Goal: Contribute content: Contribute content

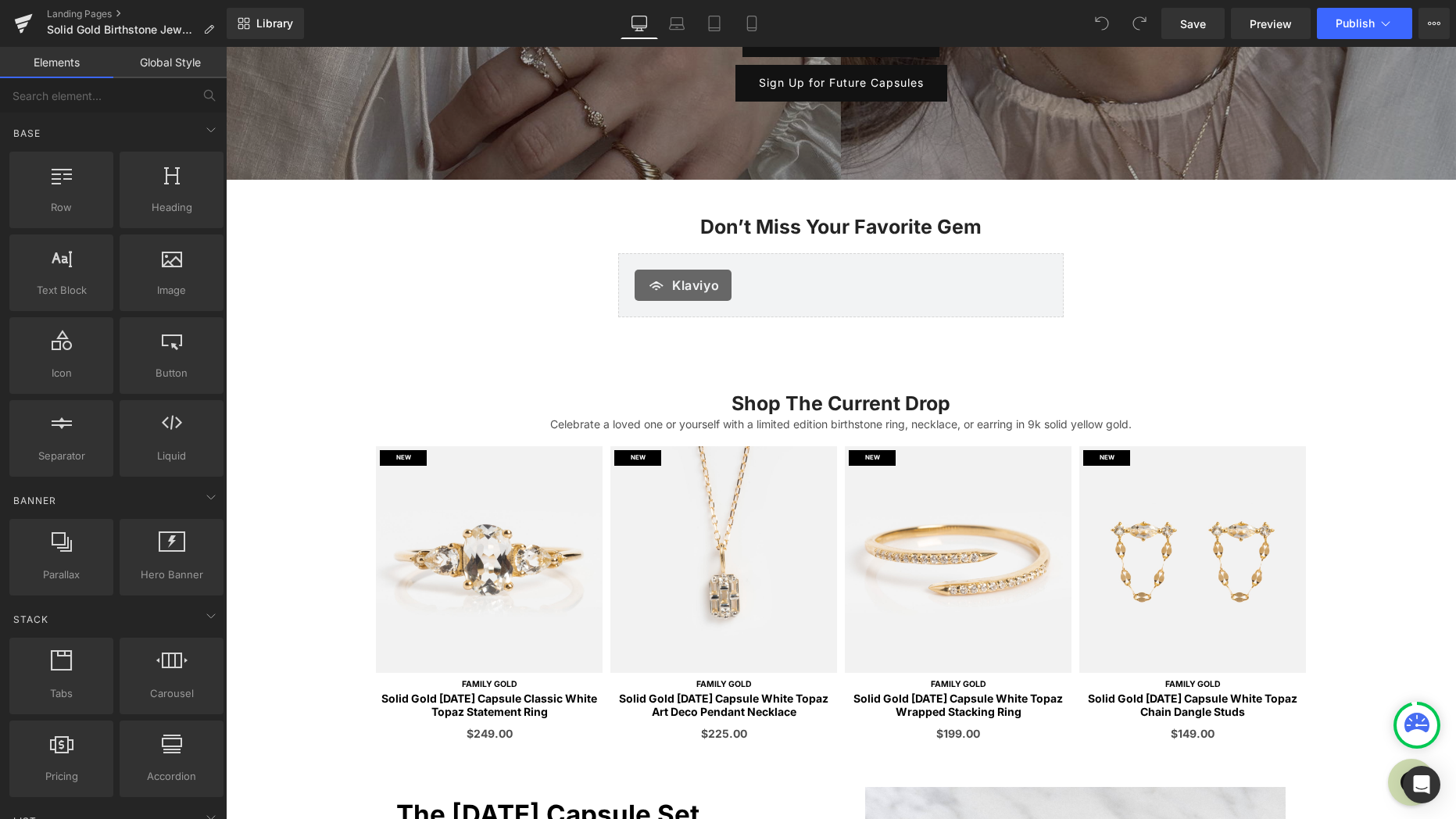
scroll to position [284, 0]
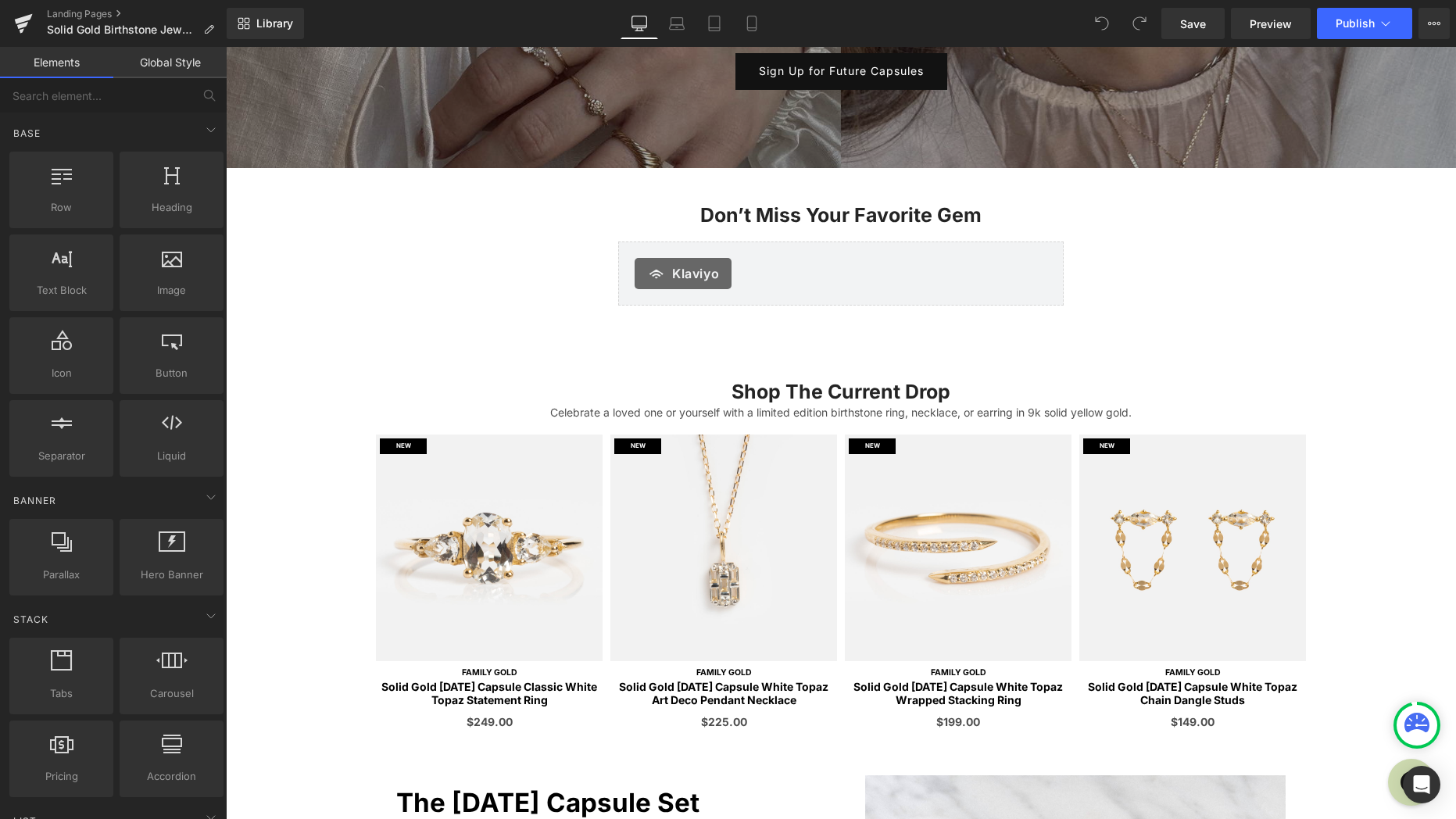
click at [555, 576] on img at bounding box center [489, 548] width 227 height 227
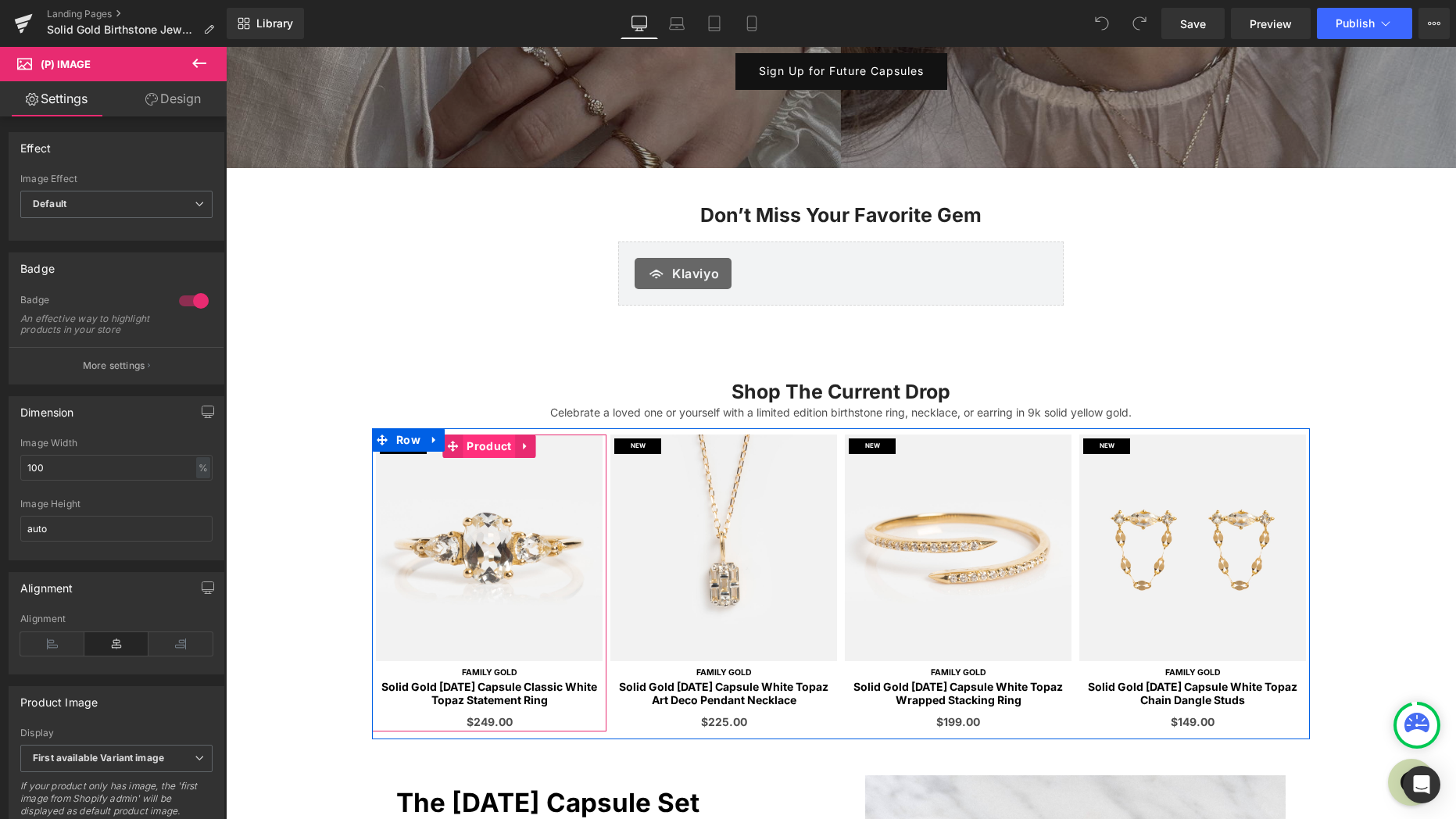
click at [485, 451] on span "Product" at bounding box center [489, 446] width 52 height 24
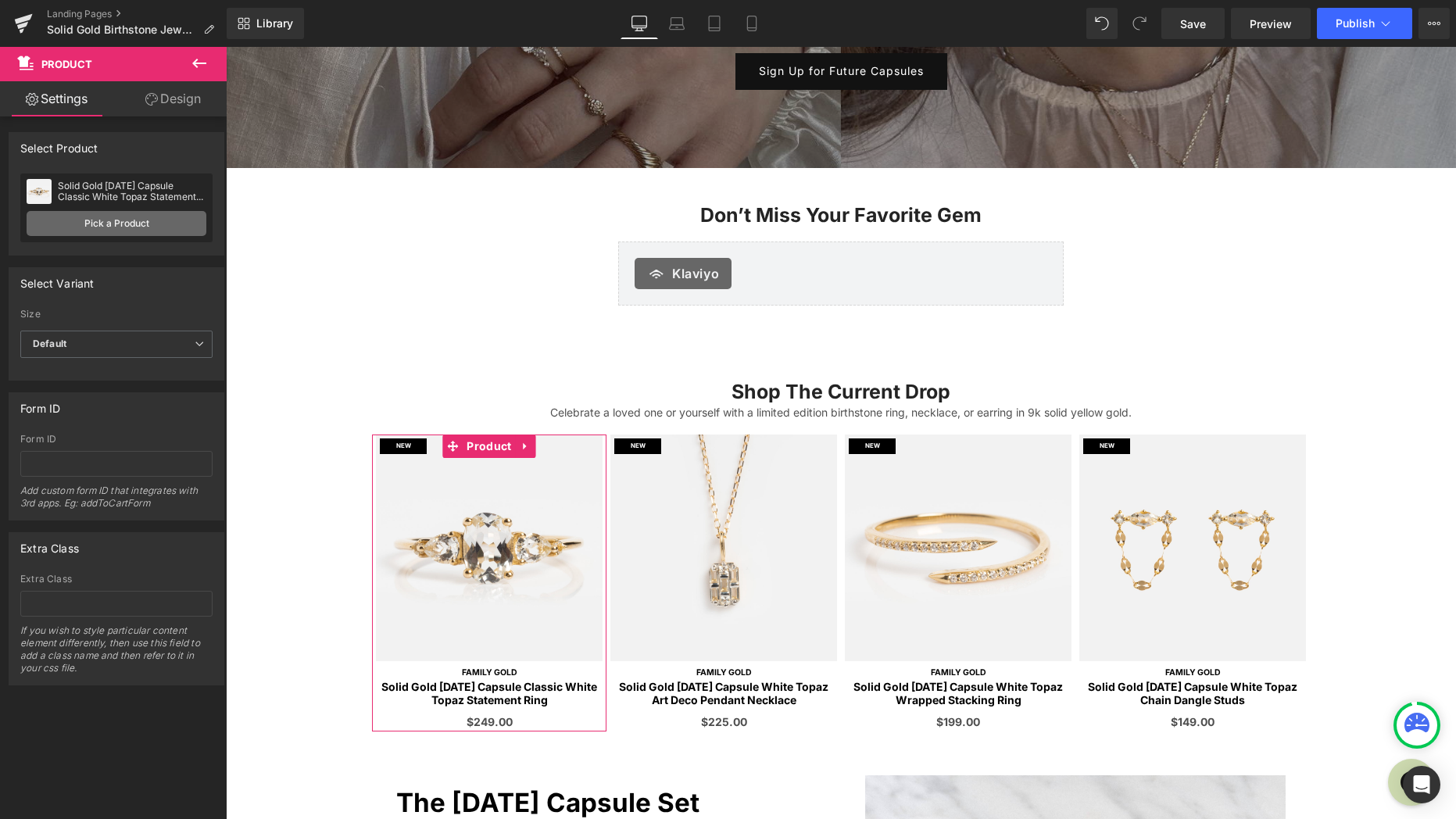
click at [94, 222] on link "Pick a Product" at bounding box center [116, 223] width 179 height 25
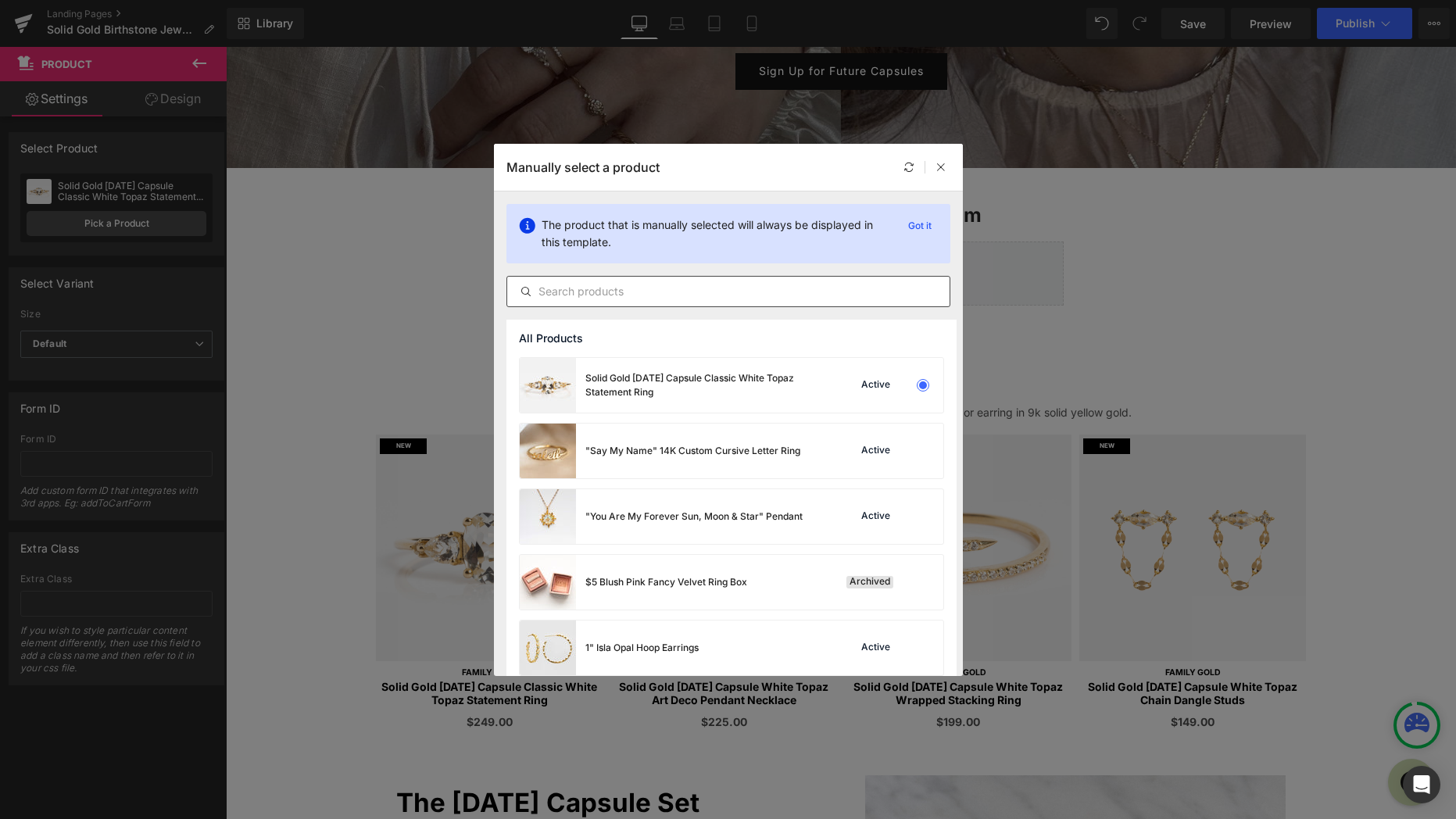
click at [619, 299] on input "text" at bounding box center [729, 290] width 443 height 18
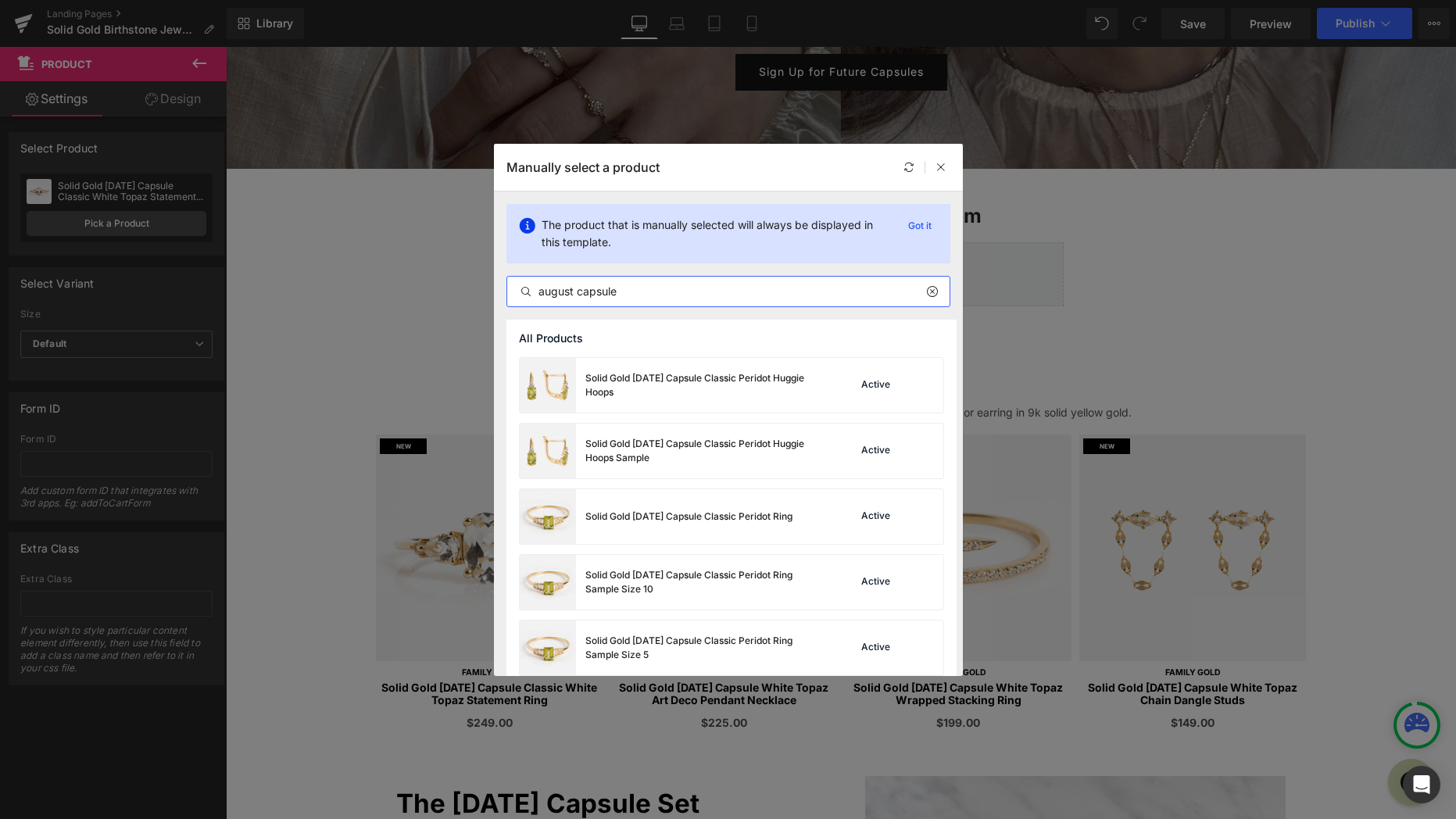
scroll to position [284, 0]
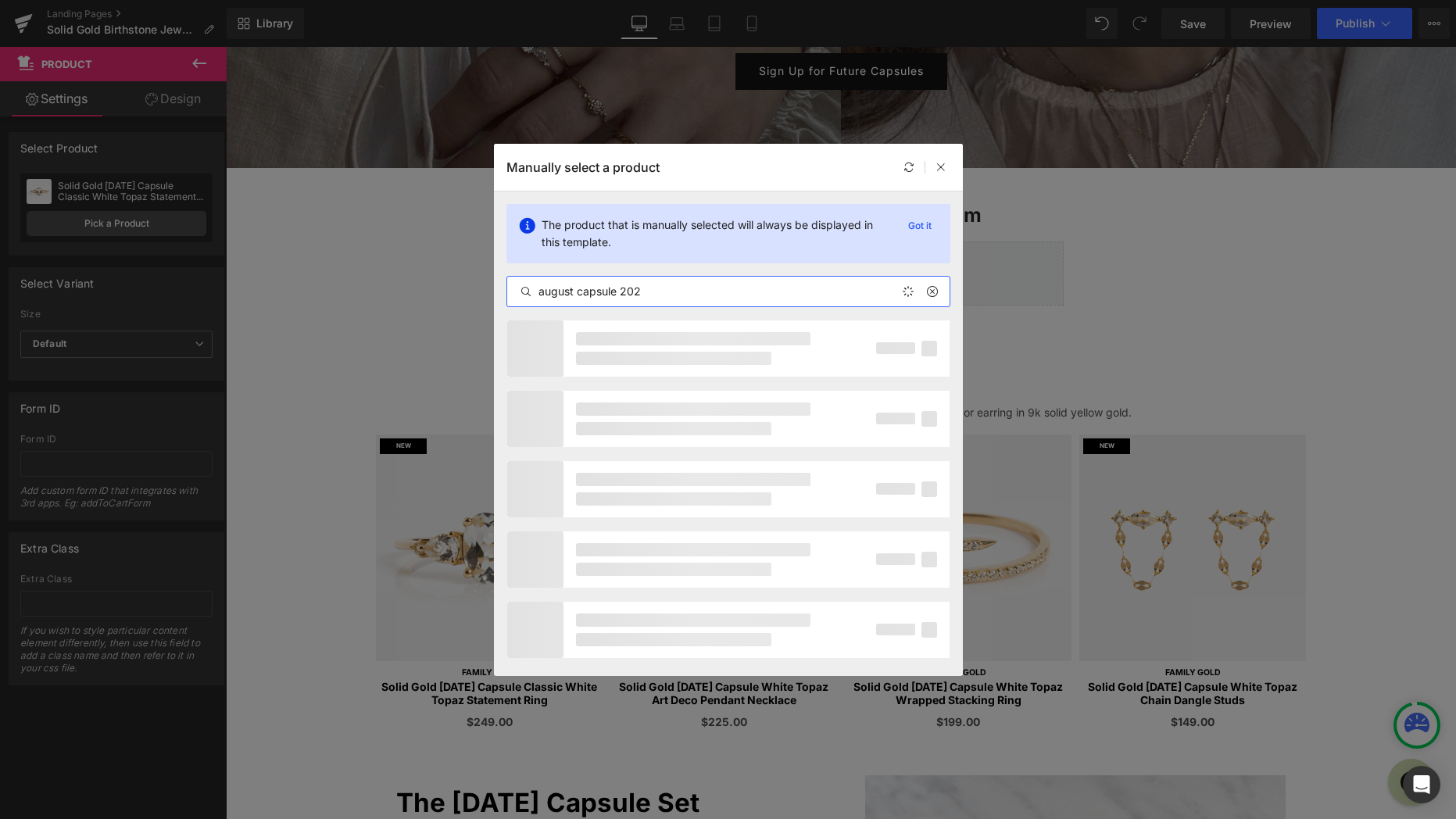
type input "august capsule 2025"
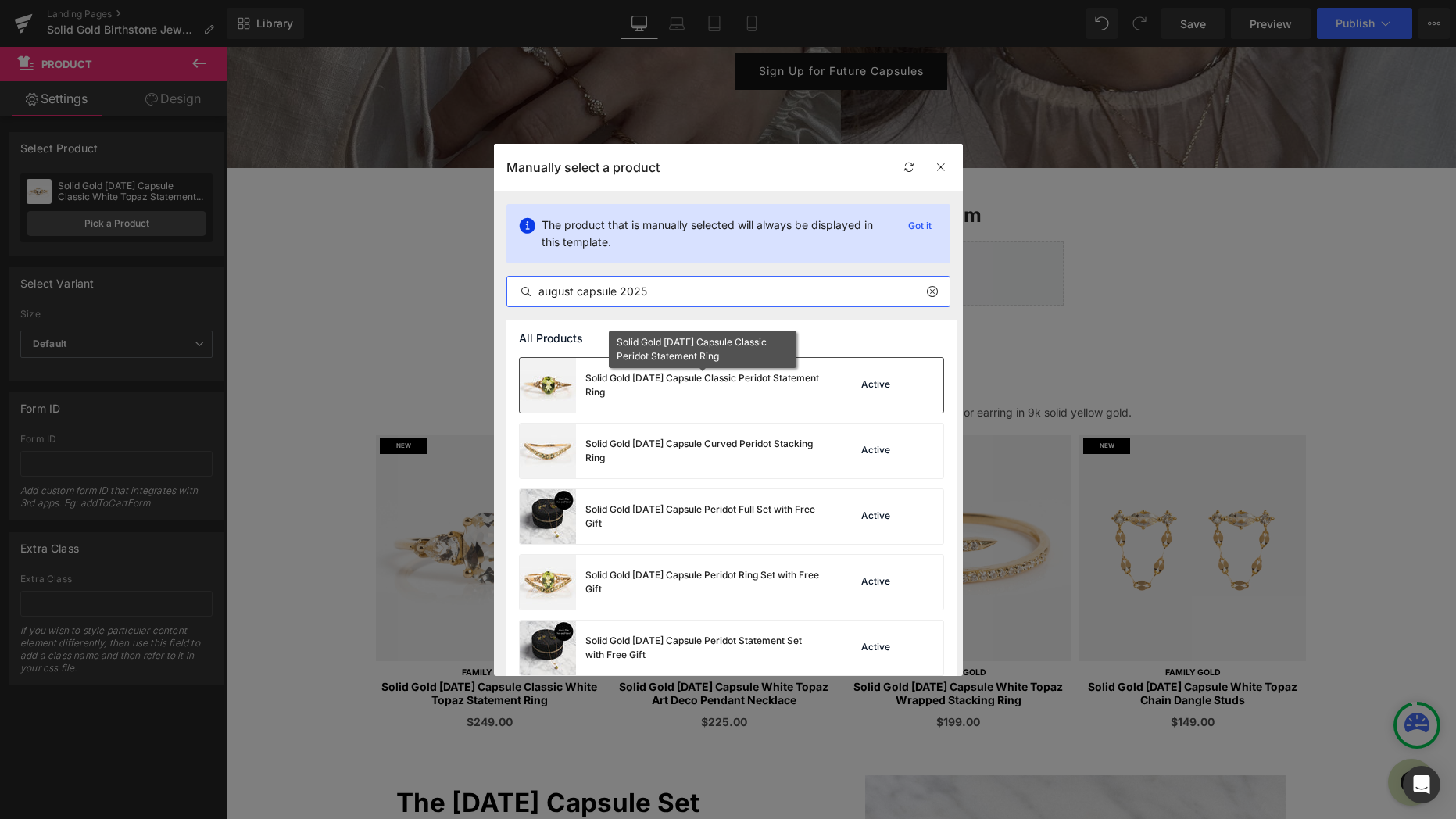
click at [815, 390] on div "Solid Gold 2025 August Capsule Classic Peridot Statement Ring" at bounding box center [703, 385] width 234 height 28
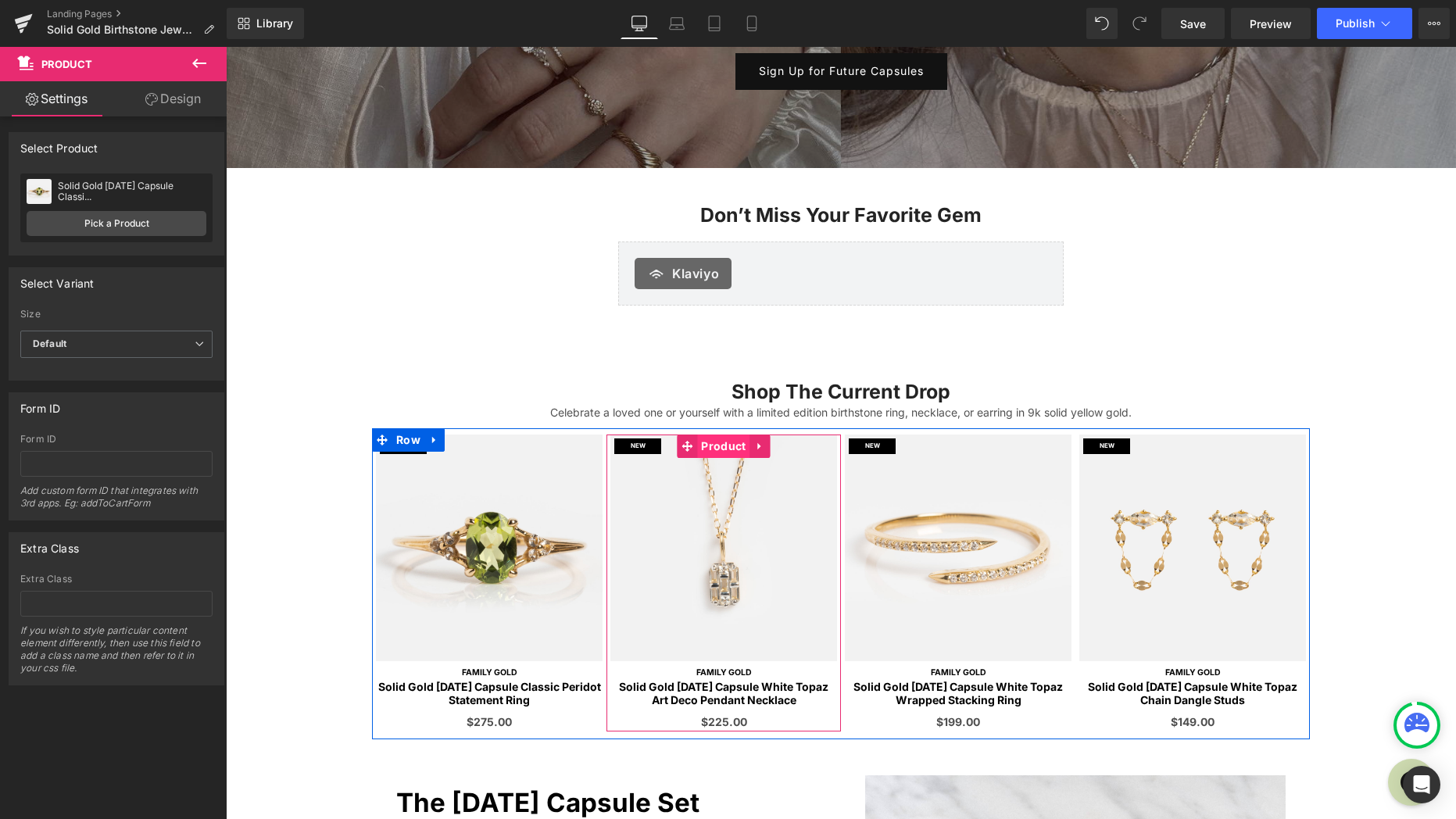
click at [714, 452] on span "Product" at bounding box center [724, 446] width 52 height 24
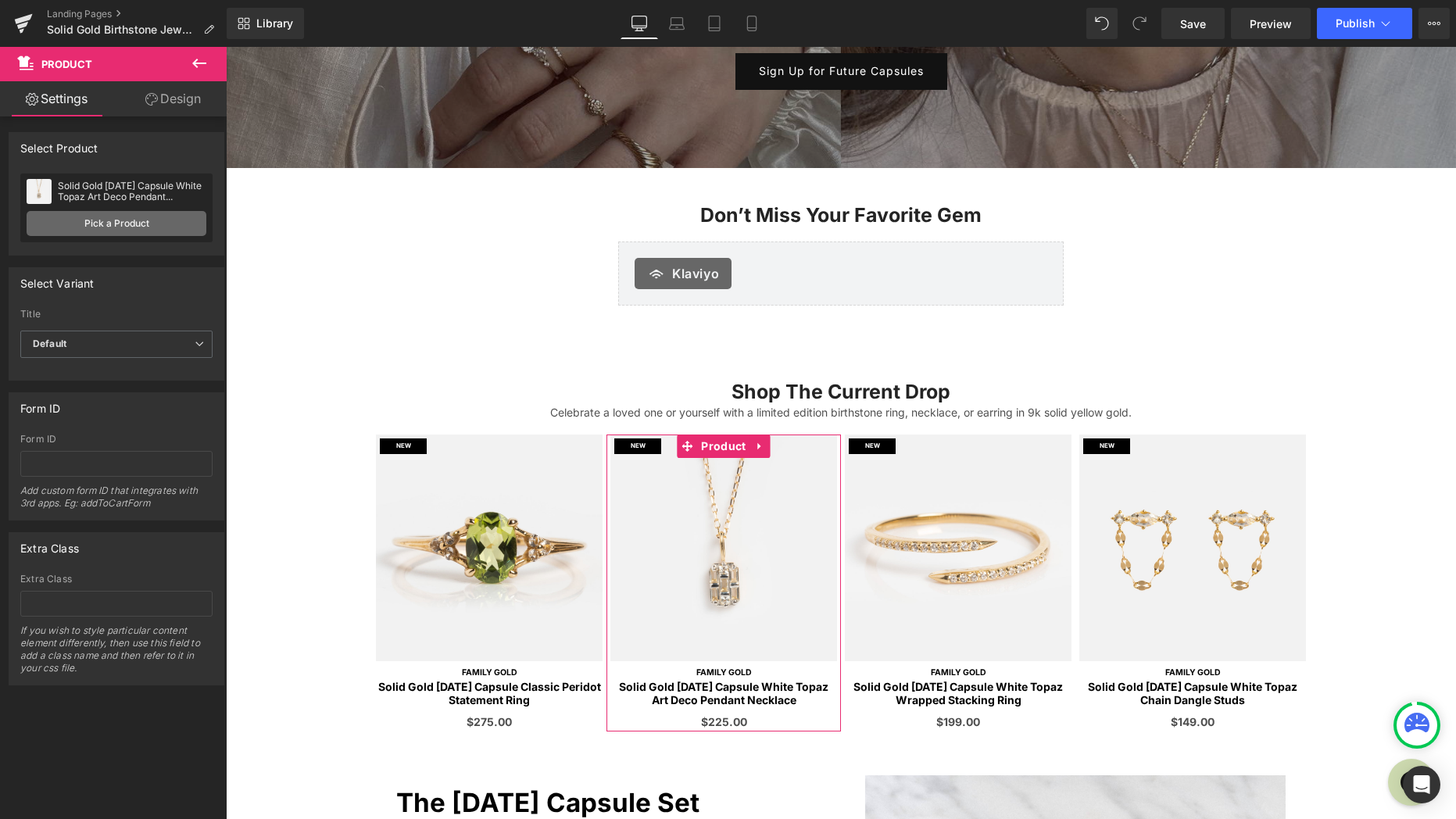
click at [140, 218] on link "Pick a Product" at bounding box center [116, 223] width 179 height 25
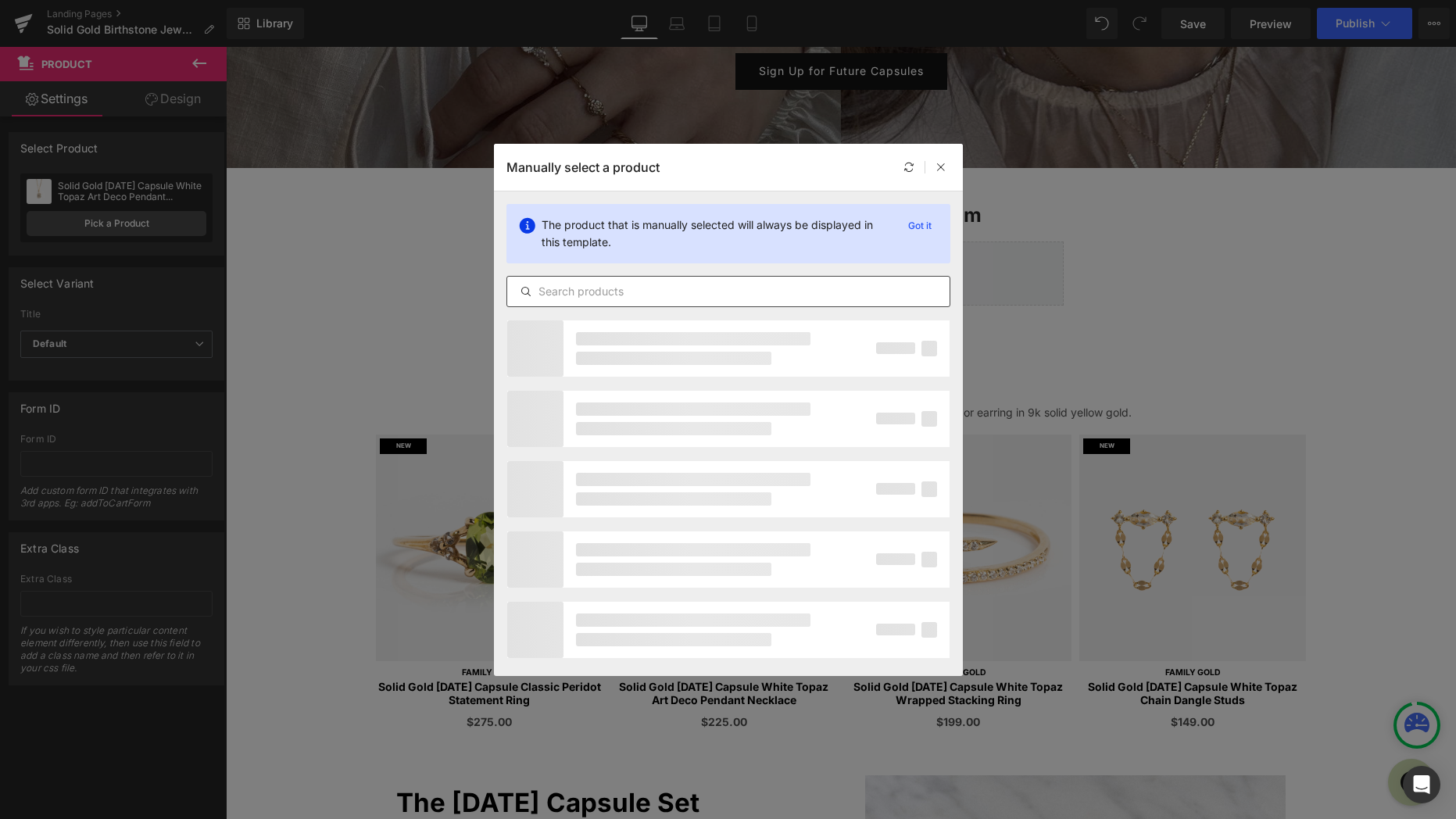
click at [583, 291] on input "text" at bounding box center [729, 290] width 443 height 18
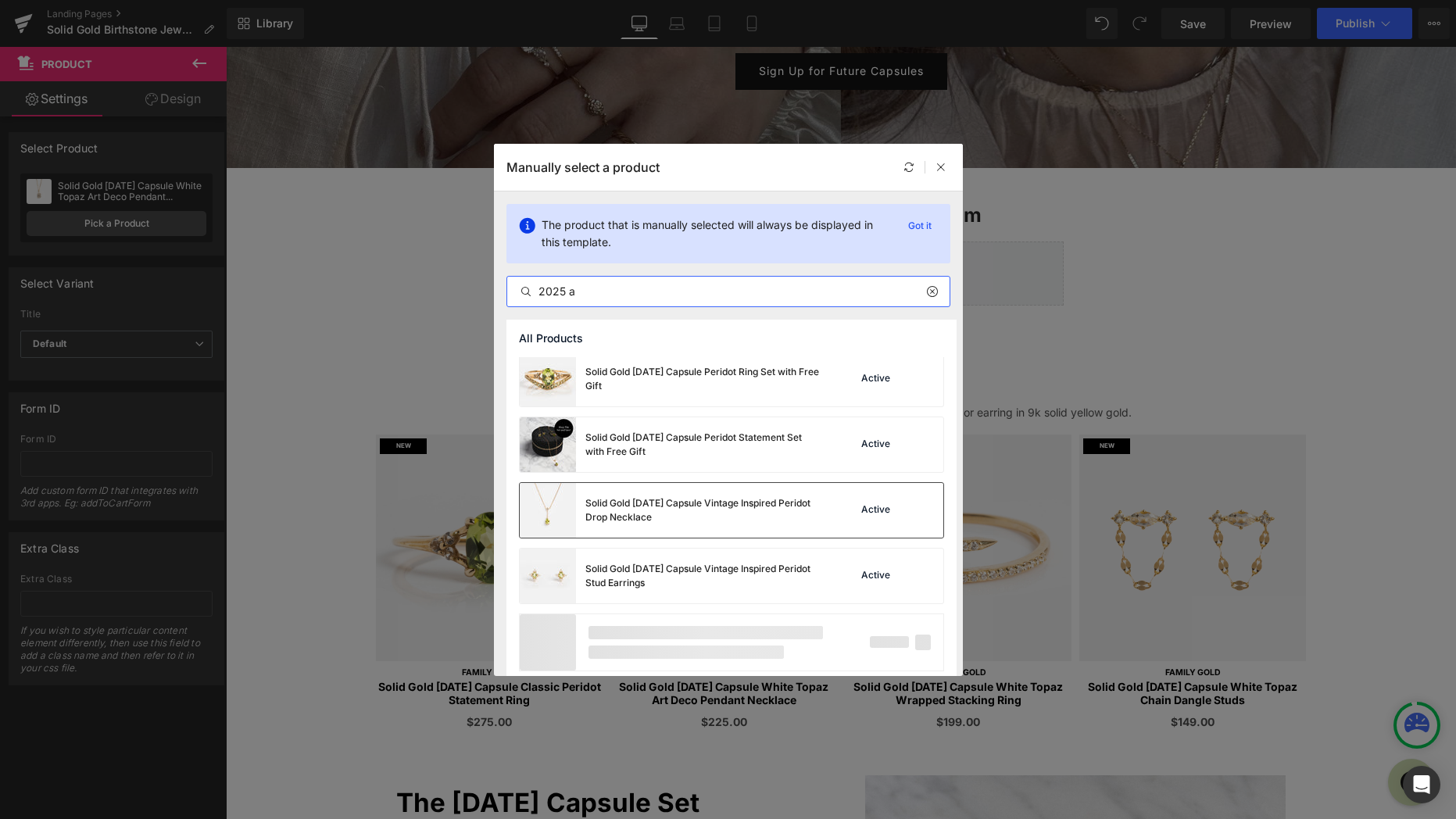
scroll to position [284, 0]
type input "2025 a"
click at [798, 516] on div "Solid Gold 2025 August Capsule Vintage Inspired Peridot Drop Necklace" at bounding box center [703, 510] width 234 height 28
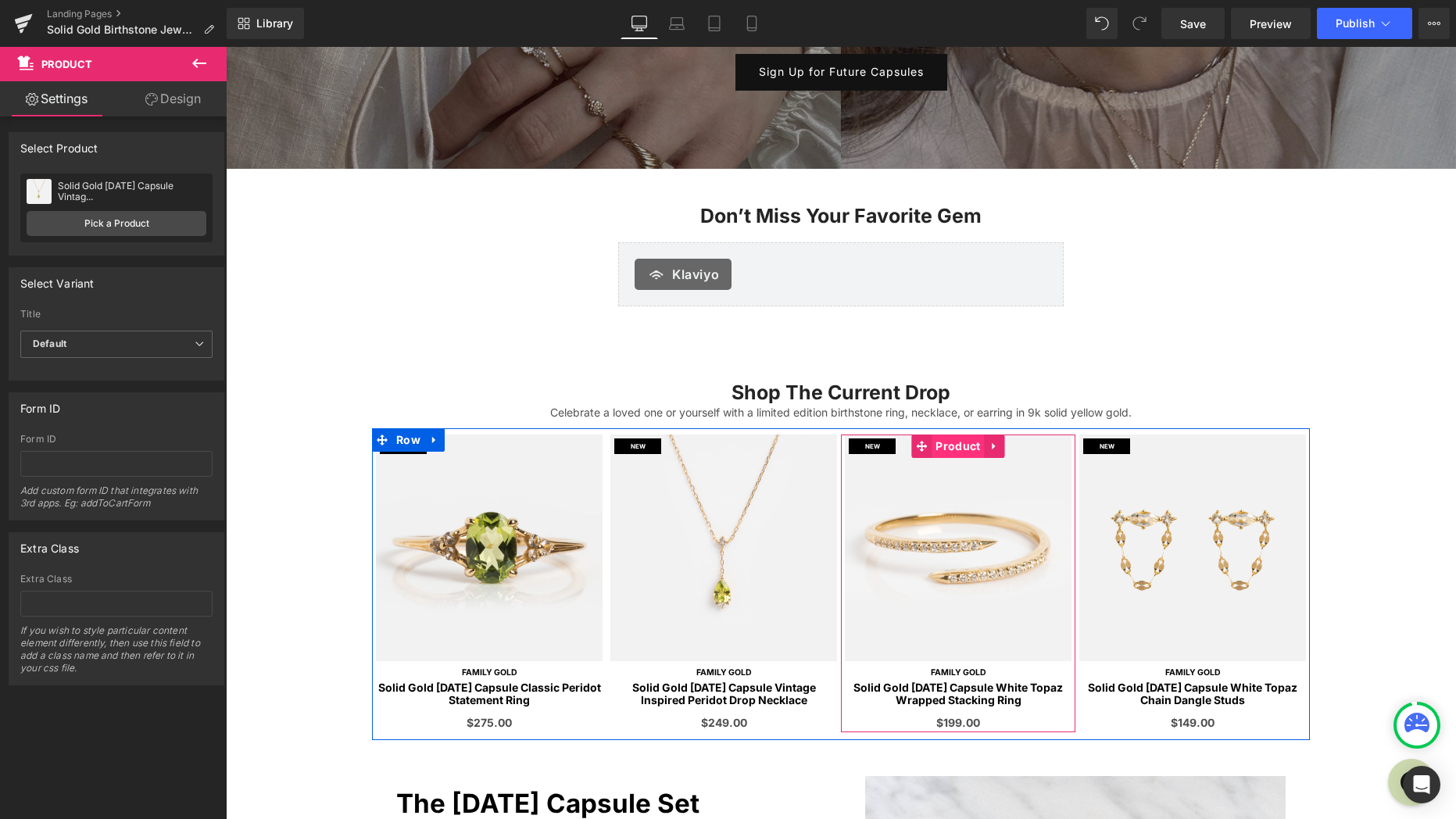
click at [958, 449] on span "Product" at bounding box center [958, 446] width 52 height 24
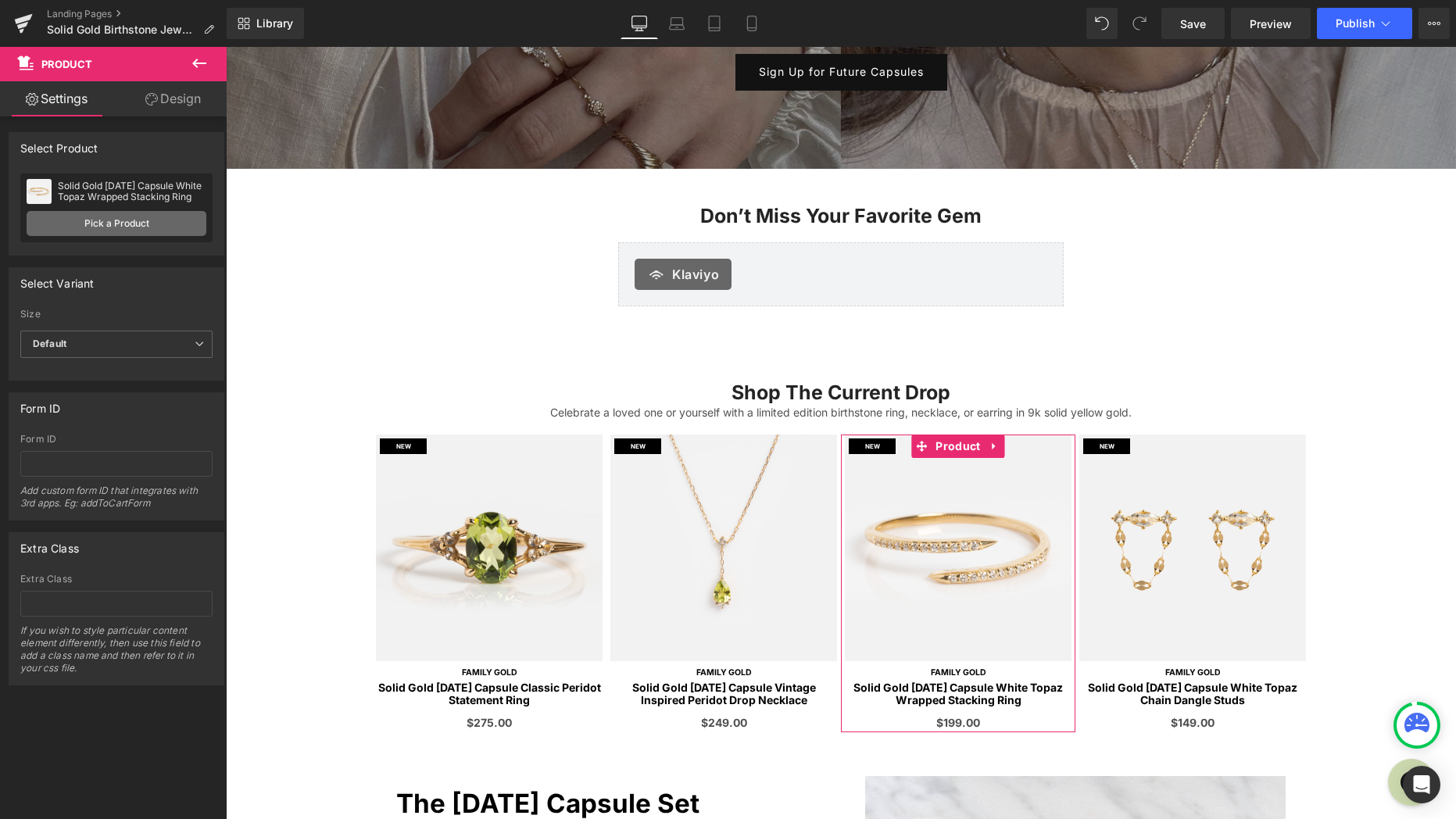
scroll to position [284, 0]
click at [163, 225] on link "Pick a Product" at bounding box center [116, 223] width 179 height 25
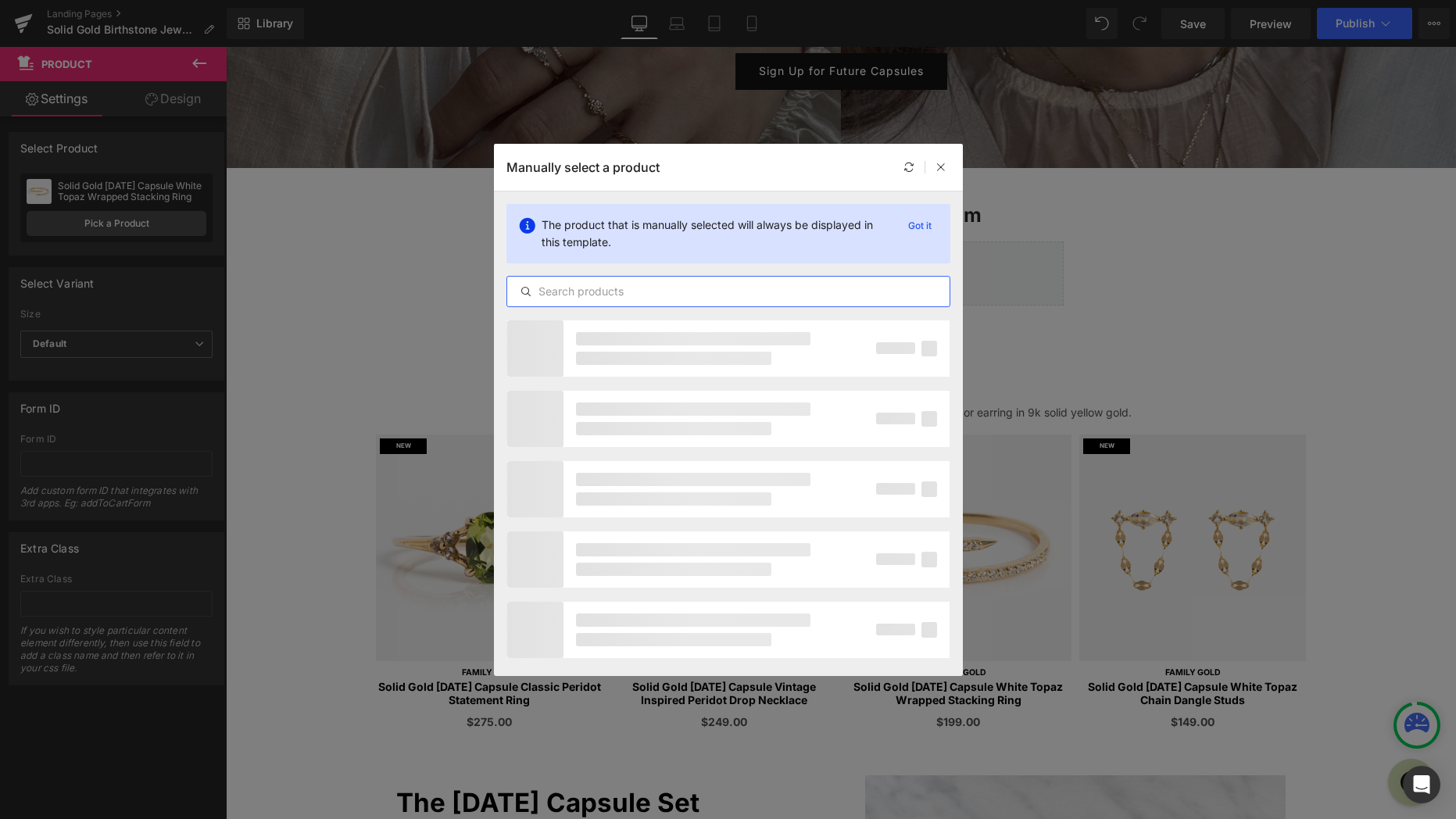
click at [634, 293] on input "text" at bounding box center [729, 290] width 443 height 18
type input "august 2025"
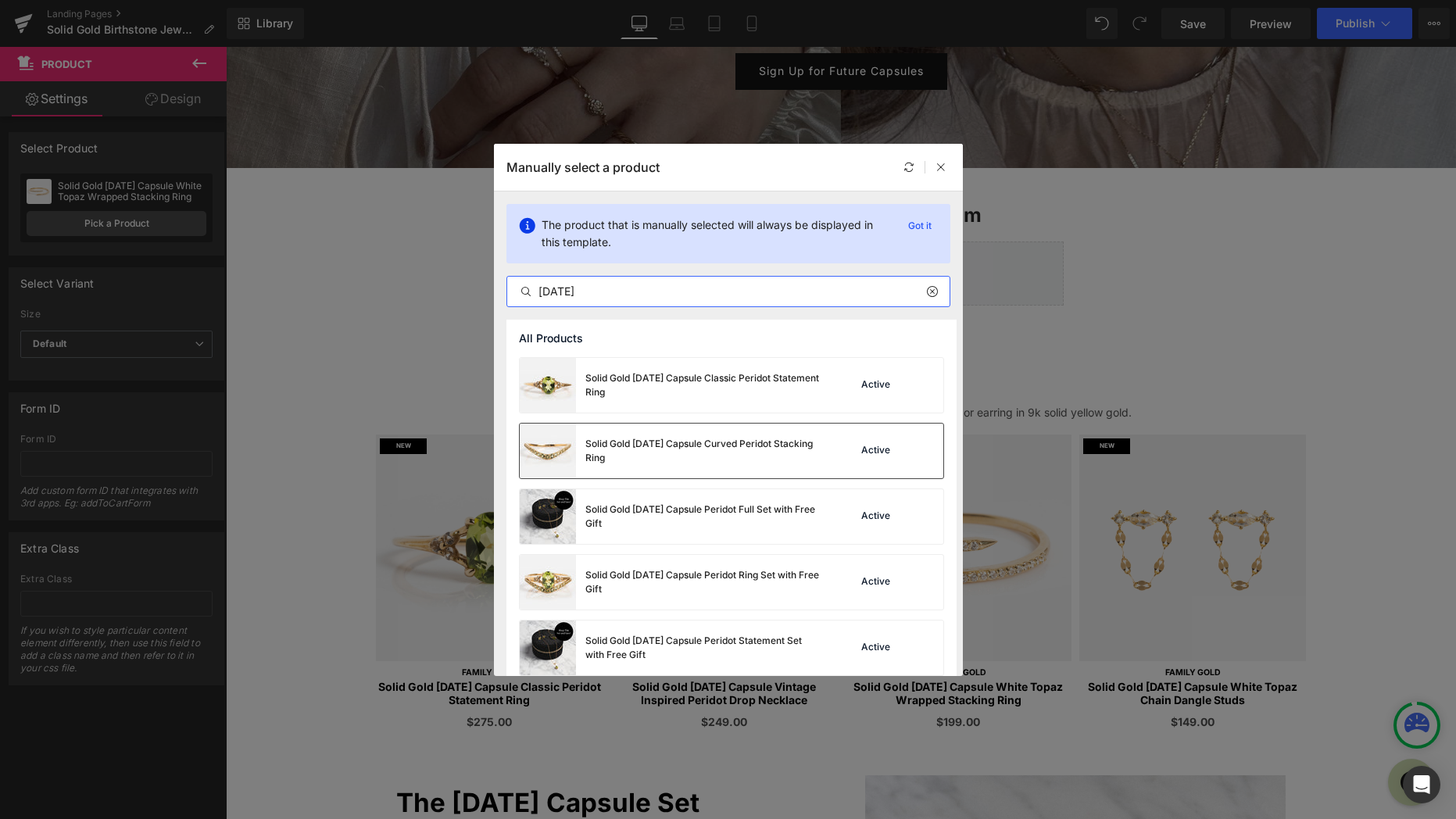
click at [807, 454] on div "Solid Gold 2025 August Capsule Curved Peridot Stacking Ring" at bounding box center [703, 451] width 234 height 28
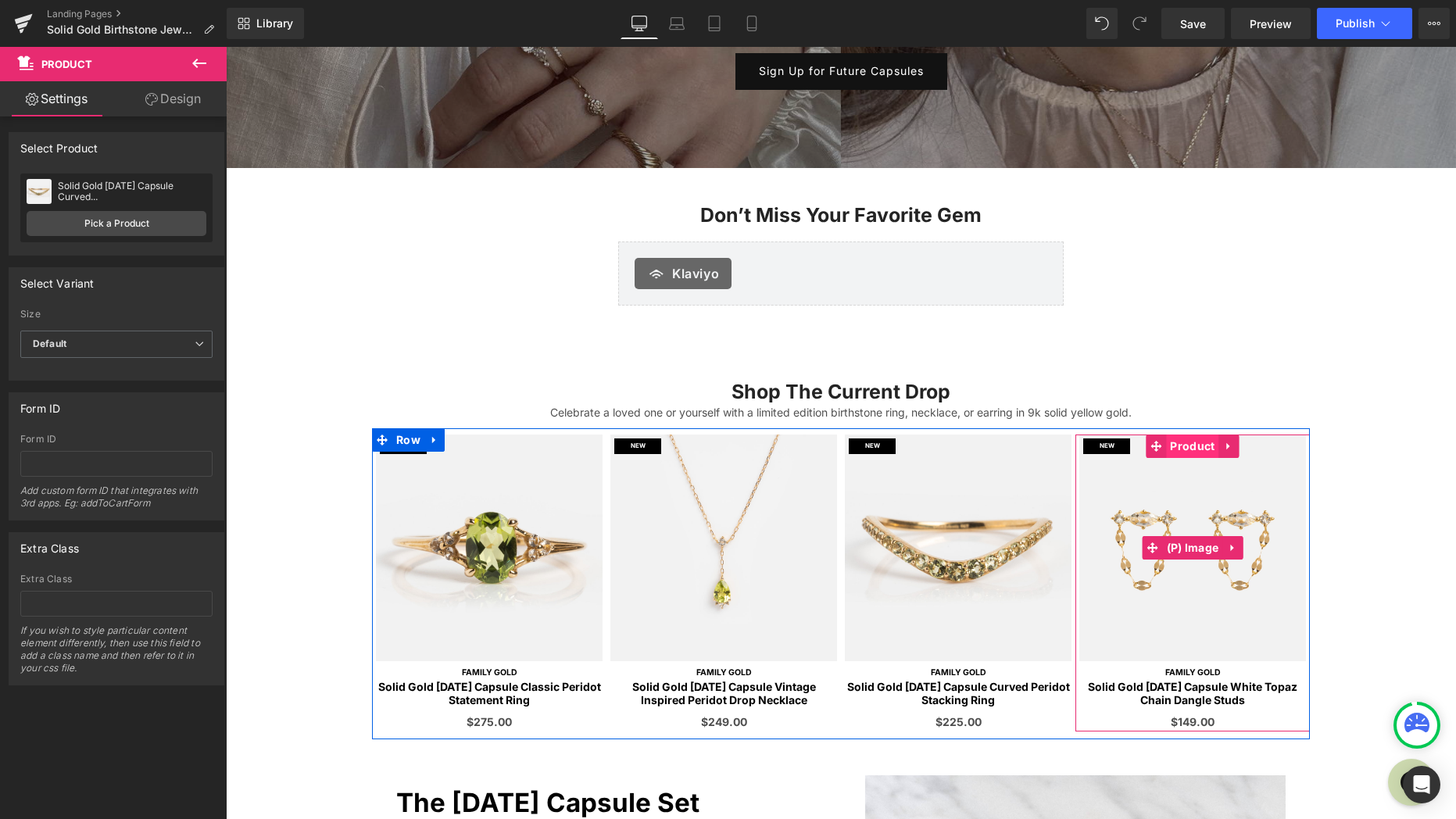
click at [1179, 456] on span "Product" at bounding box center [1193, 446] width 52 height 24
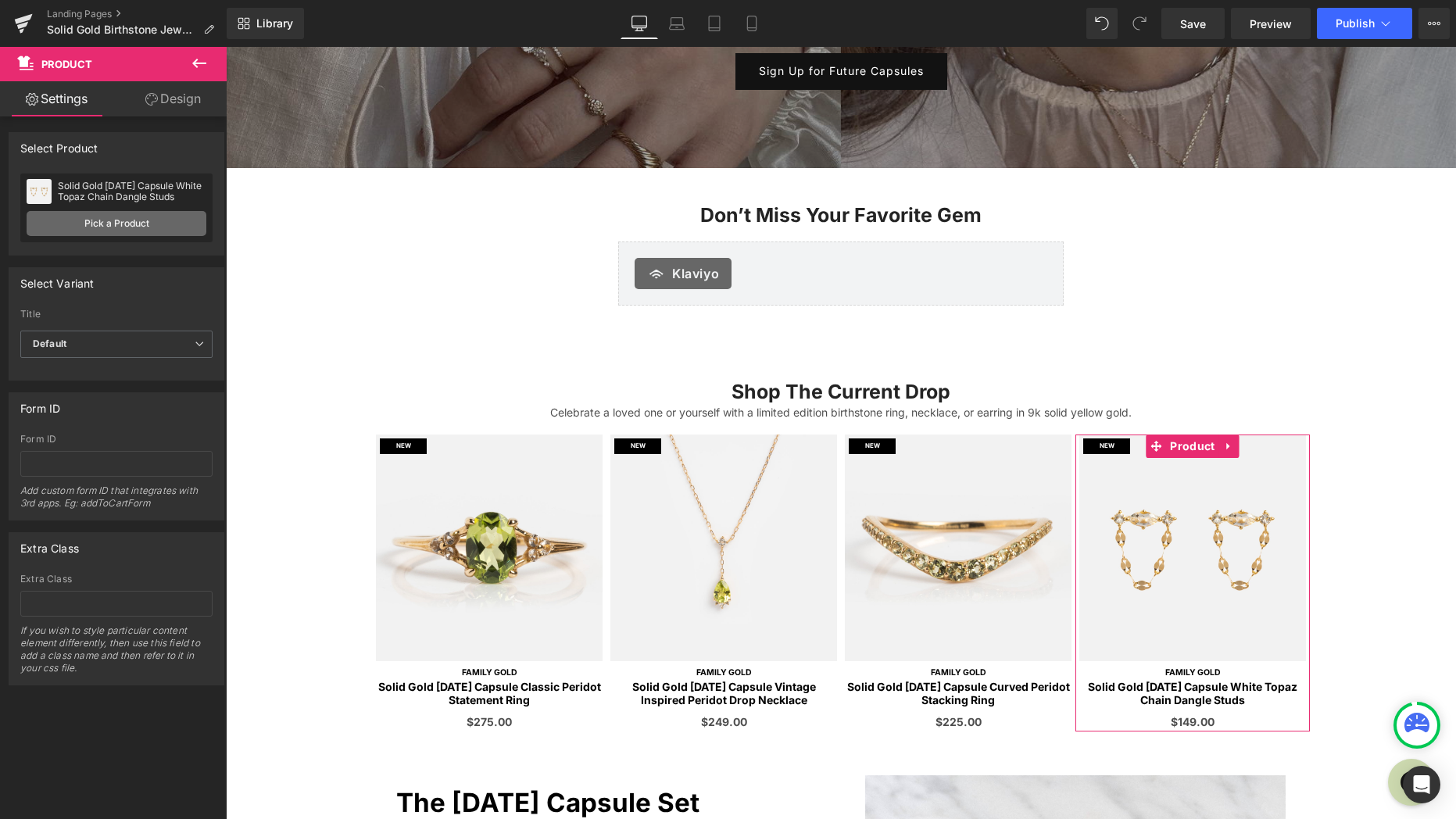
click at [141, 221] on link "Pick a Product" at bounding box center [116, 223] width 179 height 25
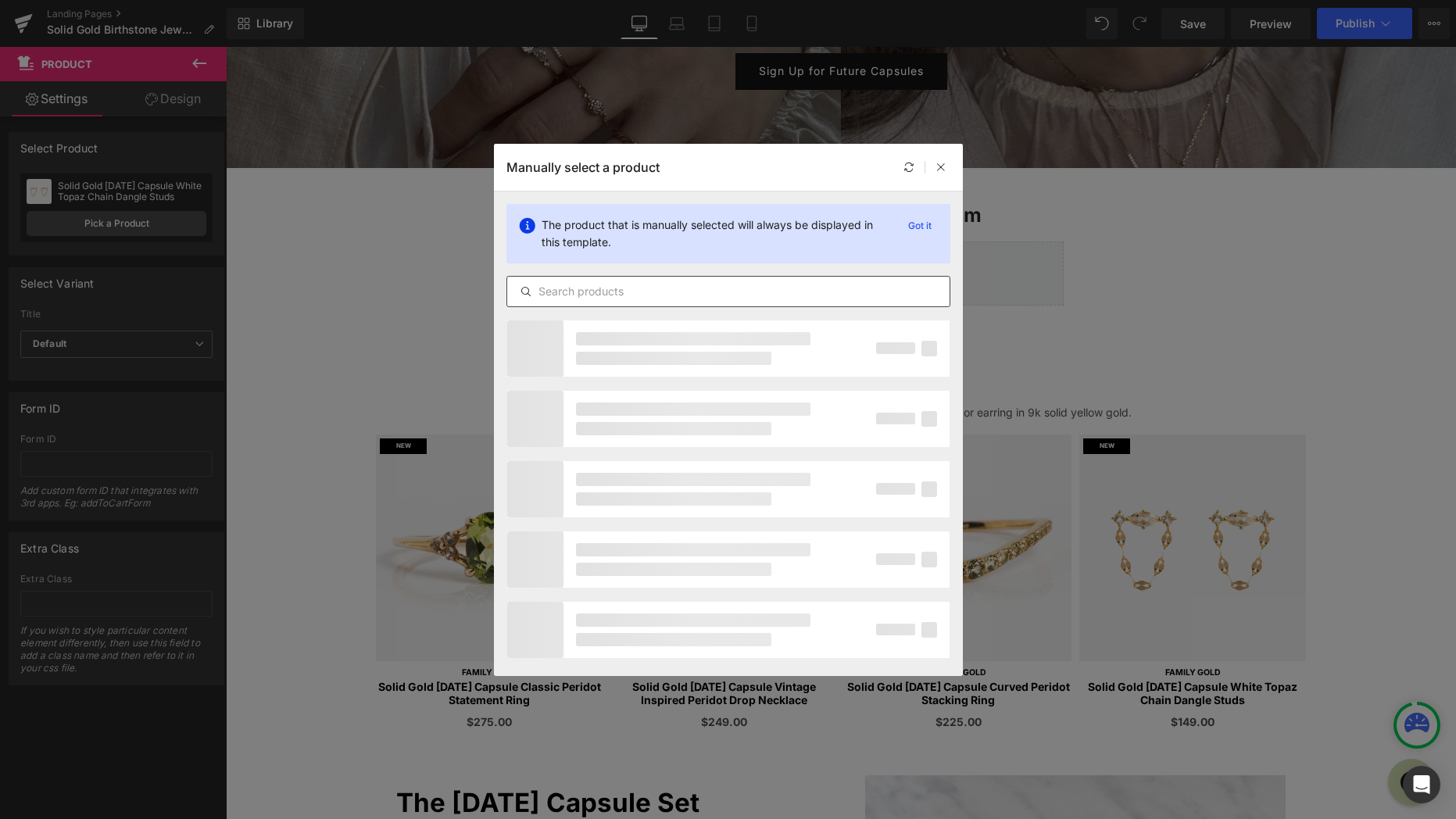
click at [653, 298] on input "text" at bounding box center [729, 290] width 443 height 18
type input "2025 august"
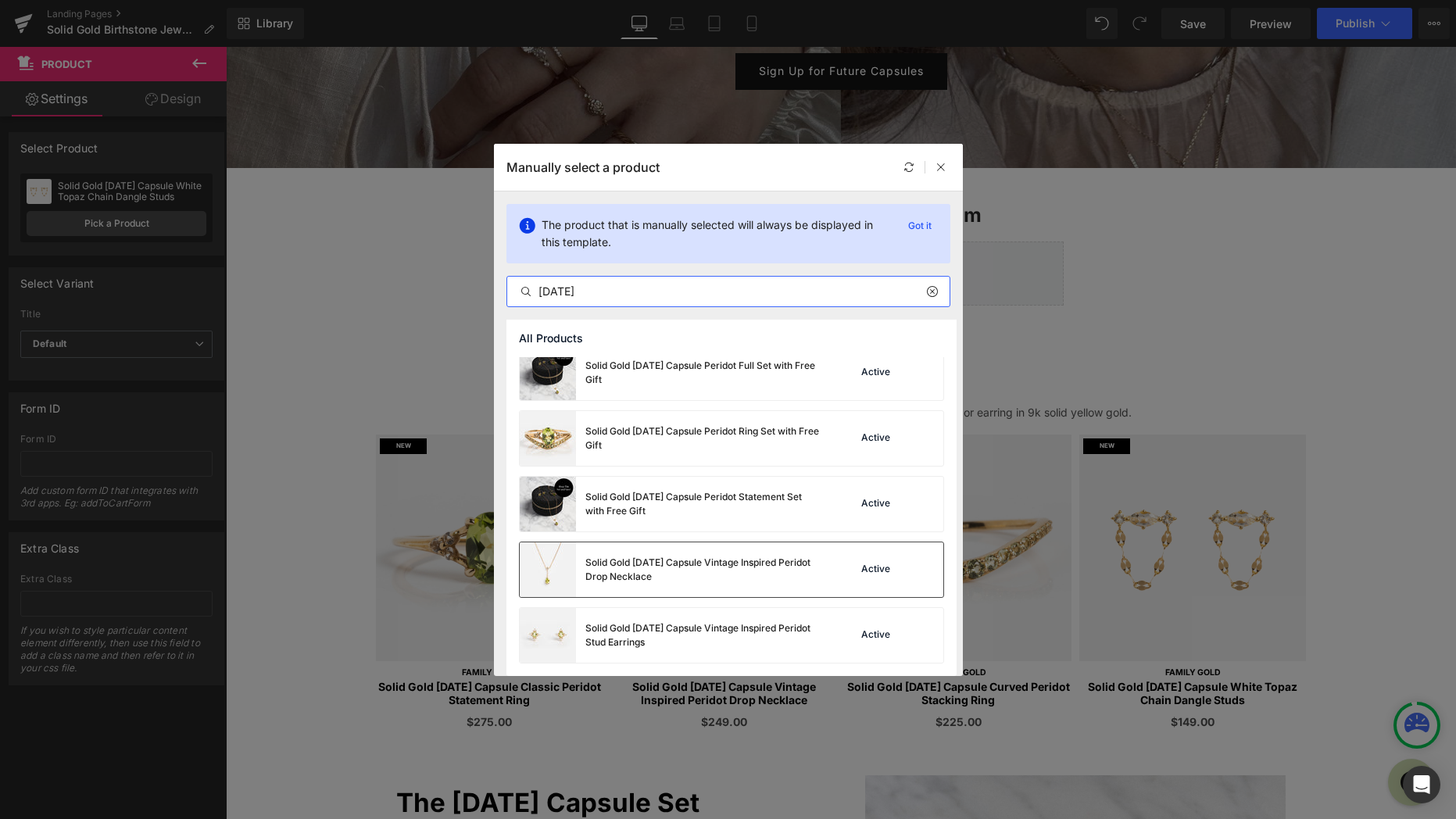
scroll to position [144, 0]
click at [748, 619] on div "Solid Gold 2025 August Capsule Vintage Inspired Peridot Stud Earrings" at bounding box center [669, 635] width 300 height 55
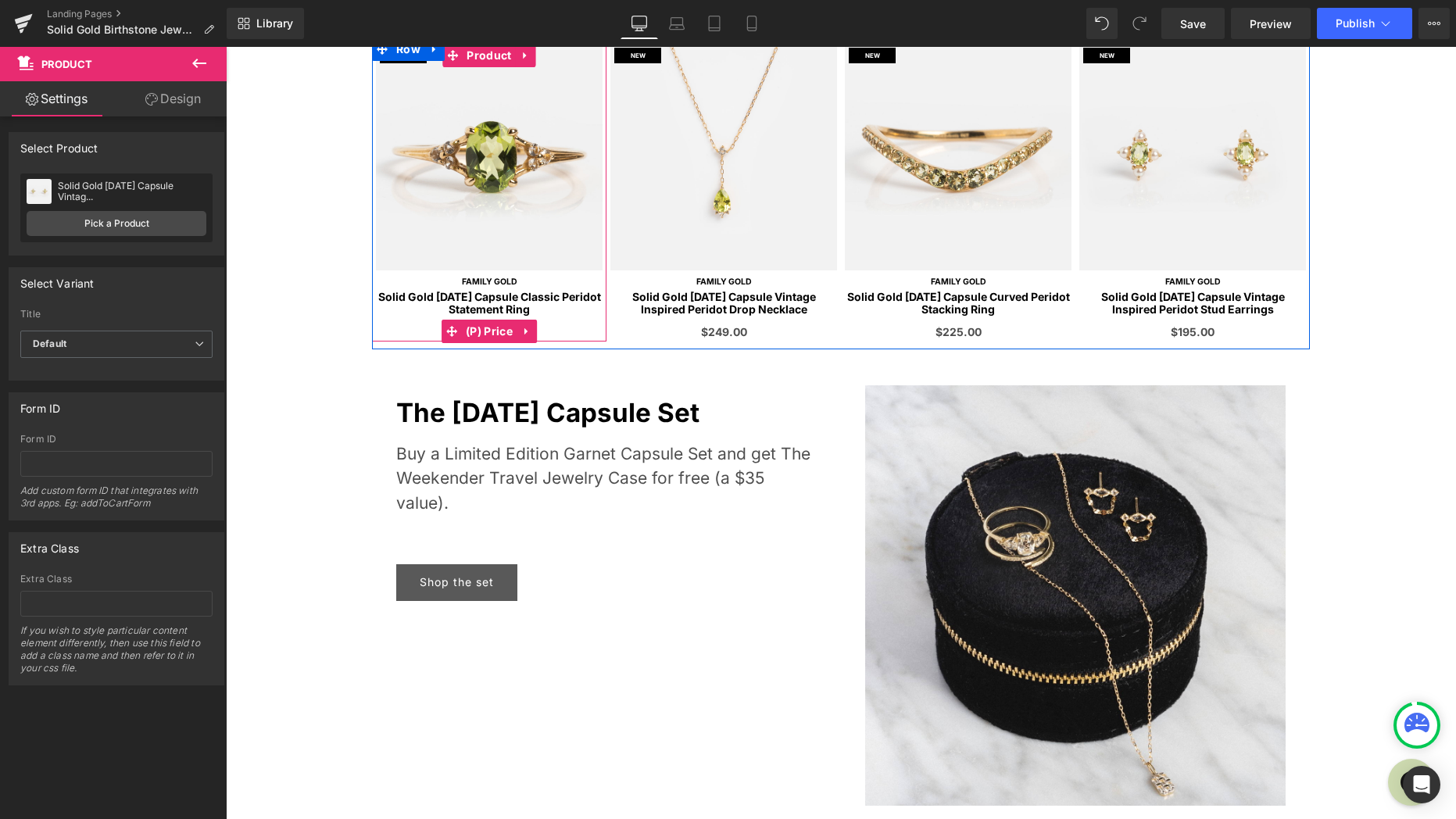
scroll to position [728, 0]
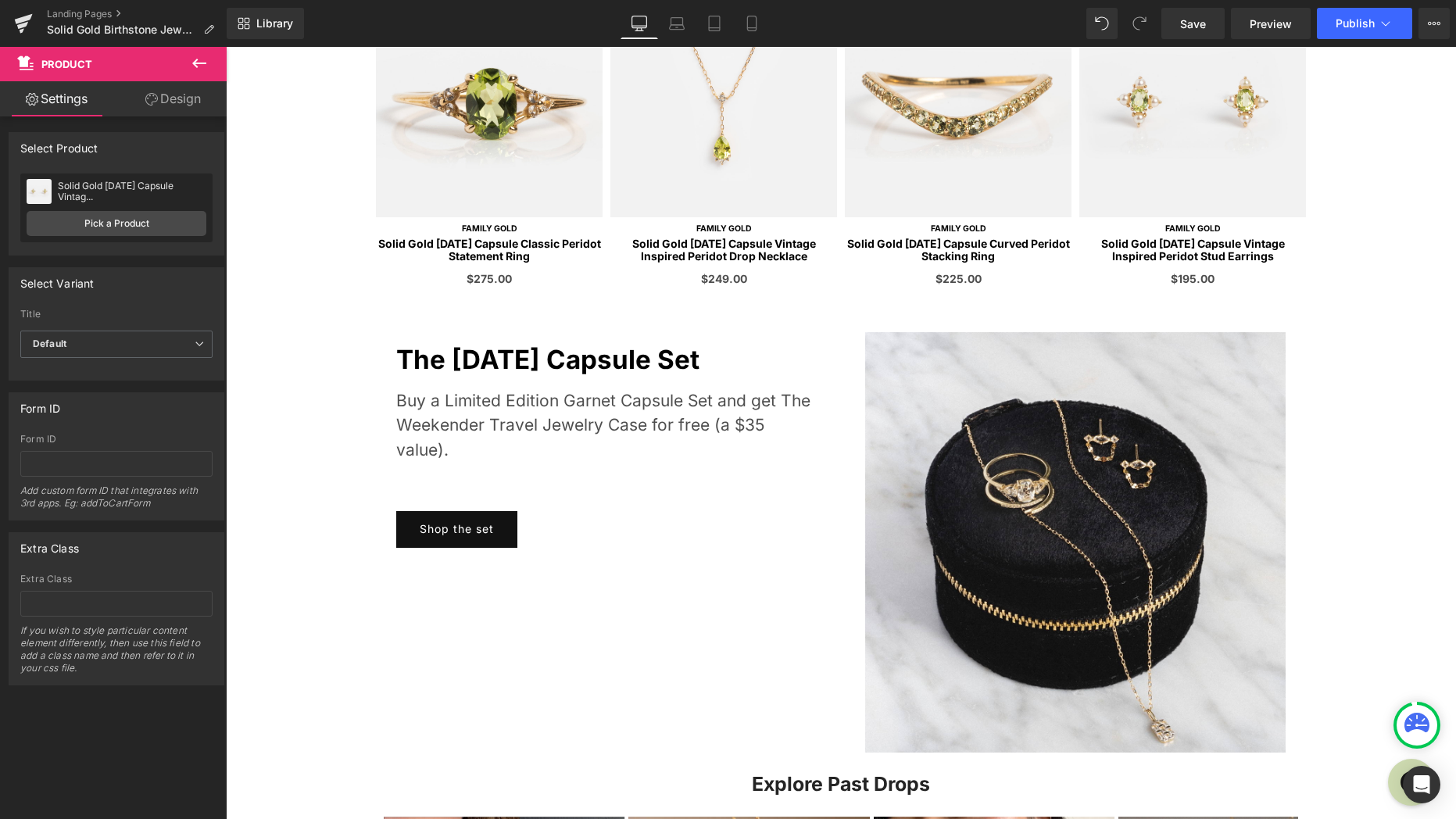
click at [560, 354] on span at bounding box center [568, 347] width 17 height 18
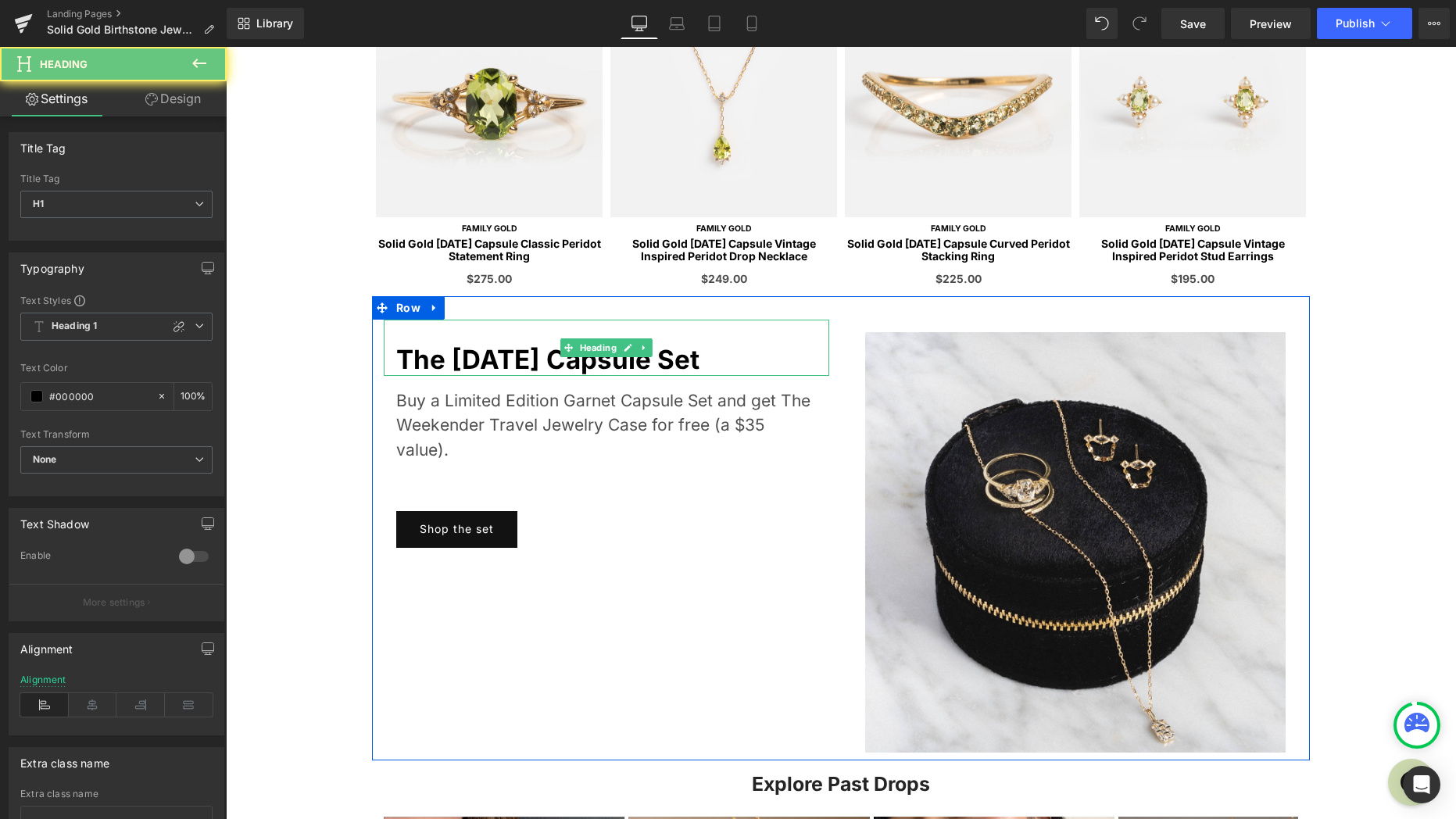
click at [533, 359] on h1 "The 2025 April Capsule Set" at bounding box center [606, 360] width 421 height 32
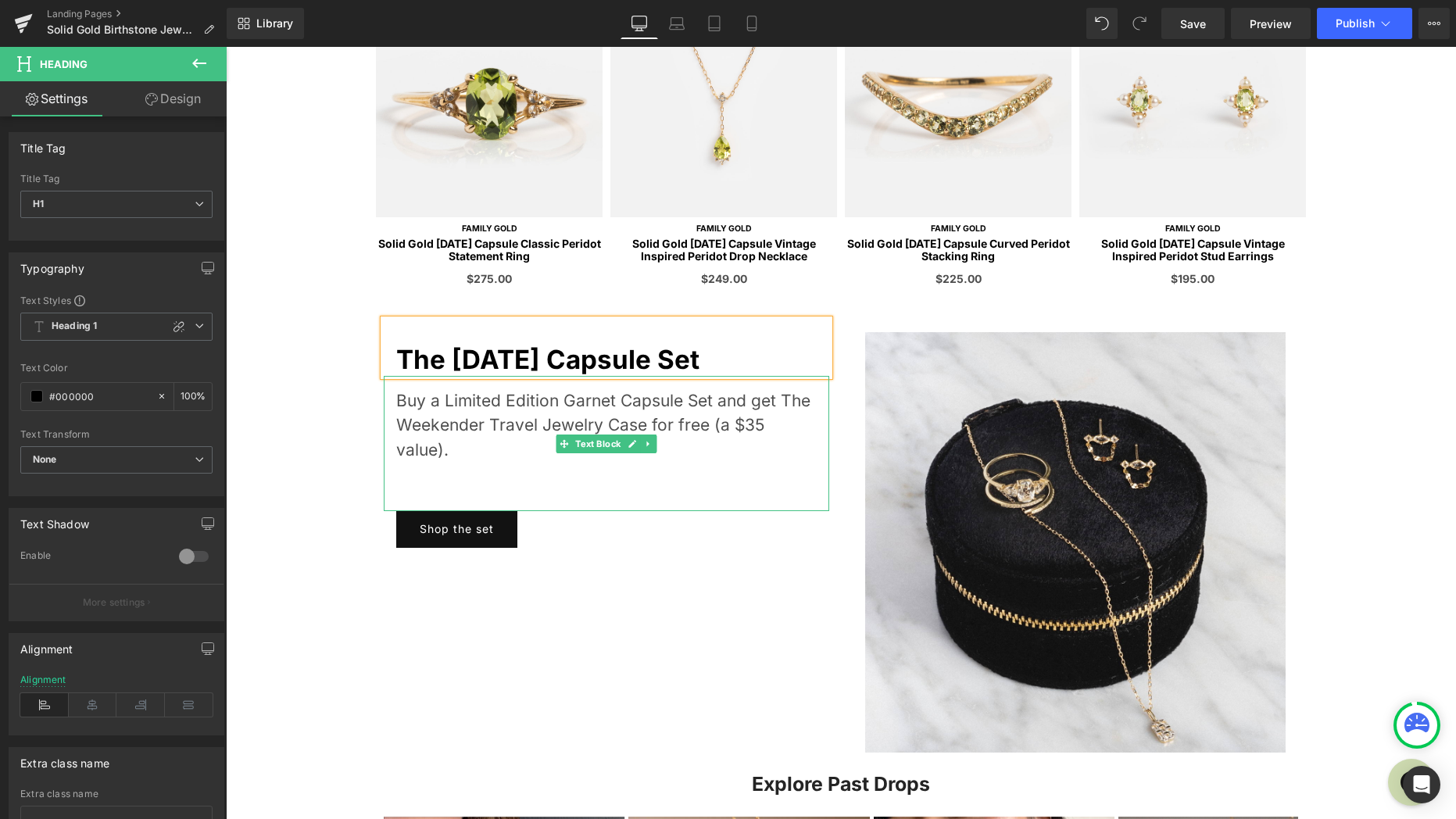
scroll to position [729, 0]
click at [586, 401] on p "Buy a Limited Edition Garnet Capsule Set and get The Weekender Travel Jewelry C…" at bounding box center [606, 424] width 421 height 74
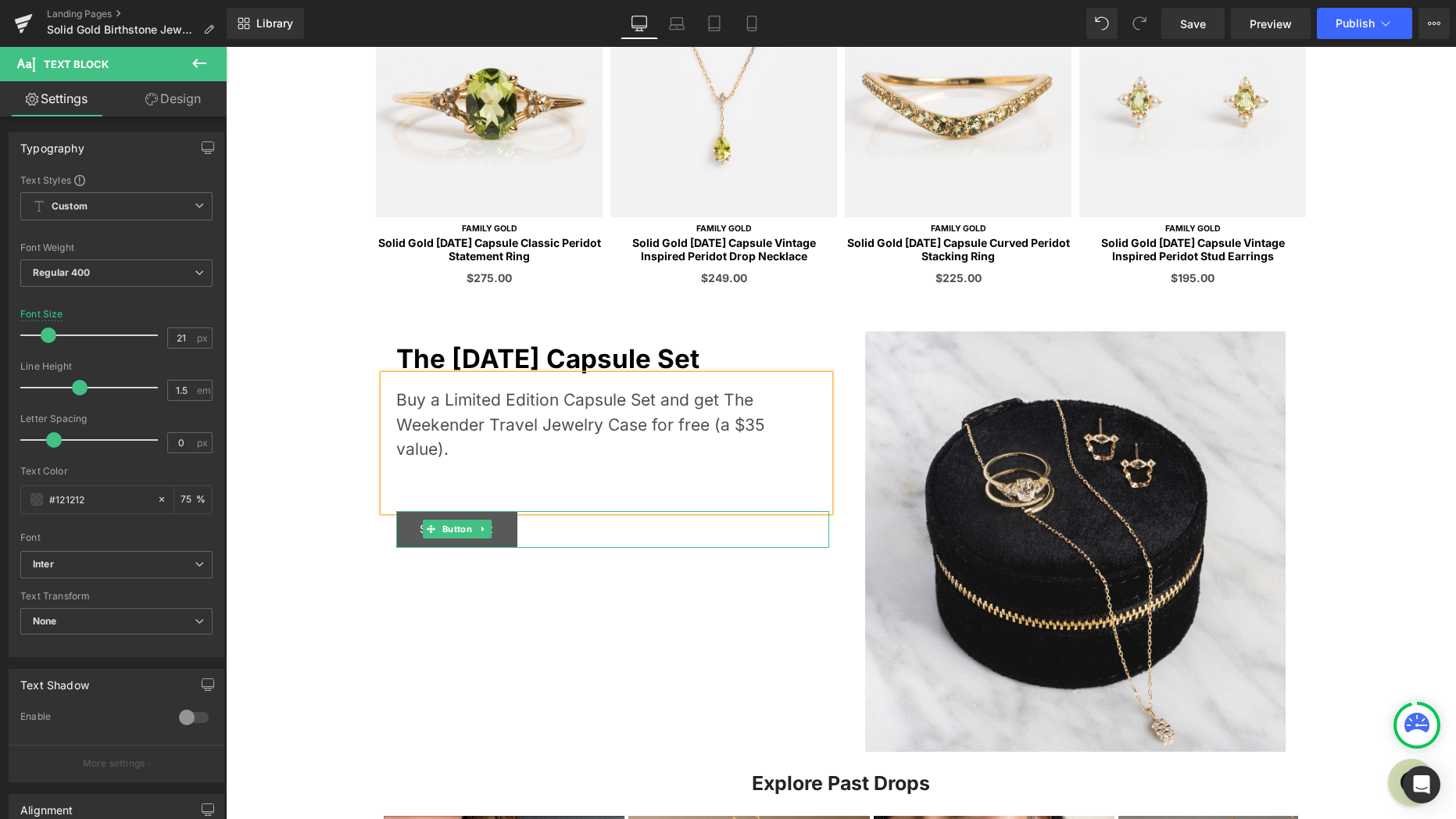
click at [494, 536] on link "Shop the set" at bounding box center [457, 529] width 121 height 37
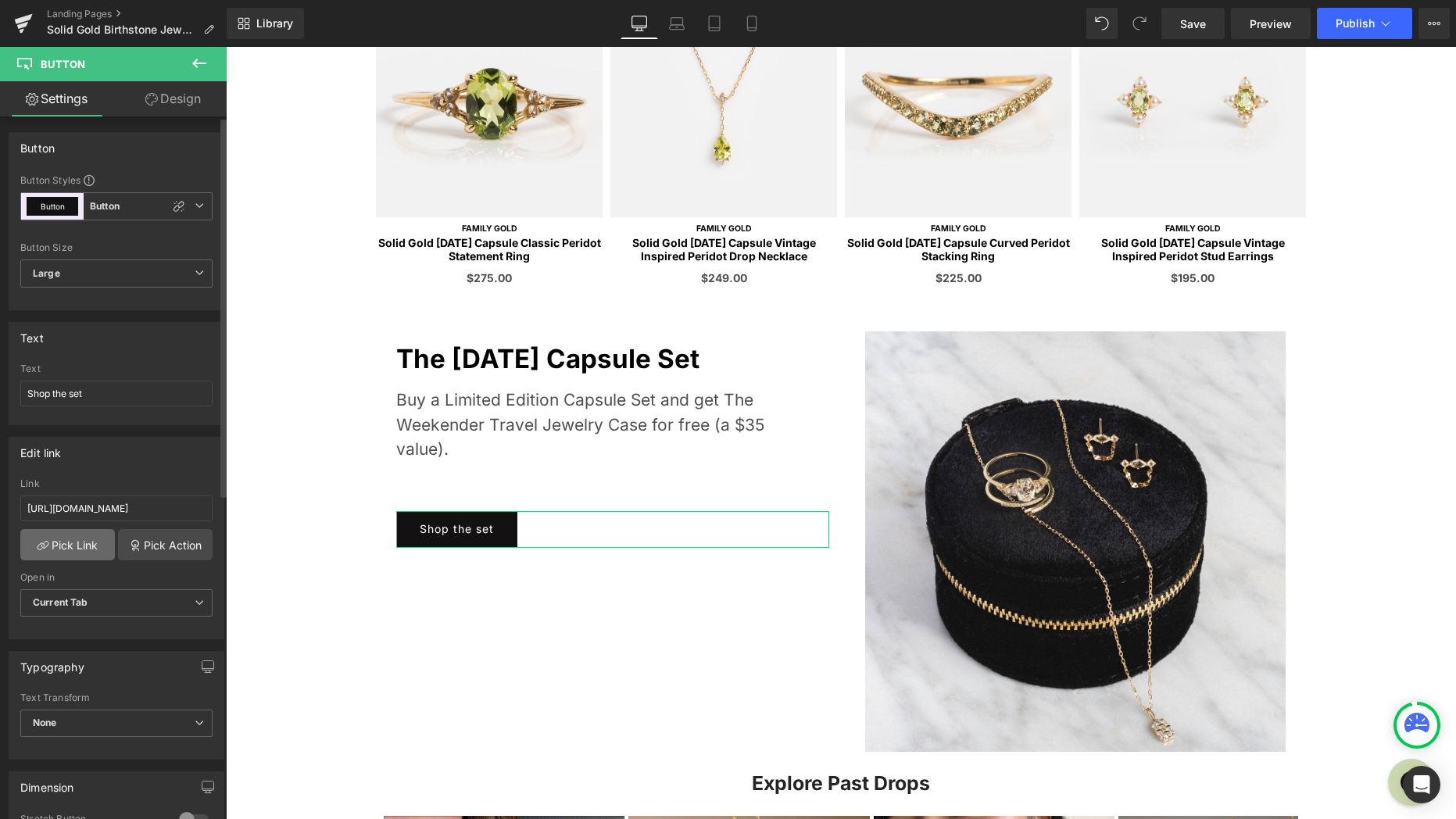
click at [81, 547] on link "Pick Link" at bounding box center [67, 545] width 94 height 32
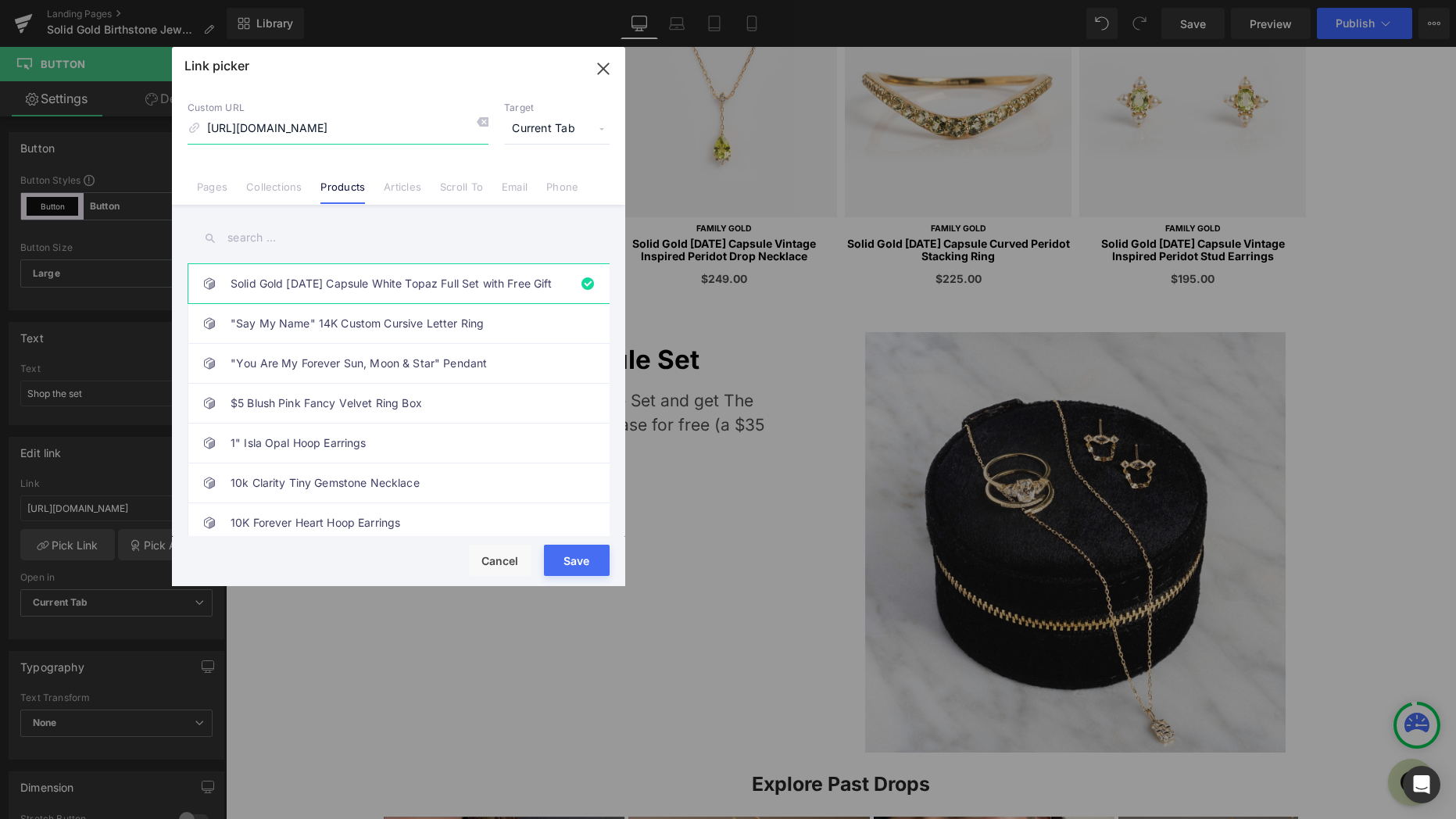
scroll to position [0, 0]
click at [488, 116] on div "Custom URL https://www.localeclectic.com/products/solid-gold-2025-april-capsule…" at bounding box center [398, 122] width 422 height 42
click at [486, 121] on icon at bounding box center [482, 122] width 12 height 12
click at [324, 127] on input at bounding box center [338, 129] width 301 height 30
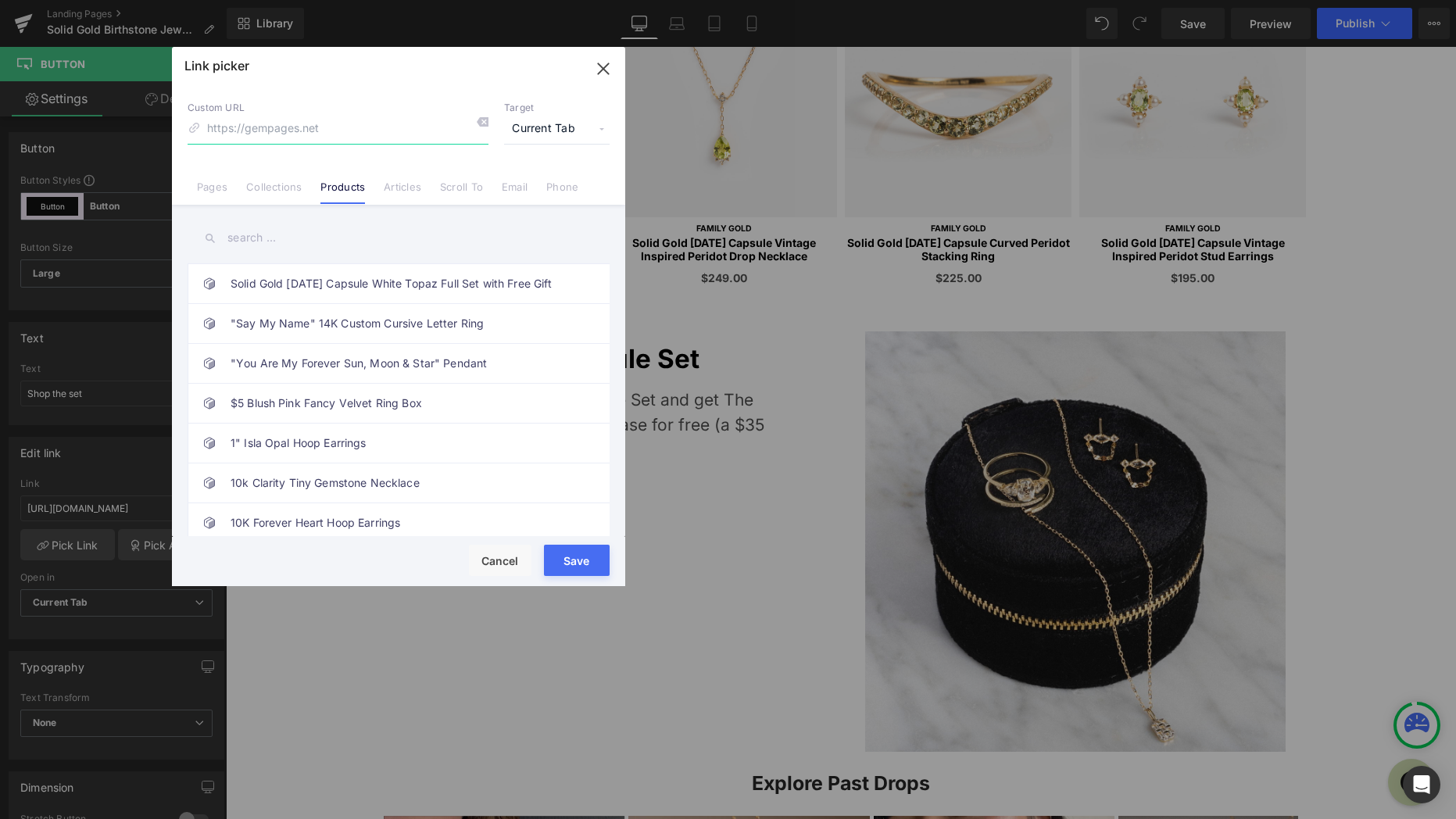
paste input "https://www.localeclectic.com/products/solid-gold-2025-august-capsule-peridot-s…"
type input "https://www.localeclectic.com/products/solid-gold-2025-august-capsule-peridot-s…"
click at [575, 560] on button "Save" at bounding box center [577, 561] width 66 height 32
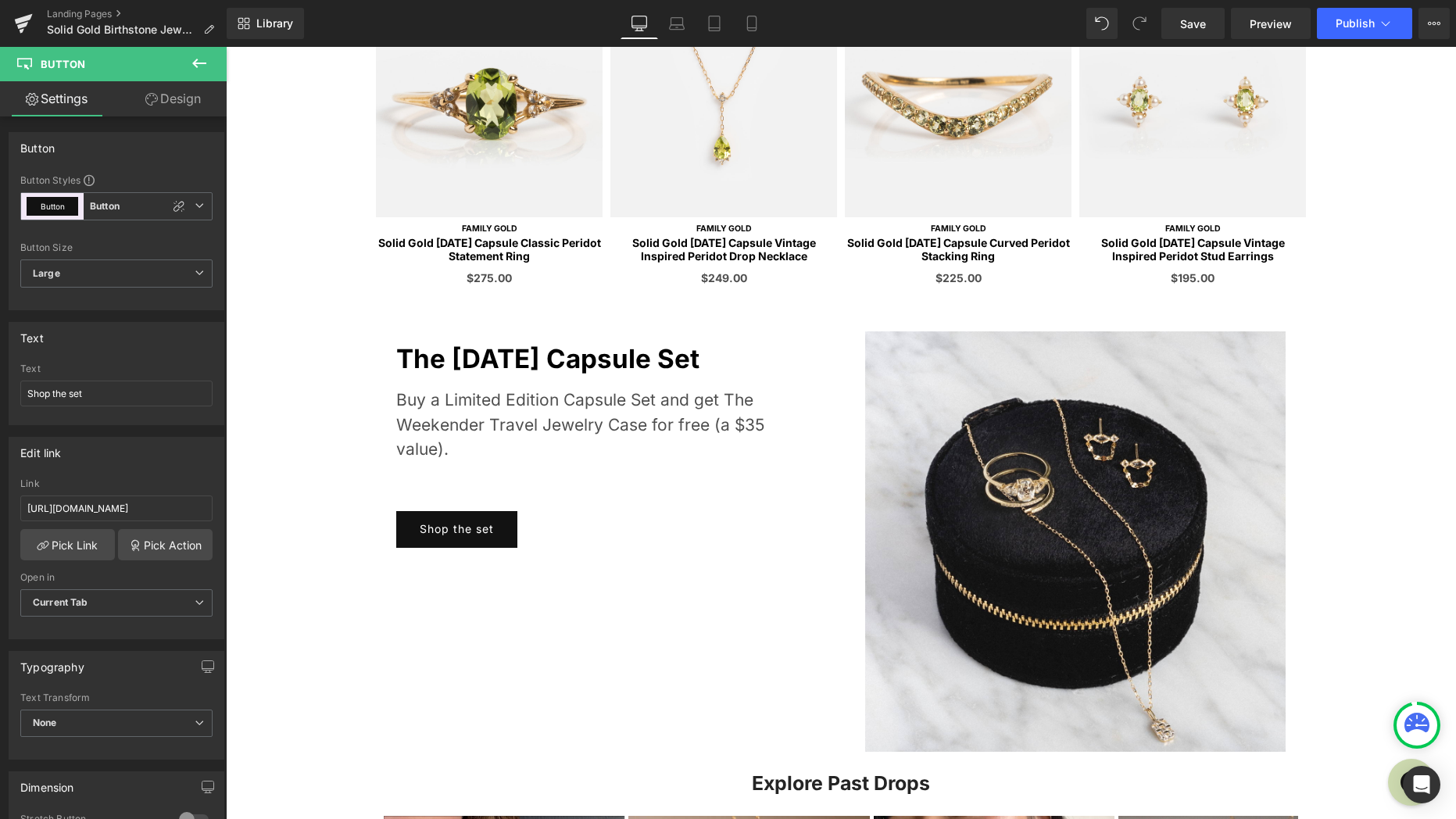
type input "https://www.localeclectic.com/products/solid-gold-2025-august-capsule-peridot-s…"
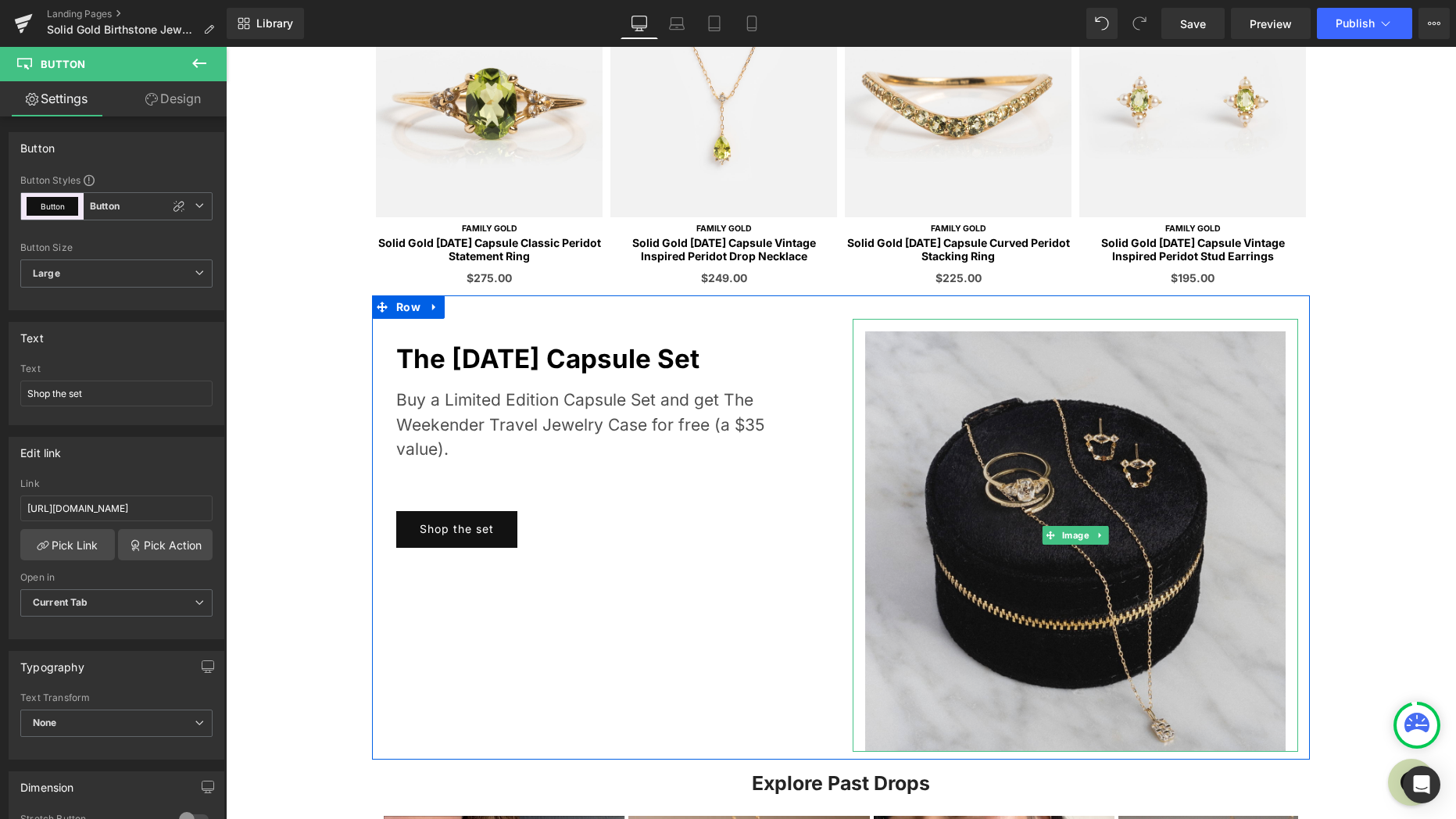
click at [940, 610] on img at bounding box center [1075, 535] width 445 height 433
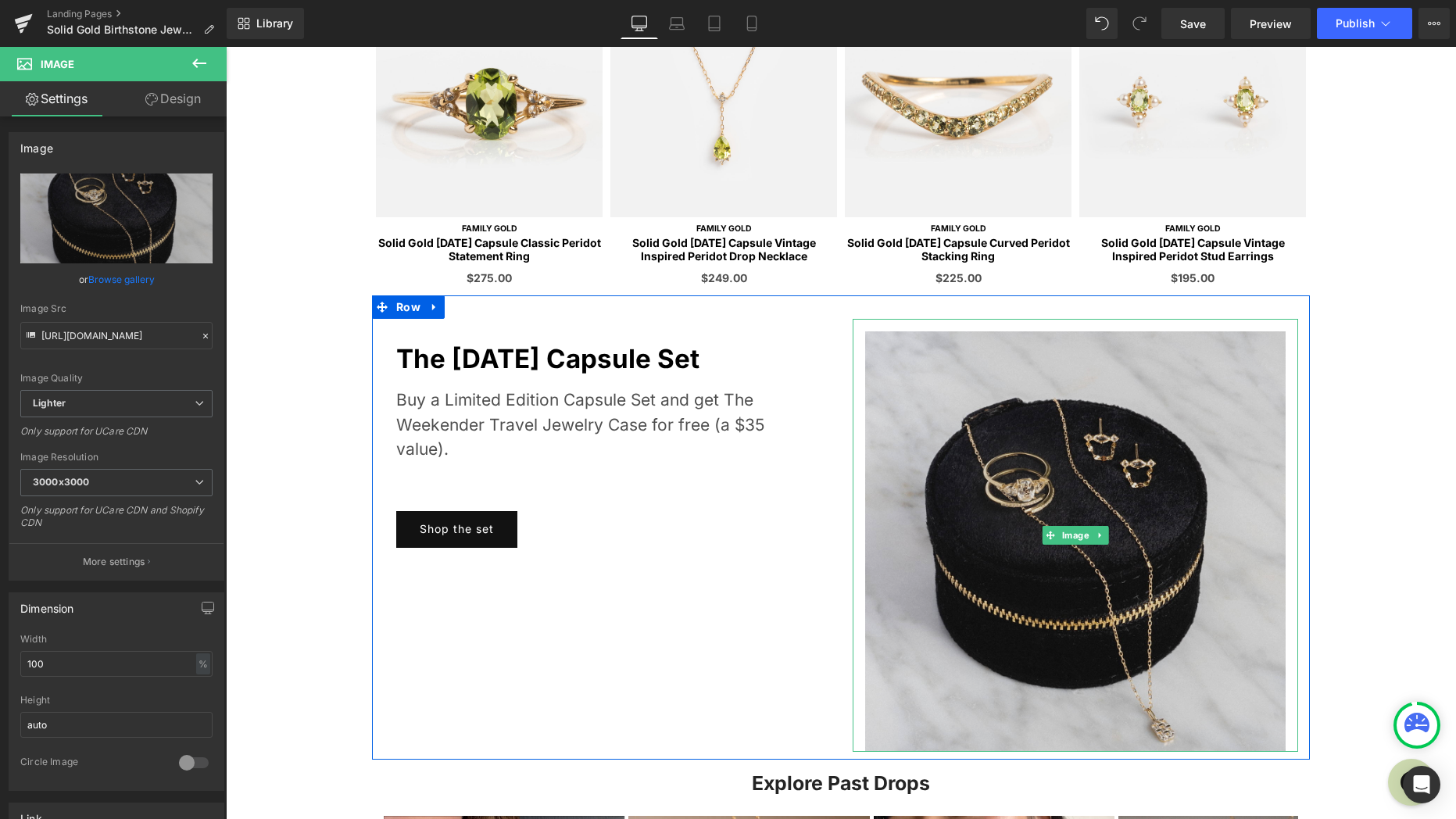
drag, startPoint x: 1023, startPoint y: 445, endPoint x: 1032, endPoint y: 442, distance: 9.5
click at [1023, 445] on img at bounding box center [1075, 535] width 445 height 433
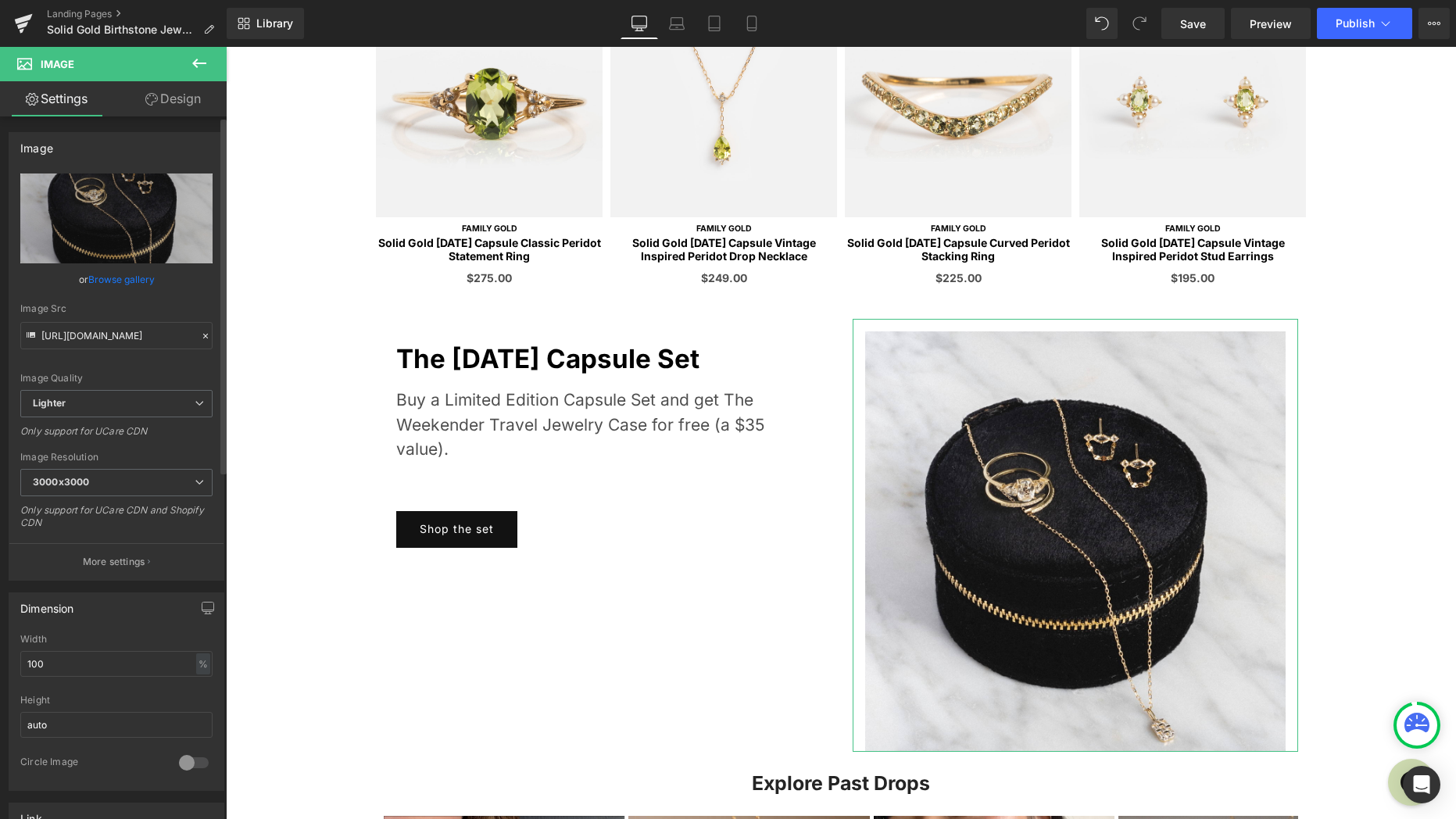
click at [136, 277] on link "Browse gallery" at bounding box center [122, 279] width 66 height 27
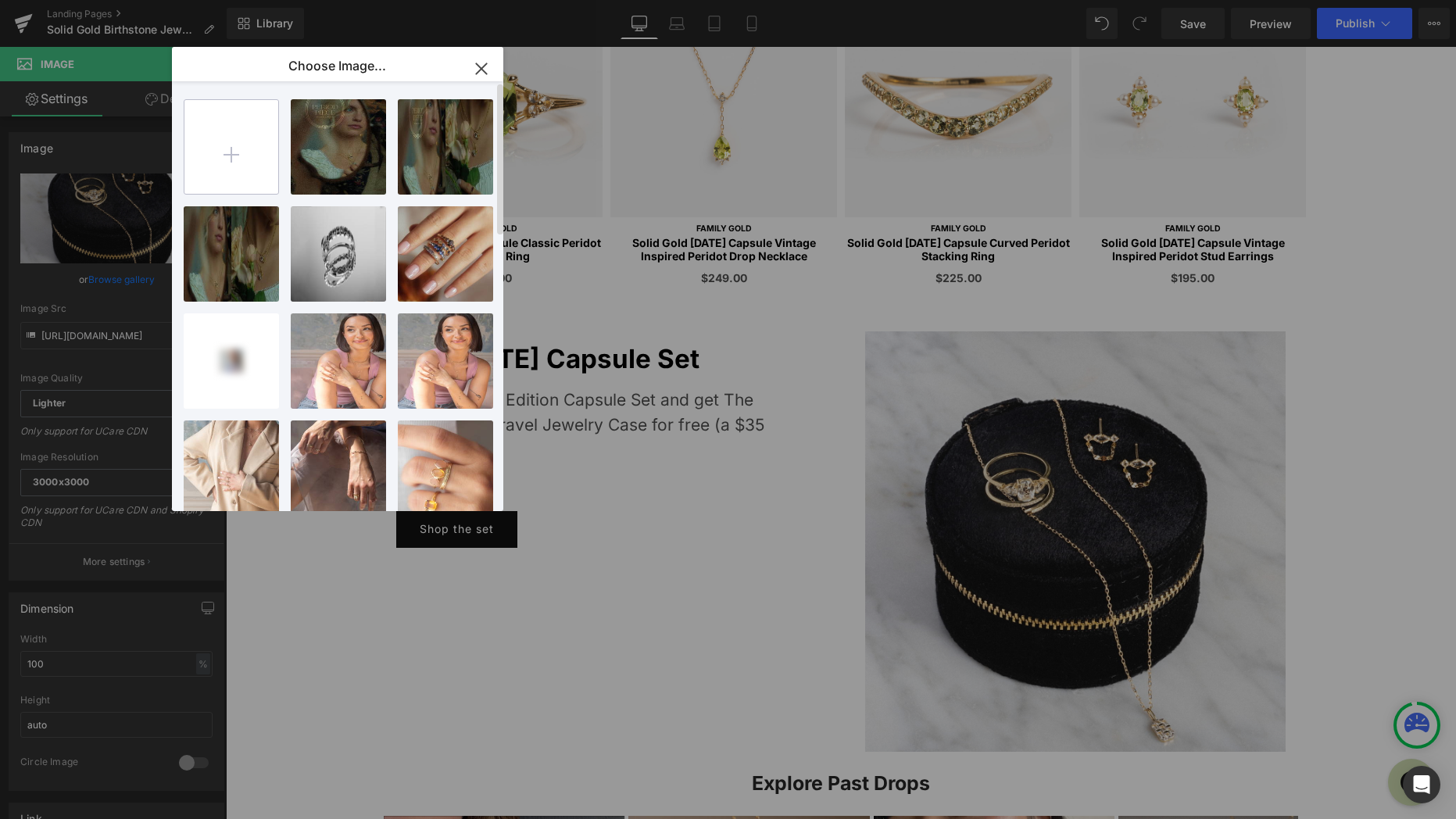
click at [248, 158] on input "file" at bounding box center [231, 146] width 94 height 94
type input "C:\fakepath\LE_7.17.25-202.jpg"
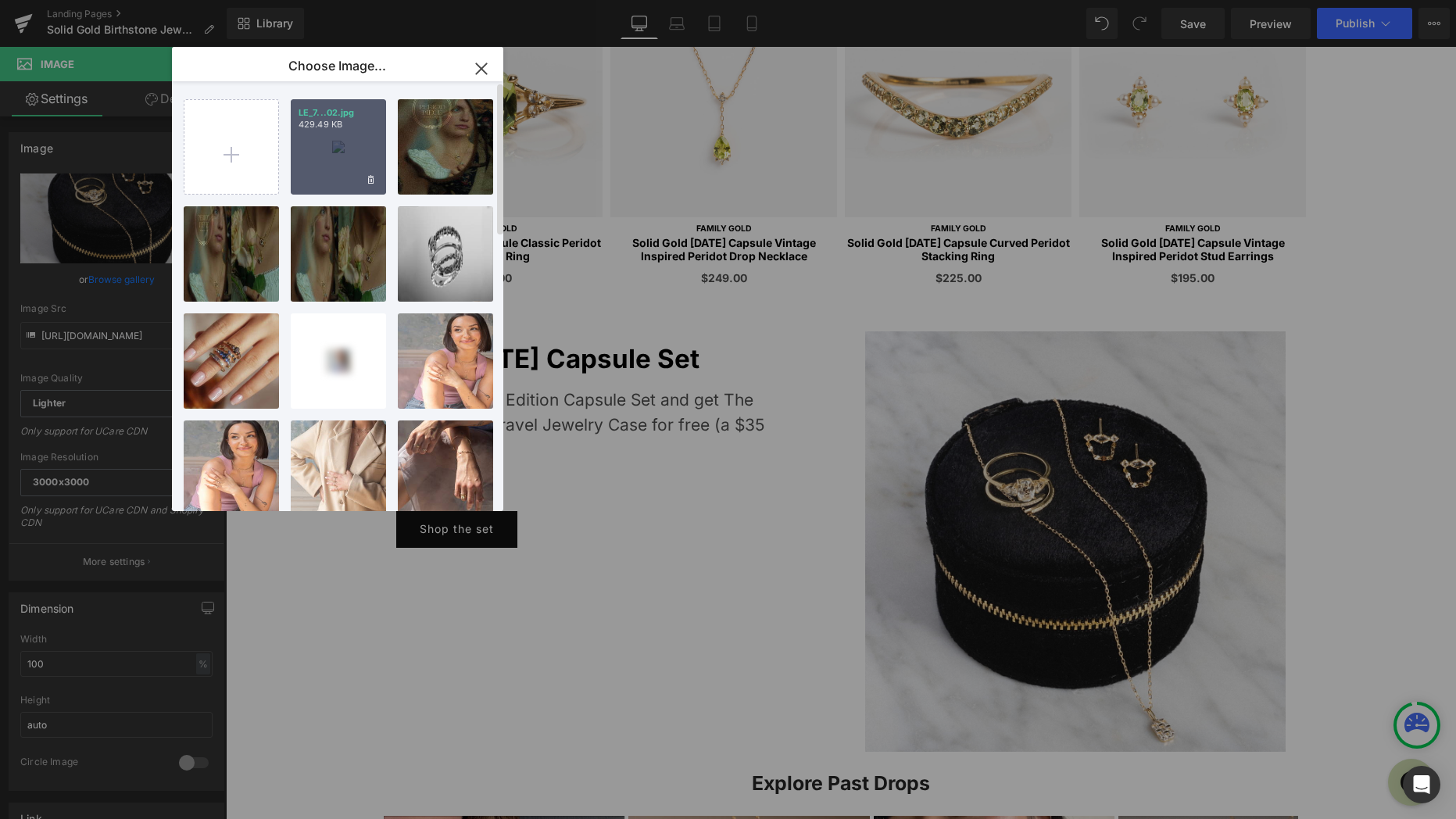
click at [358, 157] on div "LE_7...02.jpg 429.49 KB" at bounding box center [338, 146] width 95 height 95
type input "https://ucarecdn.com/53d0abff-00ee-49f8-94e6-4185ea2e9775/-/format/auto/-/previ…"
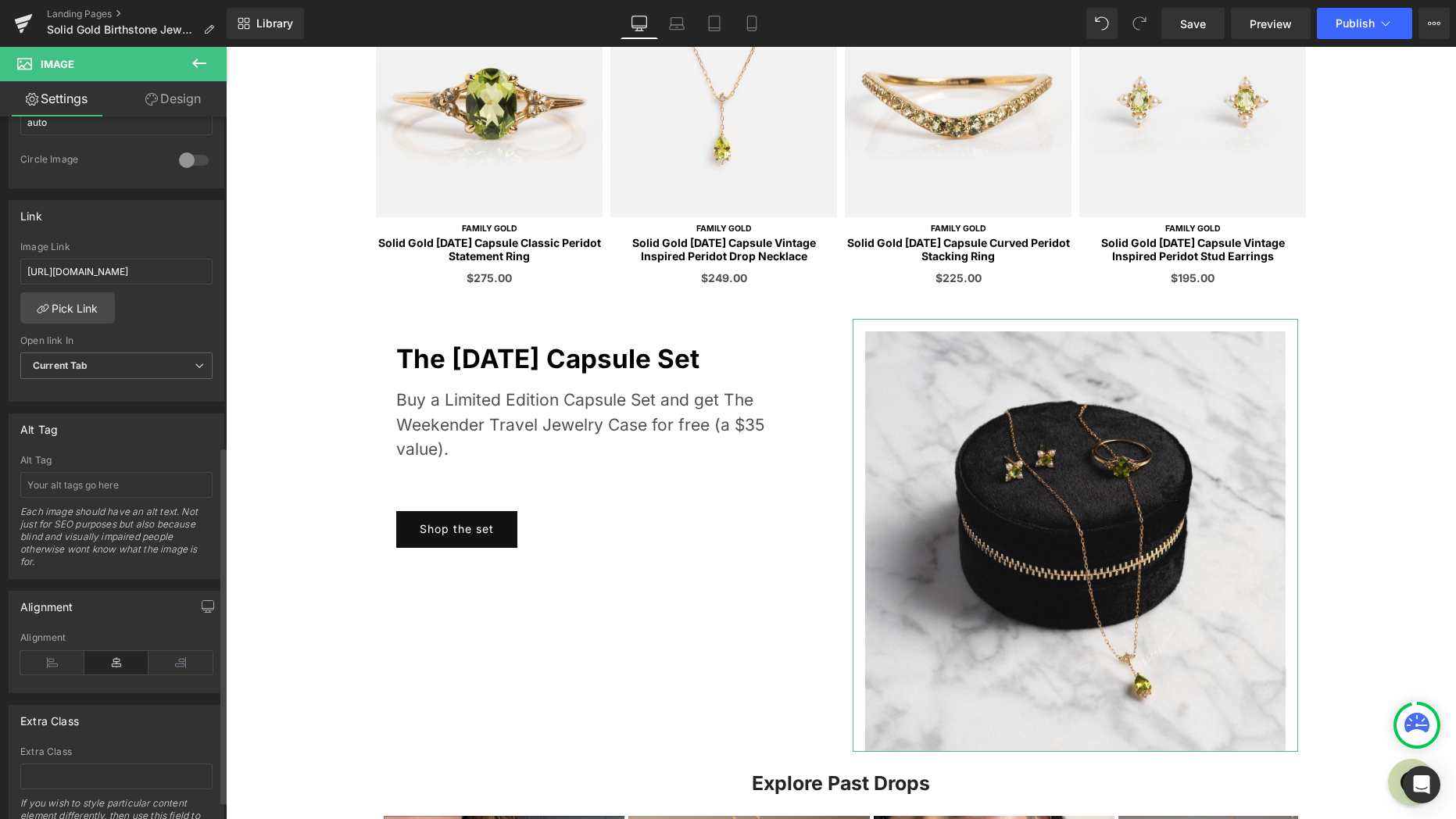
scroll to position [656, 0]
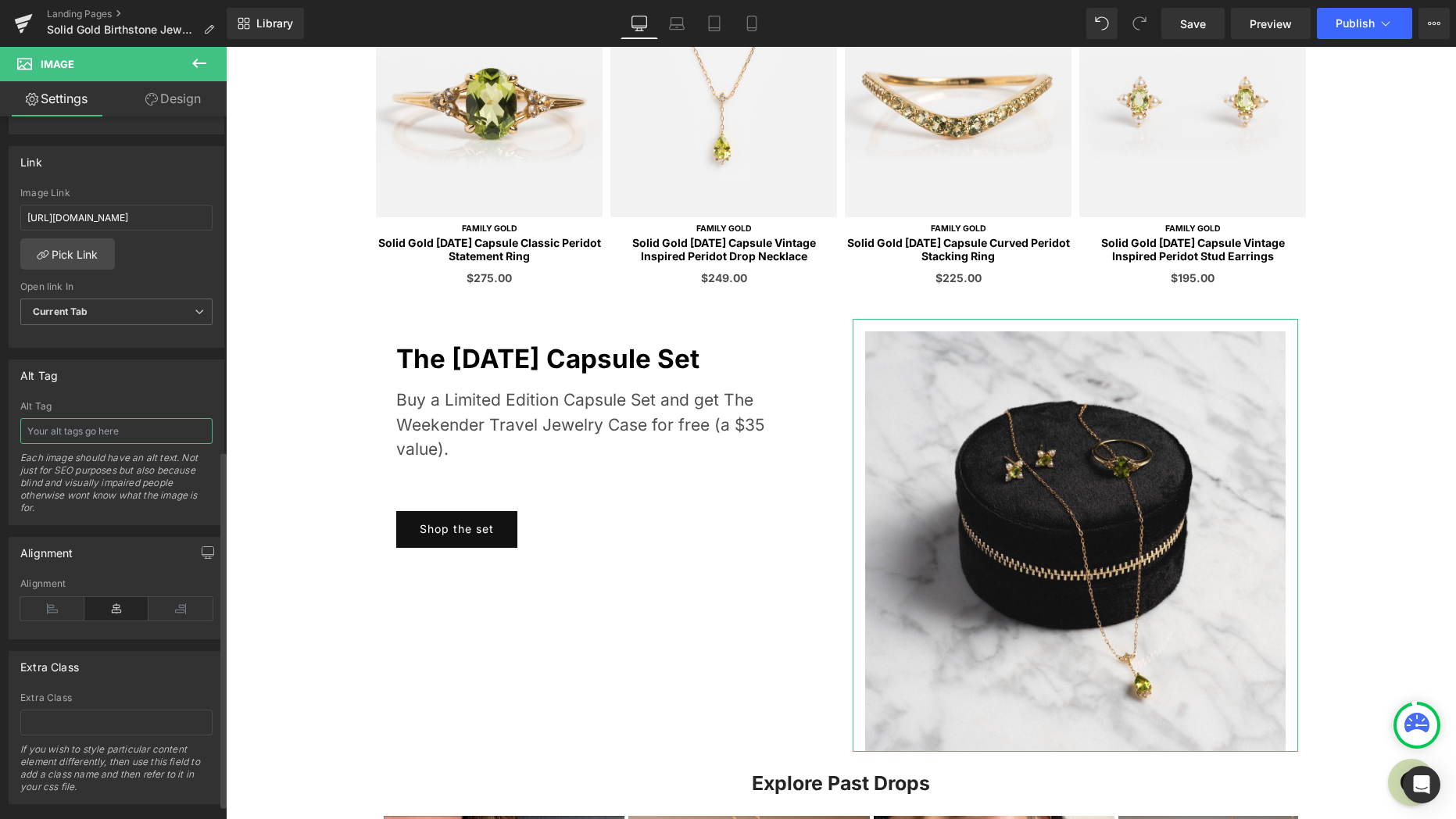
click at [148, 431] on input "text" at bounding box center [116, 430] width 192 height 25
click at [88, 430] on input "The 2025 Solid Gold August Capsule, peridot ring earring and necklace with free…" at bounding box center [116, 430] width 192 height 25
type input "The 2025 Solid Gold August Capsule, peridot ring earring and necklace with free…"
click at [201, 57] on icon at bounding box center [199, 63] width 18 height 18
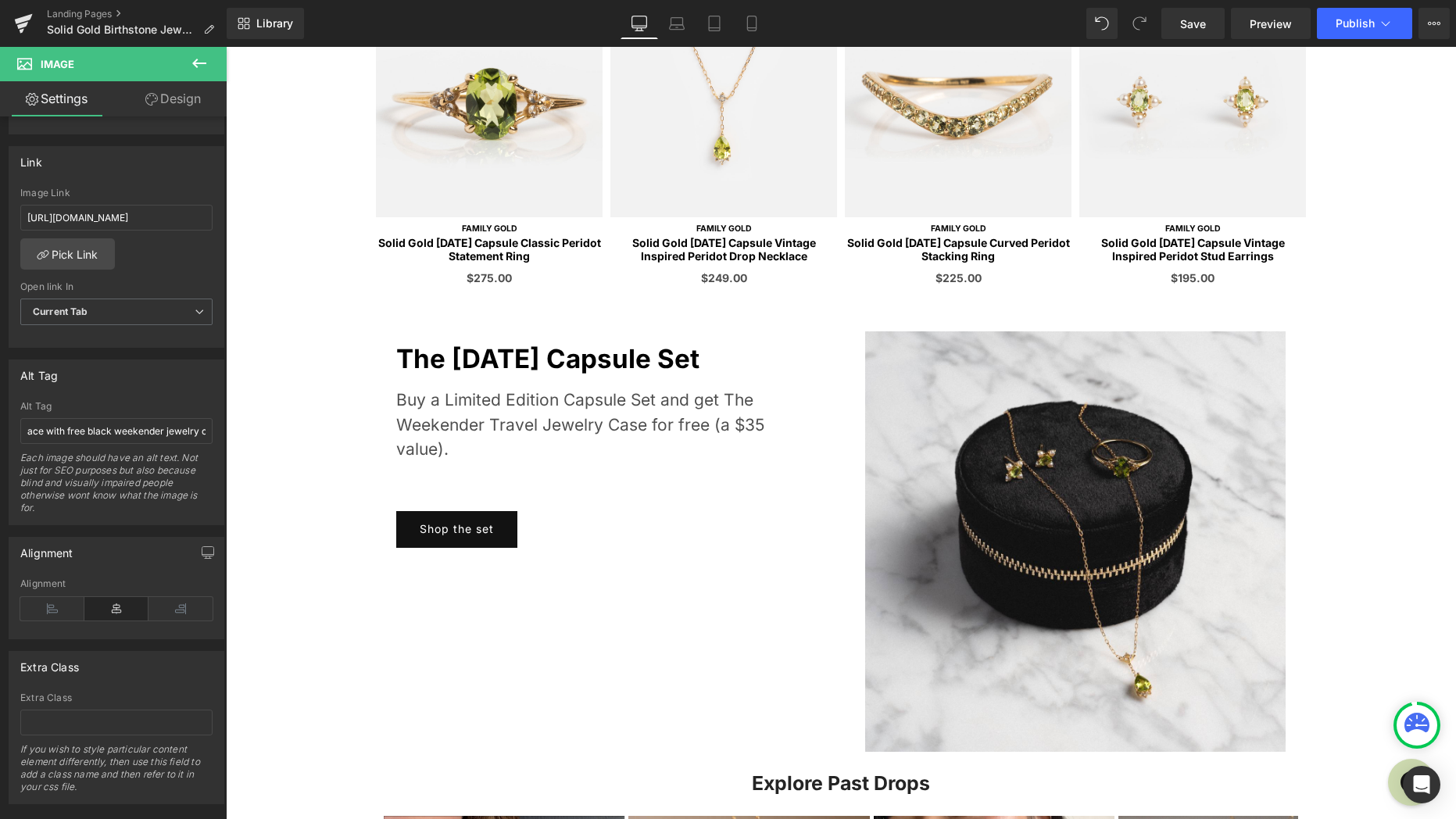
scroll to position [0, 0]
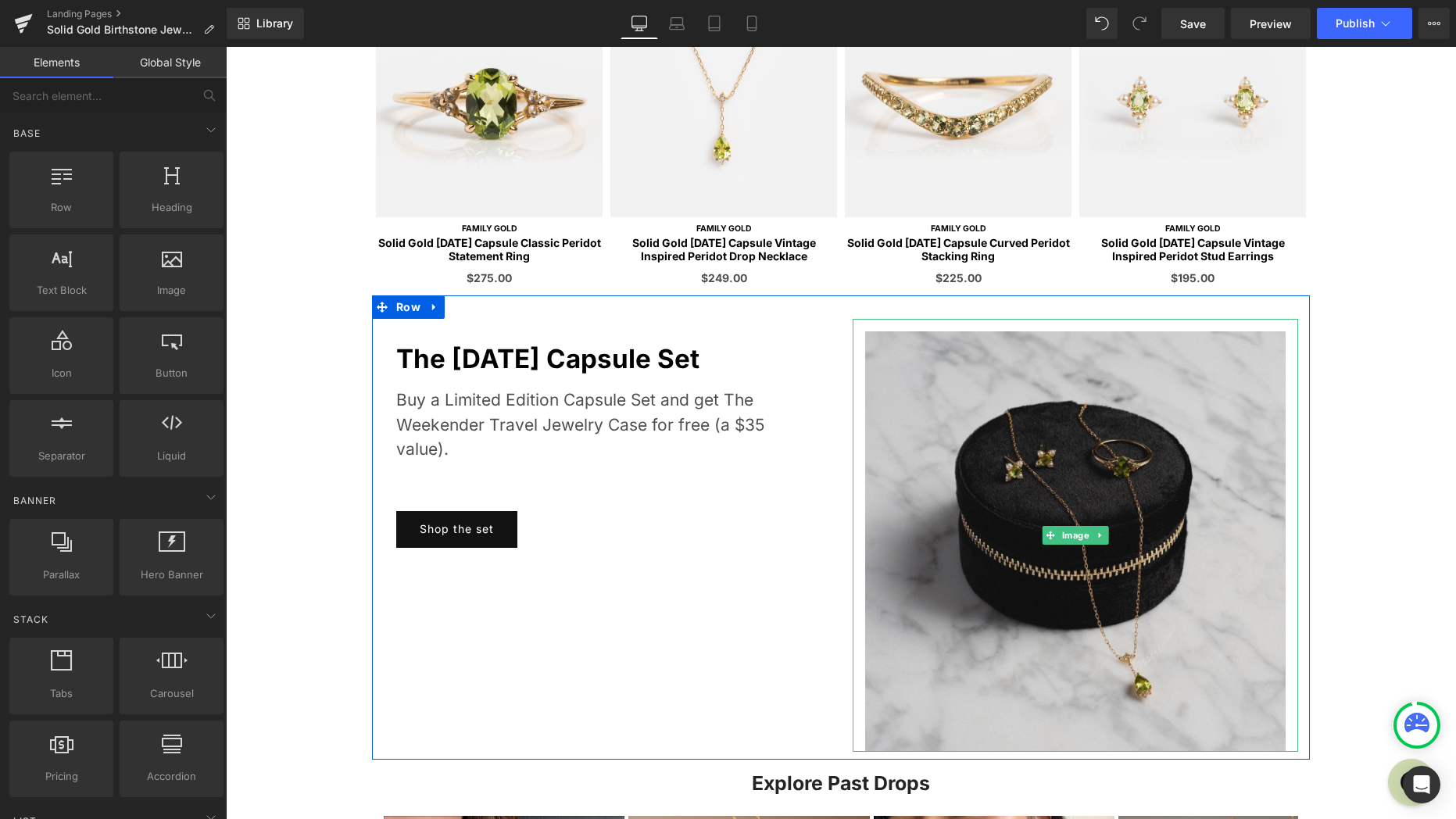
click at [965, 551] on img at bounding box center [1075, 535] width 445 height 433
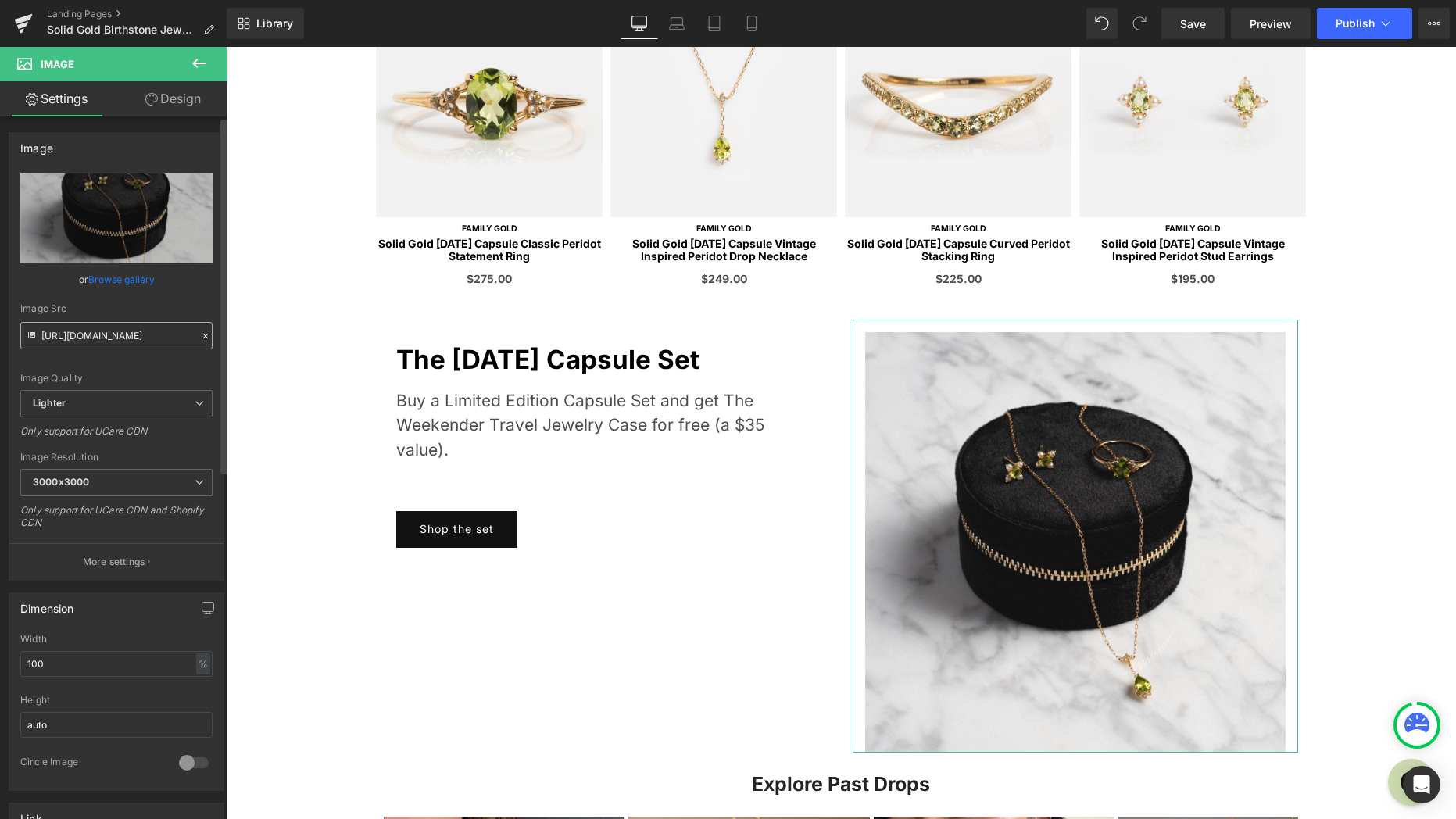
scroll to position [729, 0]
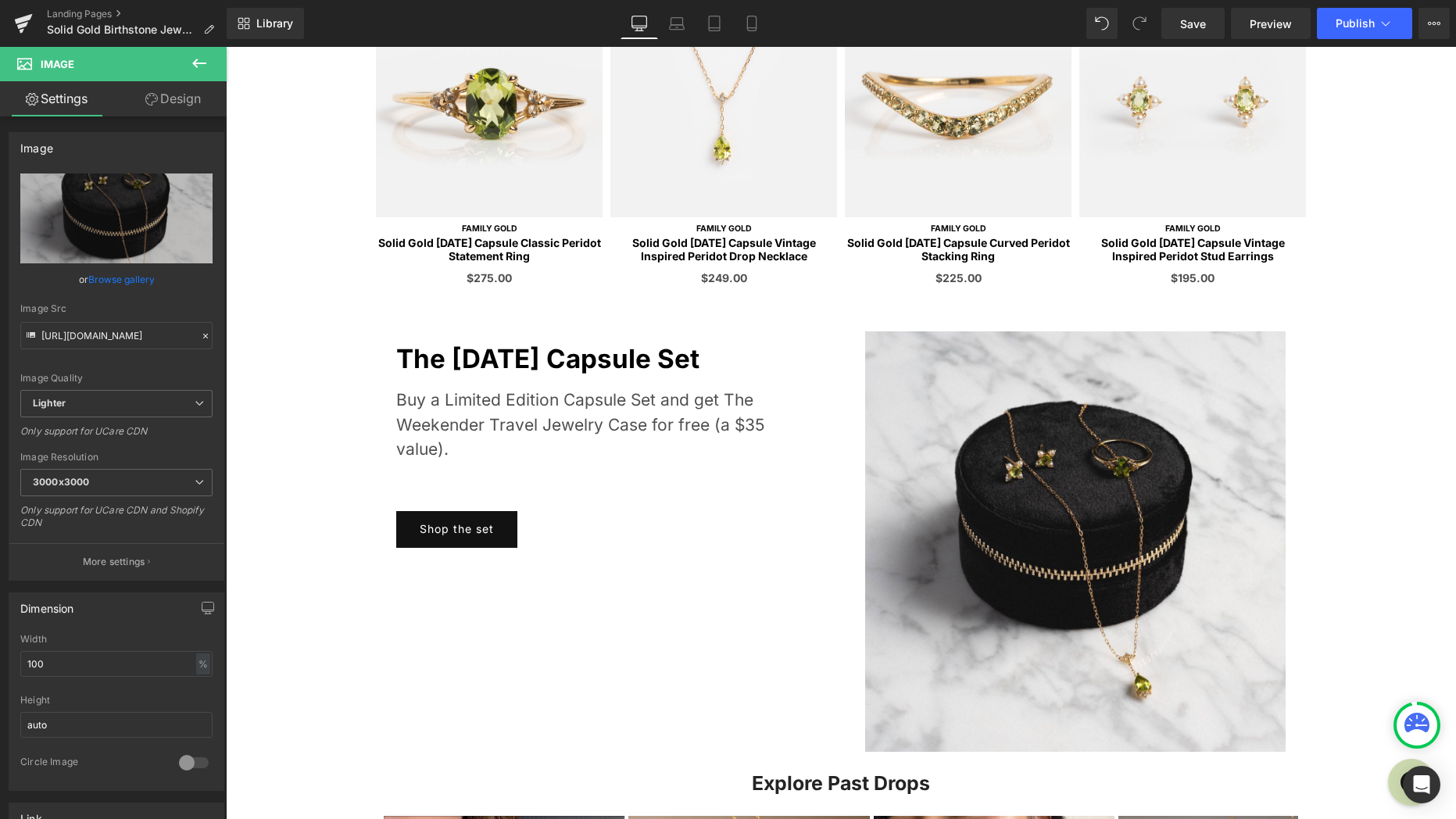
click at [203, 60] on icon at bounding box center [199, 63] width 18 height 18
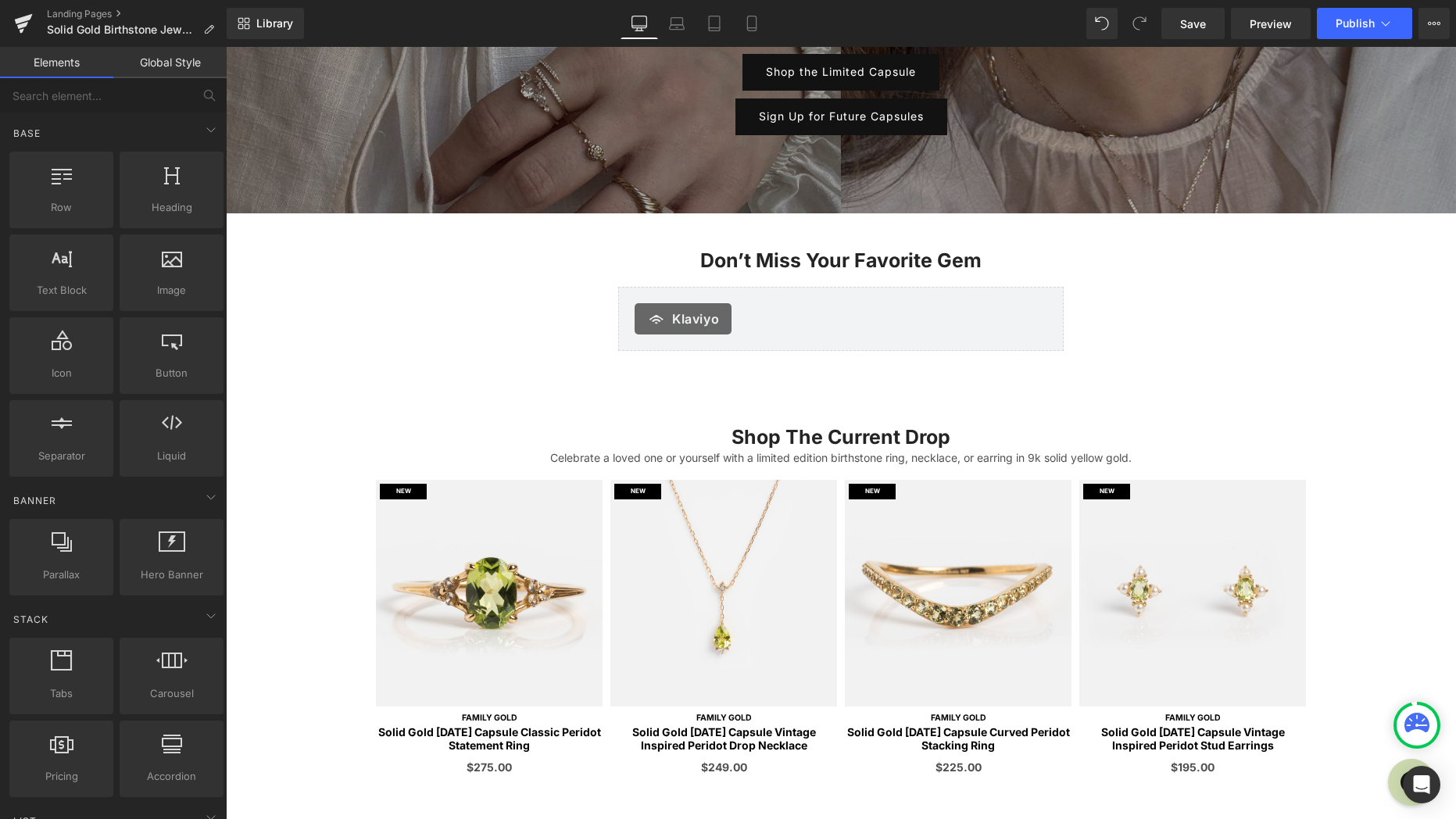
scroll to position [0, 0]
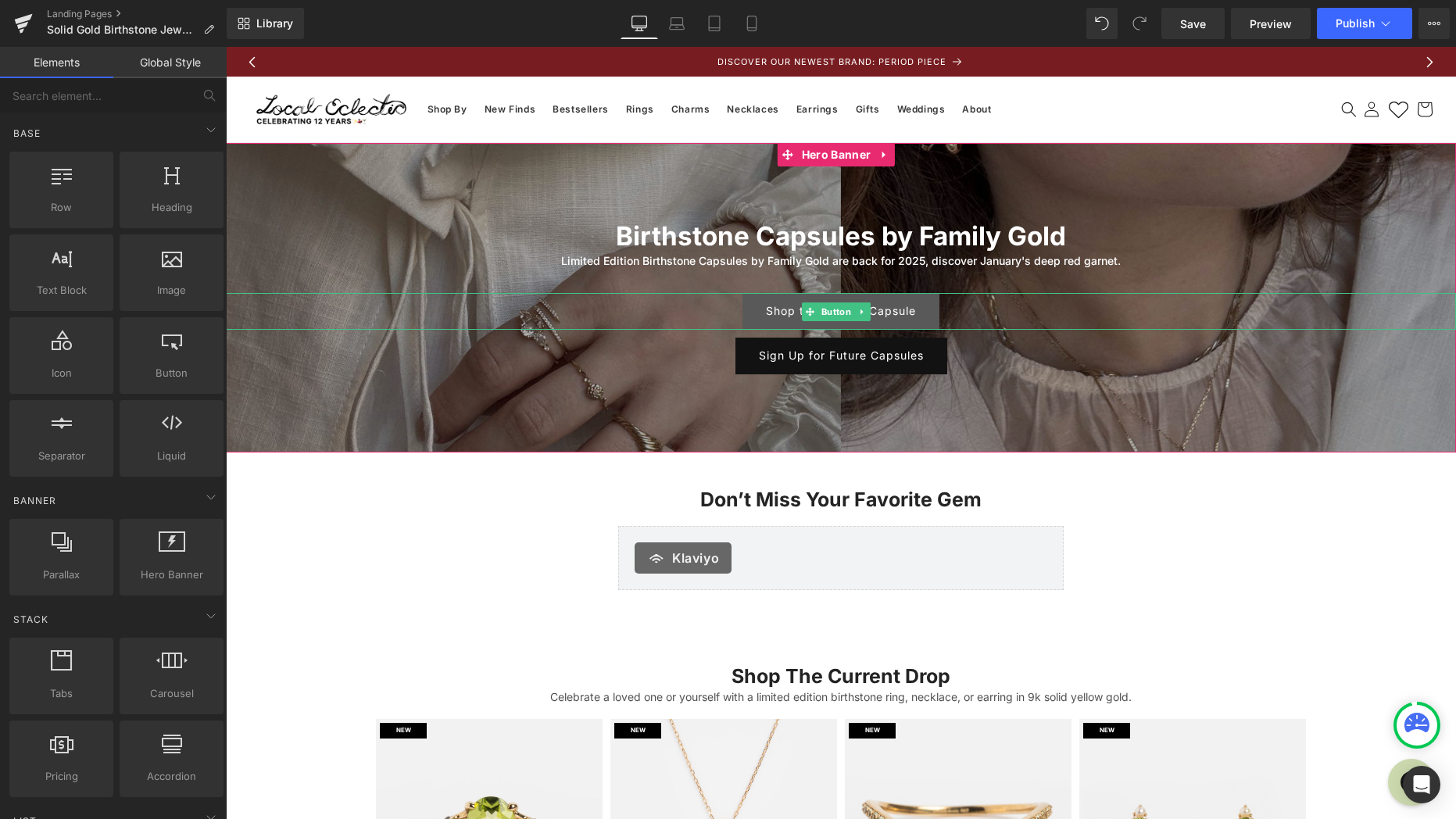
click at [786, 311] on link "Shop the Limited Capsule" at bounding box center [841, 312] width 197 height 37
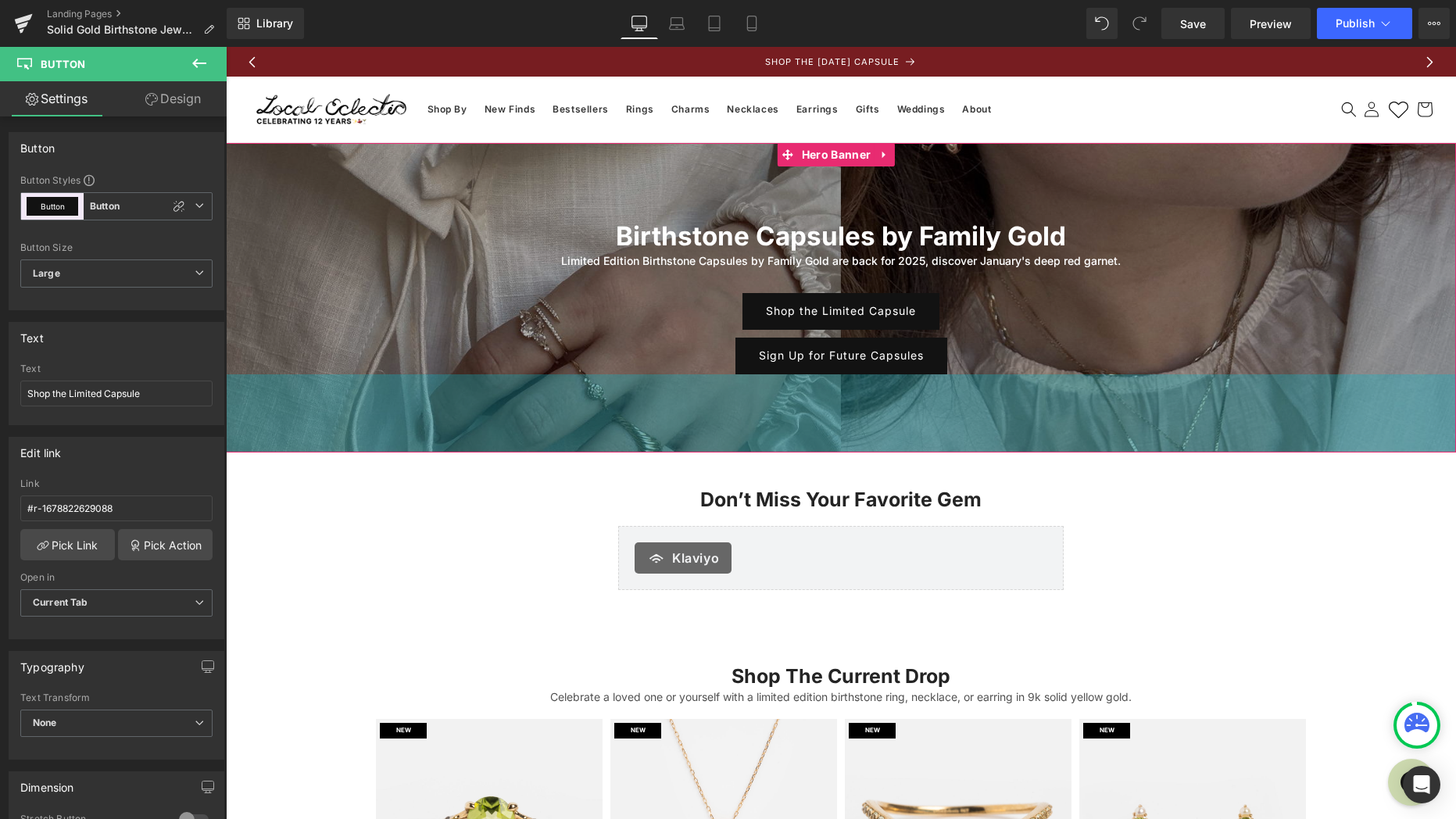
click at [662, 416] on div "100px" at bounding box center [841, 413] width 1230 height 78
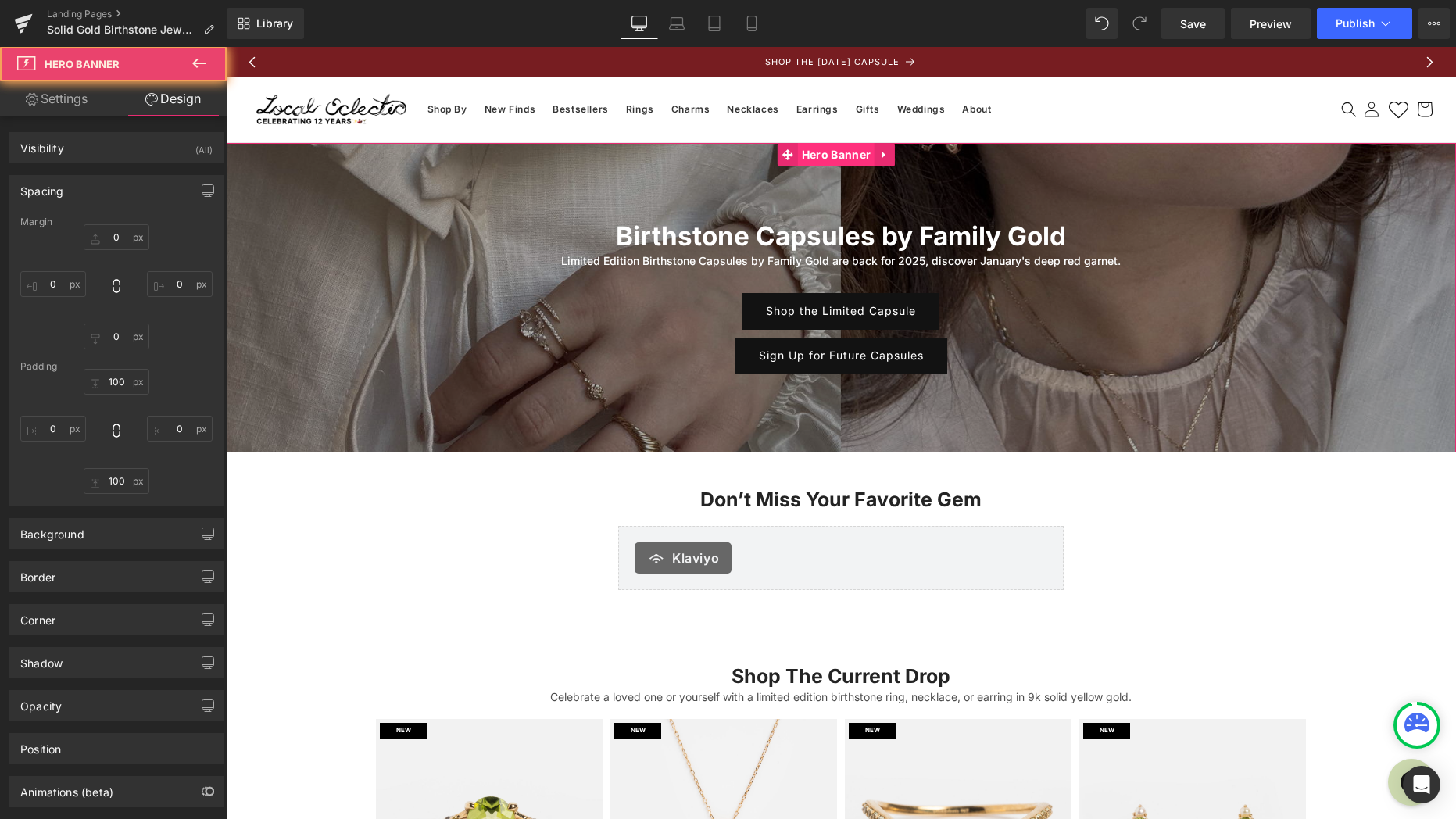
click at [811, 154] on span "Hero Banner" at bounding box center [836, 154] width 77 height 24
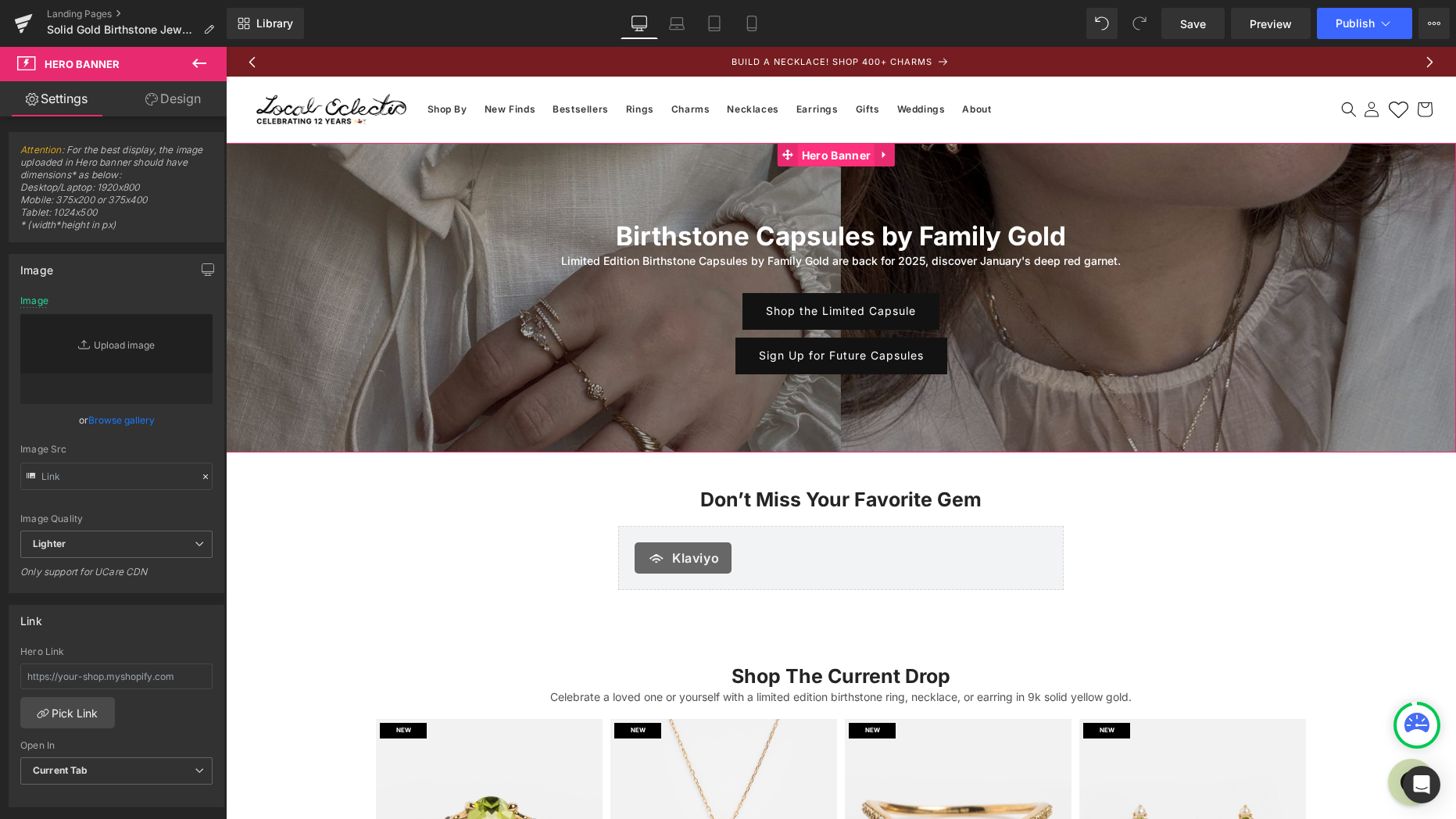
type input "https://ucarecdn.com/1bdfe96a-9ed9-4b9a-aa05-71419a140ba2/-/format/auto/-/previ…"
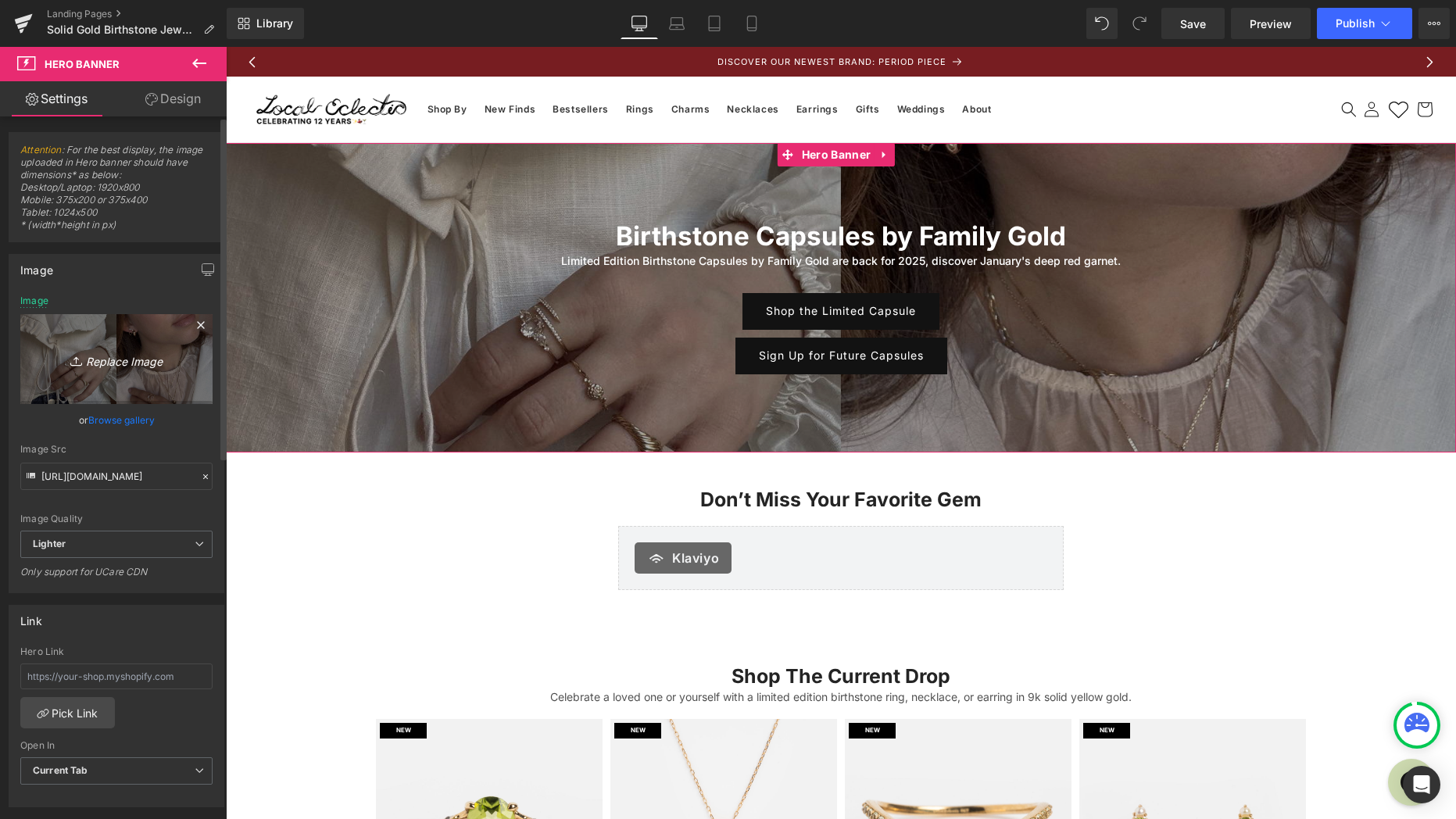
click at [123, 363] on icon "Replace Image" at bounding box center [116, 359] width 125 height 19
type input "C:\fakepath\desktop.jpg"
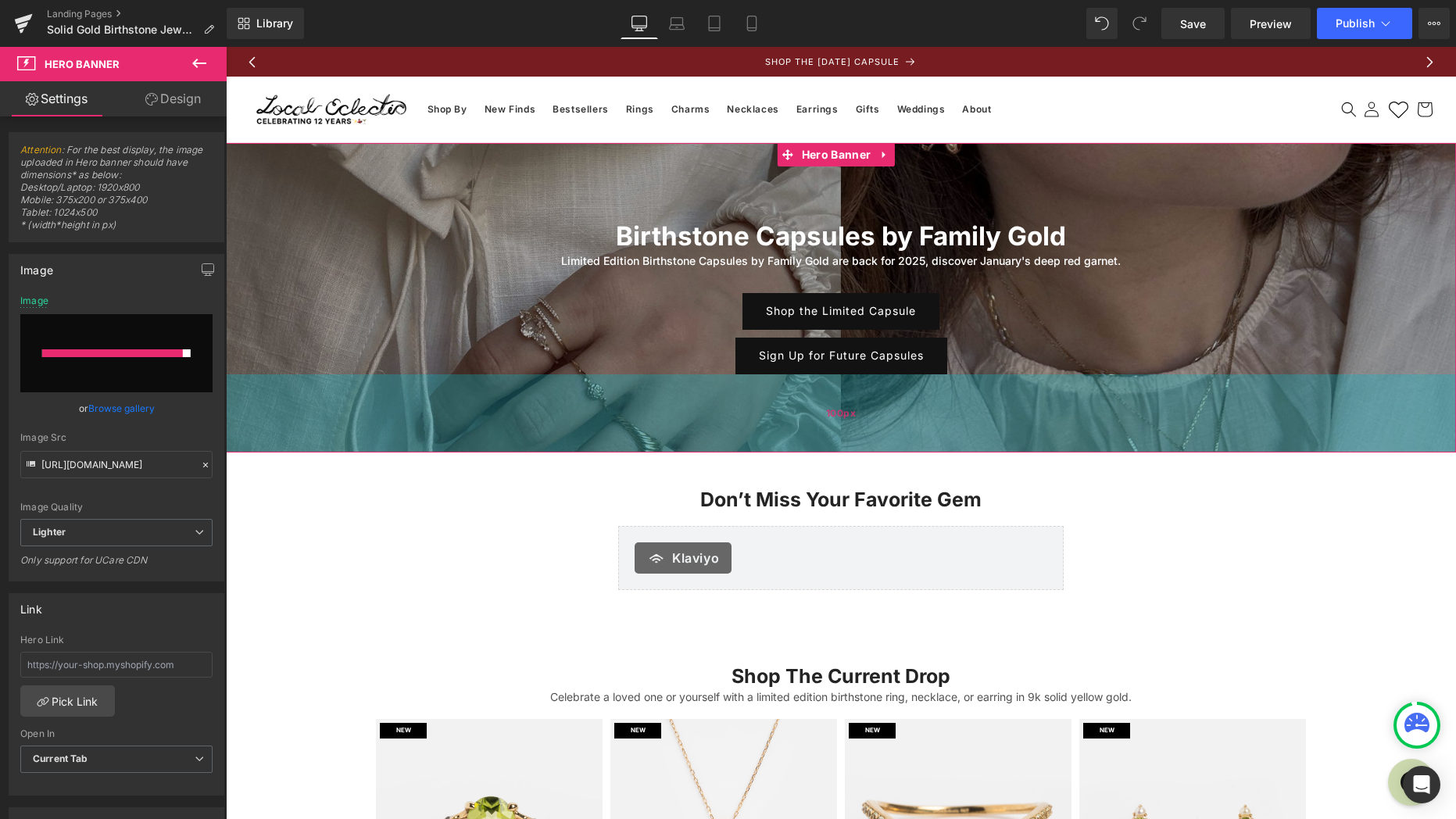
type input "https://ucarecdn.com/bb50c8ab-9e43-496c-81a7-bac1ce0b3058/-/format/auto/-/previ…"
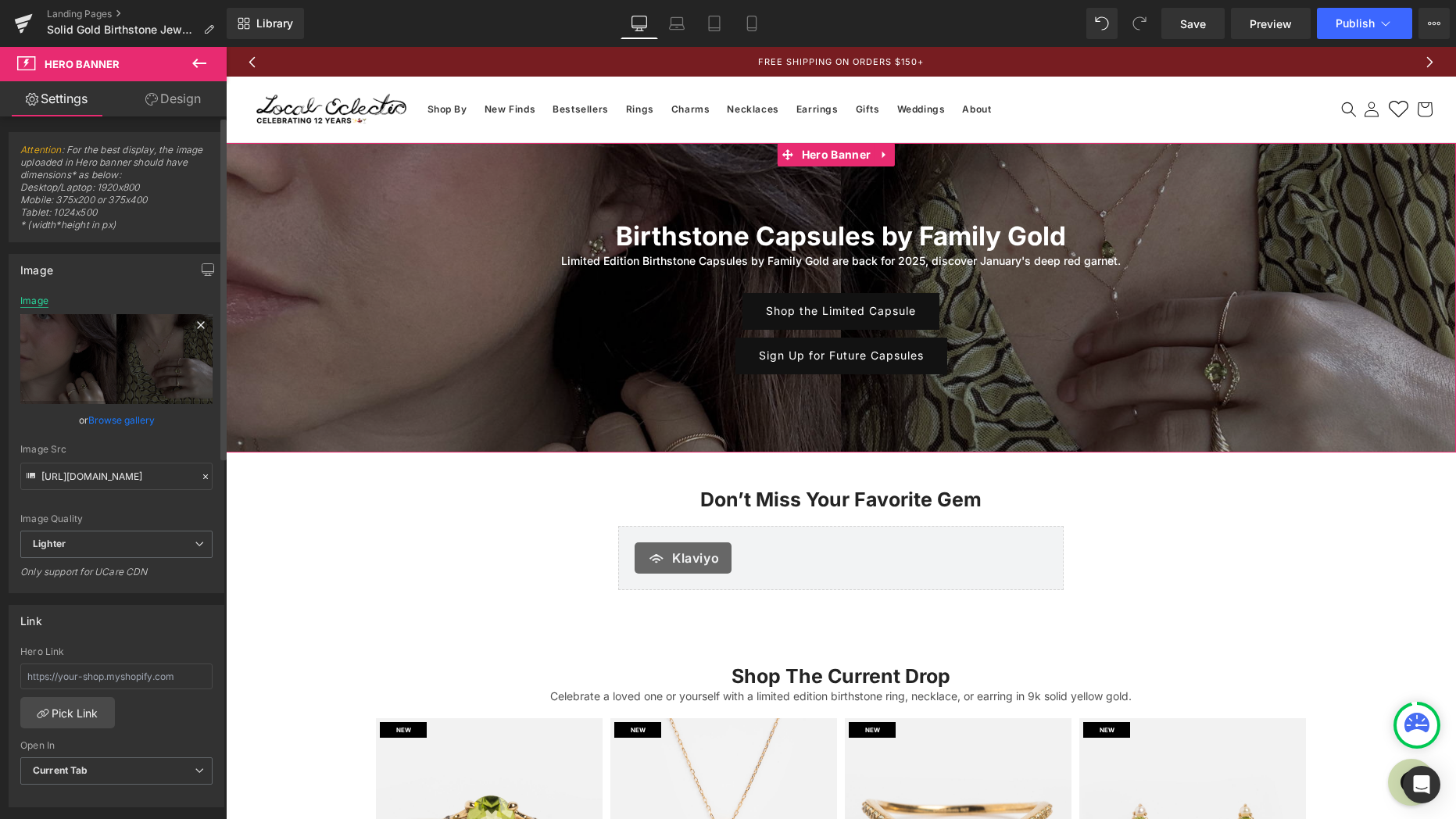
click at [36, 300] on div "Image" at bounding box center [34, 301] width 28 height 11
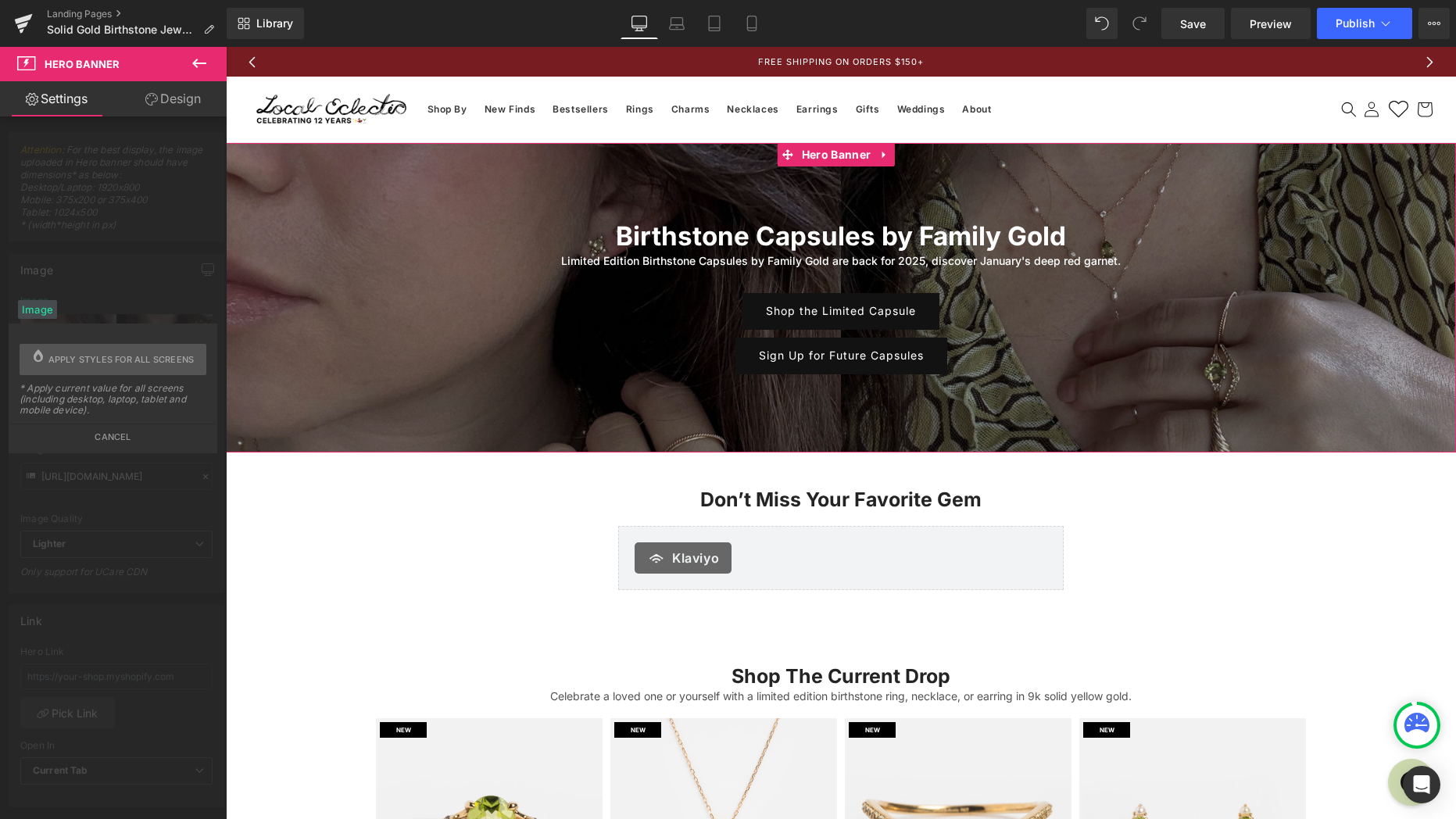
click at [128, 432] on button "Cancel" at bounding box center [113, 432] width 206 height 18
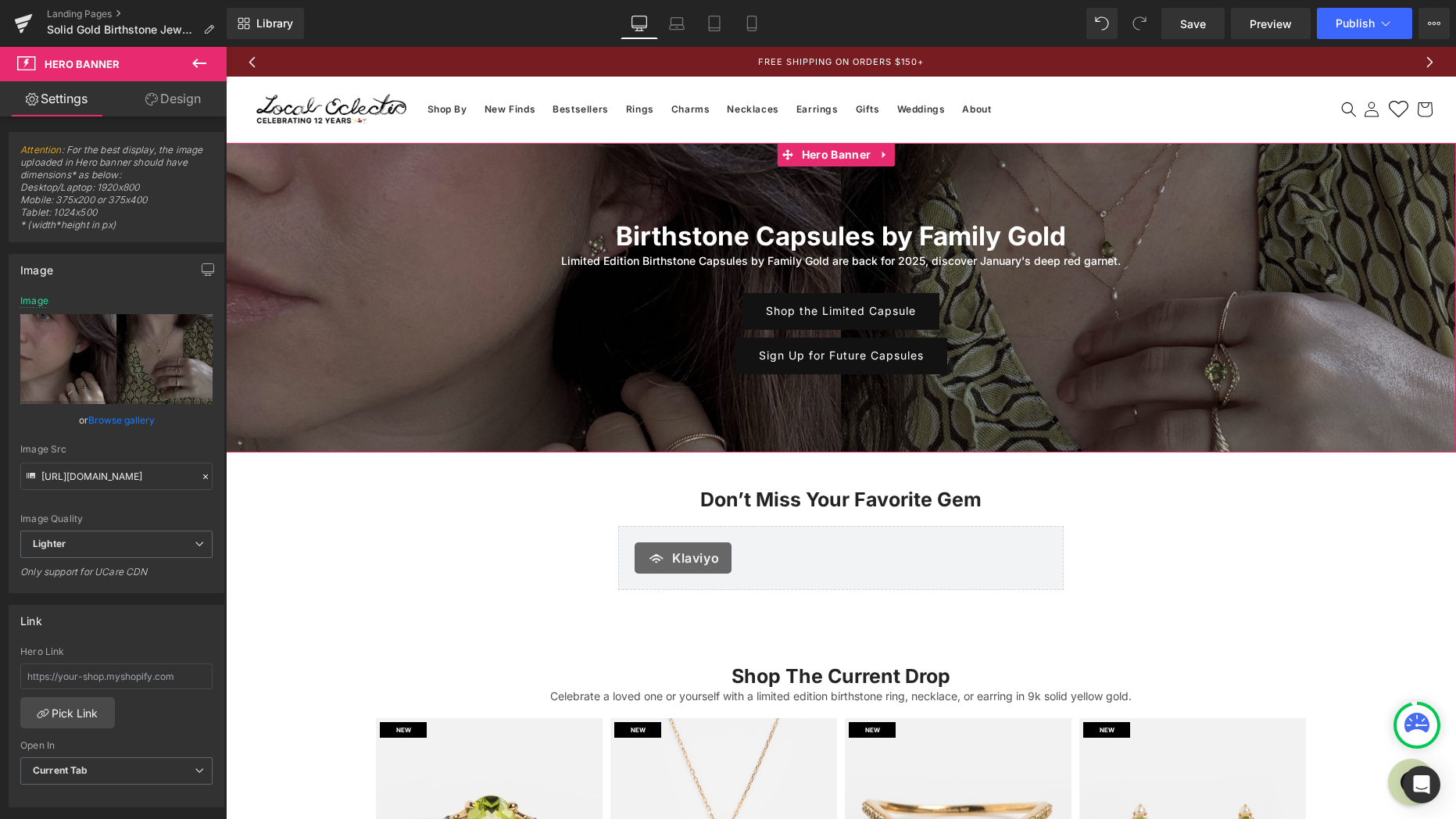
click at [195, 102] on link "Design" at bounding box center [173, 99] width 114 height 35
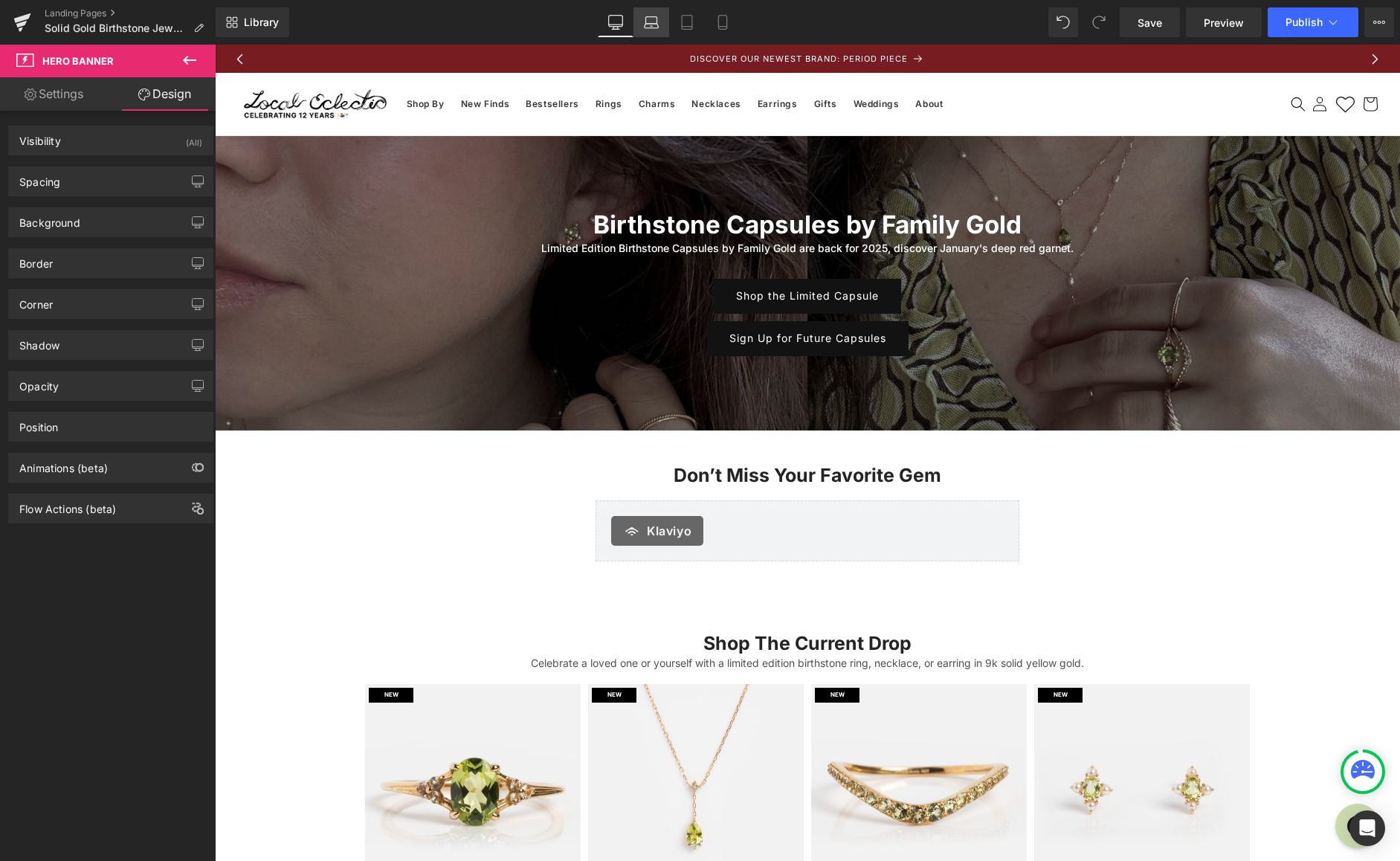
click at [653, 31] on link "Laptop" at bounding box center [651, 22] width 36 height 30
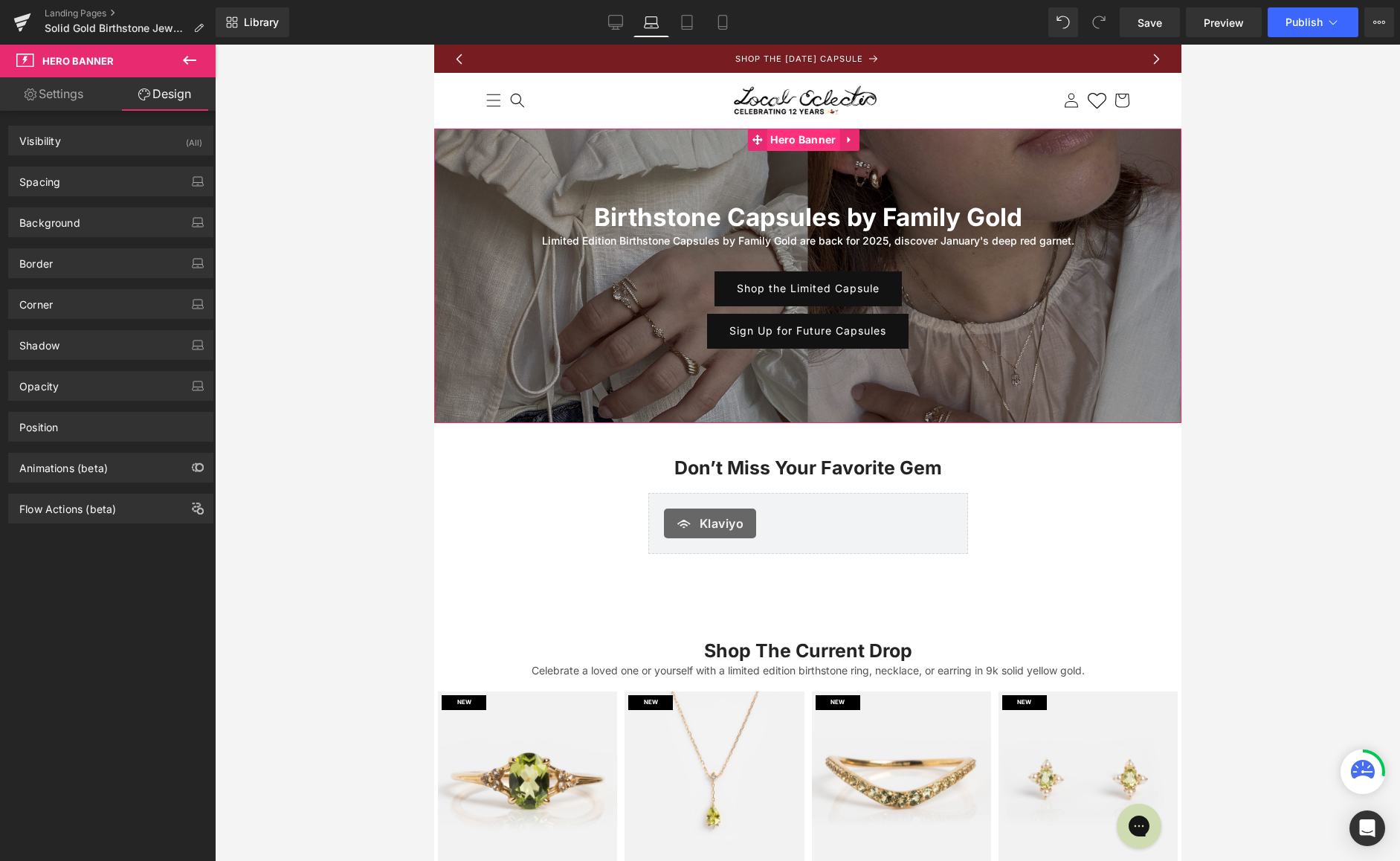
click at [797, 146] on span "Hero Banner" at bounding box center [802, 140] width 73 height 22
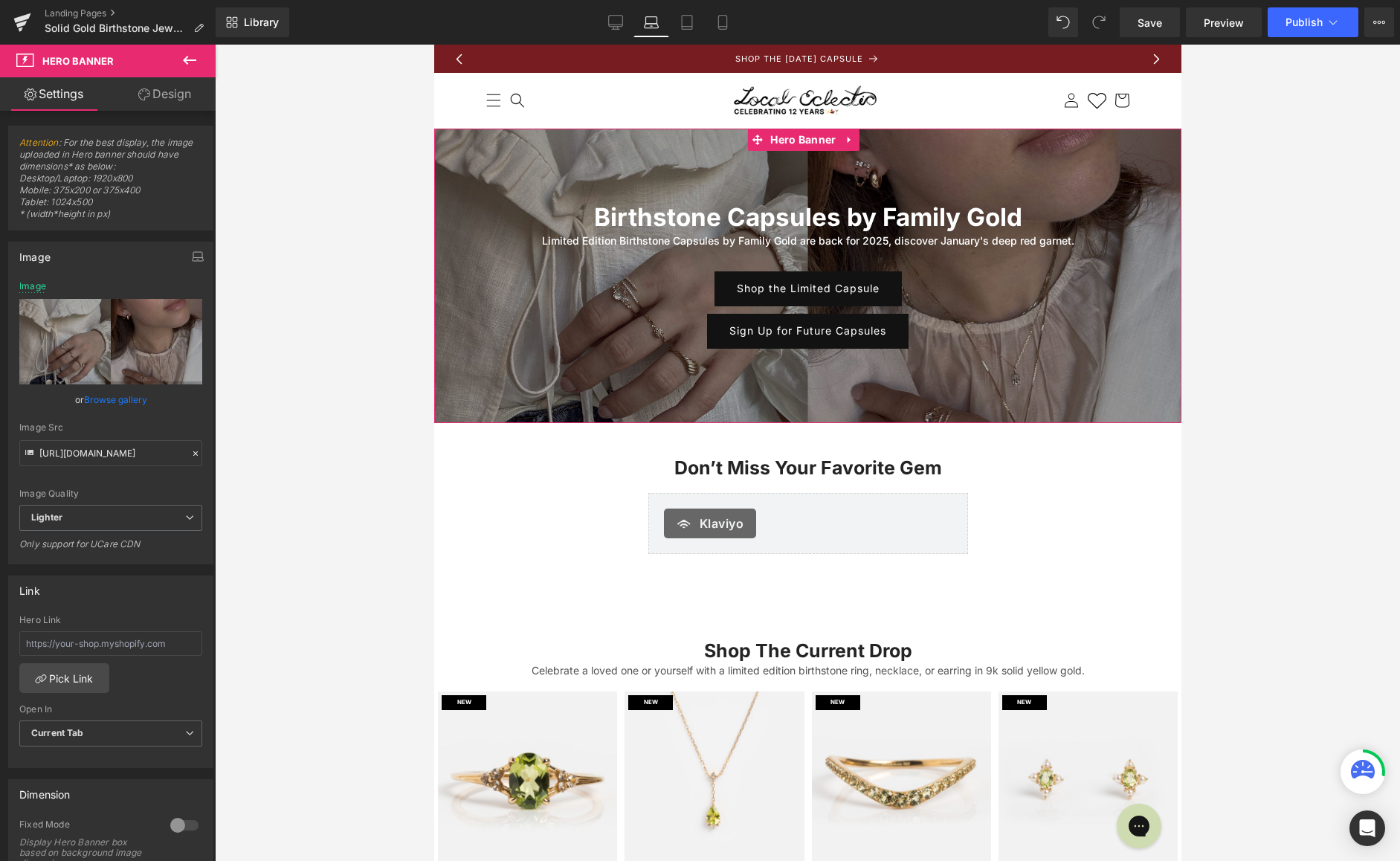
click at [107, 401] on link "Browse gallery" at bounding box center [116, 399] width 63 height 26
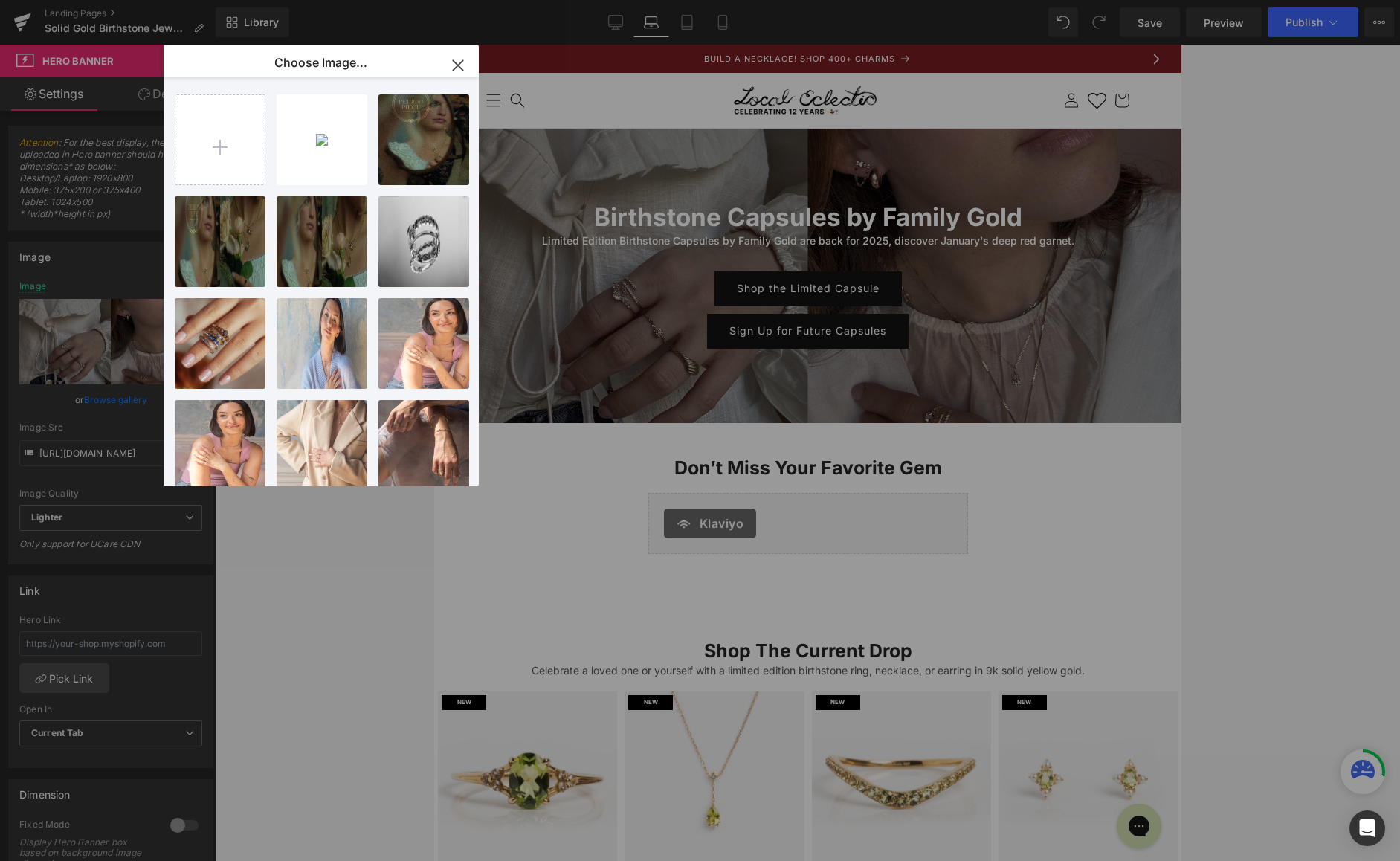
click at [453, 72] on icon "button" at bounding box center [458, 65] width 24 height 24
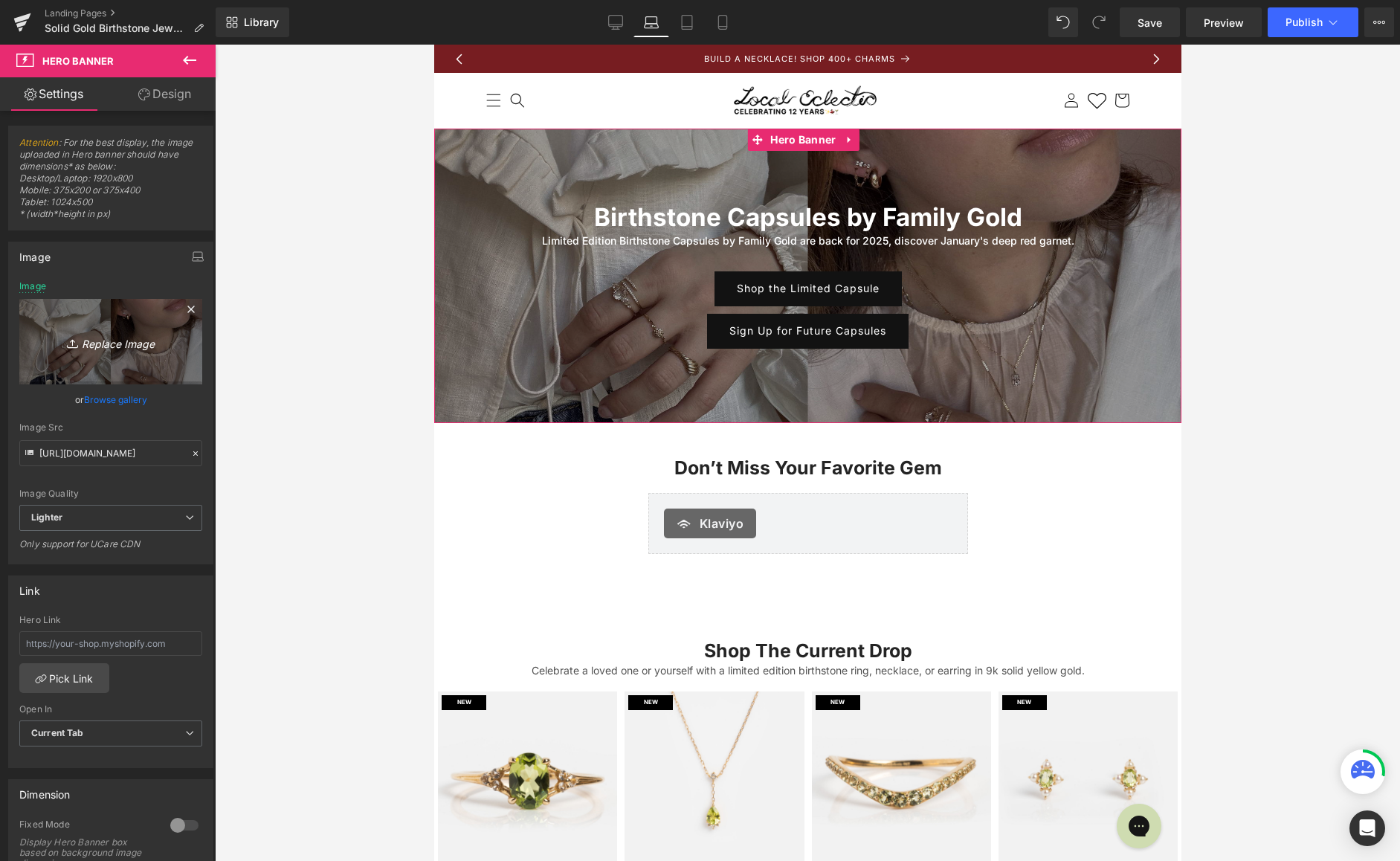
click at [135, 343] on icon "Replace Image" at bounding box center [111, 341] width 119 height 18
type input "C:\fakepath\desktop.jpg"
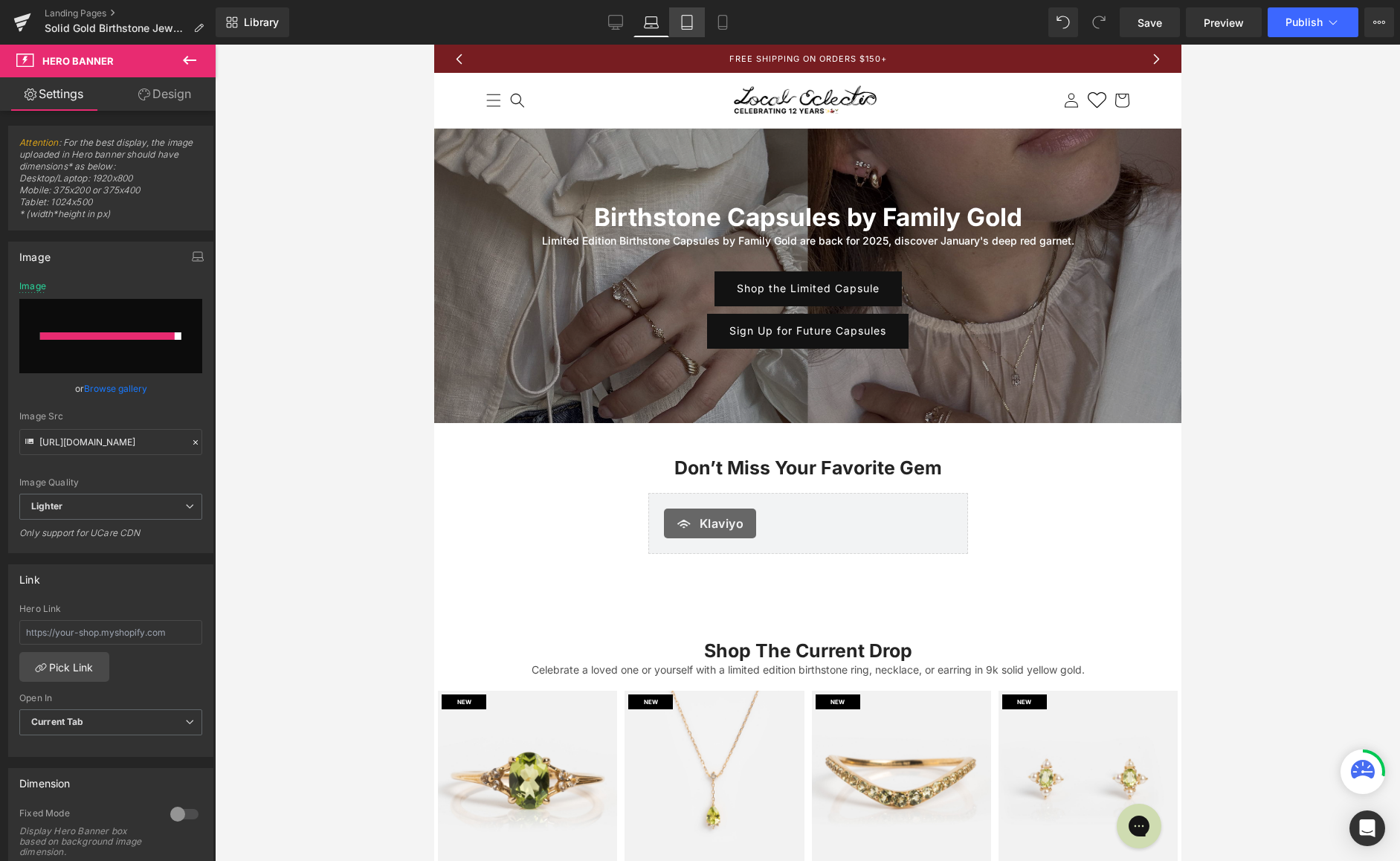
click at [692, 27] on icon at bounding box center [687, 22] width 15 height 15
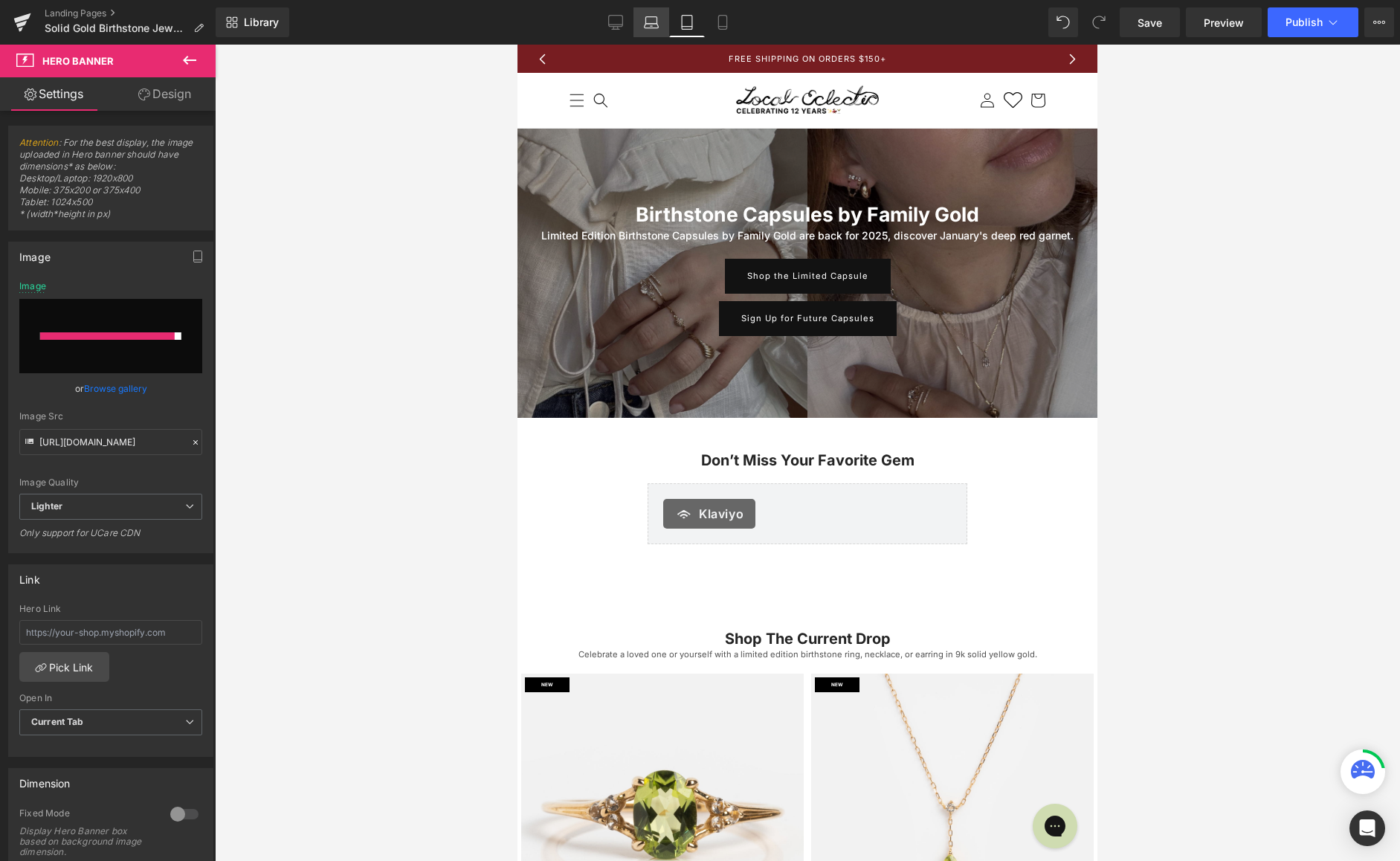
click at [651, 22] on icon at bounding box center [652, 22] width 15 height 15
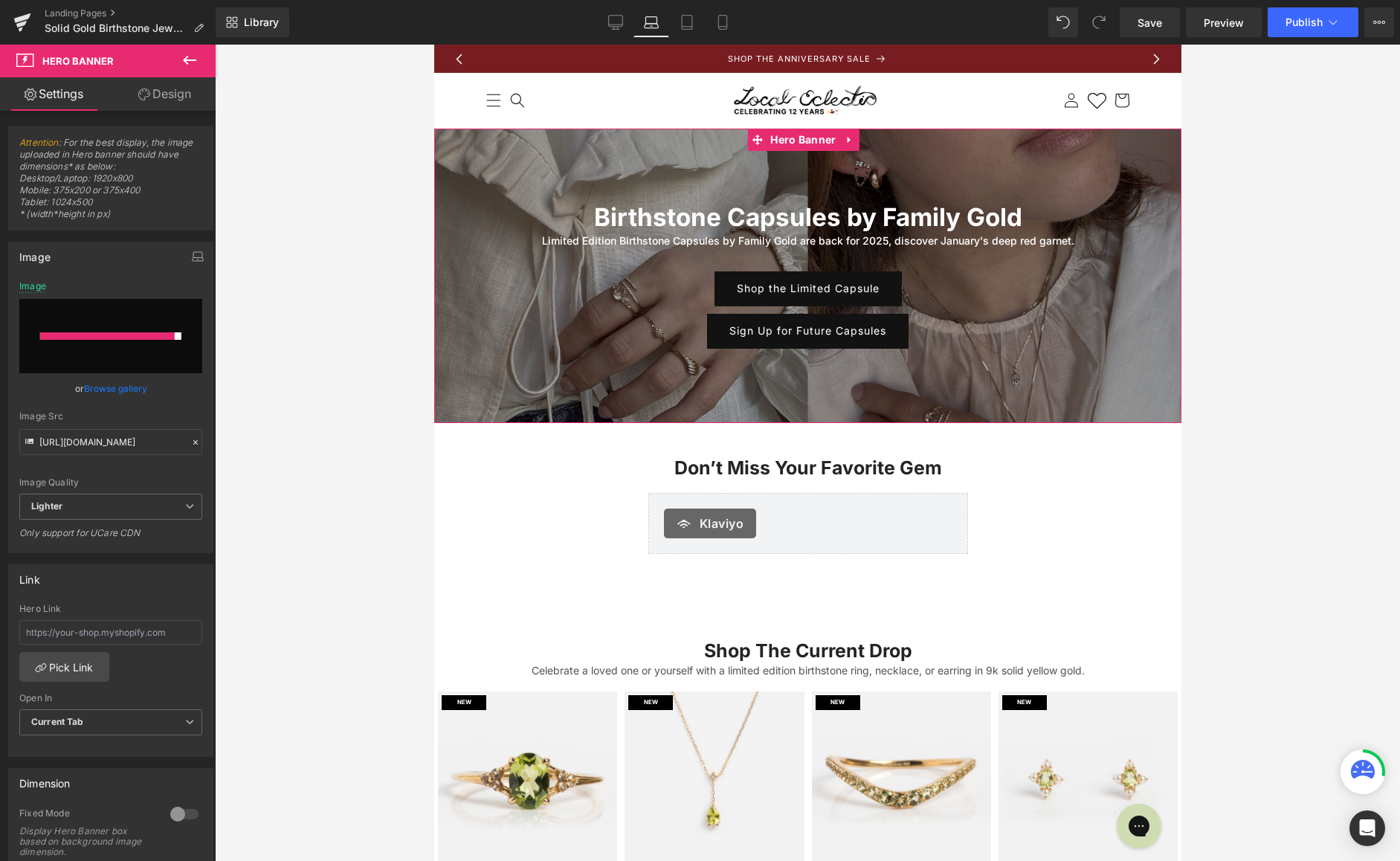
click at [97, 381] on link "Browse gallery" at bounding box center [116, 388] width 63 height 26
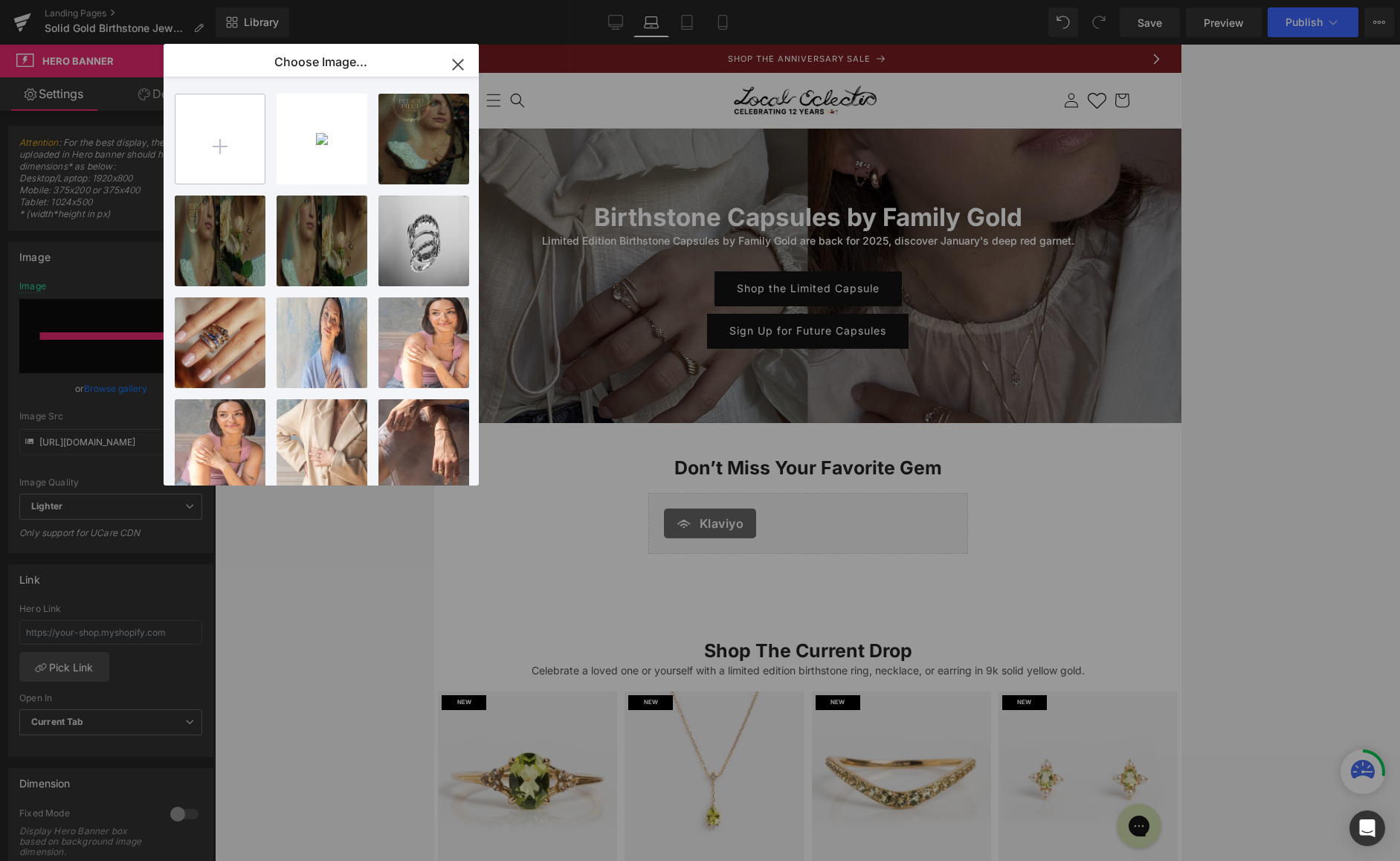
click at [225, 162] on input "file" at bounding box center [220, 138] width 89 height 89
type input "C:\fakepath\desktop.jpg"
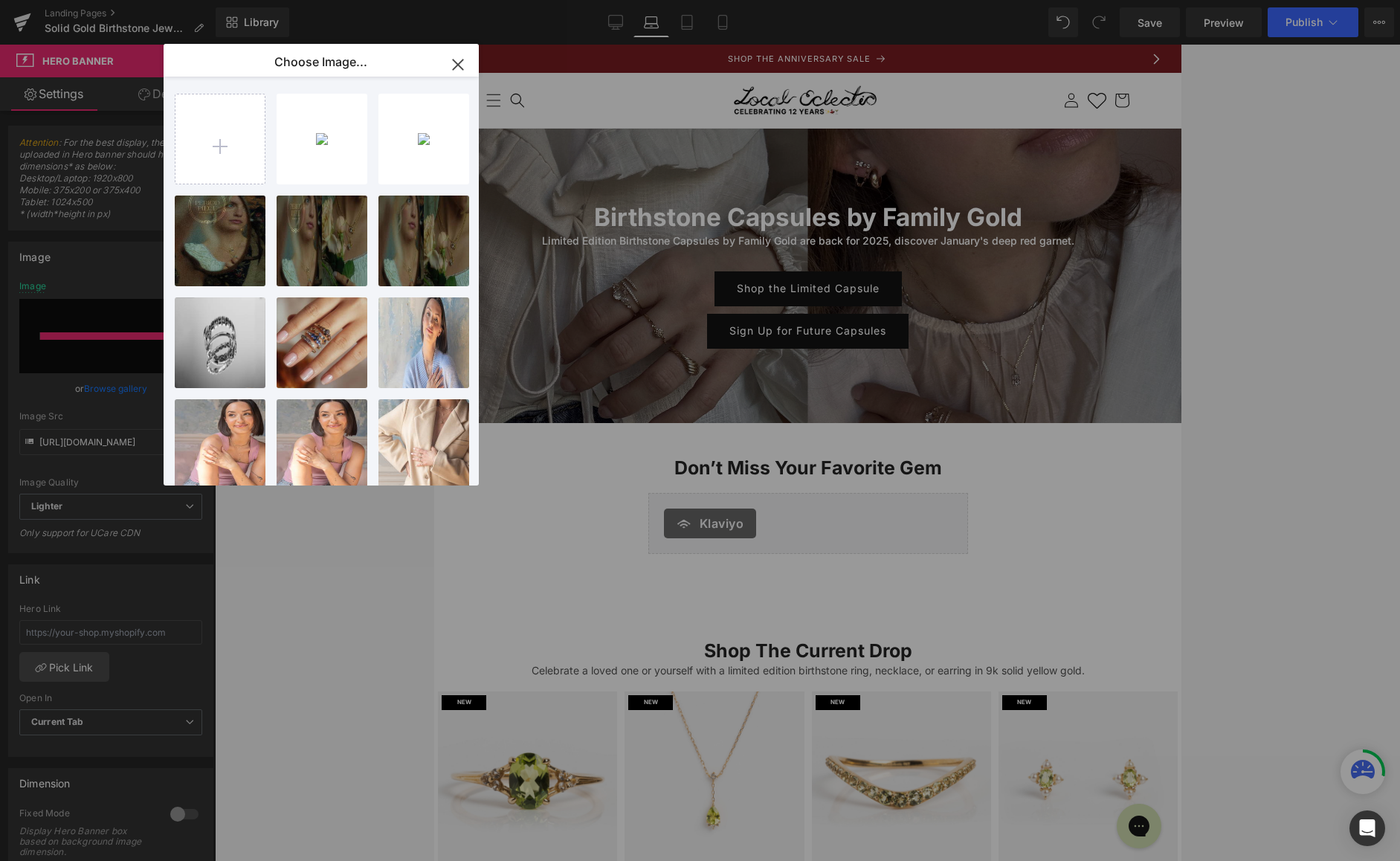
drag, startPoint x: 330, startPoint y: 137, endPoint x: 353, endPoint y: 134, distance: 23.2
click at [0, 0] on div "desktop...ktop.jpg 461.76 KB" at bounding box center [0, 0] width 0 height 0
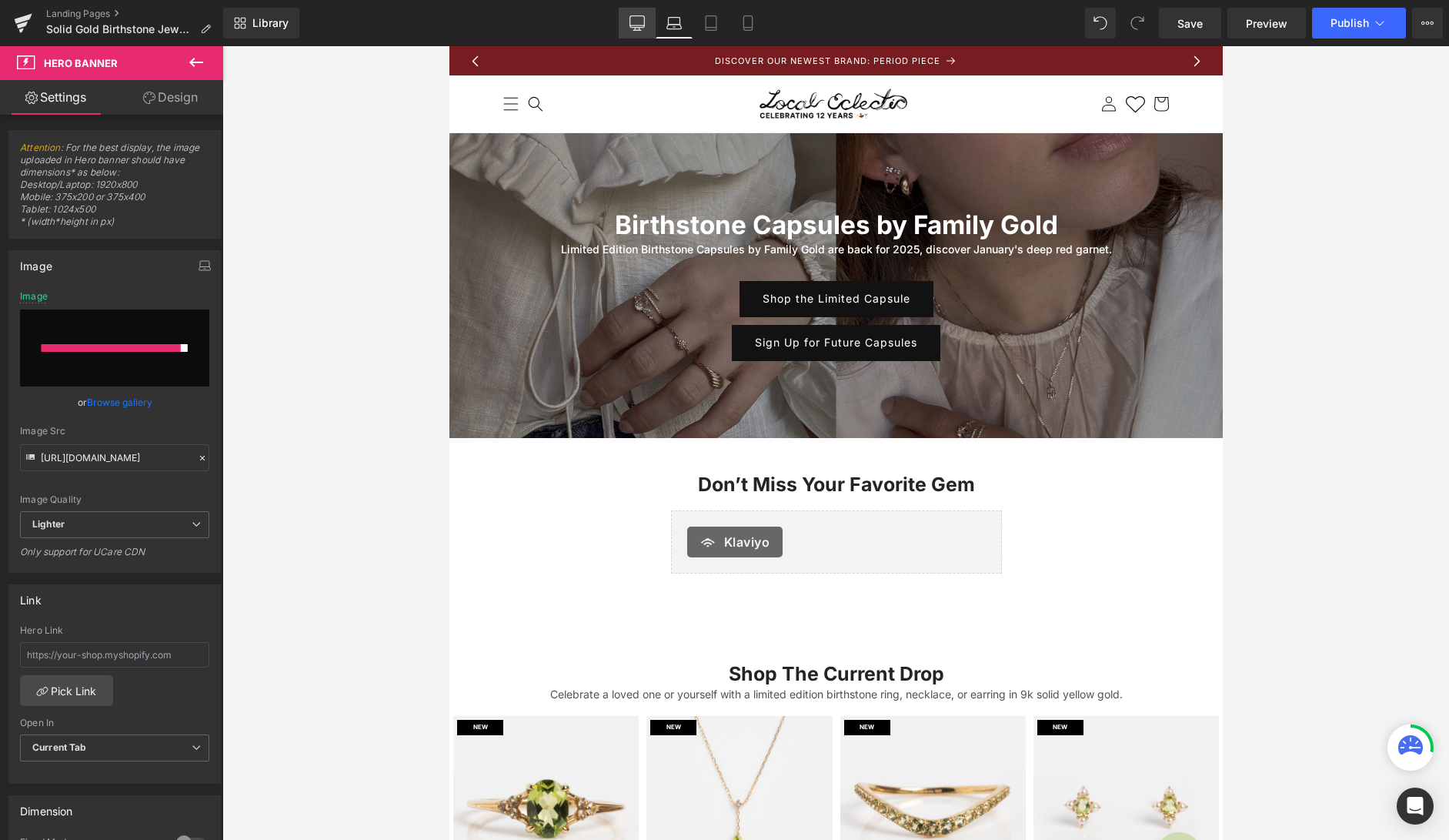
click at [635, 28] on icon at bounding box center [637, 22] width 15 height 11
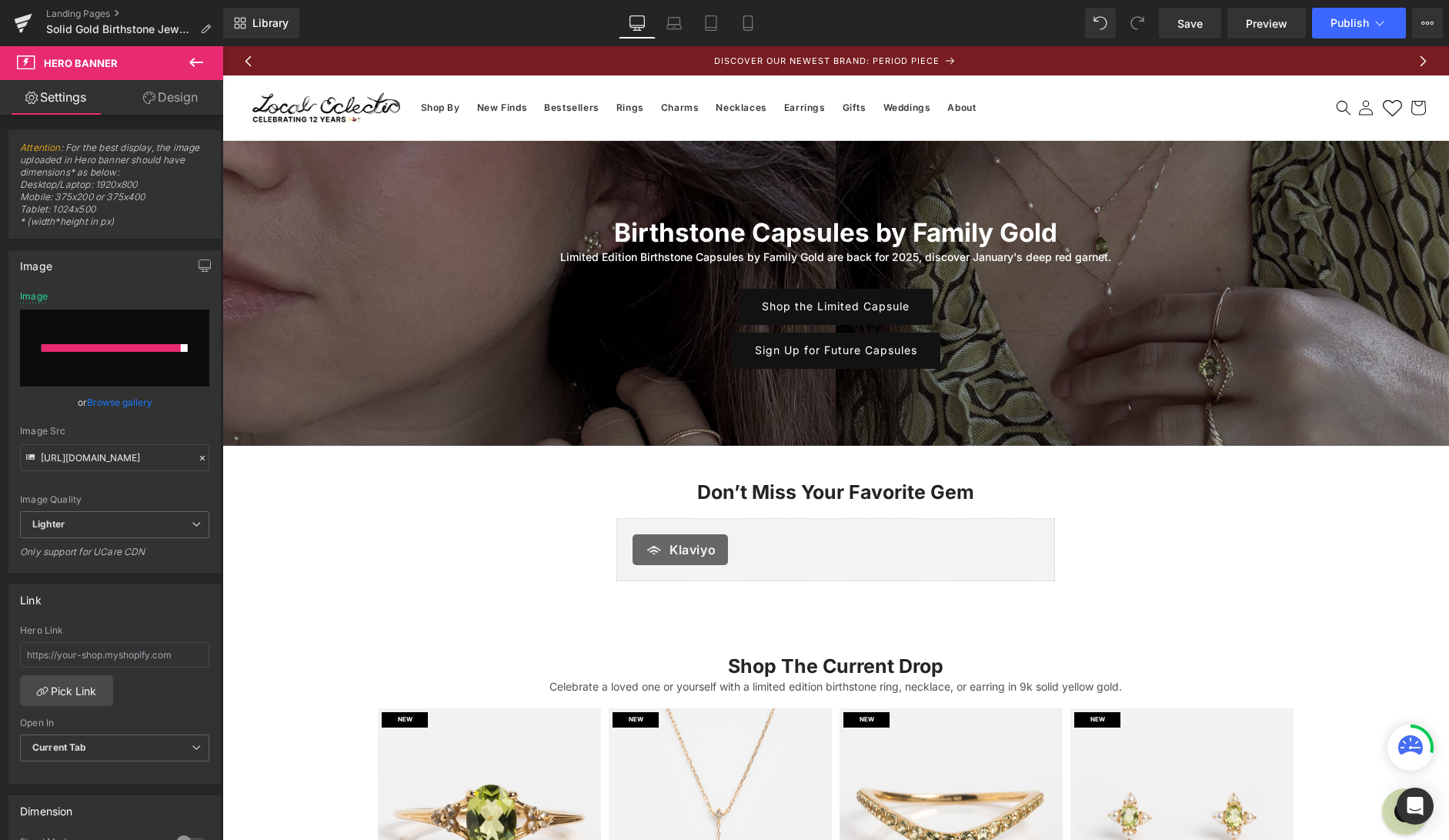
scroll to position [8, 0]
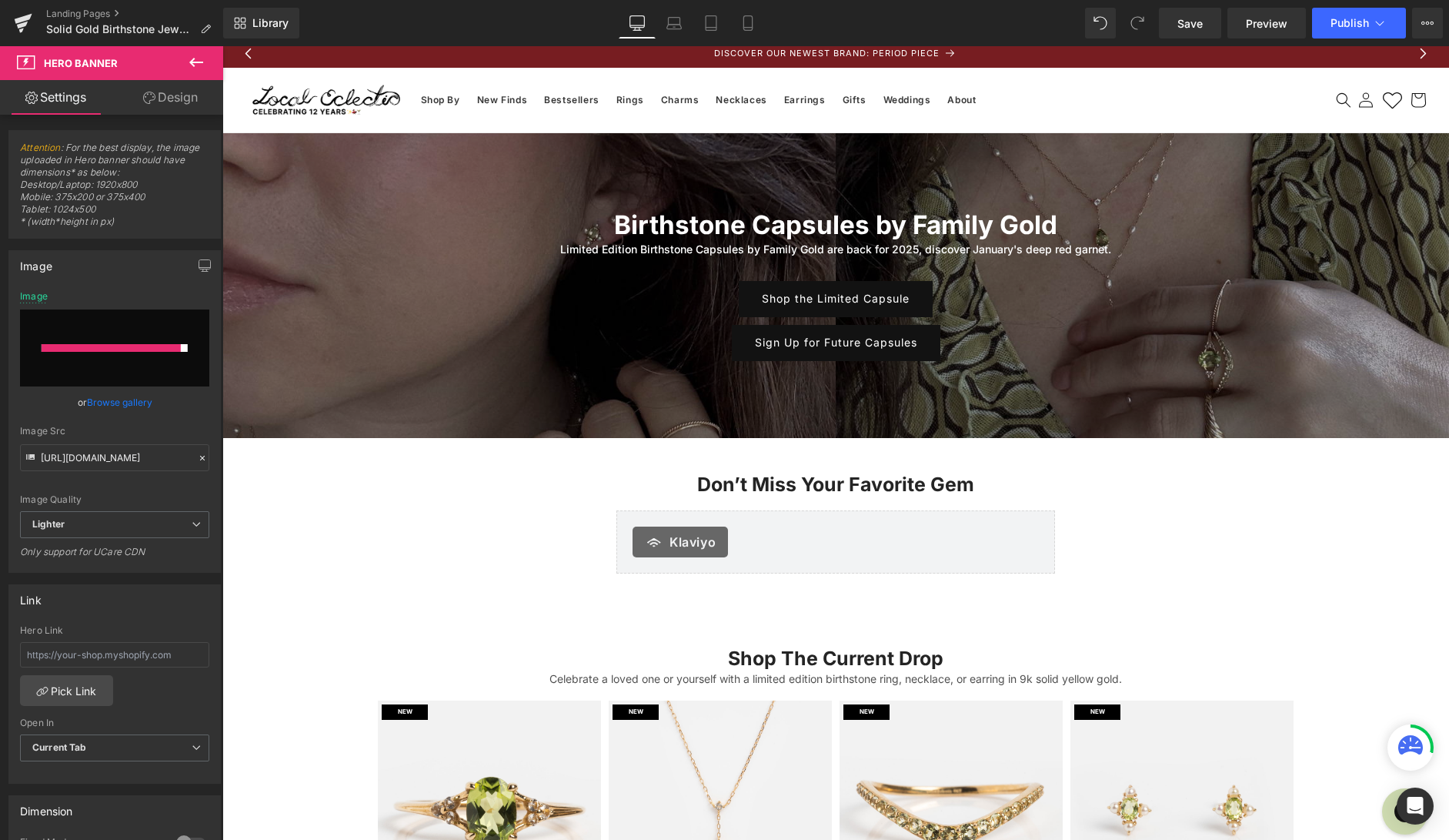
type input "https://ucarecdn.com/bb50c8ab-9e43-496c-81a7-bac1ce0b3058/-/format/auto/-/previ…"
click at [222, 47] on div "100px" at bounding box center [222, 47] width 0 height 0
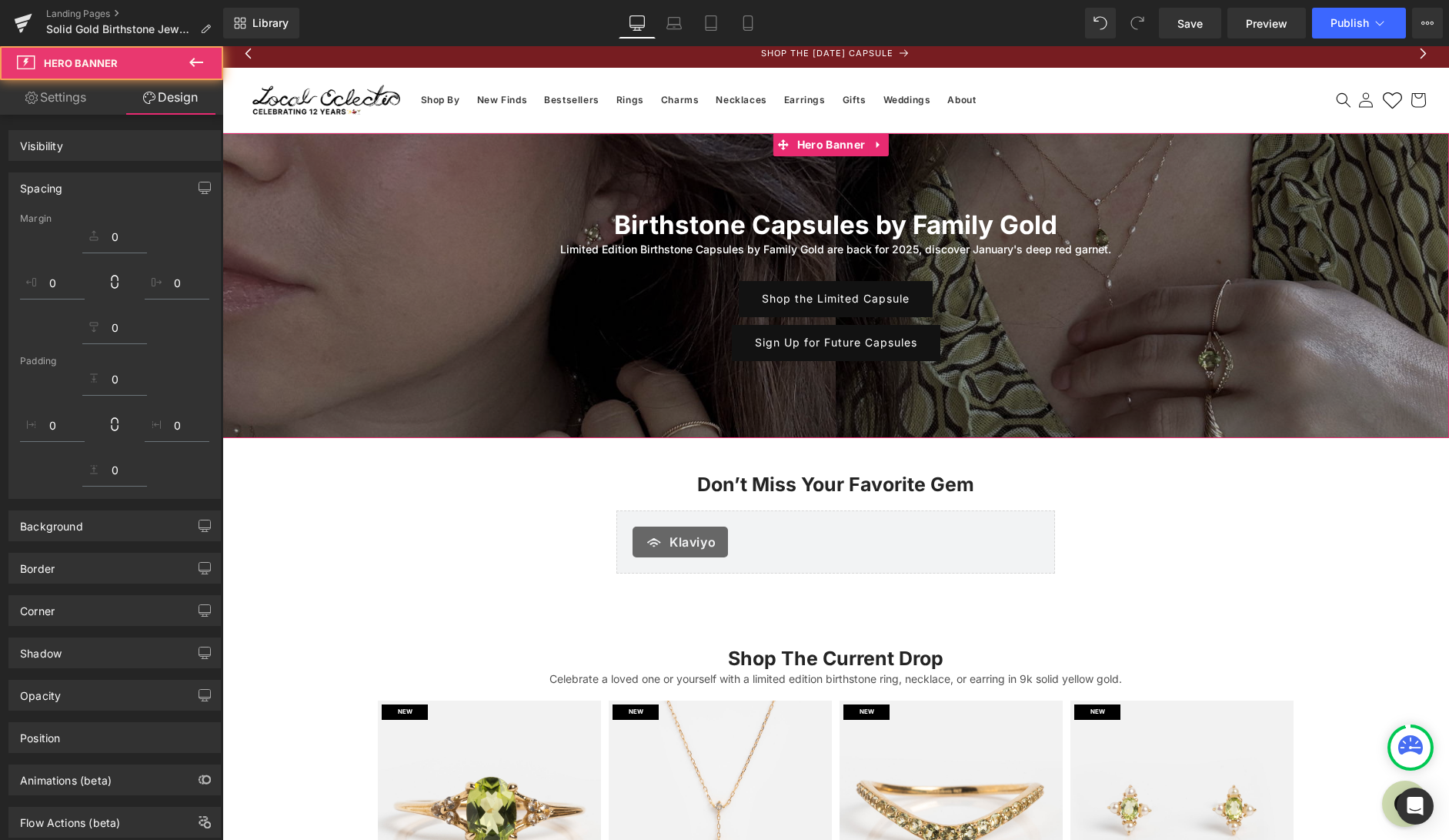
click at [430, 292] on div "Shop the Limited Capsule" at bounding box center [836, 299] width 1227 height 36
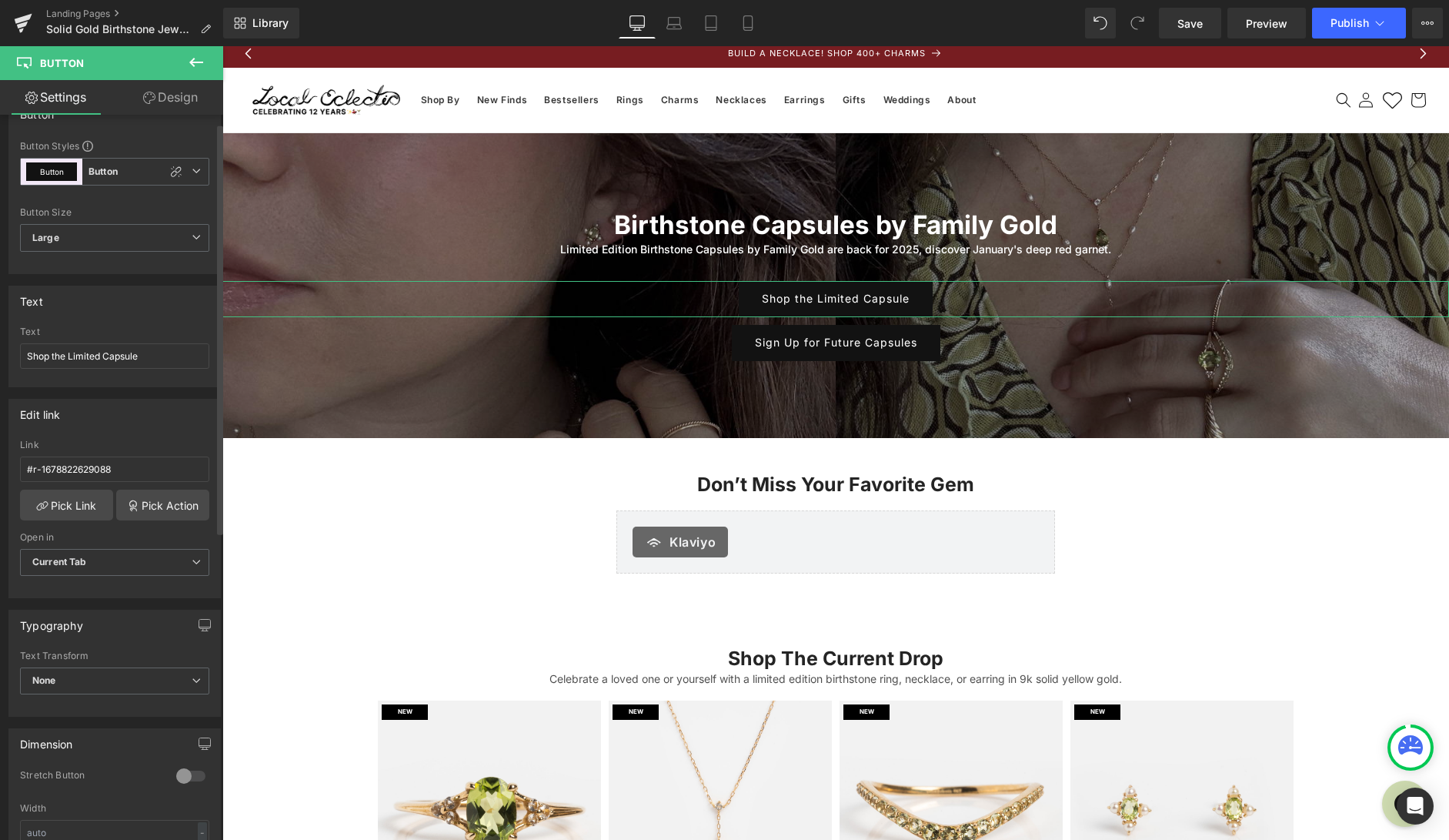
scroll to position [0, 0]
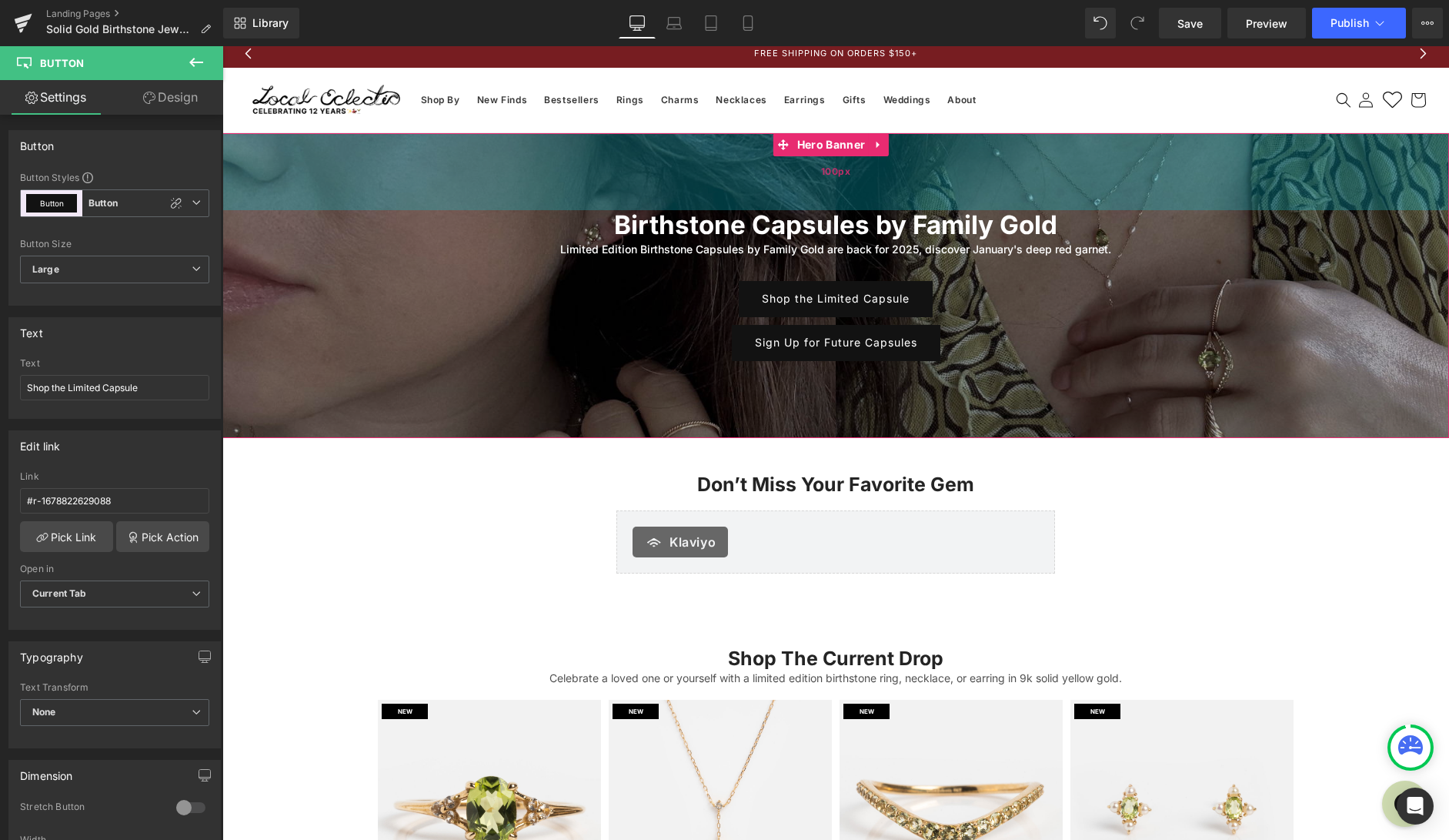
click at [375, 171] on div "100px" at bounding box center [836, 171] width 1227 height 77
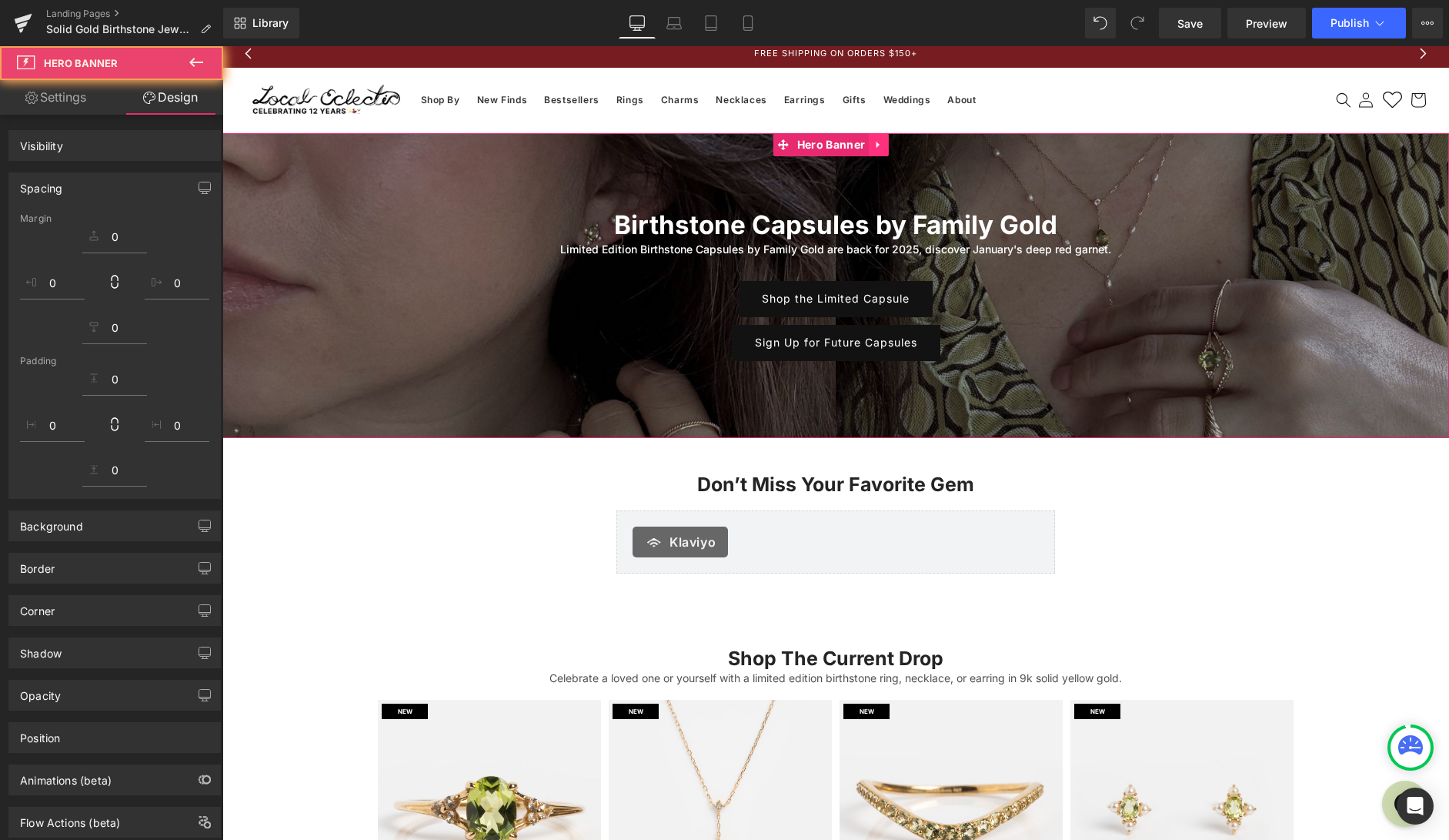
click at [831, 144] on span "Hero Banner" at bounding box center [831, 145] width 76 height 23
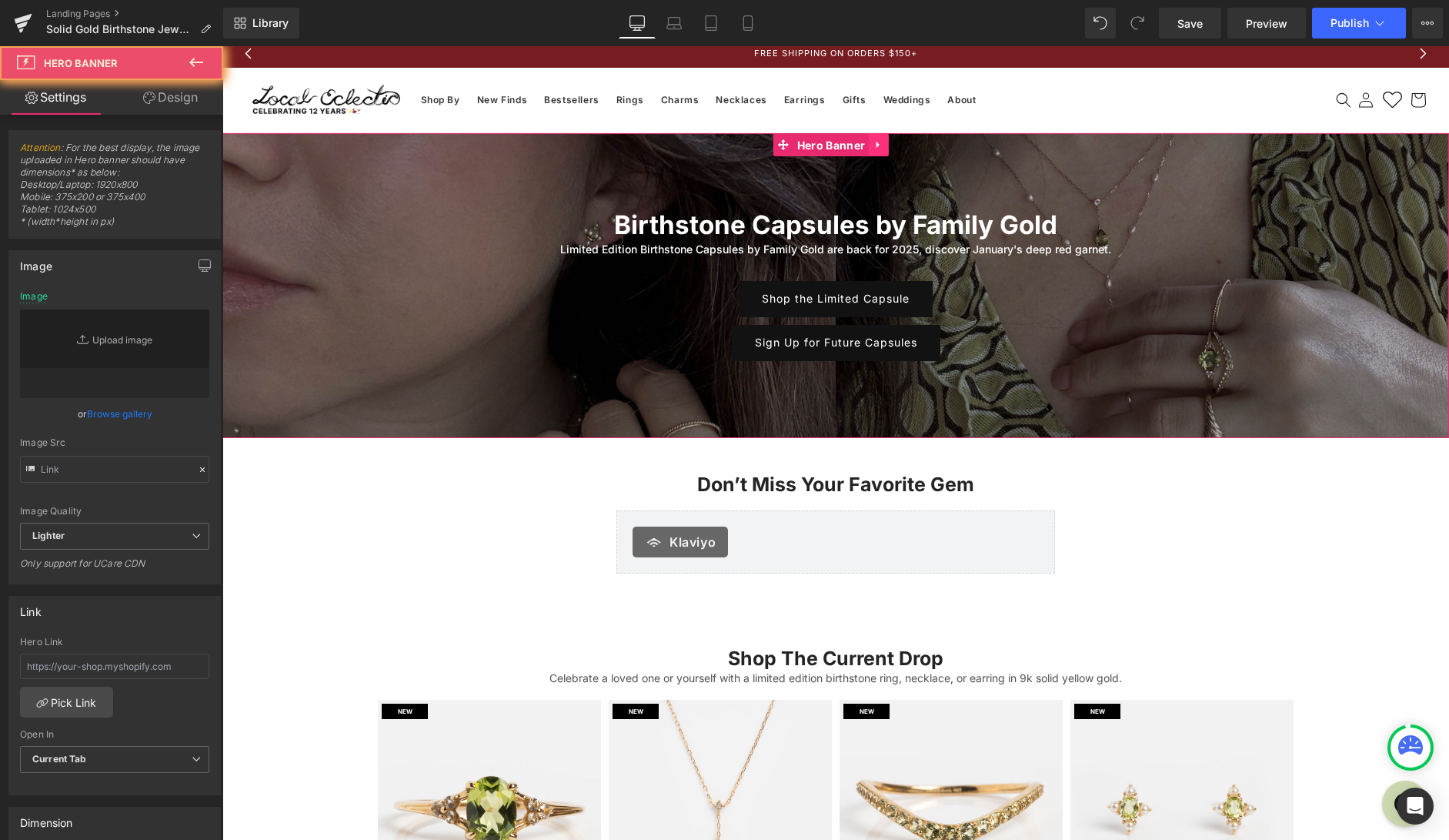
type input "https://ucarecdn.com/bb50c8ab-9e43-496c-81a7-bac1ce0b3058/-/format/auto/-/previ…"
click at [879, 145] on icon at bounding box center [879, 144] width 11 height 11
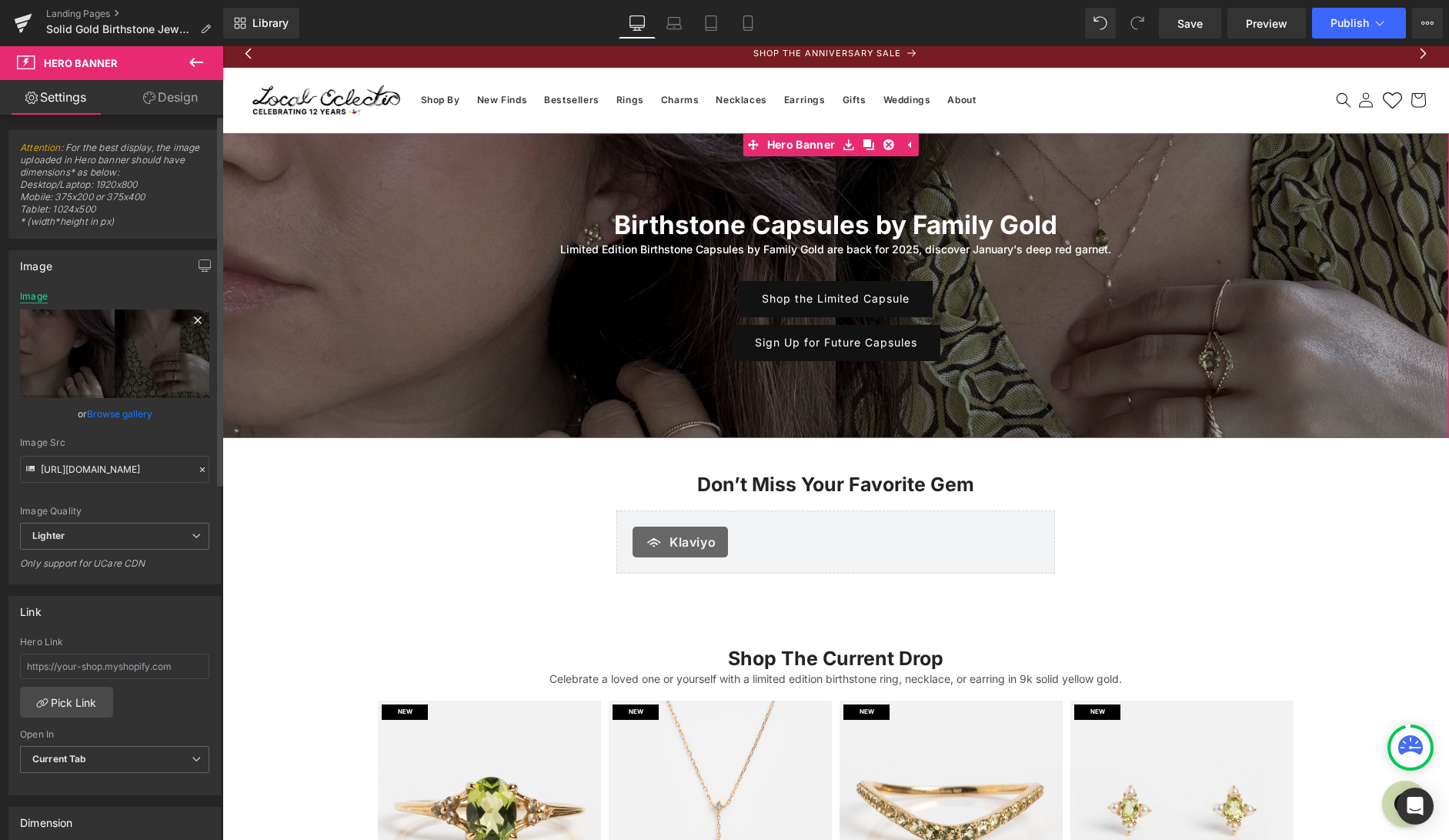
click at [30, 300] on div "Image" at bounding box center [34, 296] width 28 height 11
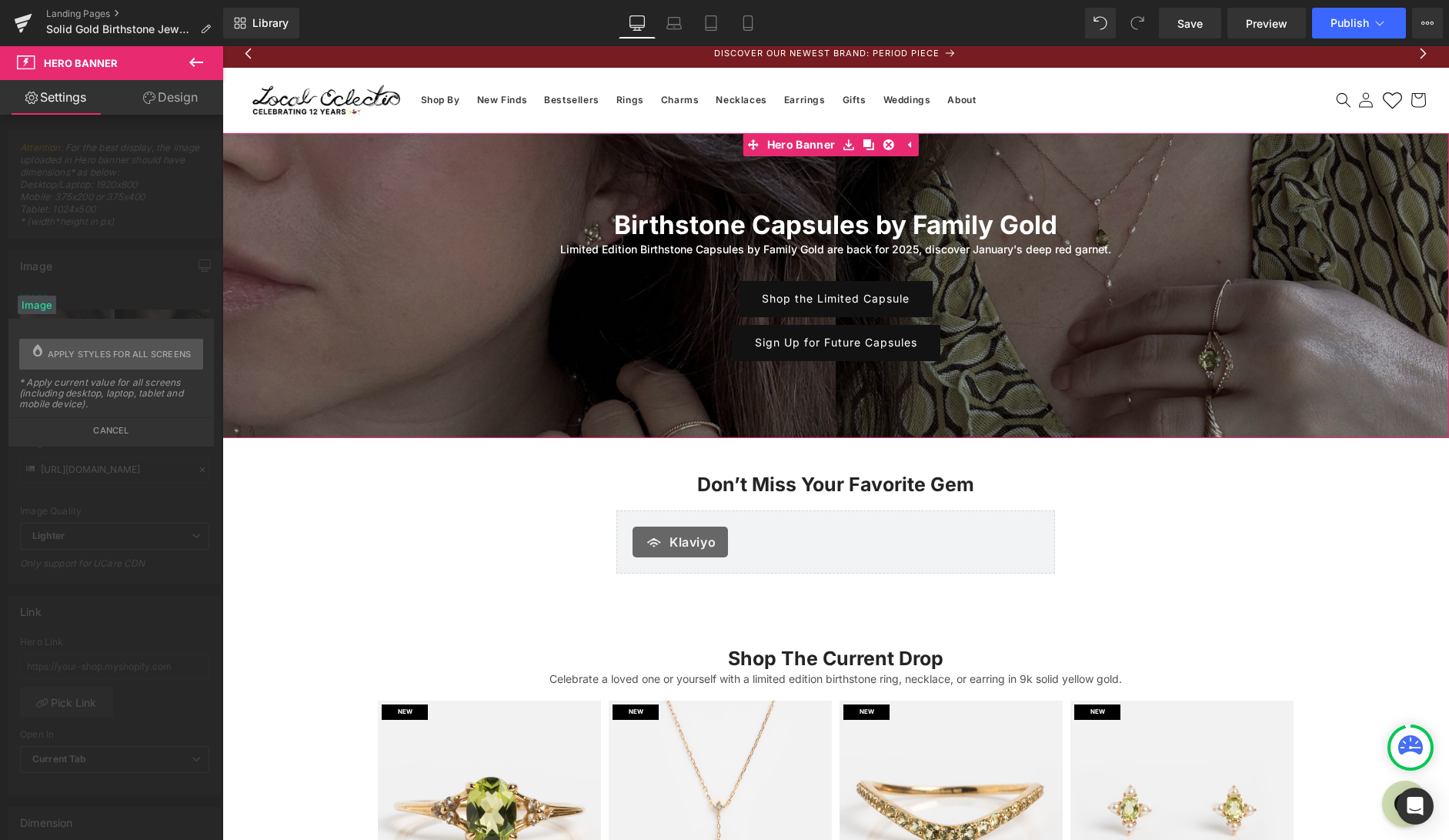
drag, startPoint x: 119, startPoint y: 358, endPoint x: 102, endPoint y: 616, distance: 258.6
click at [120, 358] on span "Apply styles for all screens" at bounding box center [119, 354] width 144 height 31
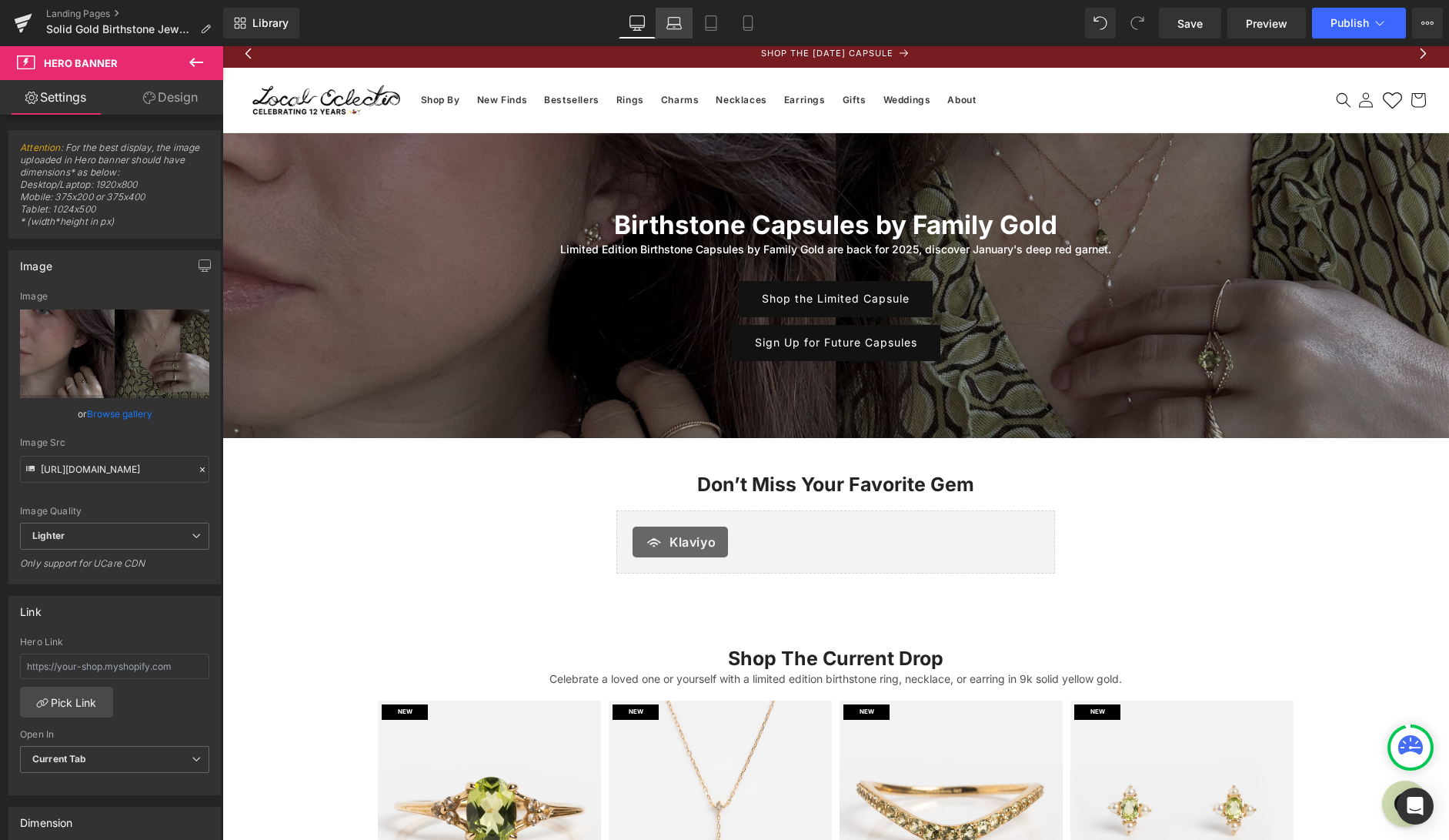
click at [675, 33] on link "Laptop" at bounding box center [674, 23] width 37 height 31
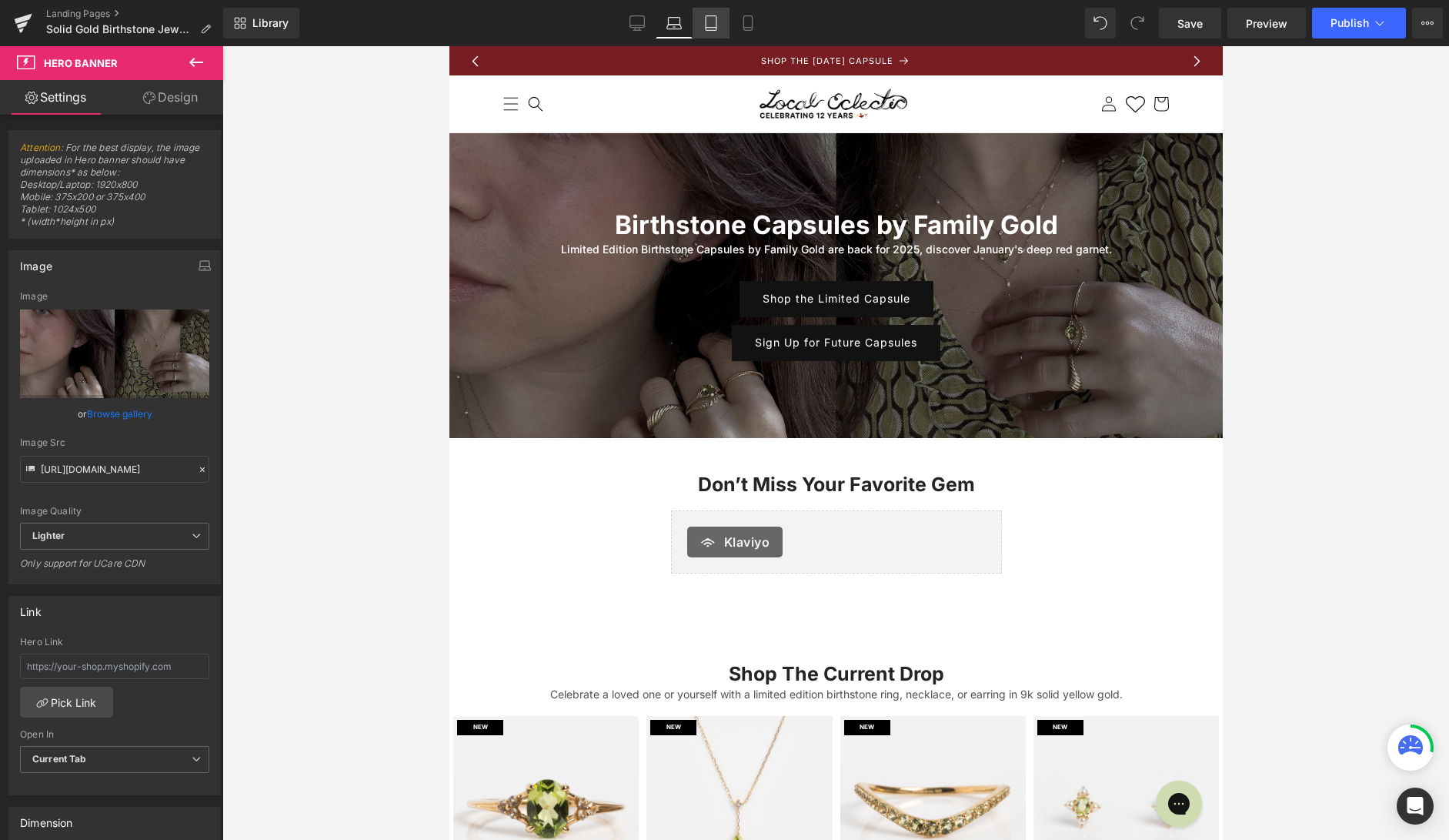
click at [716, 30] on icon at bounding box center [711, 23] width 11 height 15
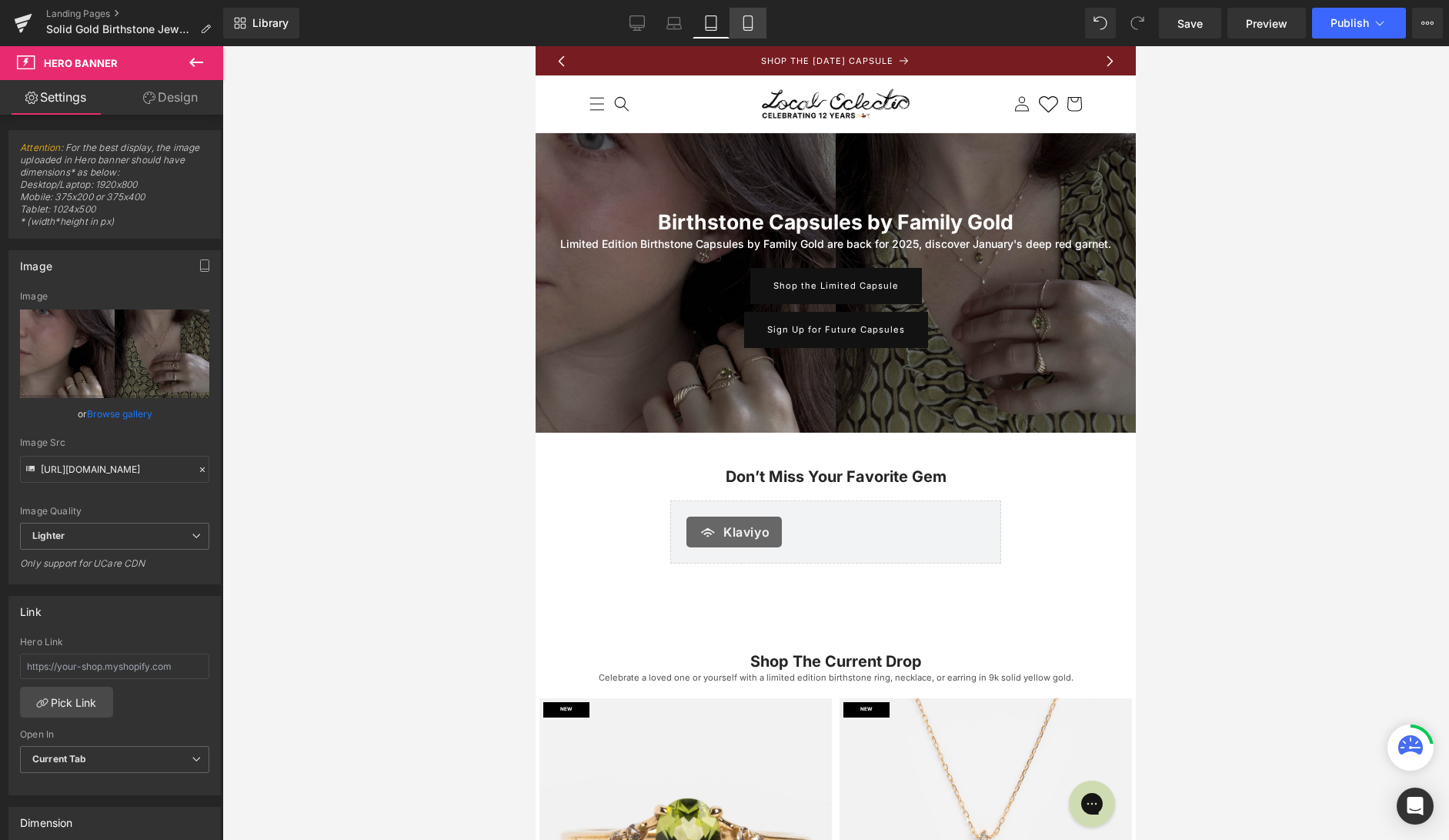
click at [745, 26] on icon at bounding box center [748, 23] width 16 height 16
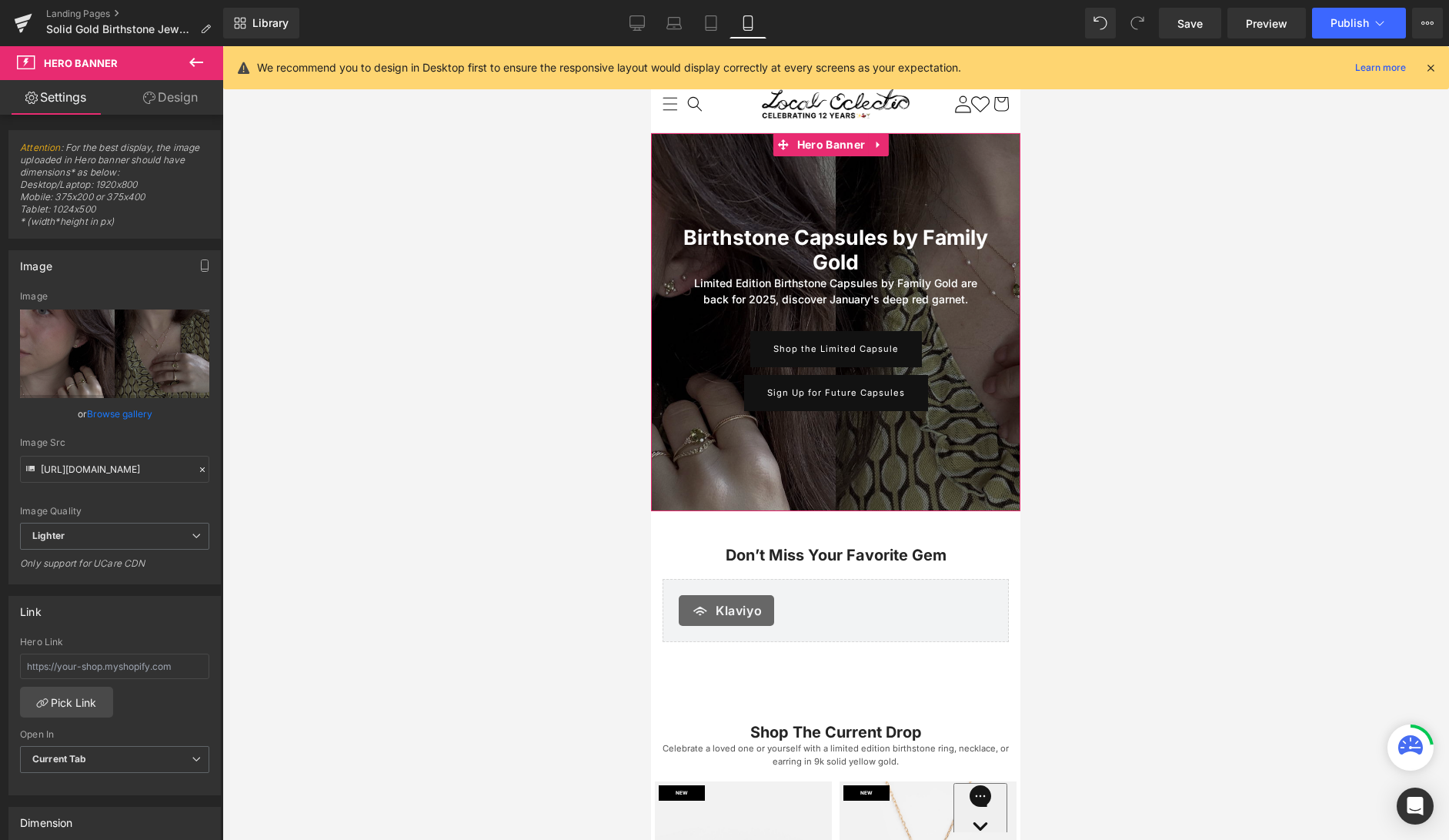
click at [126, 416] on link "Browse gallery" at bounding box center [120, 413] width 65 height 27
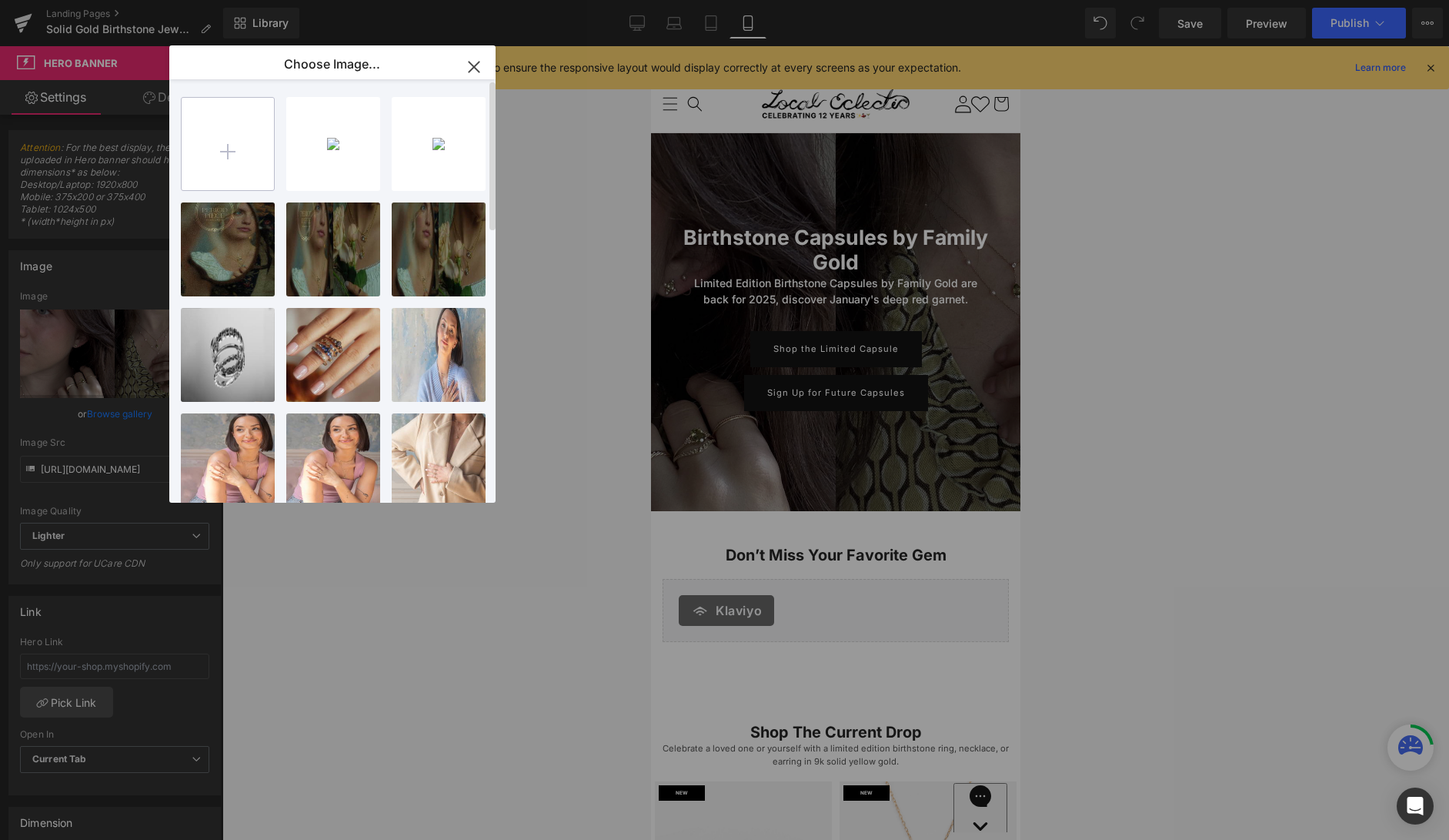
click at [255, 146] on input "file" at bounding box center [227, 143] width 92 height 92
type input "C:\fakepath\mobile.jpg"
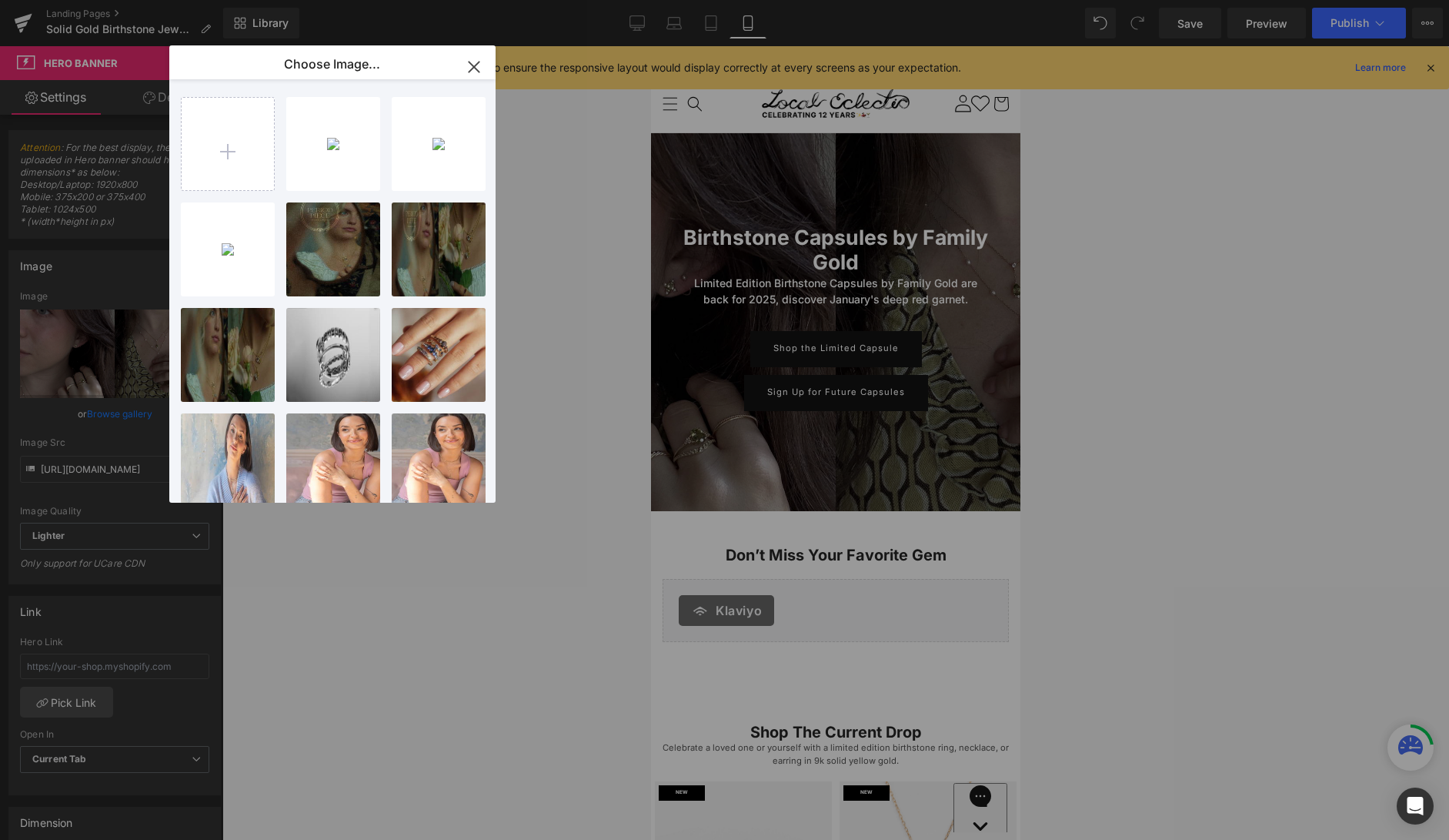
click at [0, 0] on div "mobile...bile.jpg 67.22 KB" at bounding box center [0, 0] width 0 height 0
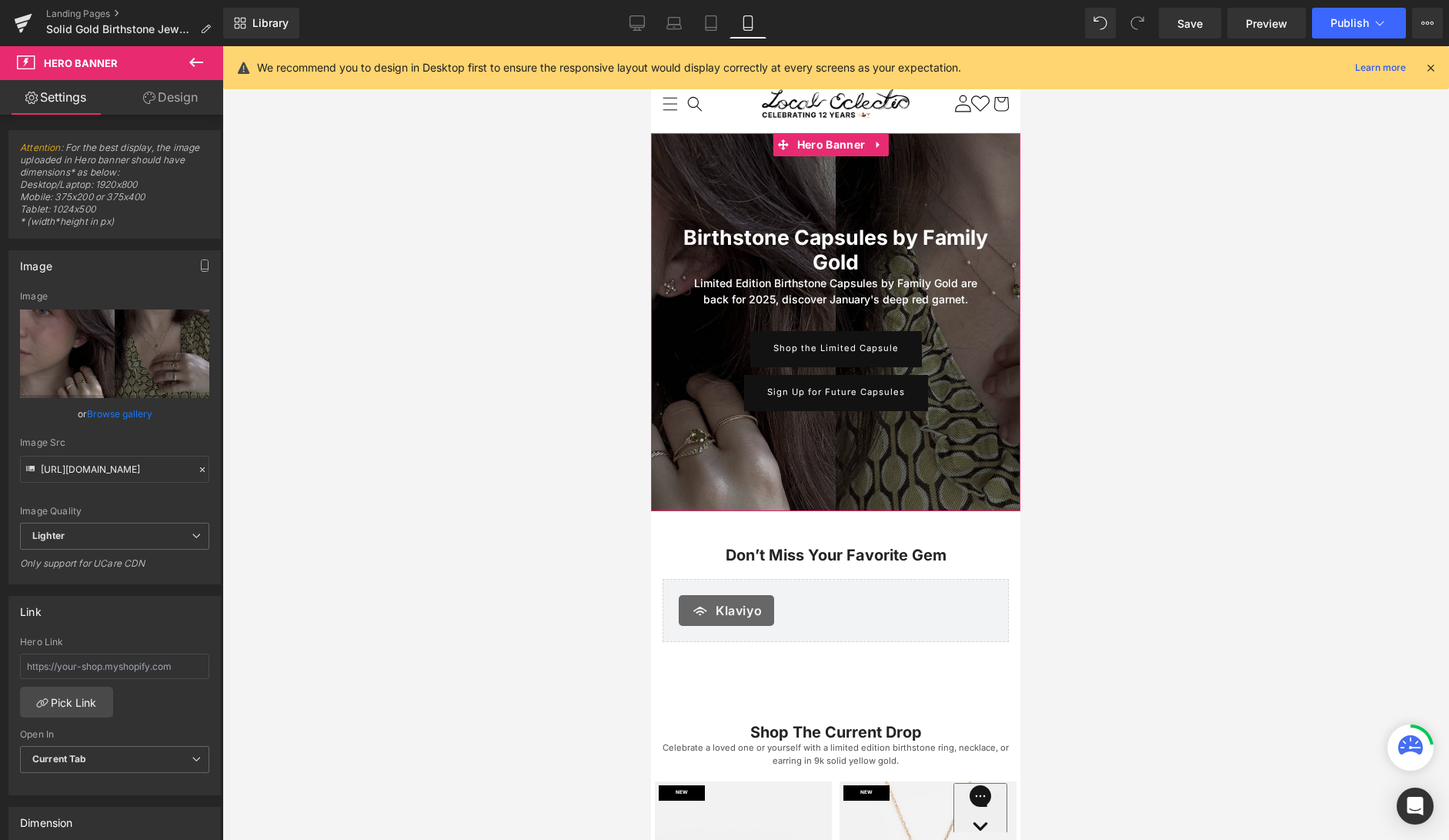
click at [130, 418] on link "Browse gallery" at bounding box center [120, 413] width 65 height 27
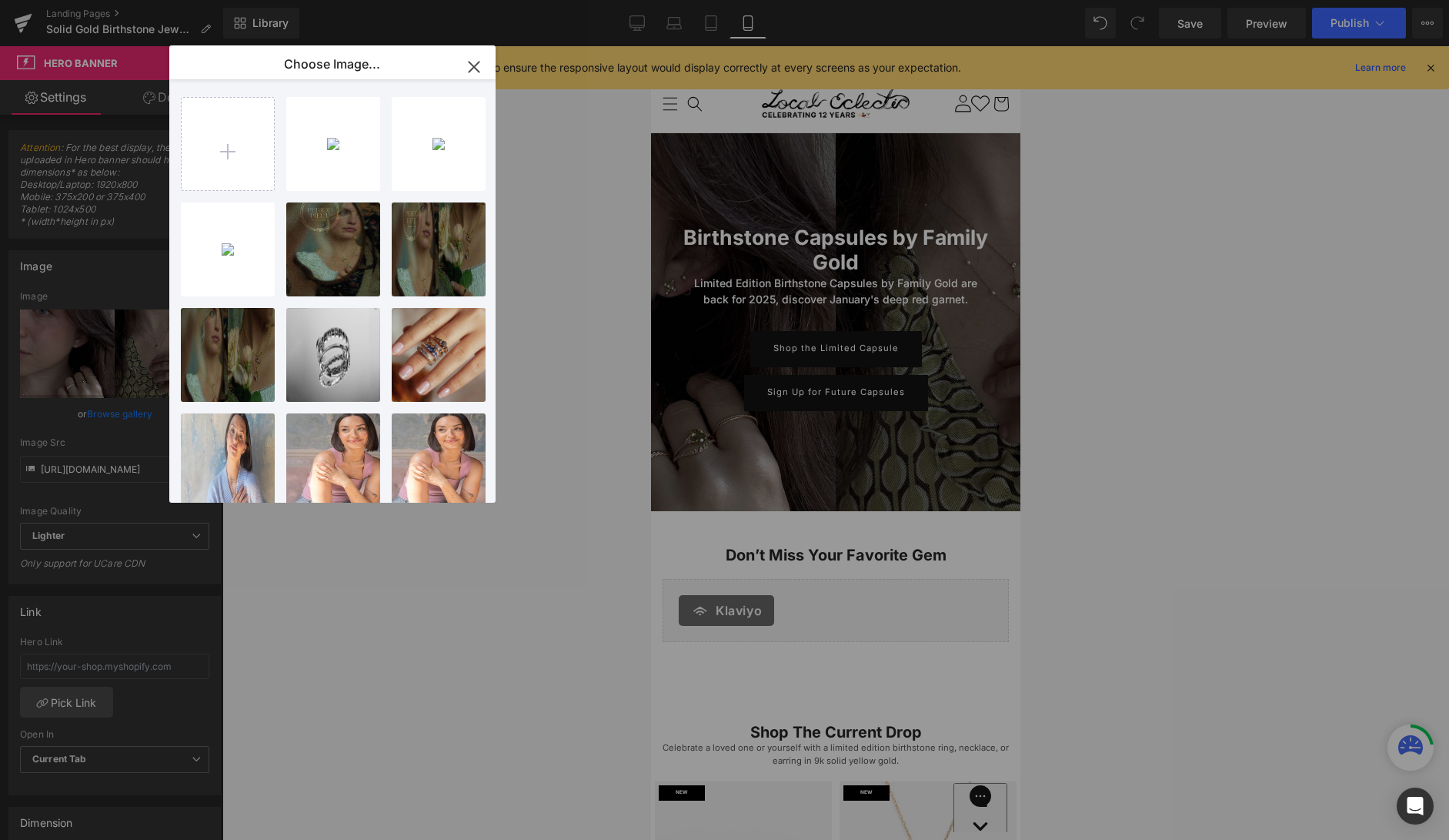
drag, startPoint x: 333, startPoint y: 157, endPoint x: 237, endPoint y: 261, distance: 141.5
click at [0, 0] on div "mobile...bile.jpg 67.22 KB" at bounding box center [0, 0] width 0 height 0
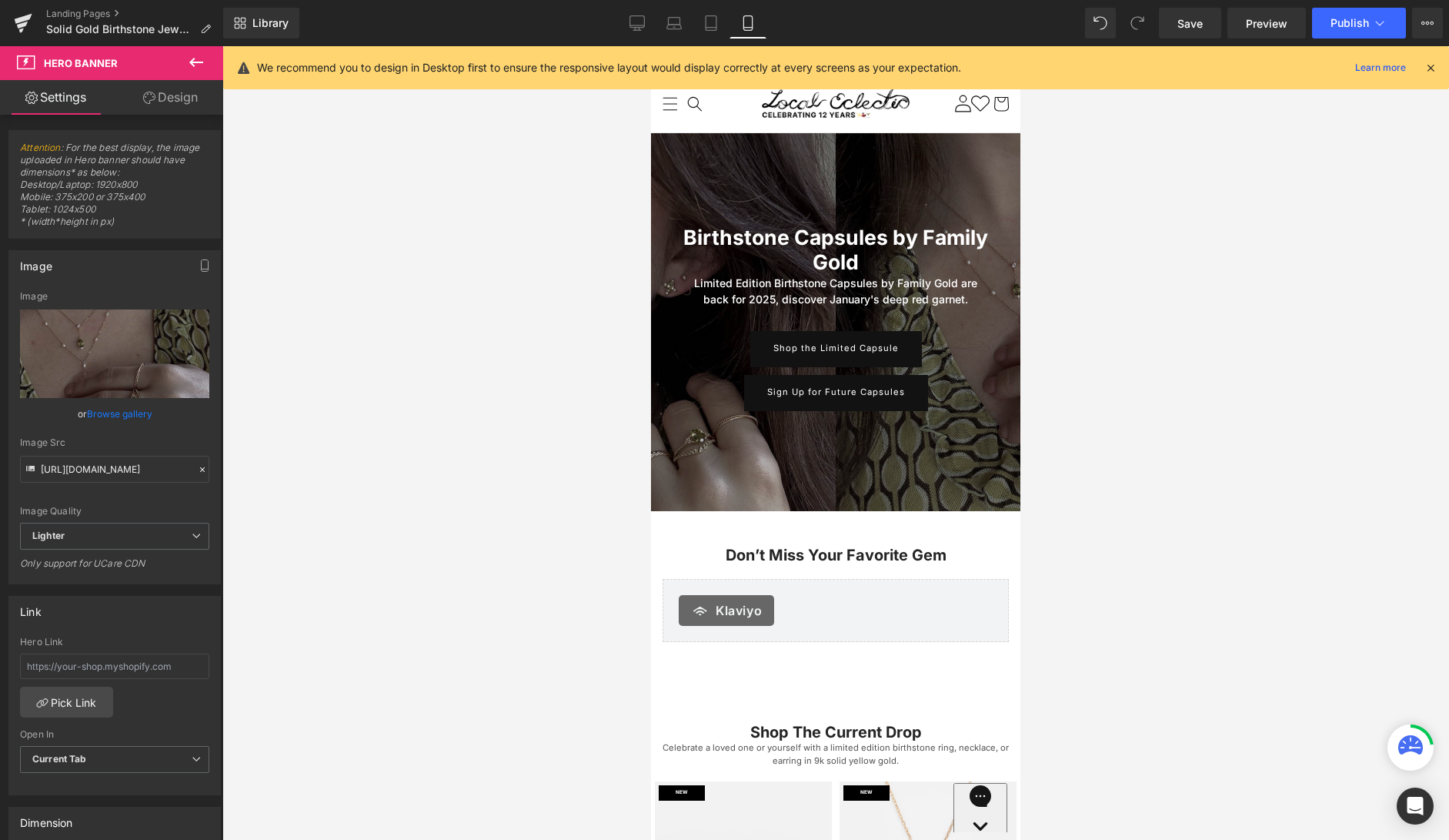
type input "https://ucarecdn.com/1f55618f-4a8a-4b86-9b93-be7b5c125944/-/format/auto/-/previ…"
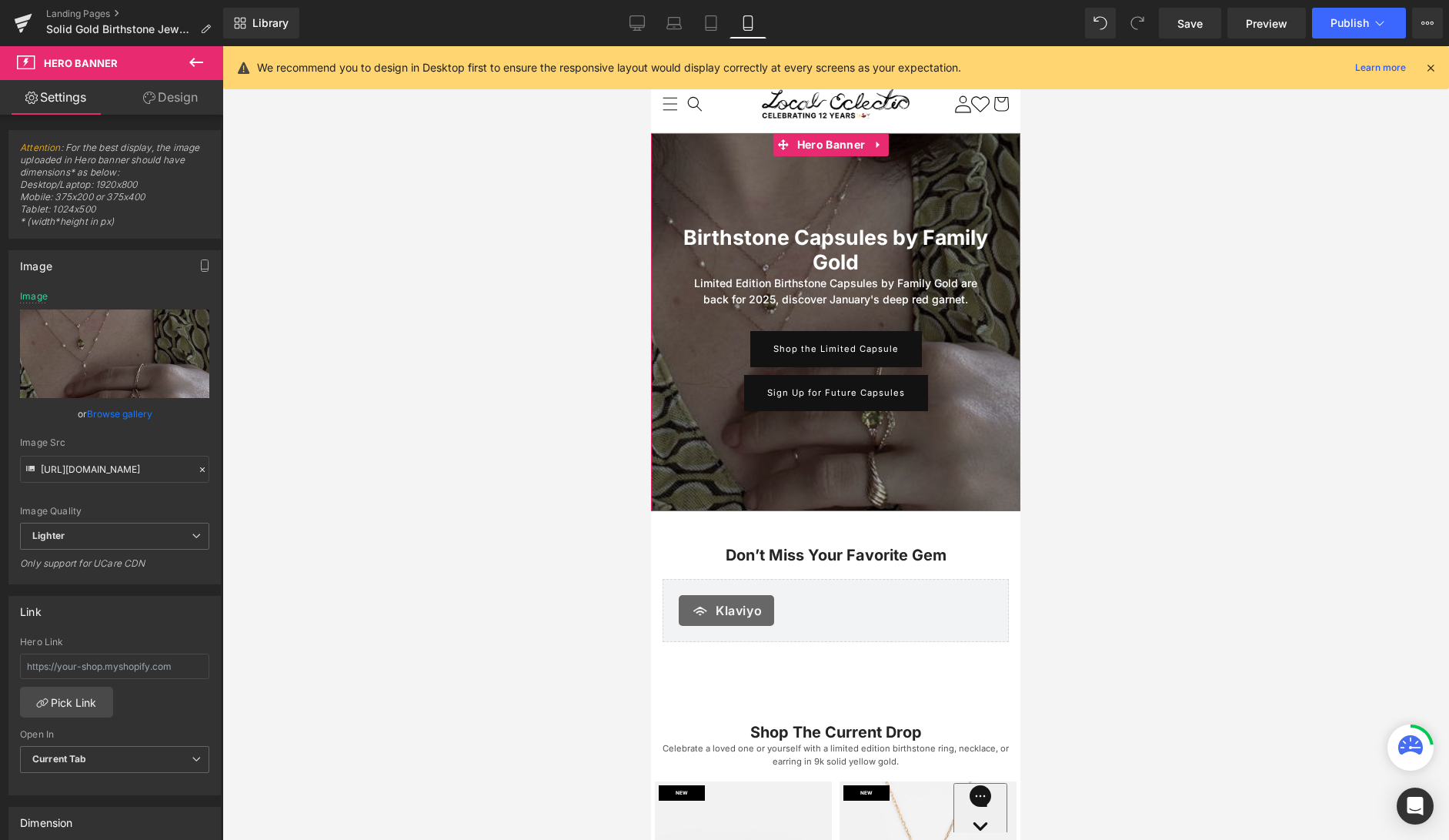
drag, startPoint x: 179, startPoint y: 98, endPoint x: 125, endPoint y: 134, distance: 64.9
click at [179, 98] on link "Design" at bounding box center [171, 97] width 112 height 34
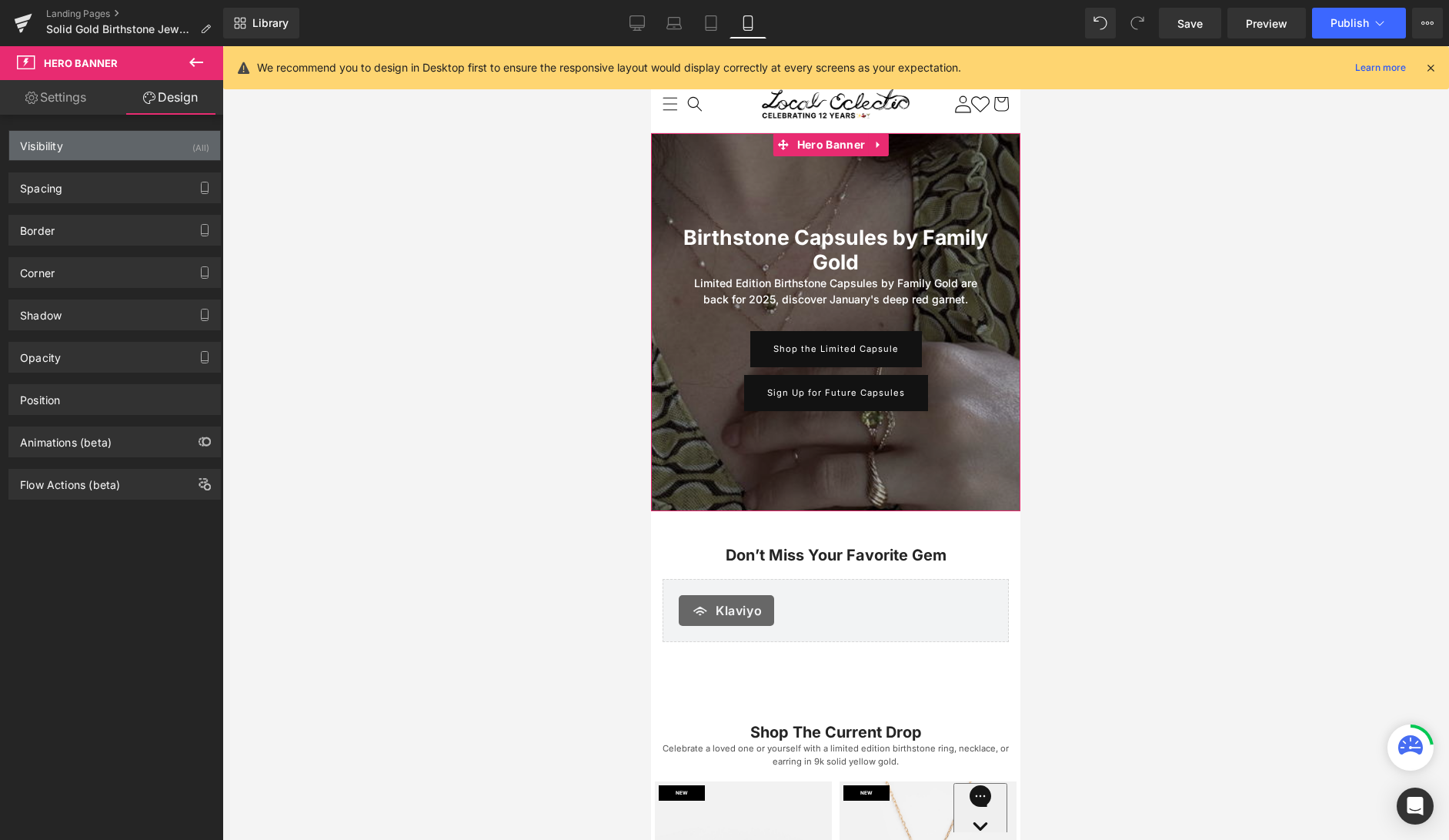
click at [119, 142] on div "Visibility (All)" at bounding box center [115, 146] width 211 height 29
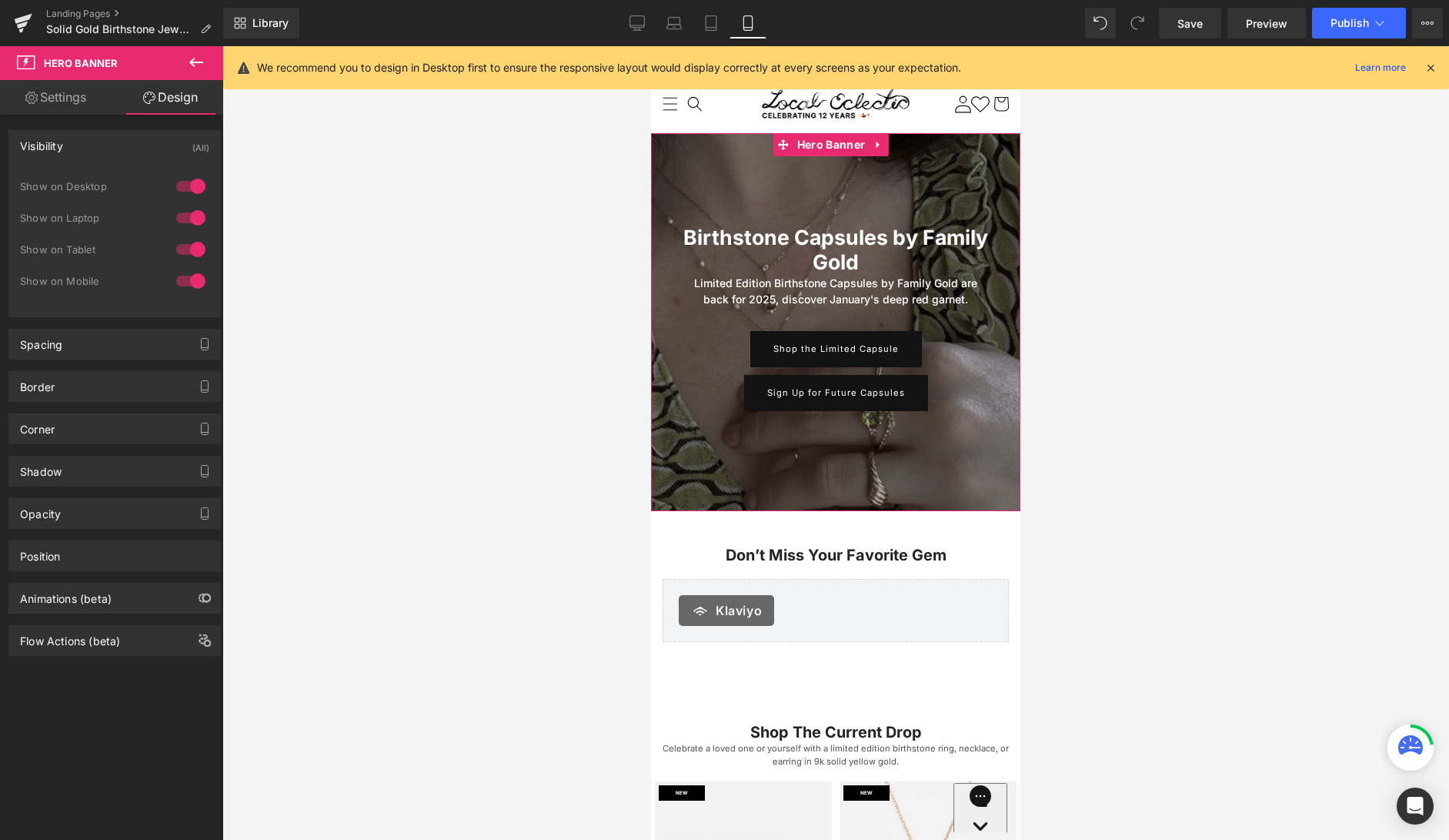
click at [115, 145] on div "Visibility (All)" at bounding box center [115, 146] width 211 height 29
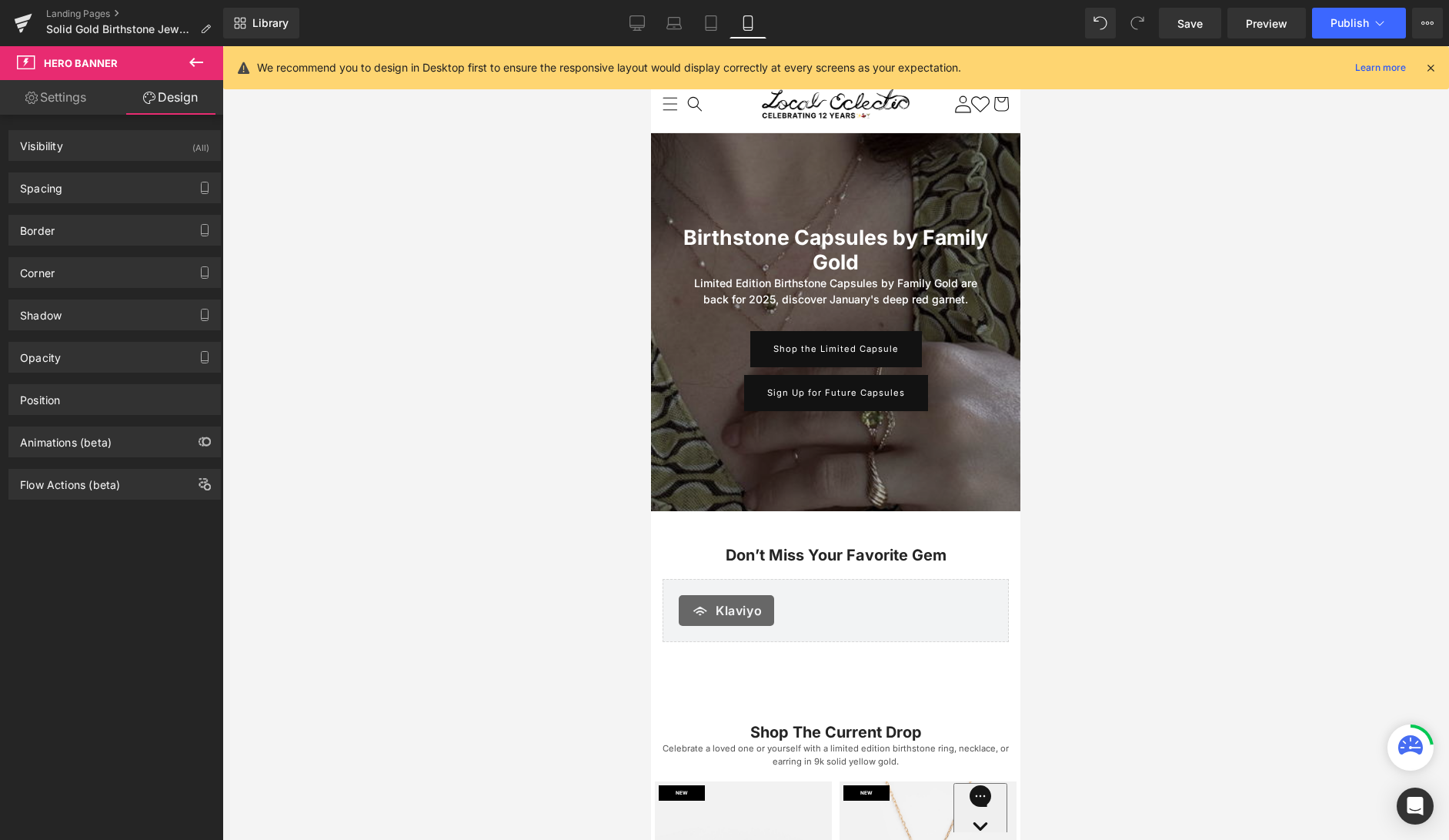
click at [200, 67] on icon at bounding box center [196, 62] width 18 height 18
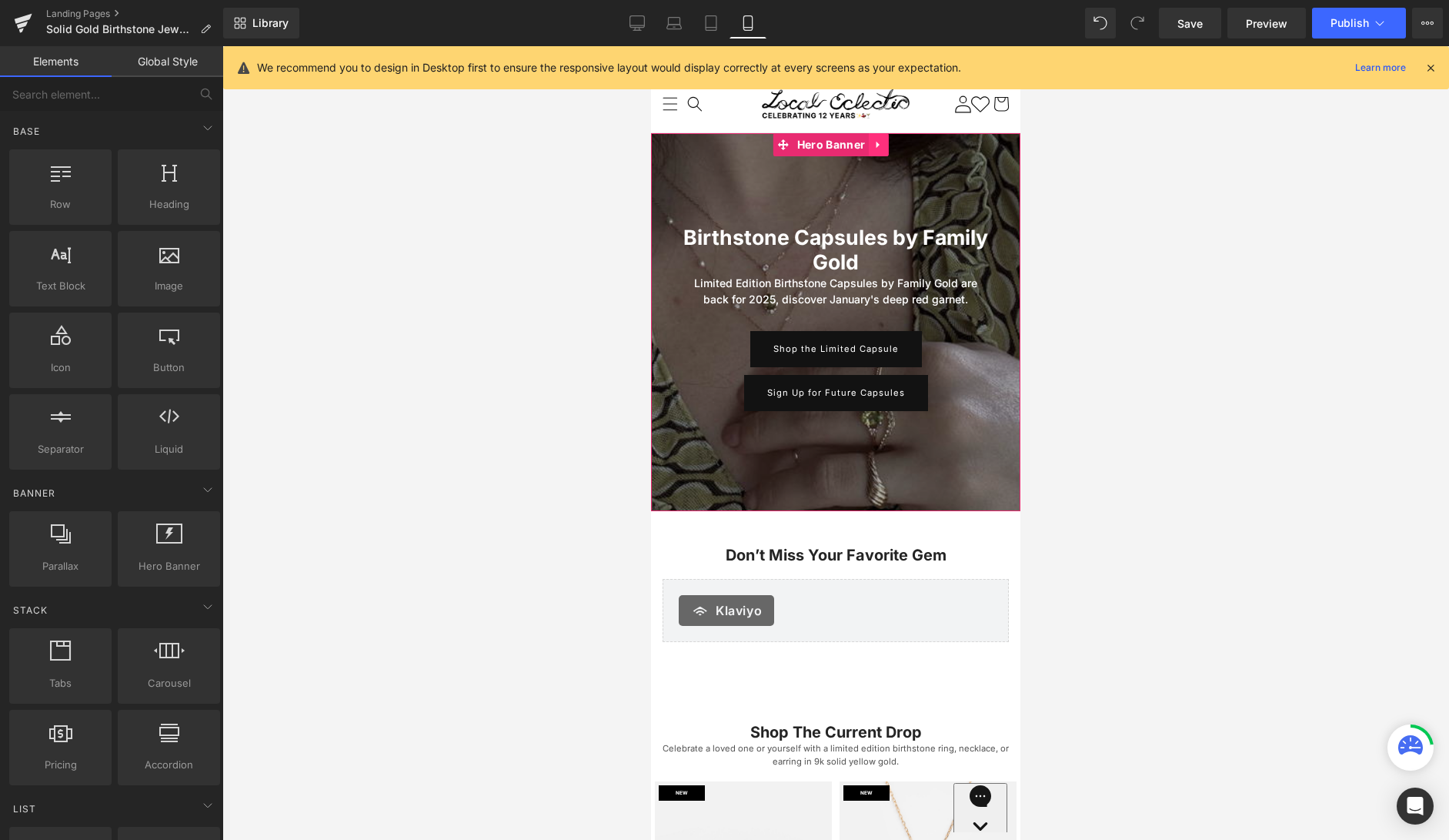
click at [881, 145] on icon at bounding box center [879, 145] width 11 height 11
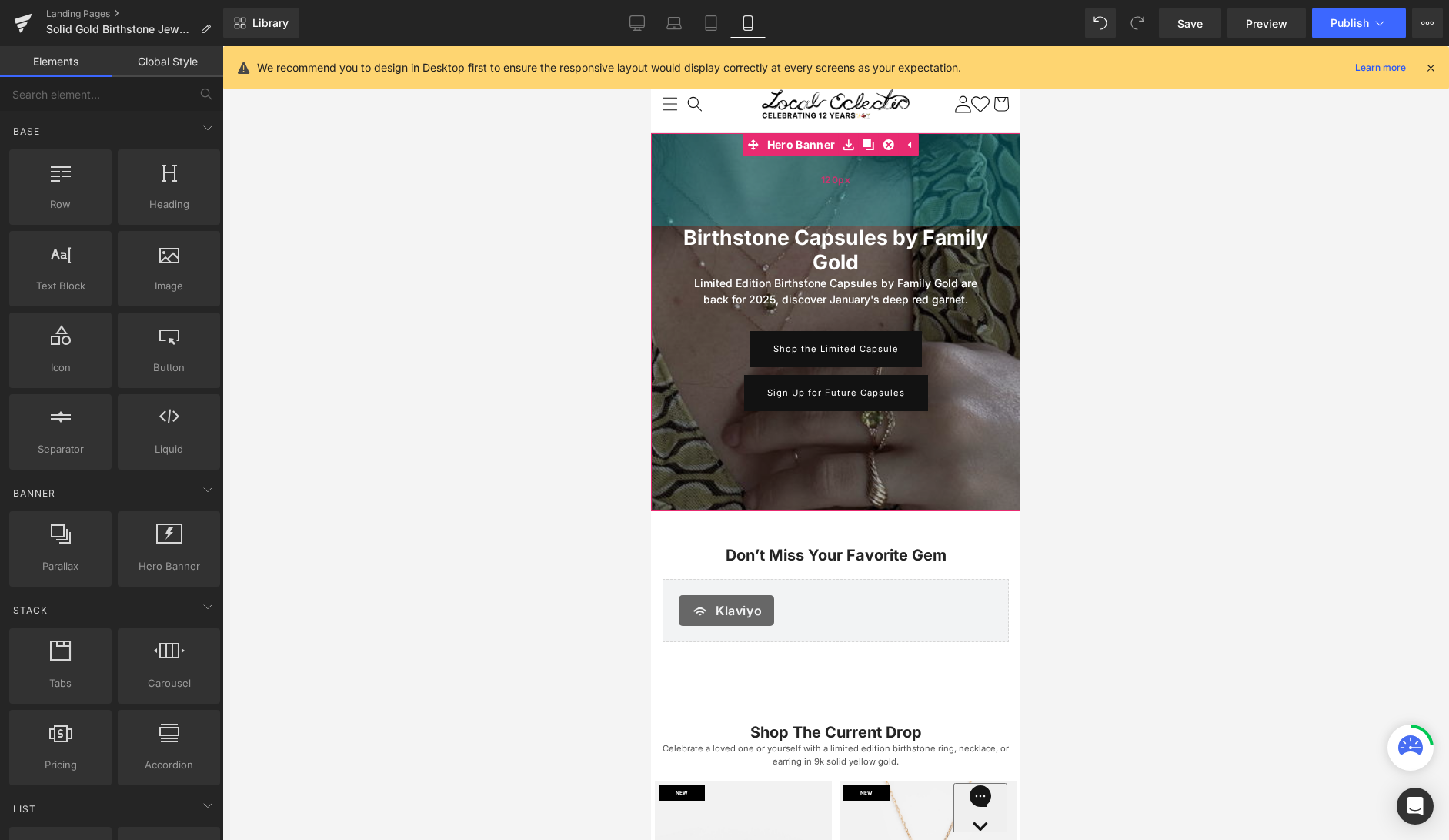
click at [836, 194] on div "120px" at bounding box center [836, 179] width 370 height 92
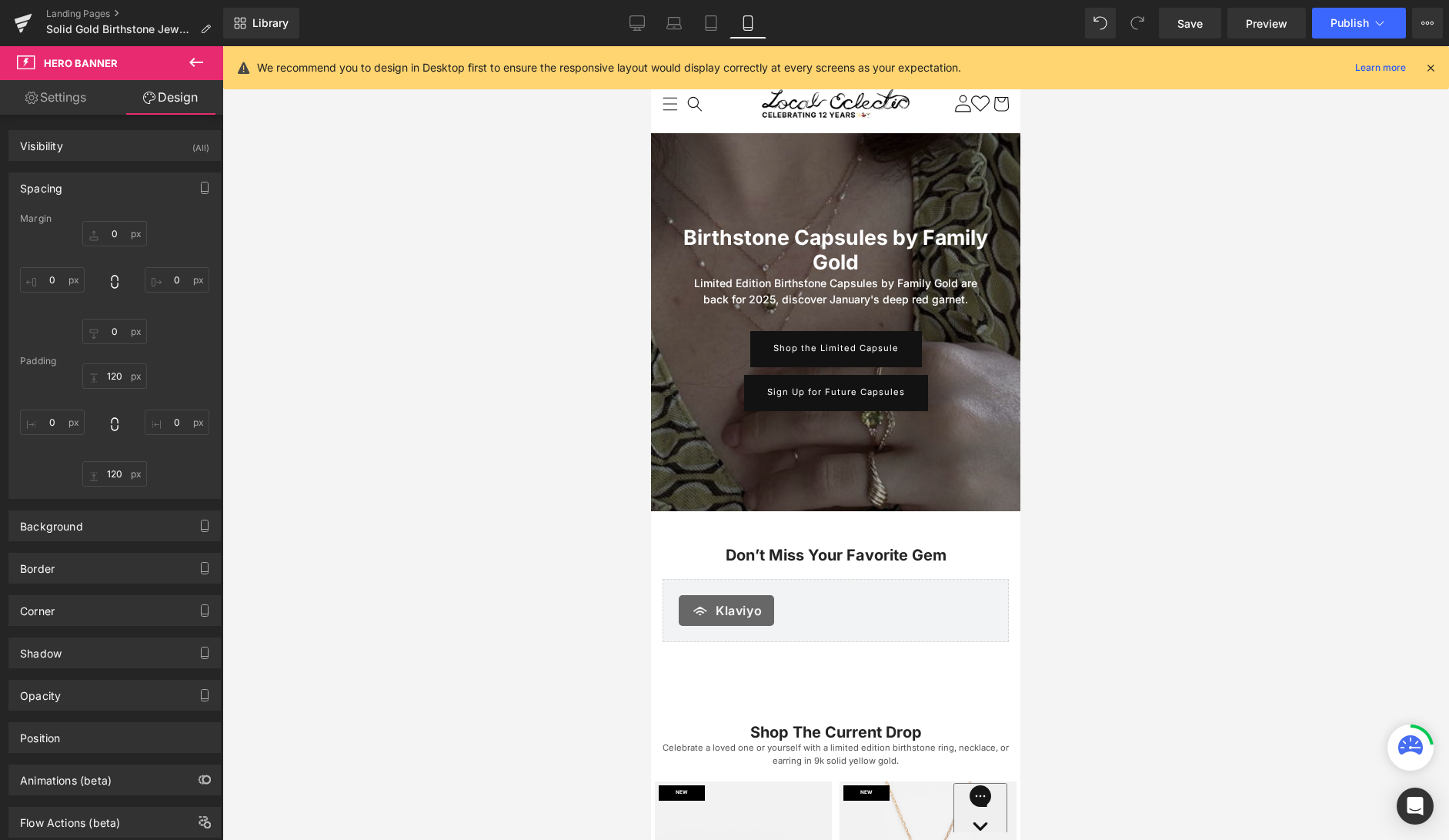
click at [205, 65] on button at bounding box center [196, 63] width 54 height 34
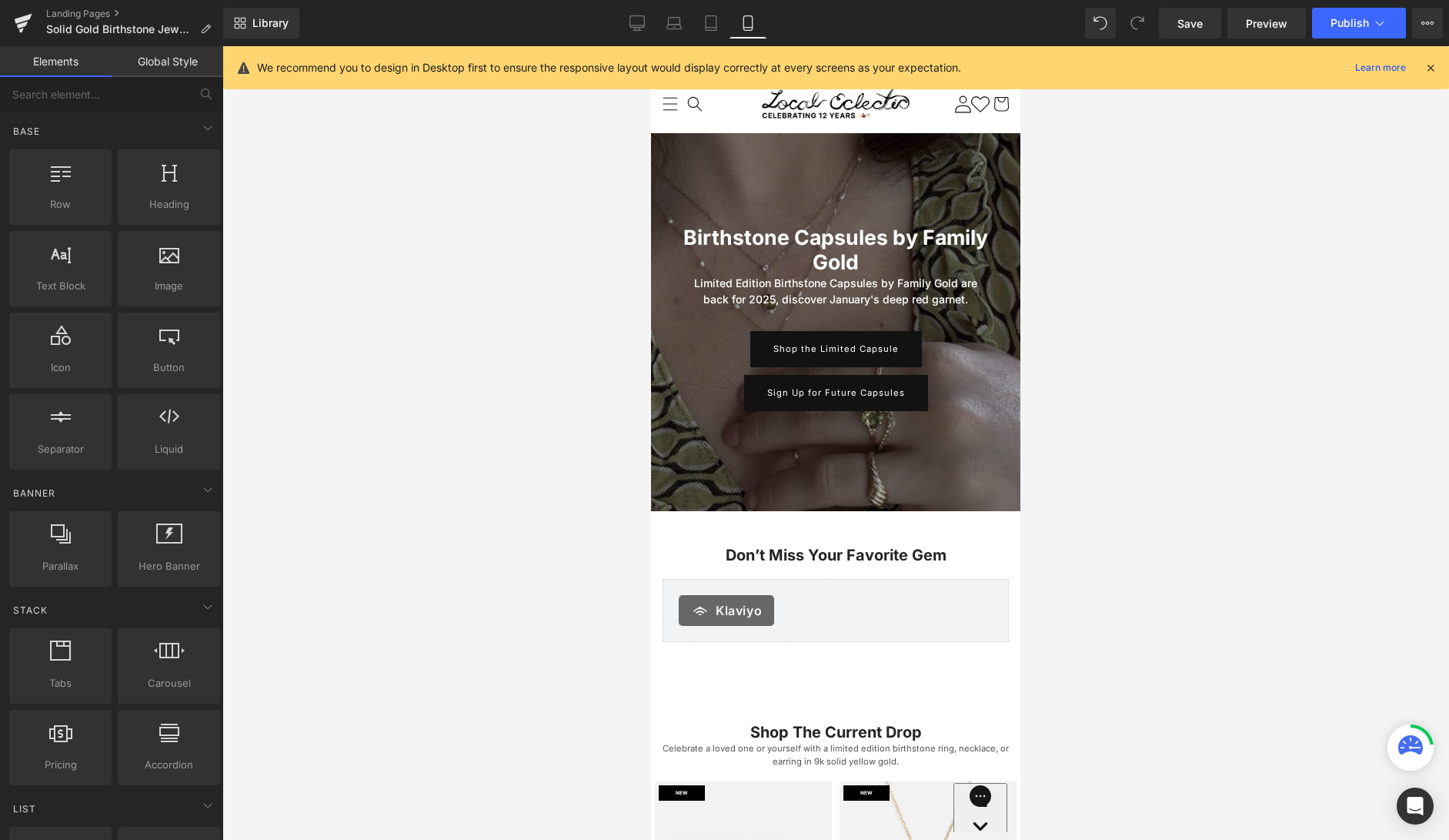
drag, startPoint x: 642, startPoint y: 30, endPoint x: 781, endPoint y: 15, distance: 139.8
click at [642, 30] on icon at bounding box center [637, 23] width 16 height 16
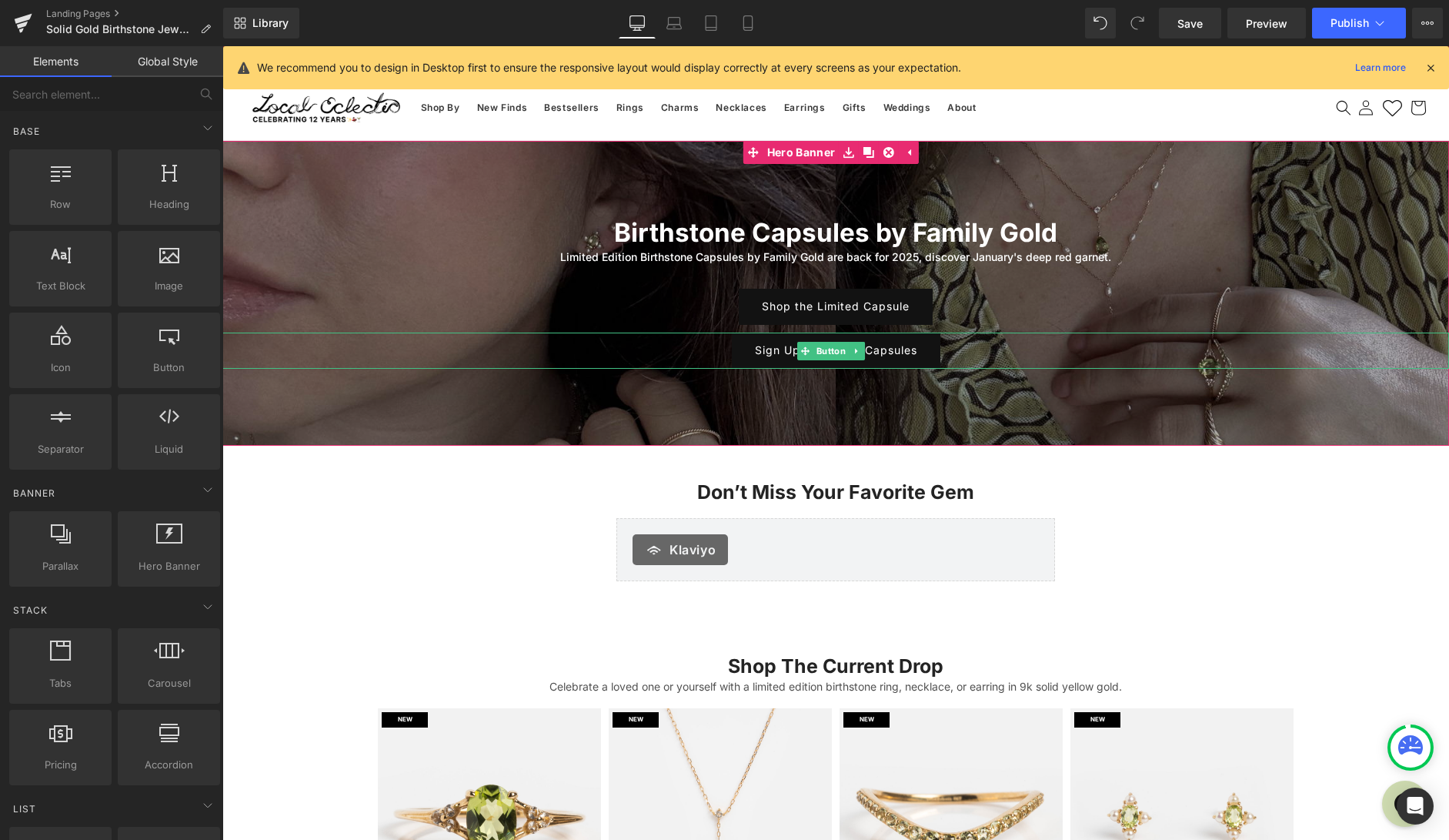
click at [592, 363] on div "Sign Up for Future Capsules" at bounding box center [836, 351] width 1227 height 36
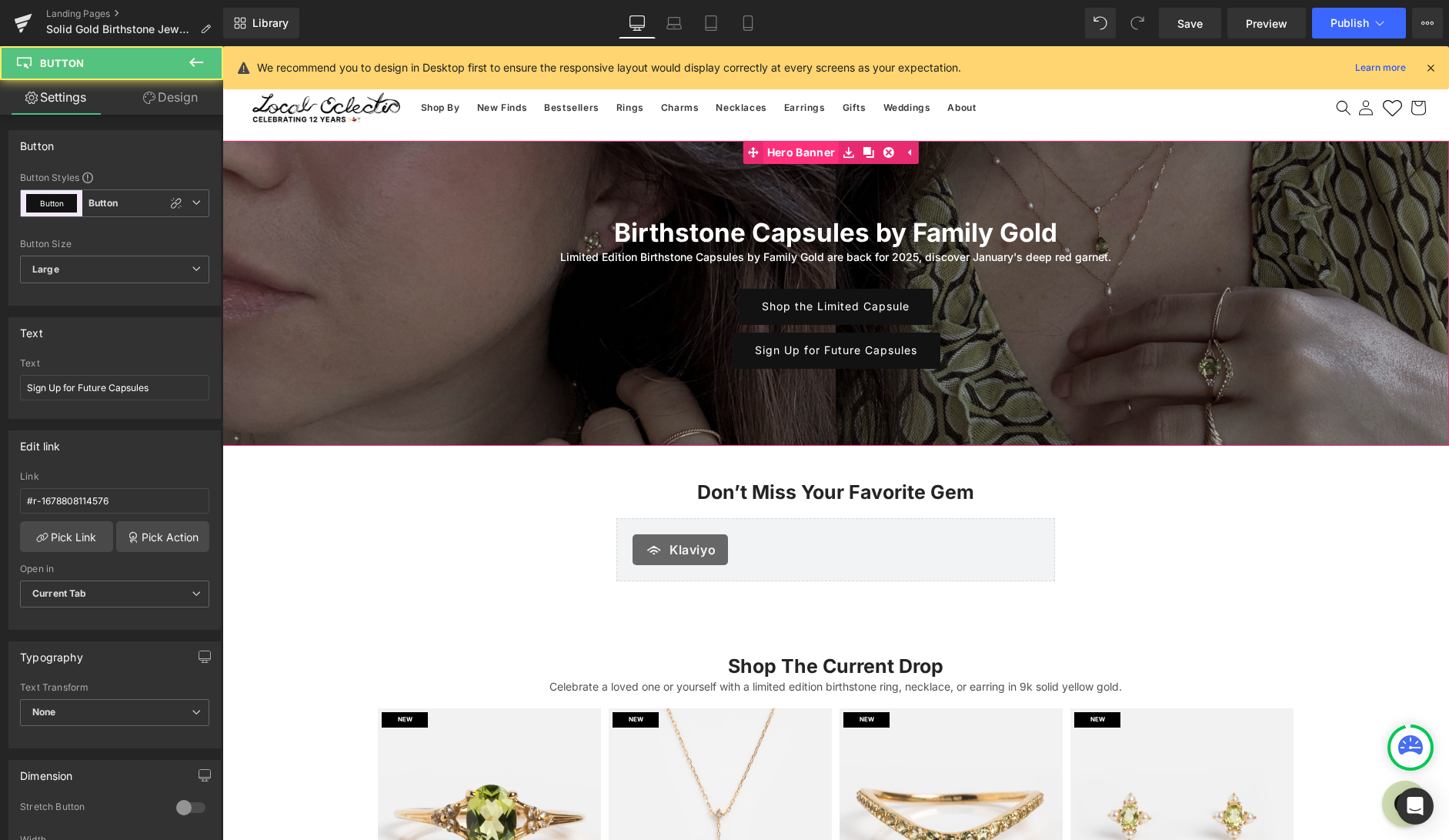
click at [806, 151] on span "Hero Banner" at bounding box center [801, 152] width 76 height 23
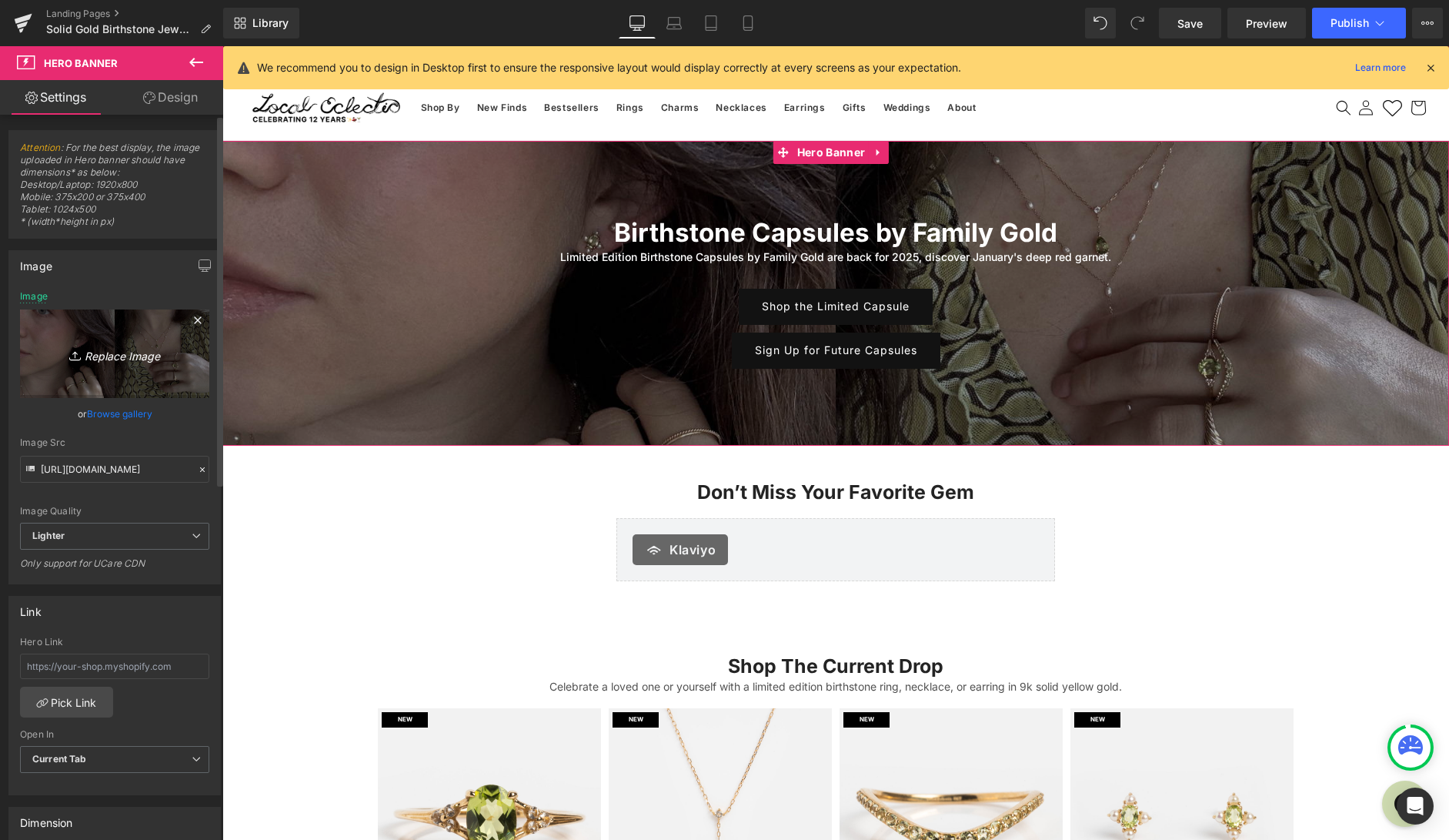
click at [131, 378] on link "Replace Image" at bounding box center [115, 353] width 190 height 89
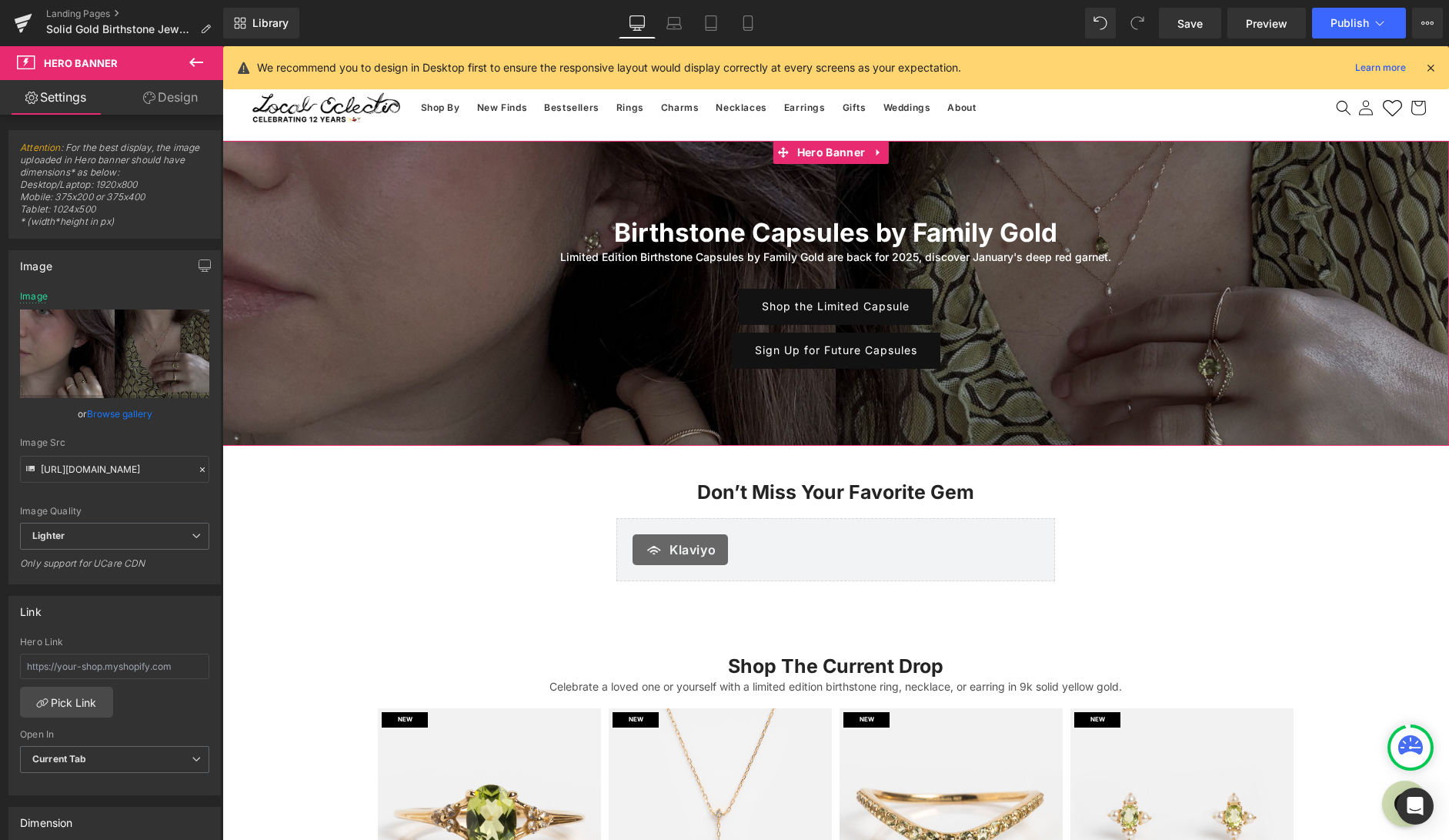
click at [178, 107] on link "Design" at bounding box center [171, 97] width 112 height 34
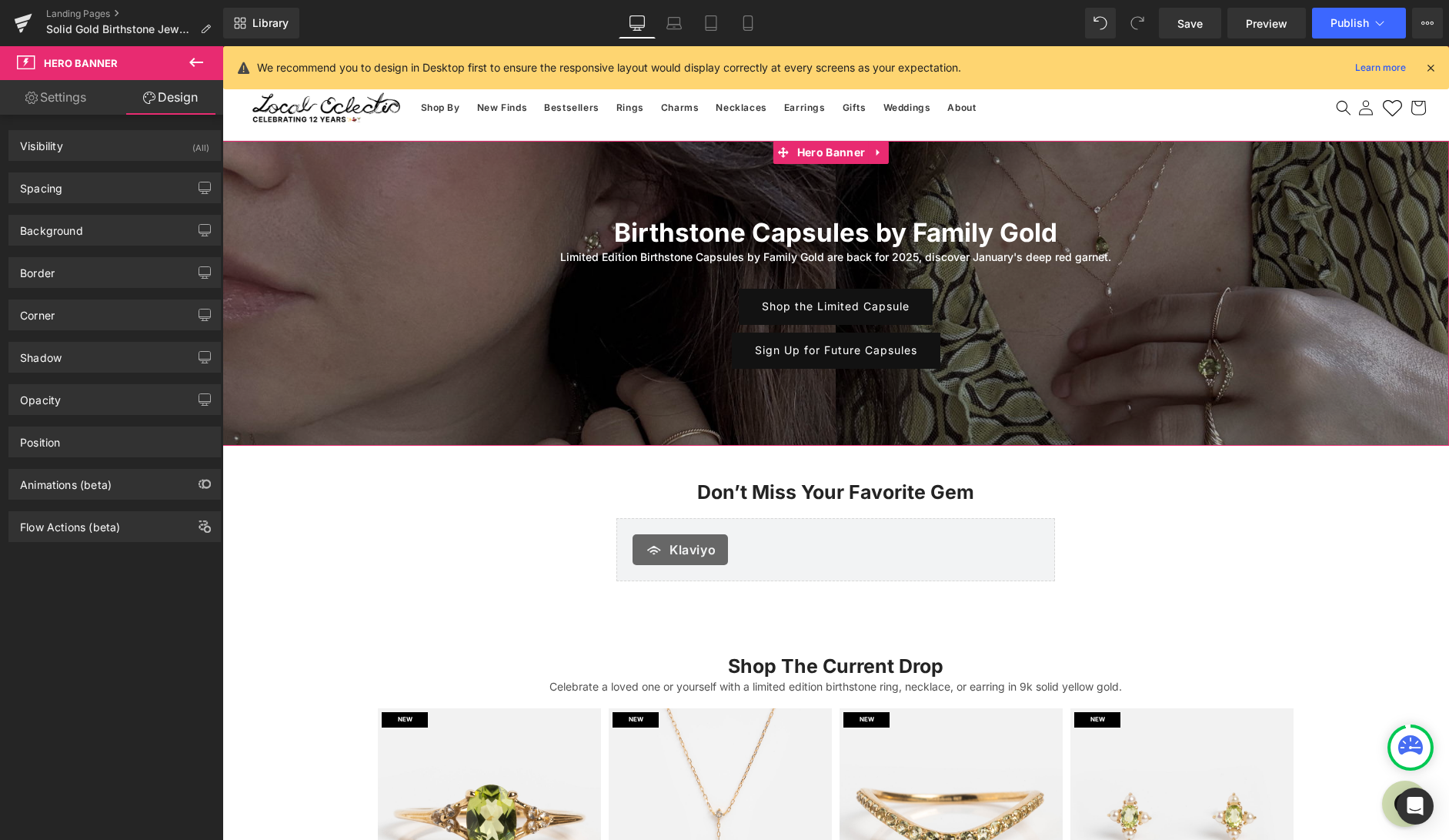
click at [72, 101] on link "Settings" at bounding box center [56, 97] width 112 height 34
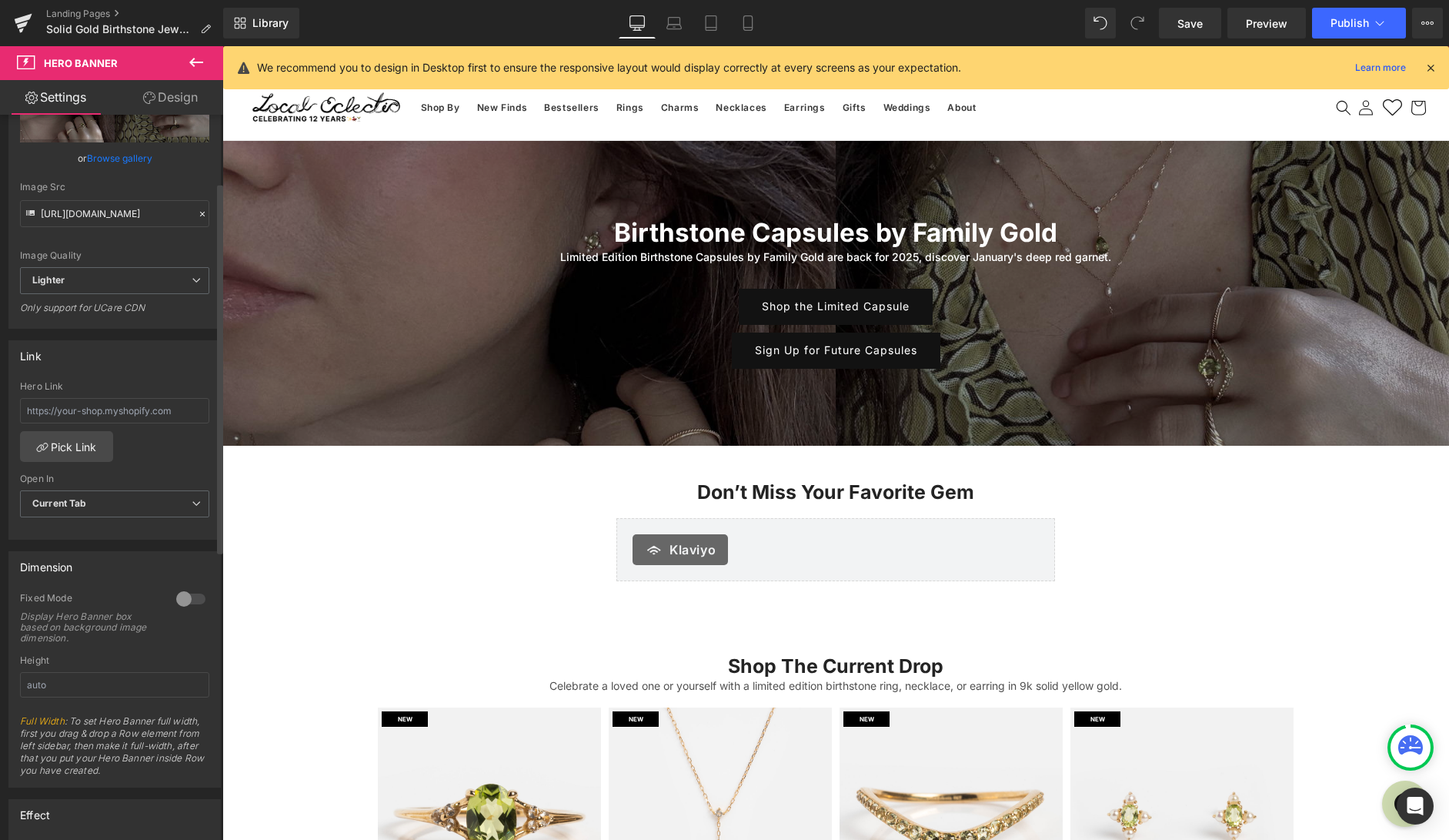
scroll to position [127, 0]
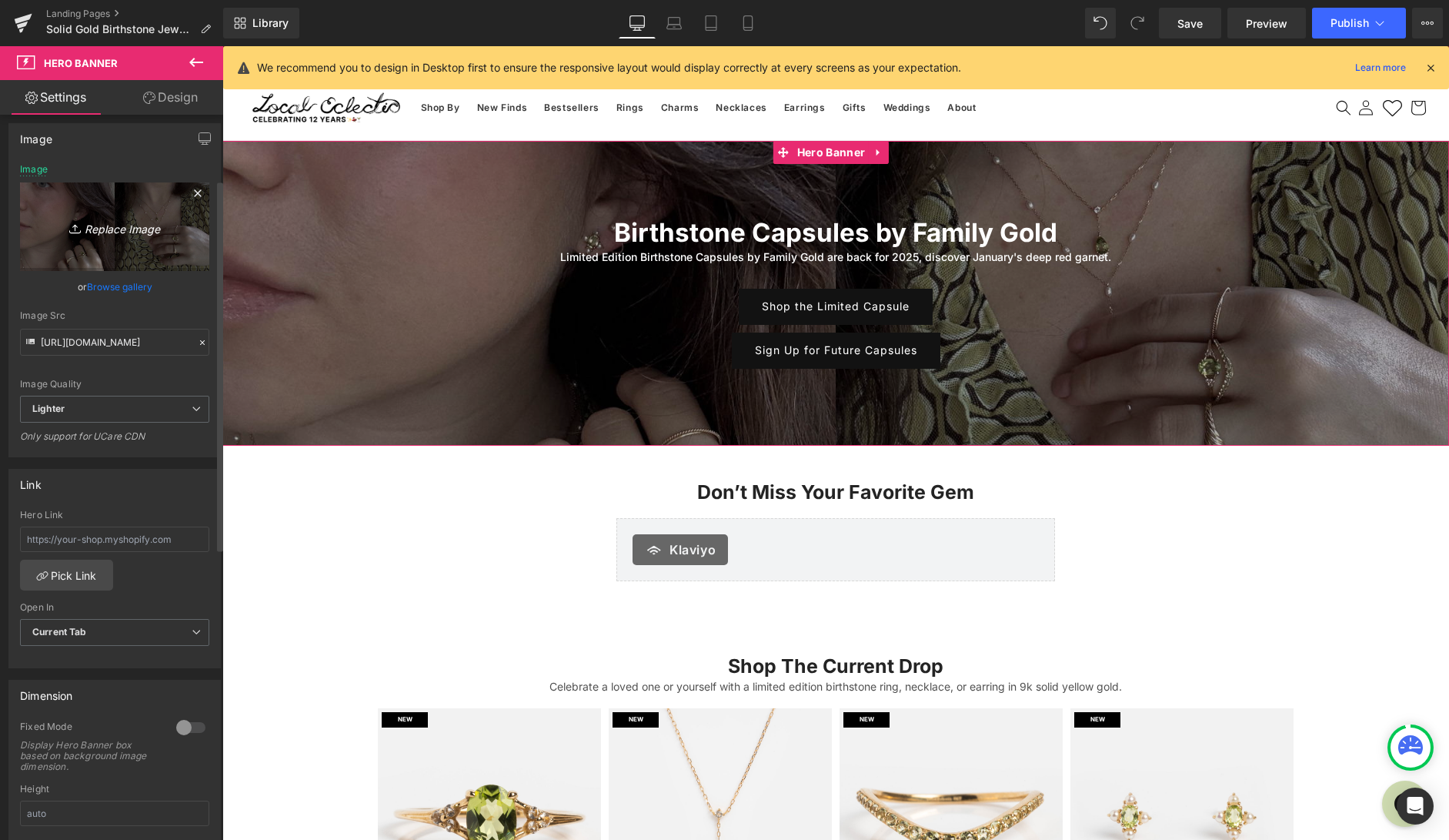
click at [144, 213] on link "Replace Image" at bounding box center [115, 227] width 190 height 89
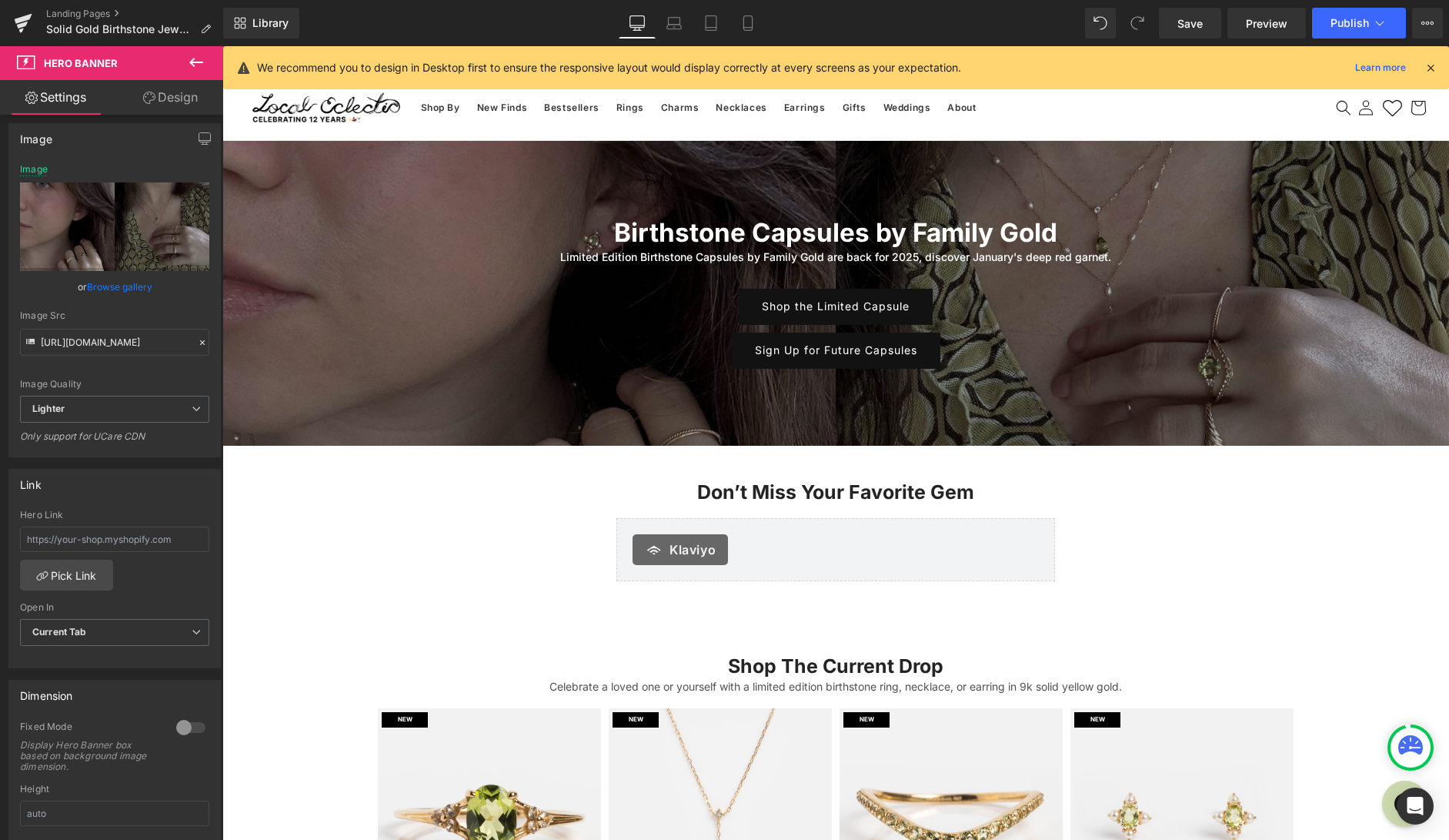
click at [195, 62] on icon at bounding box center [196, 62] width 14 height 9
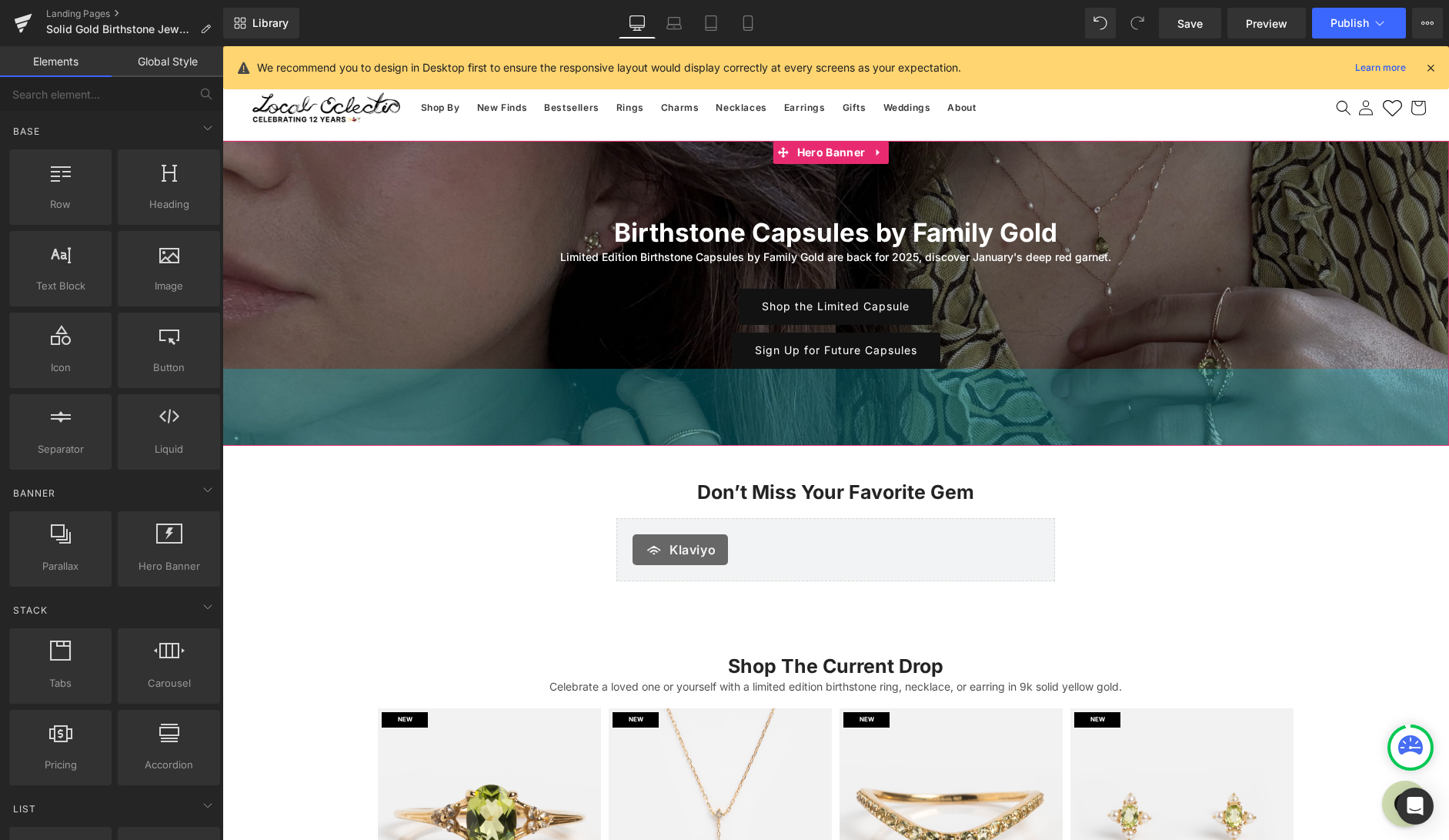
click at [377, 373] on div "100px" at bounding box center [836, 407] width 1227 height 77
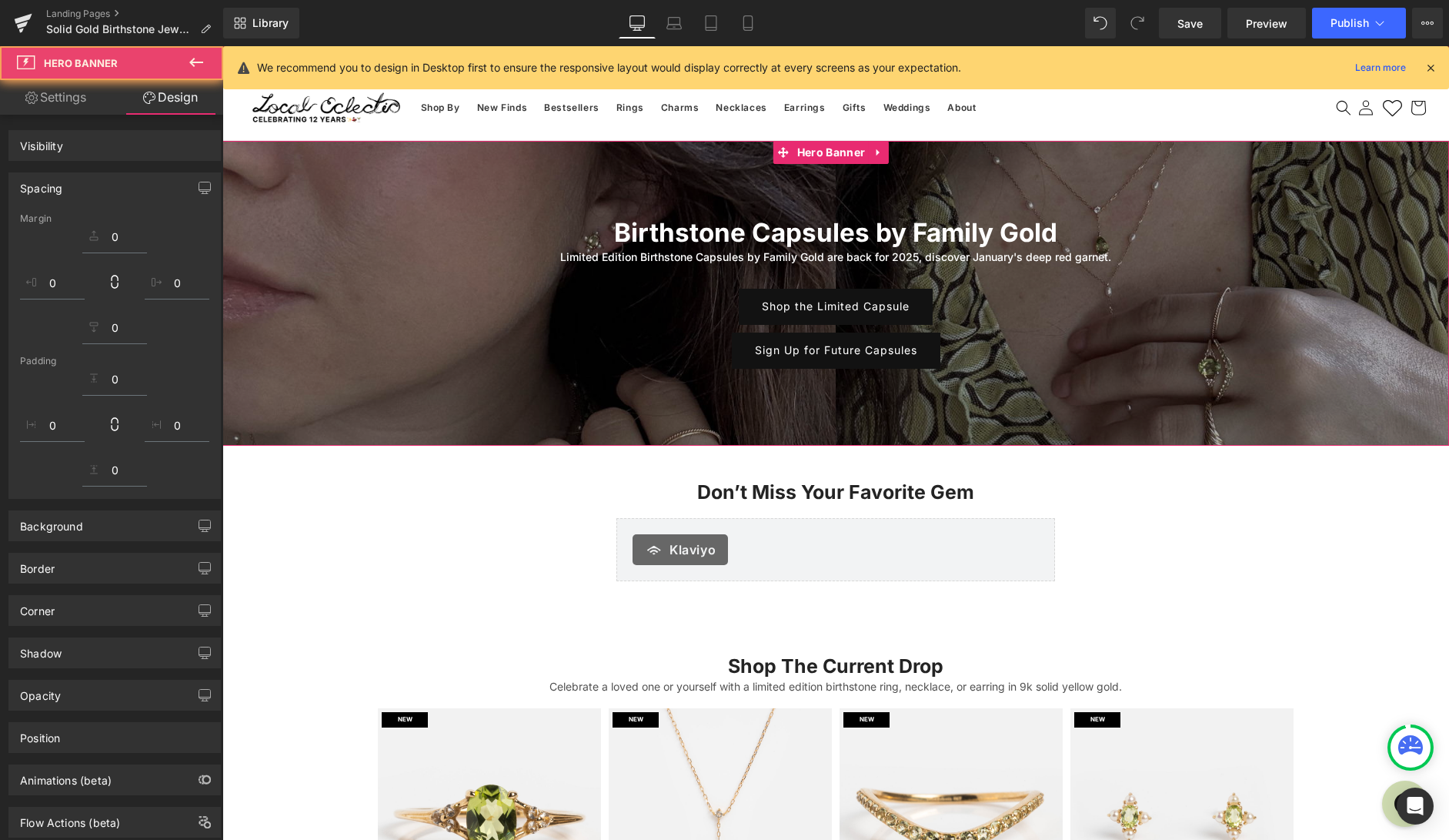
click at [421, 328] on span "Birthstone Capsules by Family Gold Heading Limited Edition Birthstone Capsules …" at bounding box center [836, 293] width 1227 height 151
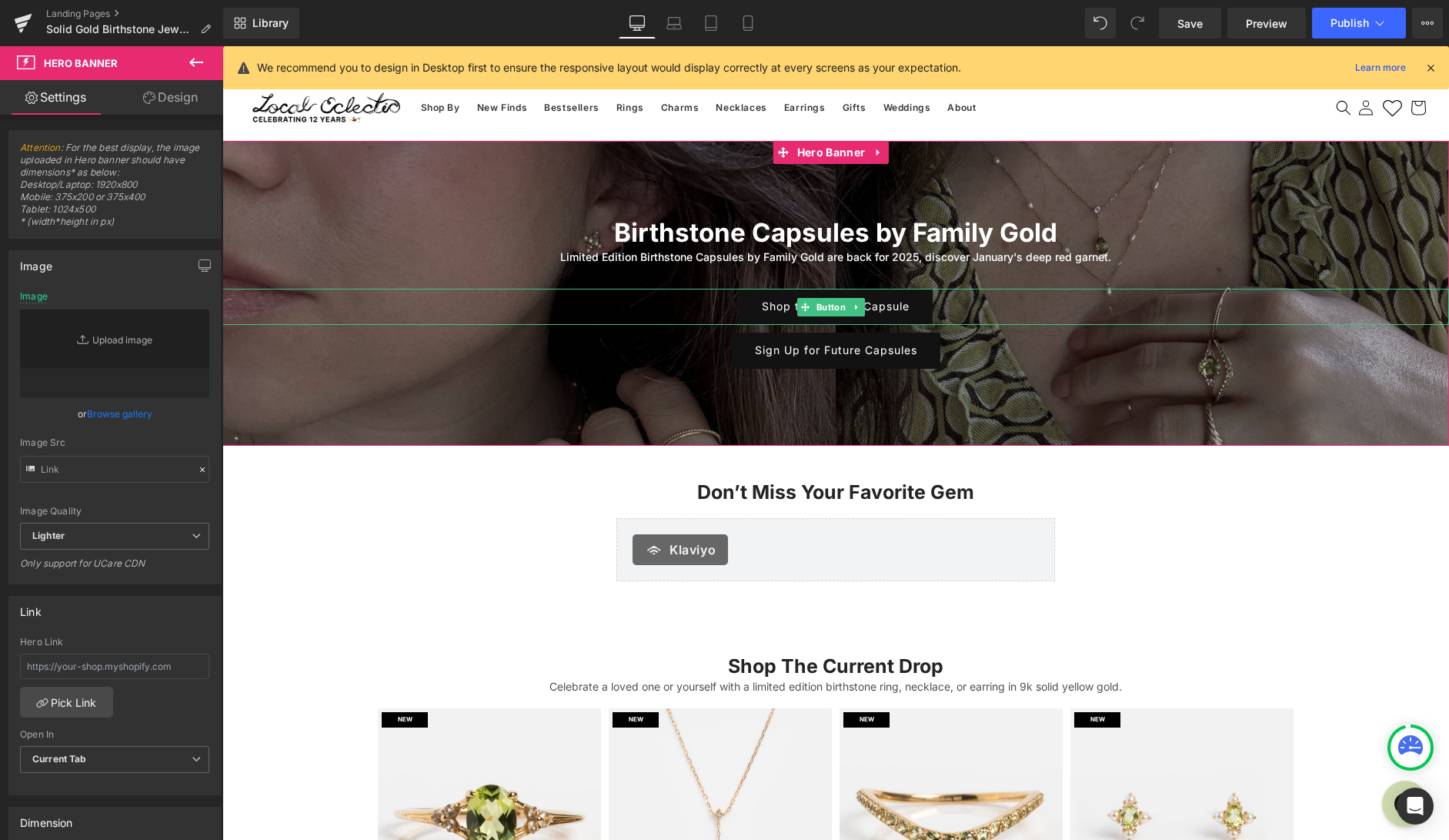
type input "https://ucarecdn.com/bb50c8ab-9e43-496c-81a7-bac1ce0b3058/-/format/auto/-/previ…"
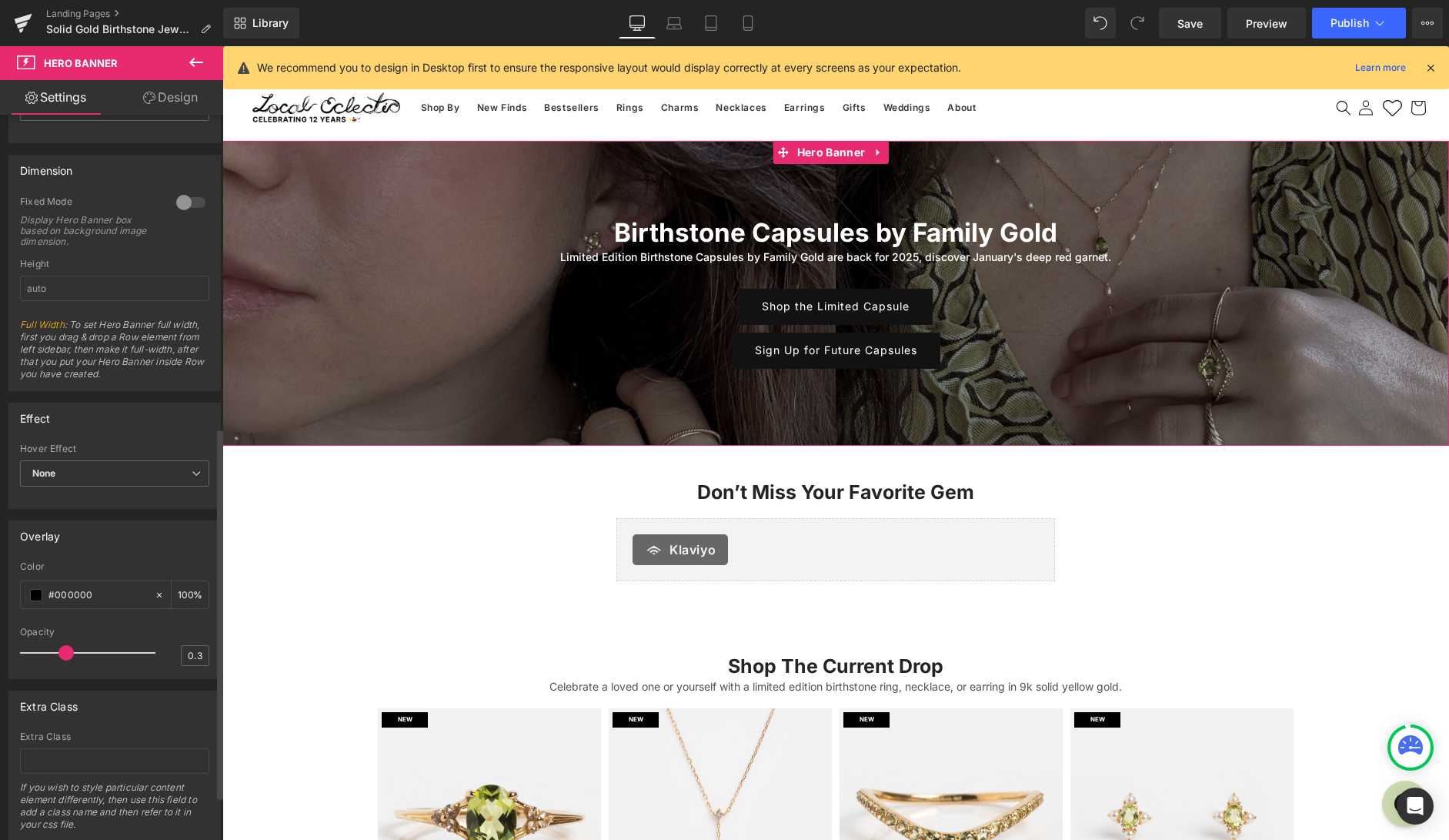
scroll to position [696, 0]
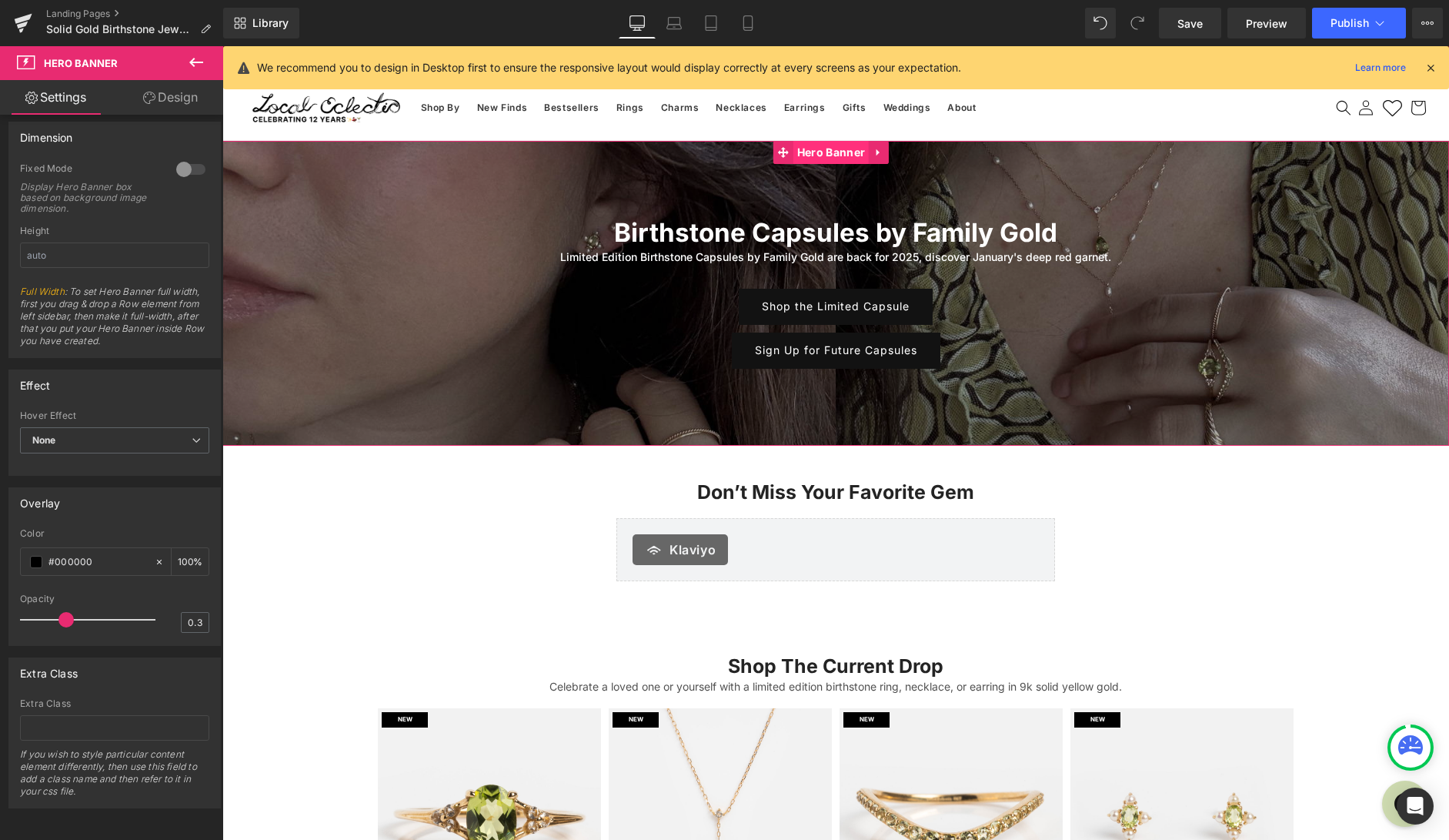
click at [825, 152] on span "Hero Banner" at bounding box center [831, 152] width 76 height 23
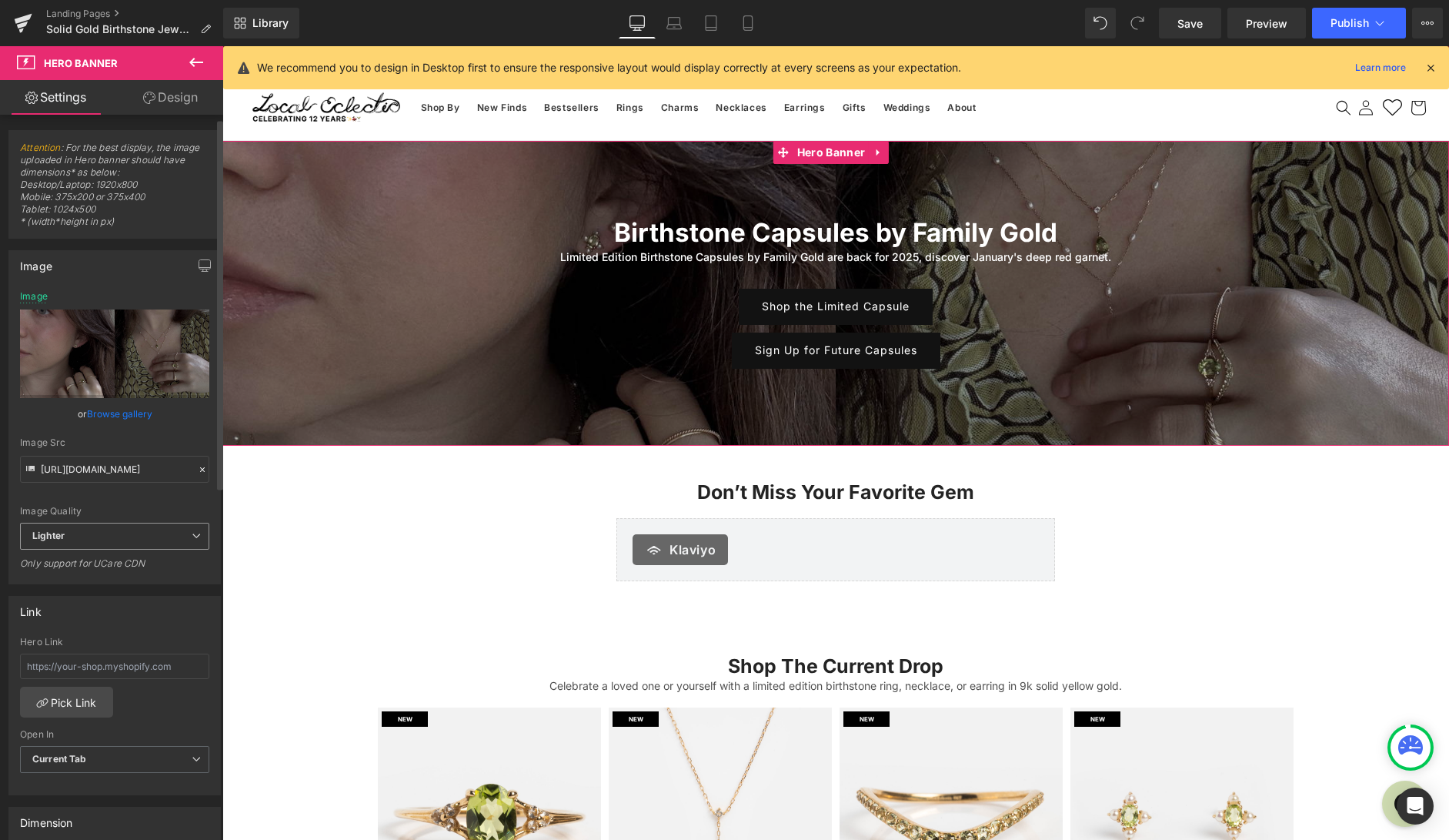
scroll to position [0, 0]
drag, startPoint x: 177, startPoint y: 93, endPoint x: 77, endPoint y: 227, distance: 167.2
click at [177, 93] on link "Design" at bounding box center [171, 97] width 112 height 34
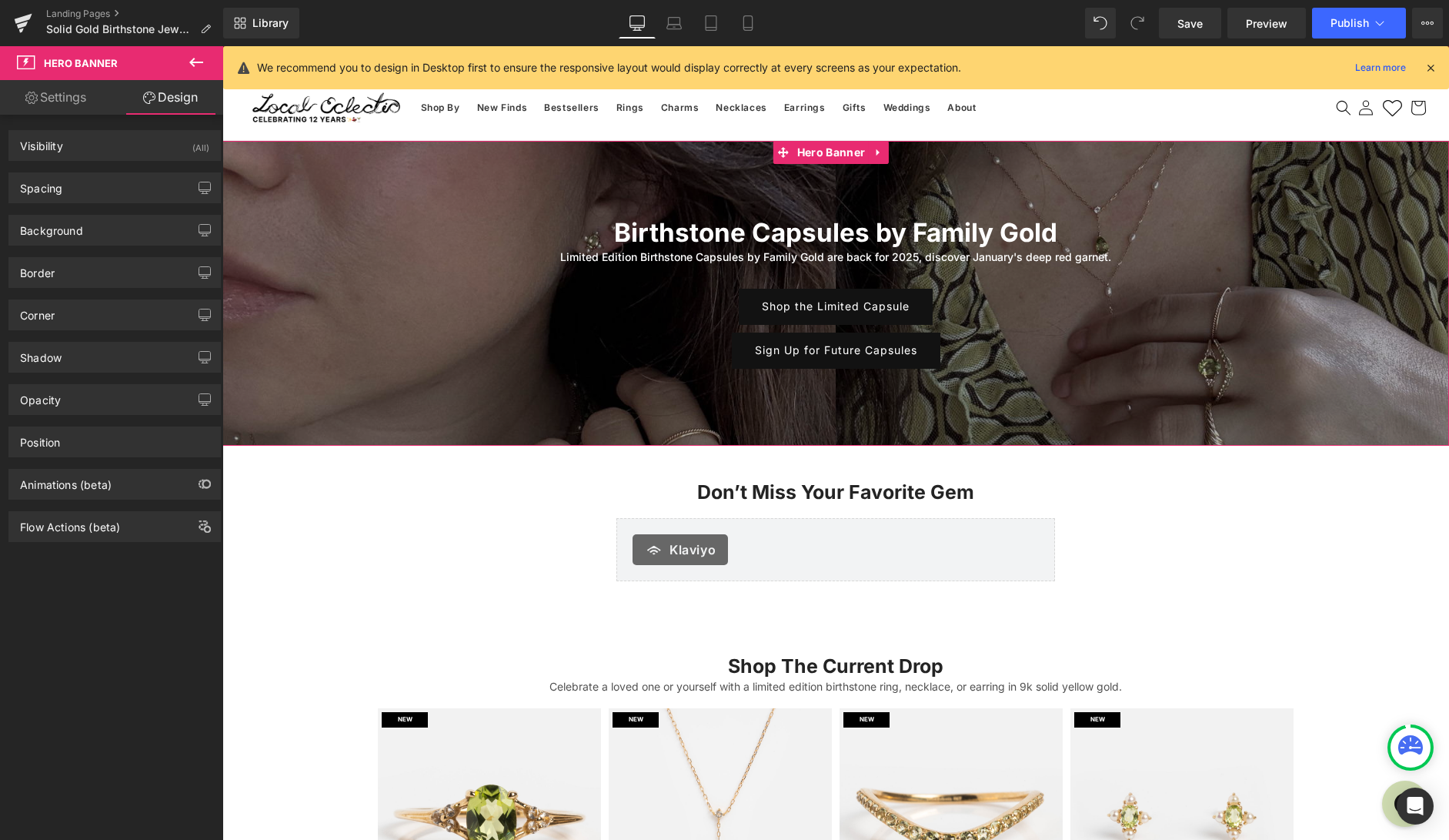
click at [882, 156] on icon at bounding box center [879, 152] width 11 height 11
click at [118, 143] on div "Visibility (All)" at bounding box center [115, 146] width 211 height 29
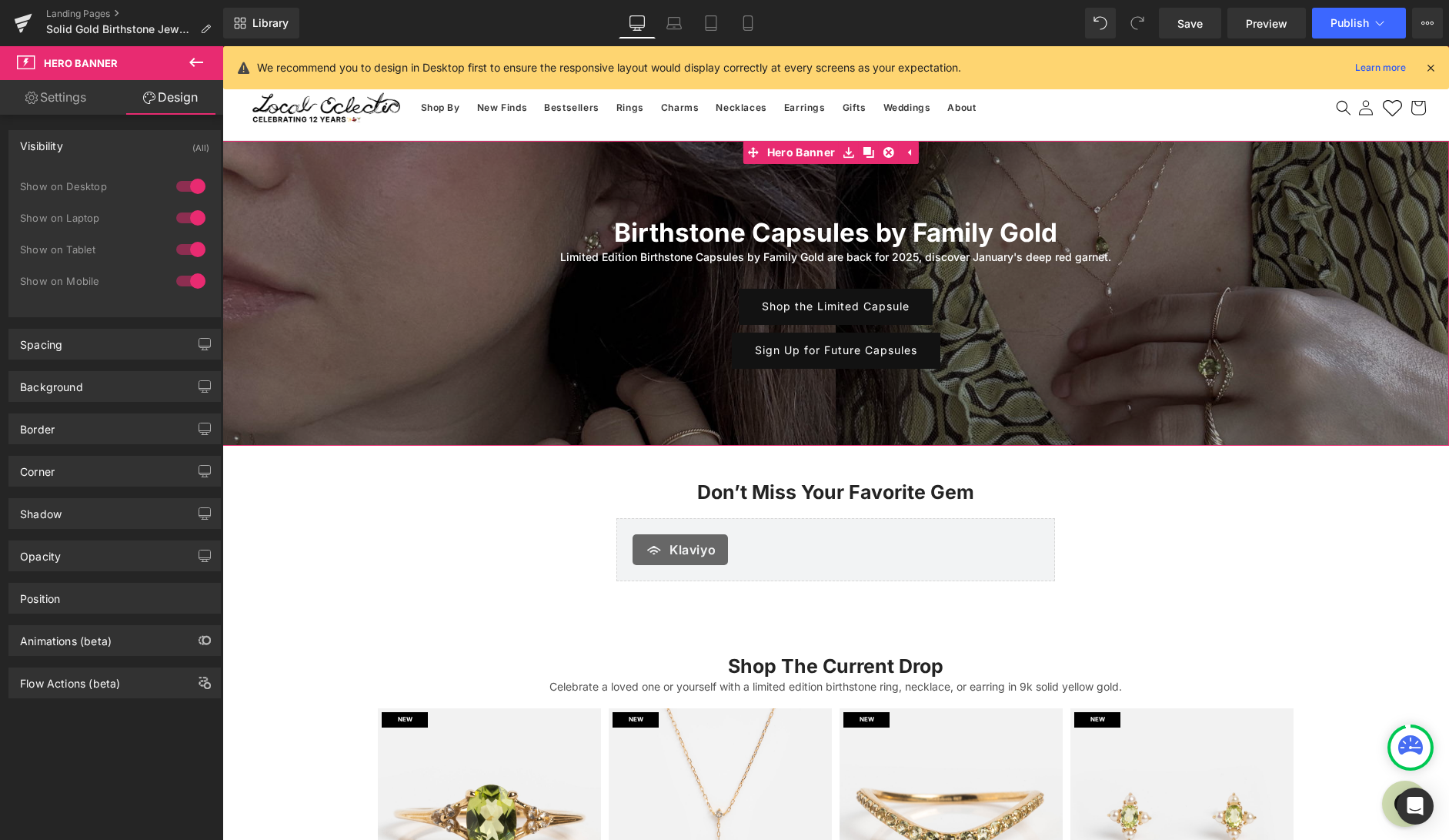
click at [120, 143] on div "Visibility (All)" at bounding box center [115, 146] width 211 height 29
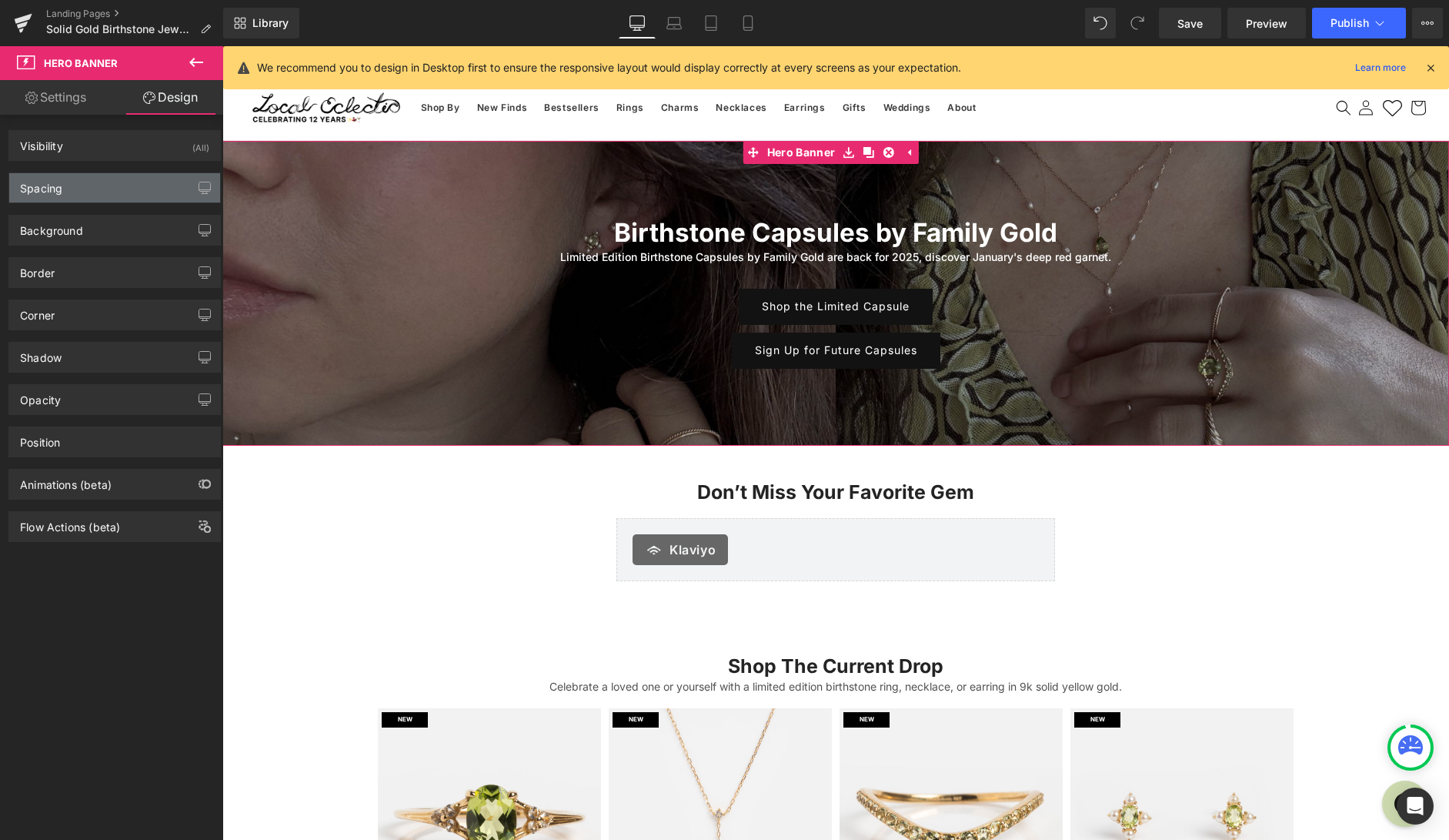
click at [83, 191] on div "Spacing" at bounding box center [115, 188] width 211 height 29
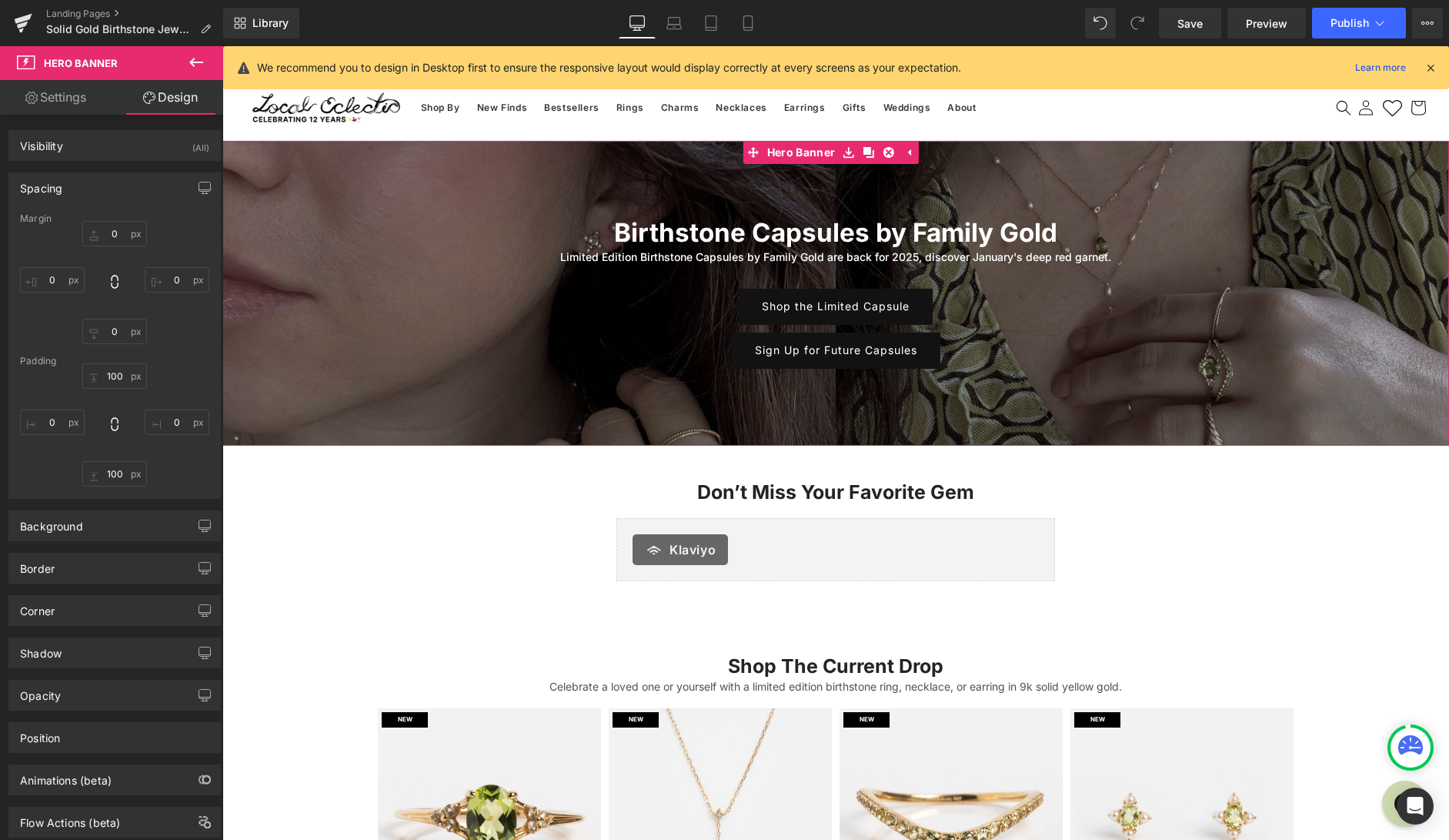
drag, startPoint x: 90, startPoint y: 191, endPoint x: 89, endPoint y: 200, distance: 9.1
click at [90, 191] on div "Spacing" at bounding box center [115, 188] width 211 height 29
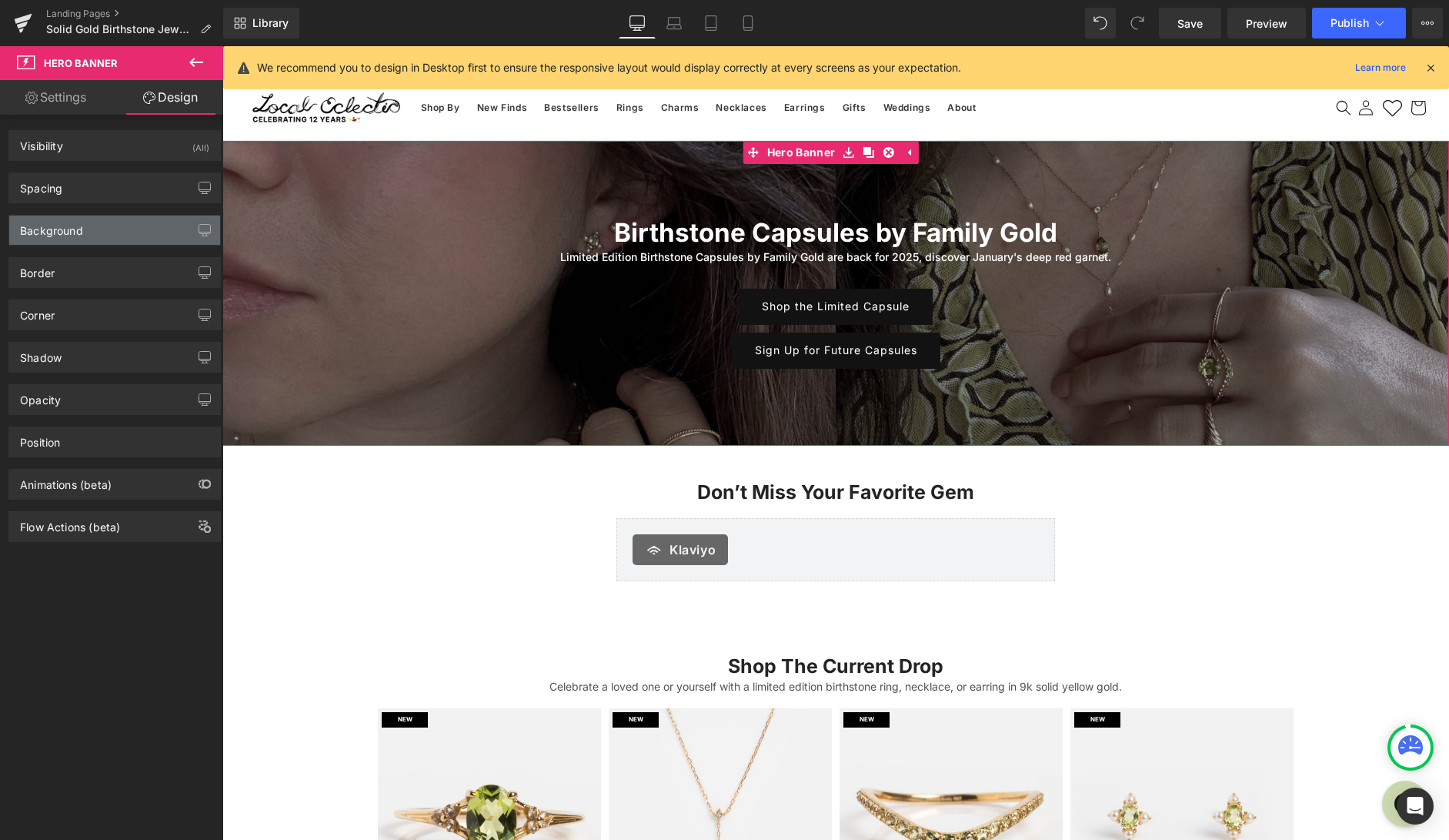
click at [84, 230] on div "Background" at bounding box center [115, 230] width 211 height 29
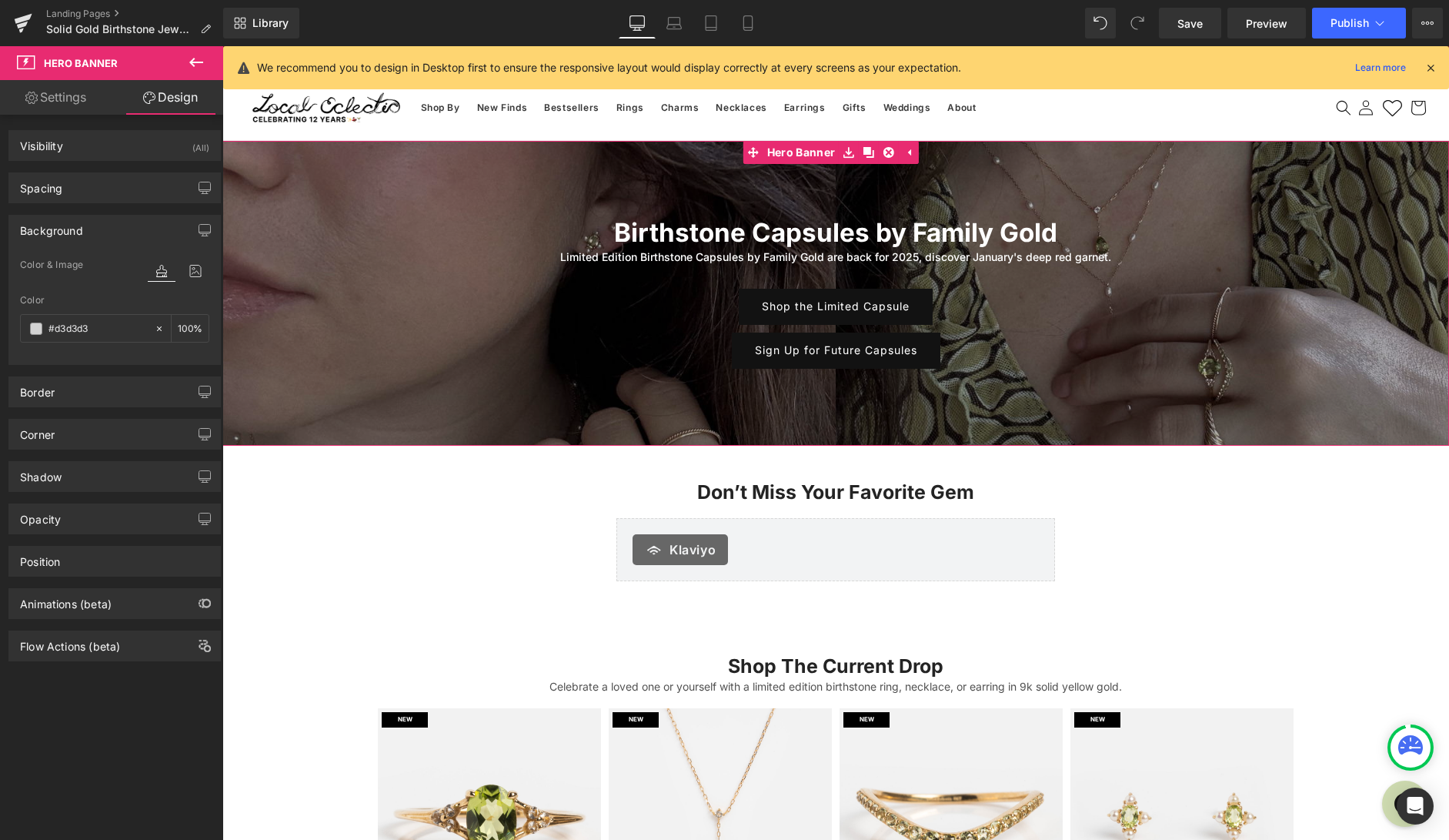
click at [93, 227] on div "Background" at bounding box center [115, 230] width 211 height 29
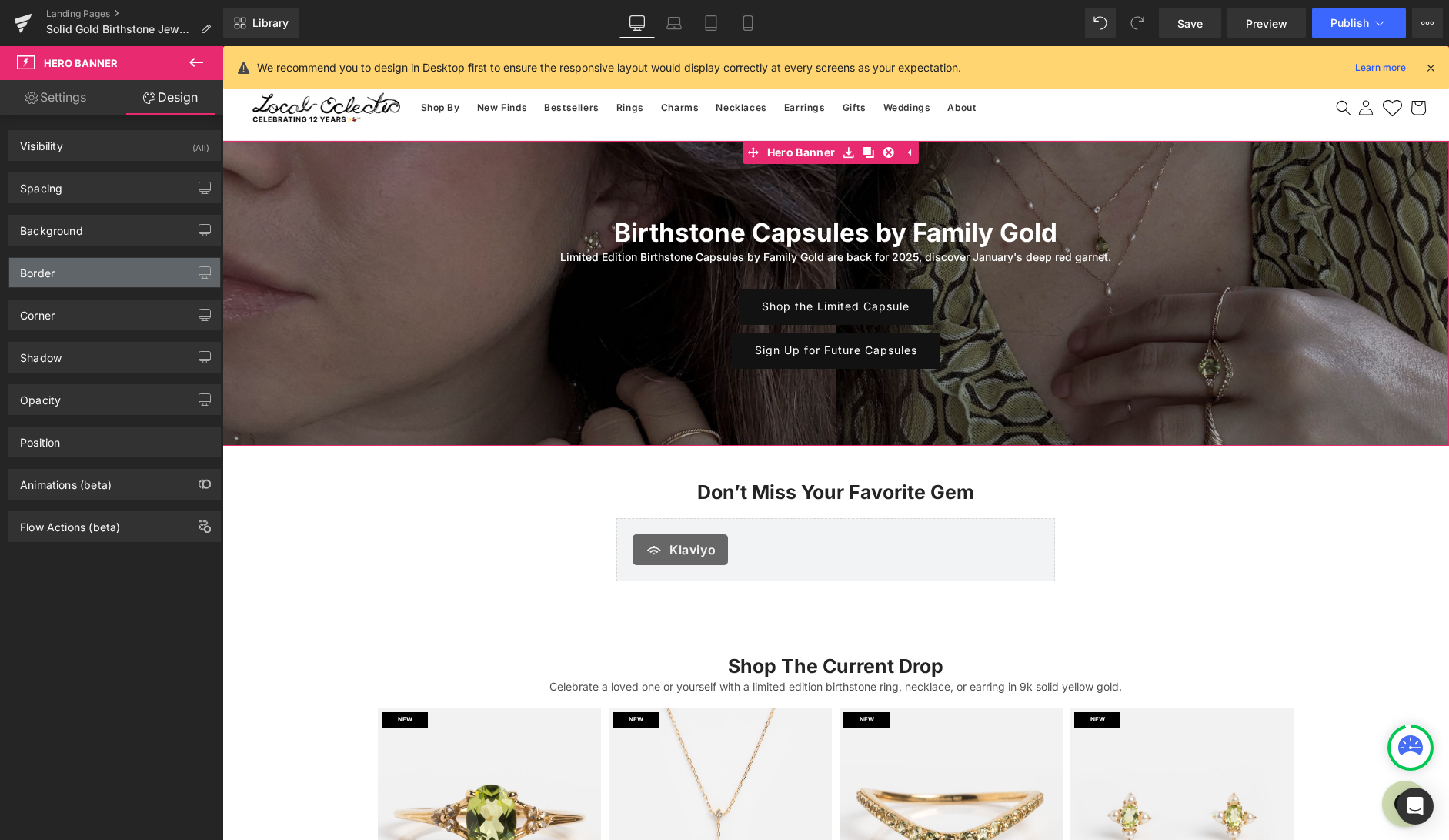
click at [76, 277] on div "Border" at bounding box center [115, 272] width 211 height 29
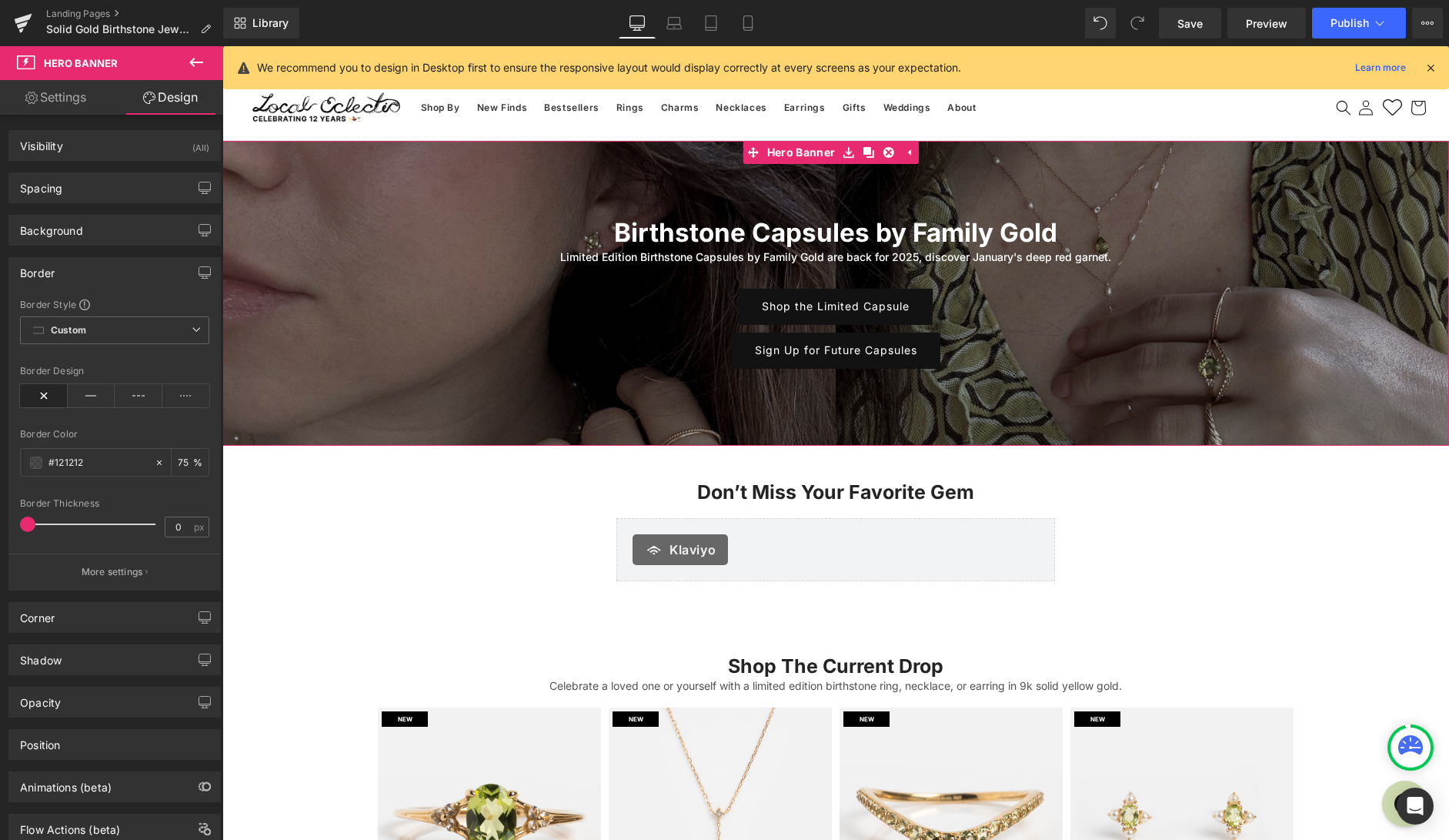
click at [90, 273] on div "Border" at bounding box center [115, 272] width 211 height 29
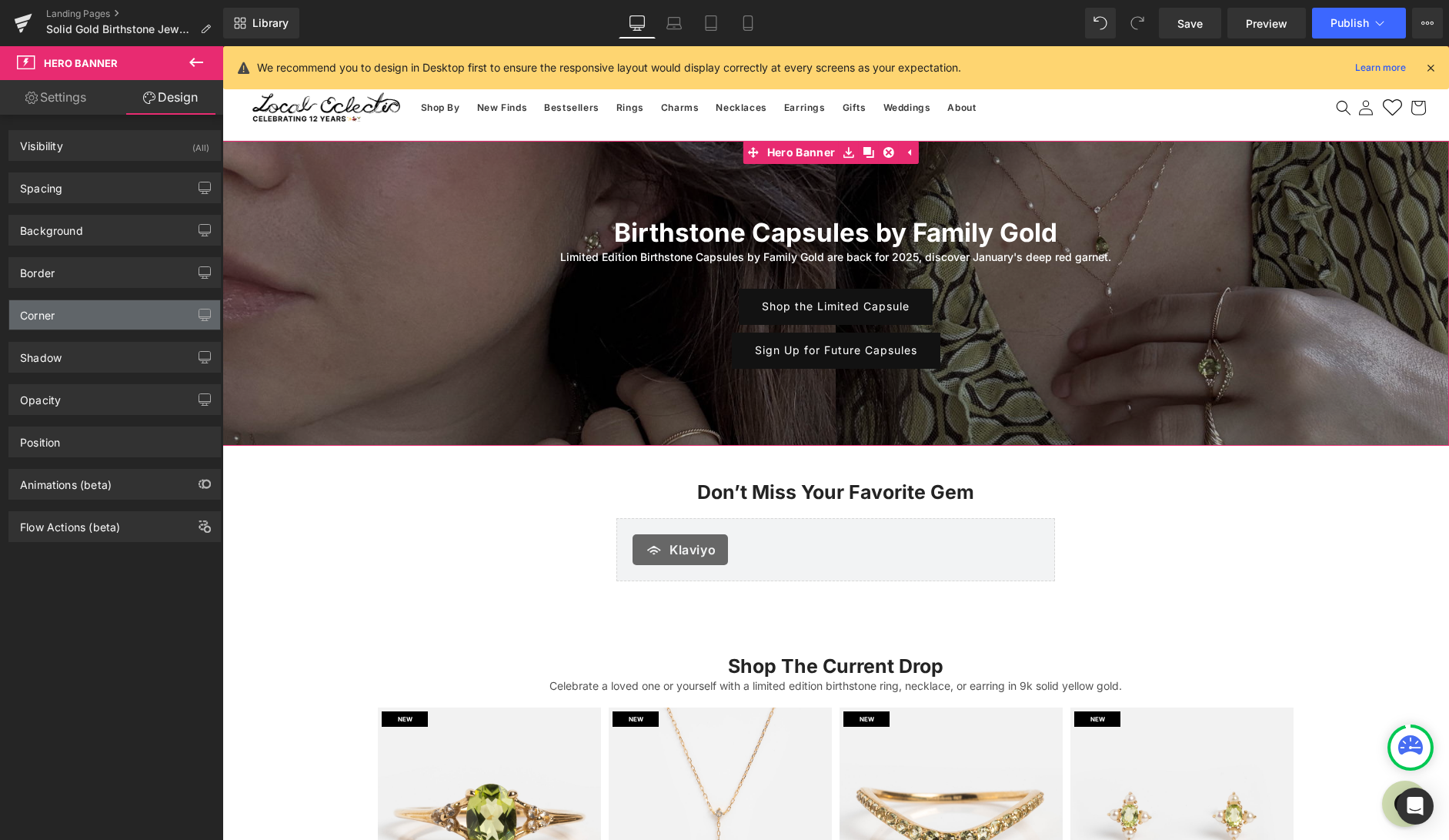
click at [78, 323] on div "Corner" at bounding box center [115, 314] width 211 height 29
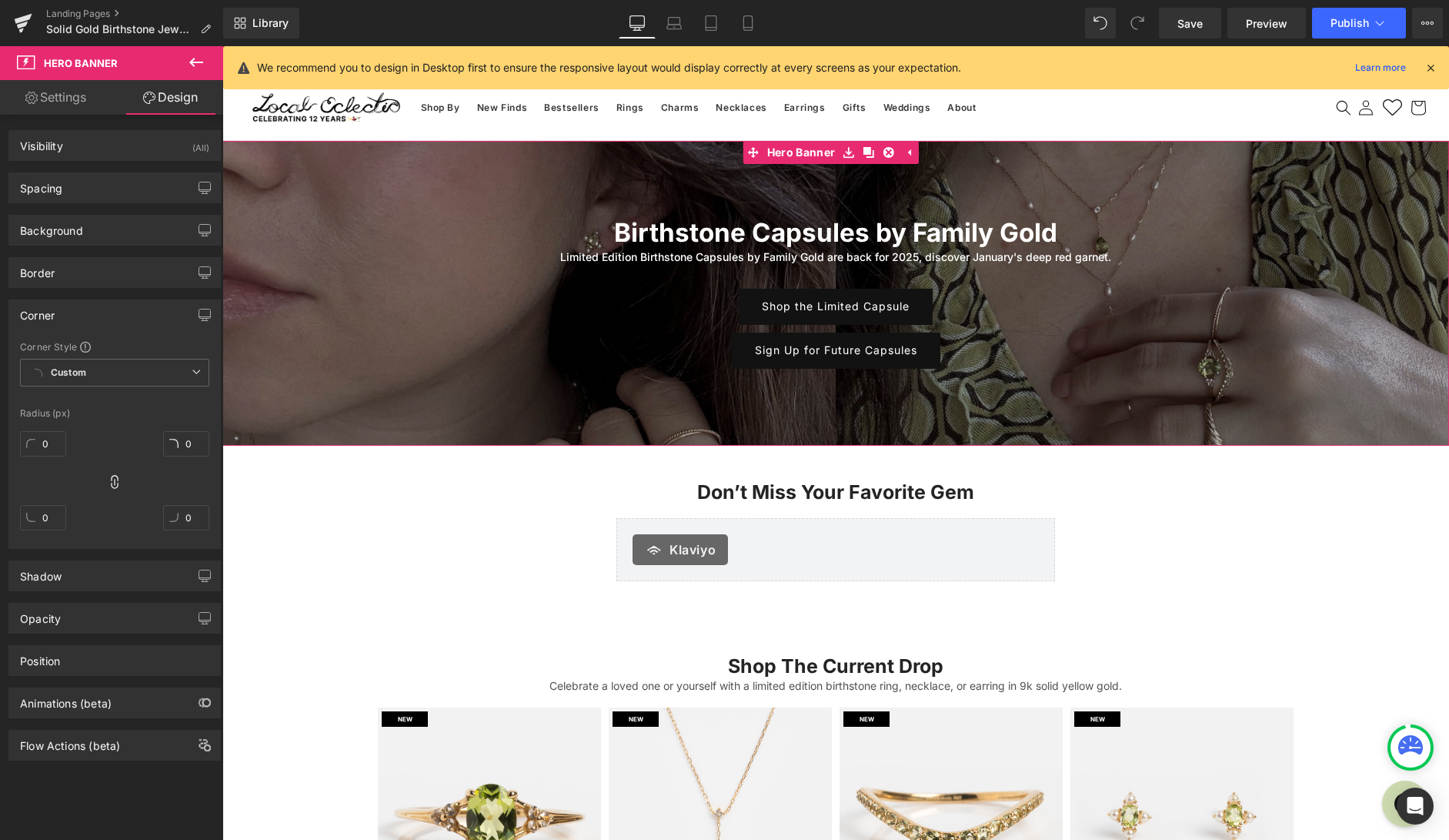
click at [84, 314] on div "Corner" at bounding box center [115, 314] width 211 height 29
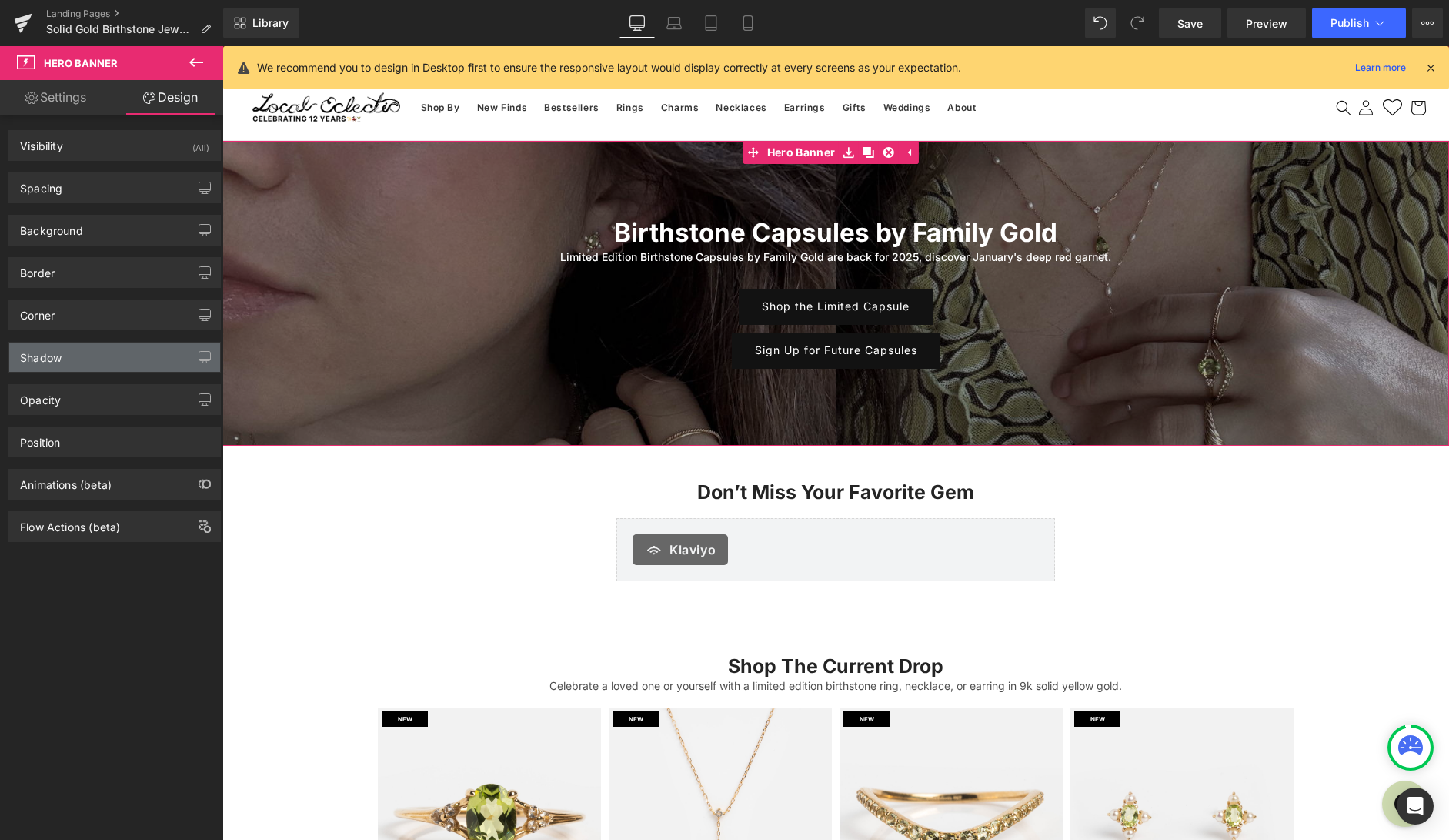
click at [82, 352] on div "Shadow" at bounding box center [115, 357] width 211 height 29
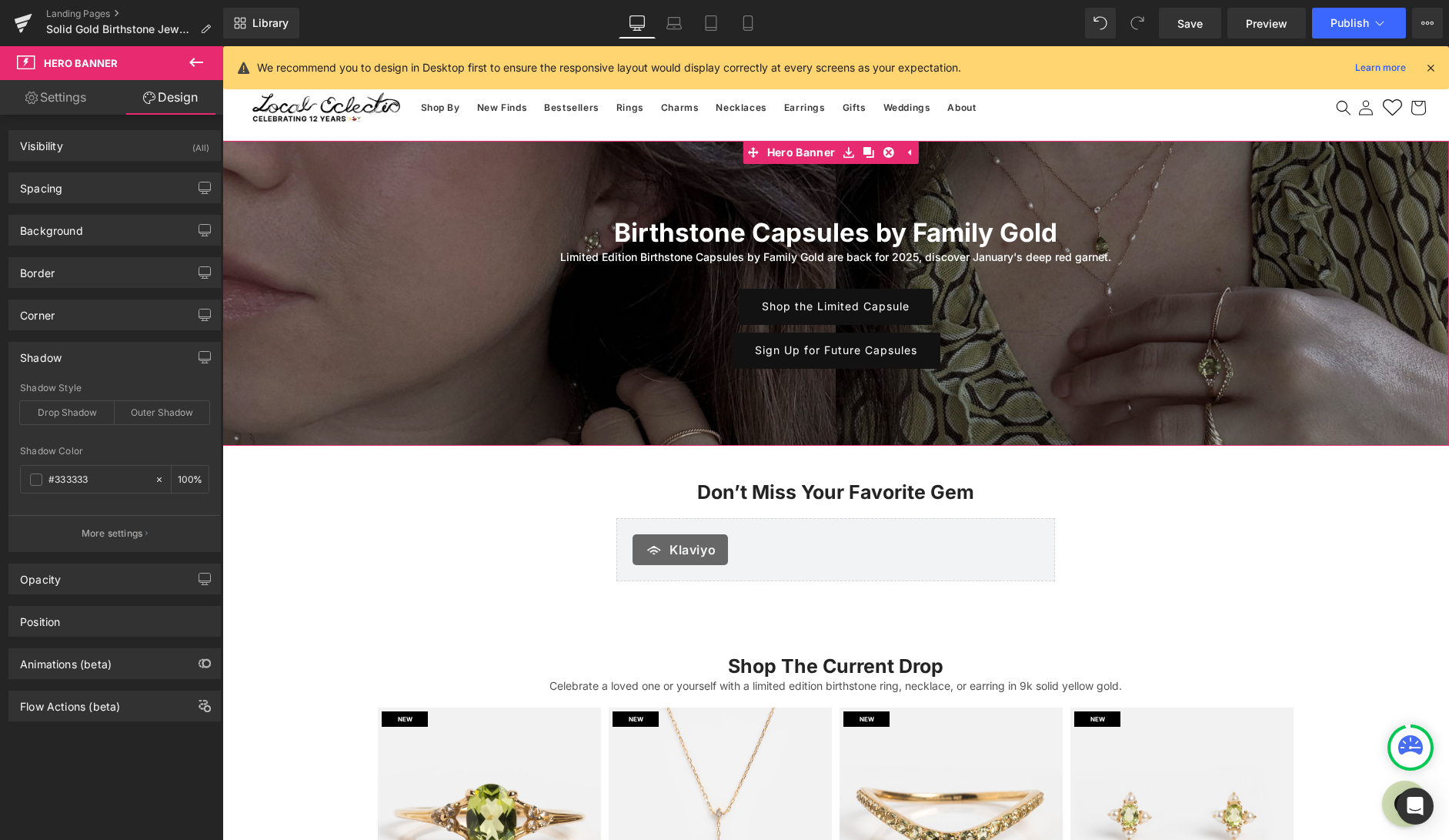
click at [79, 360] on div "Shadow" at bounding box center [115, 357] width 211 height 29
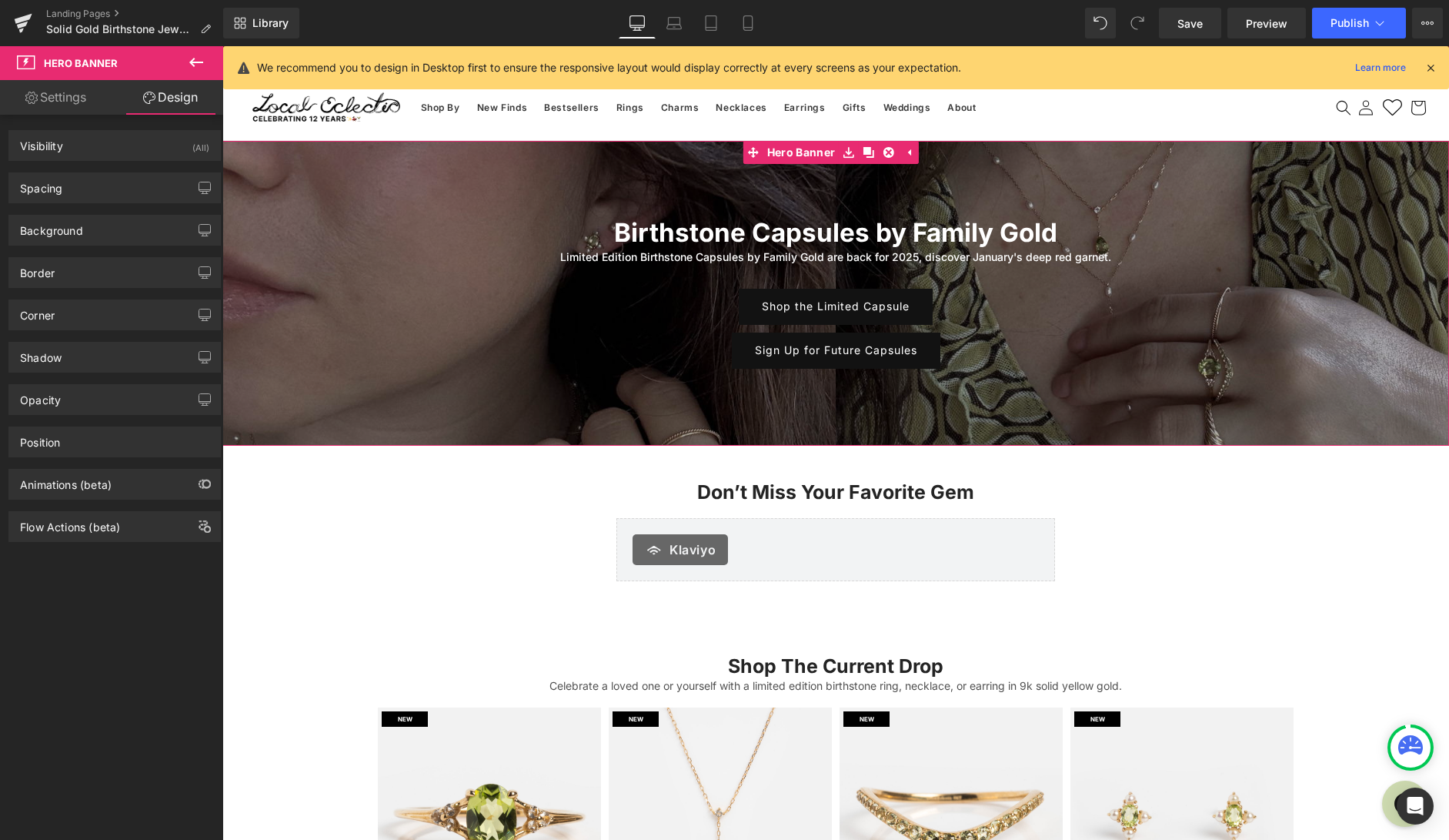
click at [85, 416] on div "Position Advanced option : Please proceed if you have coding knowledge. Relativ…" at bounding box center [115, 435] width 230 height 42
click at [94, 405] on div "Opacity" at bounding box center [115, 400] width 211 height 29
click at [97, 402] on div "Opacity" at bounding box center [115, 400] width 211 height 29
click at [84, 431] on div "Position" at bounding box center [115, 442] width 211 height 29
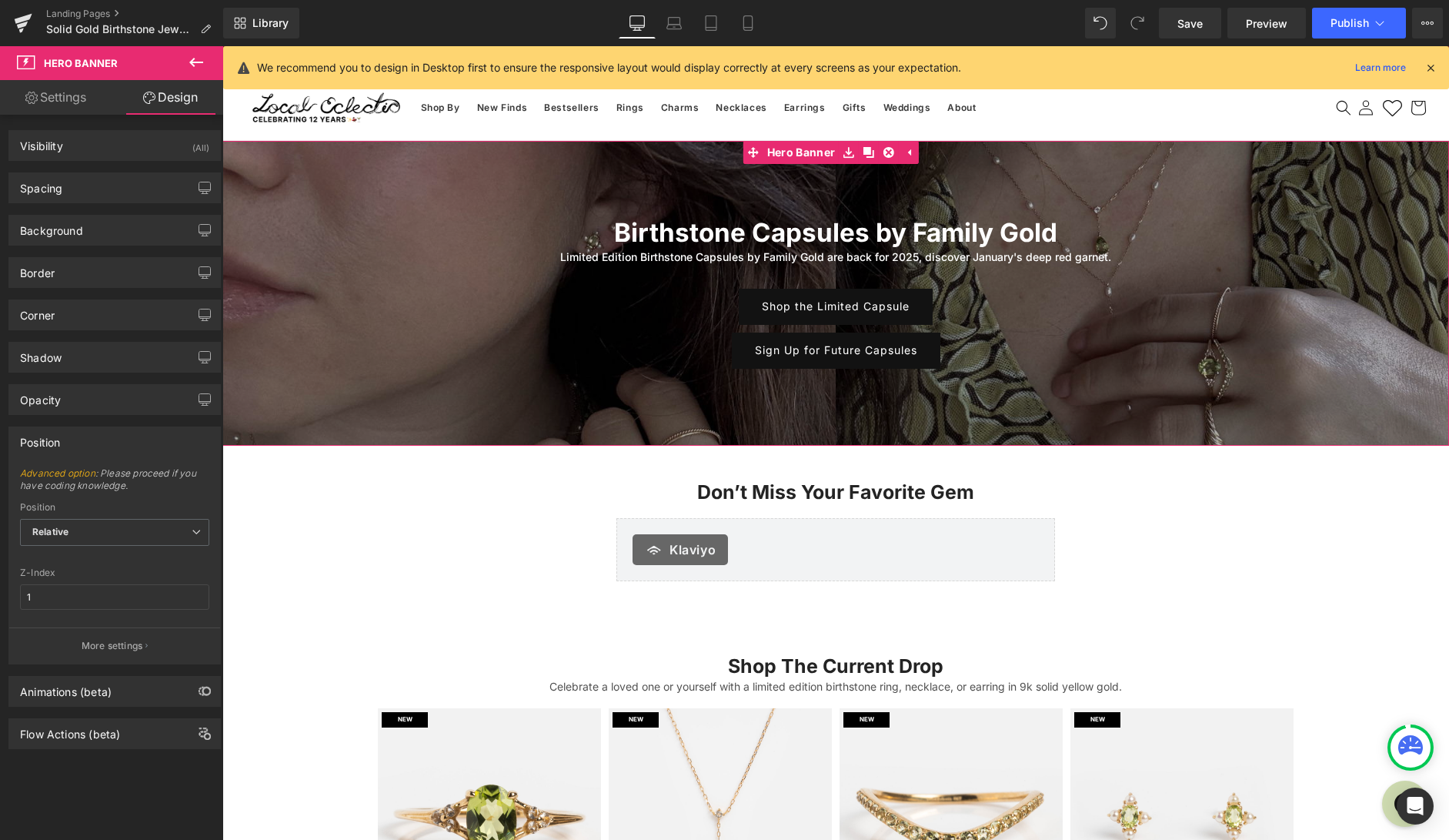
click at [79, 444] on div "Position" at bounding box center [115, 442] width 211 height 29
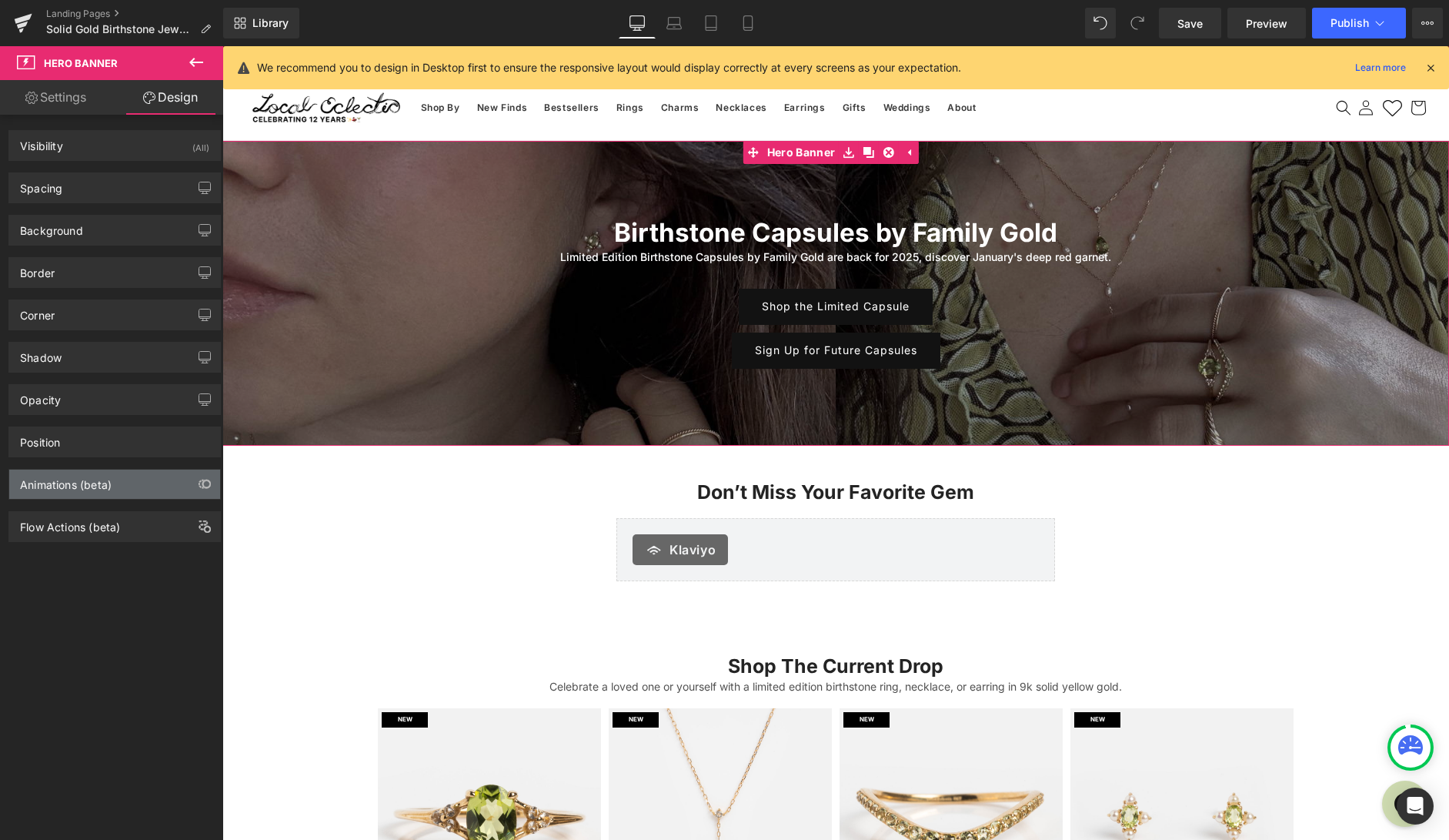
click at [90, 479] on div "Animations (beta)" at bounding box center [65, 480] width 91 height 22
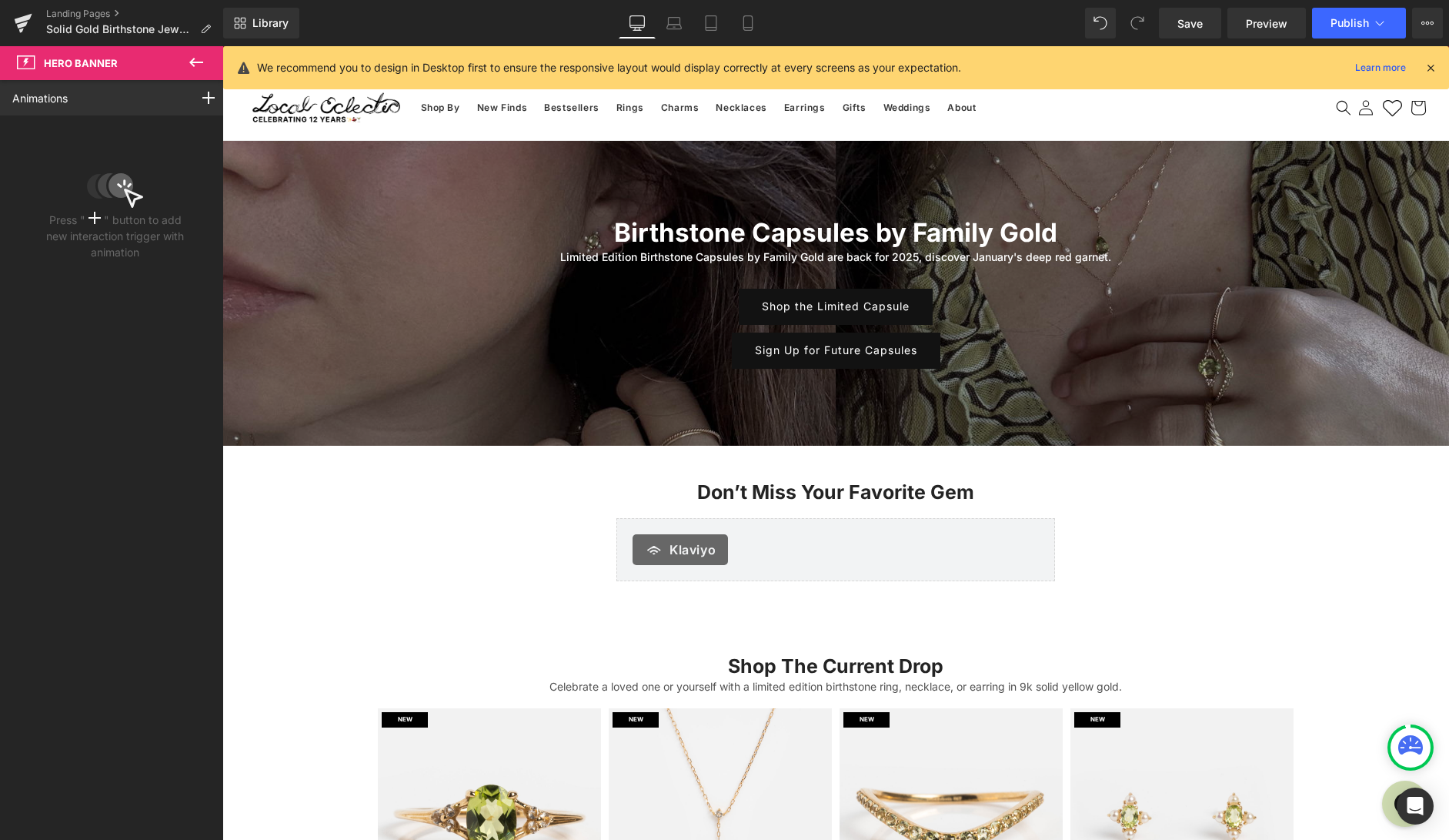
click at [205, 59] on icon at bounding box center [196, 62] width 18 height 18
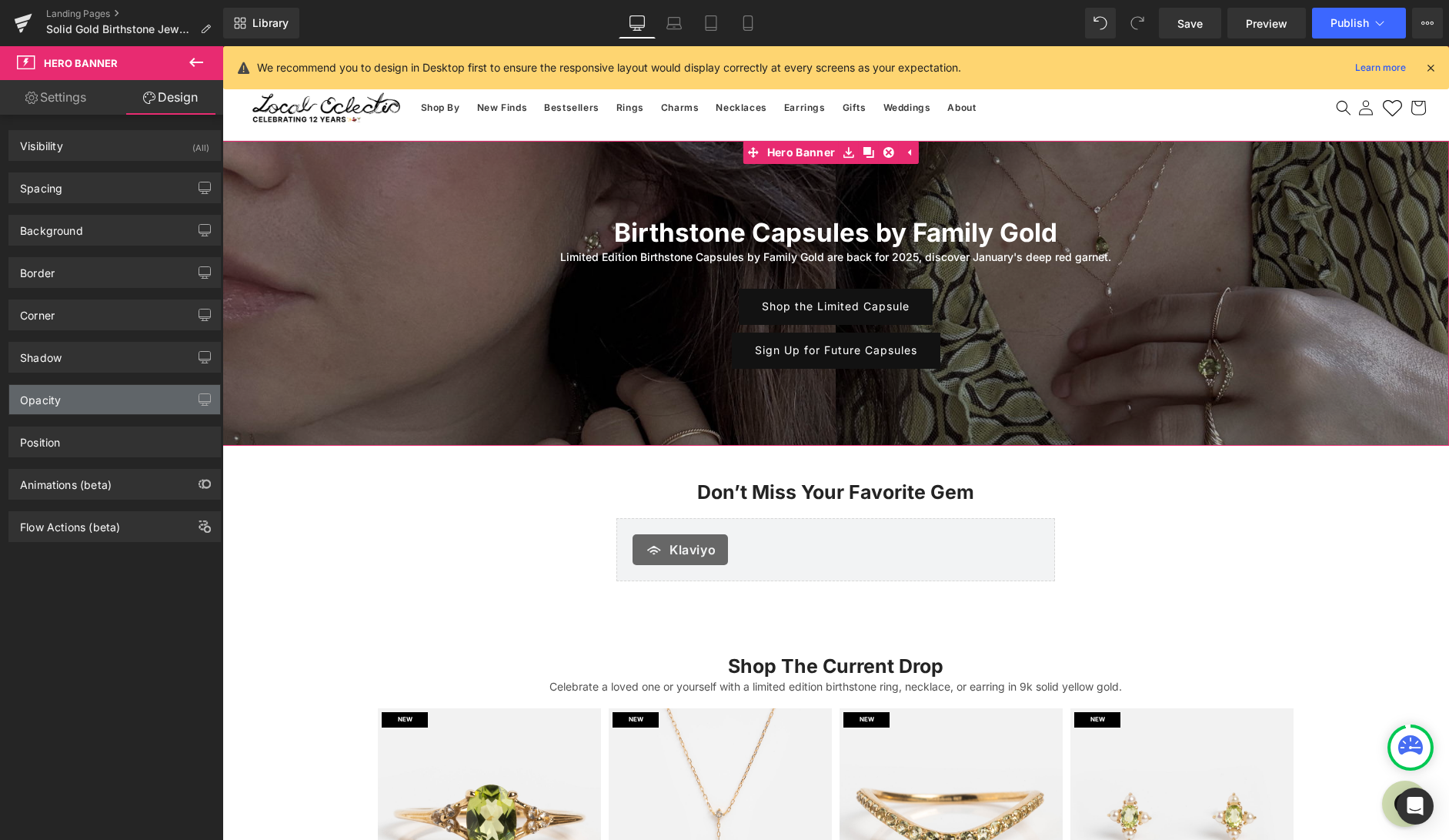
click at [110, 404] on div "Opacity" at bounding box center [115, 400] width 211 height 29
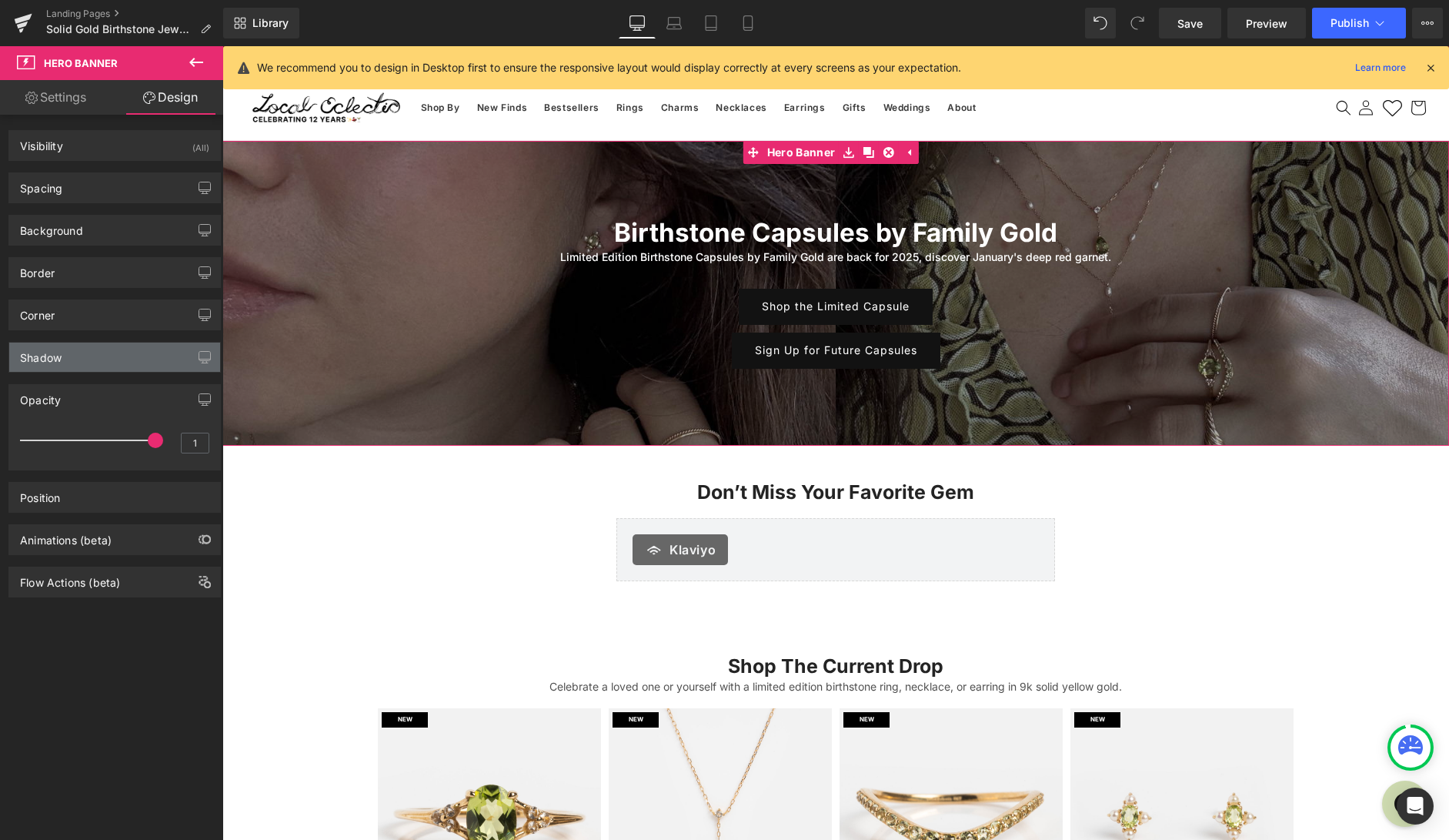
click at [111, 349] on div "Shadow" at bounding box center [115, 357] width 211 height 29
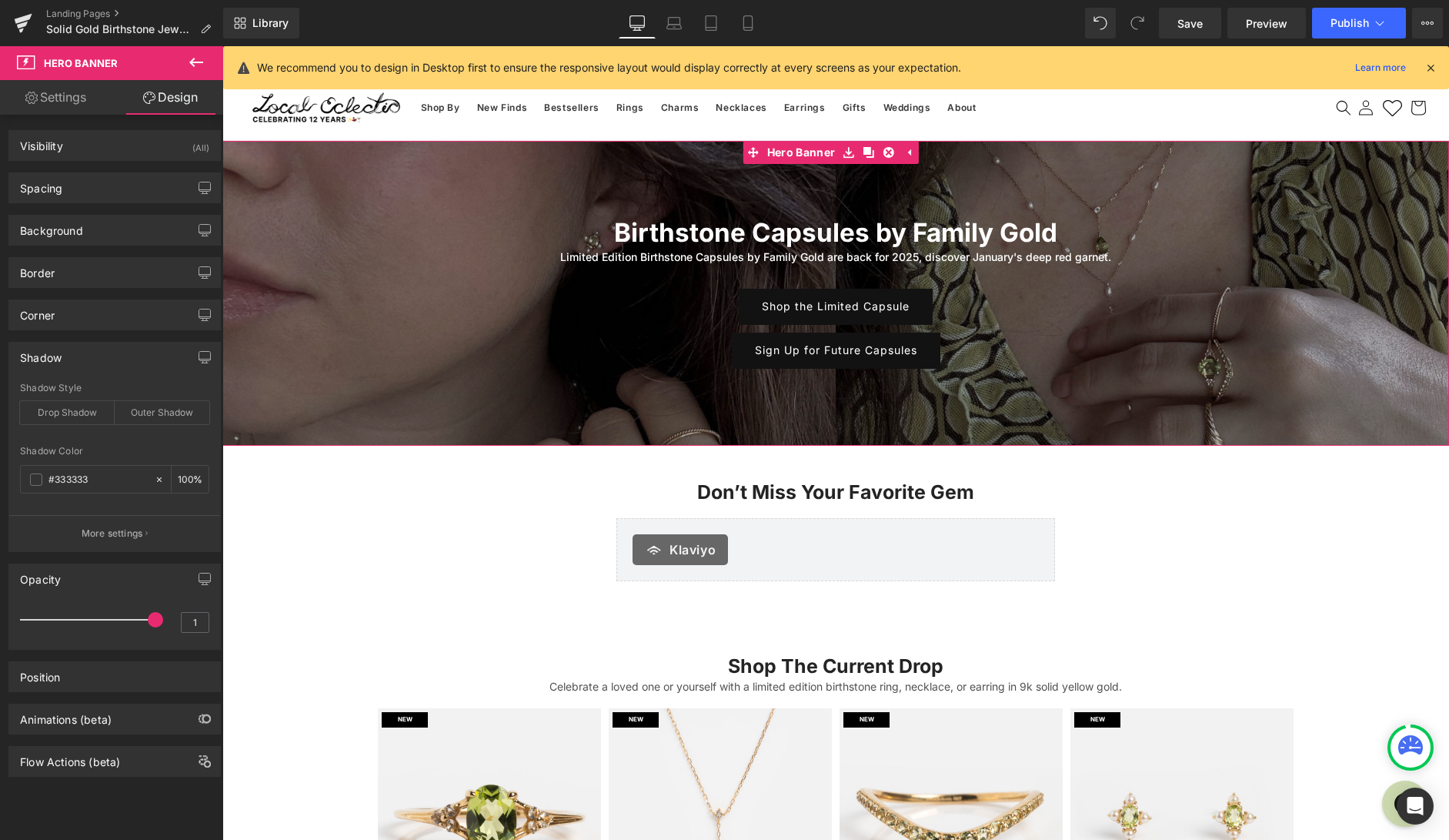
click at [98, 533] on p "More settings" at bounding box center [112, 533] width 61 height 14
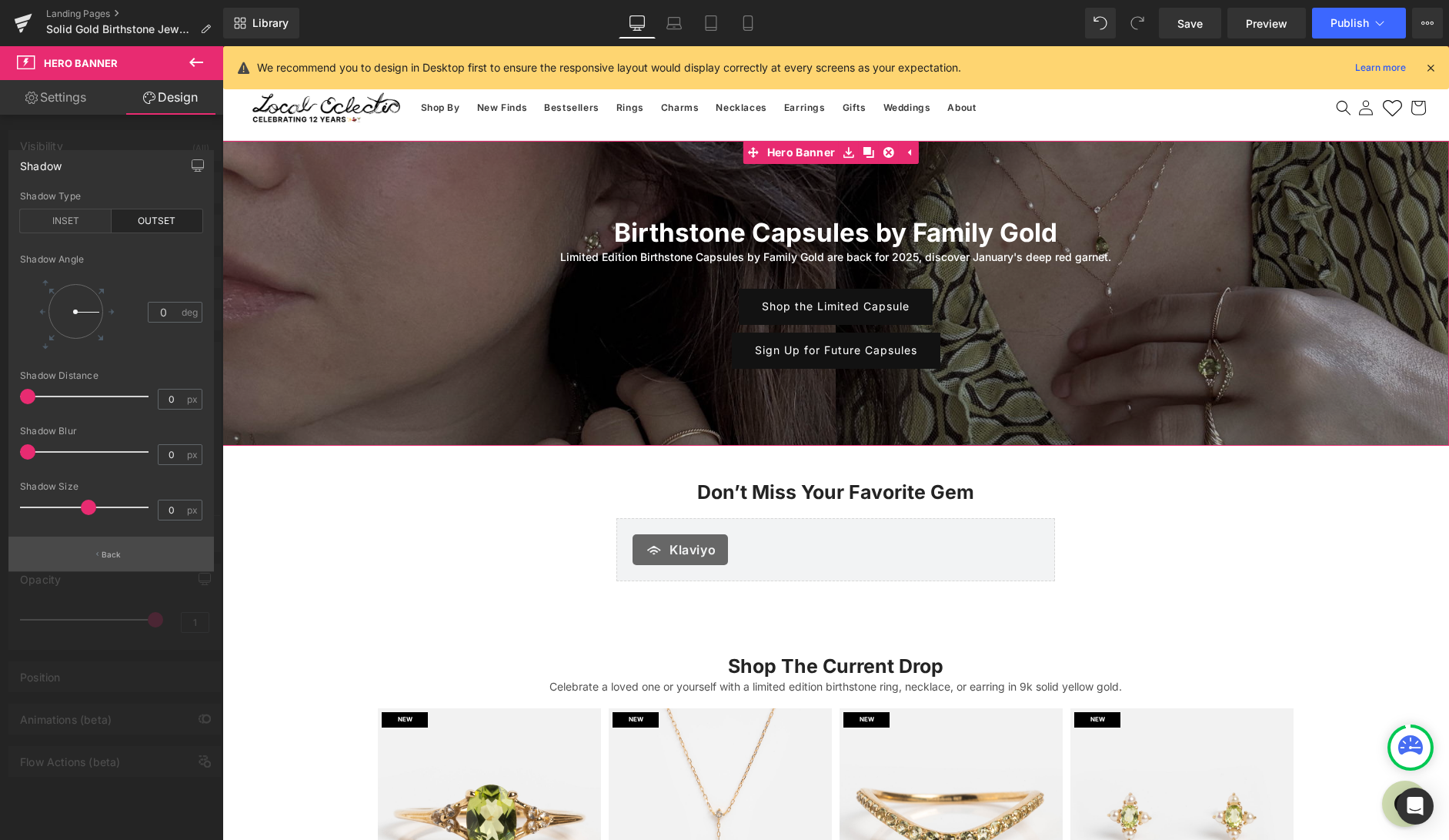
click at [112, 554] on p "Back" at bounding box center [111, 554] width 20 height 11
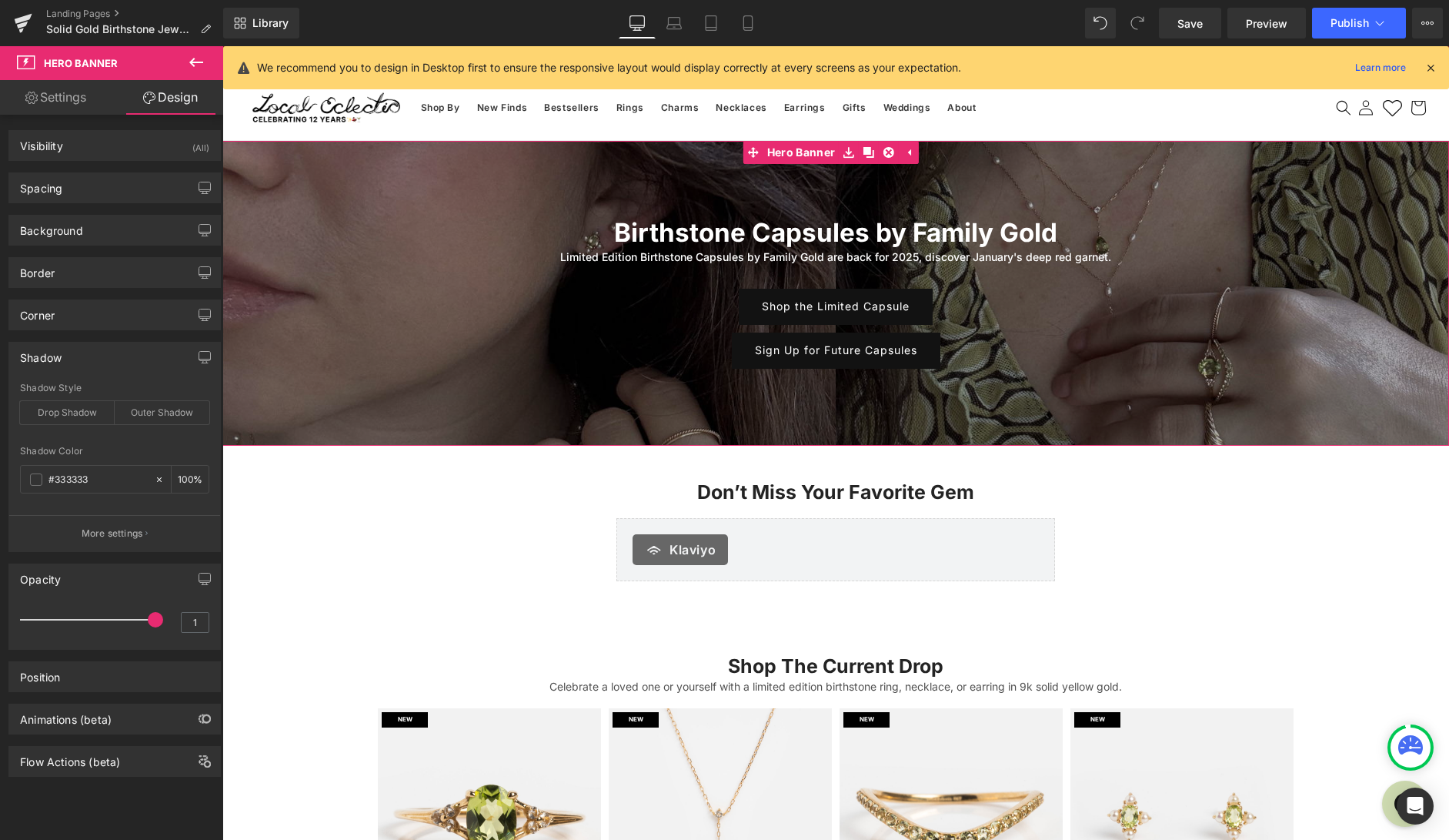
click at [70, 105] on link "Settings" at bounding box center [56, 97] width 112 height 34
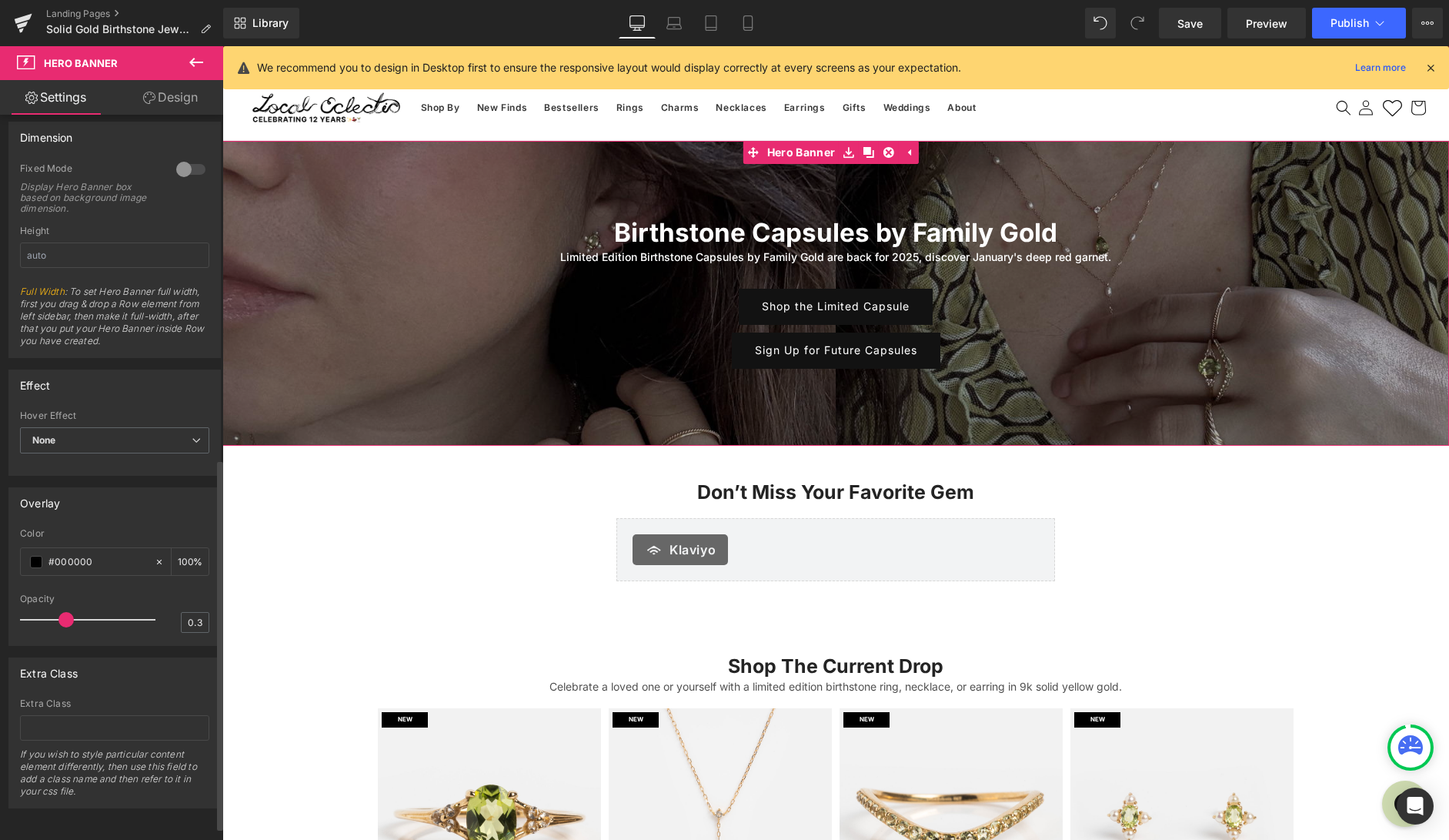
scroll to position [696, 0]
click at [805, 148] on span "Hero Banner" at bounding box center [801, 152] width 76 height 23
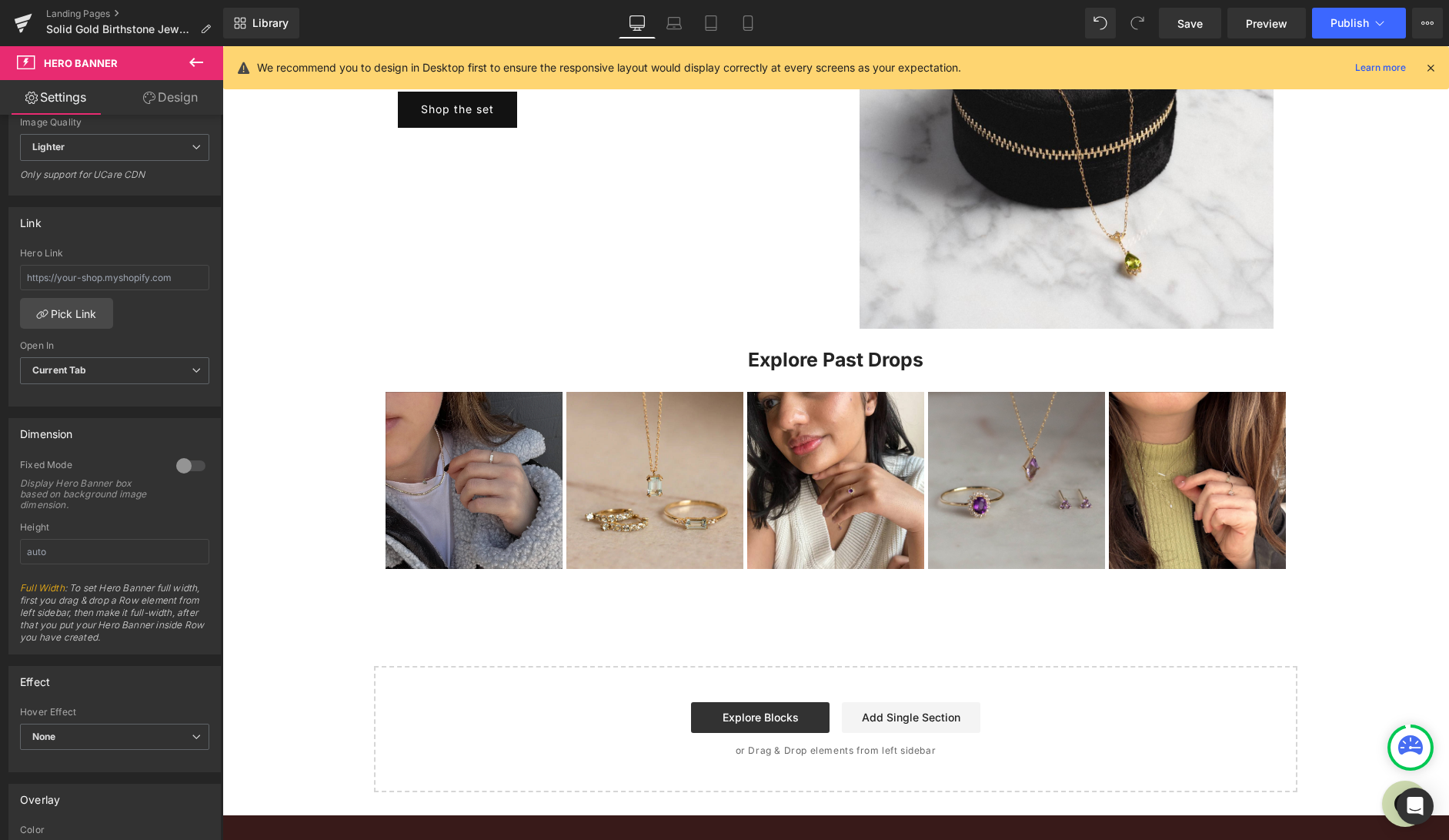
scroll to position [1167, 0]
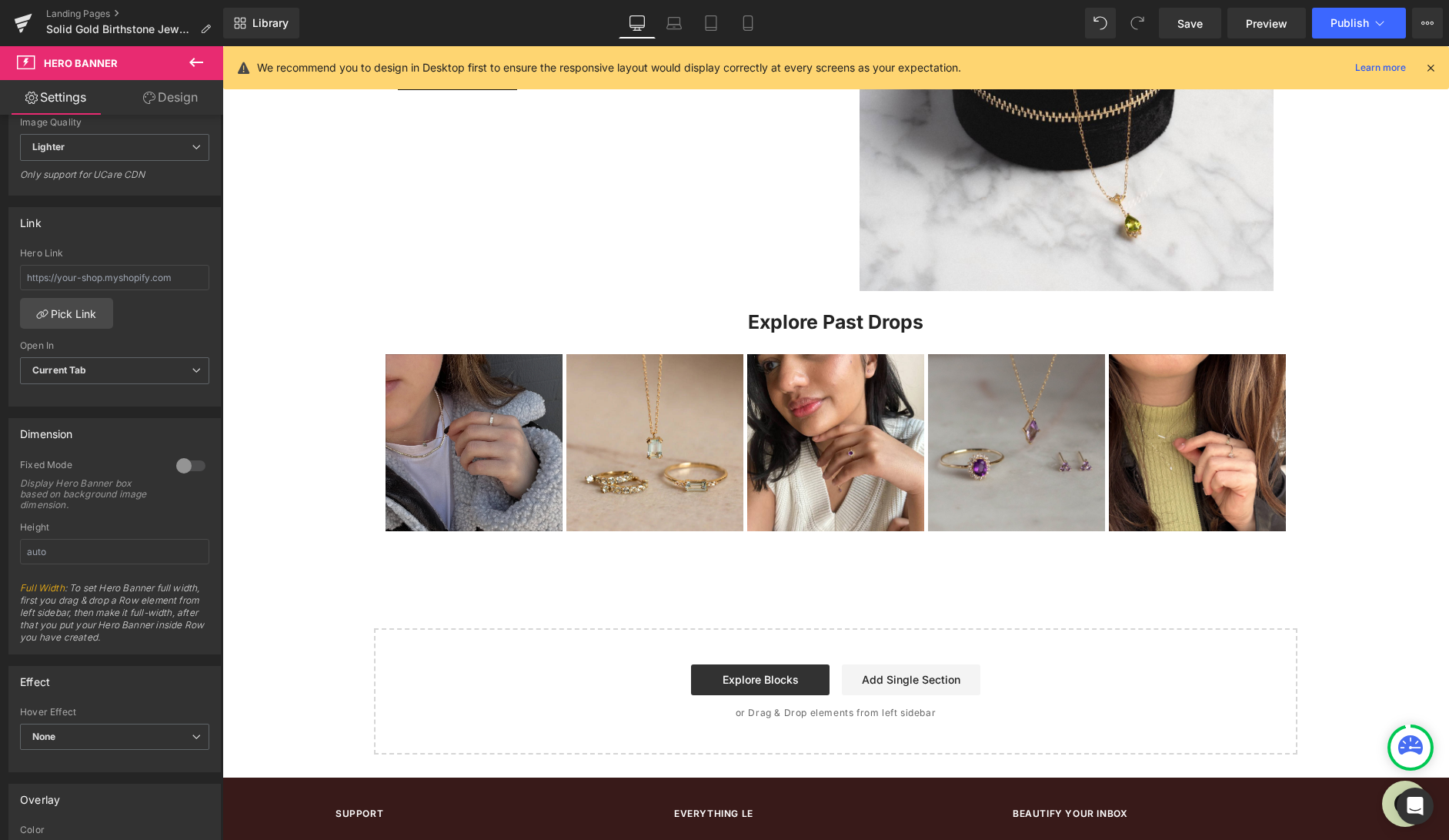
click at [435, 488] on img at bounding box center [474, 442] width 177 height 177
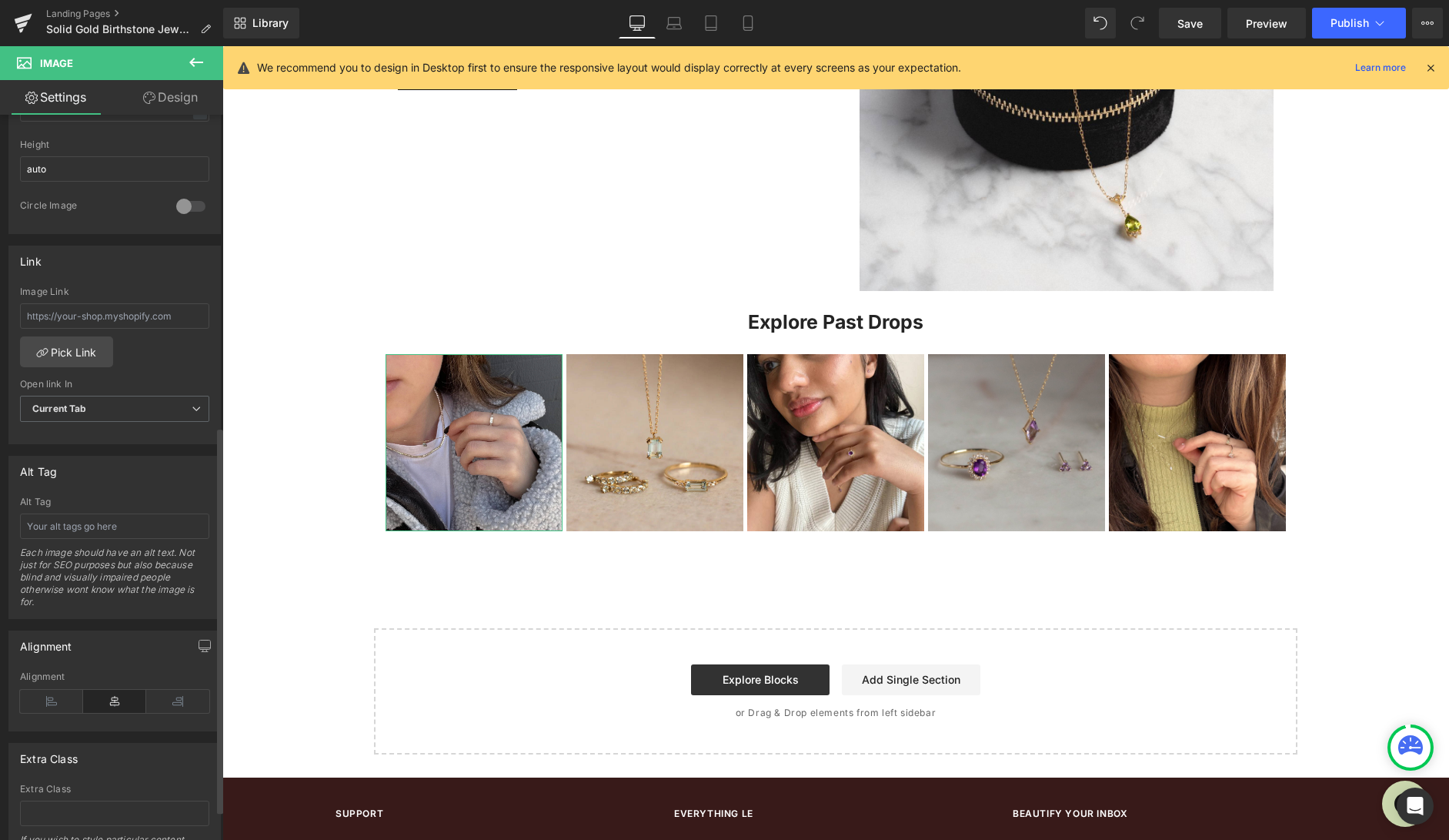
scroll to position [585, 0]
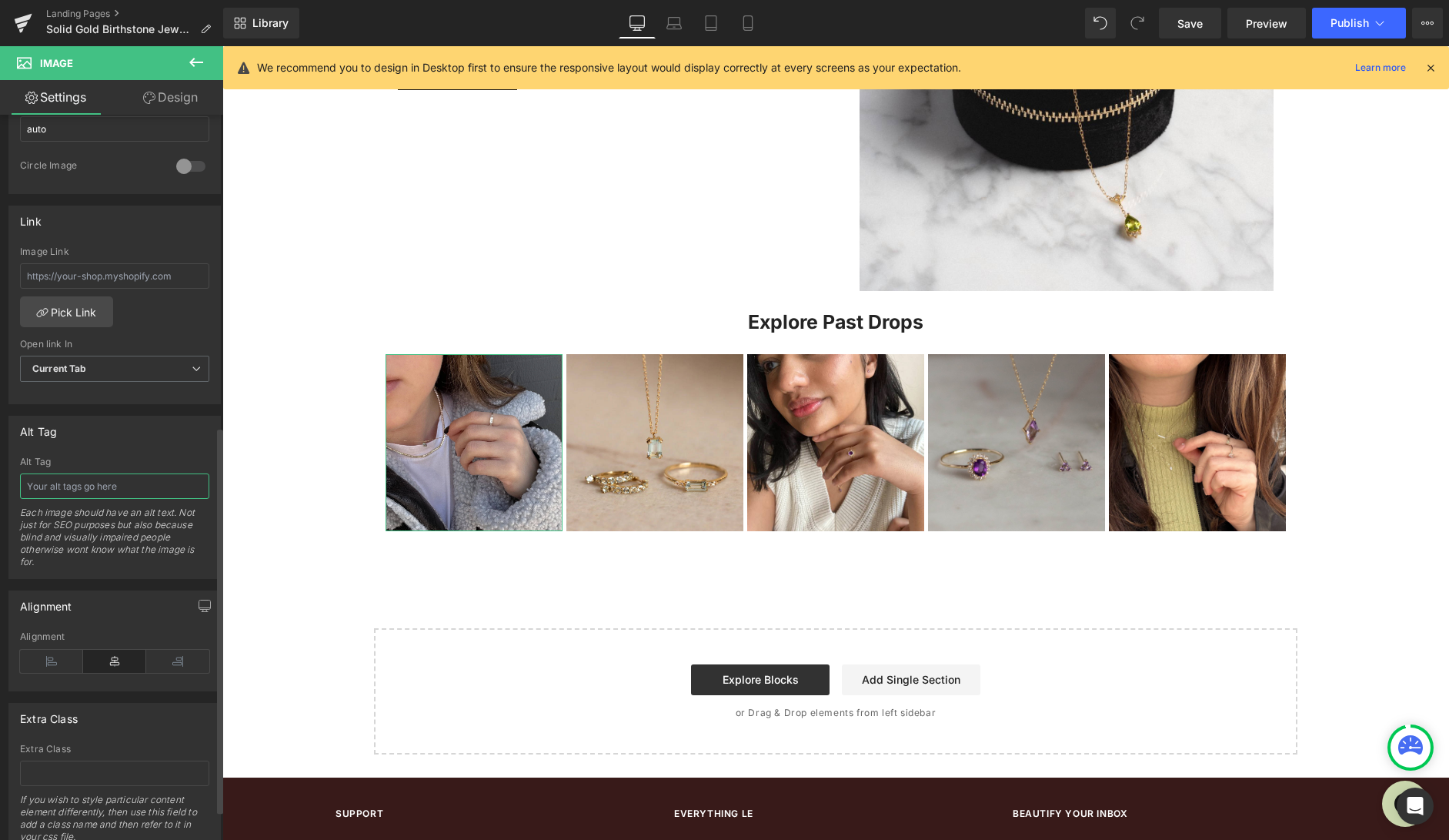
click at [145, 495] on input "text" at bounding box center [115, 485] width 190 height 25
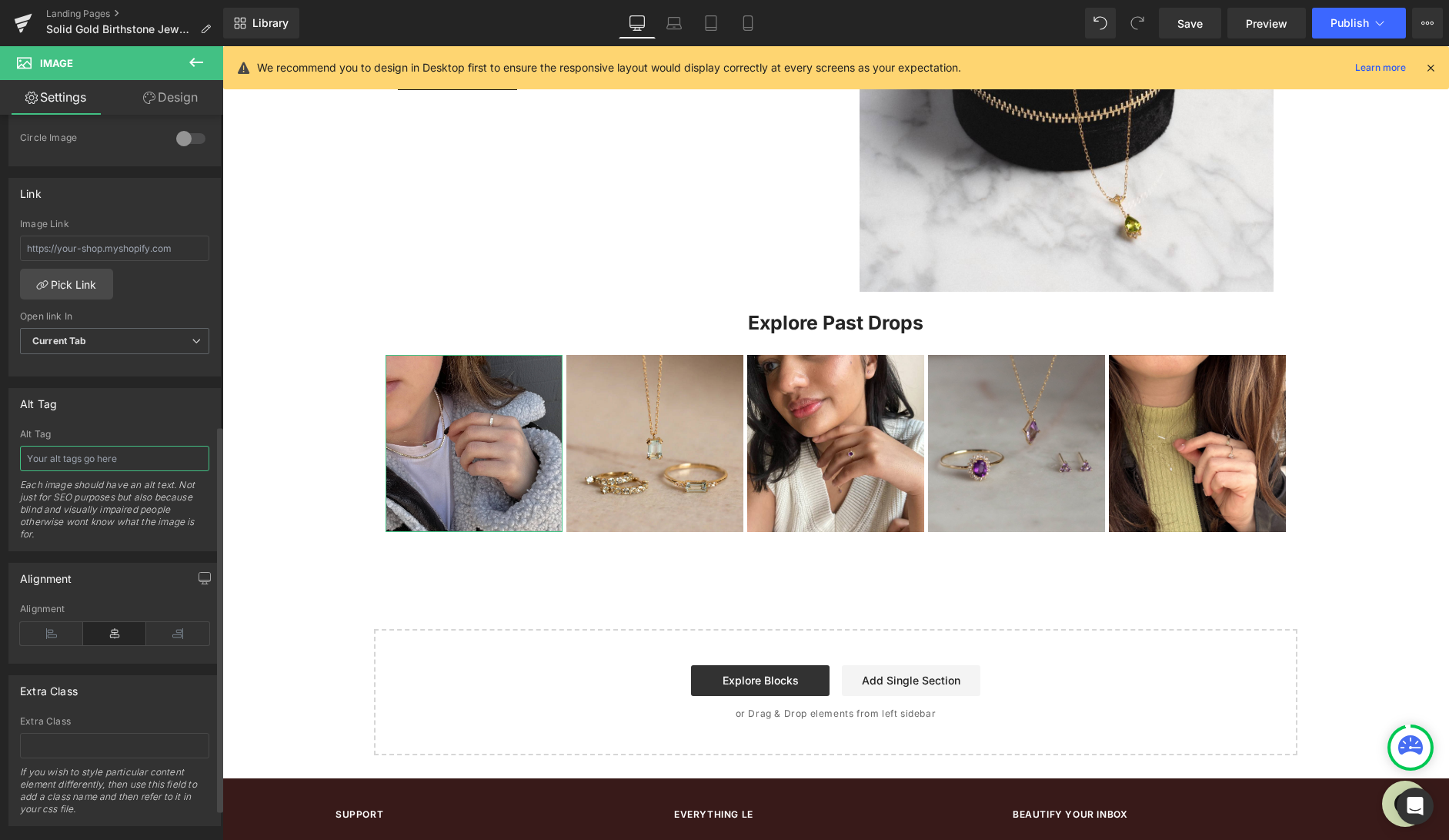
scroll to position [641, 0]
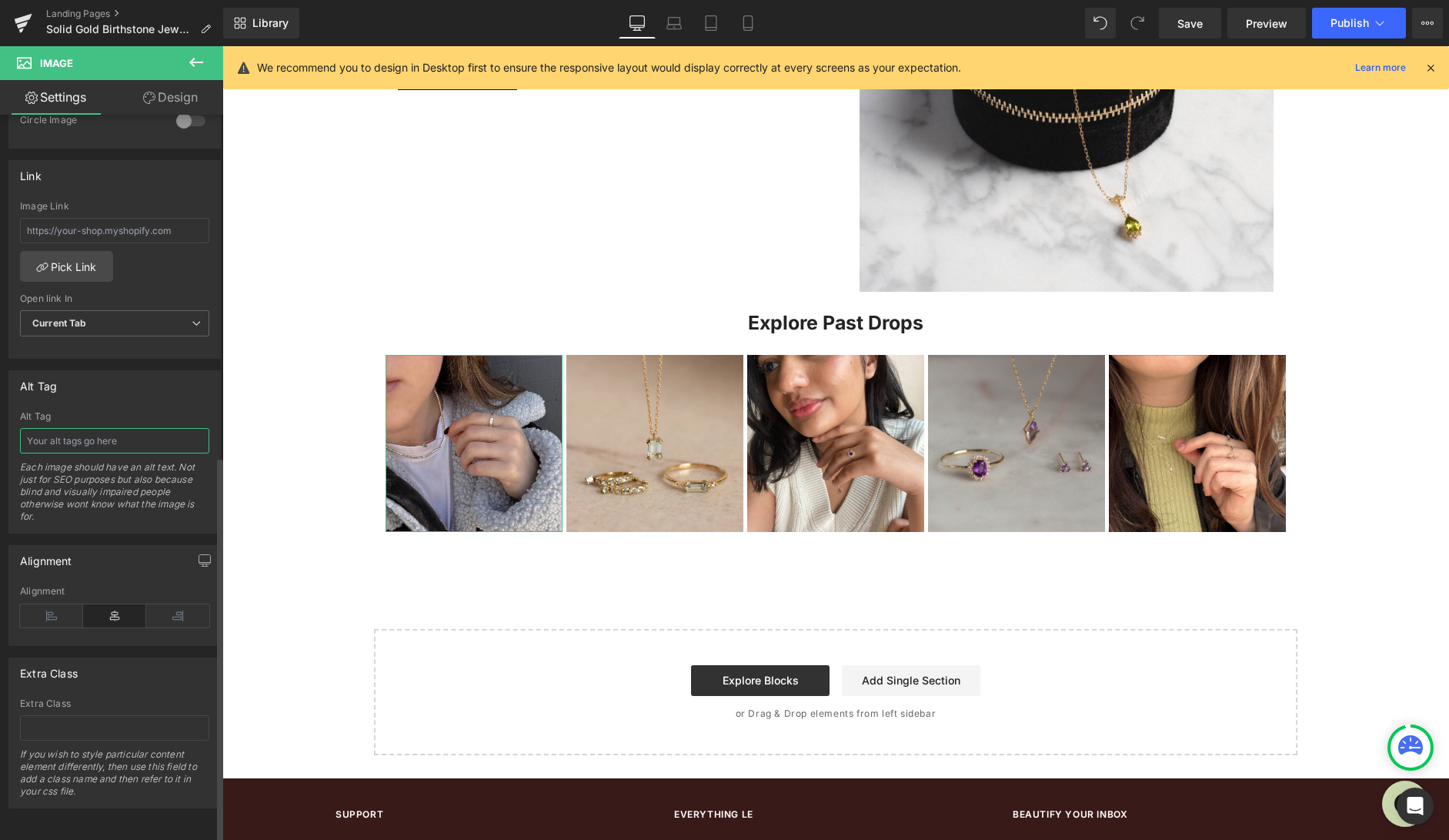
click at [110, 434] on input "text" at bounding box center [115, 440] width 190 height 25
type input "selfie image of woman wearing solid gold aquamarine necklace and ring"
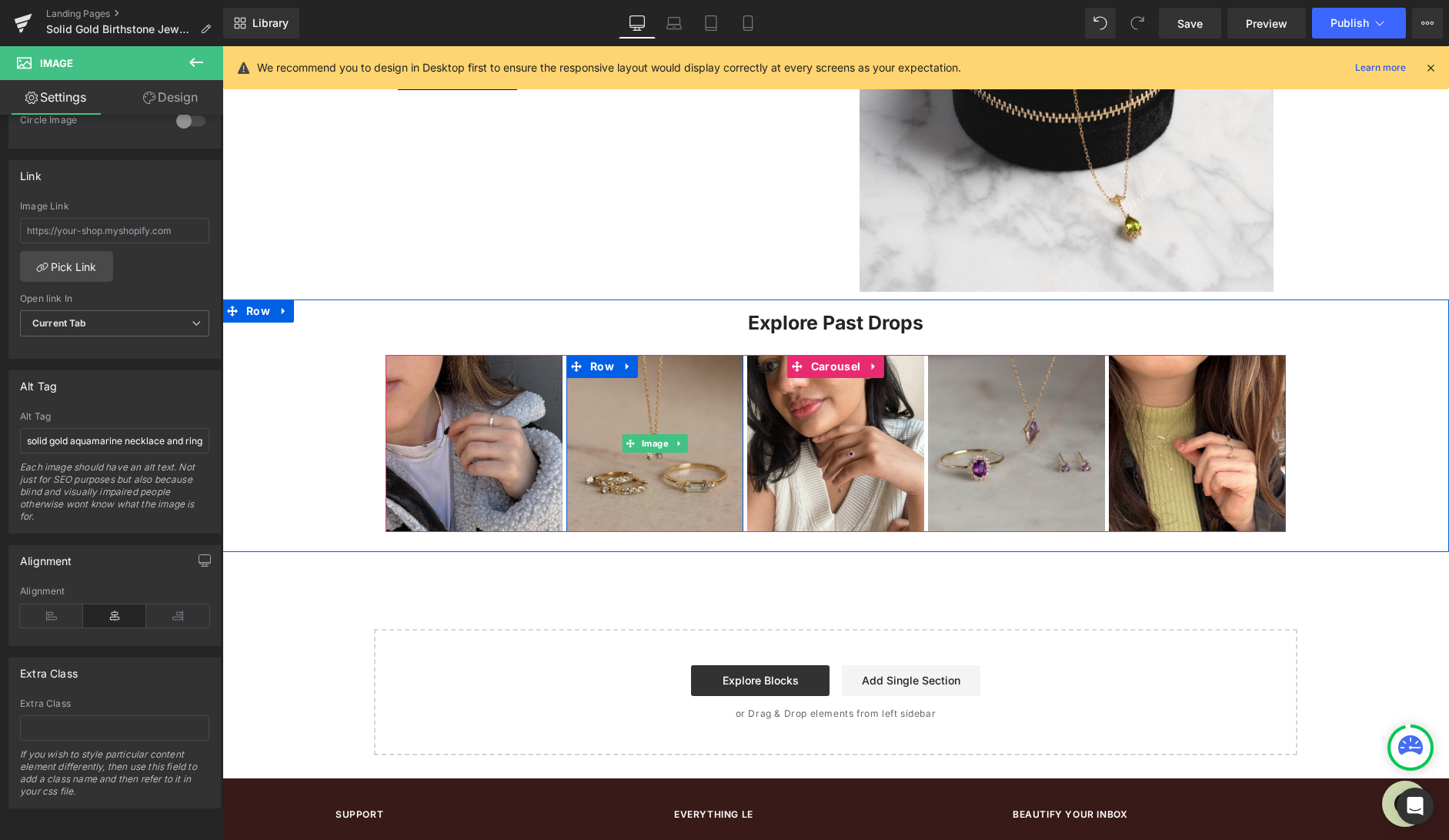
click at [631, 478] on img at bounding box center [654, 443] width 177 height 177
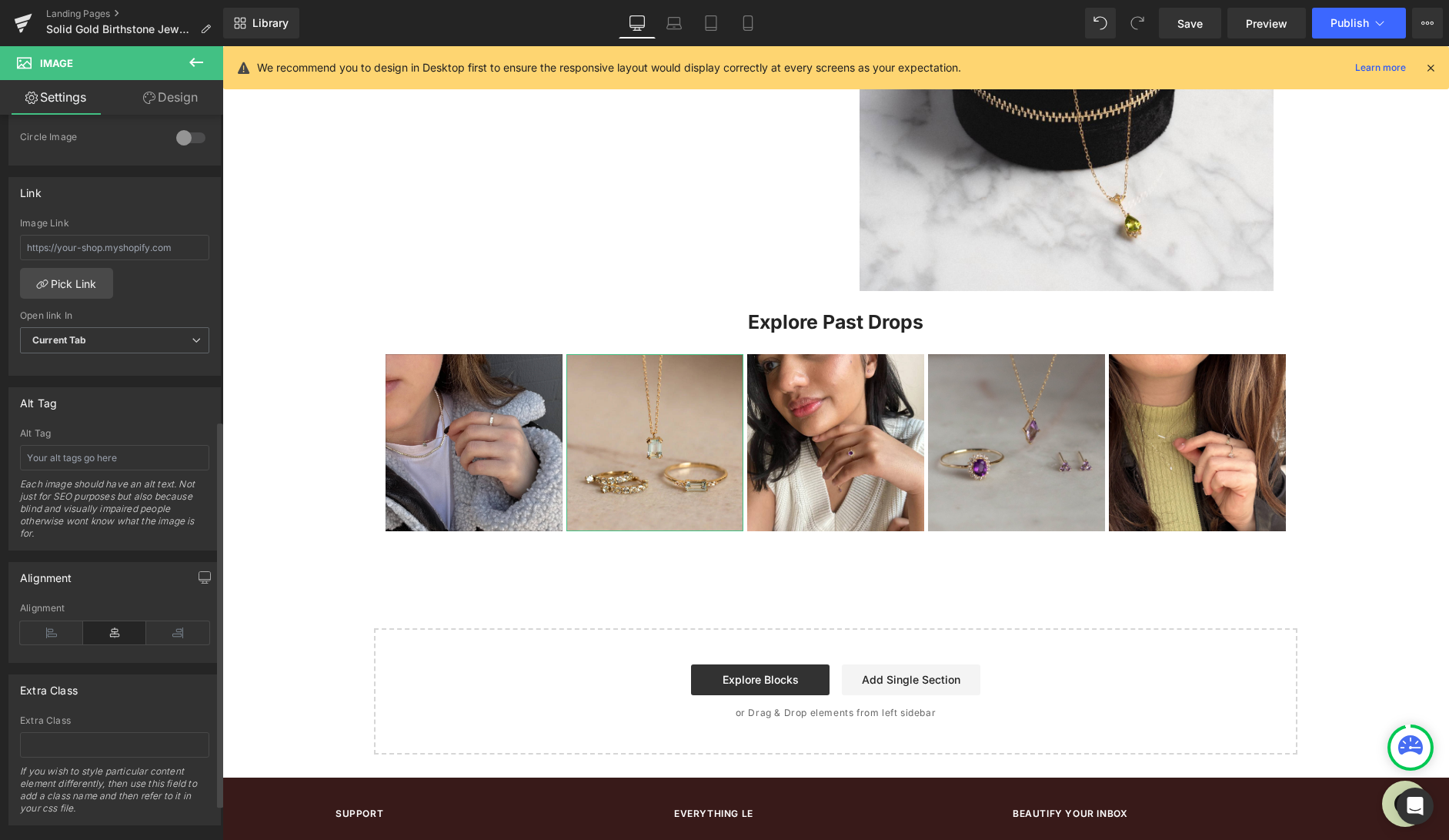
scroll to position [622, 0]
click at [144, 453] on input "text" at bounding box center [115, 448] width 190 height 25
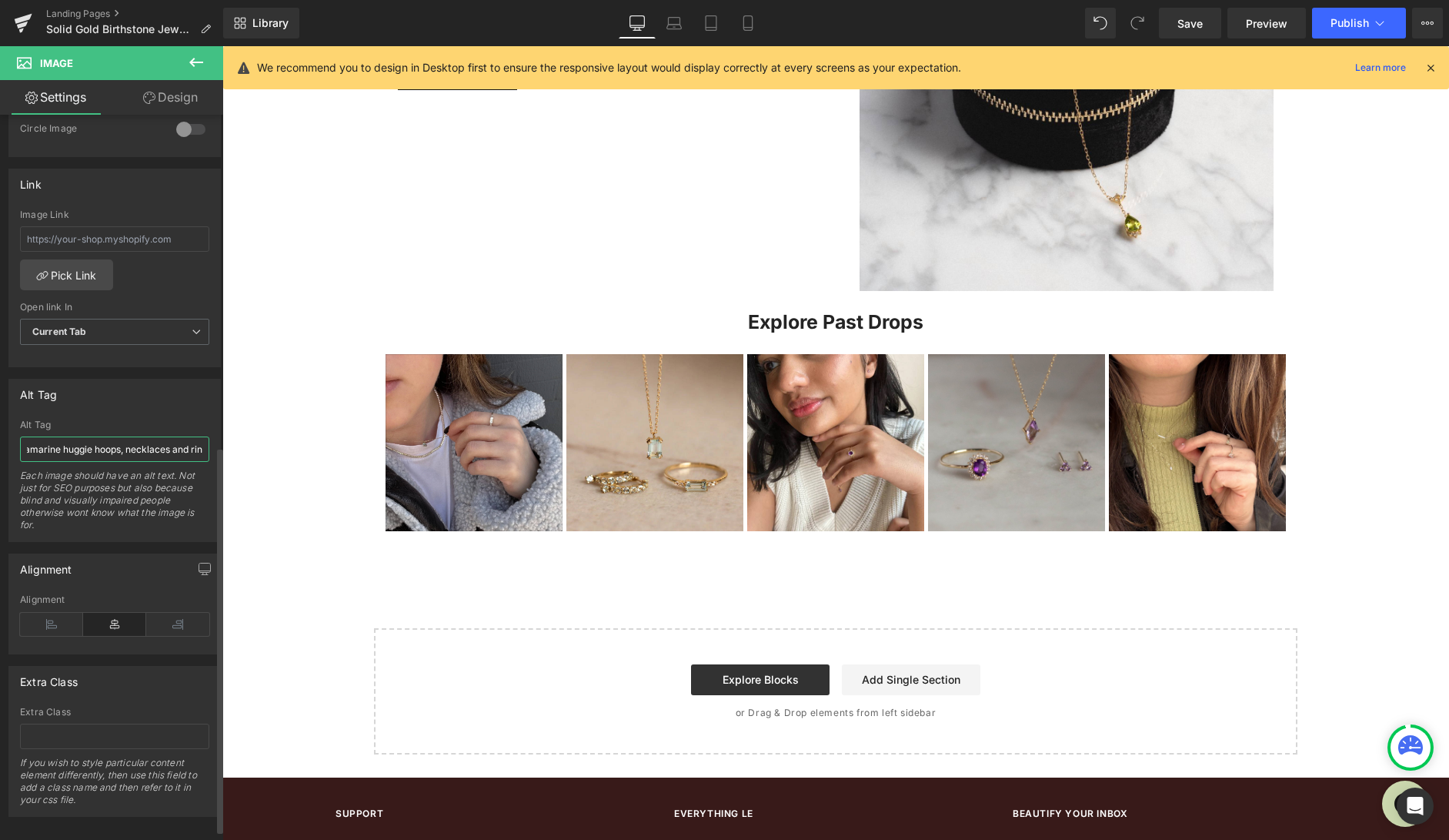
scroll to position [0, 76]
type input "solid gold aquamarine huggie hoops, necklaces and ring"
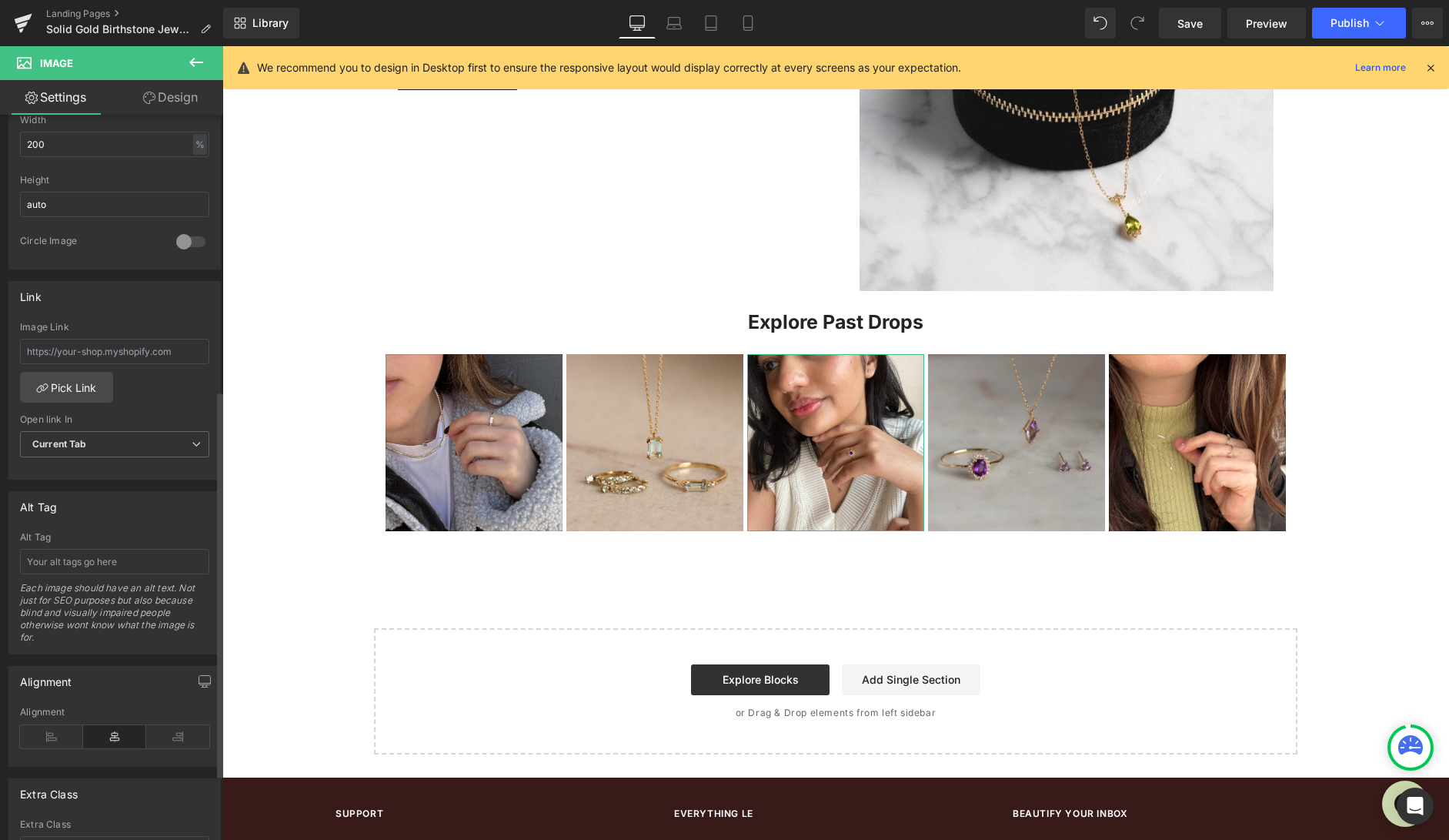
scroll to position [532, 0]
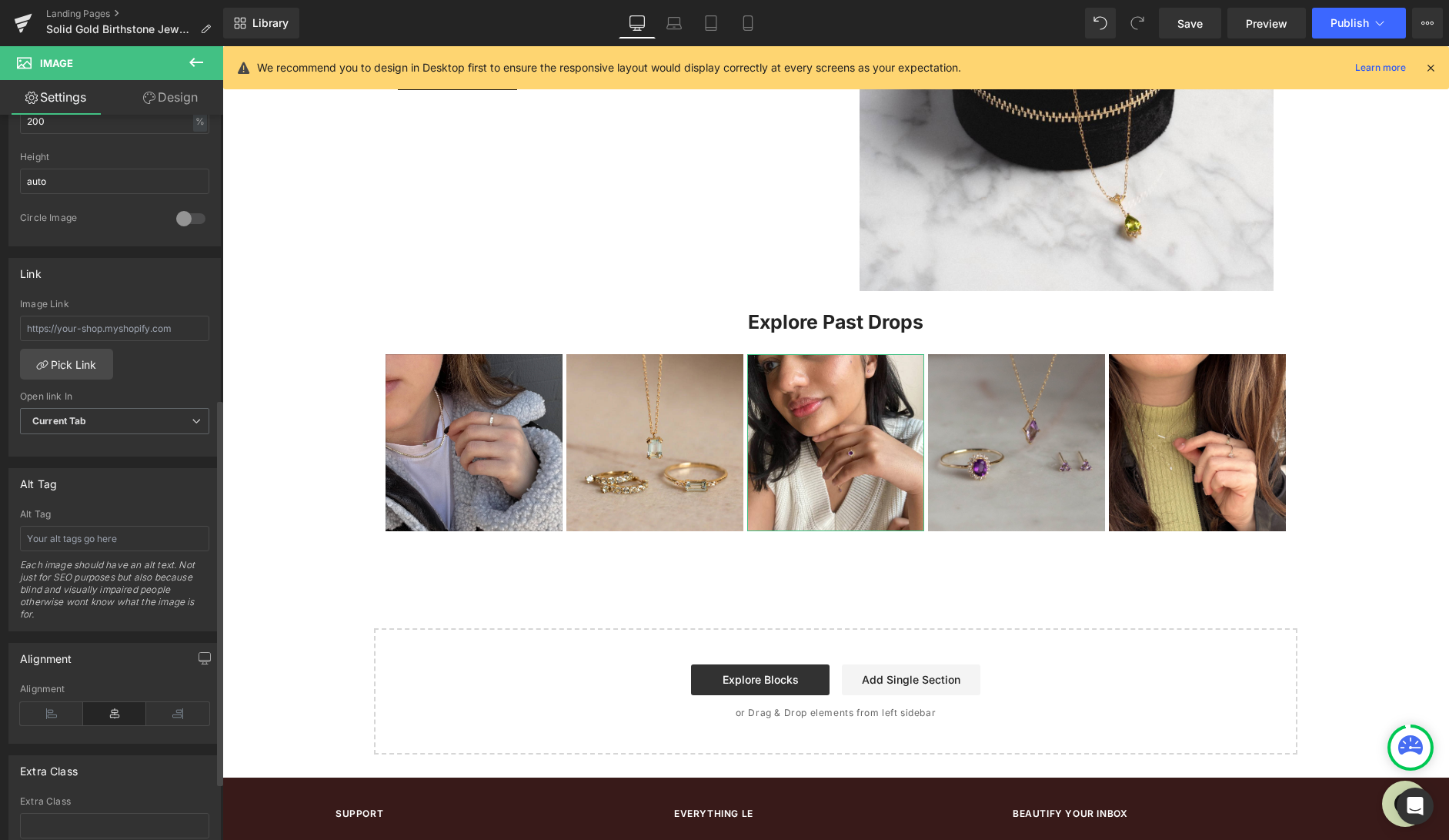
click at [126, 558] on div "Each image should have an alt text. Not just for SEO purposes but also because …" at bounding box center [115, 594] width 190 height 72
click at [133, 531] on input "text" at bounding box center [115, 538] width 190 height 25
type input "woman wearing solid gold amethyest ring"
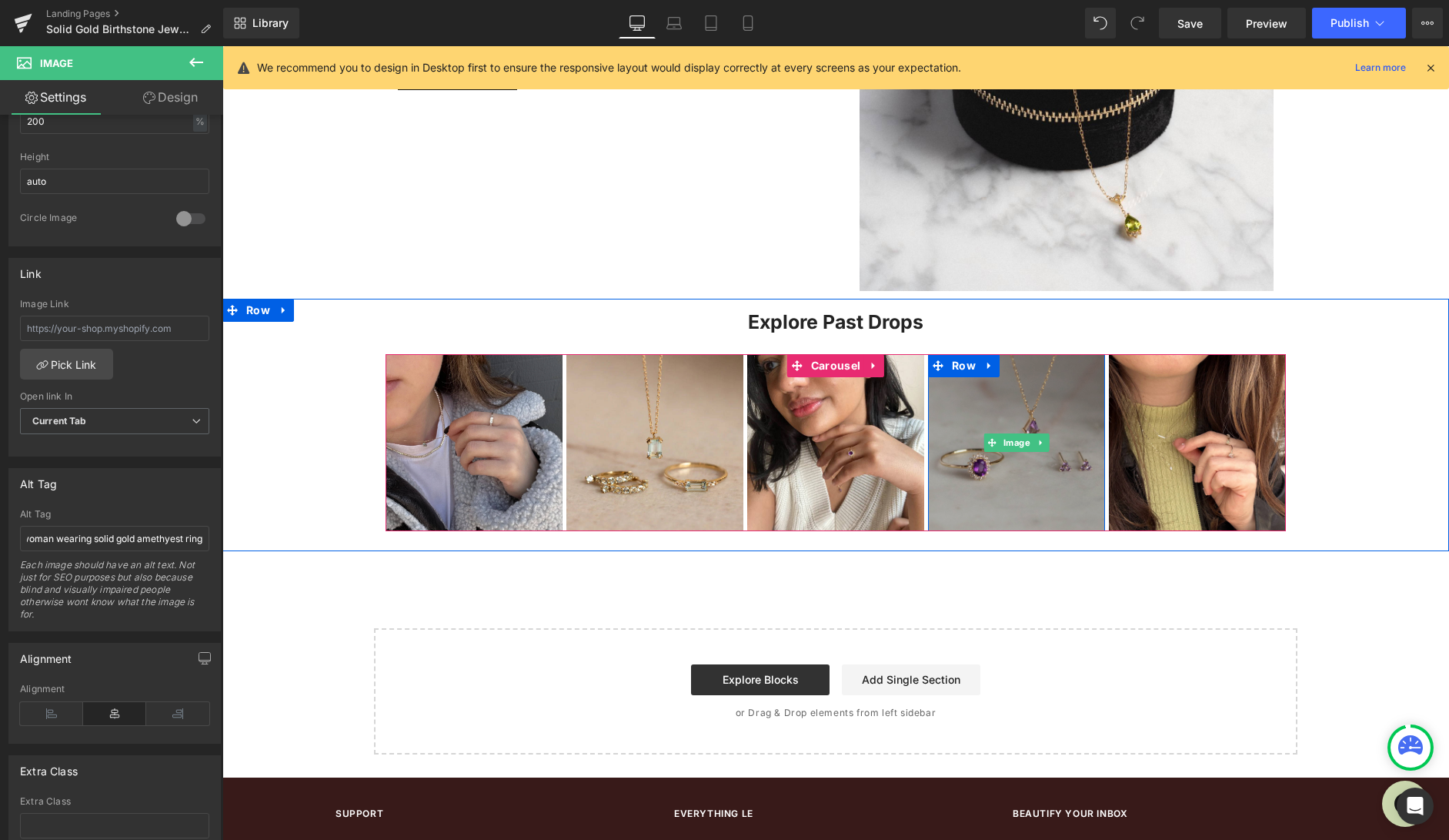
click at [1021, 500] on img at bounding box center [1016, 442] width 177 height 177
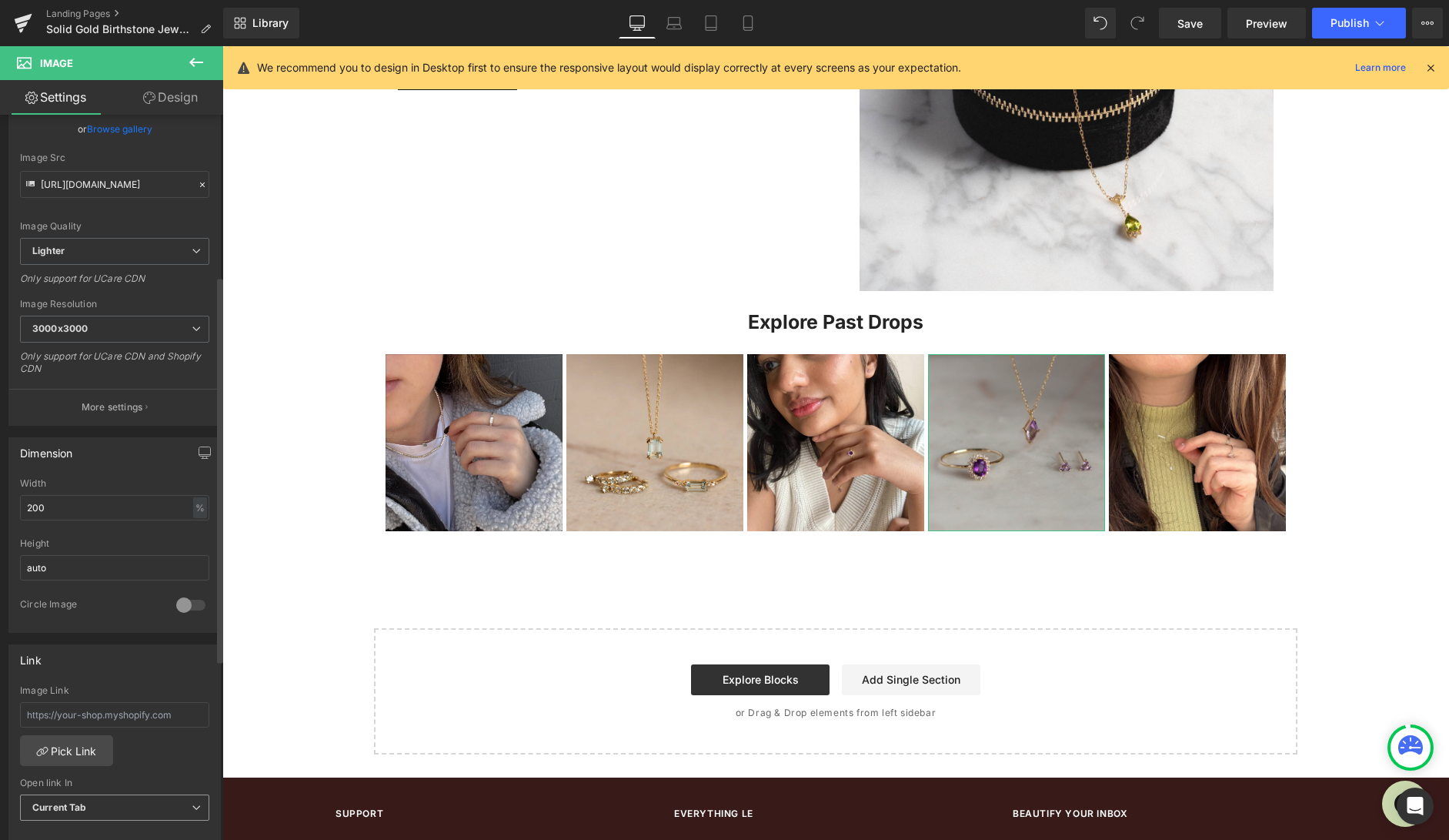
scroll to position [409, 0]
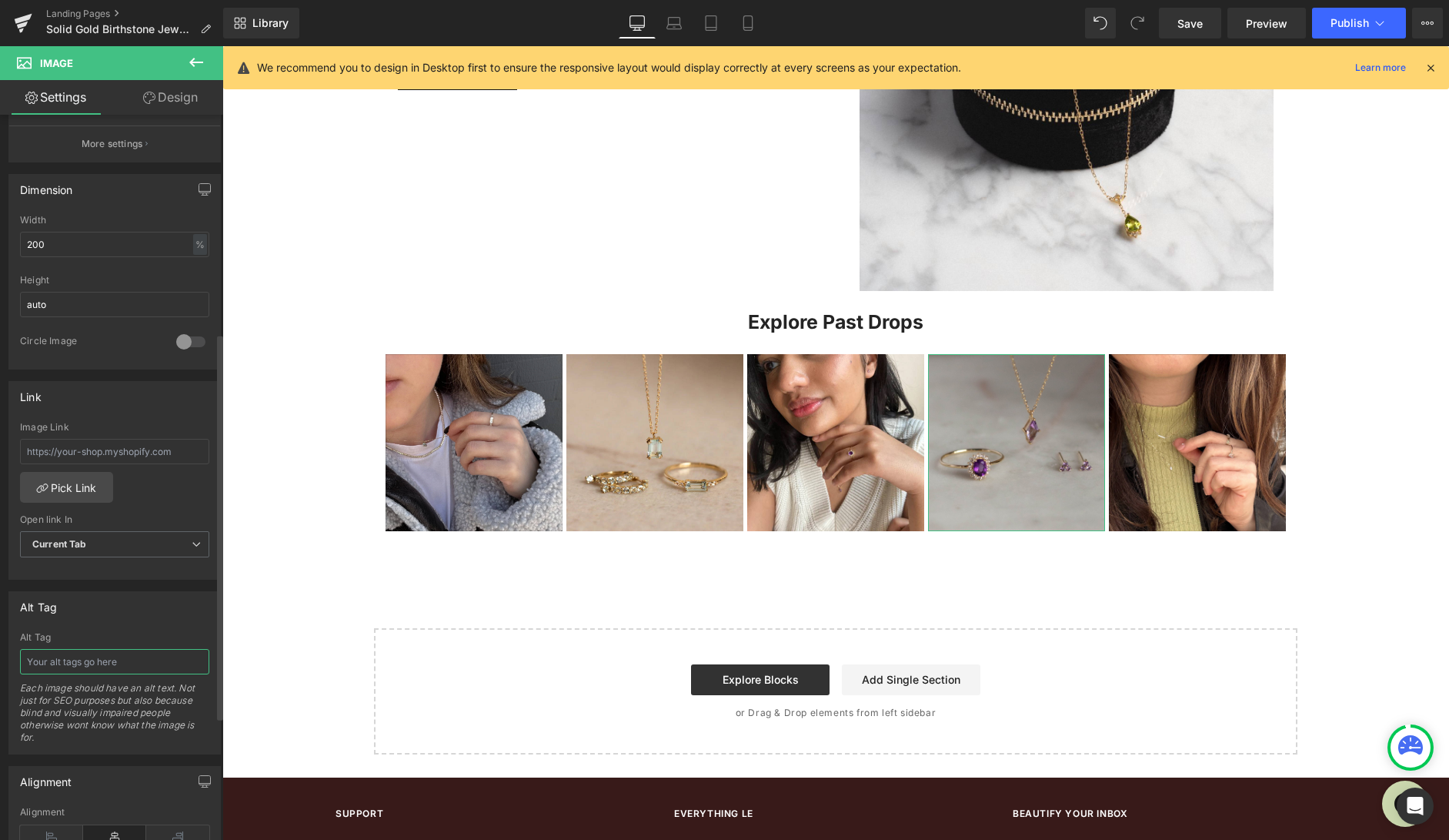
click at [87, 657] on input "text" at bounding box center [115, 661] width 190 height 25
type input "solid gold ametheyst ring, necklace and earring on grey background"
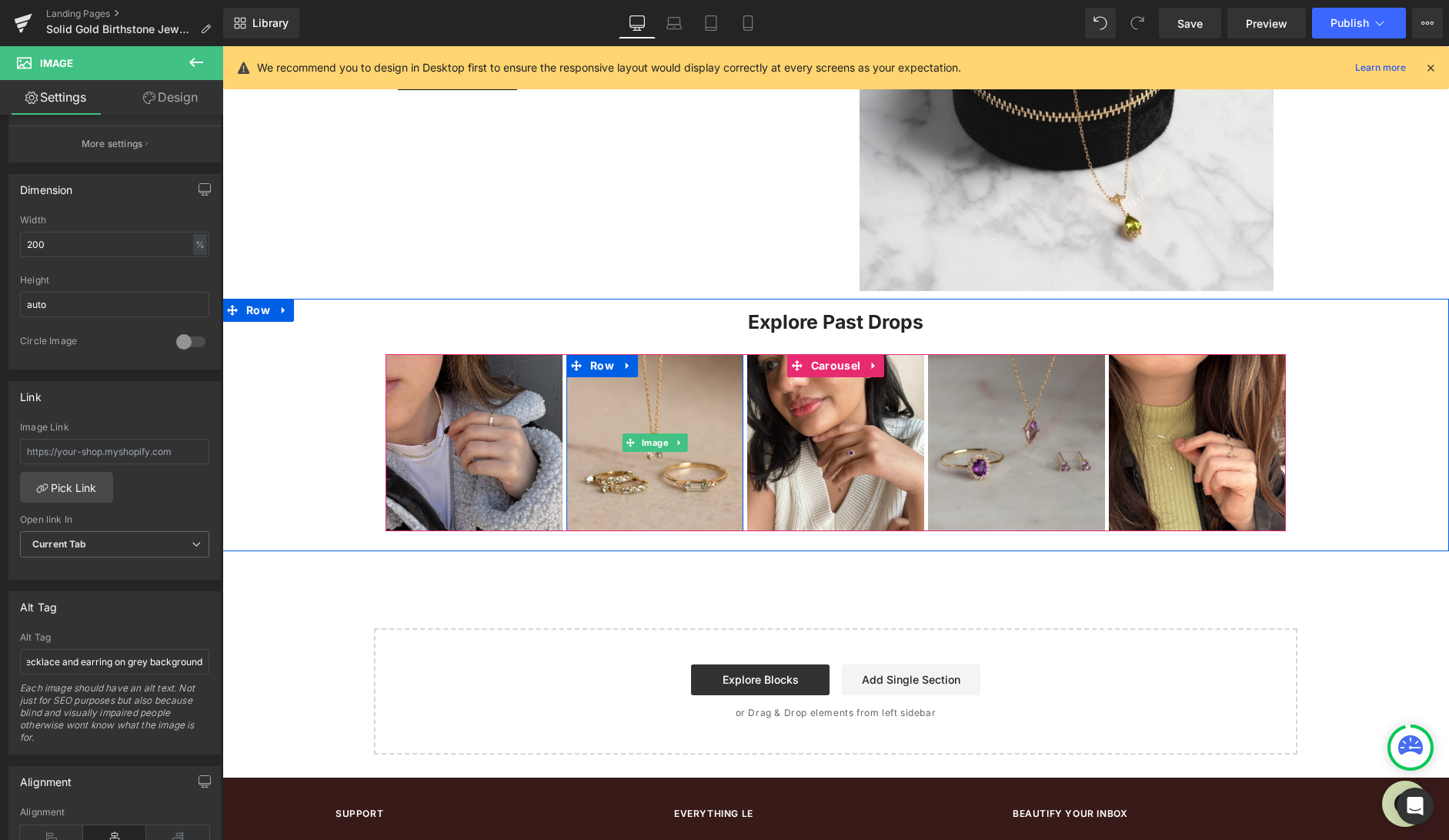
click at [667, 492] on img at bounding box center [654, 442] width 177 height 177
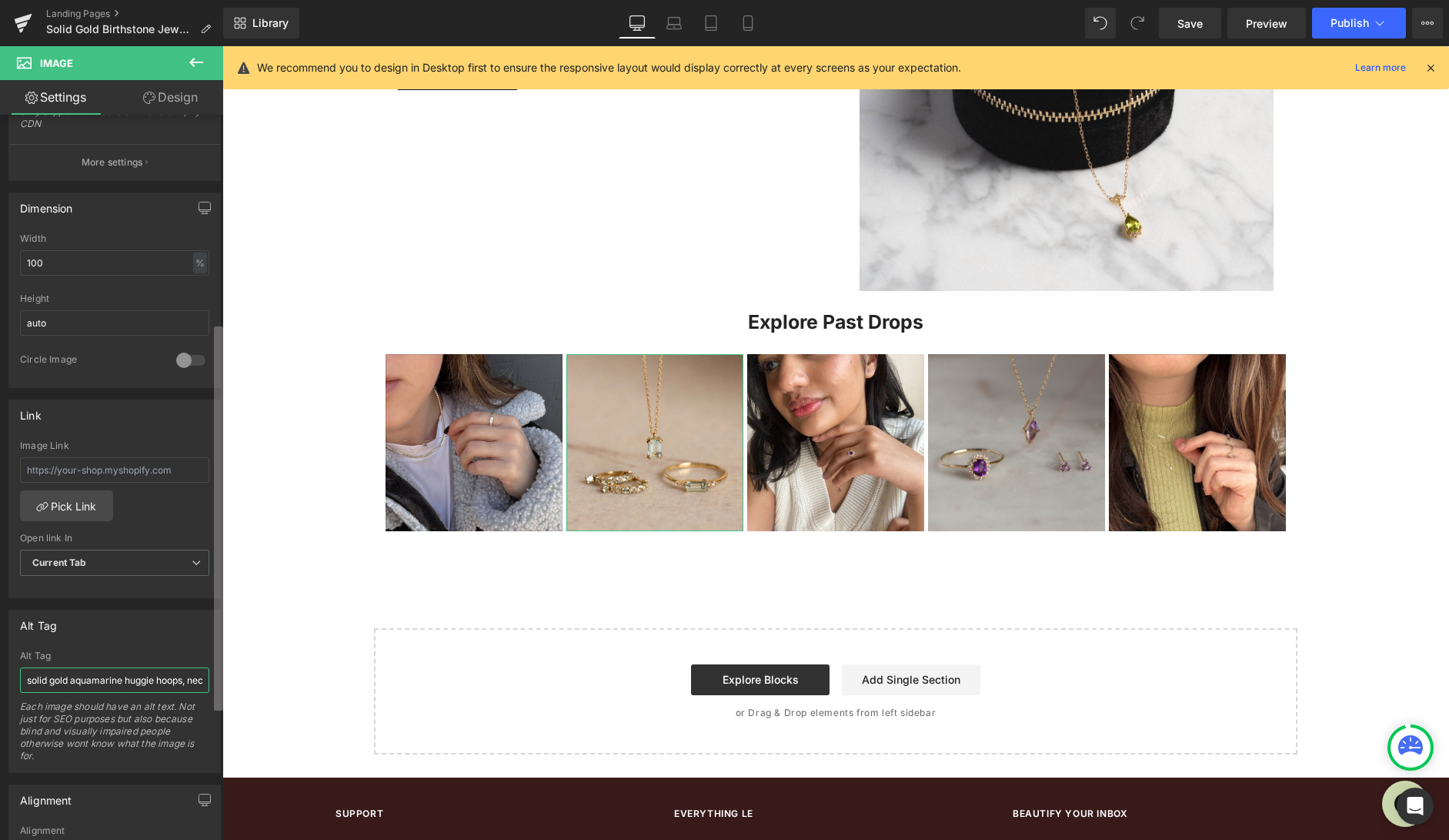
scroll to position [0, 77]
drag, startPoint x: 393, startPoint y: 723, endPoint x: 237, endPoint y: 670, distance: 164.8
type input "solid gold aquamarine huggie hoops, necklaces and ring on a tan background"
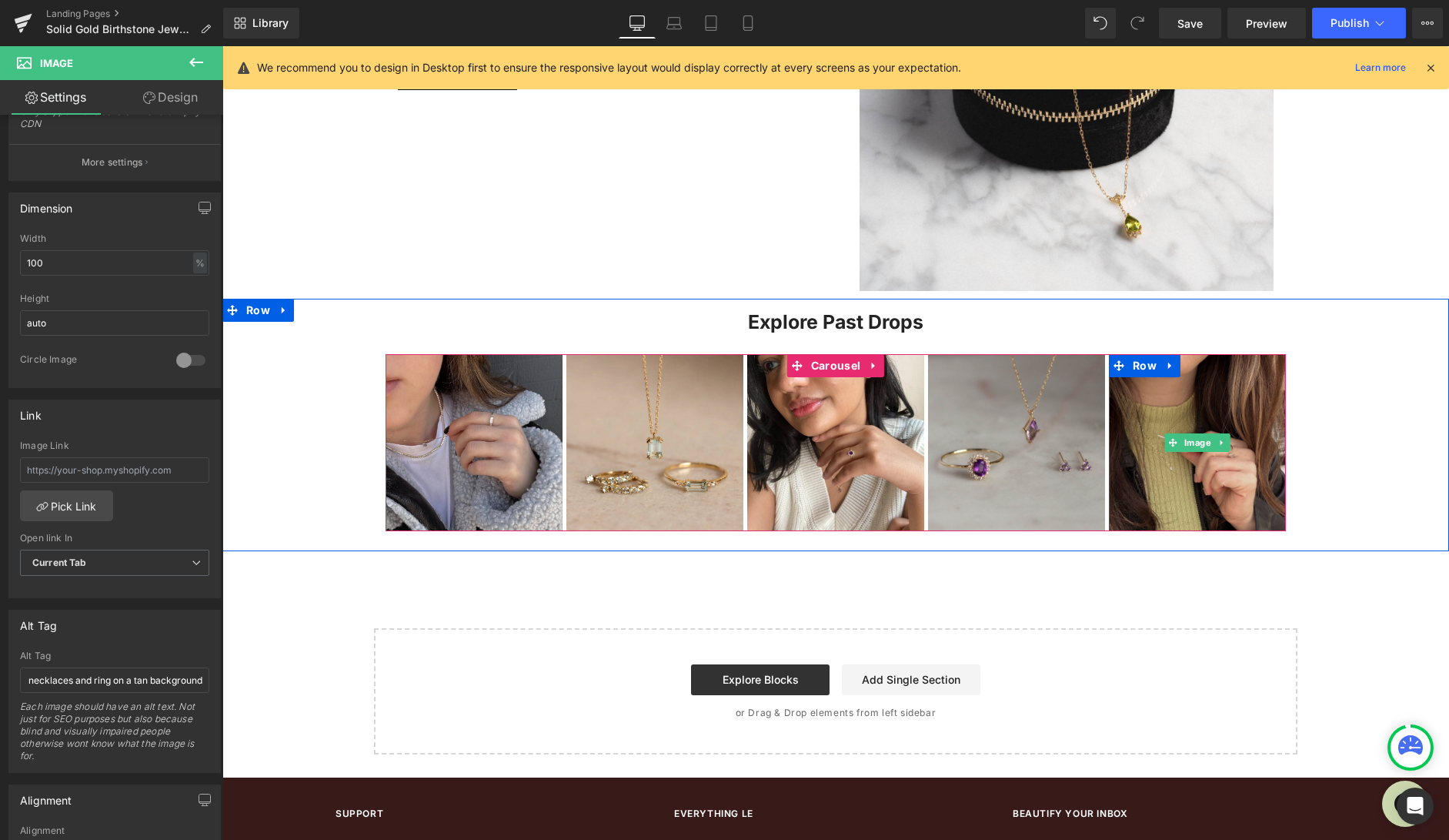
click at [1182, 501] on img at bounding box center [1197, 442] width 177 height 177
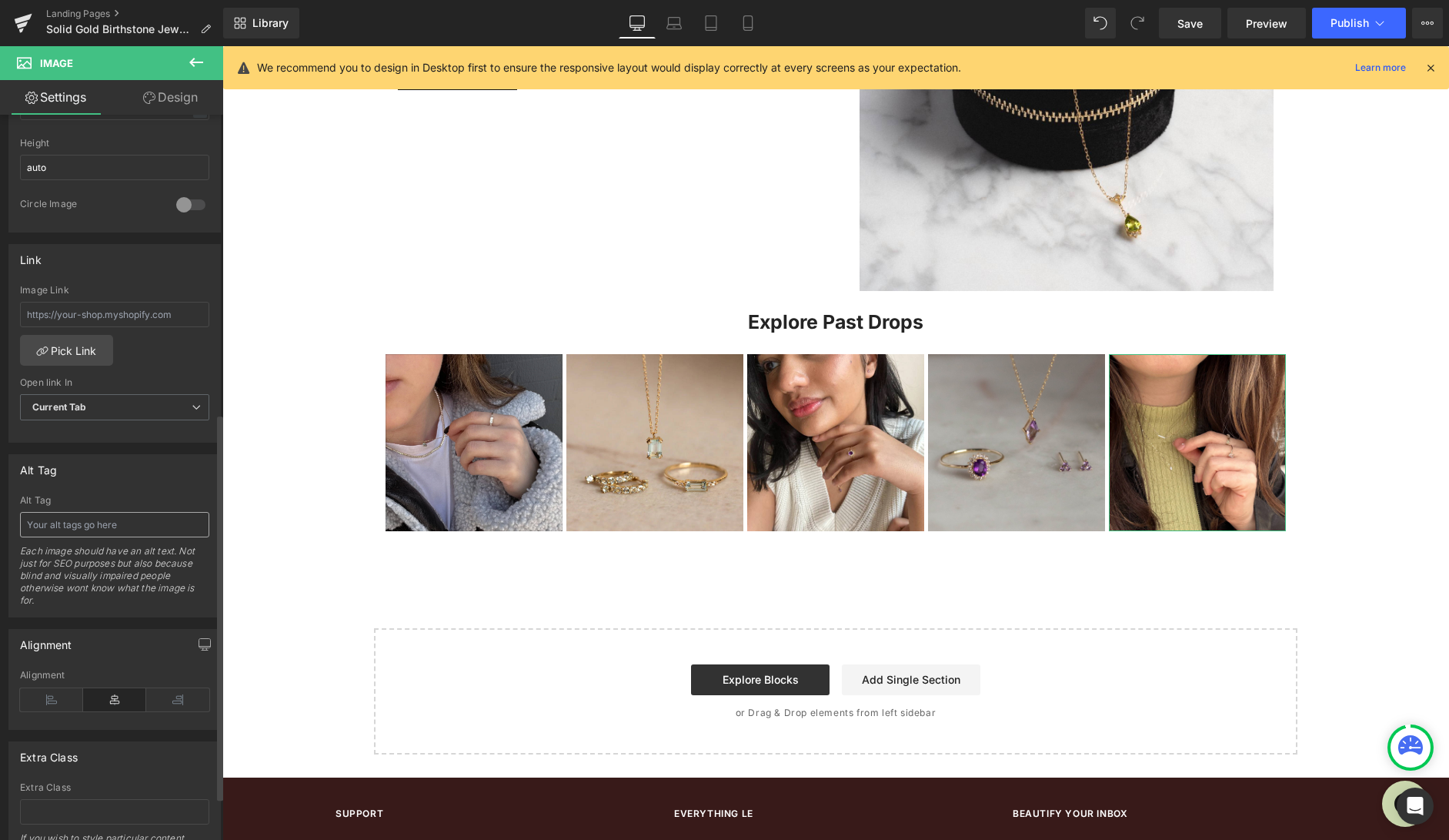
scroll to position [560, 0]
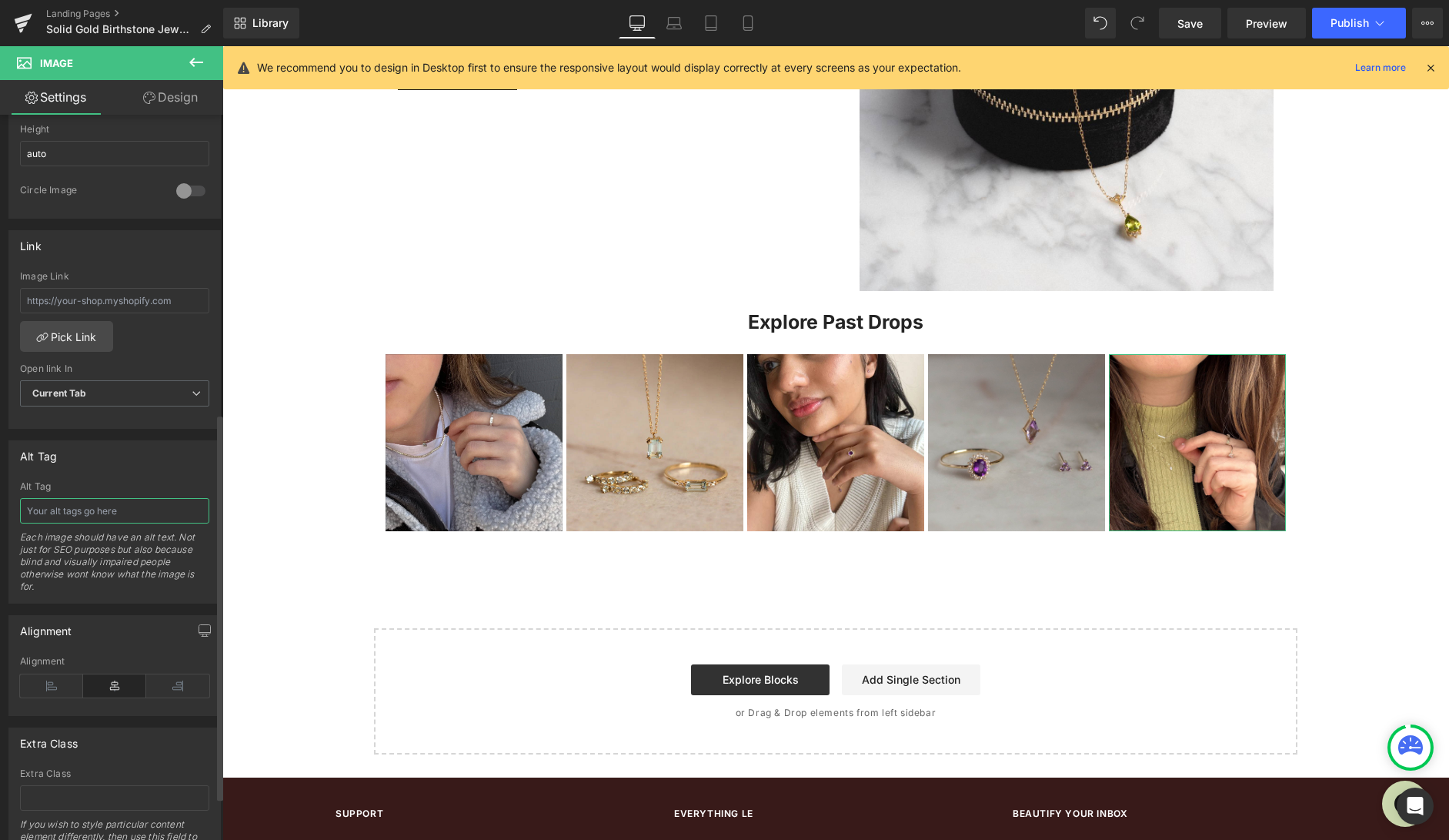
click at [106, 508] on input "text" at bounding box center [115, 510] width 190 height 25
click at [107, 512] on input "Selfie of a woman wearing dainty solid gold rings and necklaces" at bounding box center [115, 510] width 190 height 25
type input "Selfie of a woman wearing dainty solid gold diamond rings and necklaces"
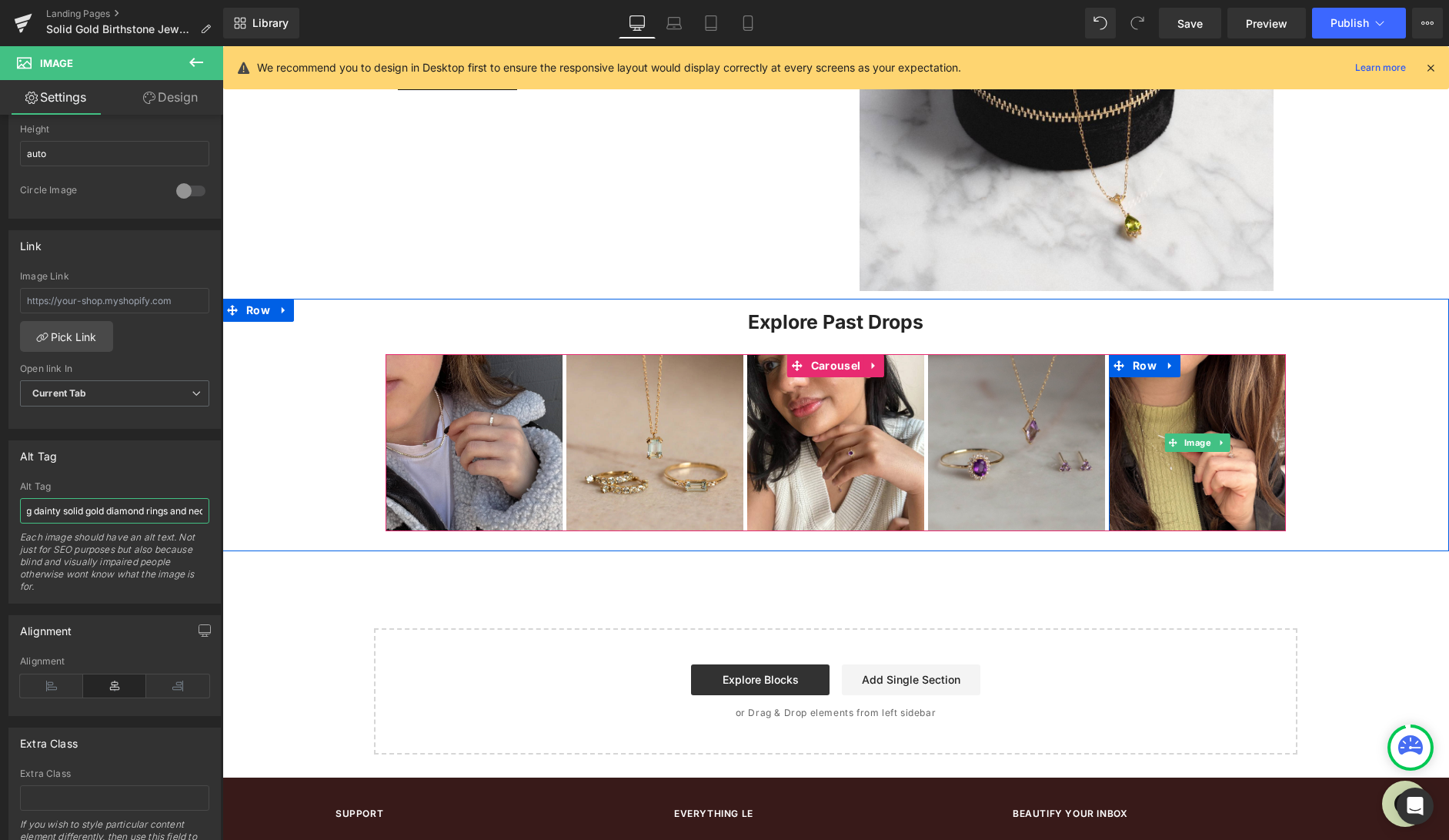
scroll to position [1166, 0]
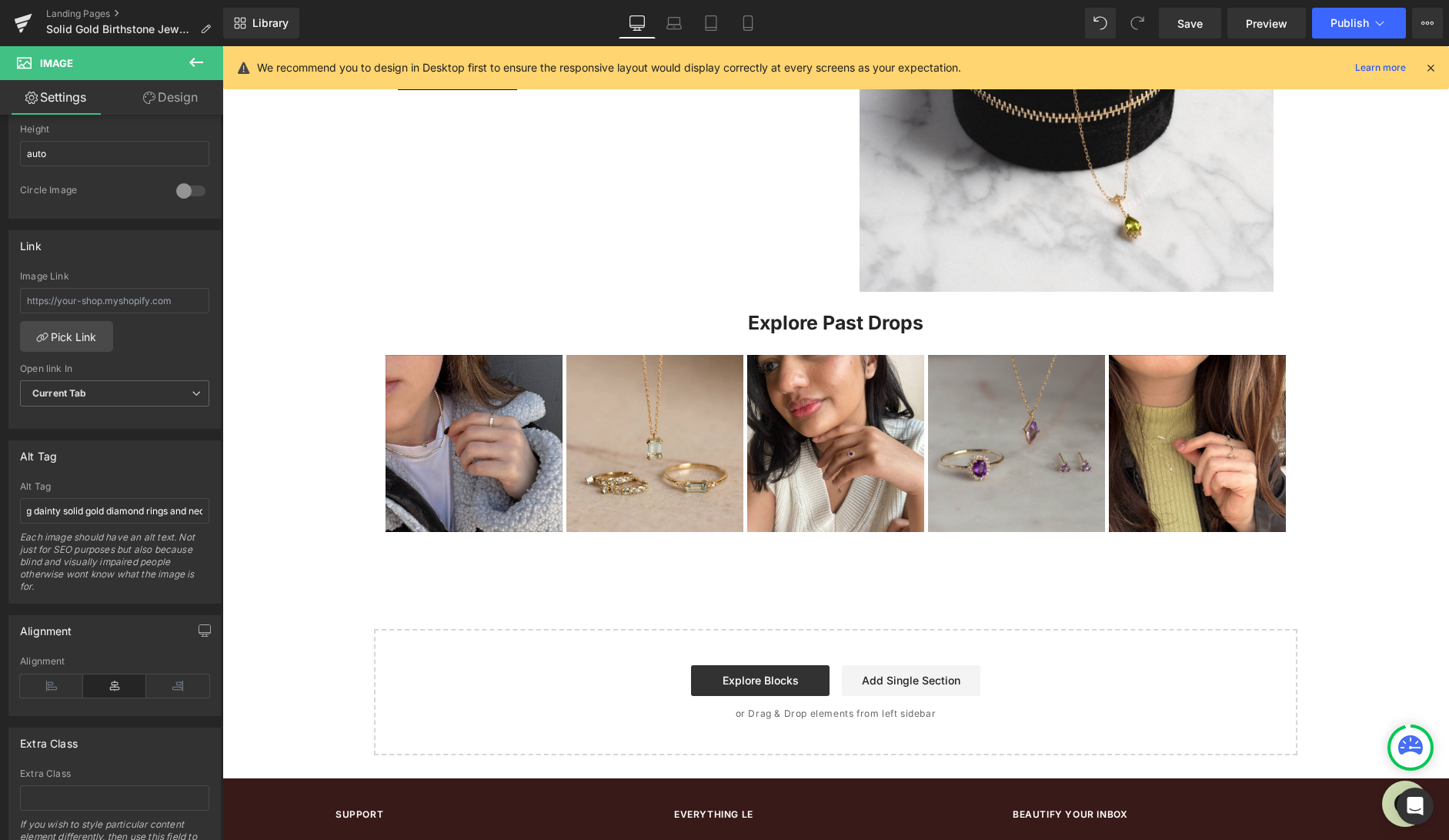
drag, startPoint x: 196, startPoint y: 63, endPoint x: 227, endPoint y: 61, distance: 31.1
click at [199, 63] on icon at bounding box center [196, 62] width 18 height 18
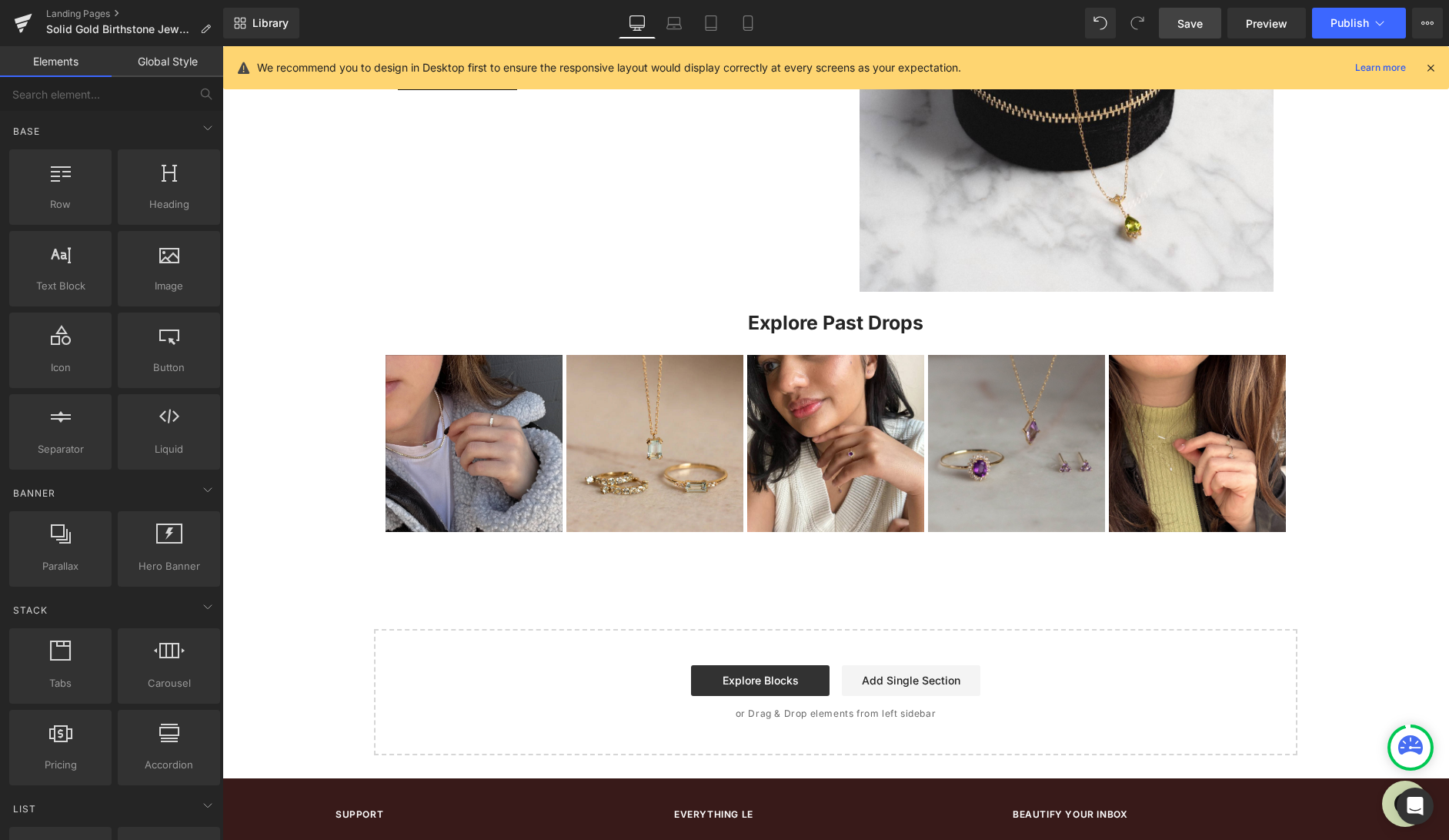
click at [1186, 31] on link "Save" at bounding box center [1190, 23] width 62 height 31
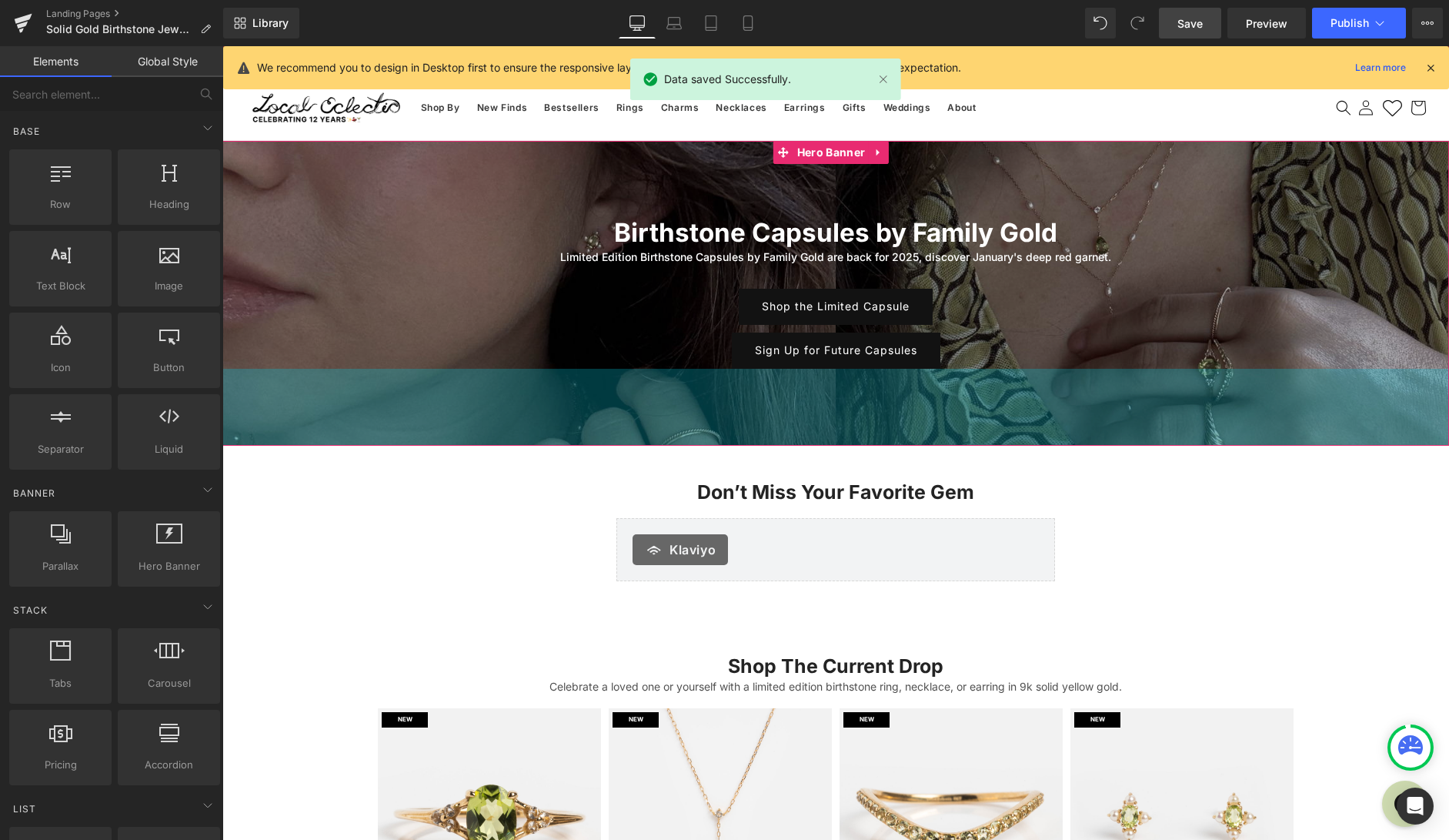
click at [544, 399] on div "100px" at bounding box center [836, 407] width 1227 height 77
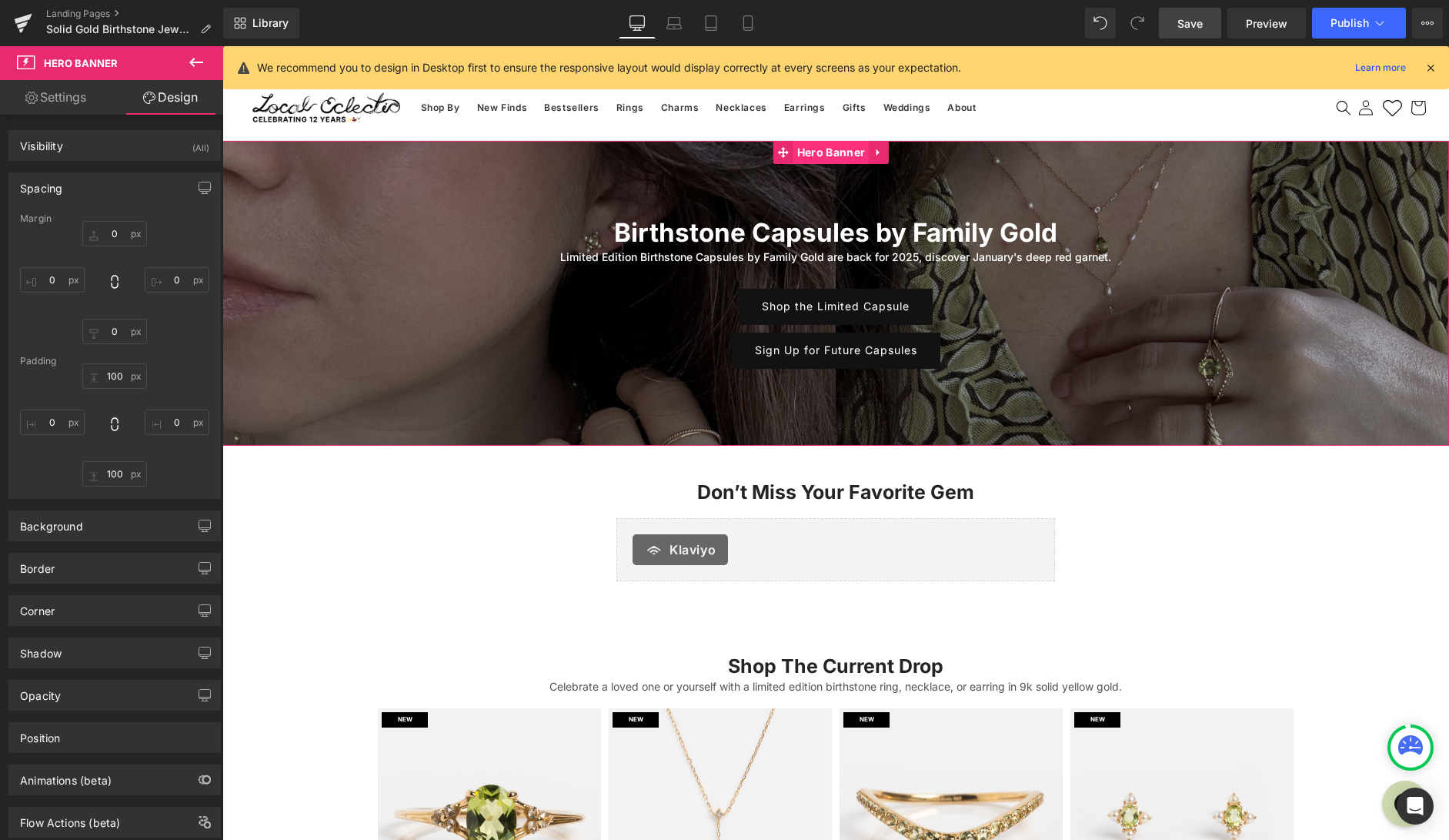
drag, startPoint x: 843, startPoint y: 155, endPoint x: 829, endPoint y: 145, distance: 17.2
click at [845, 153] on span "Hero Banner" at bounding box center [831, 152] width 76 height 23
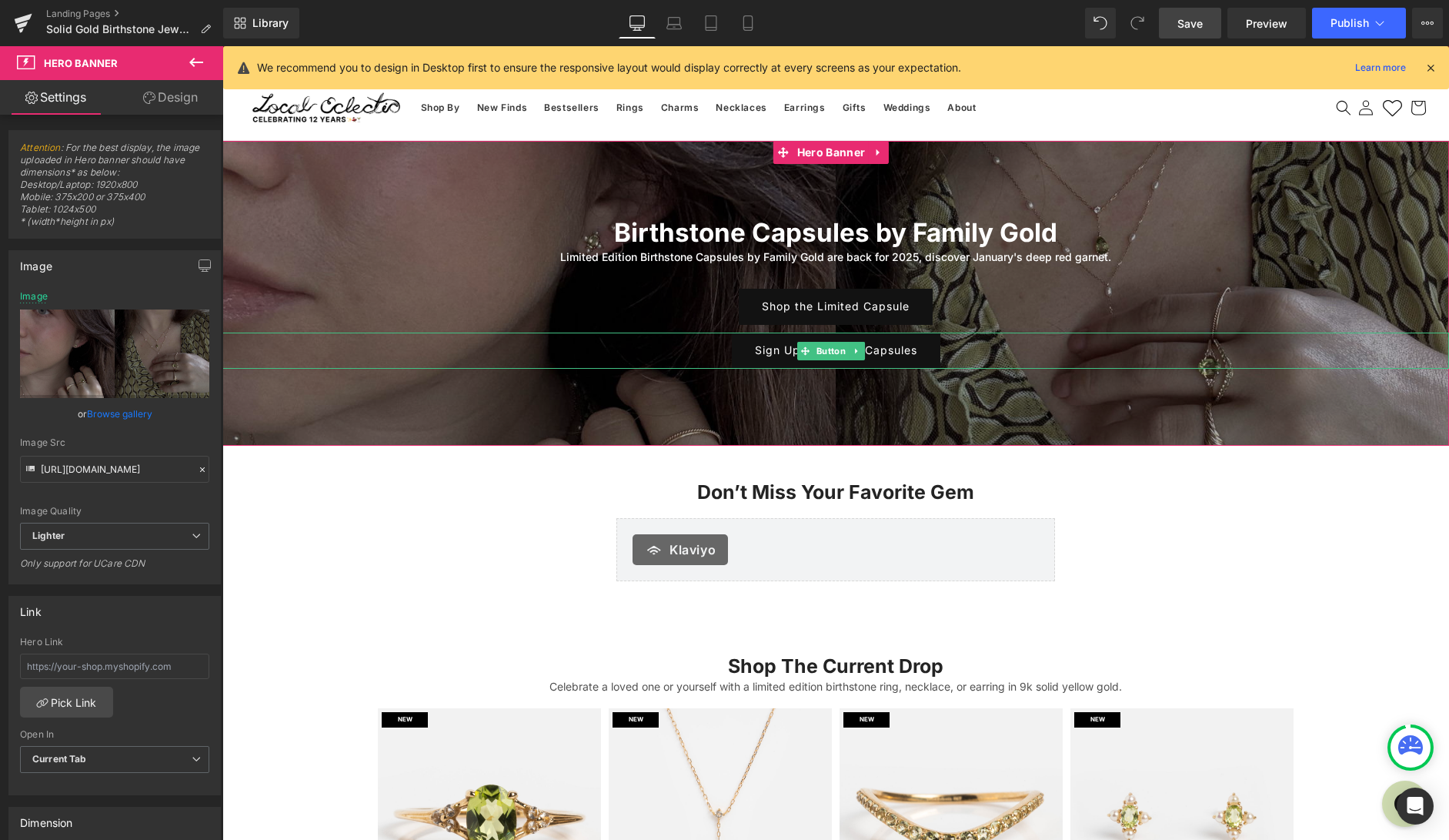
click at [1075, 368] on div "Birthstone Capsules by Family Gold Heading Limited Edition Birthstone Capsules …" at bounding box center [836, 293] width 1227 height 305
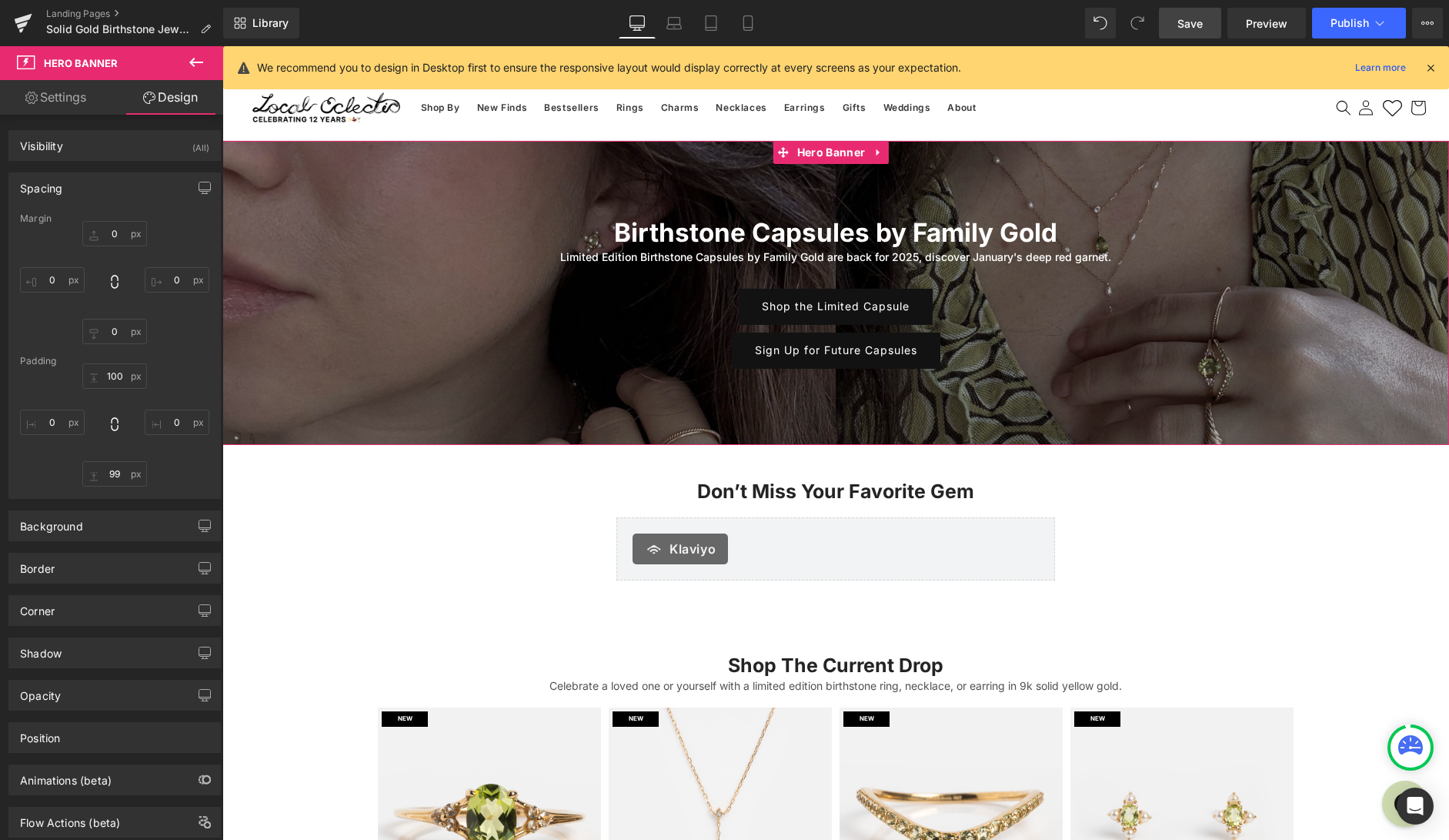
click at [72, 97] on link "Settings" at bounding box center [56, 97] width 112 height 34
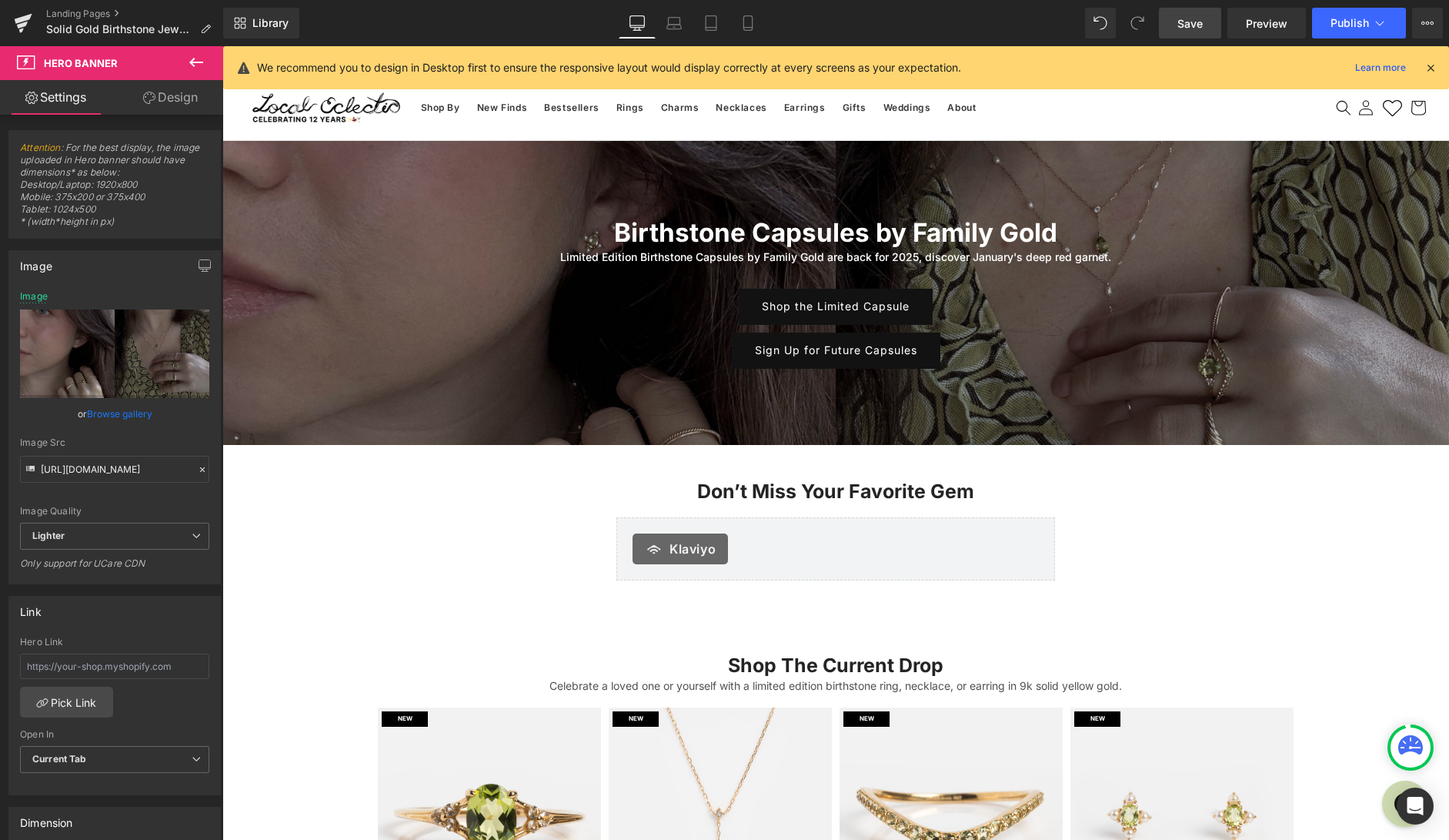
click at [196, 66] on icon at bounding box center [196, 62] width 18 height 18
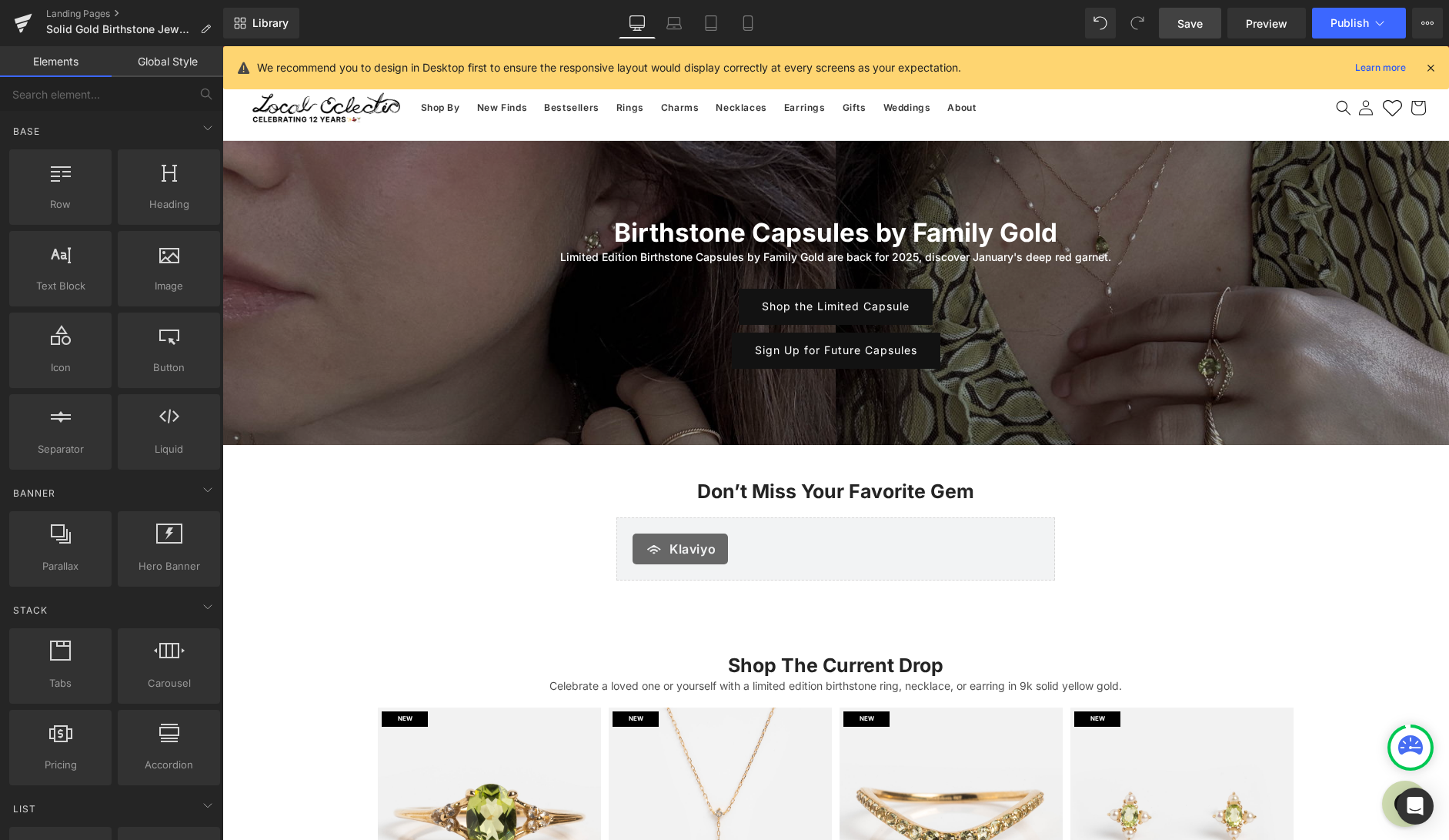
click at [165, 69] on link "Global Style" at bounding box center [168, 62] width 112 height 31
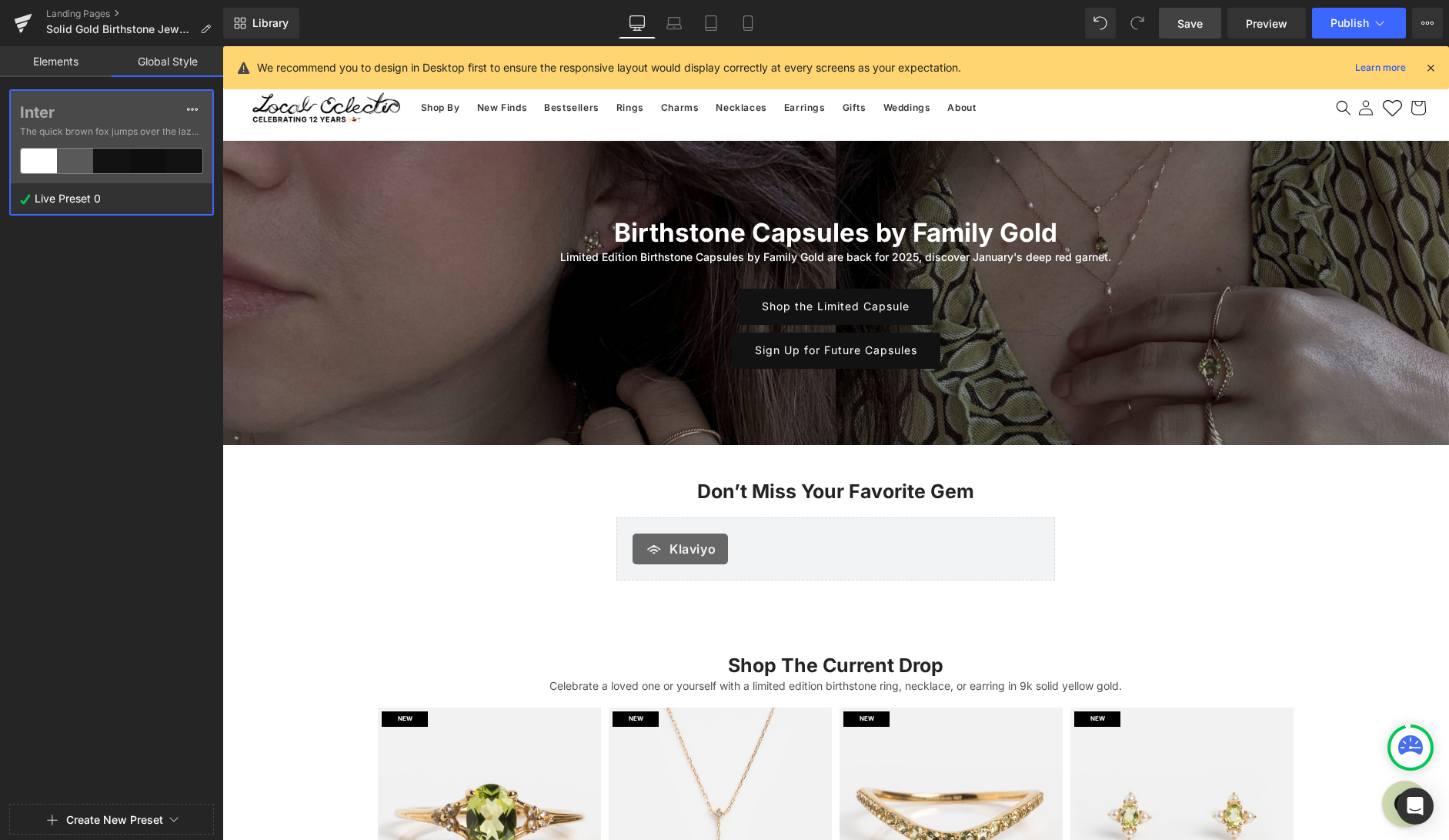
click at [172, 59] on link "Global Style" at bounding box center [168, 62] width 112 height 31
click at [76, 64] on link "Elements" at bounding box center [56, 62] width 112 height 31
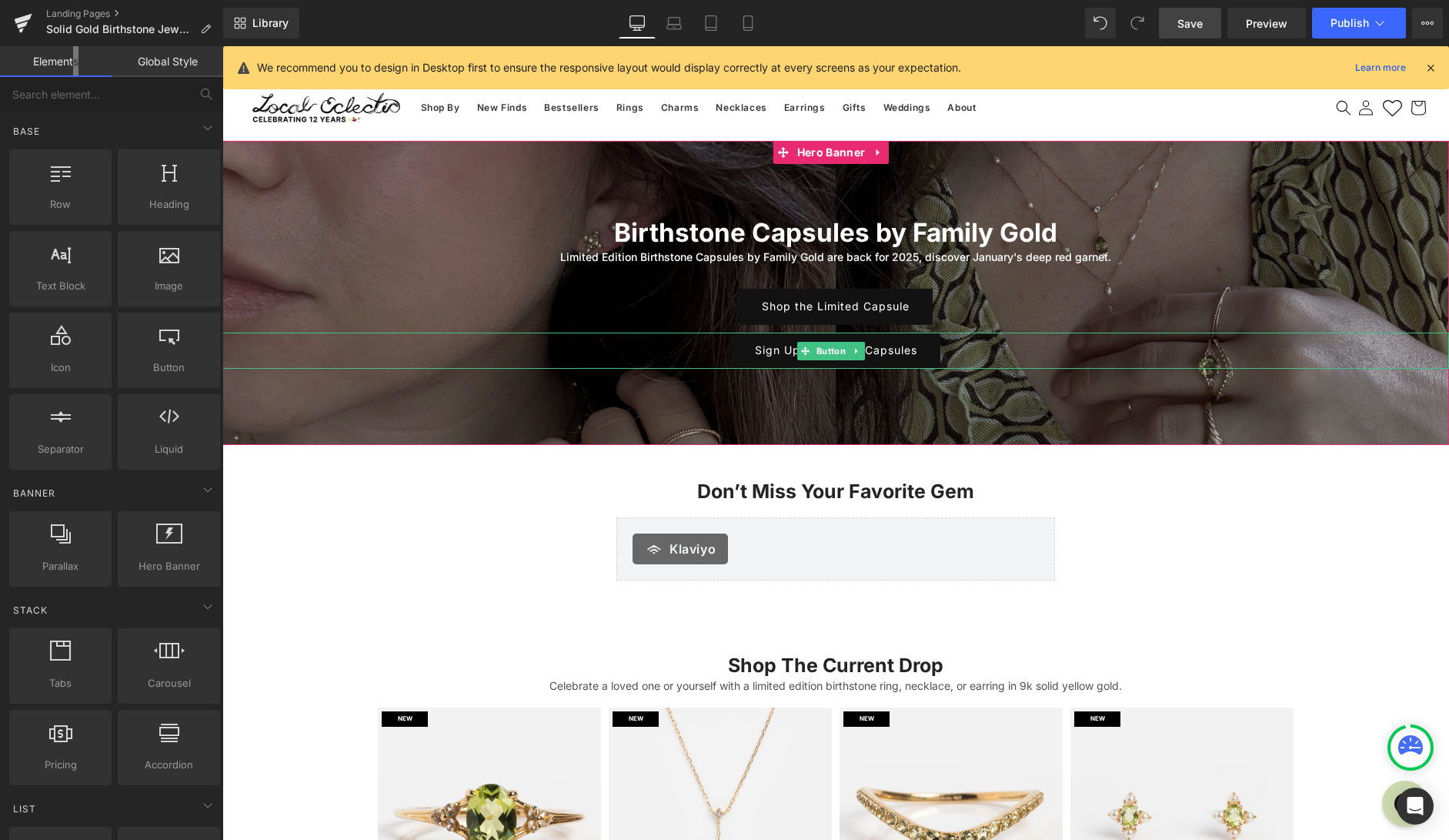
click at [372, 353] on div "Sign Up for Future Capsules" at bounding box center [836, 351] width 1227 height 36
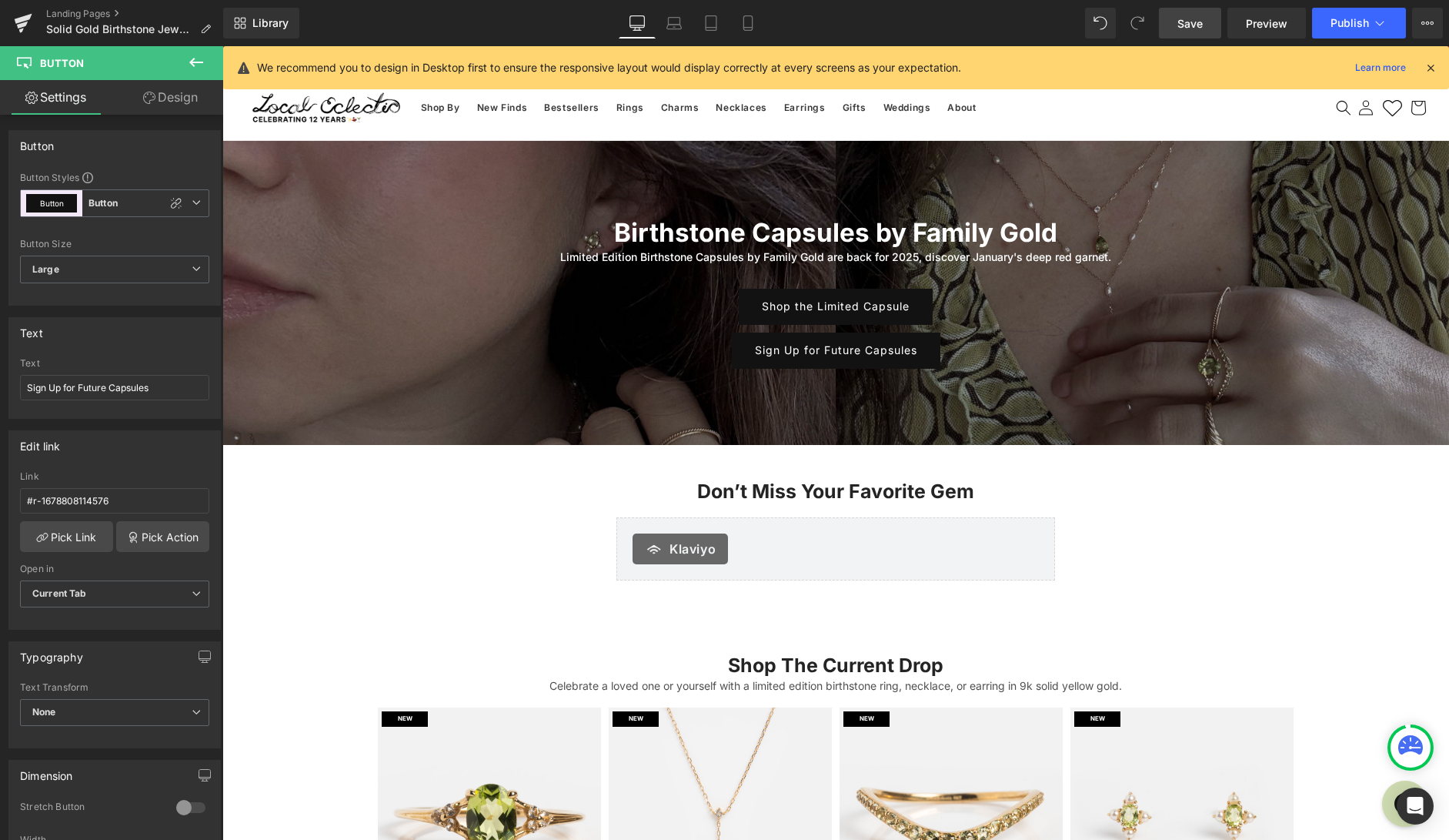
click at [1433, 57] on div "We recommend you to design in Desktop first to ensure the responsive layout wou…" at bounding box center [836, 68] width 1226 height 43
click at [1433, 25] on button "View Live Page View with current Template Save Template to Library Schedule Pub…" at bounding box center [1427, 23] width 31 height 31
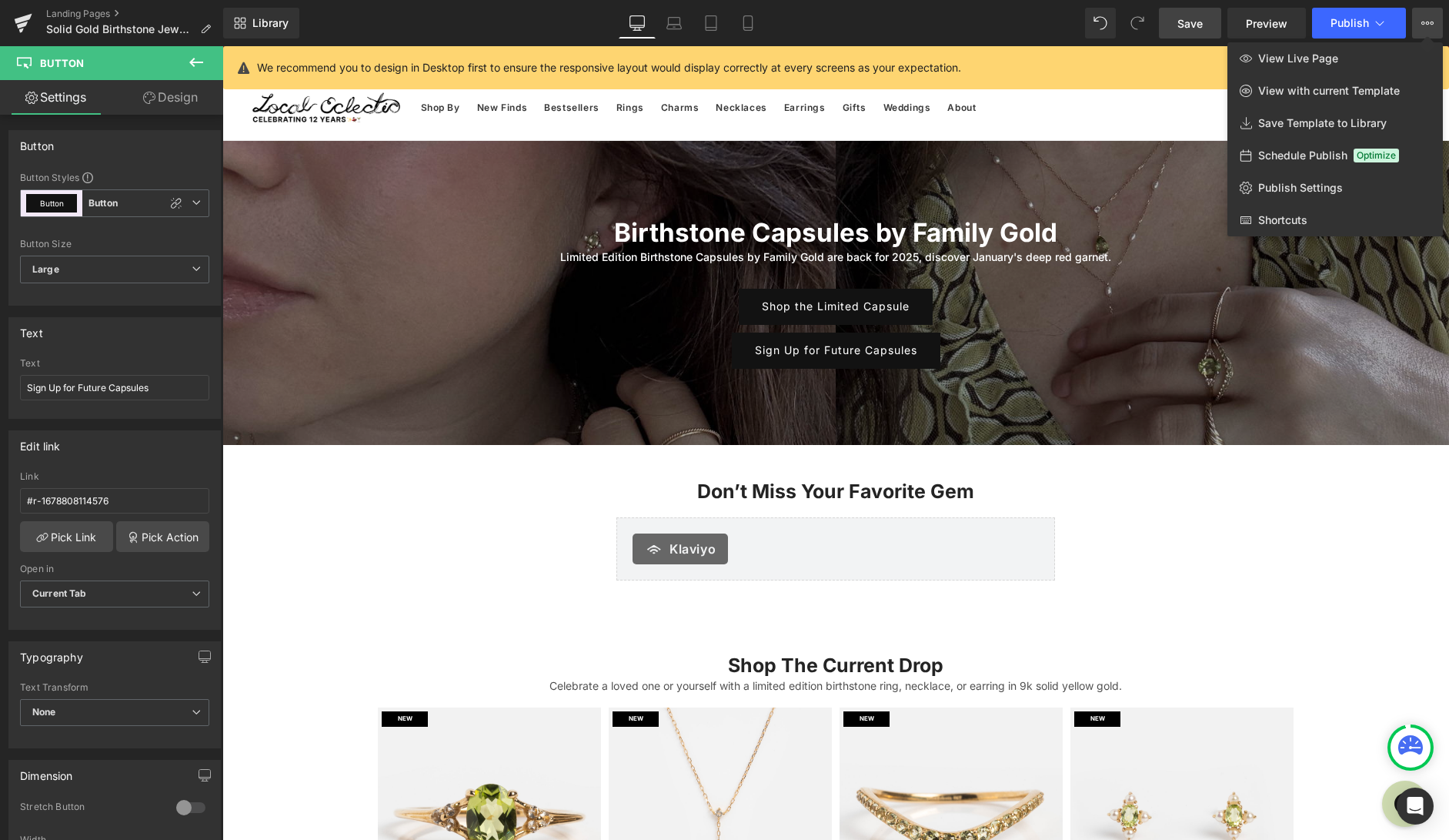
click at [1422, 26] on icon at bounding box center [1427, 23] width 12 height 12
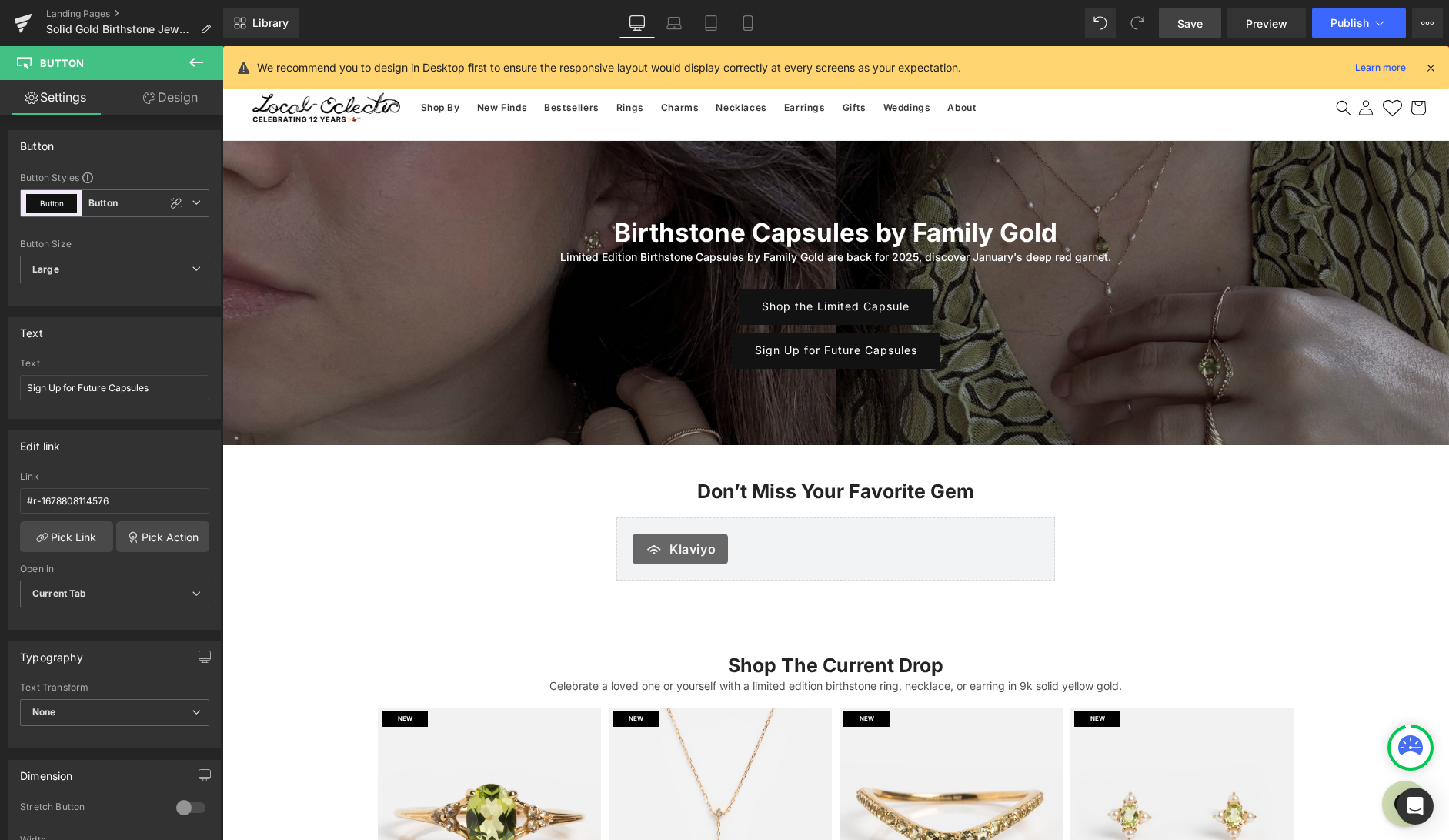
click at [1181, 23] on span "Save" at bounding box center [1190, 23] width 25 height 16
click at [175, 98] on link "Design" at bounding box center [171, 97] width 112 height 34
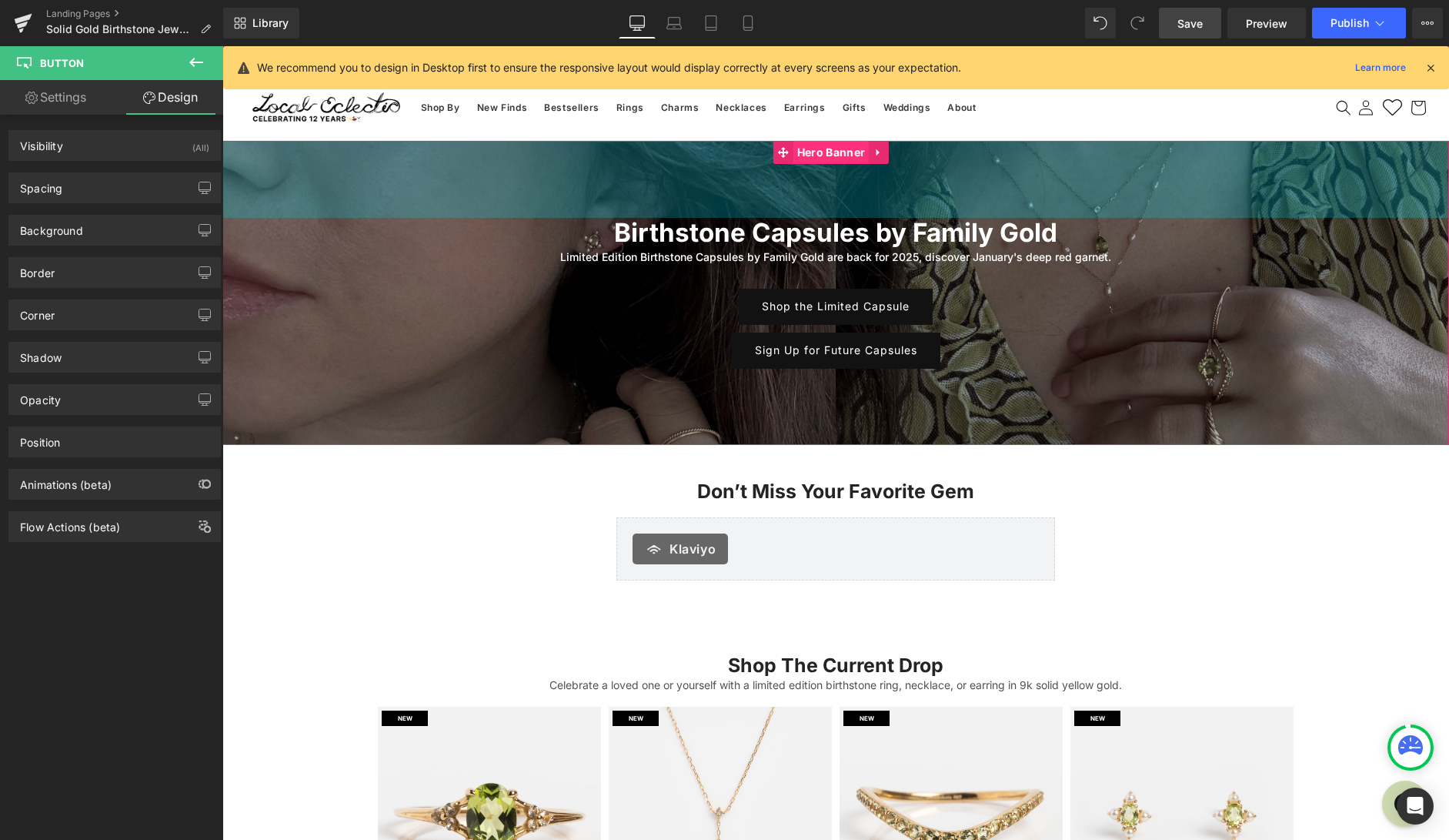
click at [850, 162] on span "Hero Banner" at bounding box center [831, 152] width 76 height 23
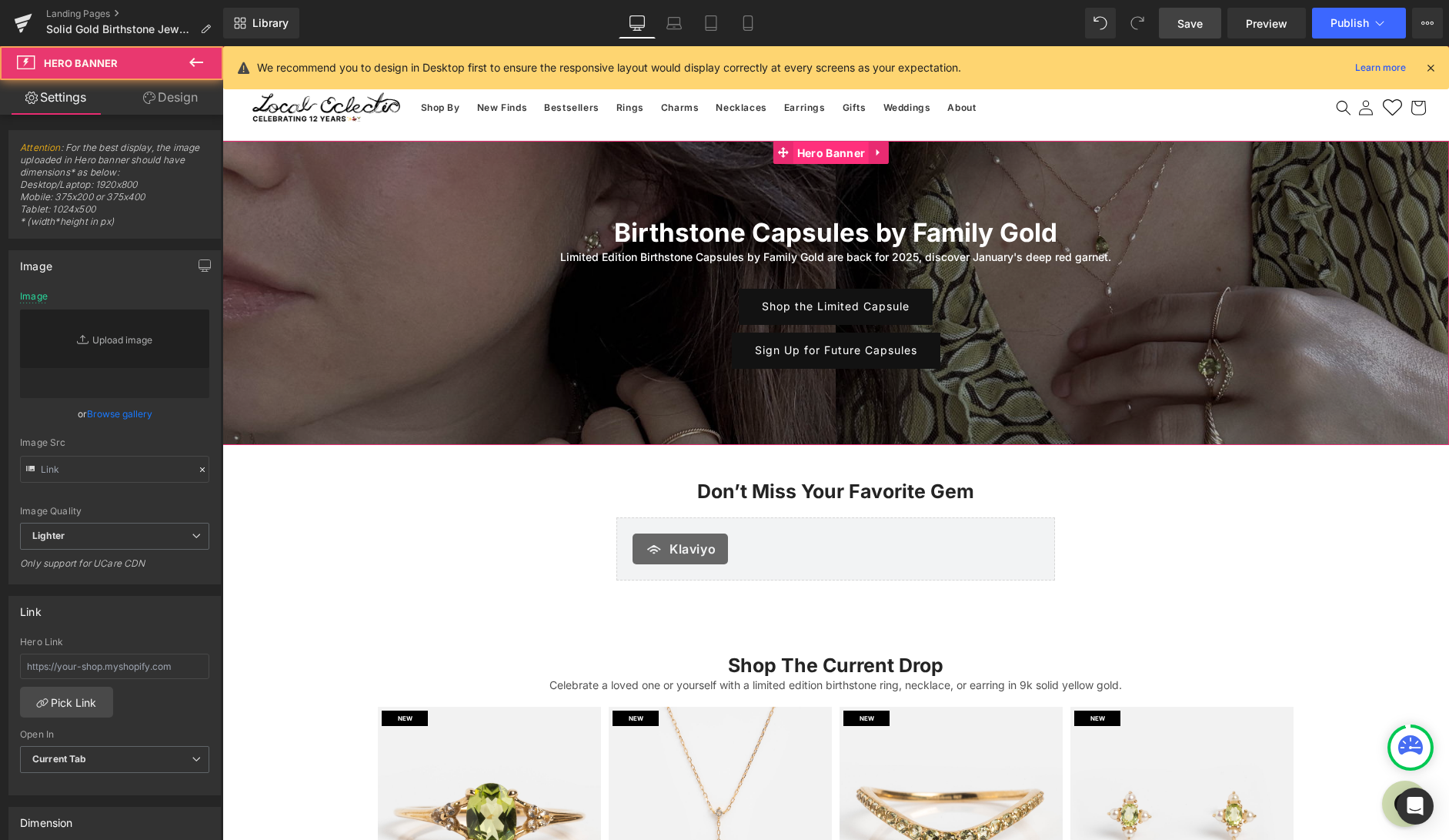
type input "https://ucarecdn.com/bb50c8ab-9e43-496c-81a7-bac1ce0b3058/-/format/auto/-/previ…"
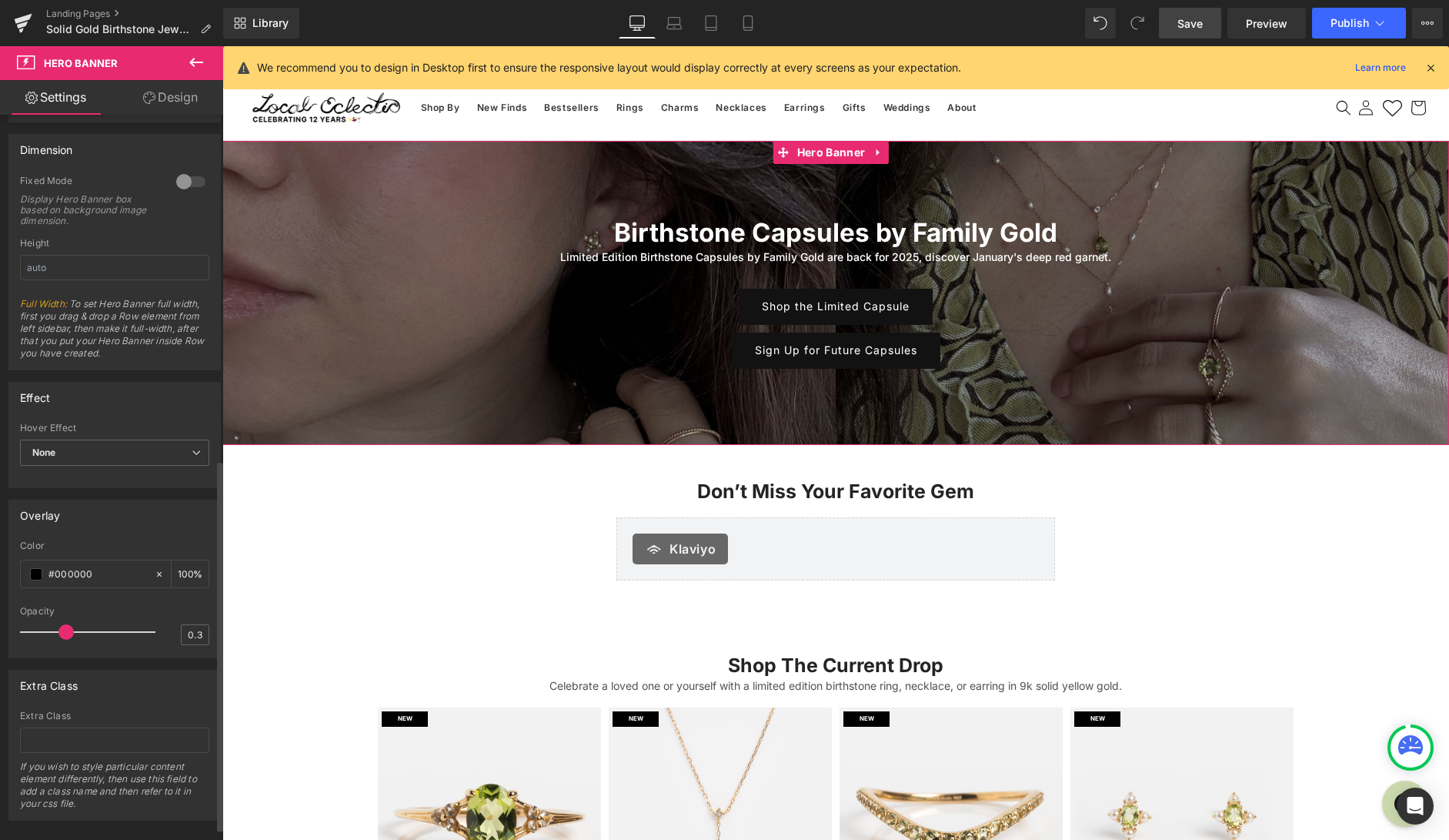
scroll to position [696, 0]
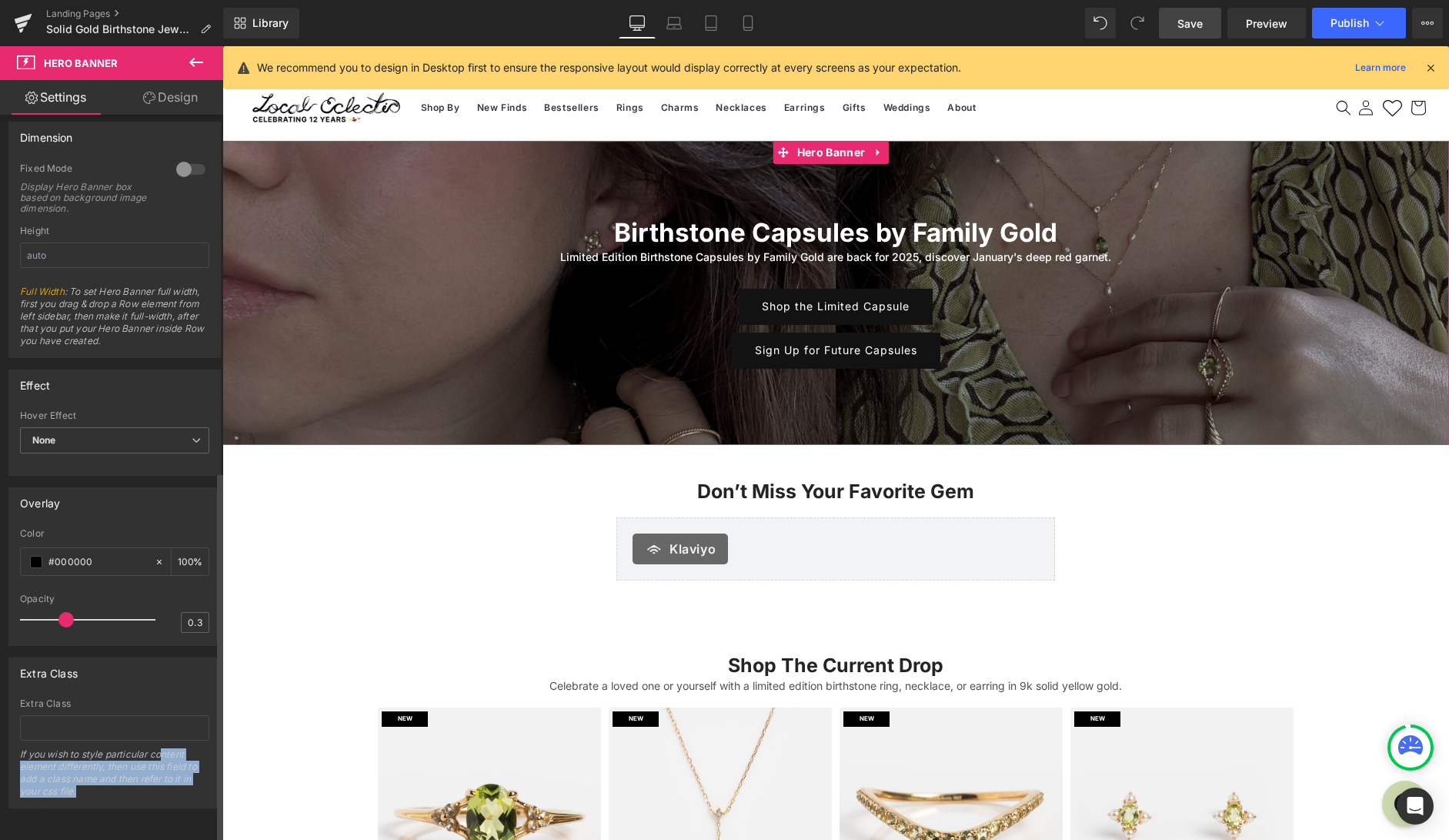
drag, startPoint x: 159, startPoint y: 749, endPoint x: 160, endPoint y: 784, distance: 35.0
click at [165, 783] on div "If you wish to style particular content element differently, then use this fiel…" at bounding box center [115, 777] width 190 height 59
click at [155, 716] on input "text" at bounding box center [115, 727] width 190 height 25
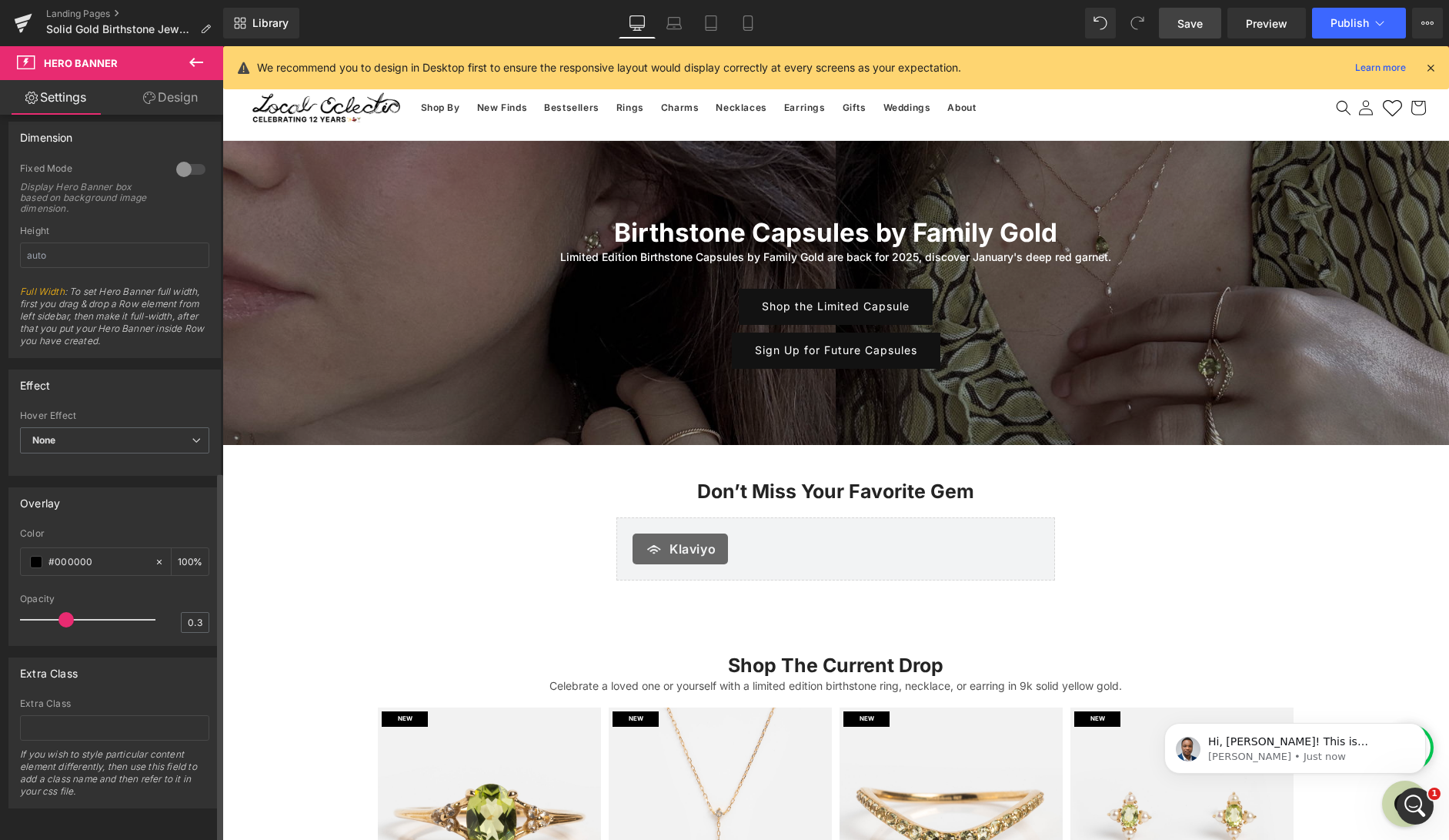
scroll to position [0, 0]
click at [1359, 23] on span "Publish" at bounding box center [1349, 23] width 39 height 12
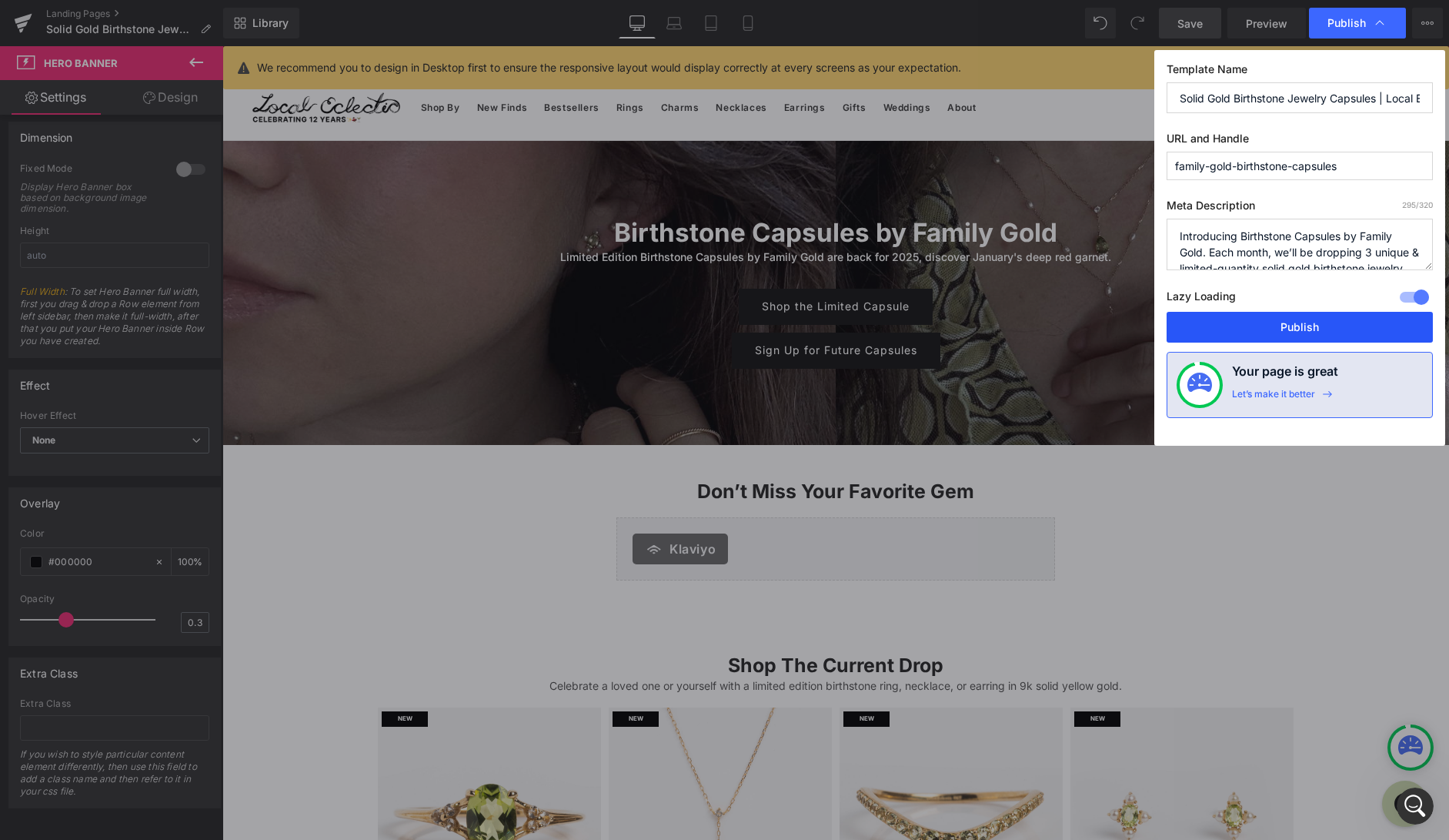
click at [1277, 332] on button "Publish" at bounding box center [1299, 327] width 266 height 31
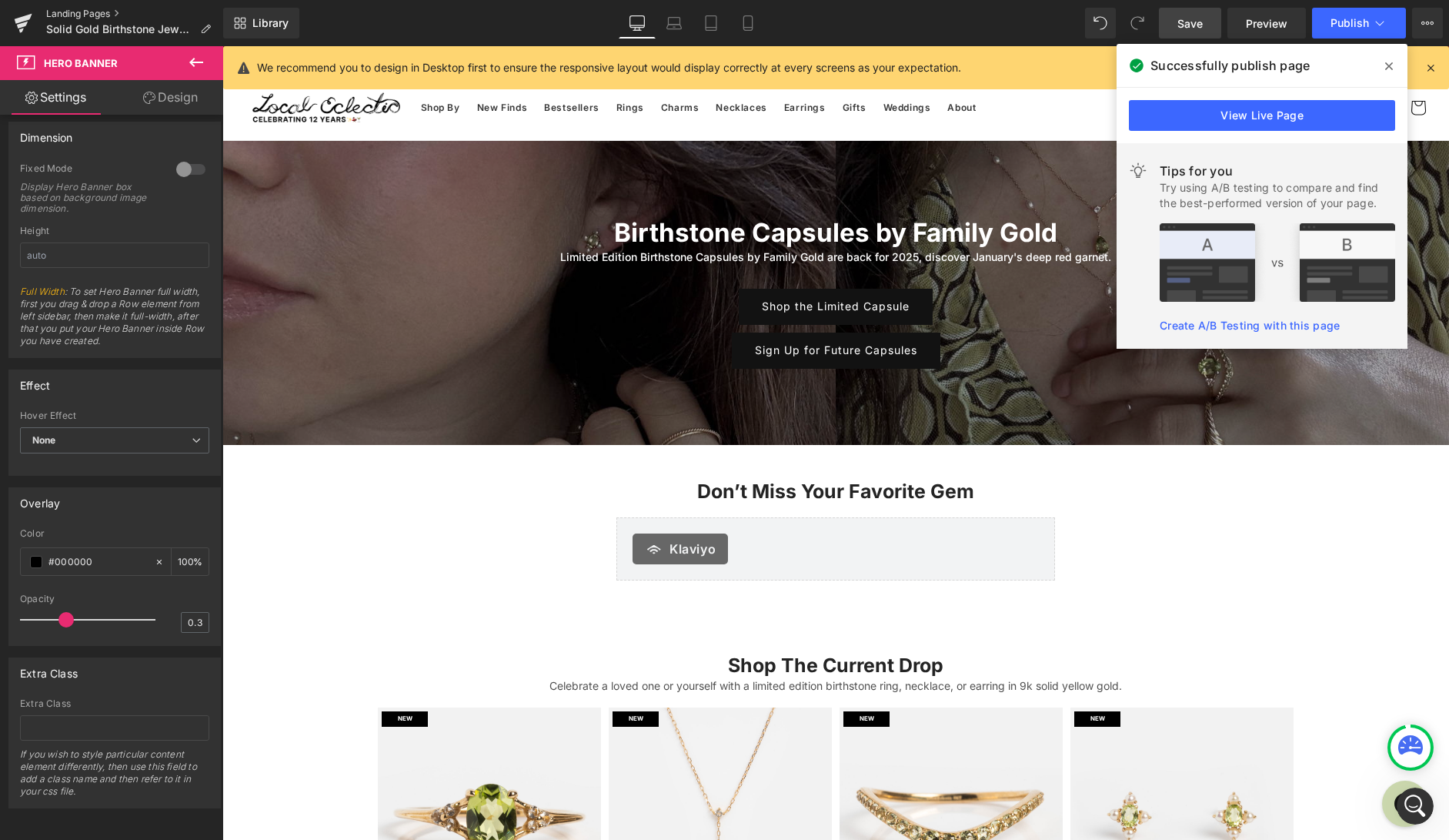
click at [90, 14] on link "Landing Pages" at bounding box center [134, 14] width 177 height 12
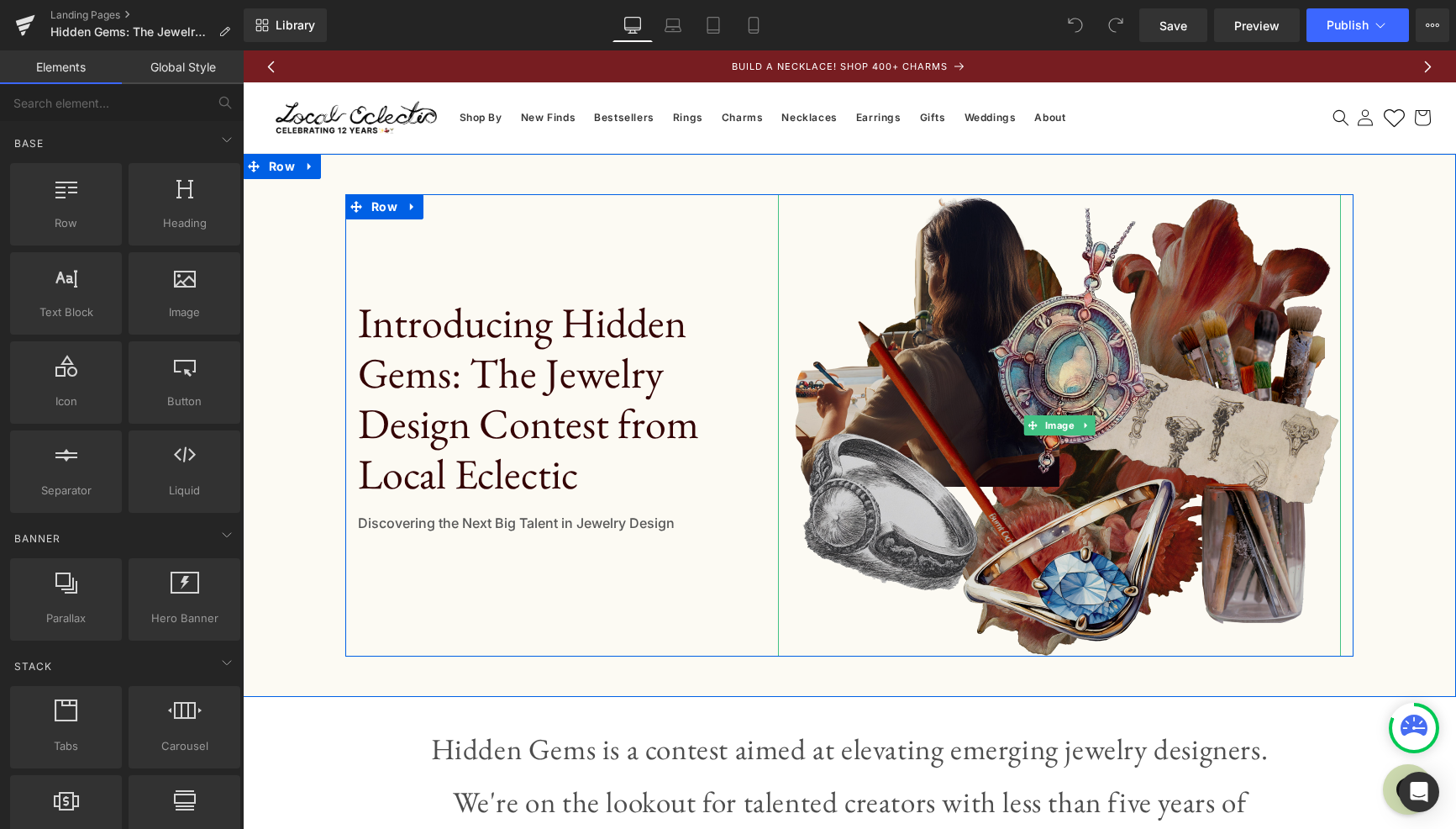
click at [1050, 481] on img at bounding box center [1059, 424] width 562 height 462
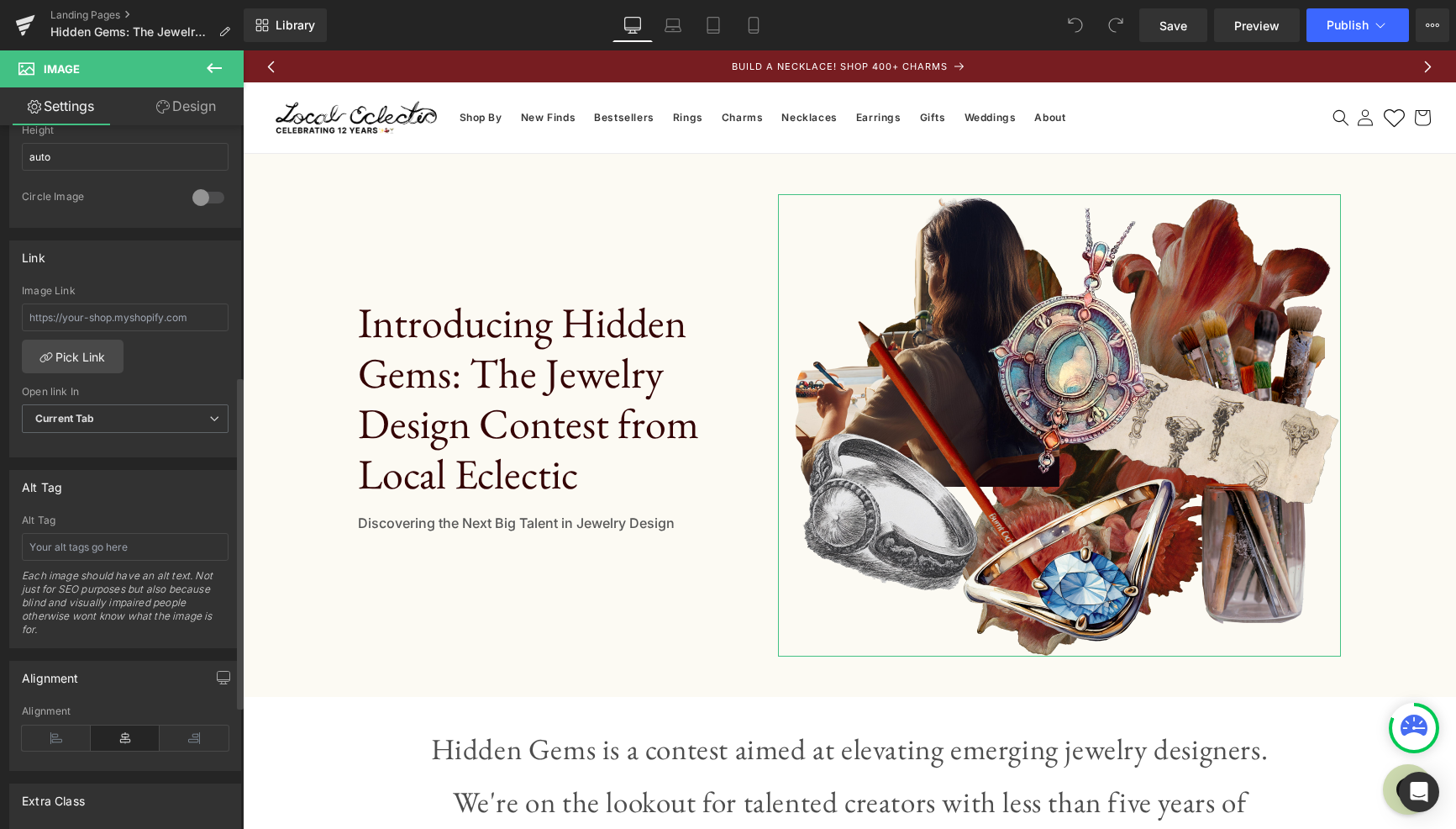
scroll to position [649, 0]
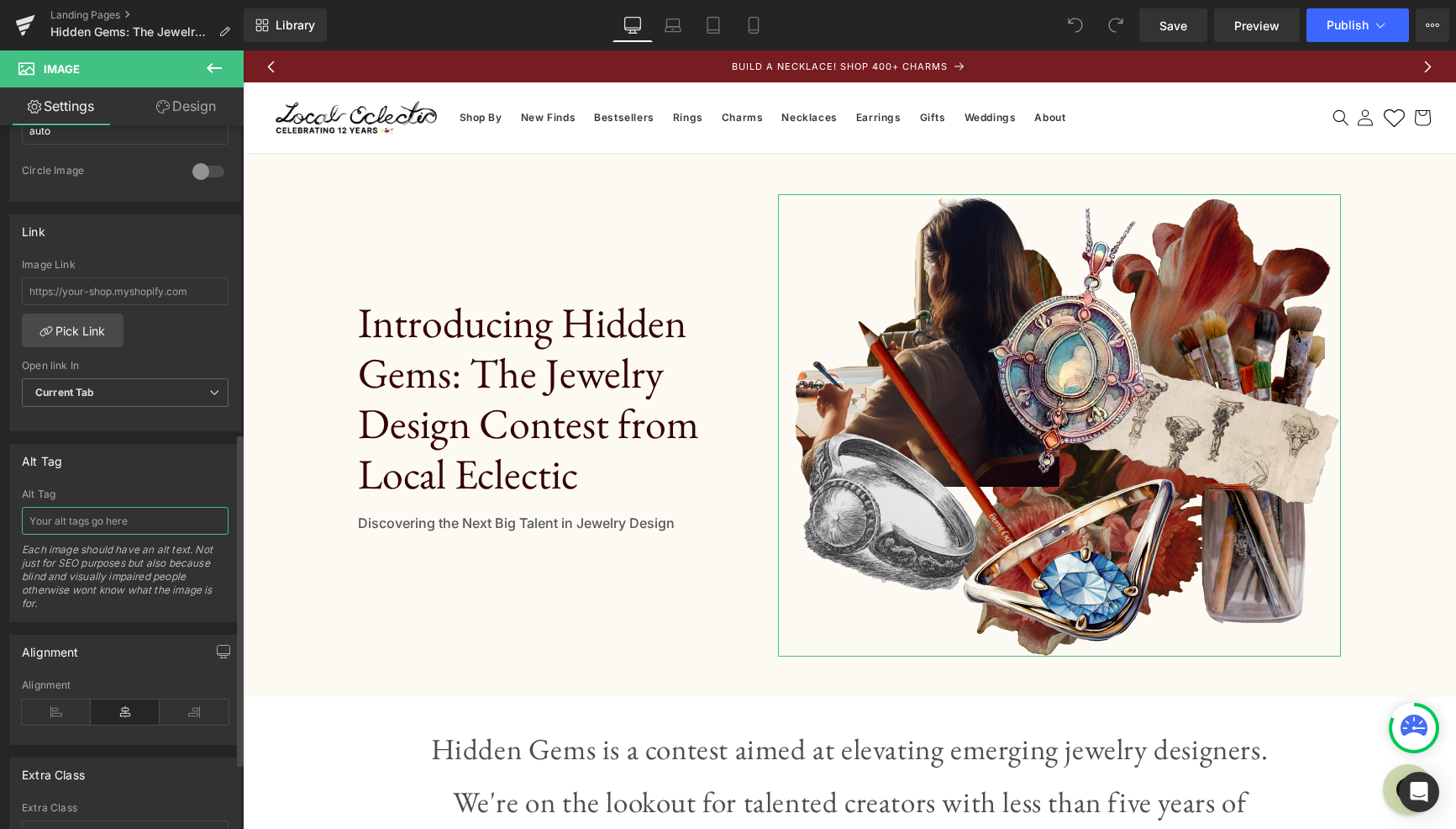
click at [119, 526] on input "text" at bounding box center [125, 520] width 207 height 27
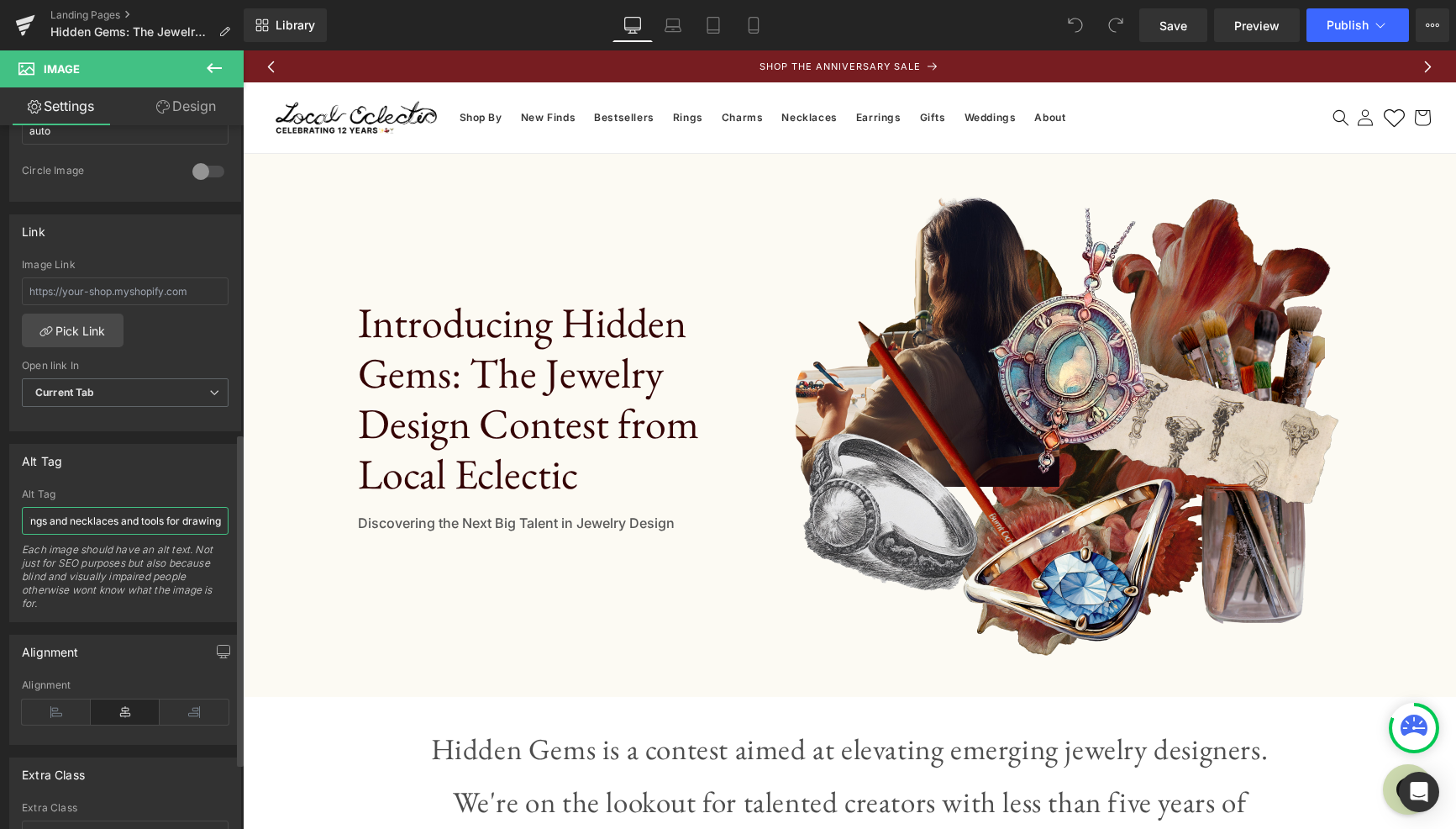
scroll to position [0, 389]
type input "Creative collage image with images that evoke jewelry design, like sketches of …"
click at [223, 69] on icon at bounding box center [214, 68] width 20 height 20
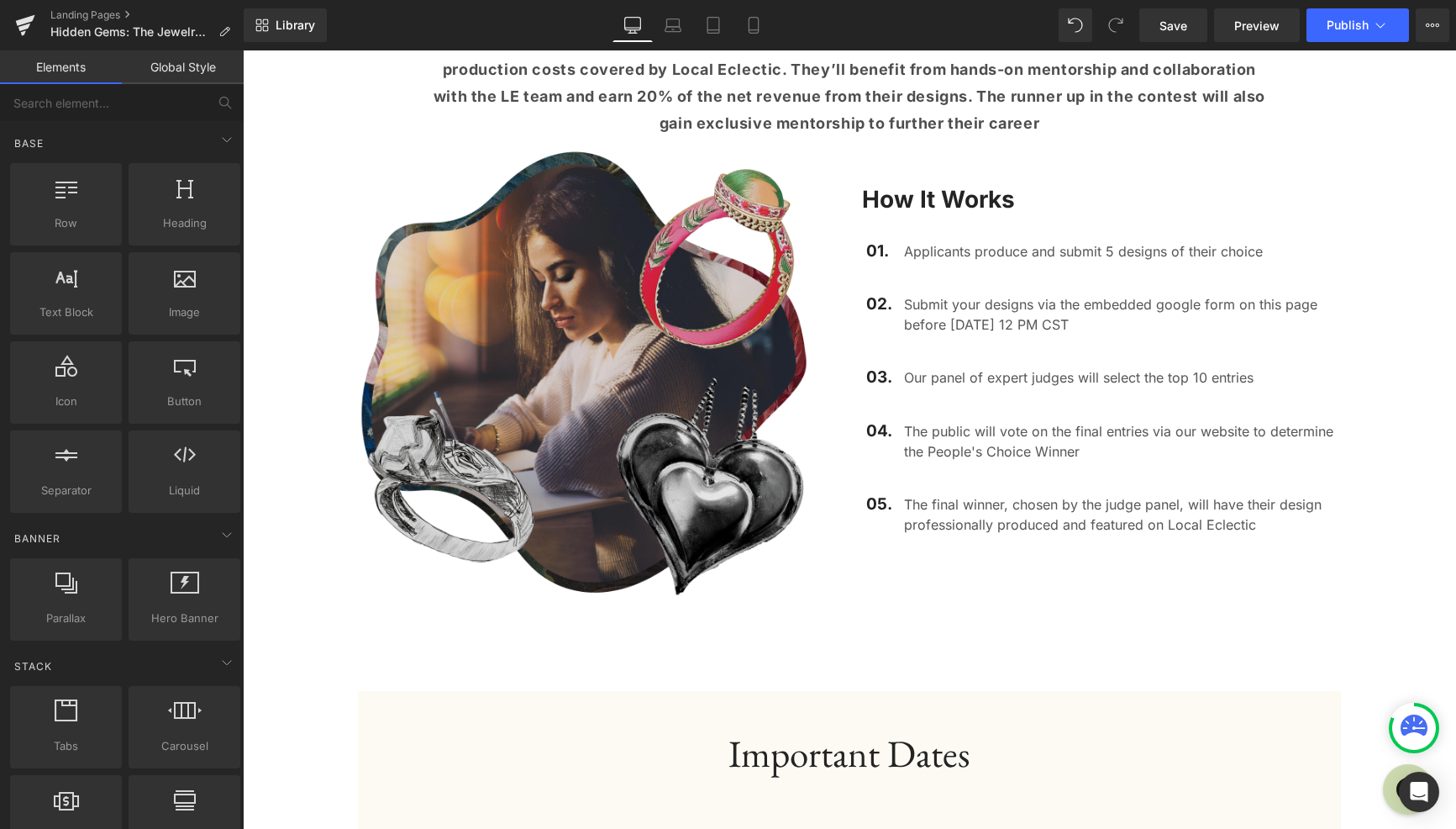
scroll to position [925, 0]
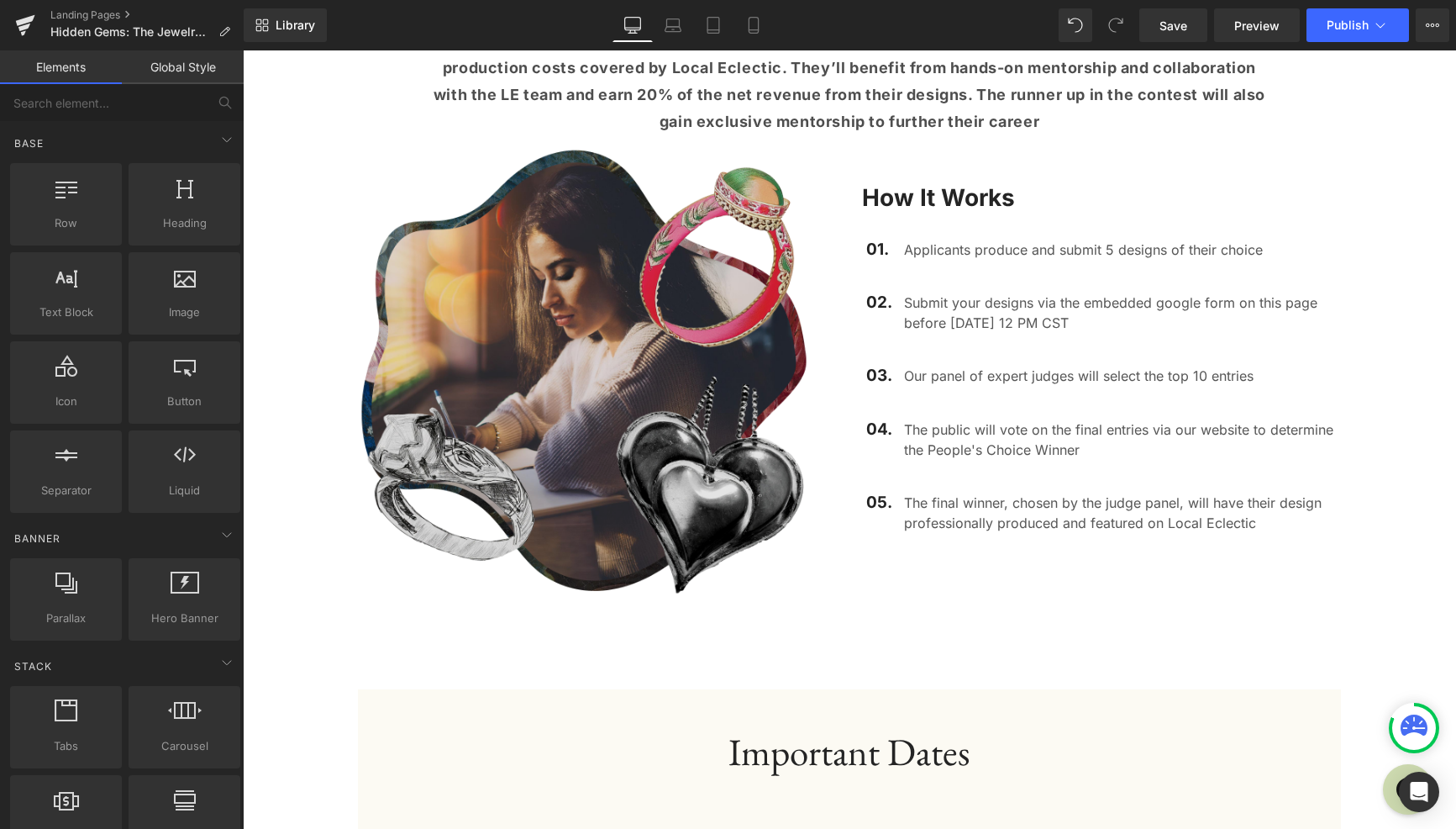
click at [589, 486] on img at bounding box center [584, 371] width 452 height 453
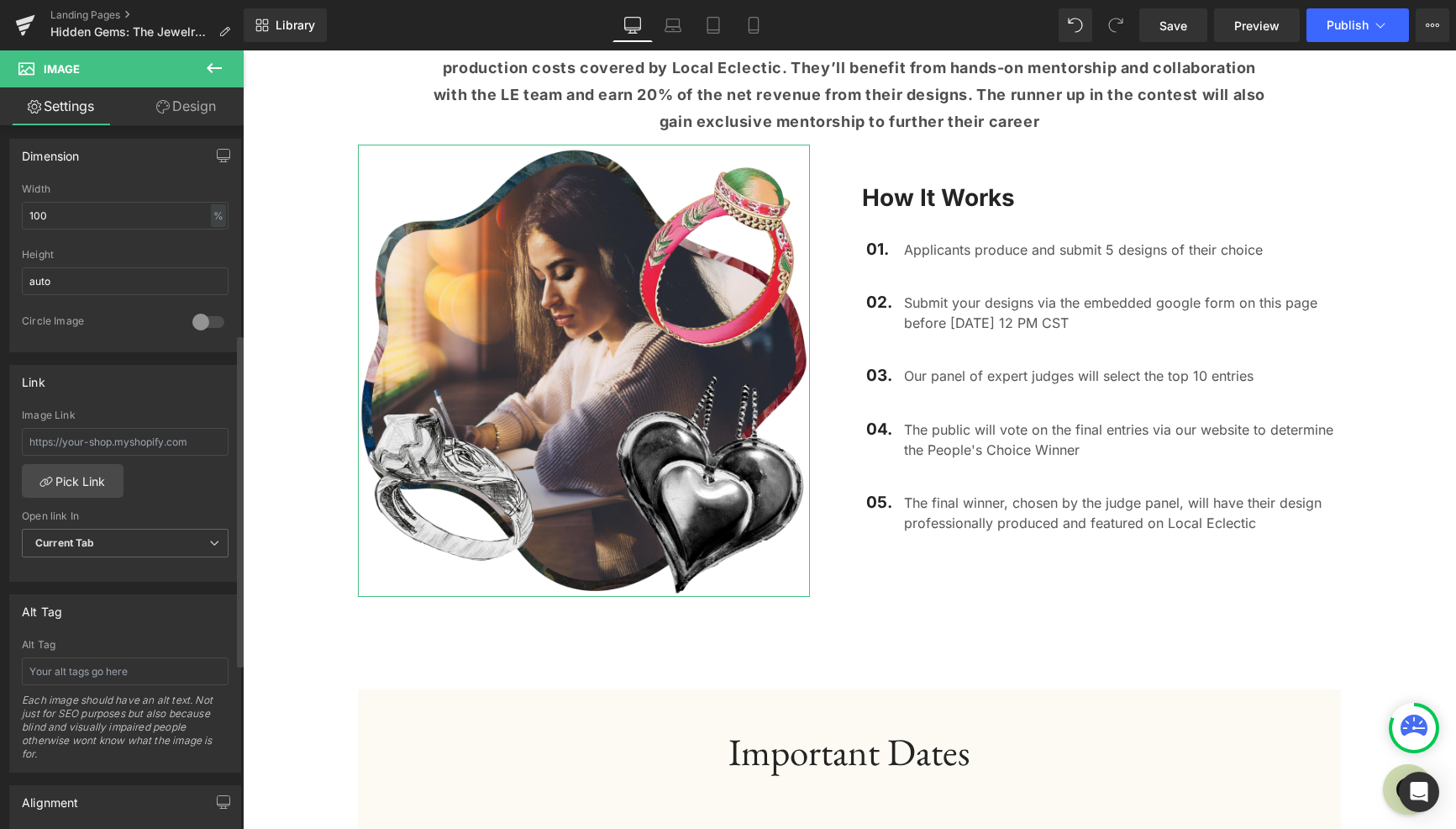
scroll to position [534, 0]
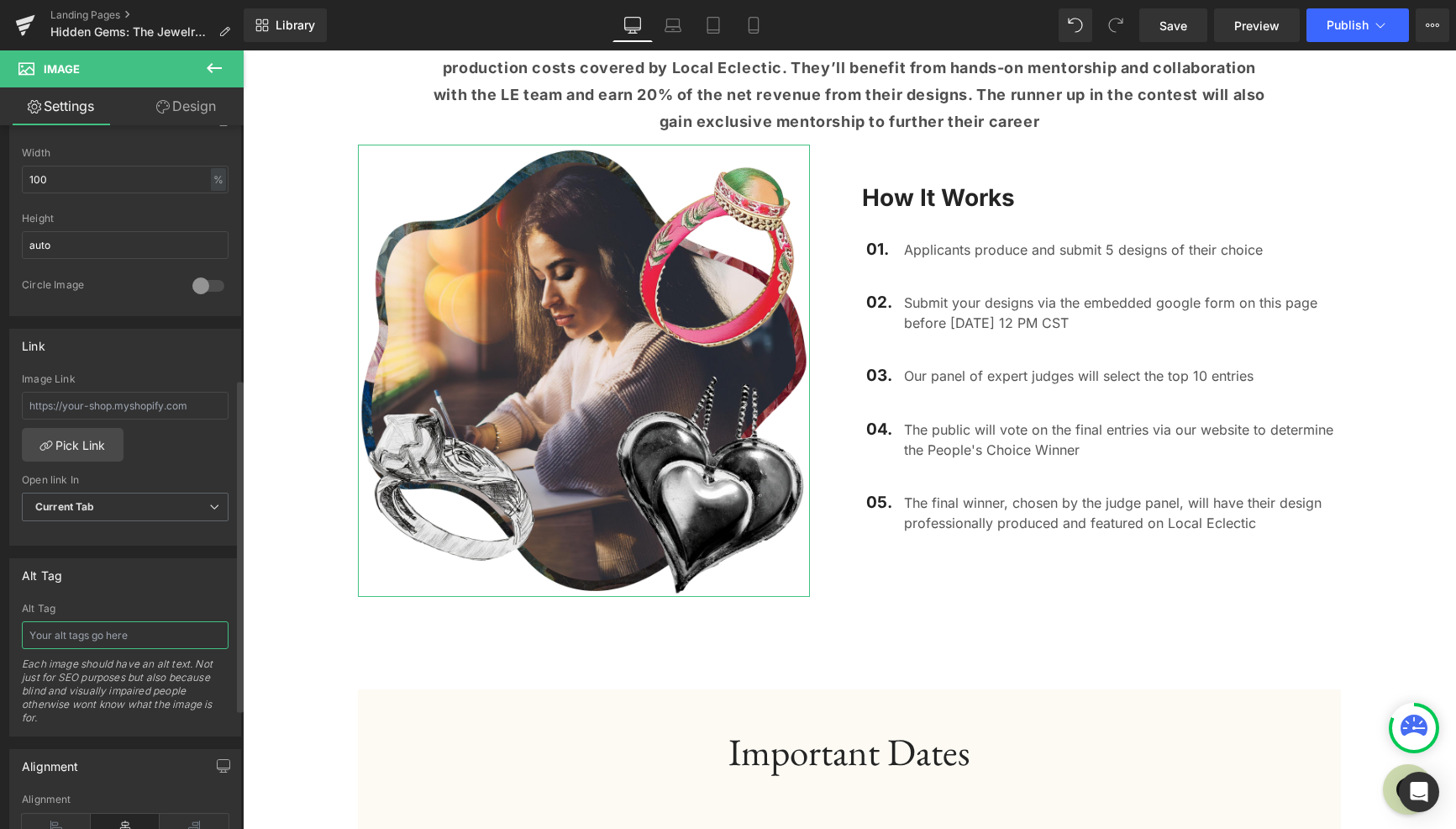
click at [130, 642] on input "text" at bounding box center [125, 634] width 207 height 27
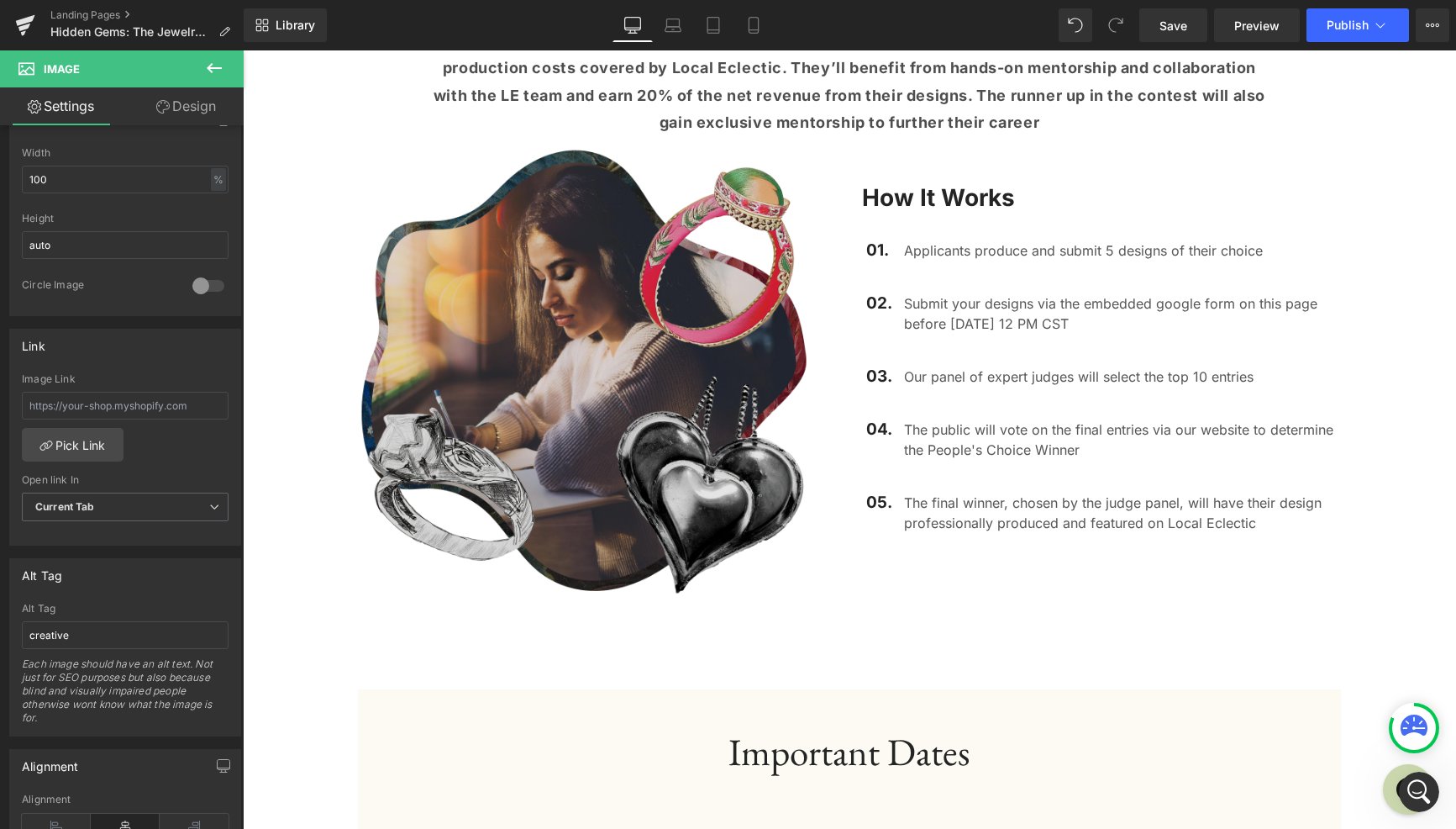
scroll to position [925, 0]
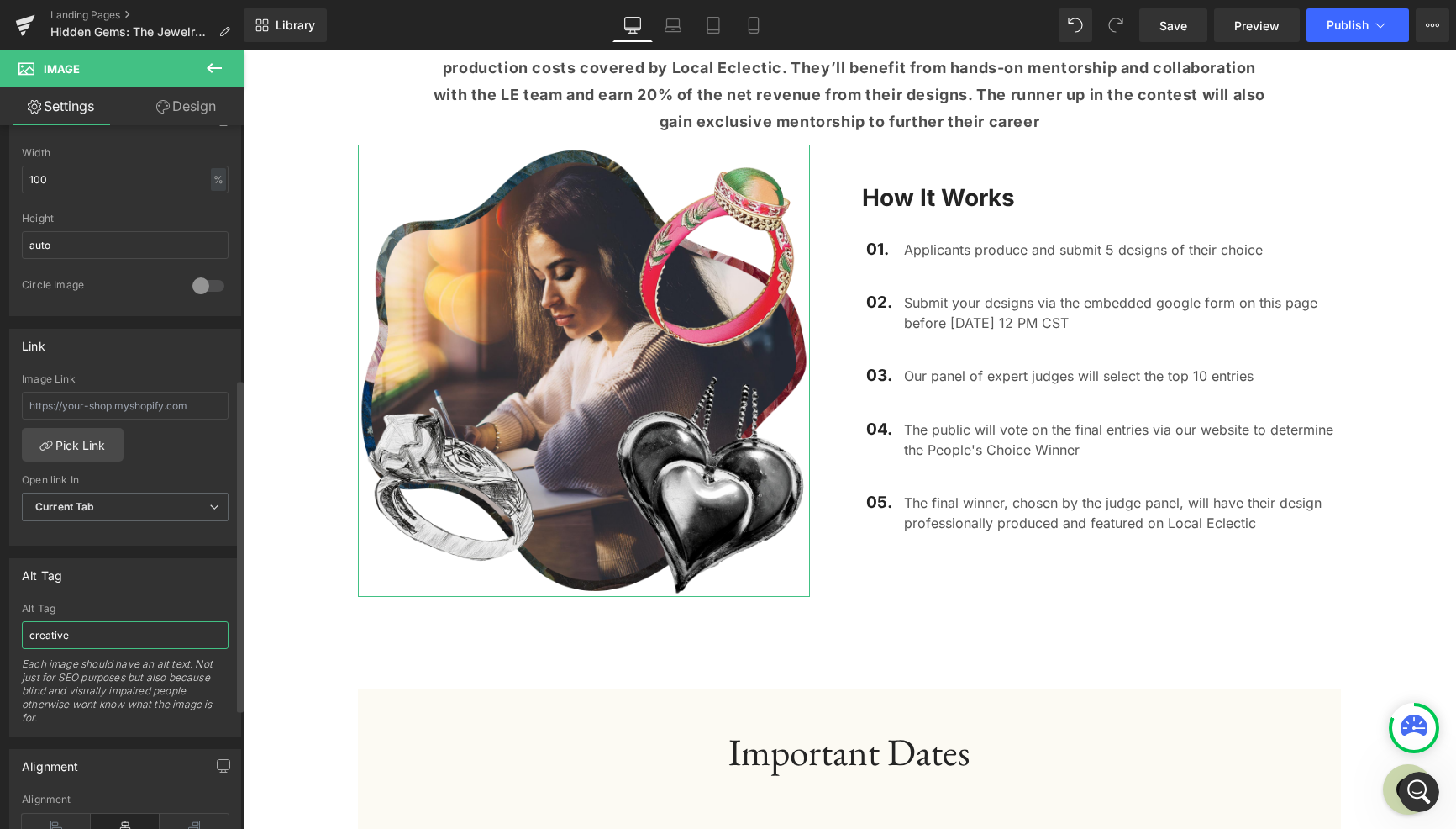
click at [154, 639] on input "creative" at bounding box center [125, 634] width 207 height 27
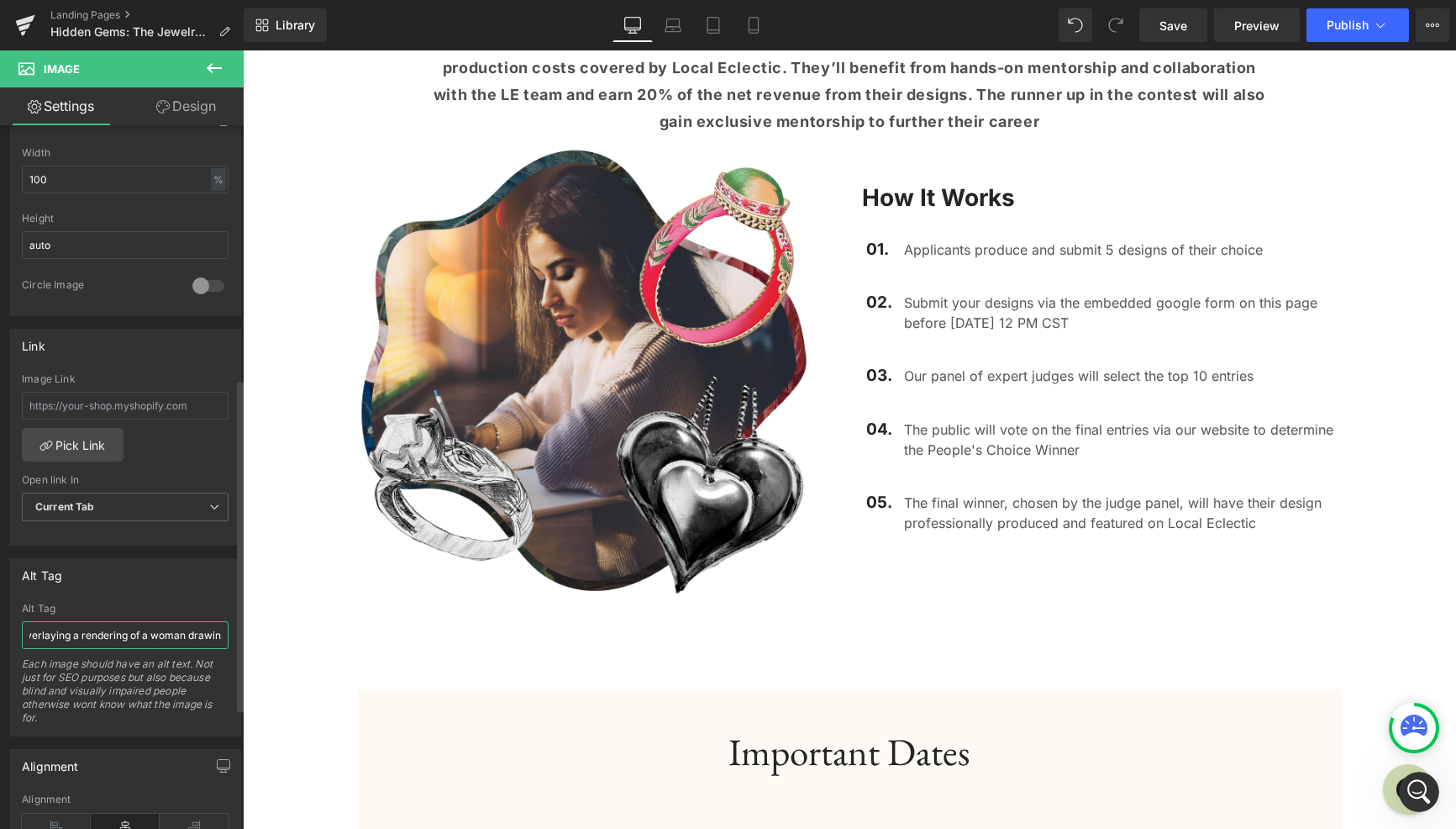
type input "creative collage image with sketches of jewelry concepts overlaying a rendering…"
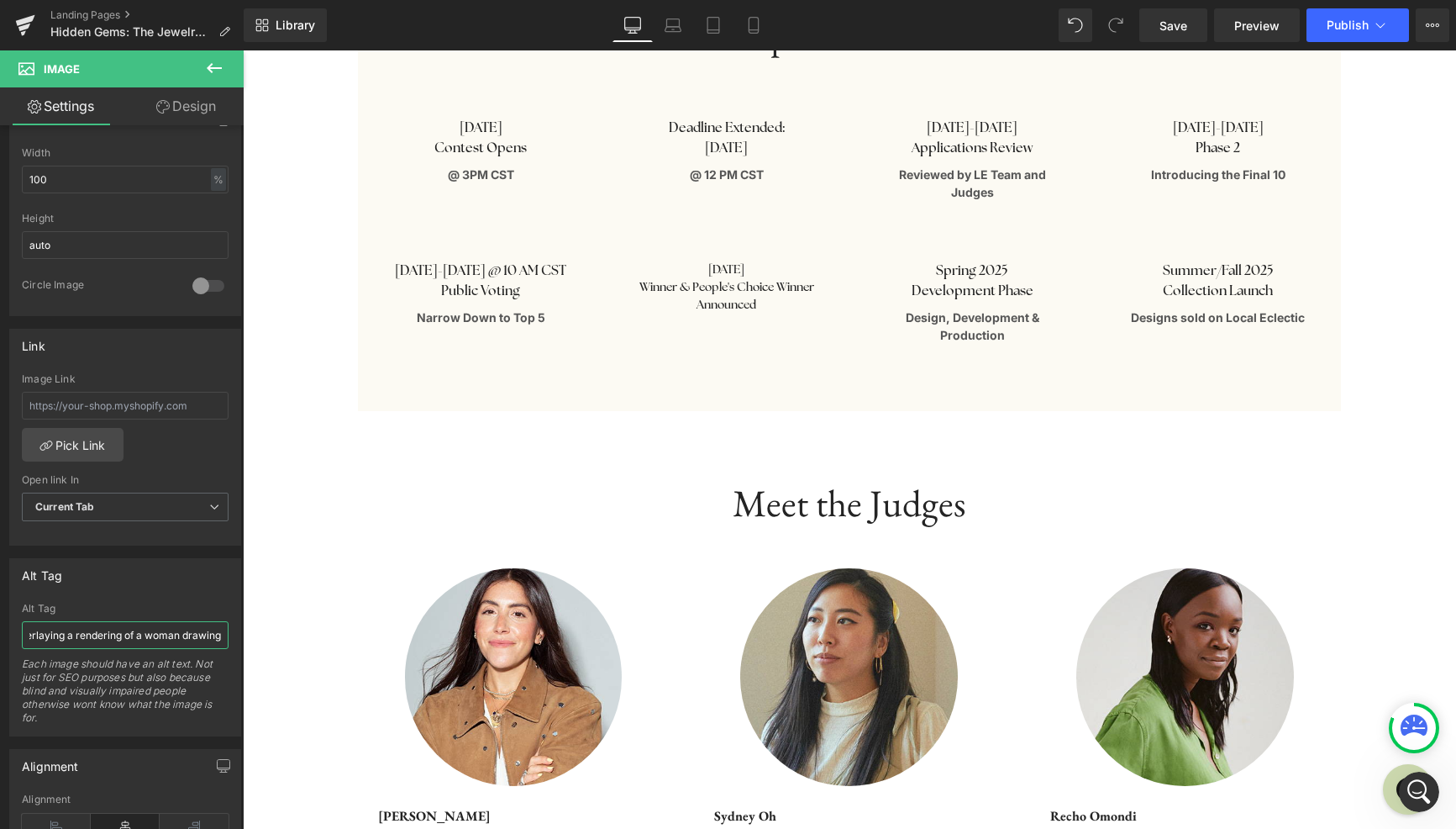
scroll to position [1873, 0]
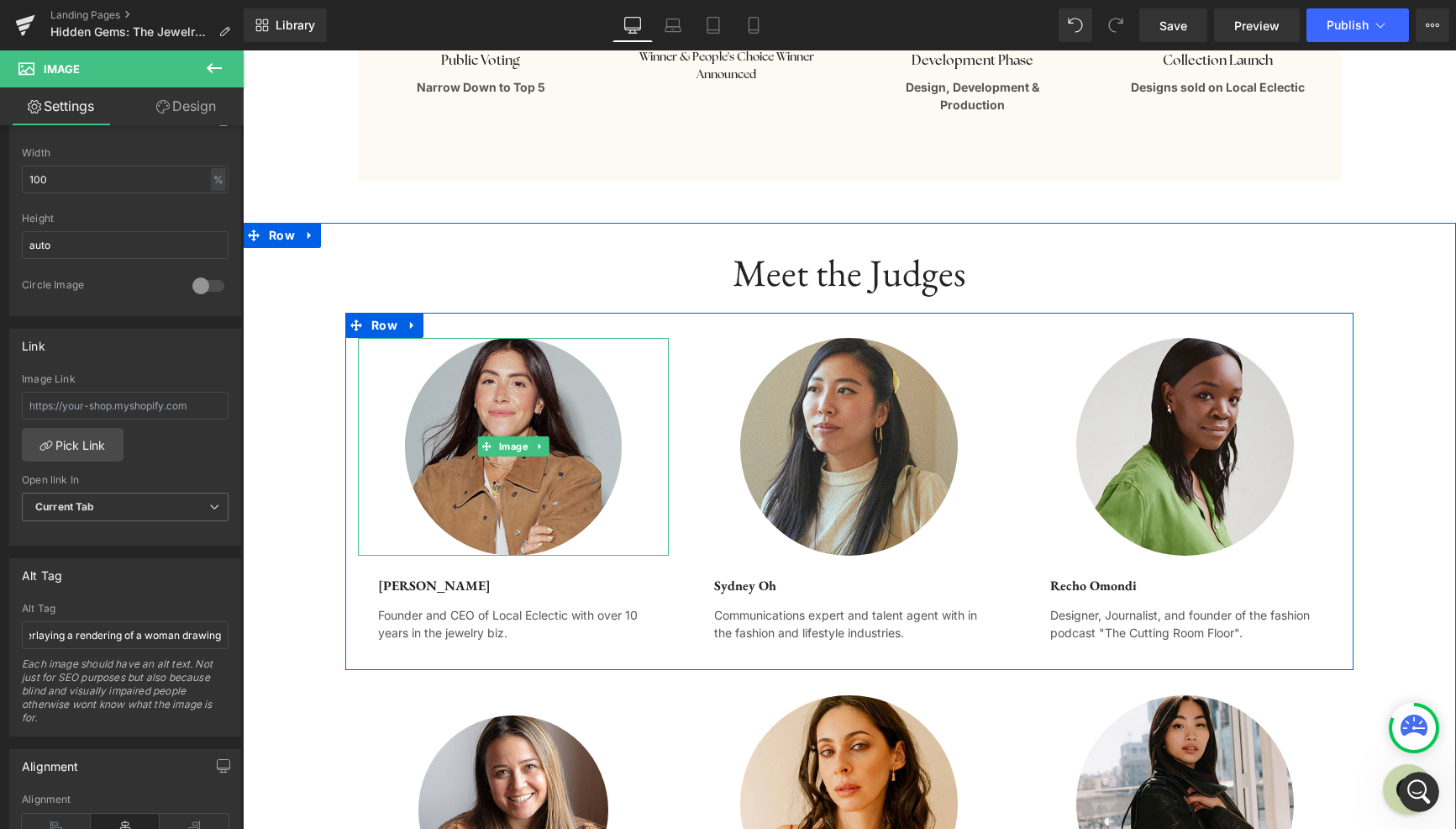
click at [525, 457] on img at bounding box center [514, 446] width 217 height 217
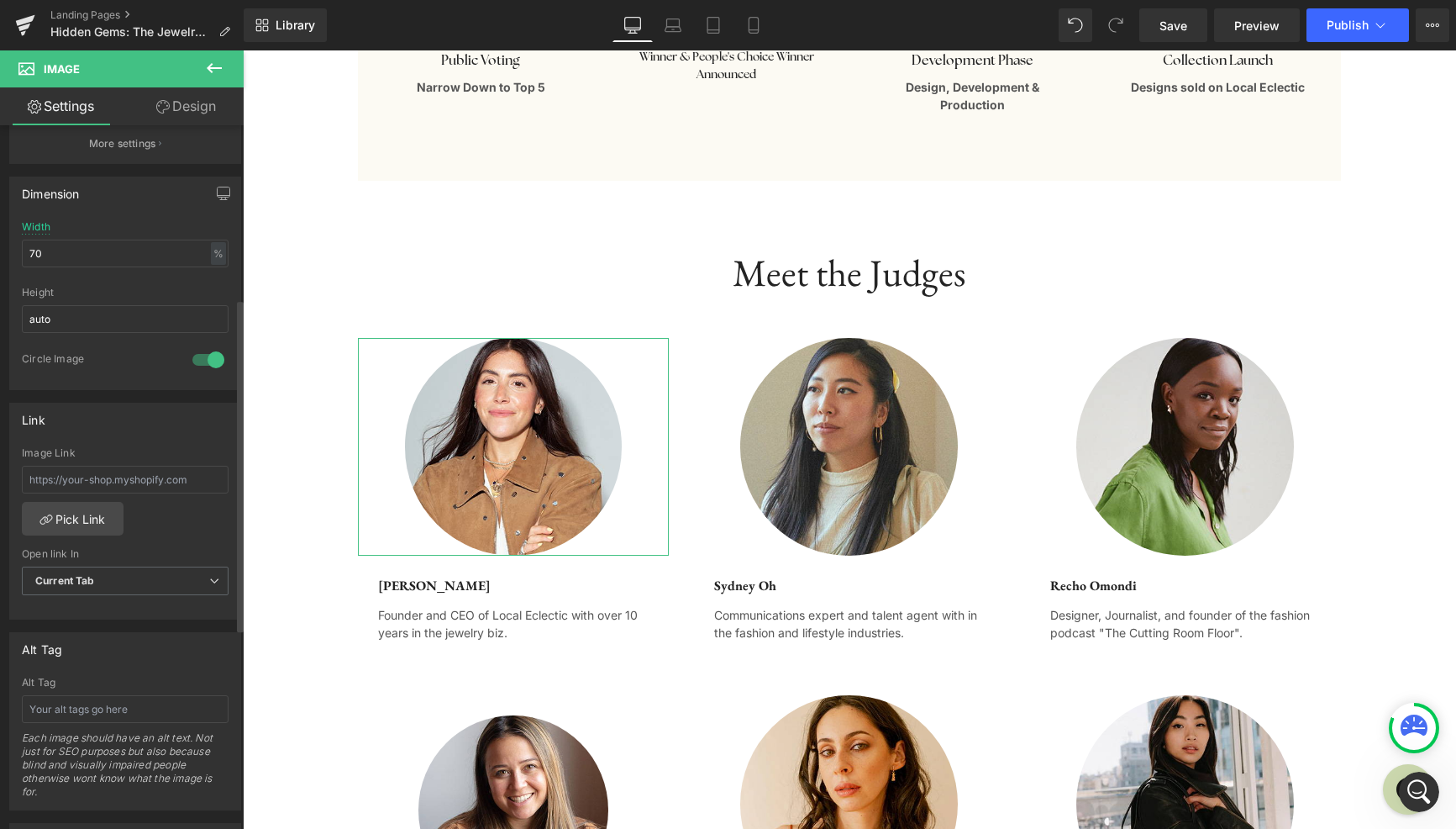
scroll to position [464, 0]
drag, startPoint x: 133, startPoint y: 707, endPoint x: 137, endPoint y: 689, distance: 18.4
click at [133, 705] on input "text" at bounding box center [125, 705] width 207 height 27
type input "Alexis Nido-Russo"
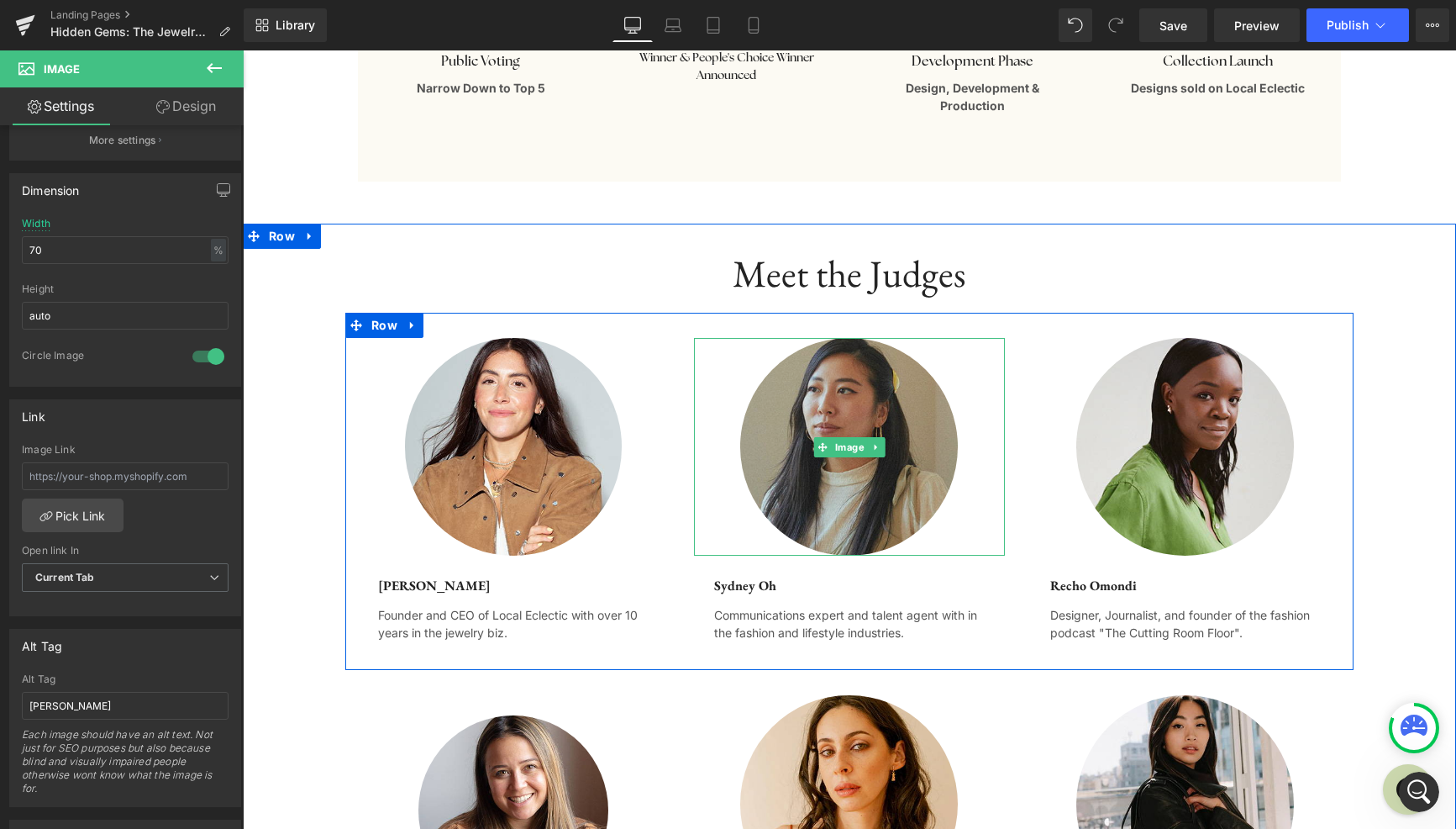
click at [906, 492] on img at bounding box center [848, 446] width 217 height 217
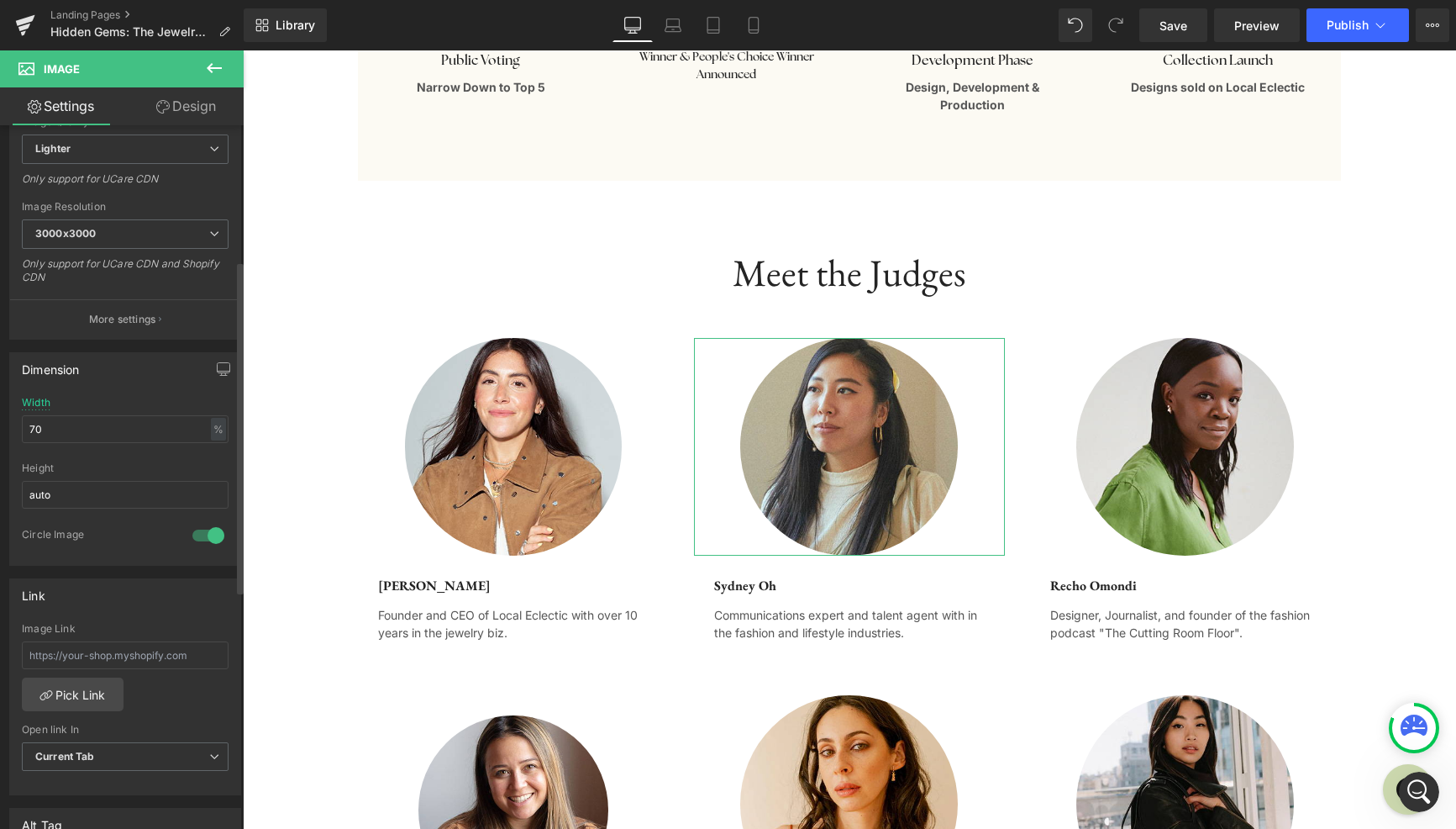
scroll to position [682, 0]
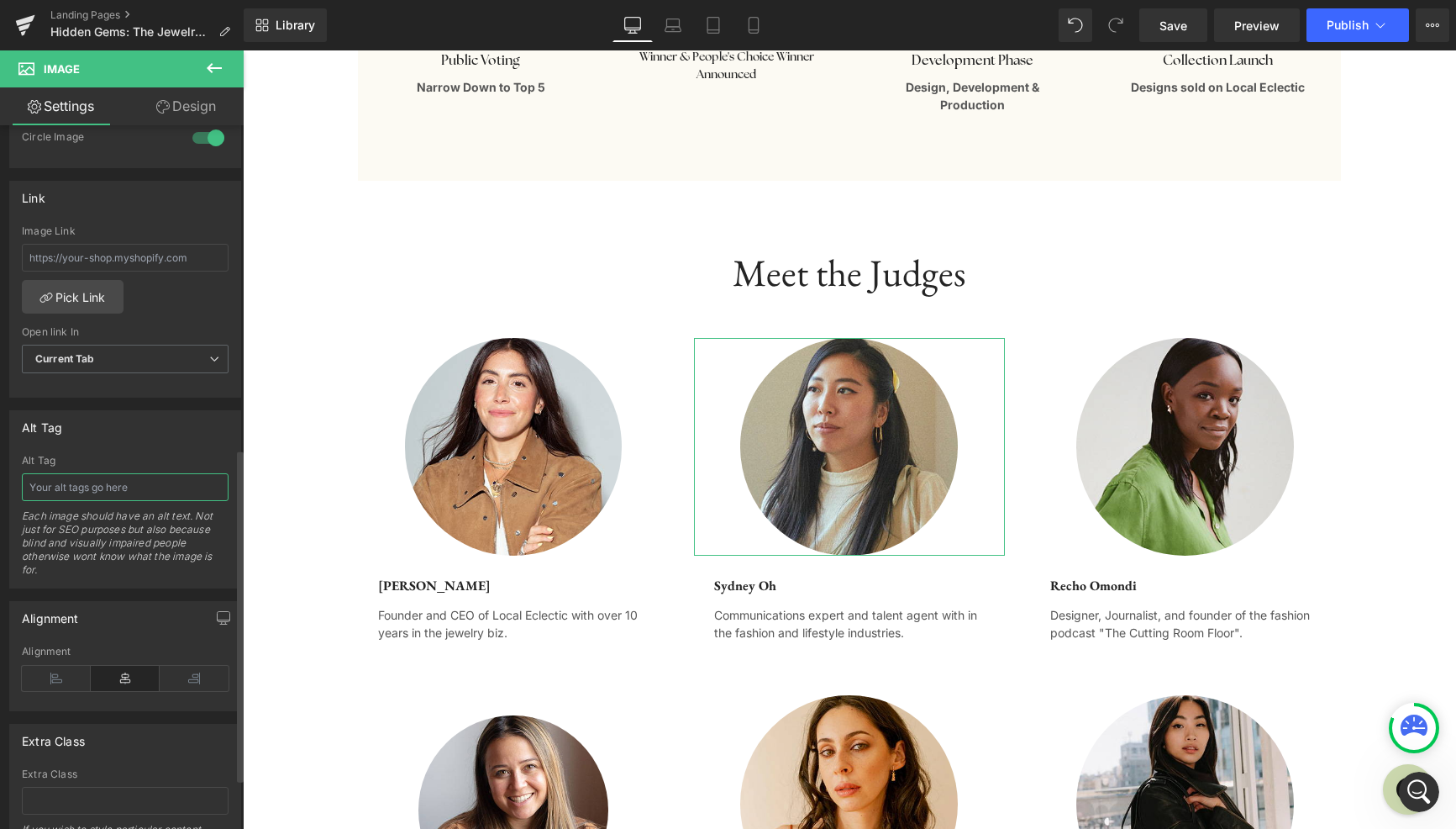
click at [97, 485] on input "text" at bounding box center [125, 486] width 207 height 27
type input "Sydney Oh"
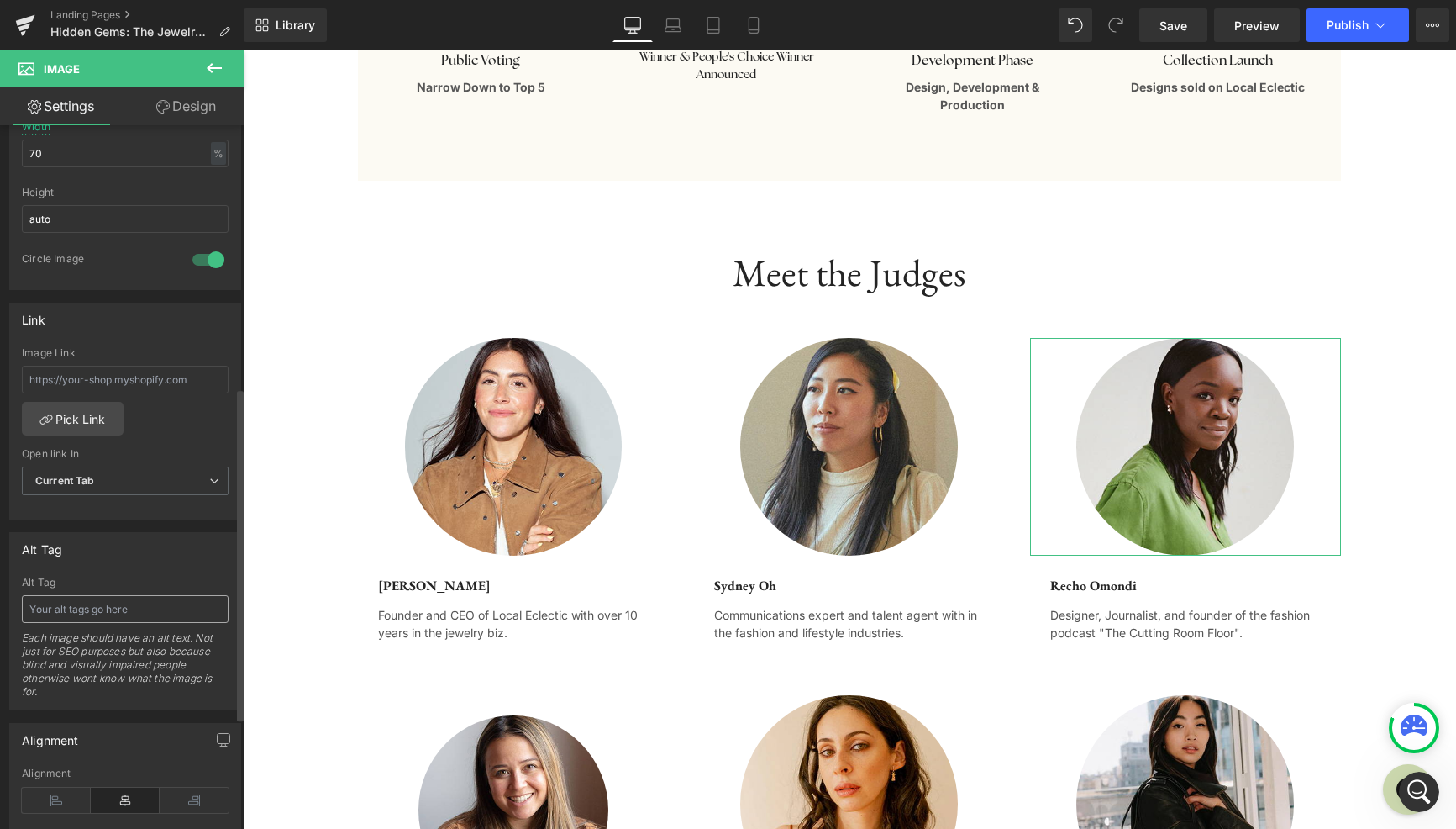
scroll to position [562, 0]
click at [122, 614] on input "text" at bounding box center [125, 608] width 207 height 27
type input "Recho Omondi"
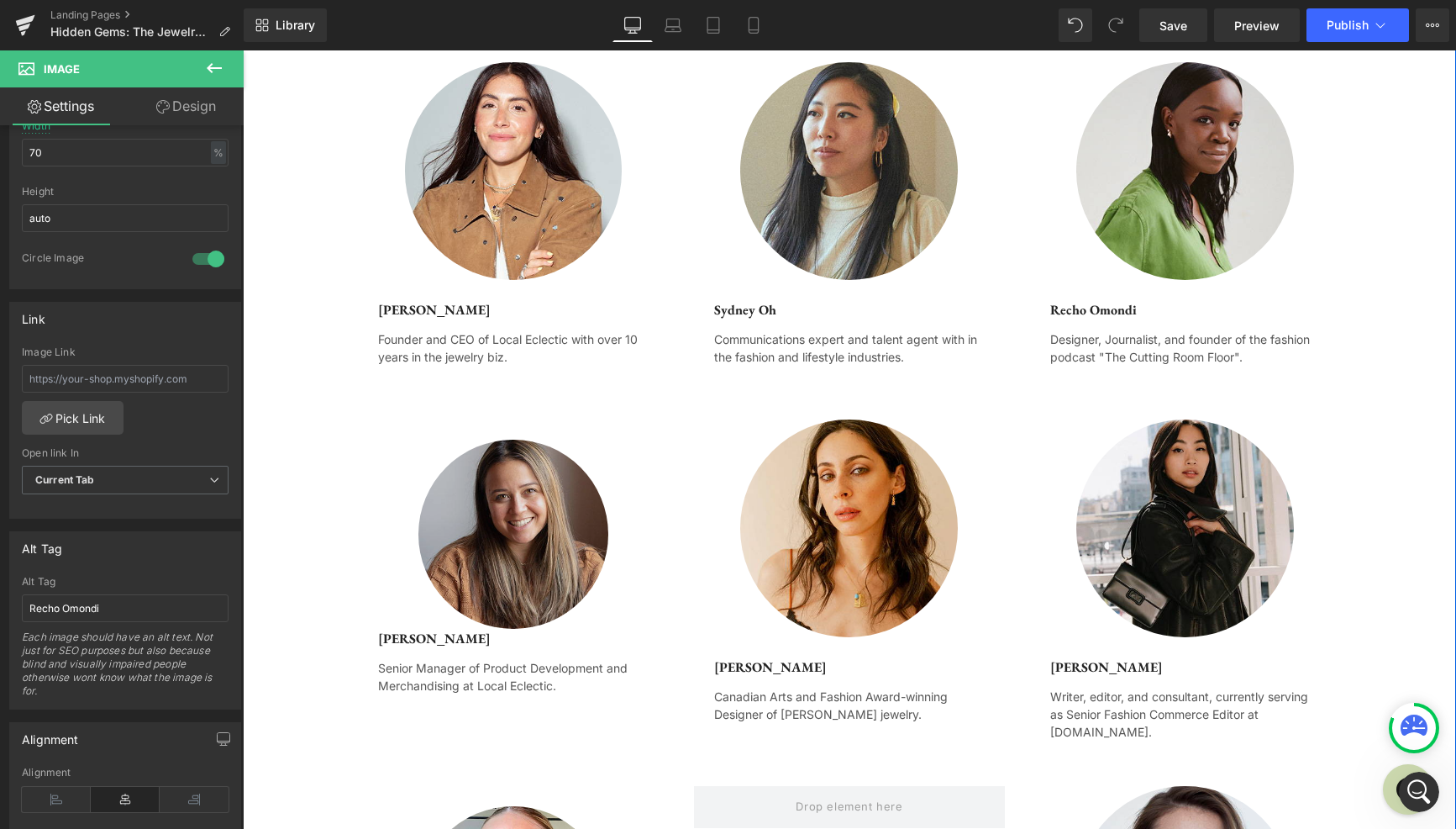
click at [571, 570] on img at bounding box center [513, 534] width 189 height 189
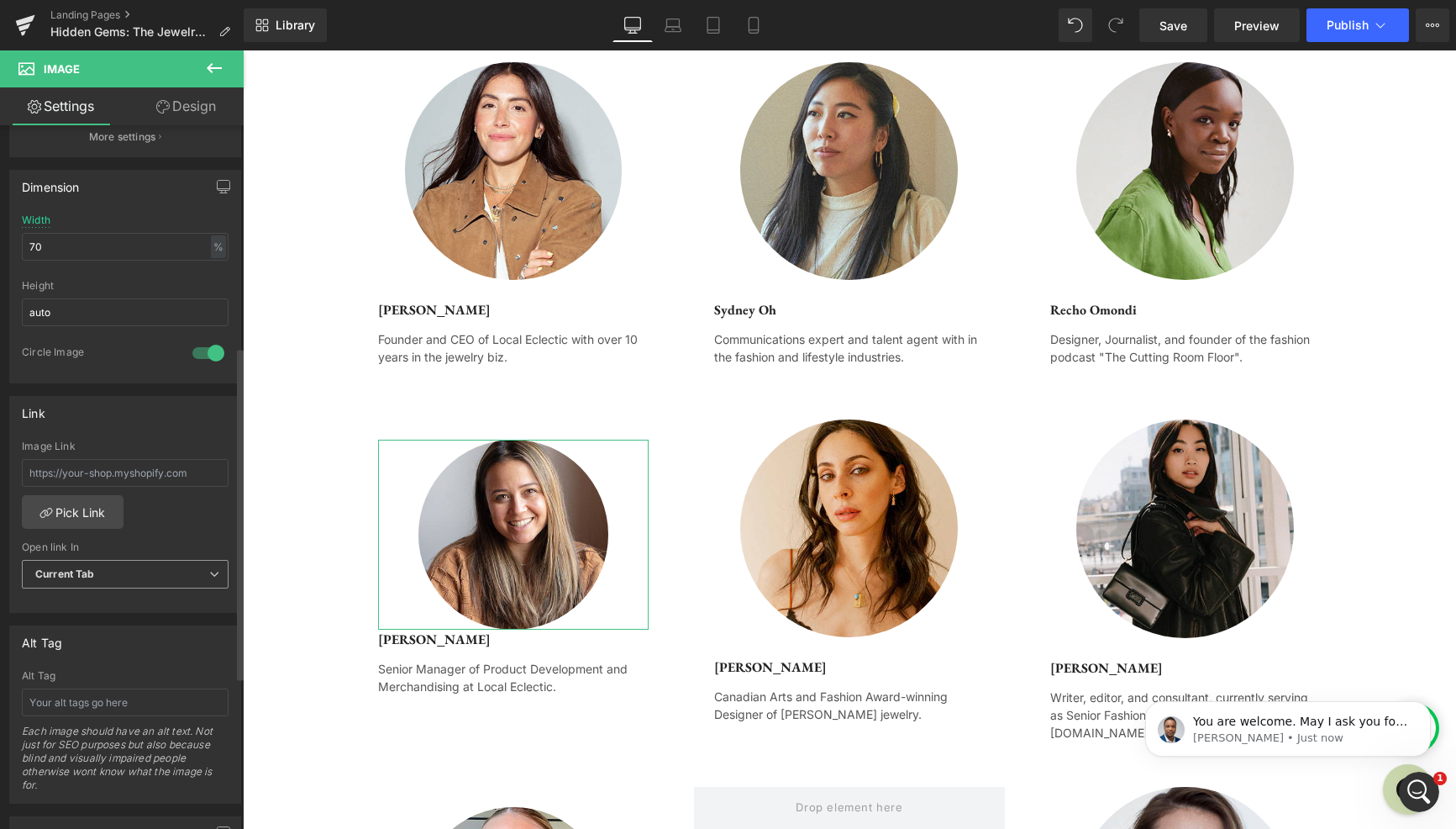
scroll to position [0, 0]
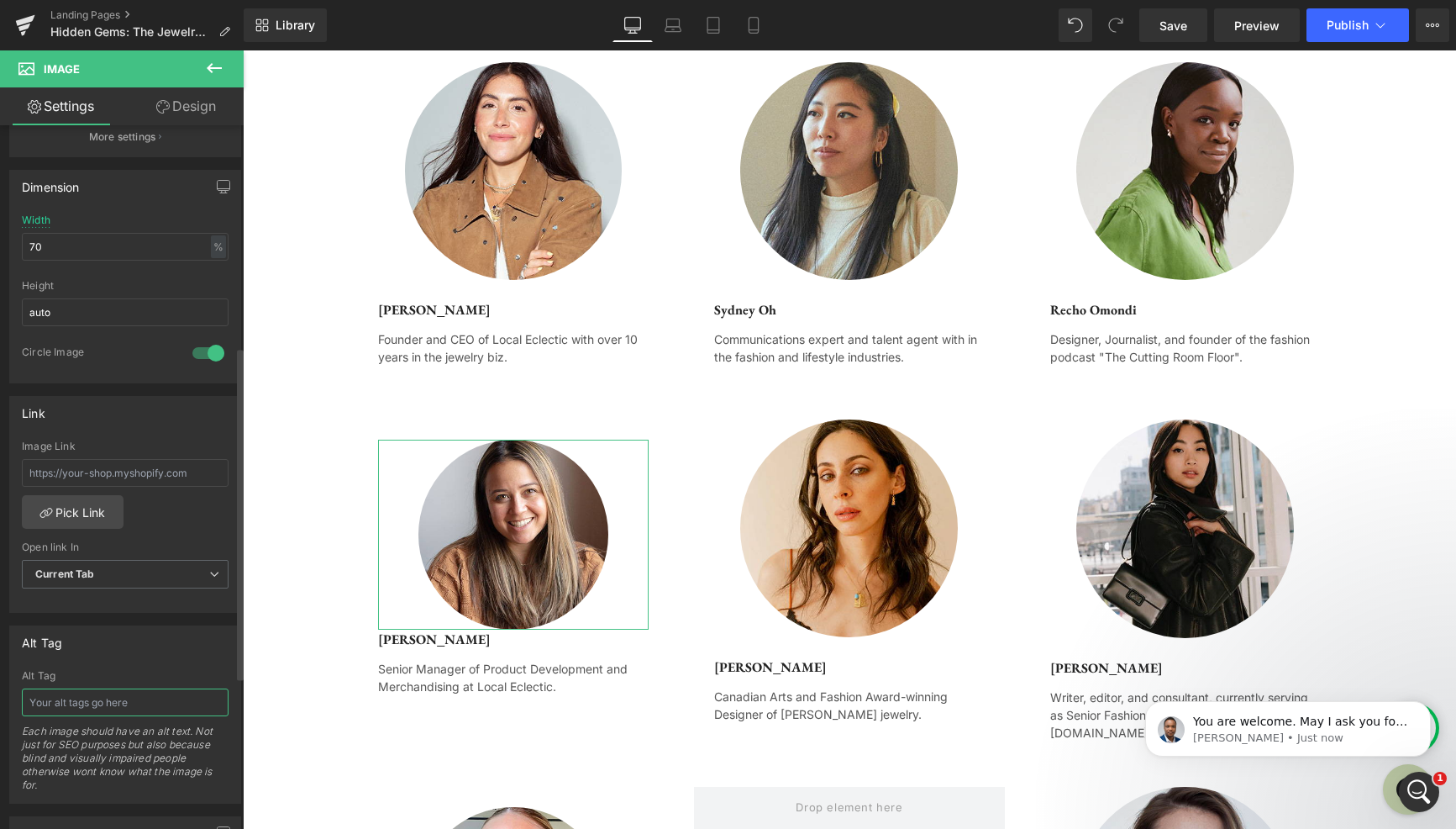
click at [122, 702] on input "text" at bounding box center [125, 702] width 207 height 27
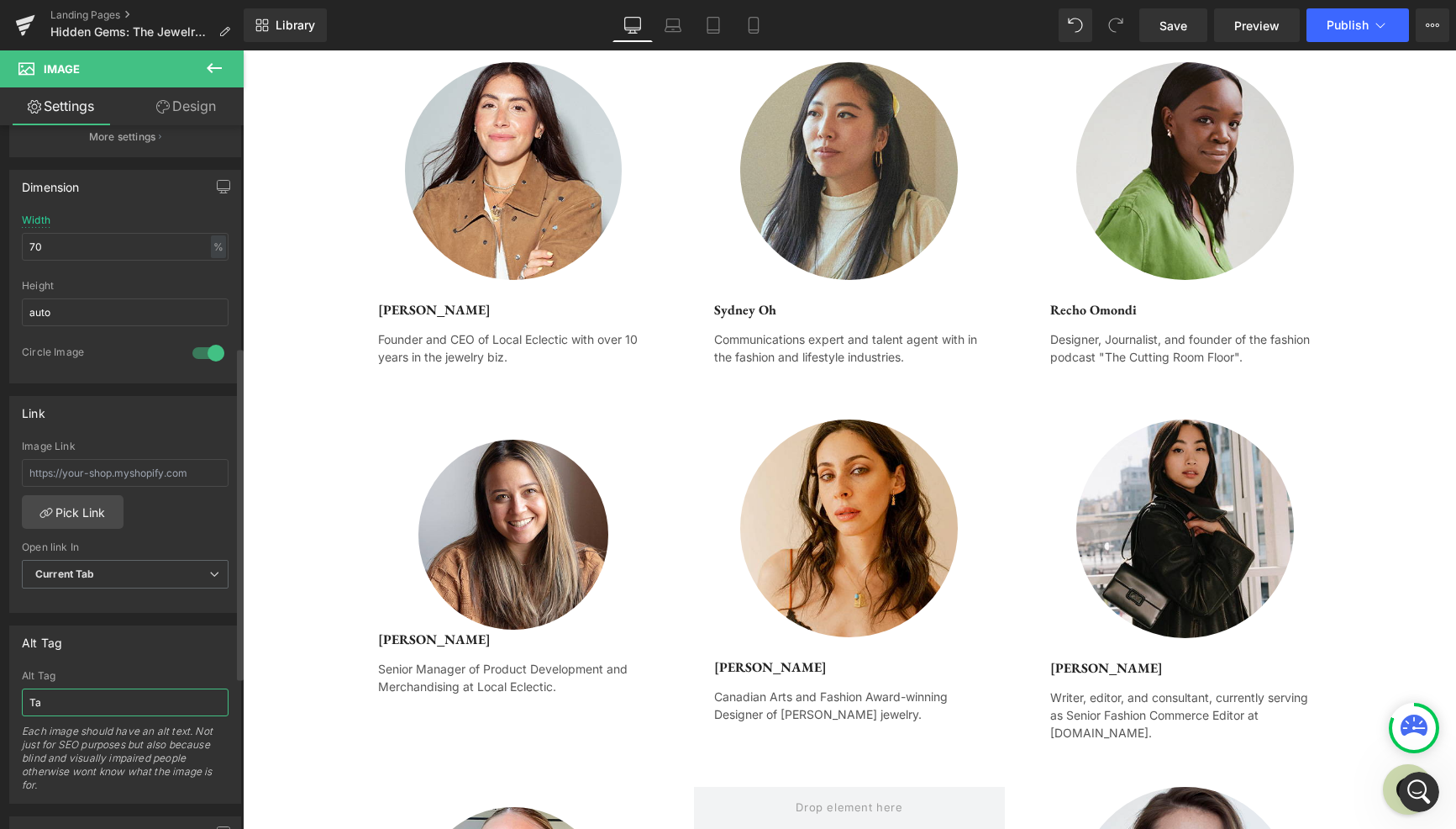
scroll to position [2148, 0]
type input "Taryn Gordon"
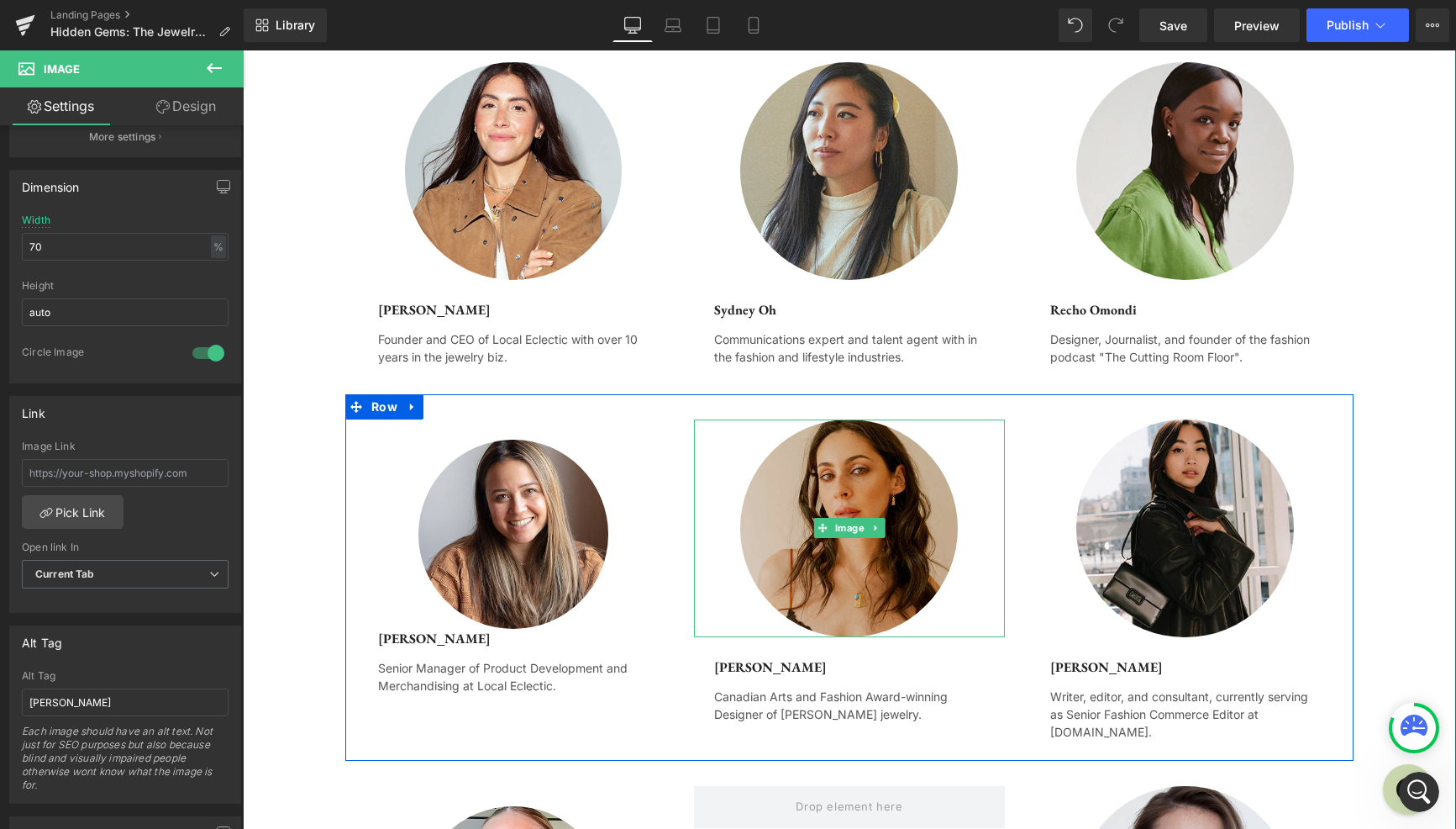
click at [858, 598] on img at bounding box center [848, 528] width 217 height 217
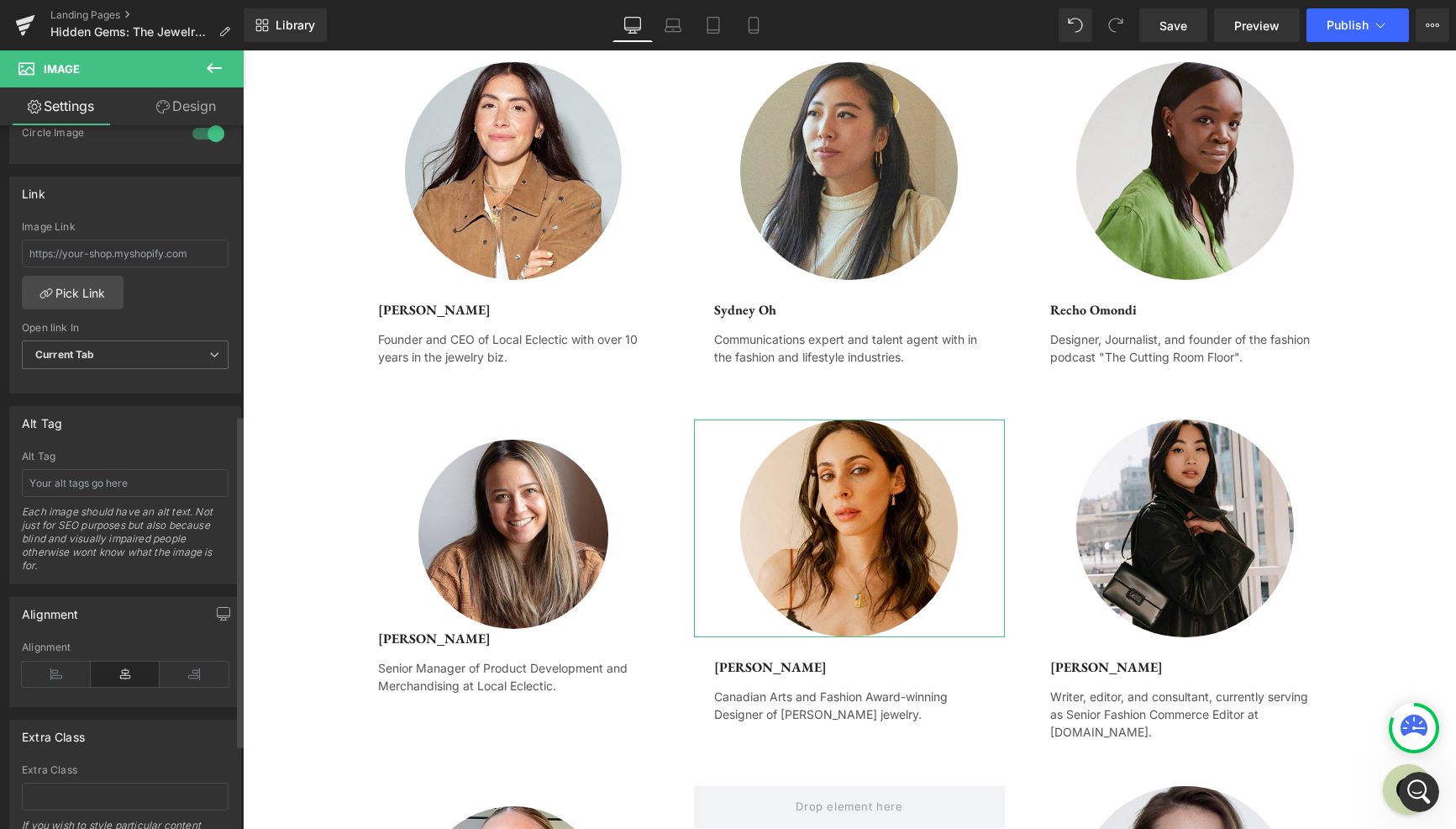
scroll to position [767, 0]
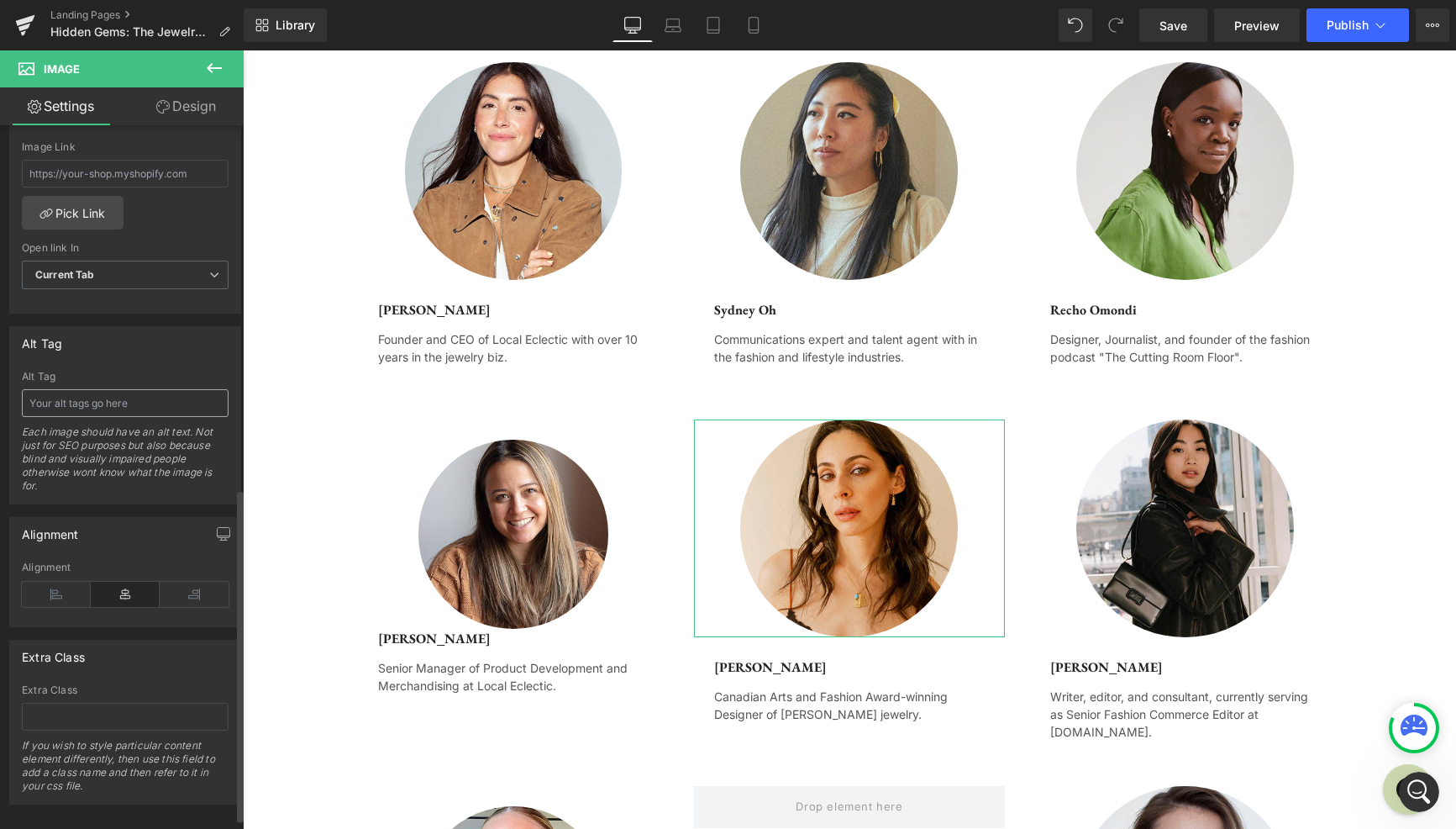
click at [148, 397] on input "text" at bounding box center [125, 403] width 207 height 27
type input "Sofia Ajram"
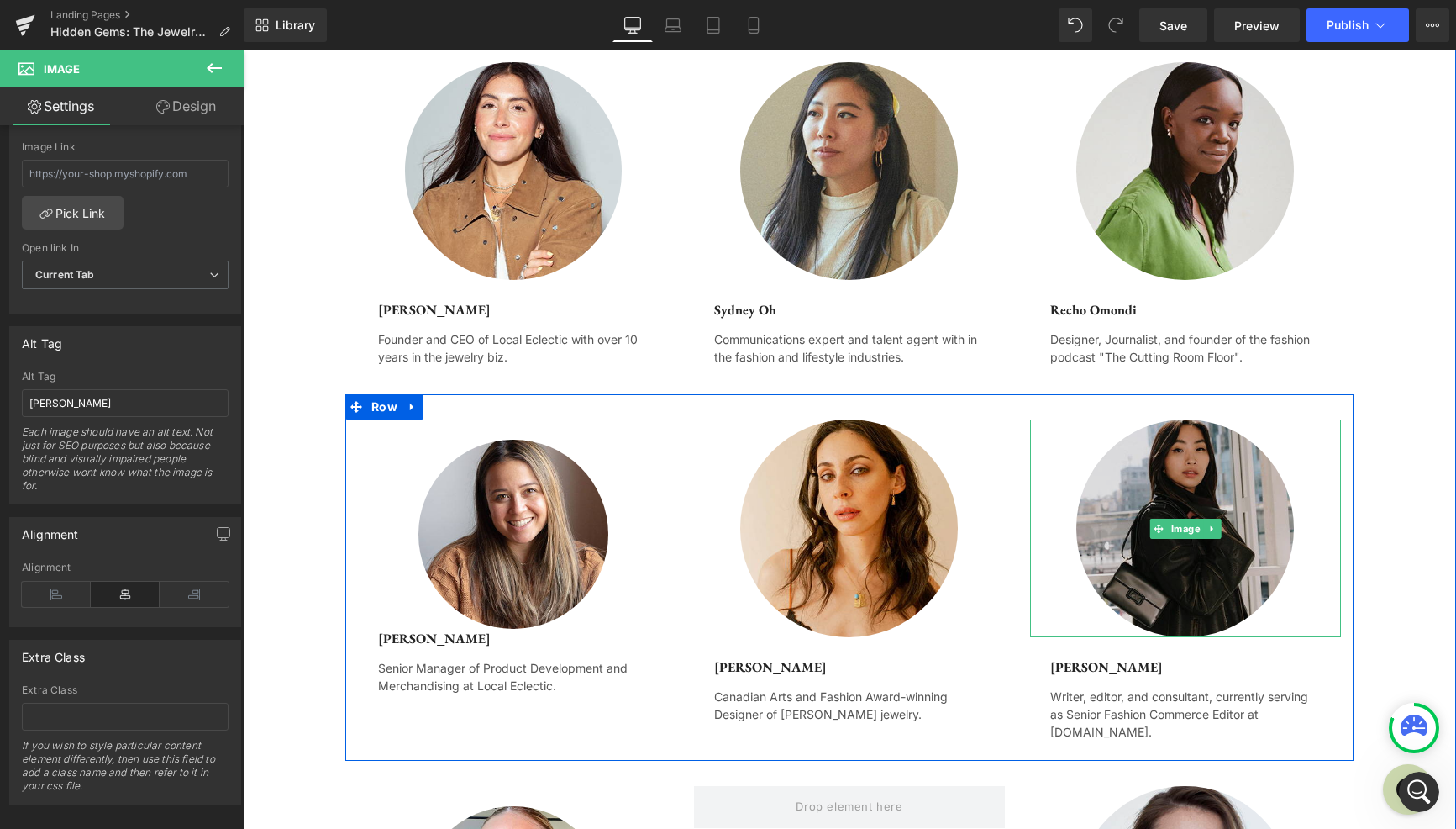
click at [1218, 577] on img at bounding box center [1184, 529] width 217 height 218
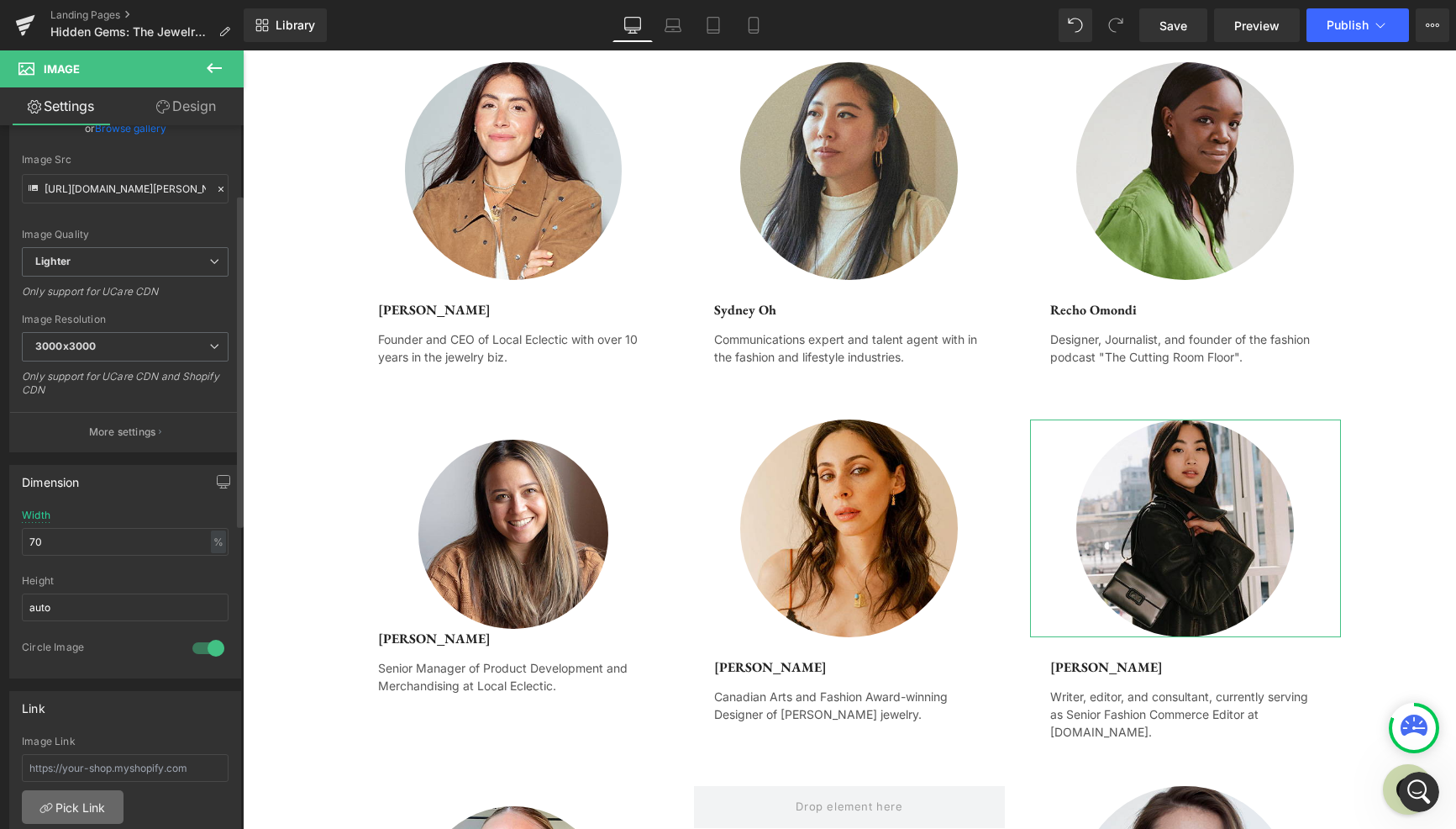
scroll to position [437, 0]
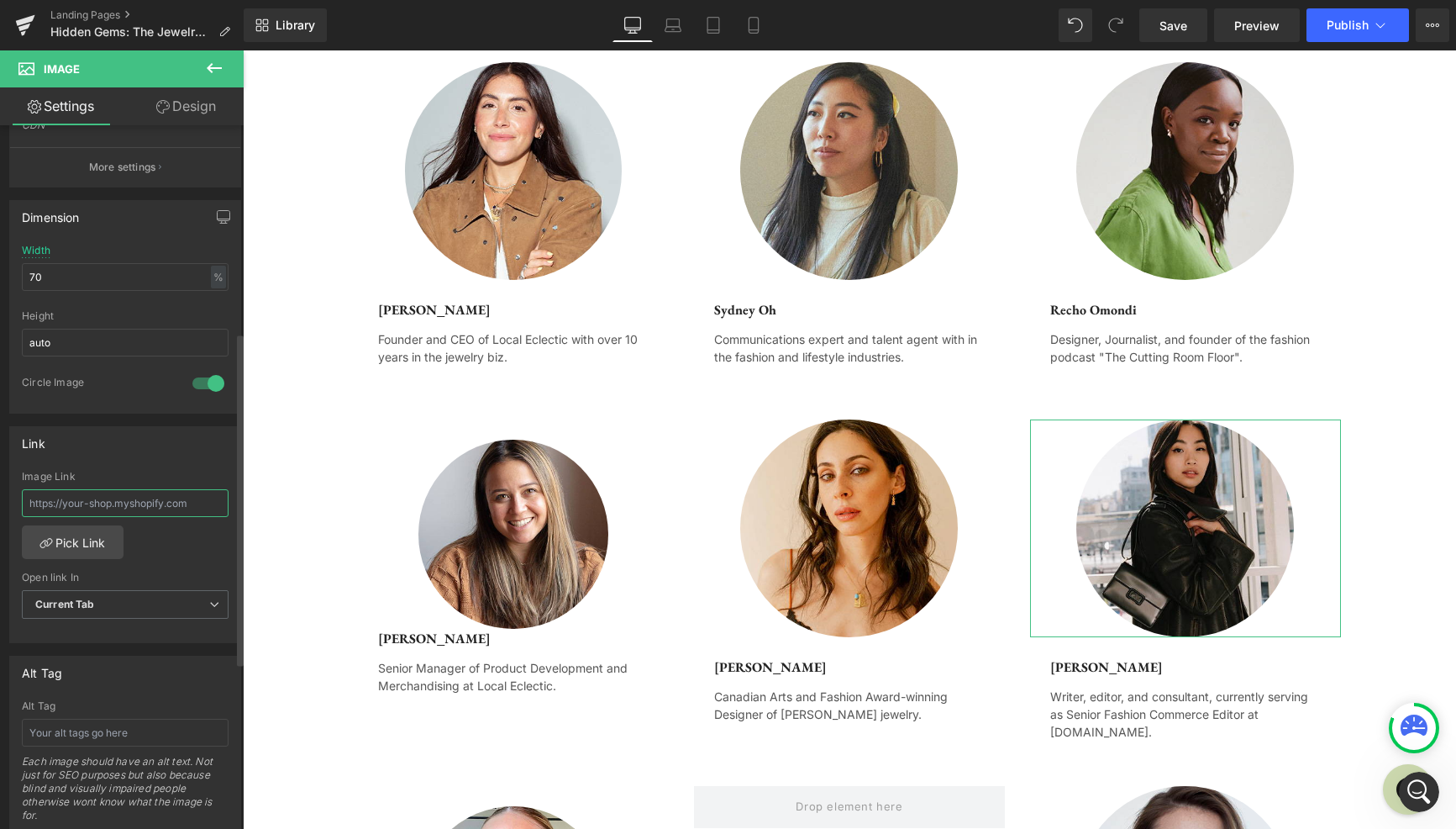
click at [113, 496] on input "text" at bounding box center [125, 502] width 207 height 27
drag, startPoint x: 136, startPoint y: 728, endPoint x: 162, endPoint y: 713, distance: 30.0
click at [137, 728] on input "text" at bounding box center [125, 732] width 207 height 27
type input "Dale Arden Chong"
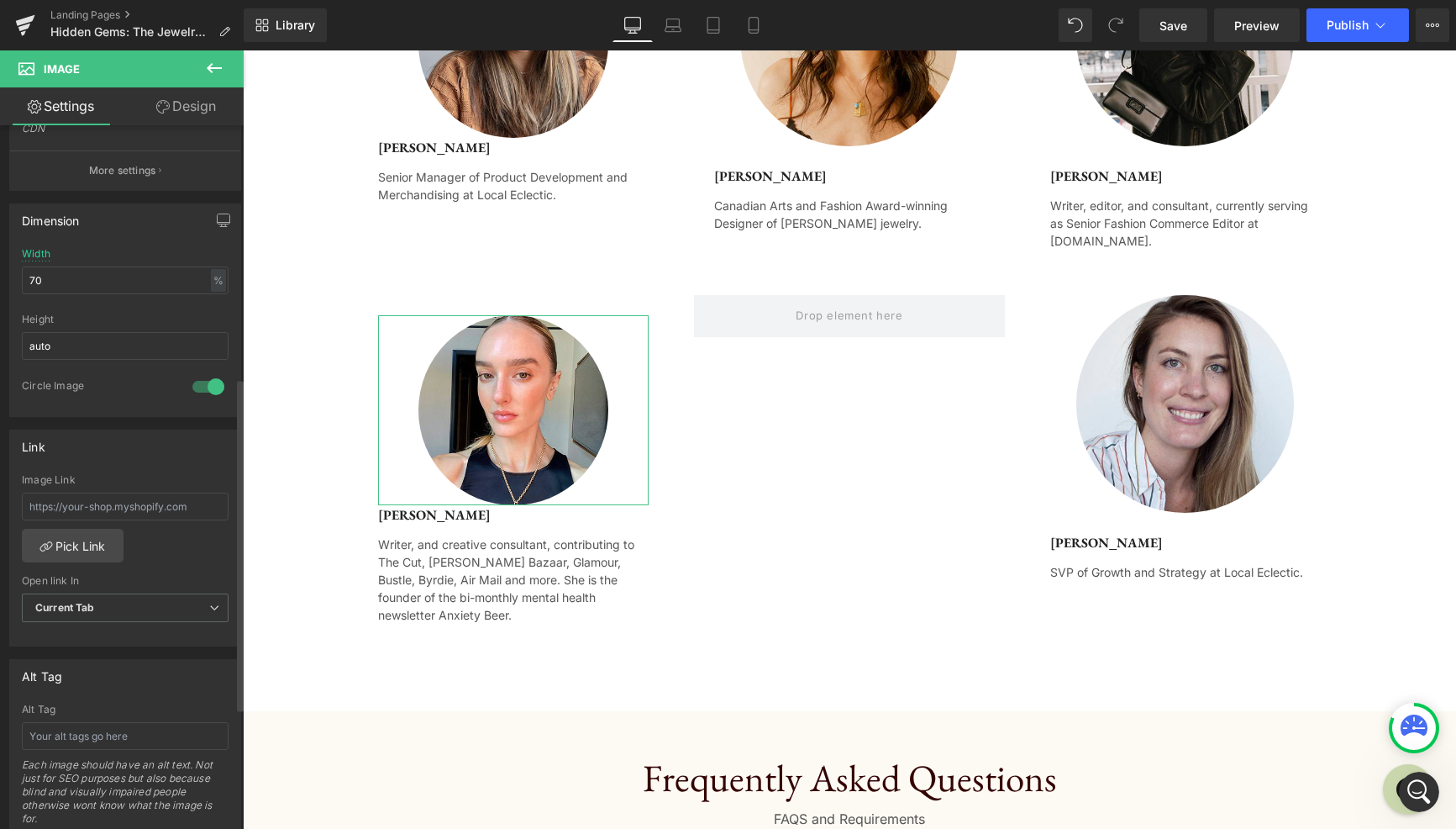
scroll to position [534, 0]
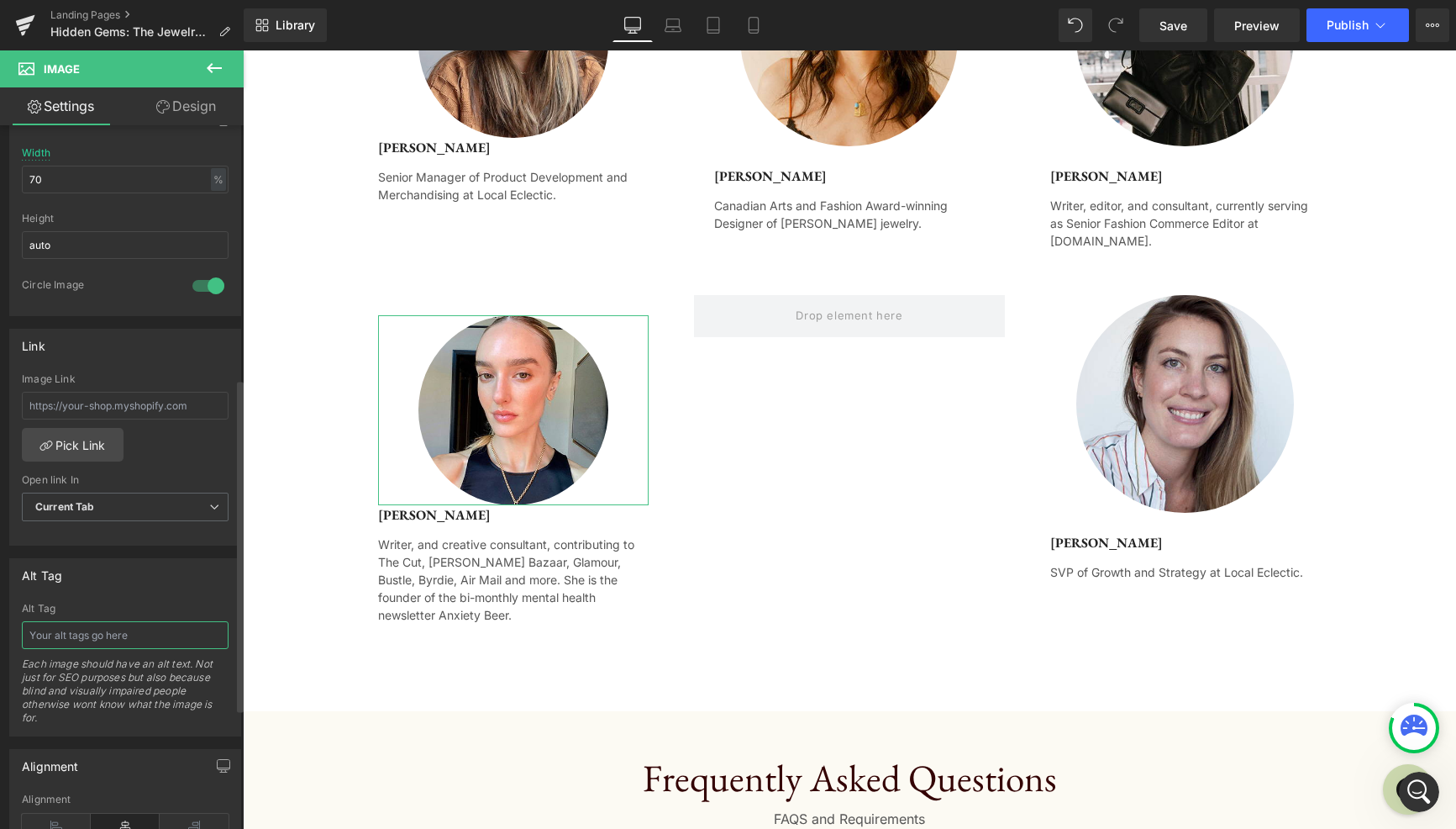
click at [146, 638] on input "text" at bounding box center [125, 634] width 207 height 27
type input "Hannah Baxter"
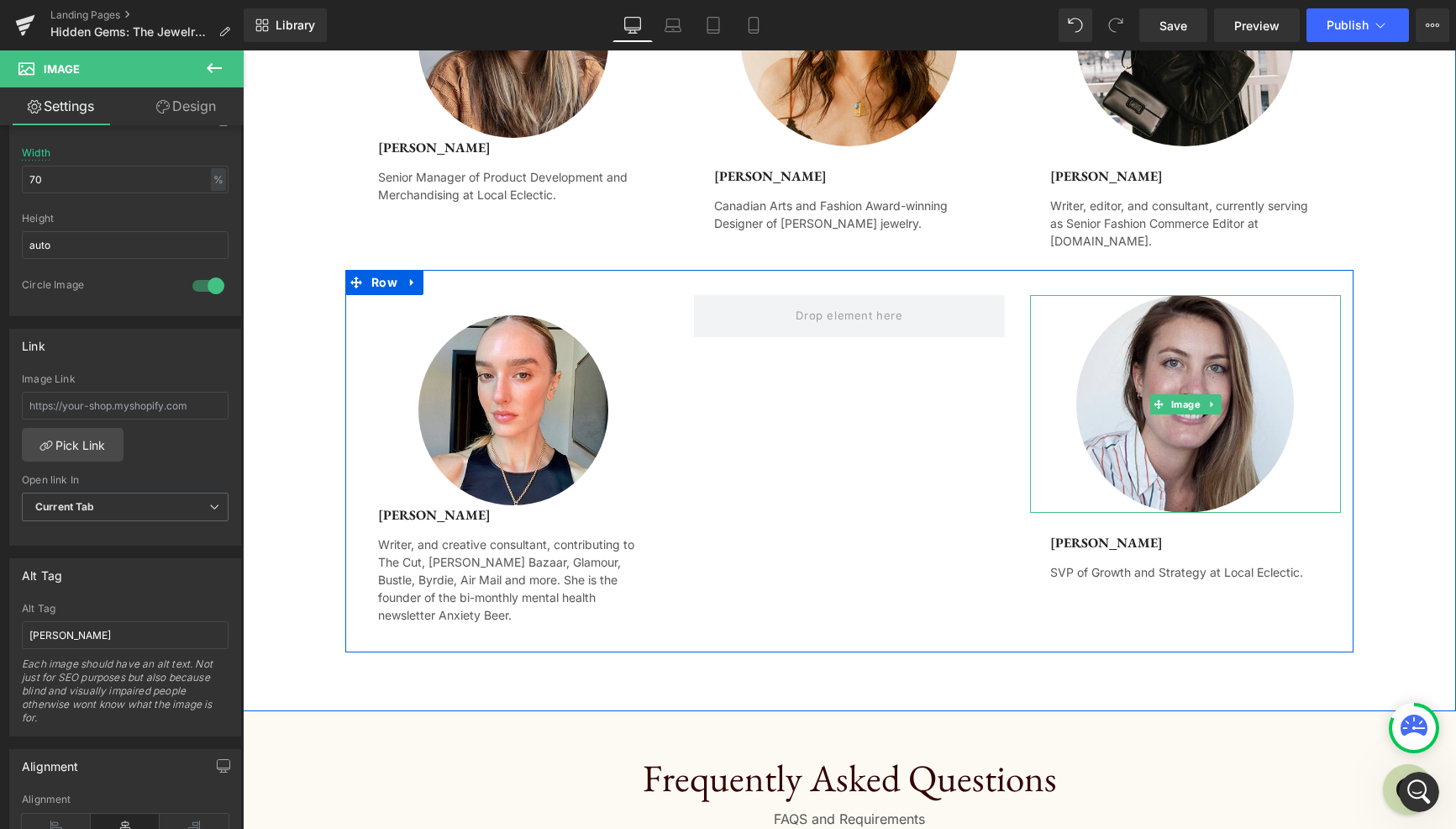
click at [1157, 466] on img at bounding box center [1184, 404] width 217 height 217
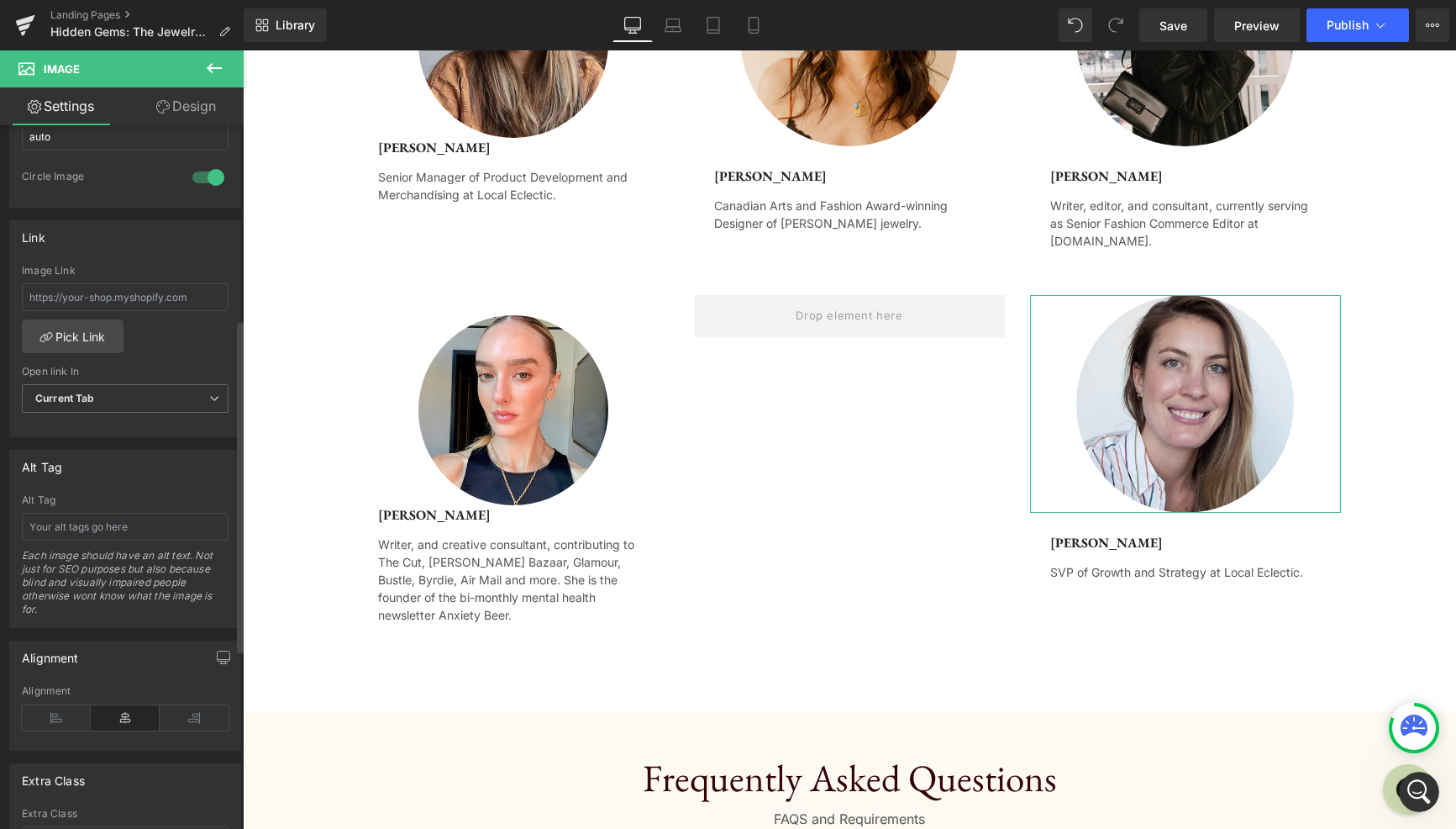
scroll to position [709, 0]
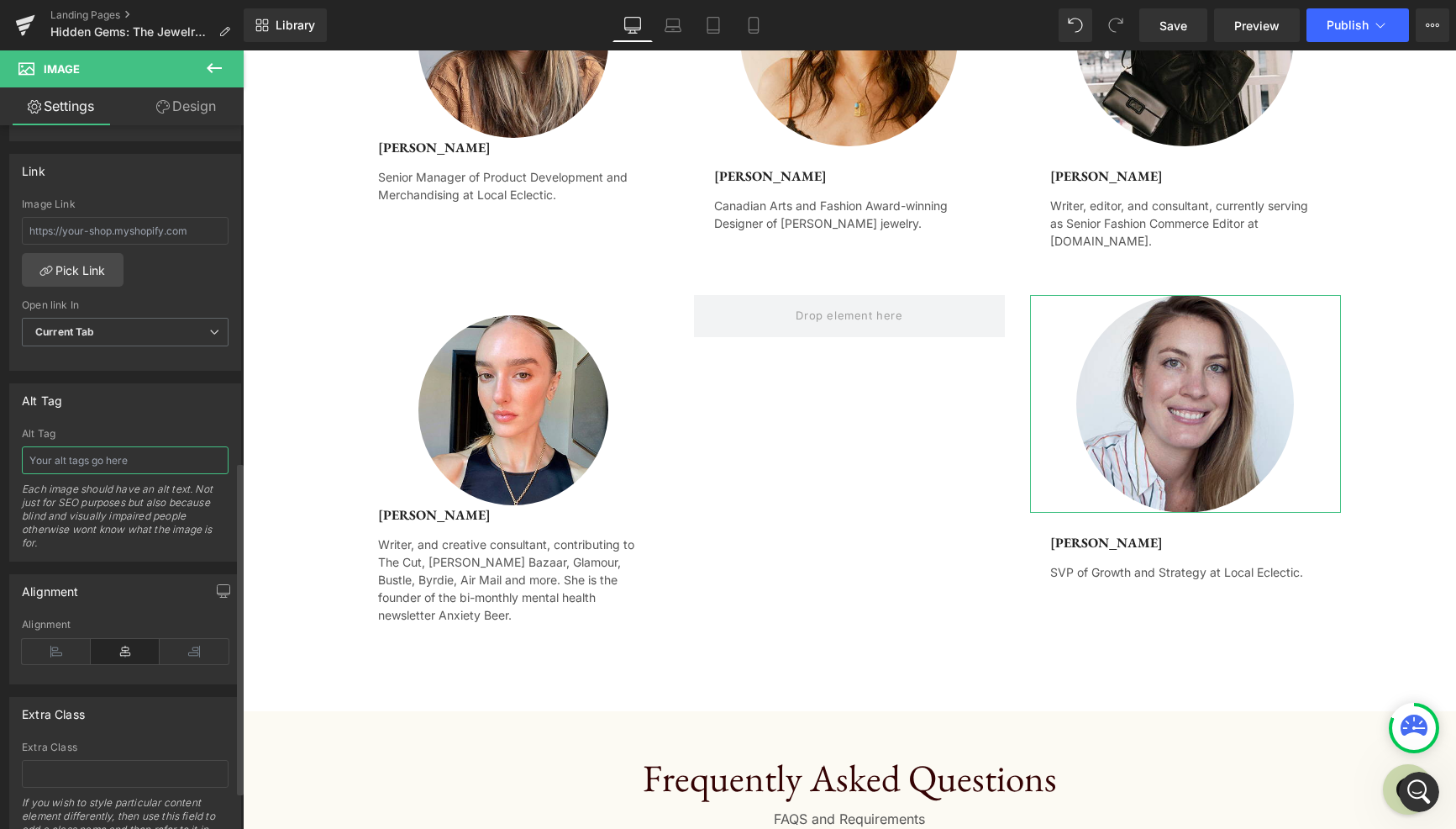
click at [122, 467] on input "text" at bounding box center [125, 459] width 207 height 27
type input "Melissa Sova"
click at [208, 70] on icon at bounding box center [214, 68] width 20 height 20
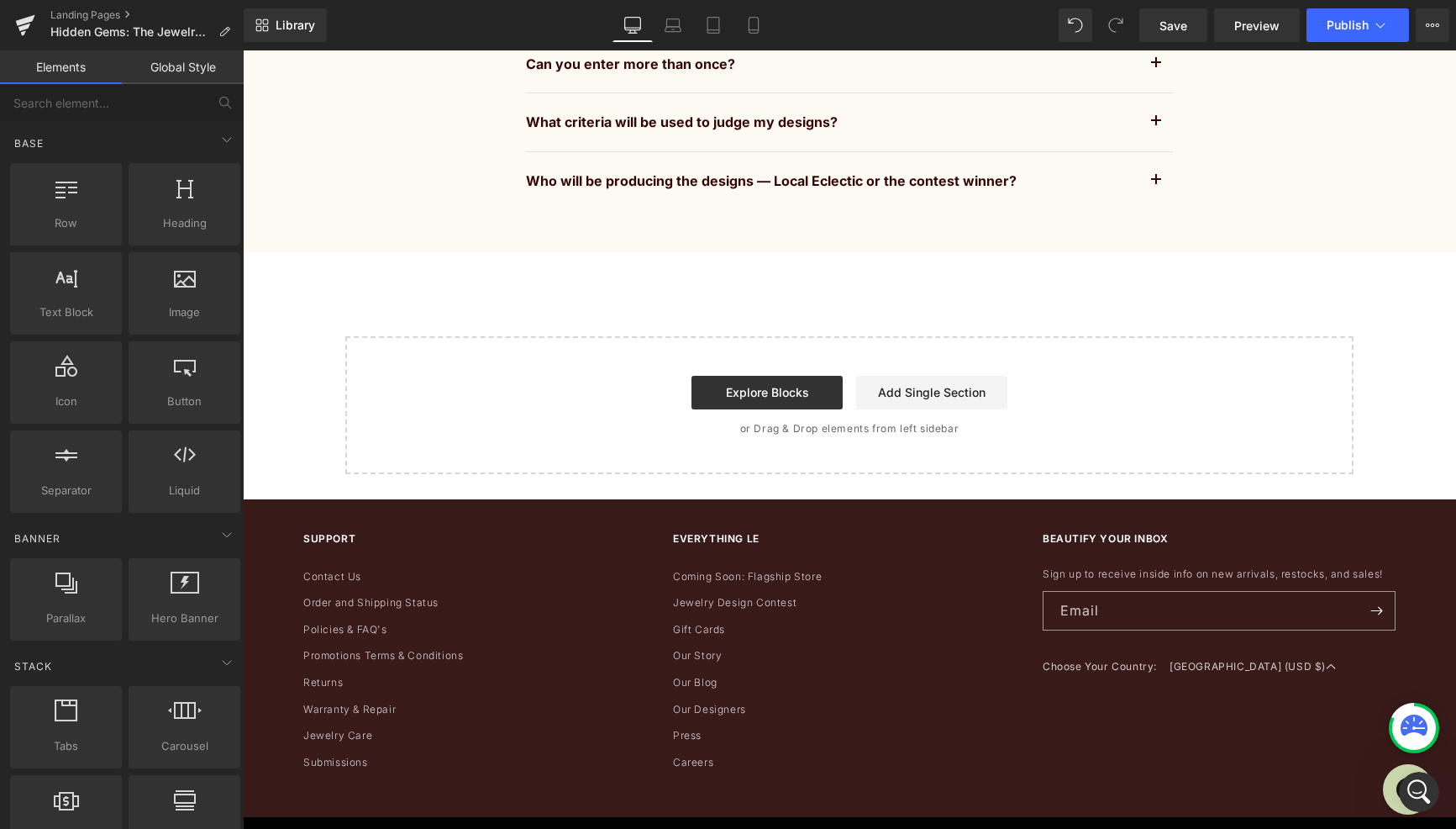
scroll to position [4016, 0]
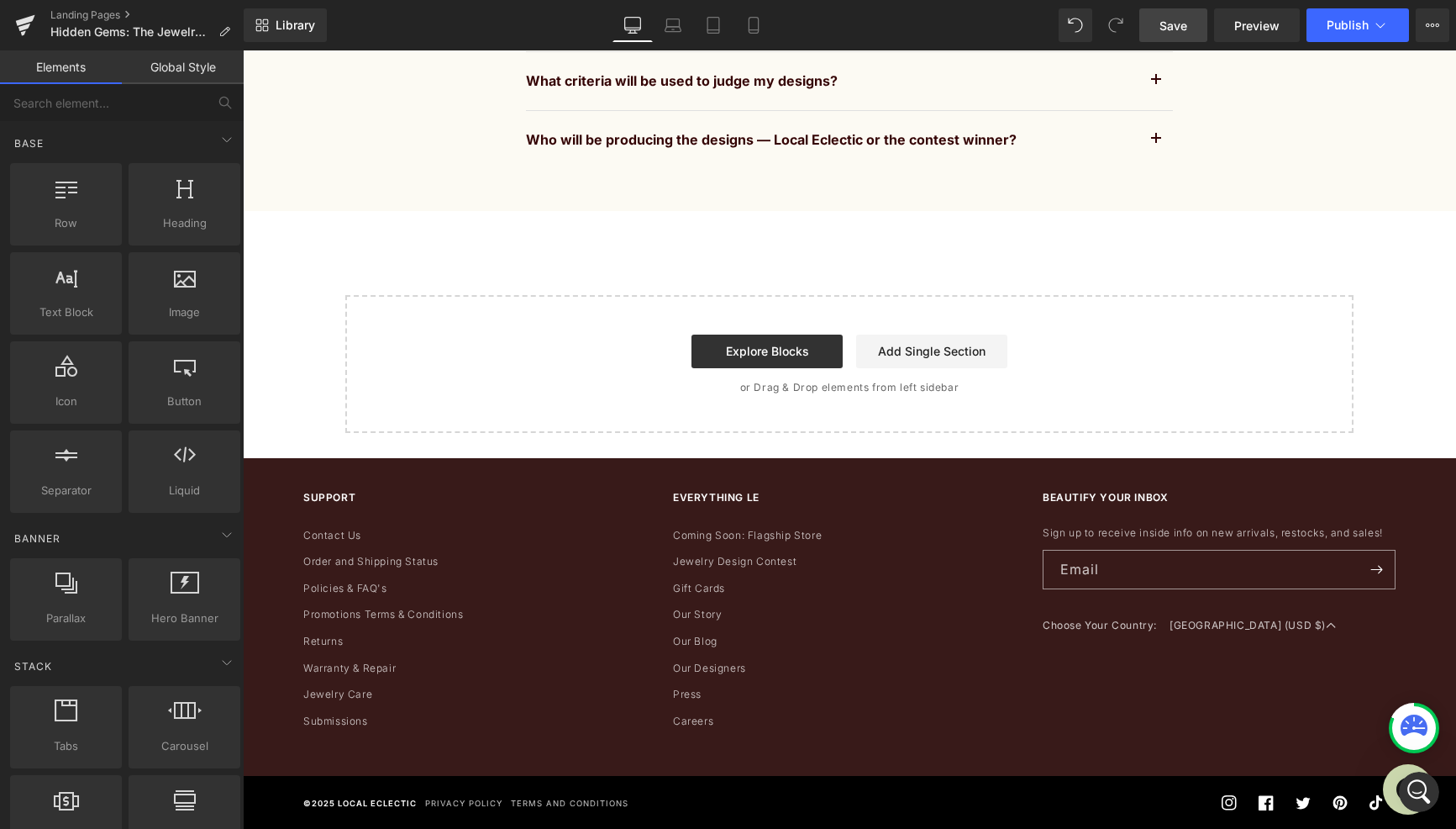
click at [1178, 28] on span "Save" at bounding box center [1173, 25] width 27 height 18
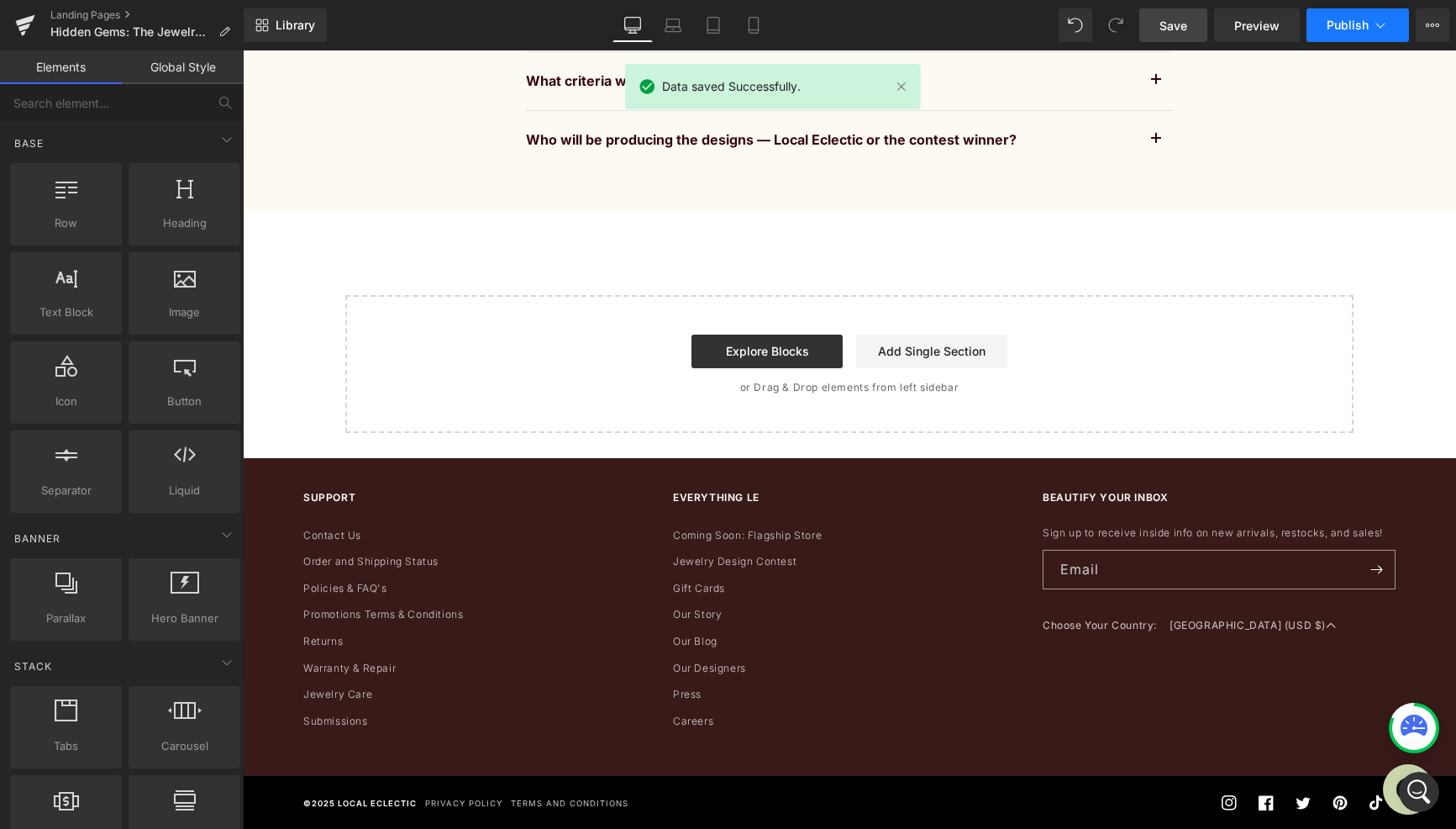
click at [1342, 22] on span "Publish" at bounding box center [1347, 25] width 42 height 13
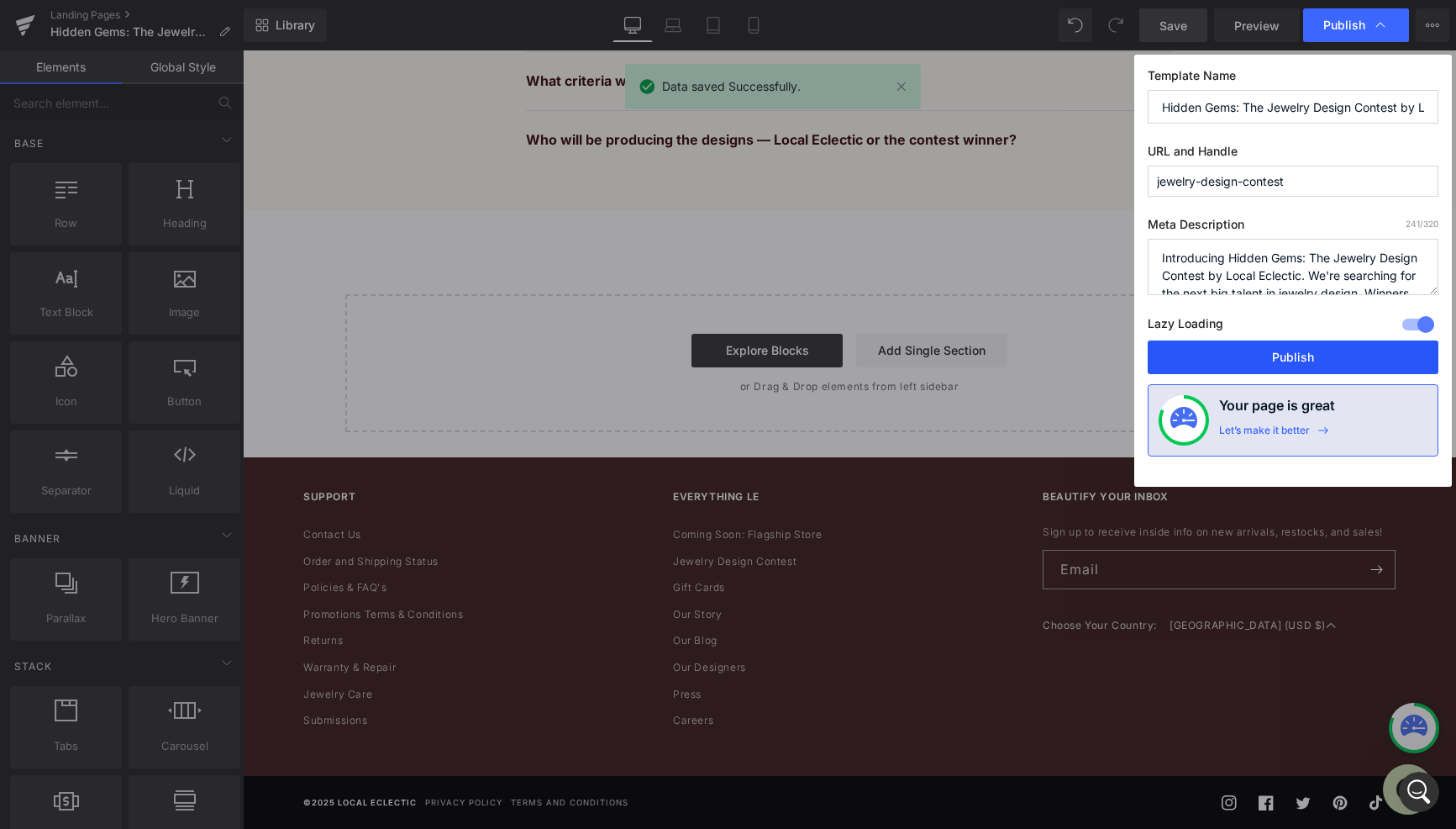
click at [1252, 363] on button "Publish" at bounding box center [1292, 358] width 291 height 34
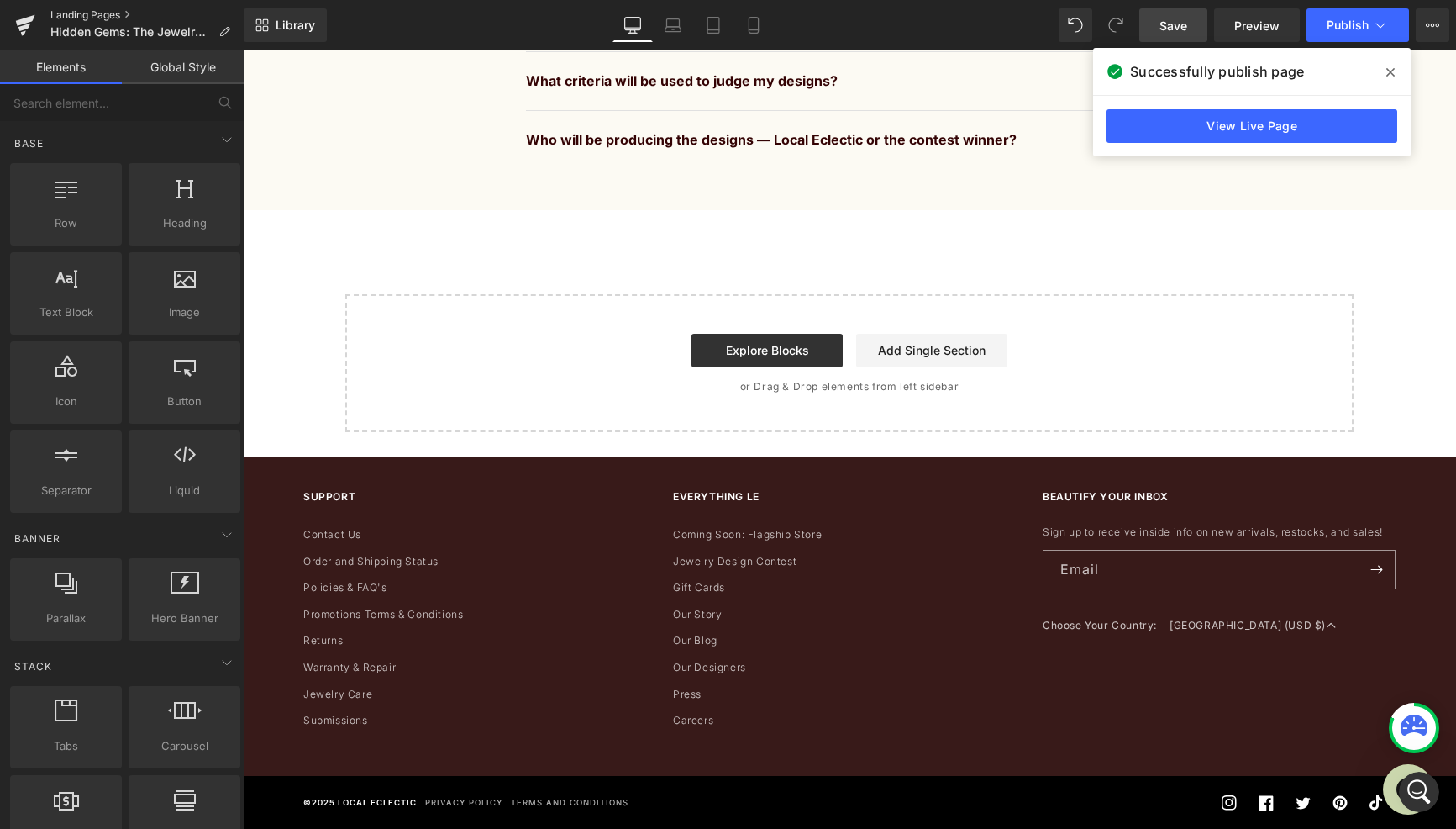
click at [114, 17] on link "Landing Pages" at bounding box center [147, 15] width 193 height 13
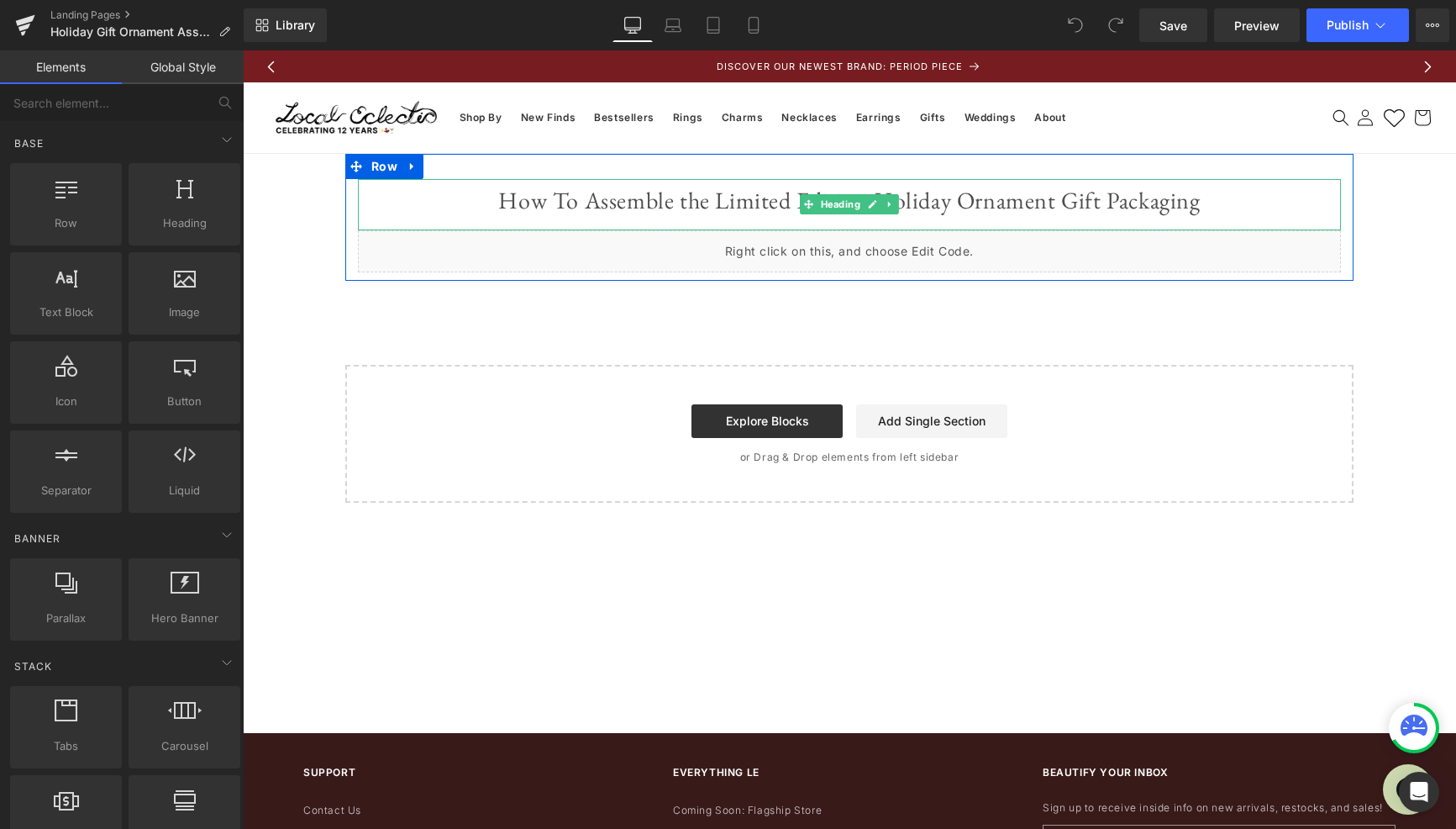
click at [581, 239] on div "Liquid" at bounding box center [849, 251] width 983 height 42
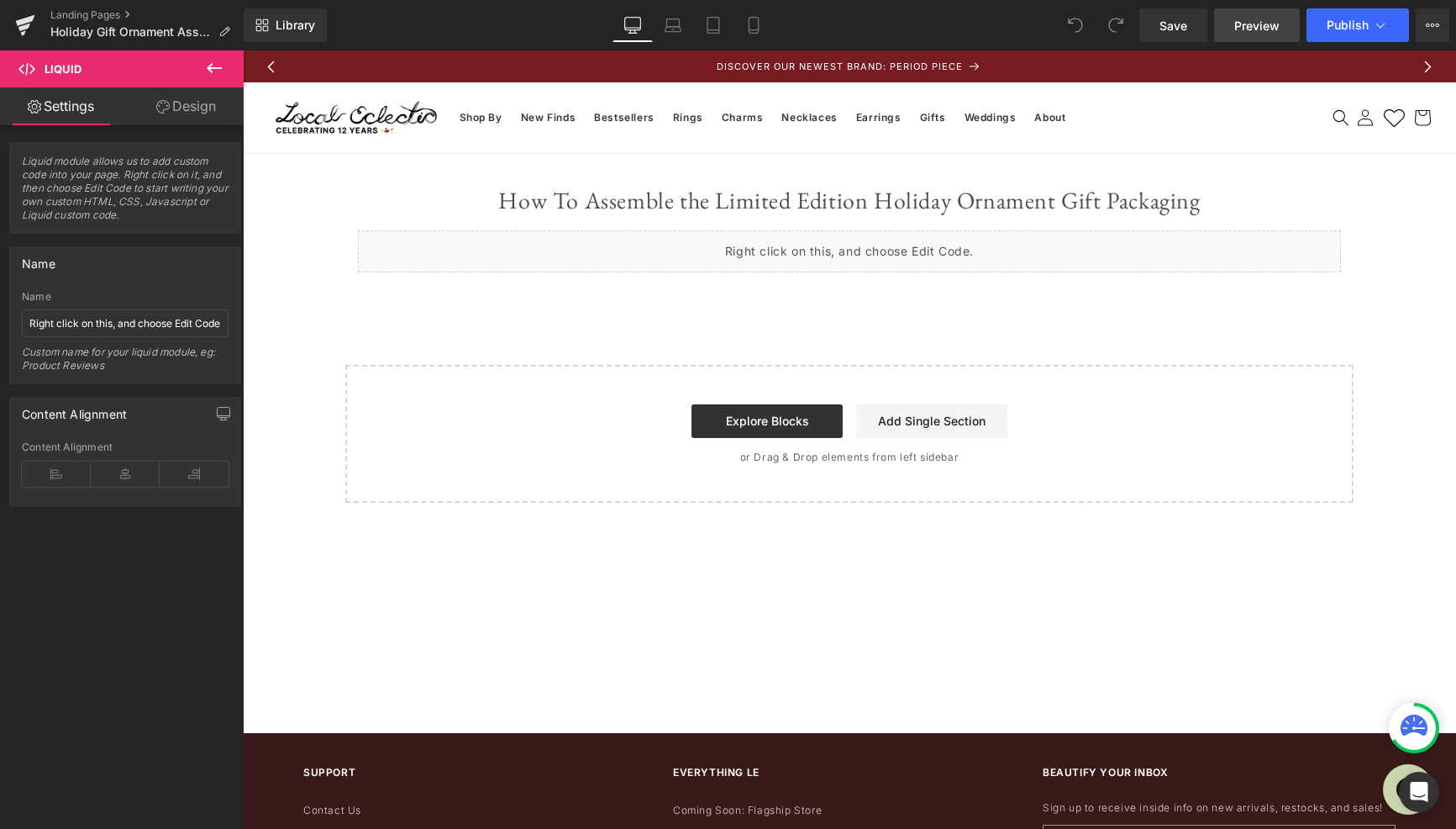
click at [1265, 24] on span "Preview" at bounding box center [1257, 25] width 45 height 18
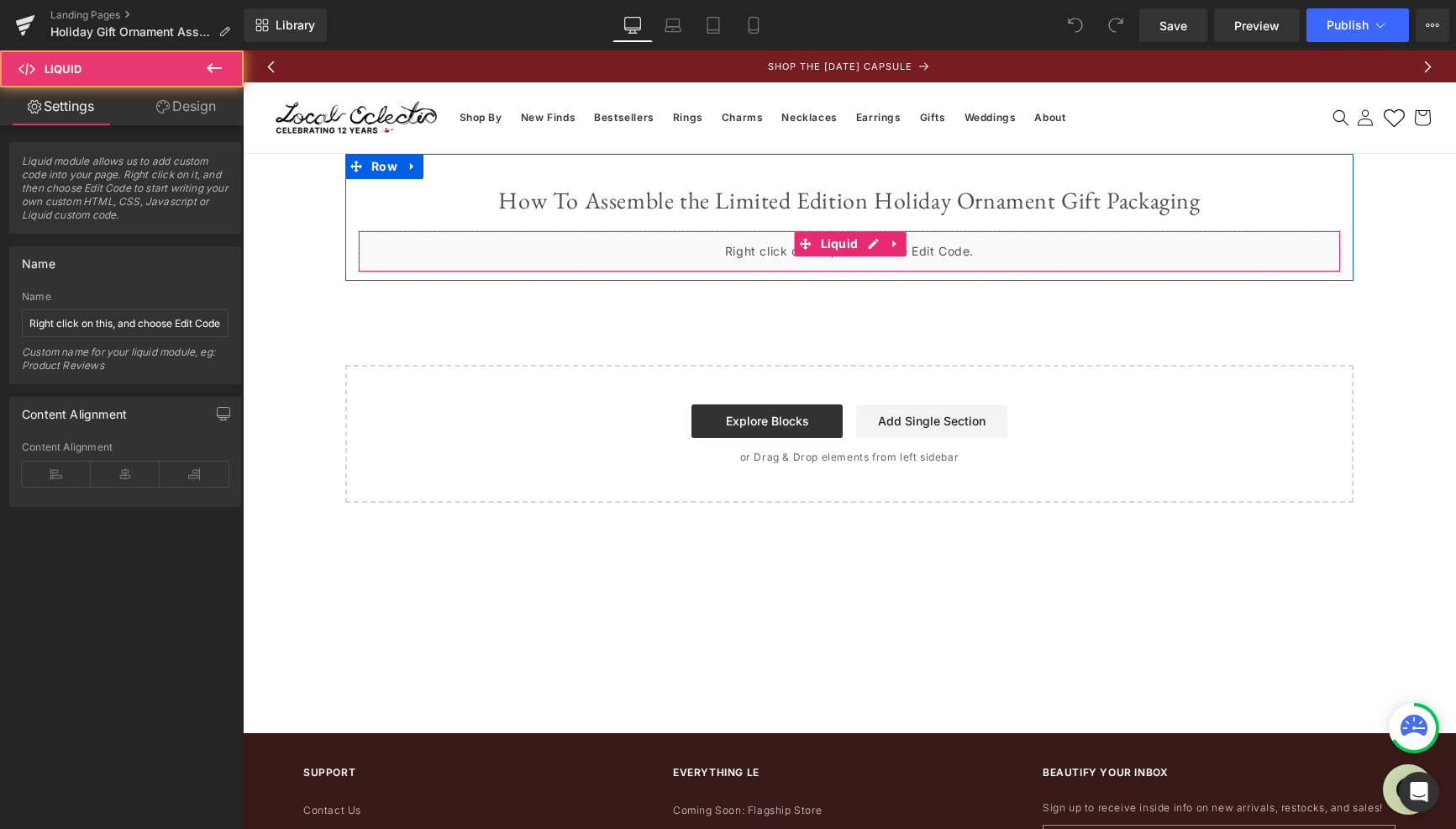
click at [1106, 258] on div "Liquid" at bounding box center [849, 251] width 983 height 42
click at [871, 238] on div "Liquid" at bounding box center [849, 251] width 983 height 42
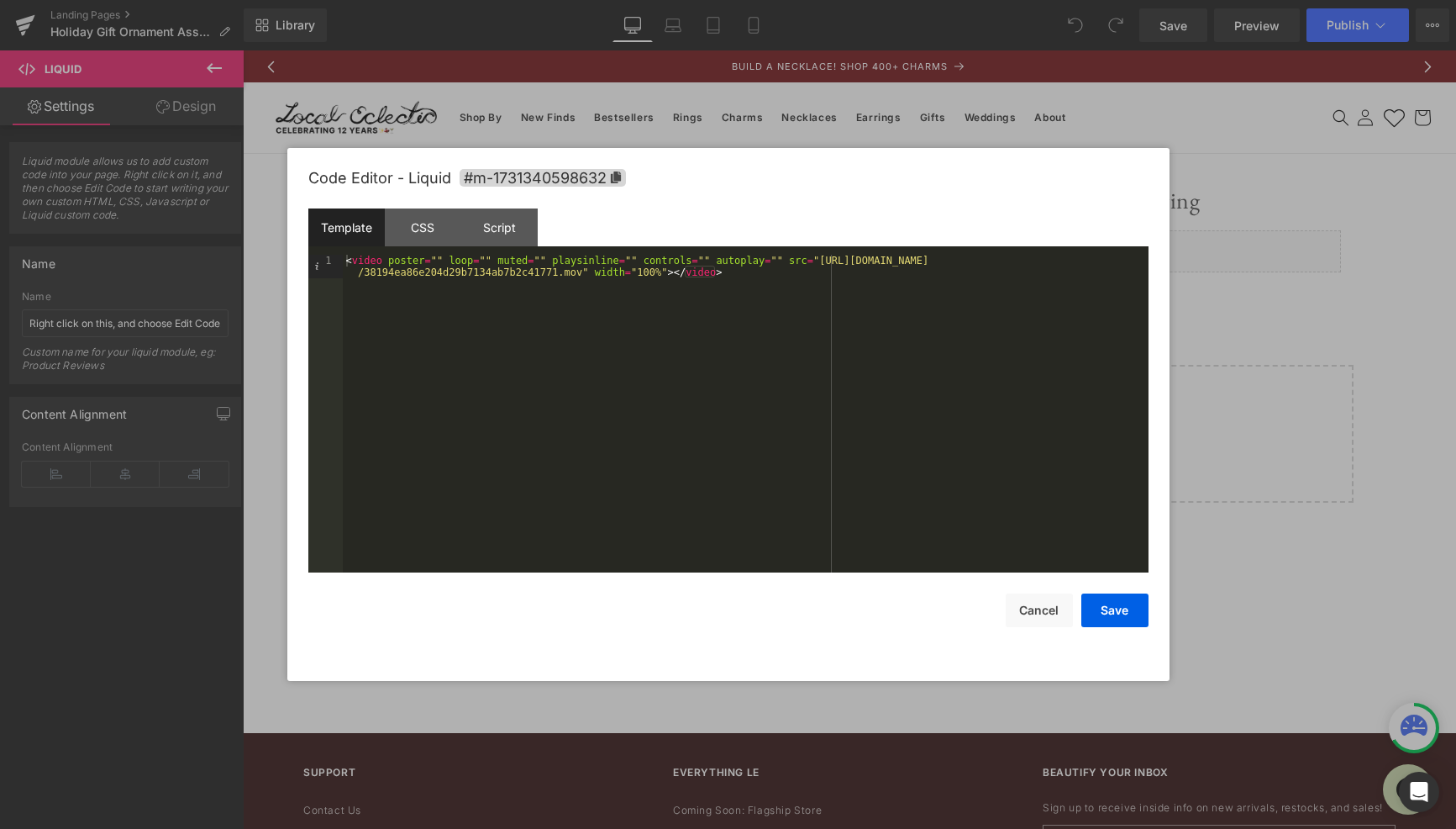
click at [546, 261] on div "< video poster = "" loop = "" muted = "" playsinline = "" controls = "" autopla…" at bounding box center [745, 438] width 806 height 365
click at [593, 260] on div "< video poster = "" loop = "" muted = "" alt = "text" playsinline = "" controls…" at bounding box center [745, 438] width 806 height 365
click at [1114, 618] on button "Save" at bounding box center [1115, 611] width 67 height 34
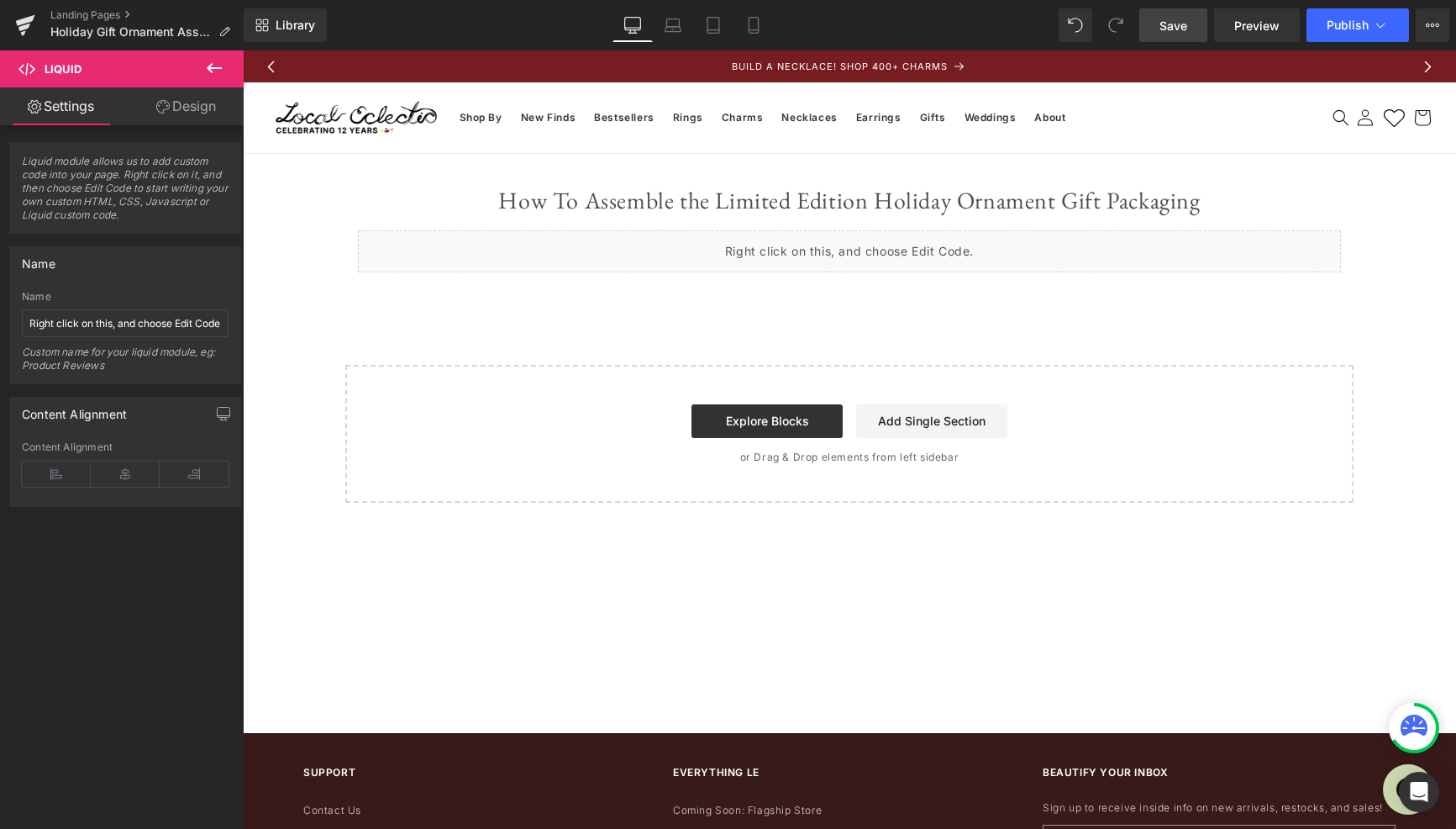
click at [1184, 29] on span "Save" at bounding box center [1173, 25] width 27 height 18
click at [1183, 24] on span "Save" at bounding box center [1173, 25] width 27 height 18
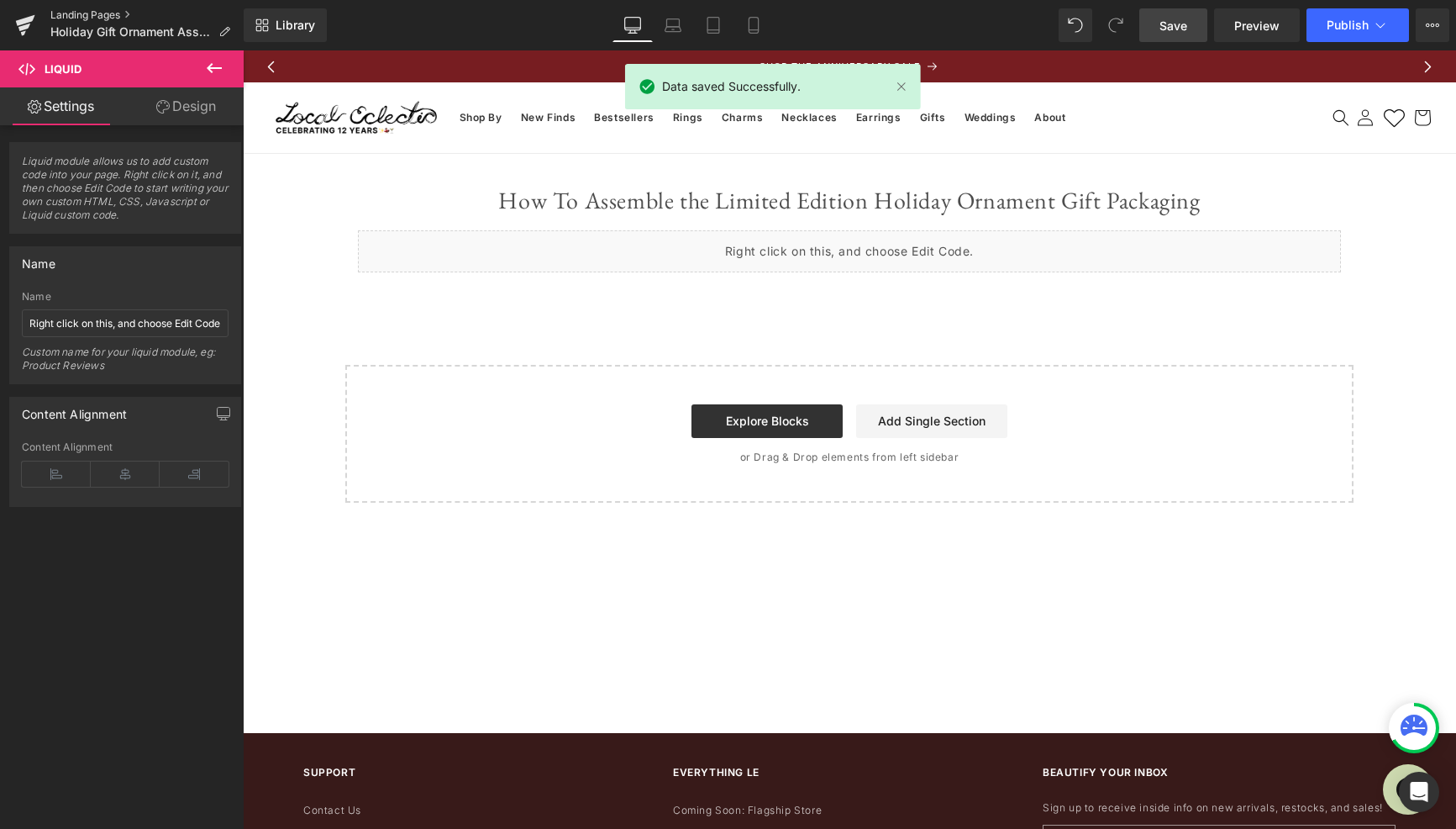
click at [91, 12] on link "Landing Pages" at bounding box center [147, 15] width 193 height 13
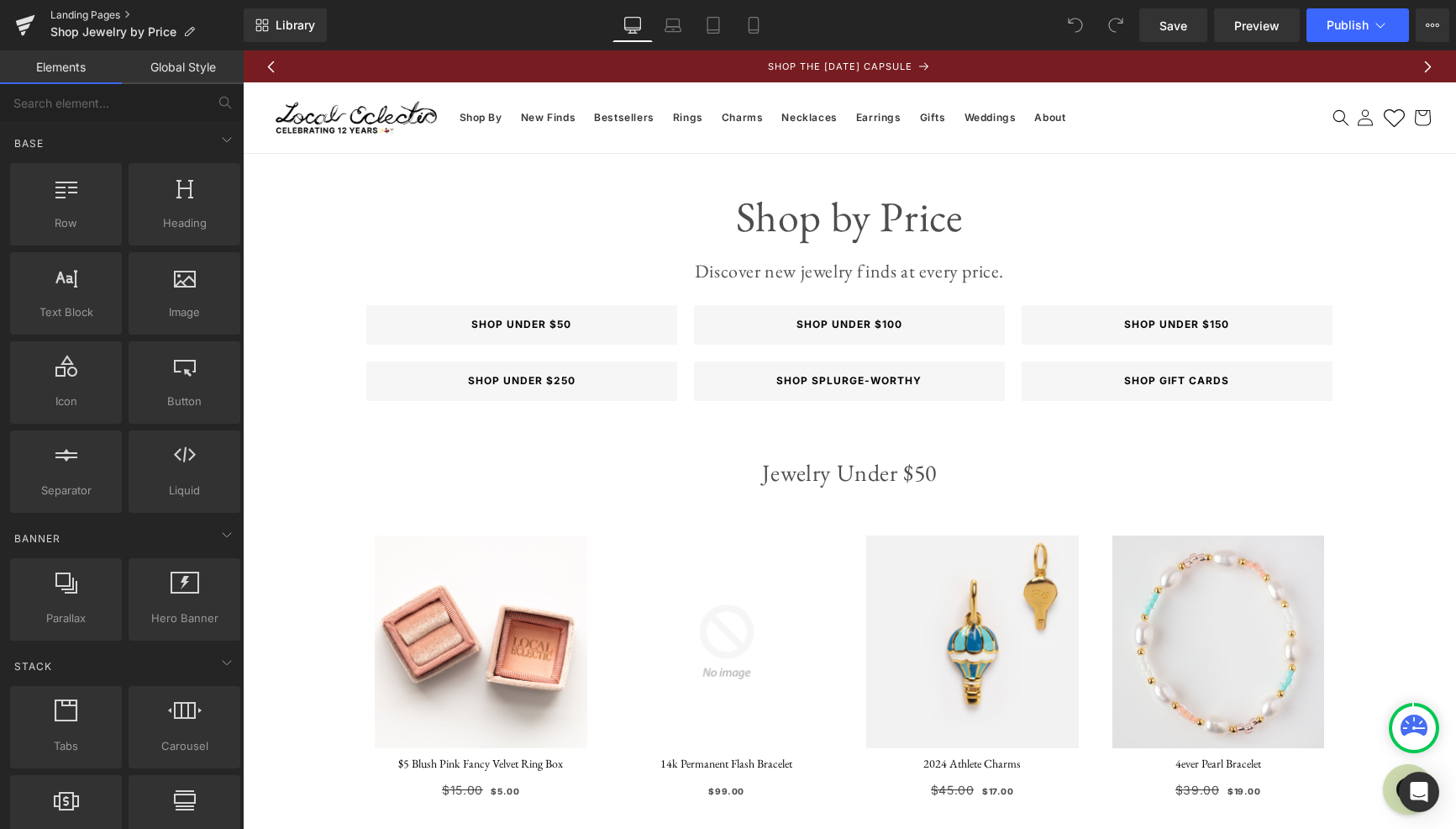
click at [104, 12] on link "Landing Pages" at bounding box center [147, 15] width 193 height 13
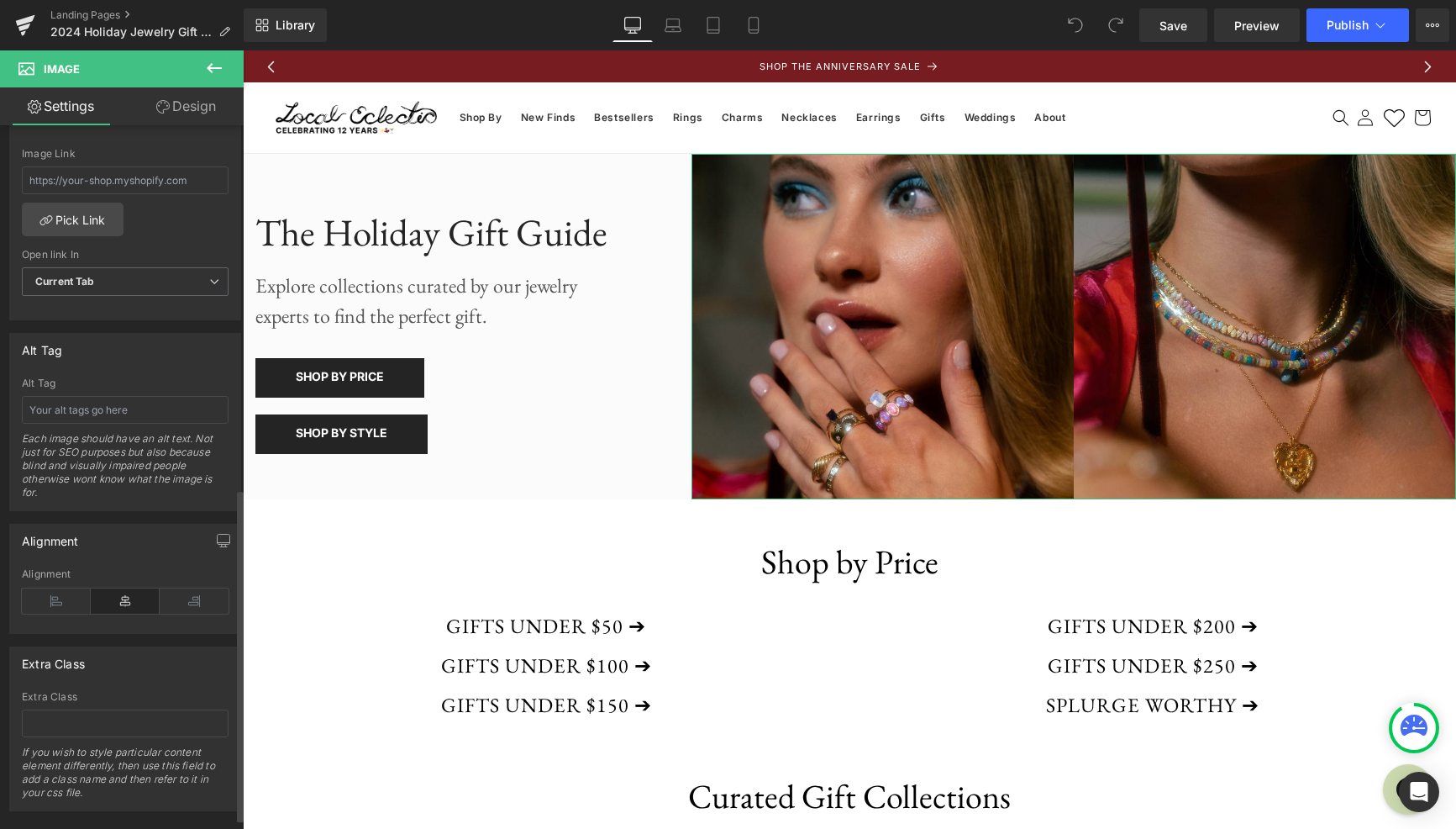
scroll to position [767, 0]
click at [150, 409] on input "text" at bounding box center [125, 403] width 207 height 27
type input "2 images of a woman in a pink dress wearing maximum stacked gemstone rings and …"
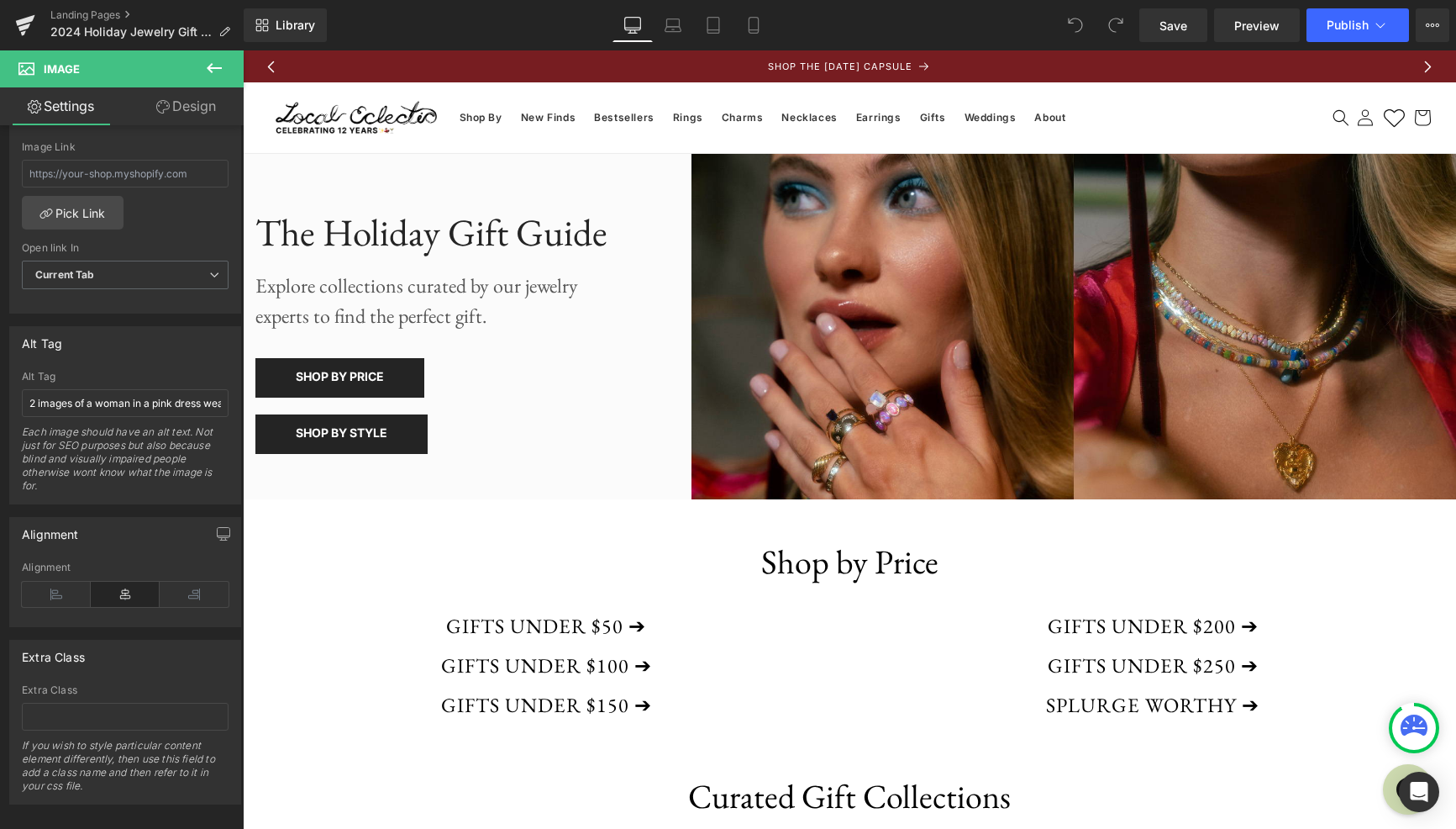
click at [215, 65] on icon at bounding box center [214, 68] width 20 height 20
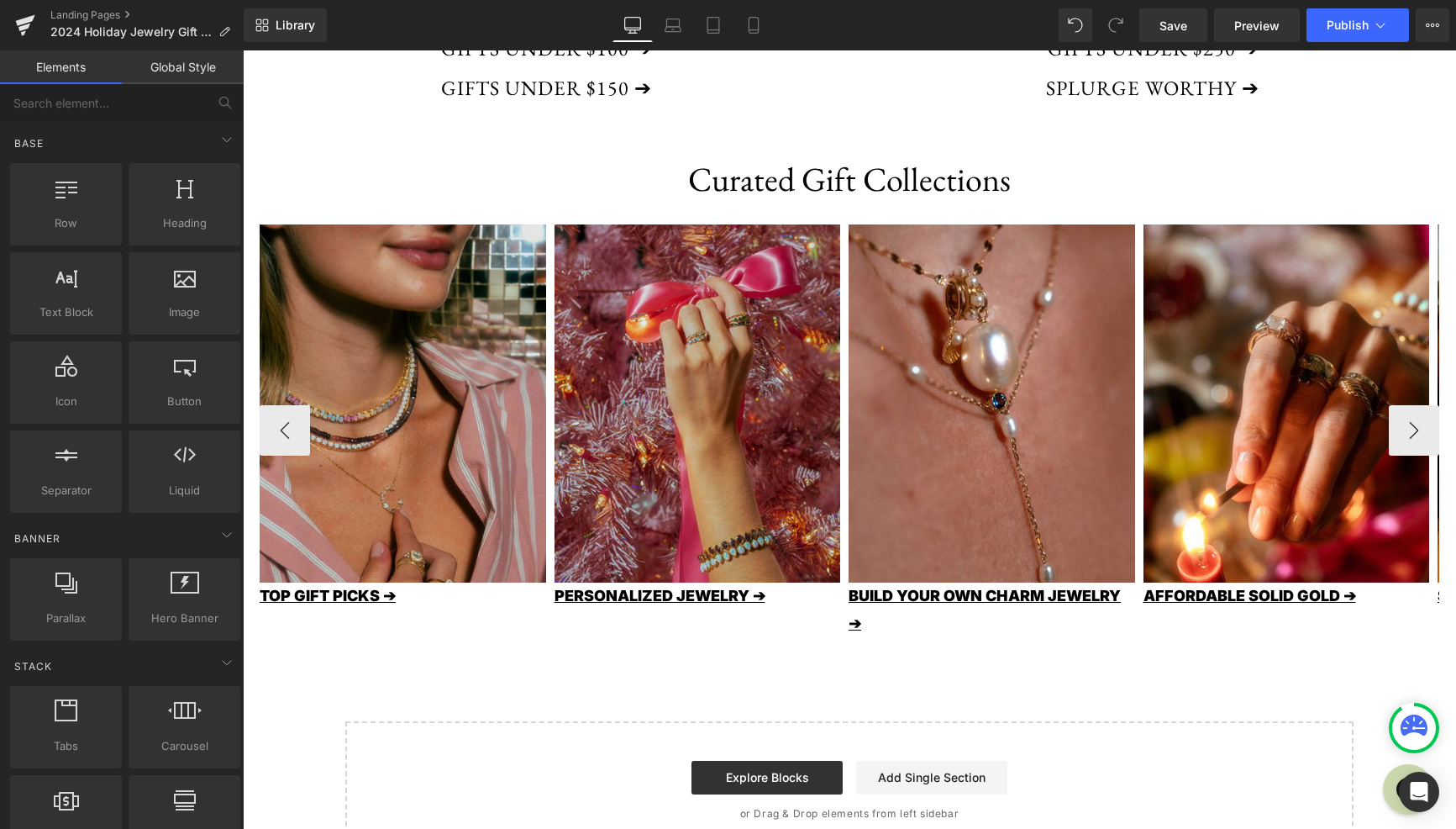
scroll to position [706, 0]
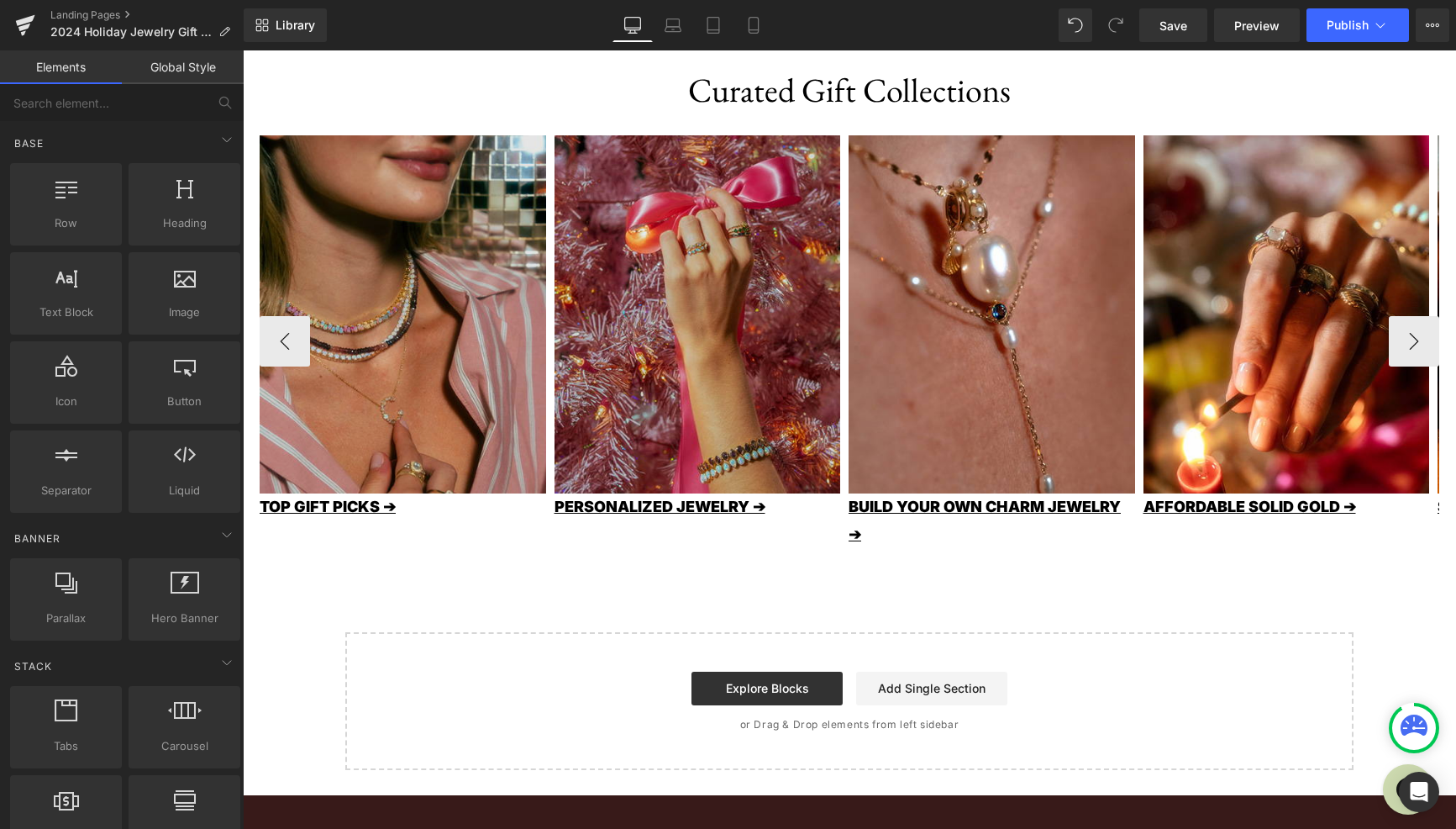
click at [458, 460] on img at bounding box center [403, 314] width 287 height 359
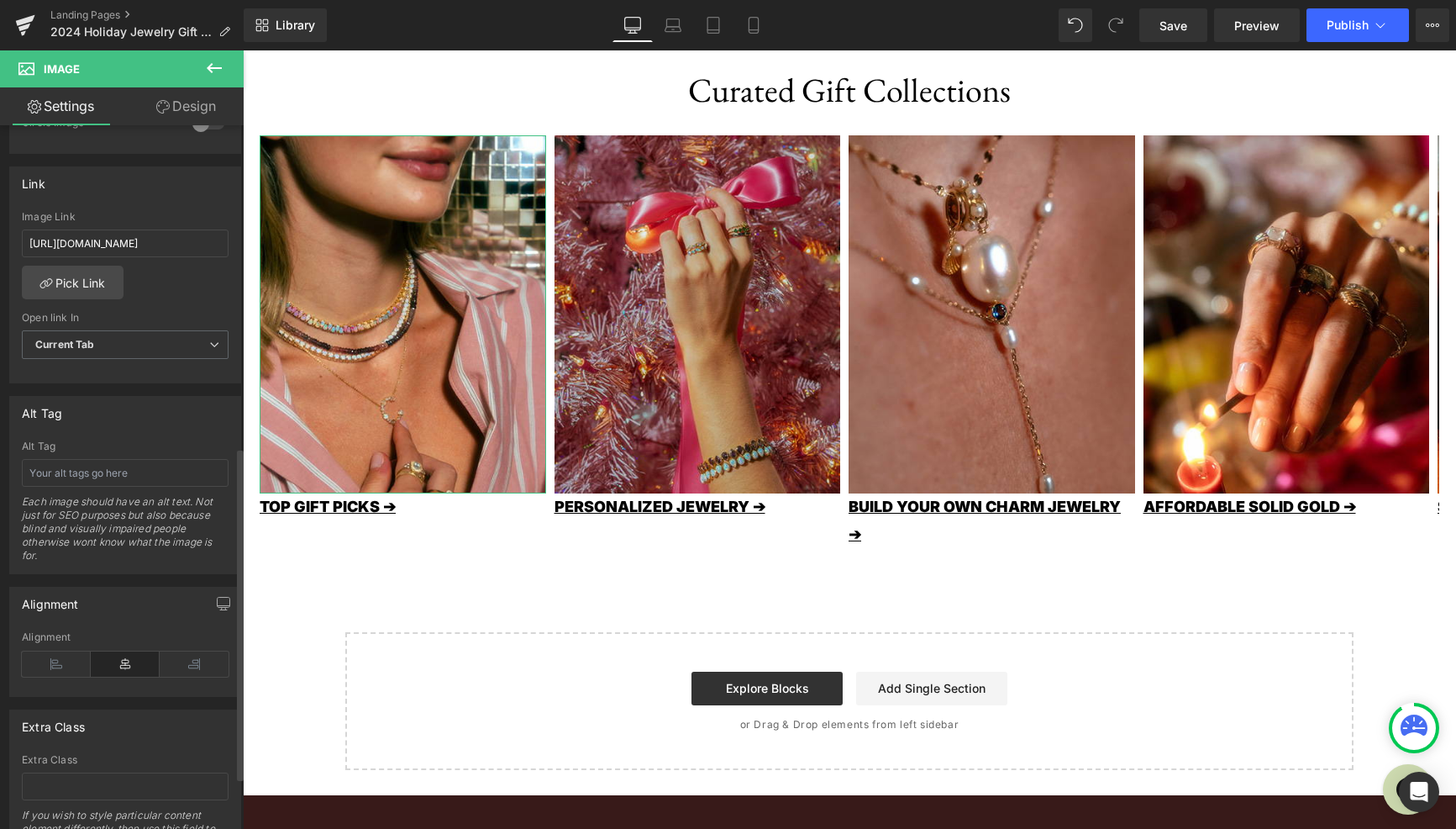
scroll to position [733, 0]
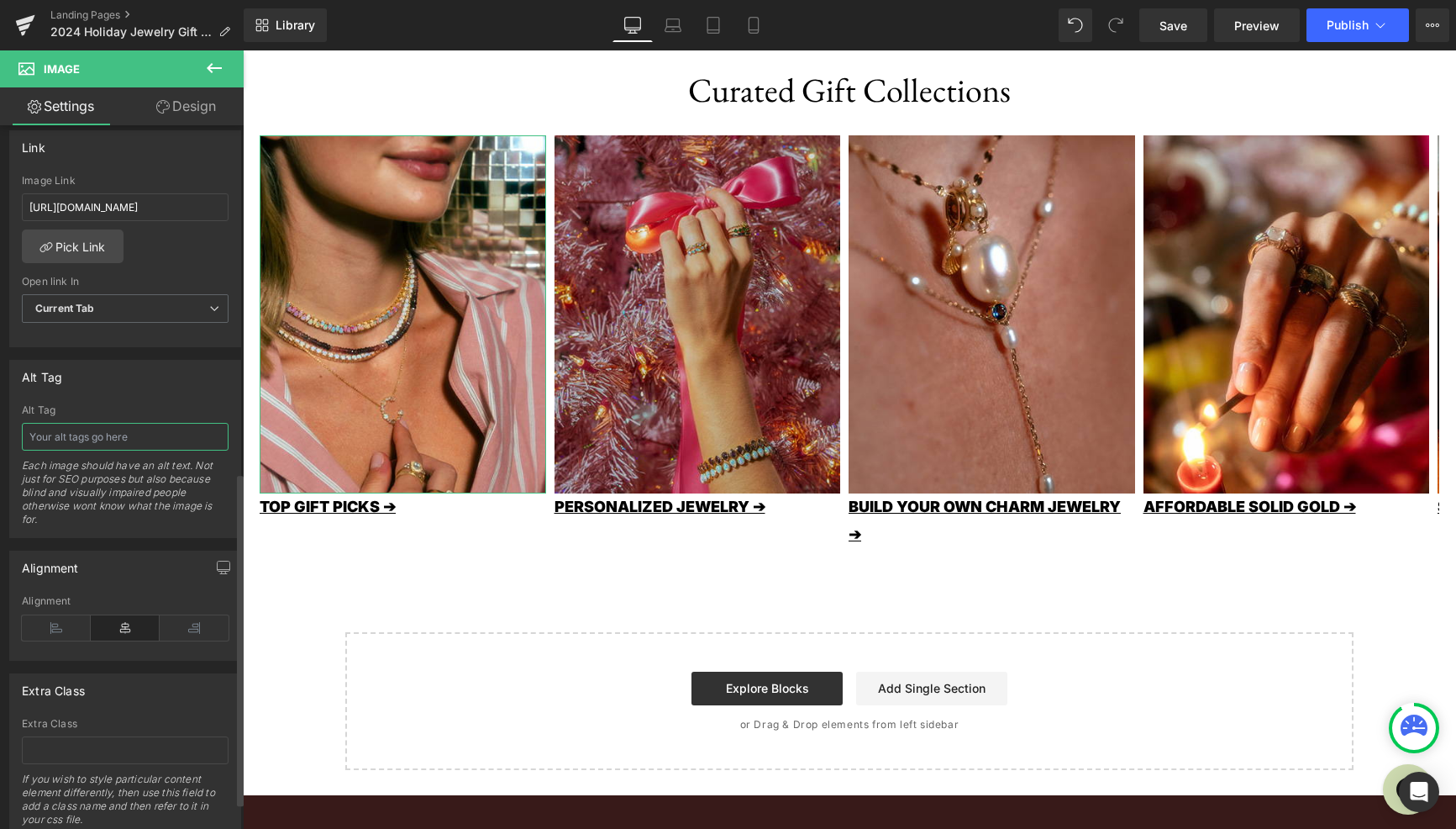
click at [99, 440] on input "text" at bounding box center [125, 436] width 207 height 27
type input "Woman wearing pink top with layered gemstone necklaces and rings"
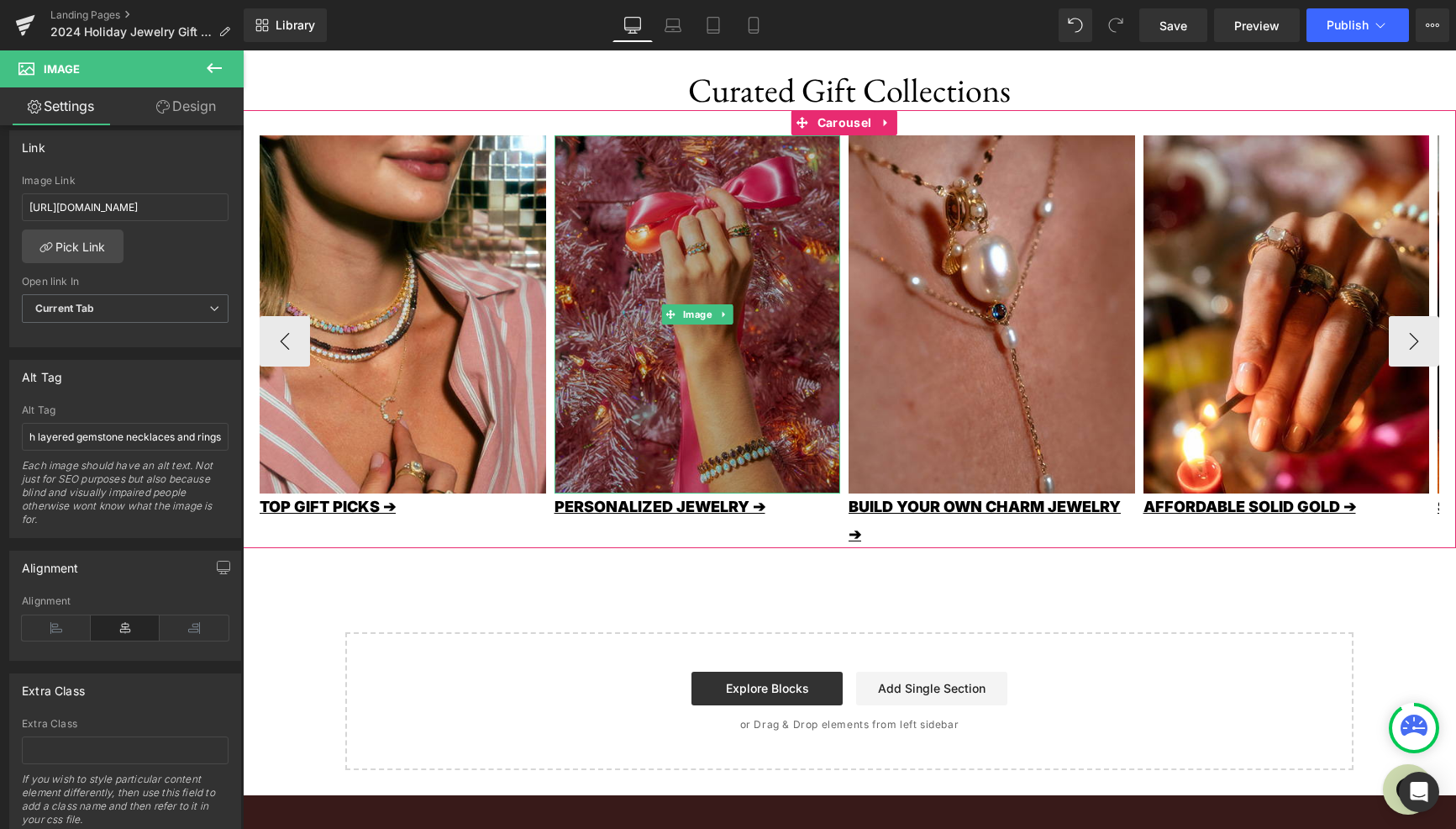
click at [741, 398] on img at bounding box center [698, 314] width 287 height 359
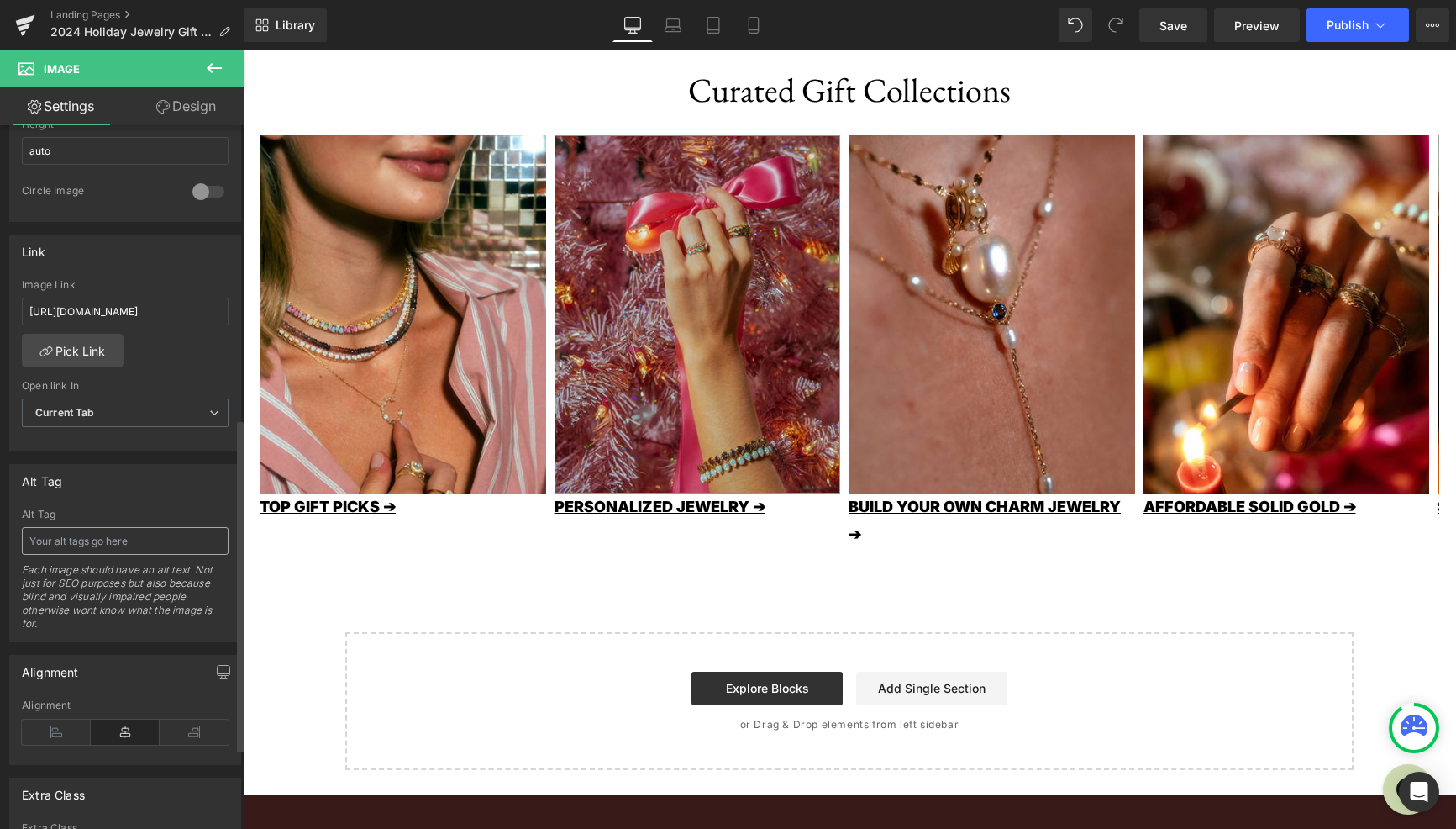
scroll to position [635, 0]
click at [79, 541] on input "text" at bounding box center [125, 534] width 207 height 27
type input "Woman's hand in front of a pink christmas tree holding a bow and wearing stacke…"
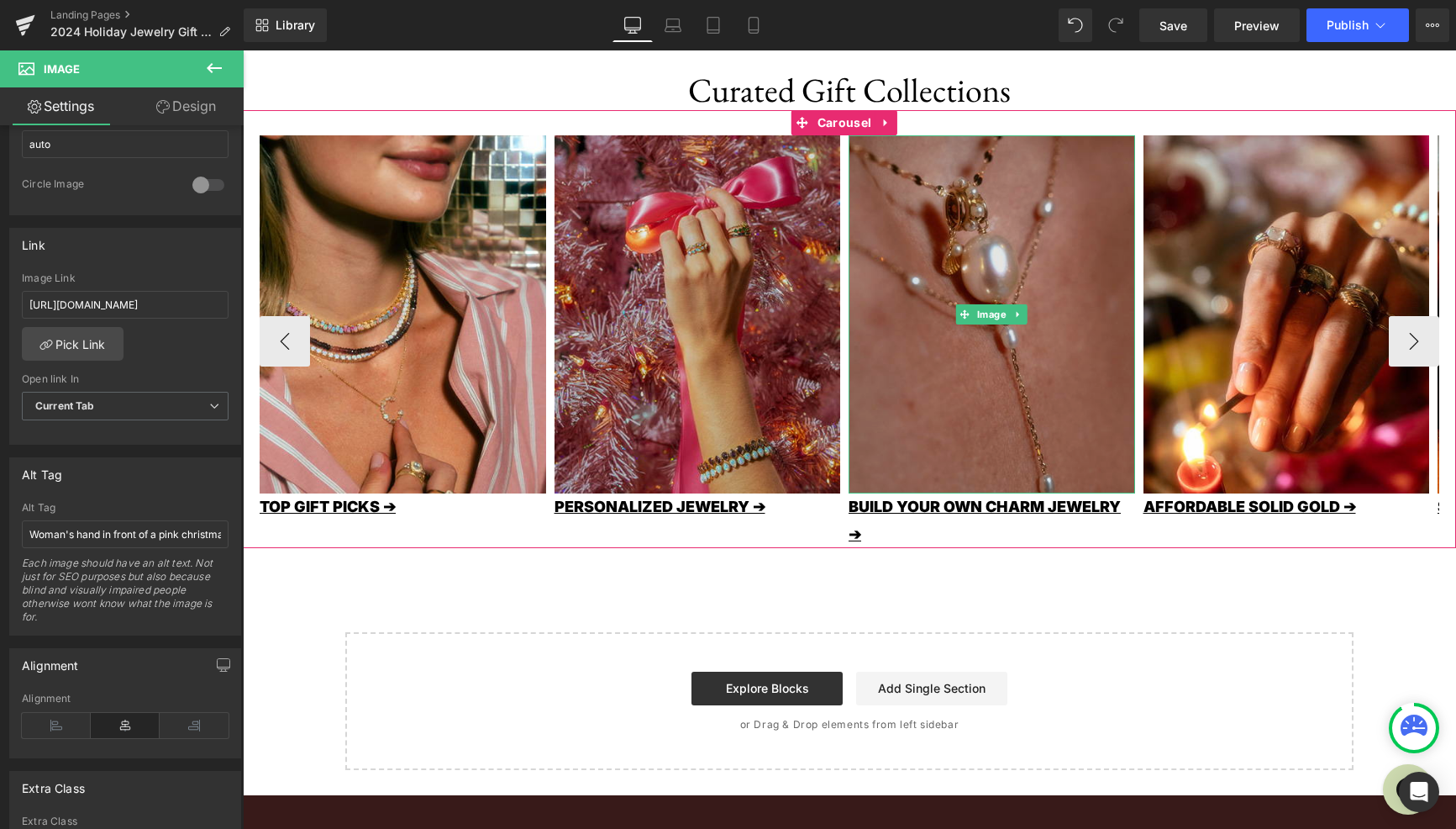
click at [956, 376] on img at bounding box center [991, 314] width 287 height 359
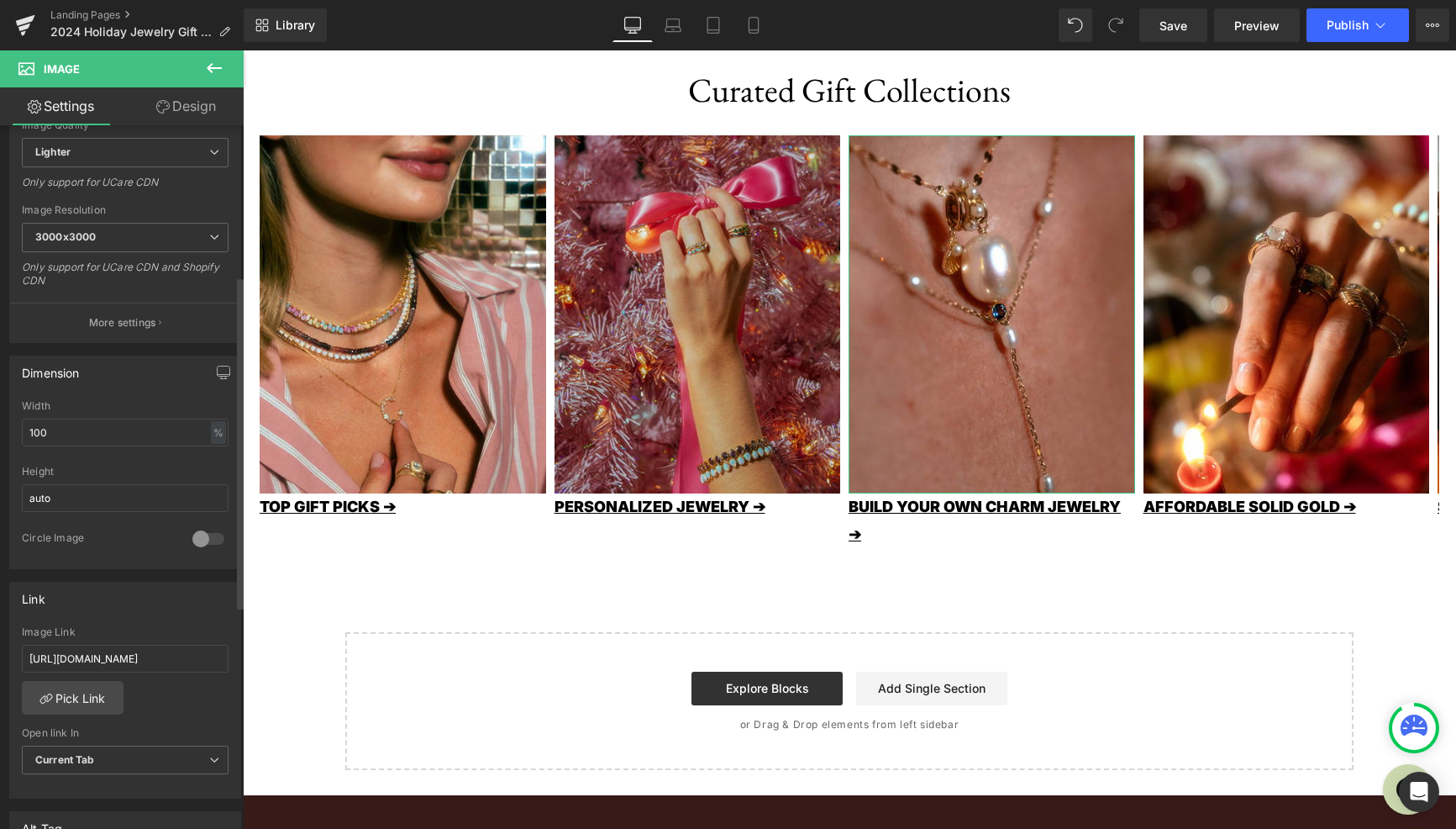
scroll to position [582, 0]
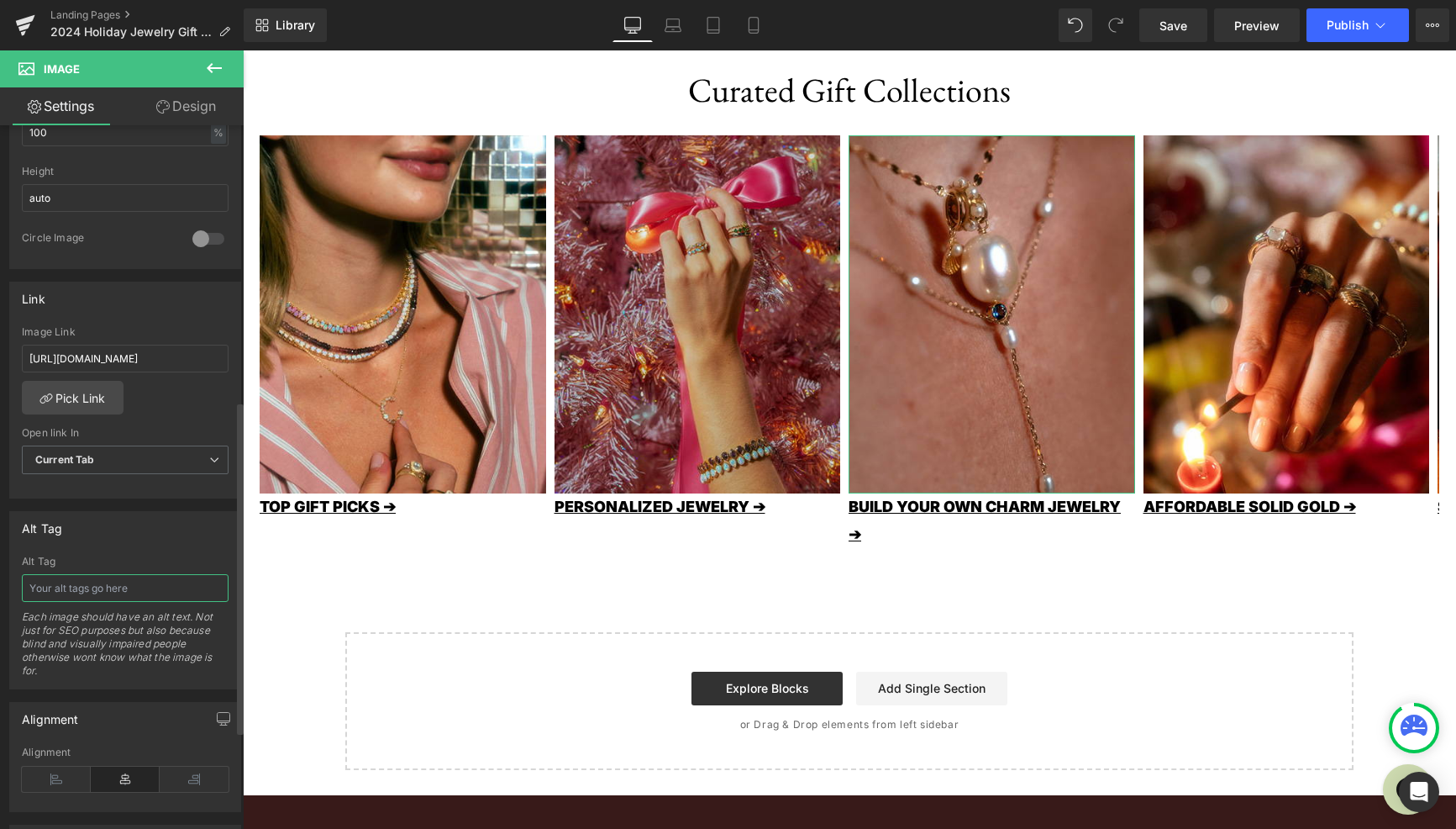
click at [97, 585] on input "text" at bounding box center [125, 587] width 207 height 27
type input "Close up detail image showing solid gold charms with pearls"
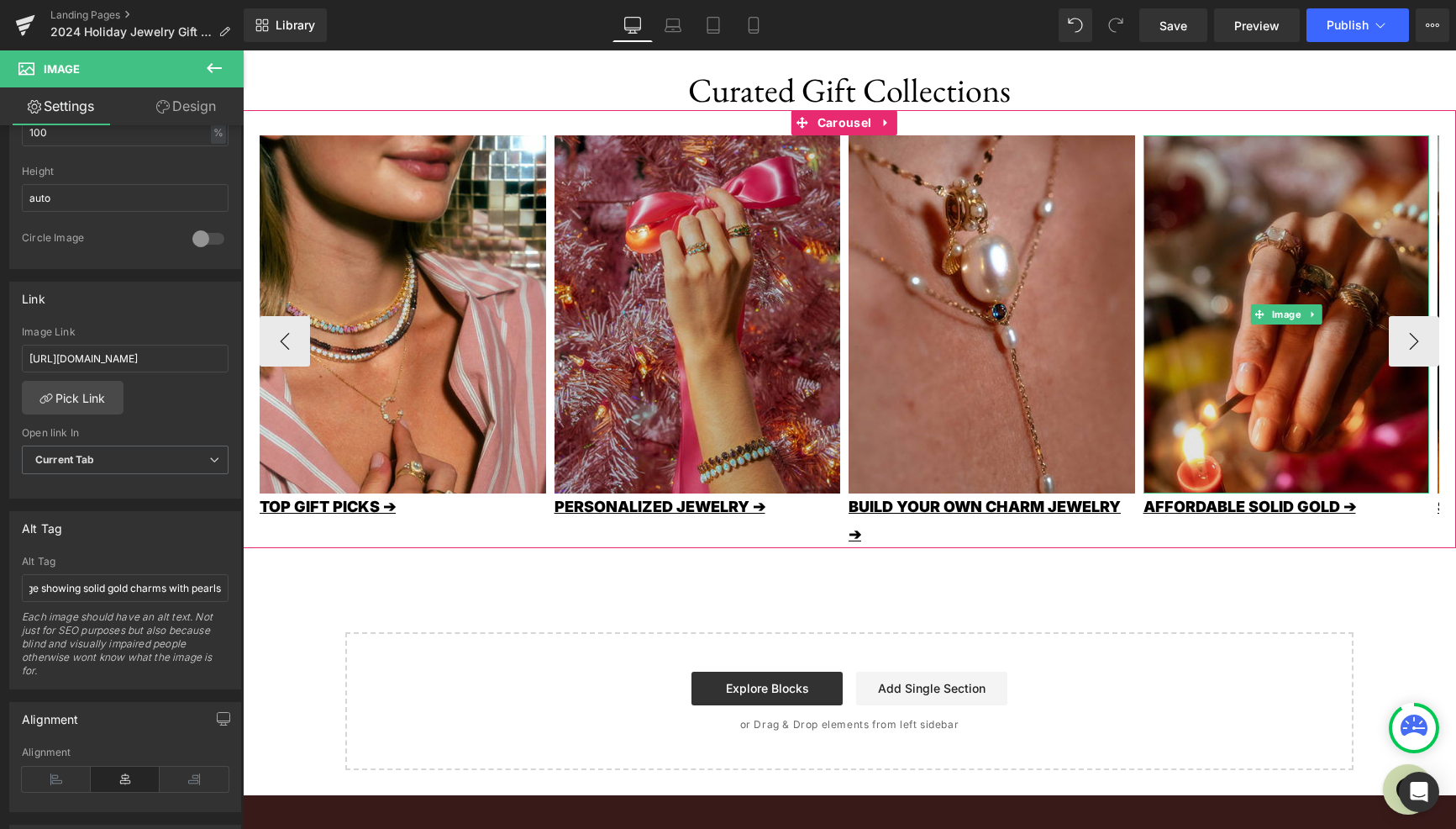
click at [1237, 404] on img at bounding box center [1287, 314] width 287 height 359
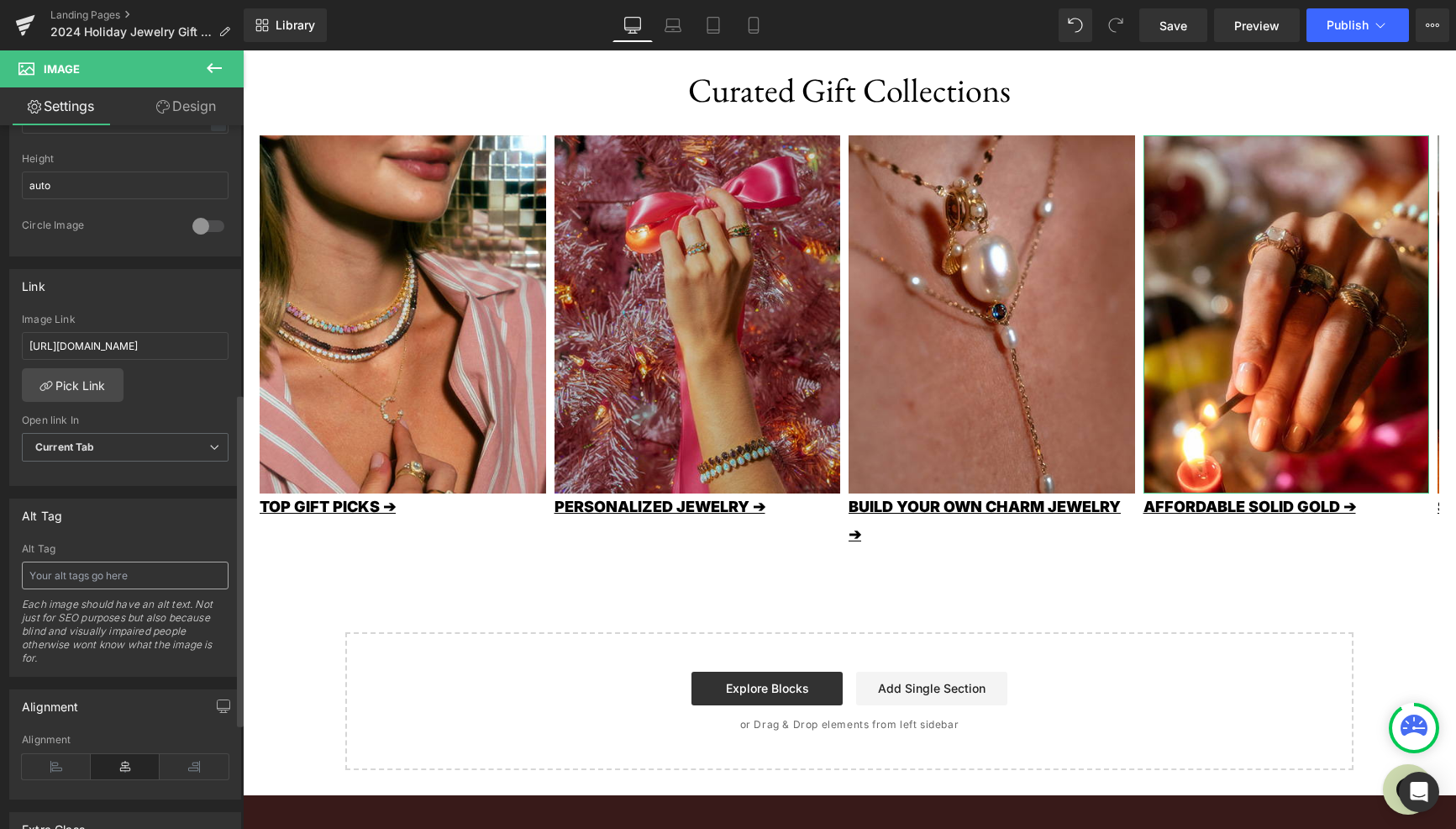
scroll to position [595, 0]
drag, startPoint x: 106, startPoint y: 584, endPoint x: 124, endPoint y: 547, distance: 41.1
click at [106, 583] on input "text" at bounding box center [125, 574] width 207 height 27
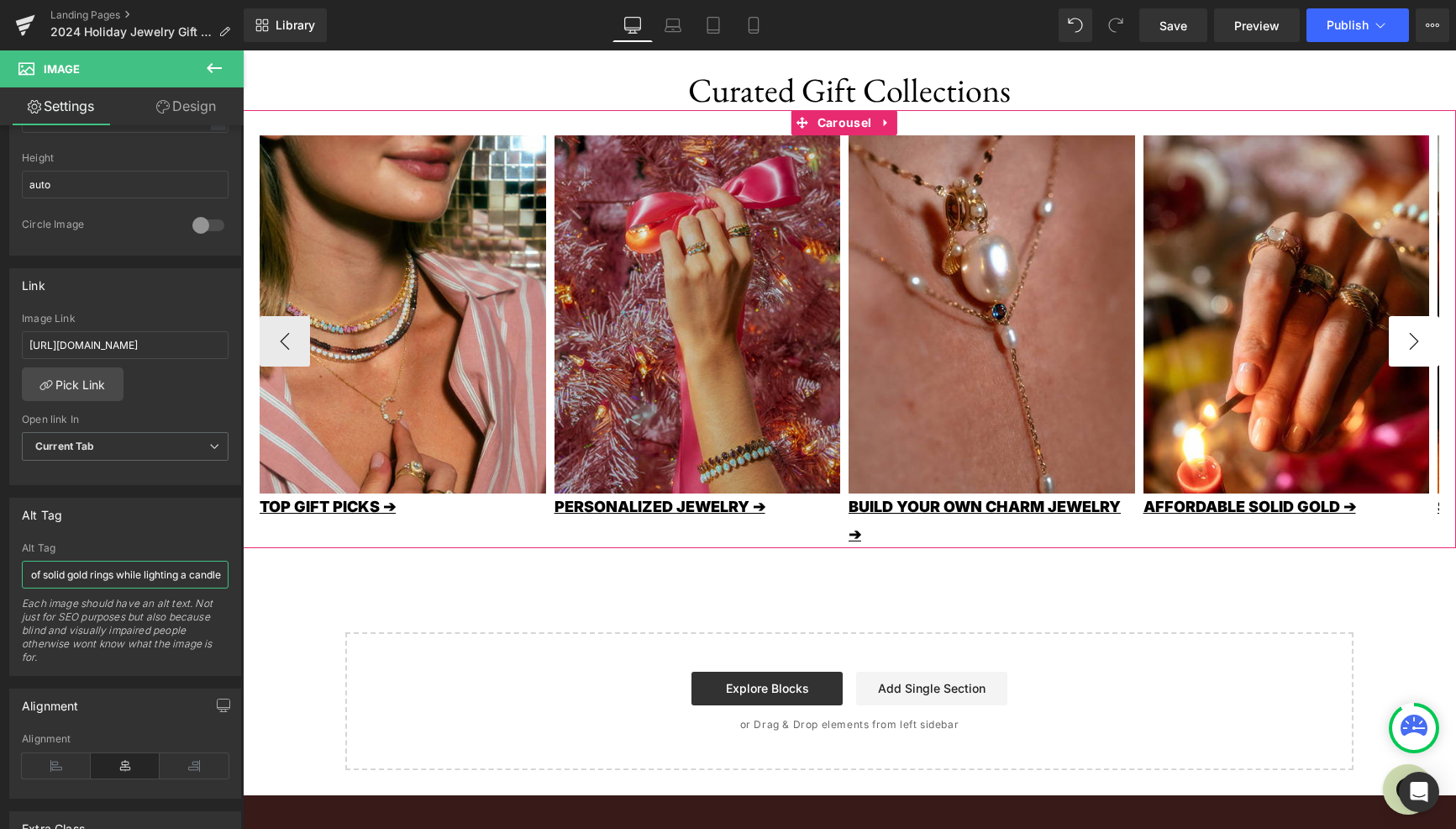
type input "close up image of hand a woman wearing a ton of solid gold rings while lighting…"
click at [1416, 341] on button "›" at bounding box center [1415, 342] width 51 height 51
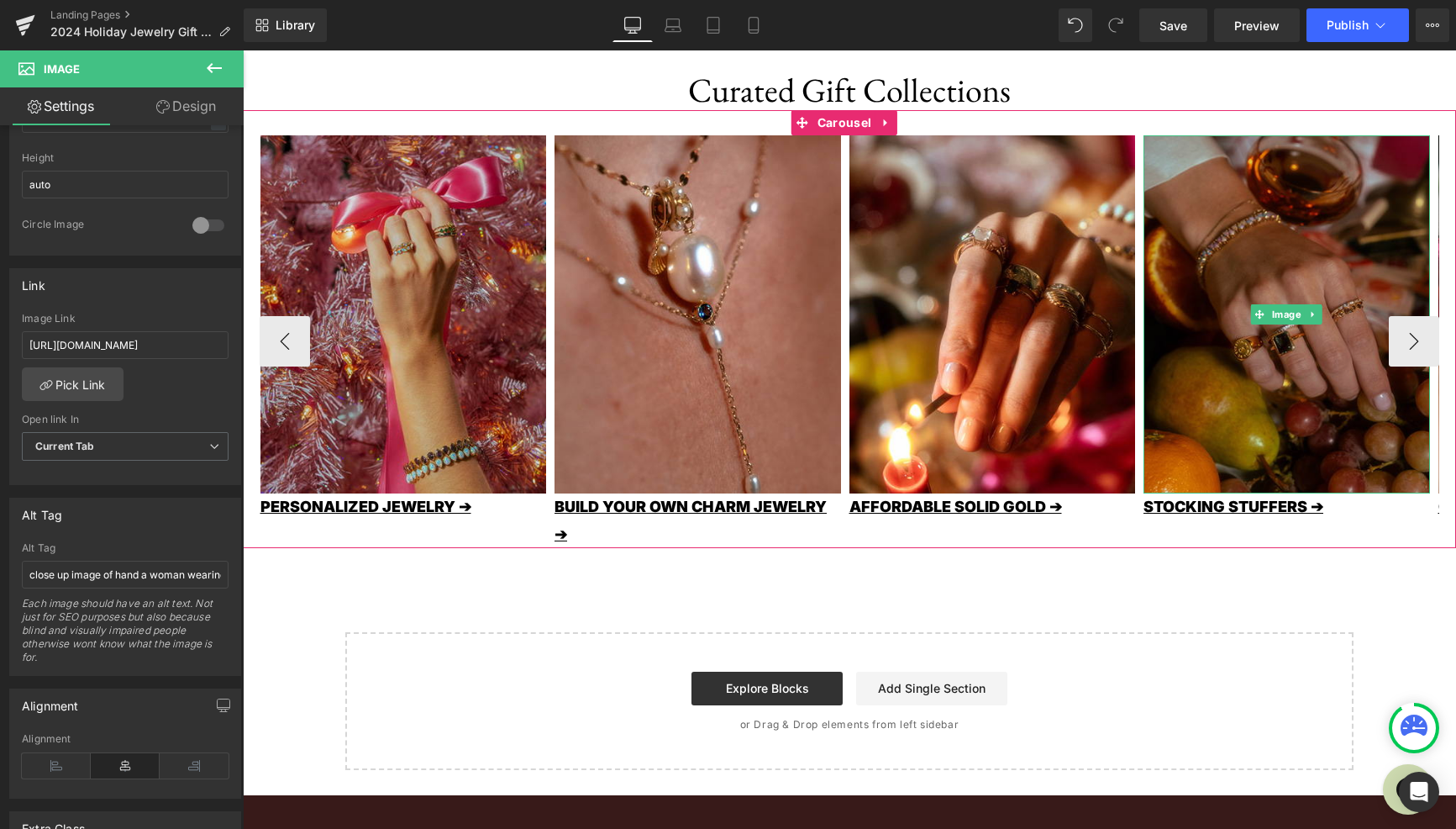
click at [1313, 398] on img at bounding box center [1287, 314] width 287 height 359
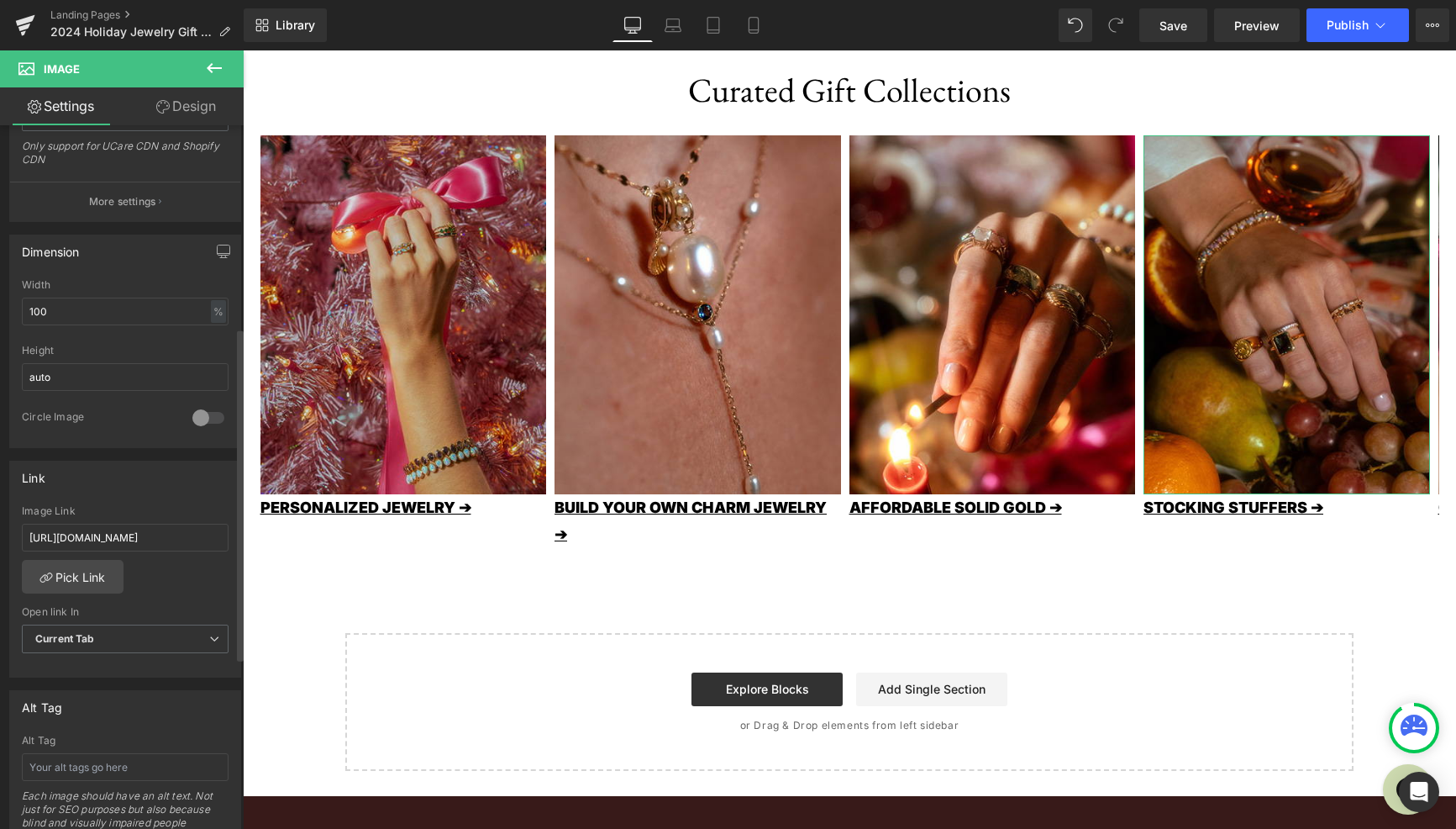
scroll to position [427, 0]
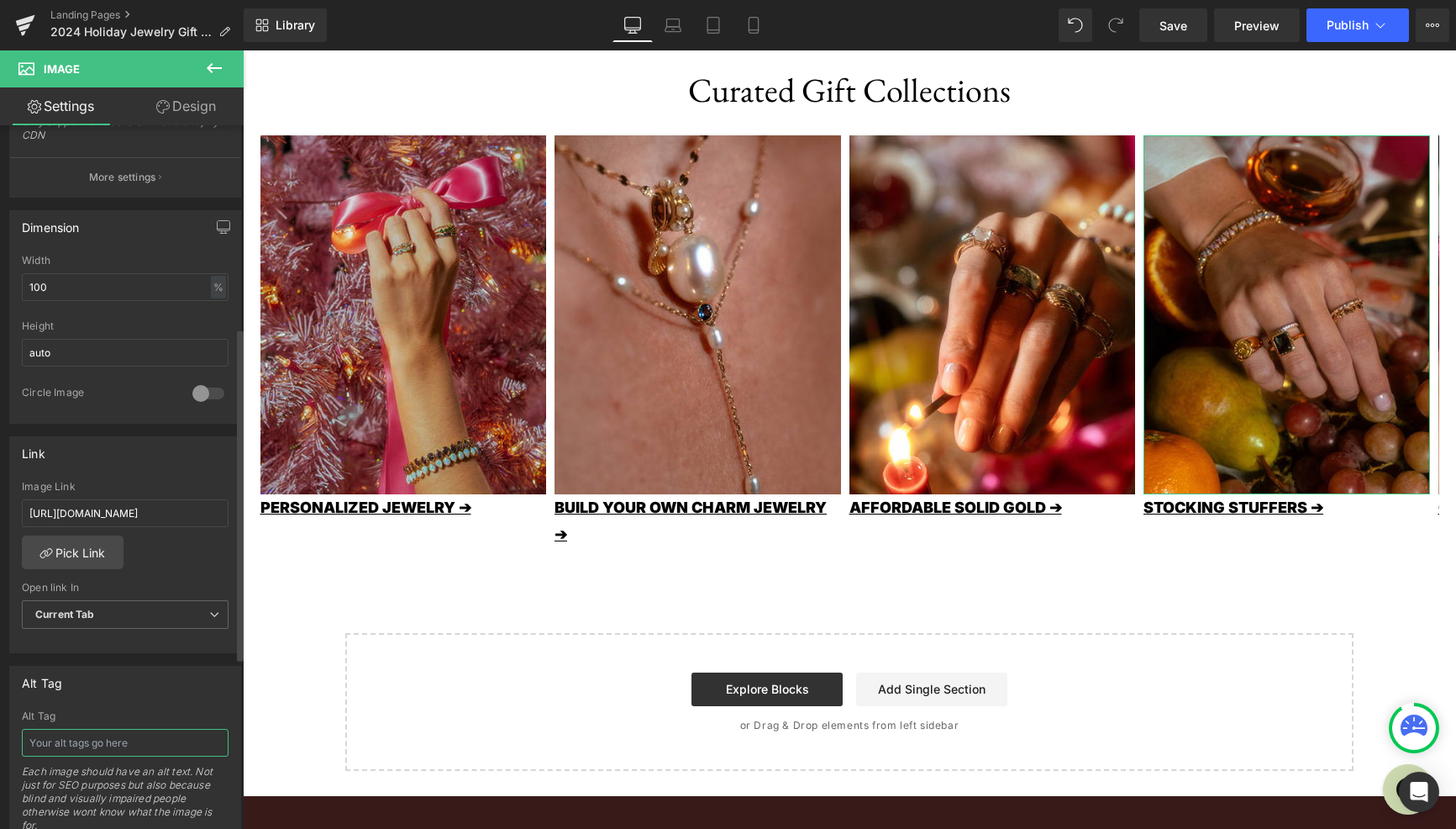
click at [124, 749] on input "text" at bounding box center [125, 741] width 207 height 27
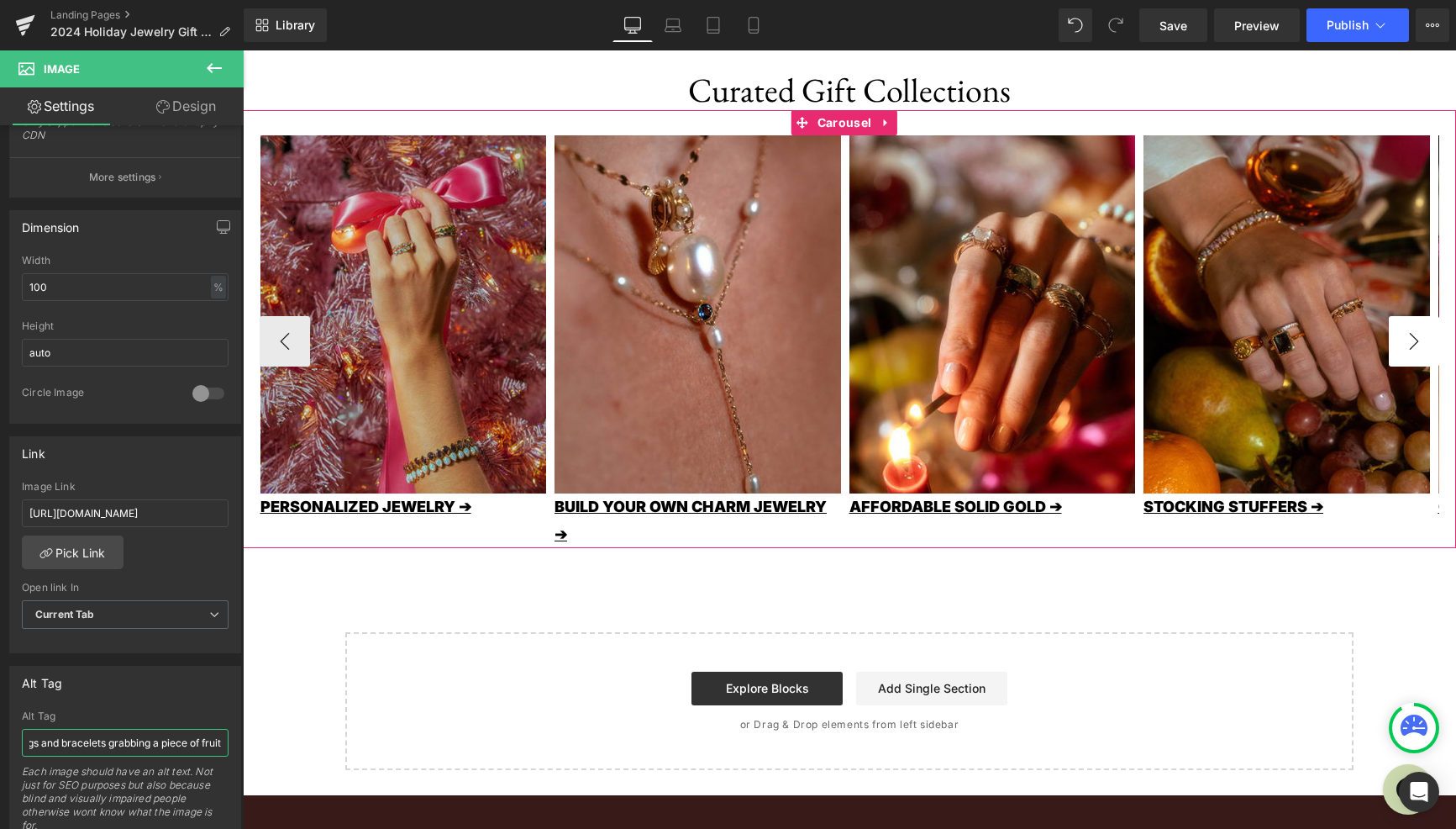
type input "A woman wearing affordable gemstone rings and bracelets grabbing a piece of fru…"
click at [1413, 351] on button "›" at bounding box center [1415, 342] width 51 height 51
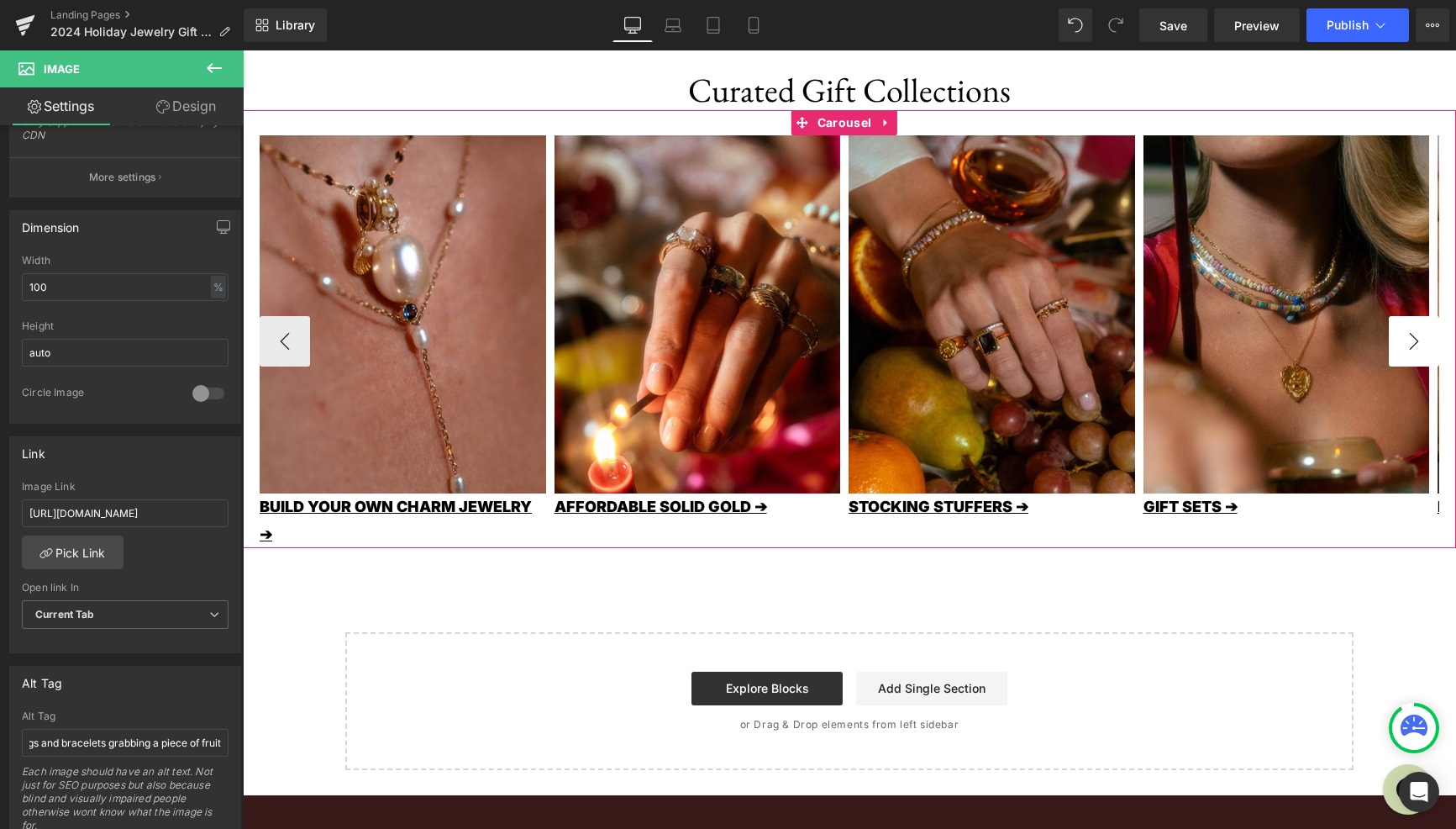
scroll to position [0, 0]
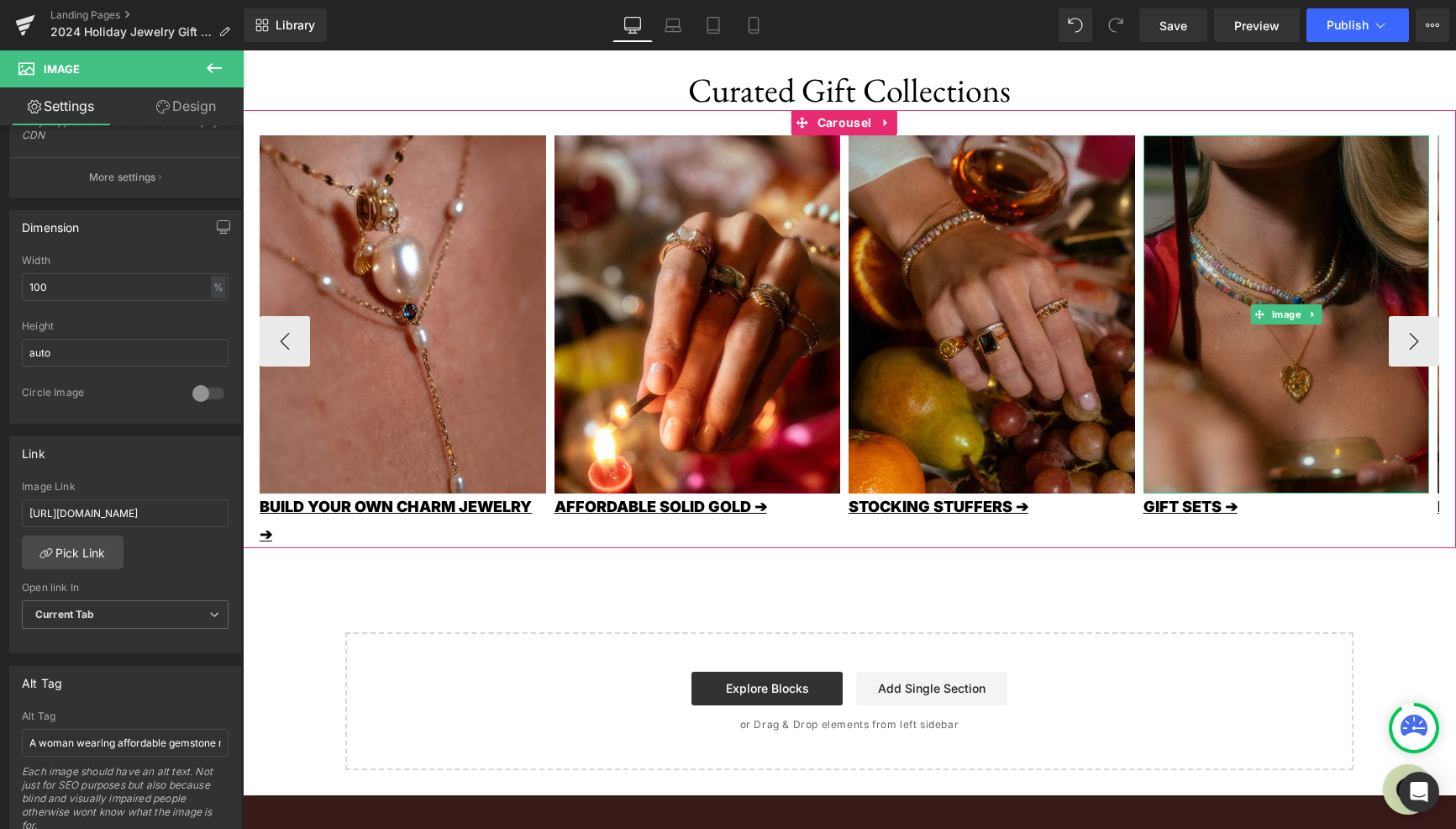
click at [1351, 425] on img at bounding box center [1287, 314] width 287 height 359
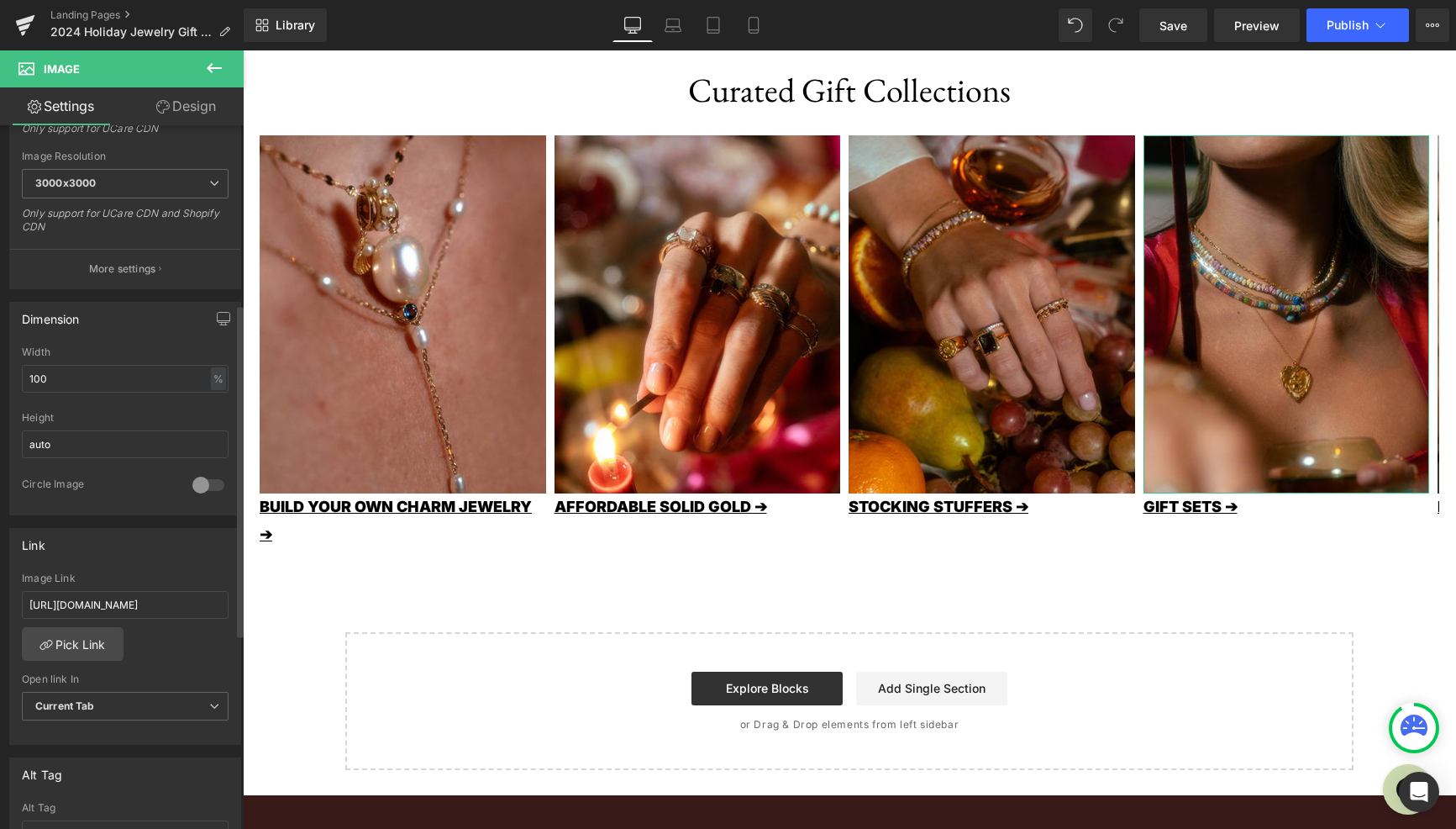
scroll to position [380, 0]
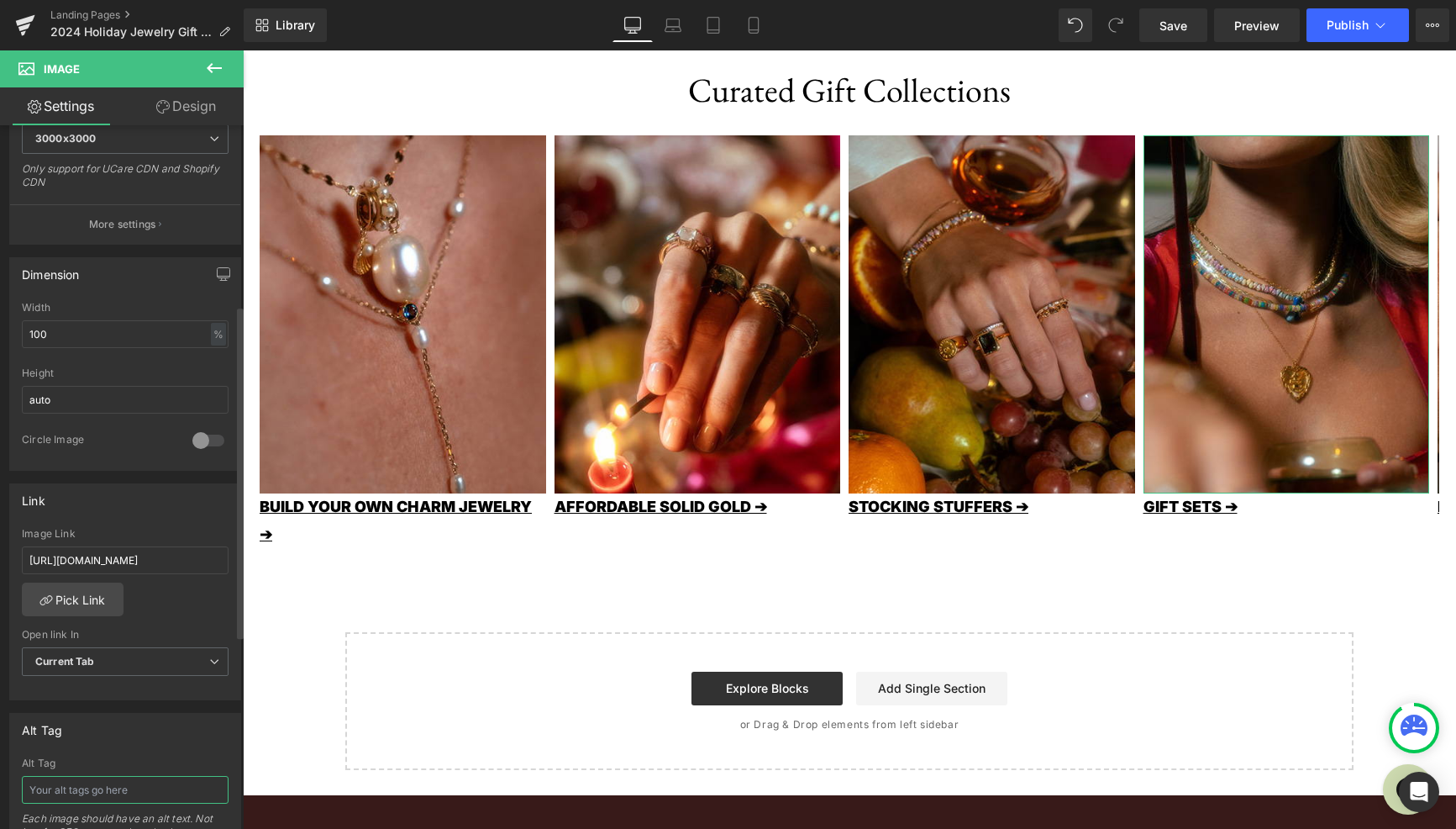
click at [116, 794] on input "text" at bounding box center [125, 789] width 207 height 27
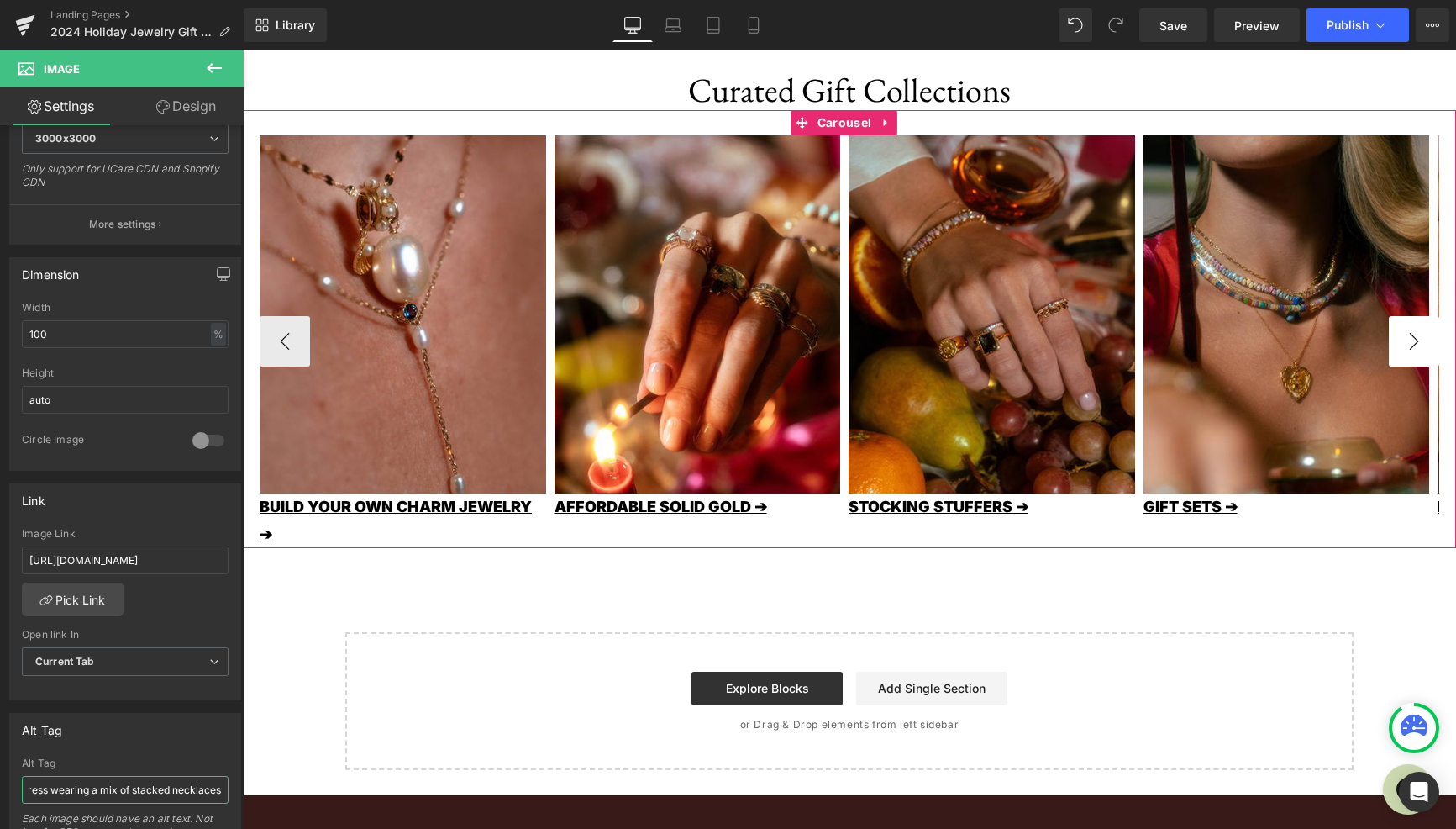
type input "woman wearing a festive dress wearing a mix of stacked necklaces"
click at [1418, 343] on button "›" at bounding box center [1415, 342] width 51 height 51
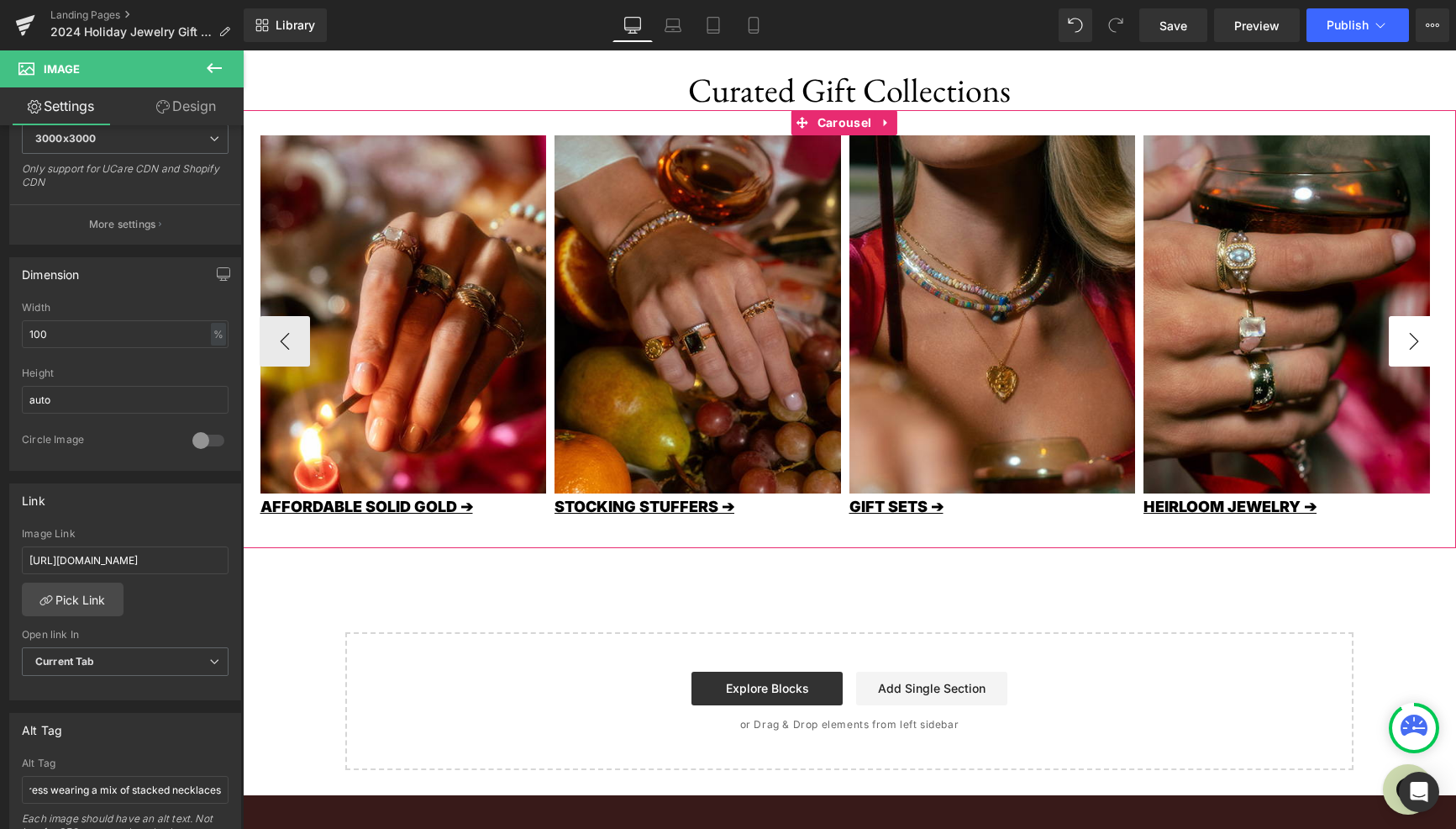
scroll to position [0, 0]
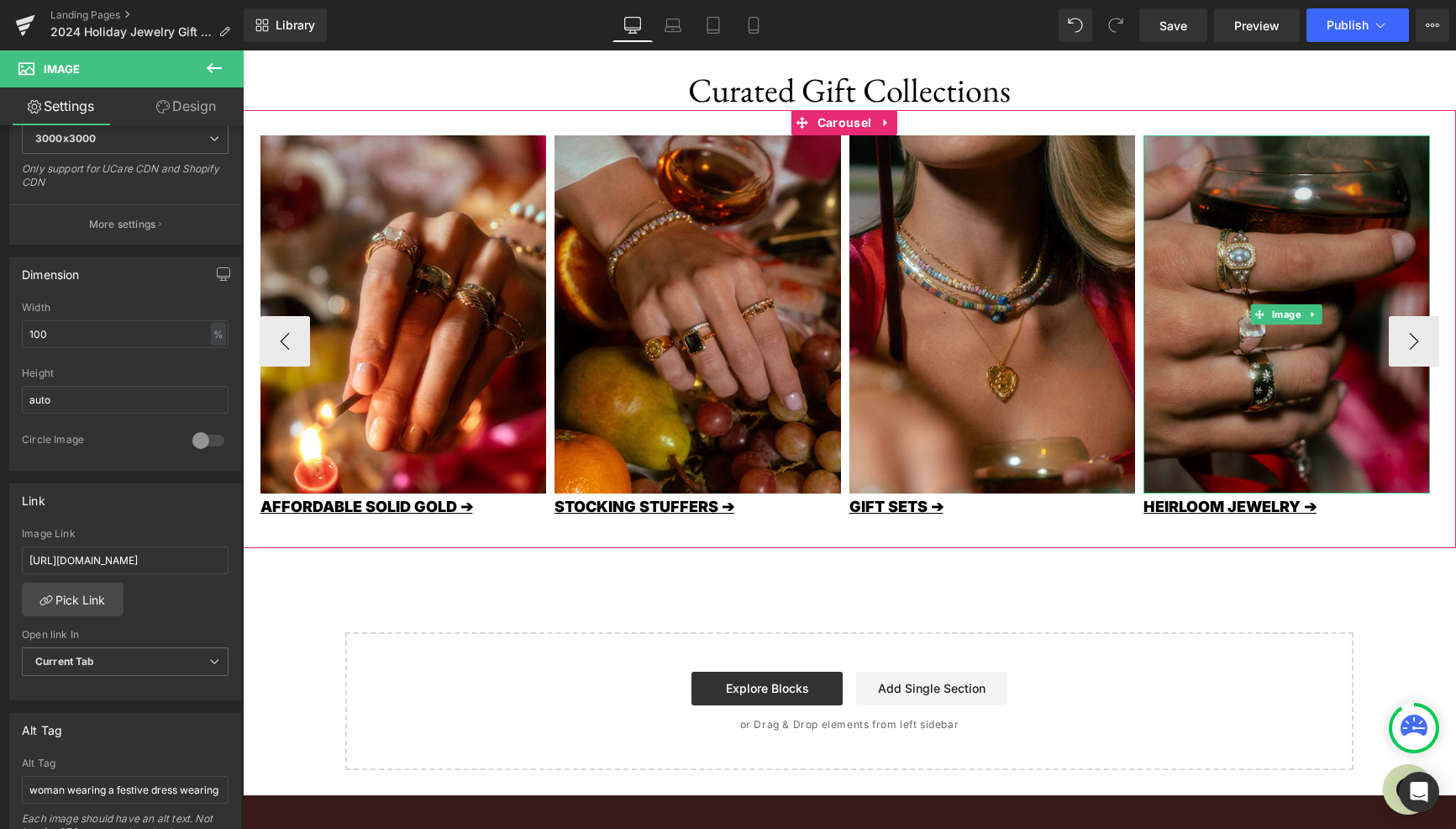
click at [1366, 375] on img at bounding box center [1287, 314] width 287 height 359
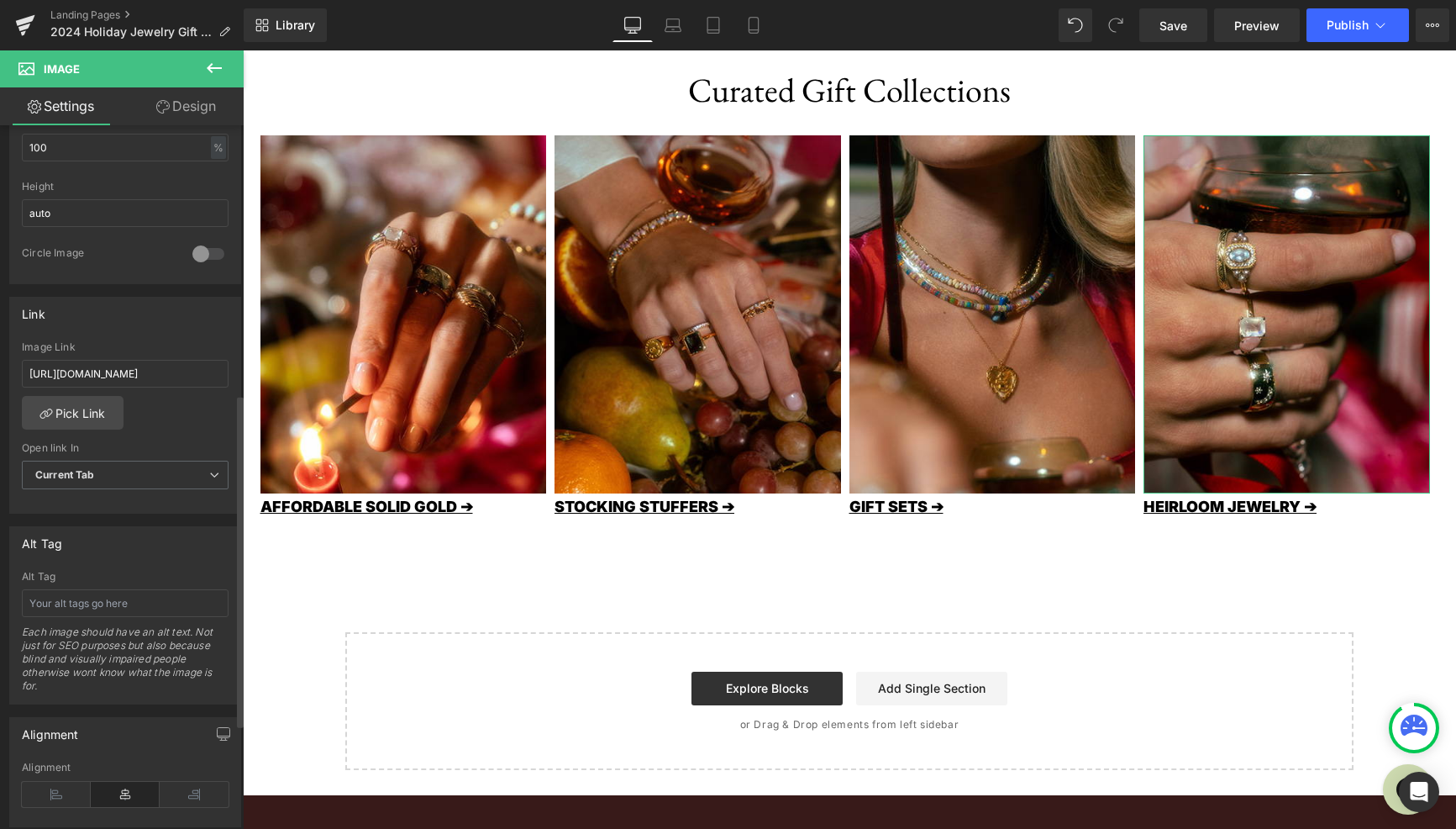
scroll to position [622, 0]
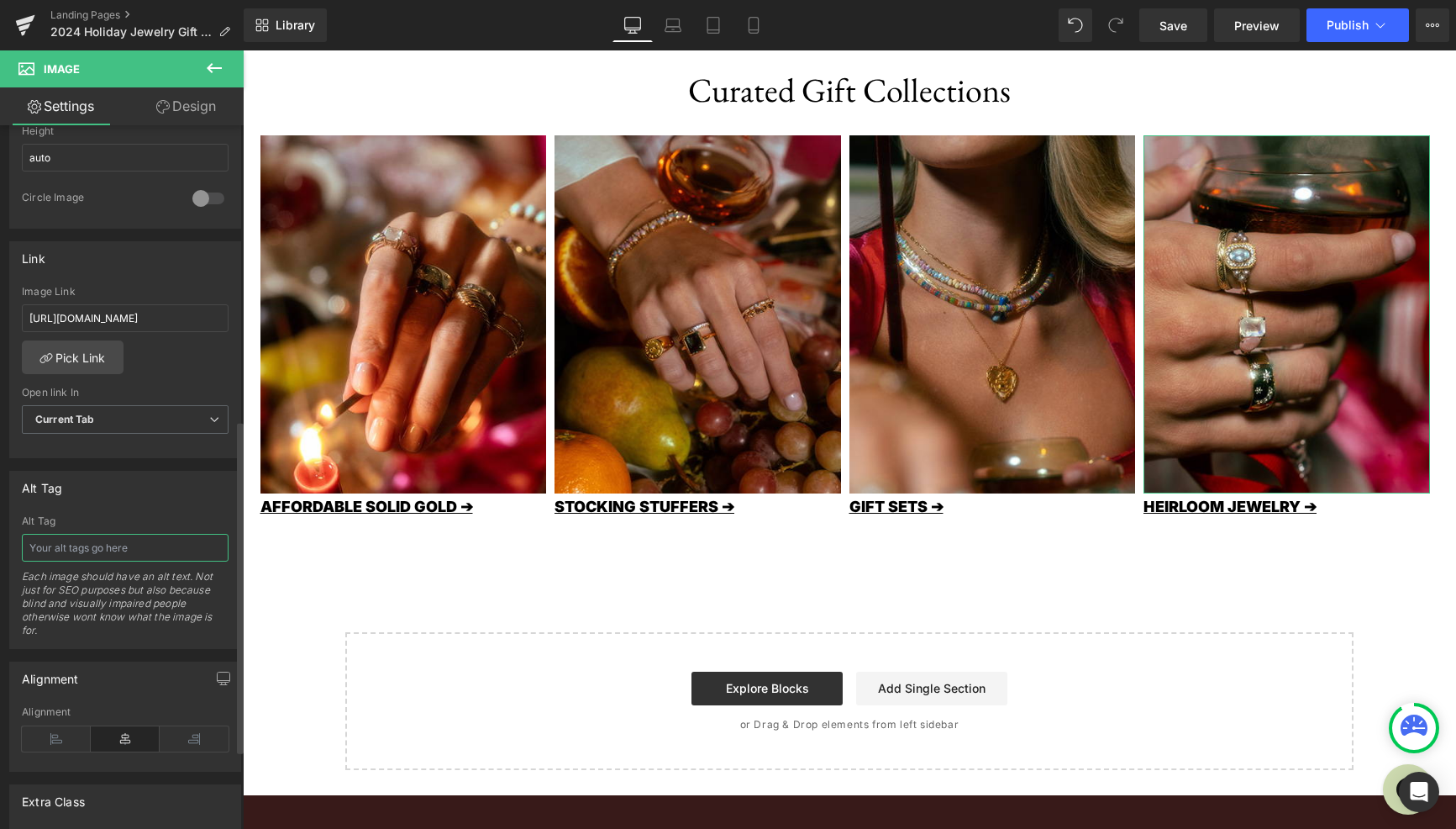
click at [83, 551] on input "text" at bounding box center [125, 547] width 207 height 27
type input "a close up of a hand holding a wine glass with a ton of solid gold gemstone rin…"
click at [214, 67] on icon at bounding box center [214, 68] width 20 height 20
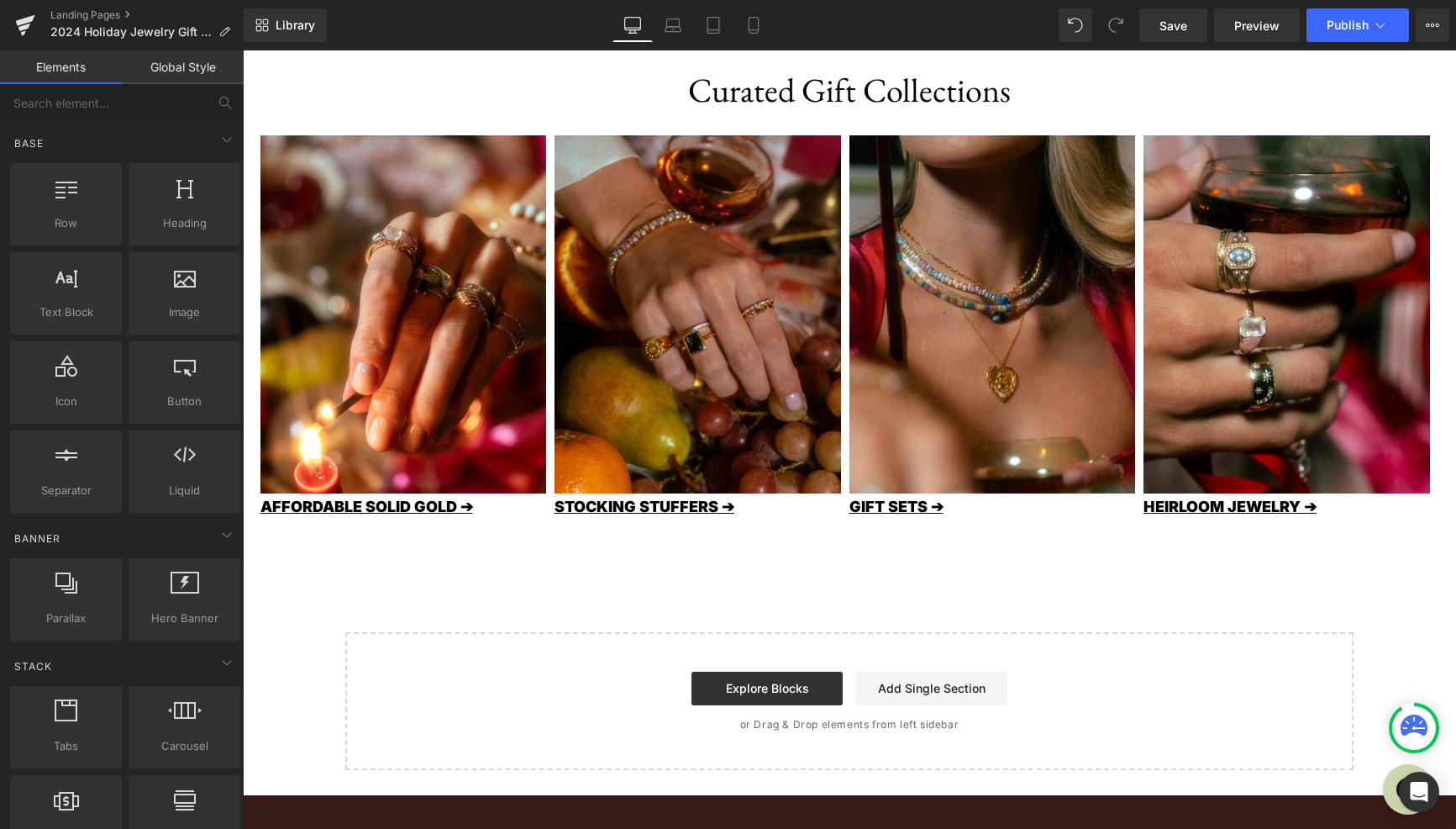
scroll to position [0, 0]
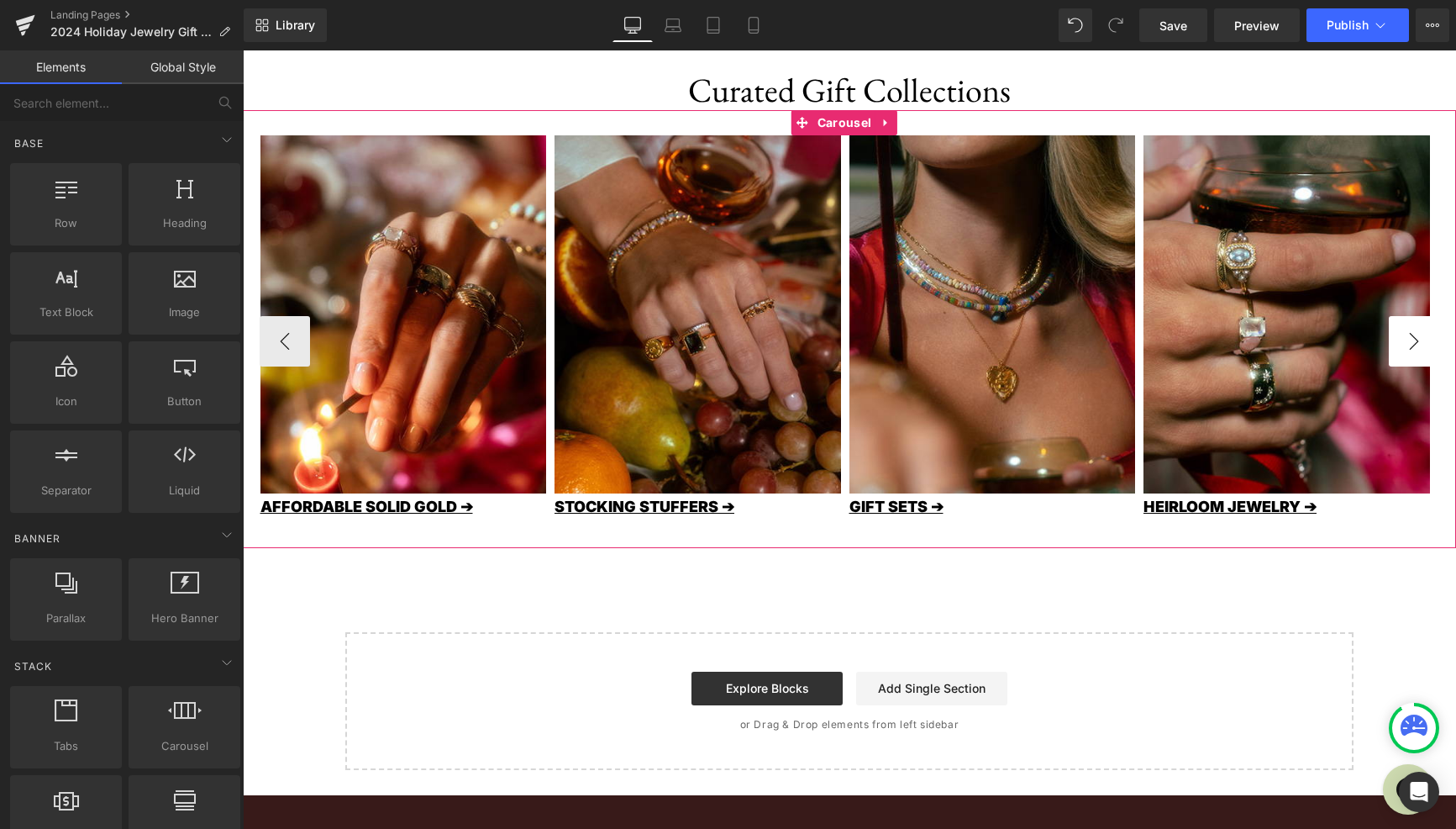
click at [1406, 349] on button "›" at bounding box center [1415, 342] width 51 height 51
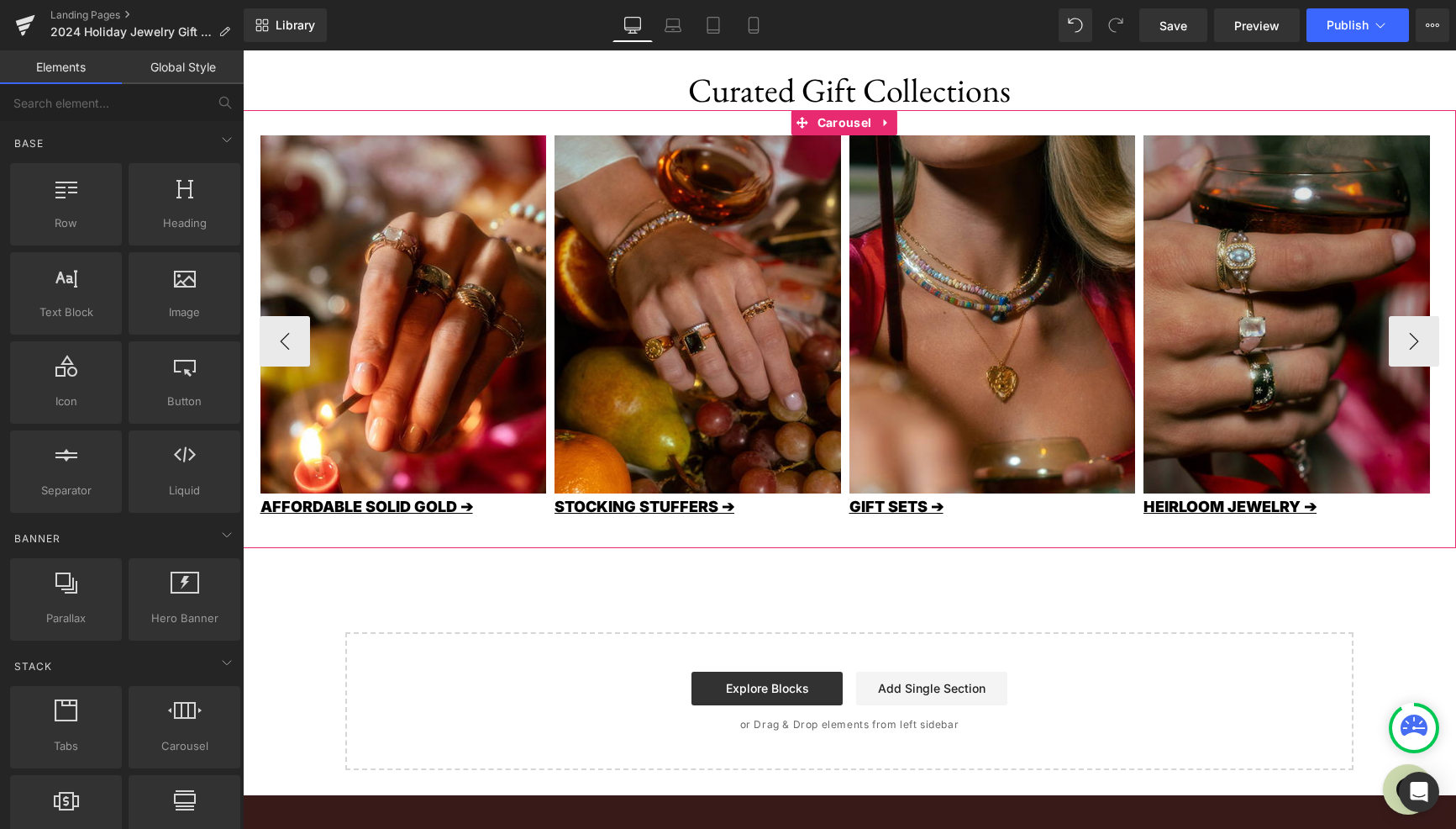
drag, startPoint x: 1414, startPoint y: 334, endPoint x: 1420, endPoint y: 303, distance: 31.6
click at [1414, 334] on button "›" at bounding box center [1415, 342] width 51 height 51
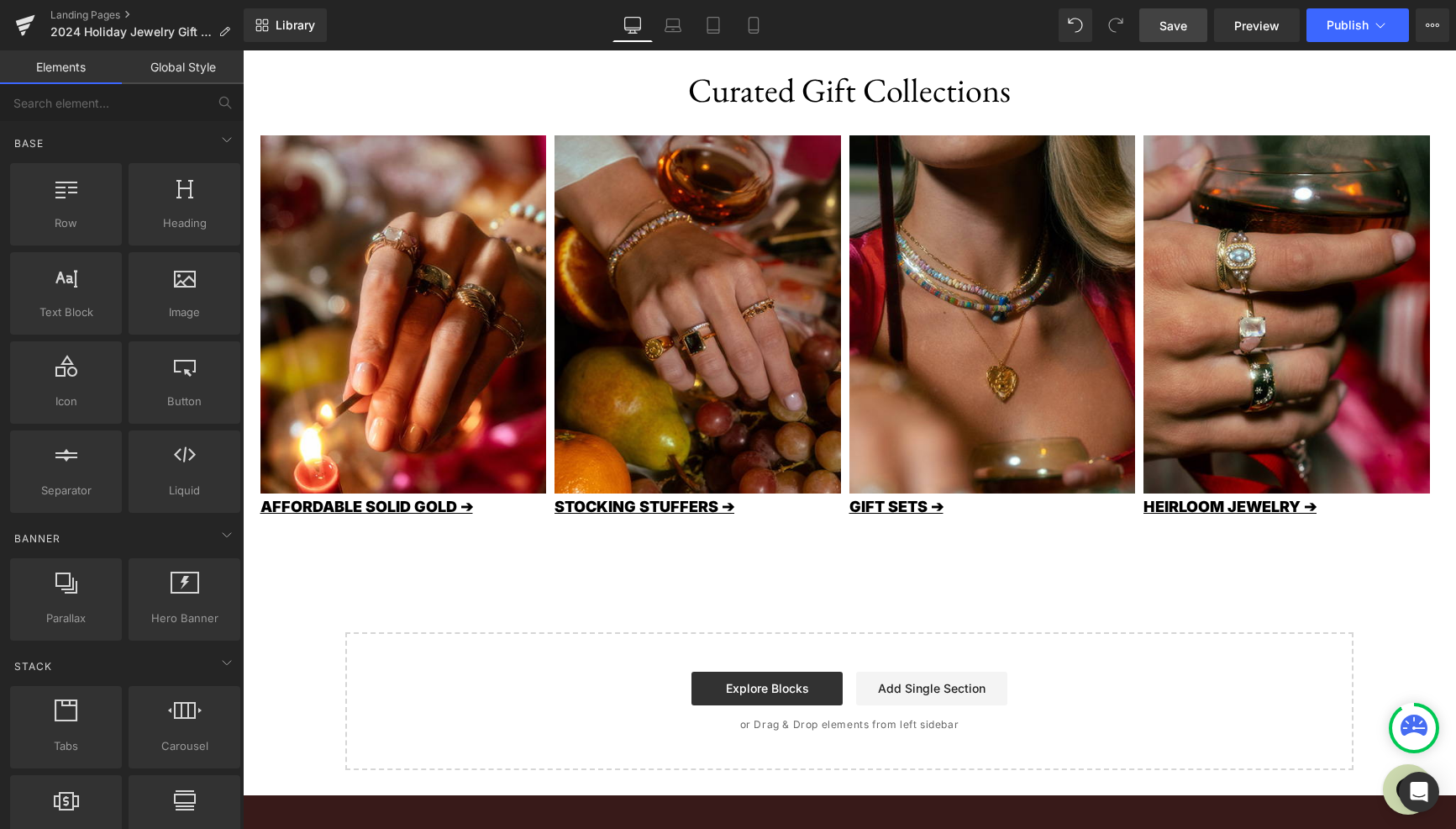
click at [1180, 22] on span "Save" at bounding box center [1173, 25] width 27 height 18
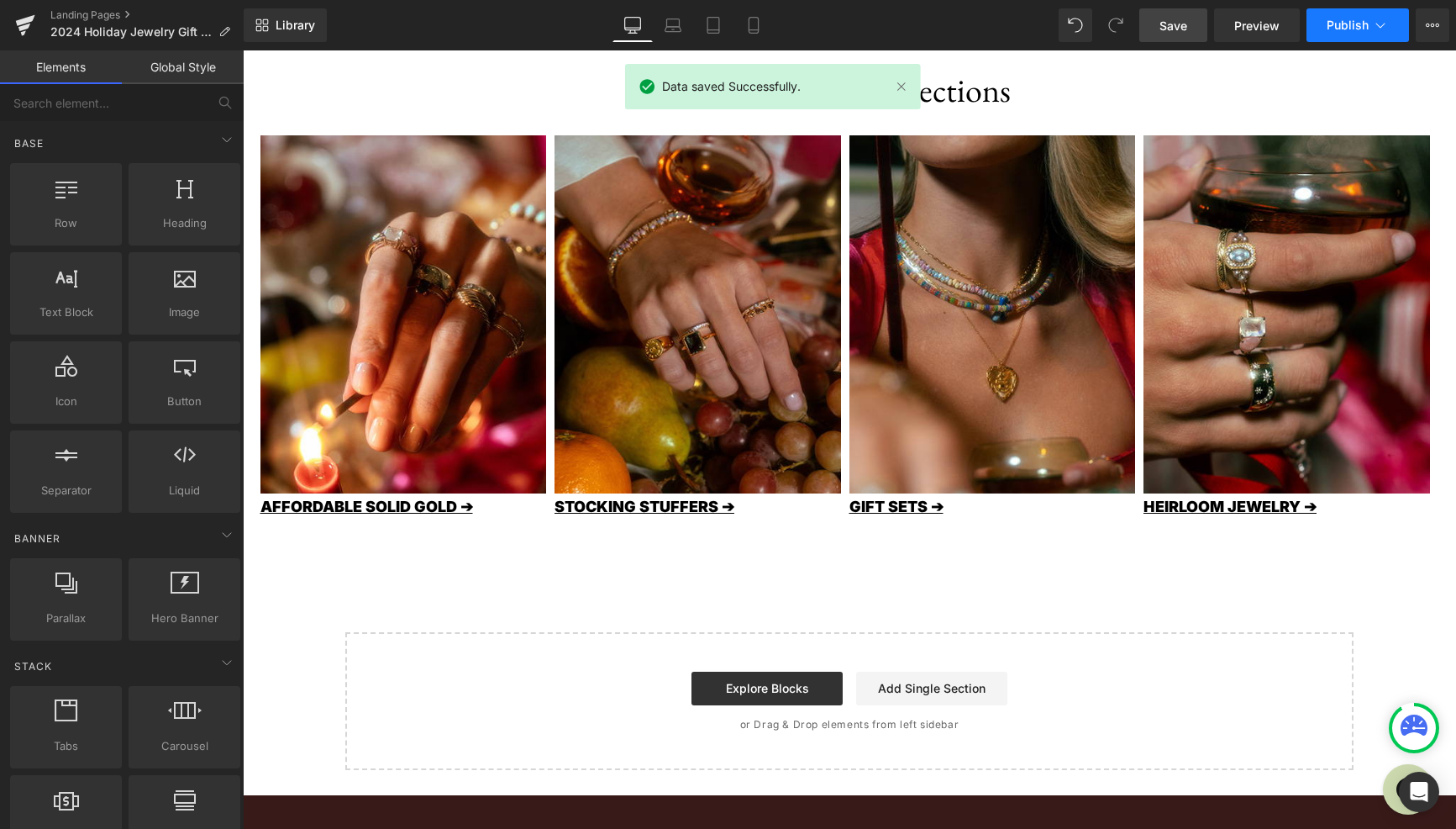
click at [1342, 21] on span "Publish" at bounding box center [1347, 25] width 42 height 13
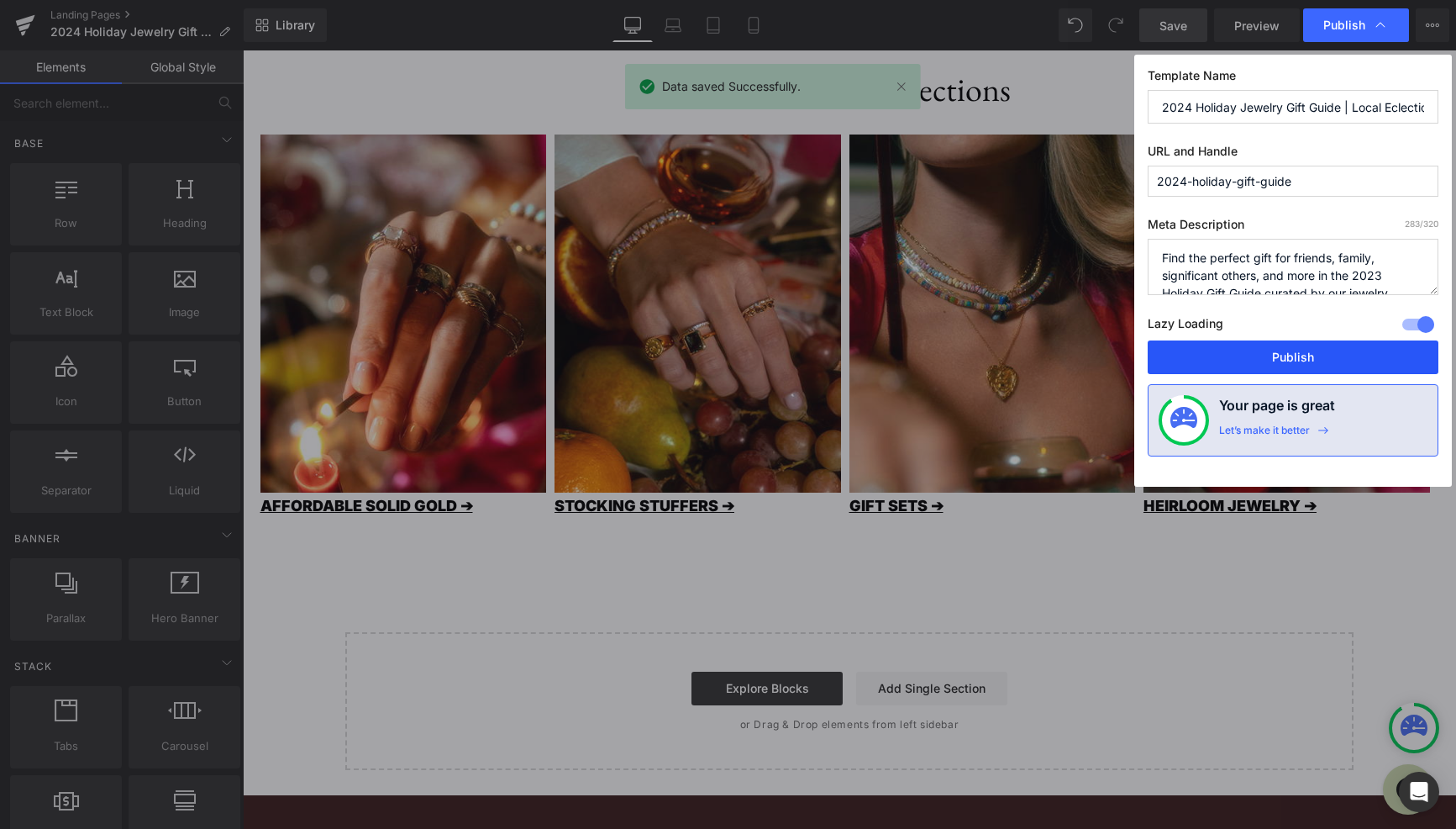
scroll to position [705, 0]
click at [1289, 361] on button "Publish" at bounding box center [1292, 358] width 291 height 34
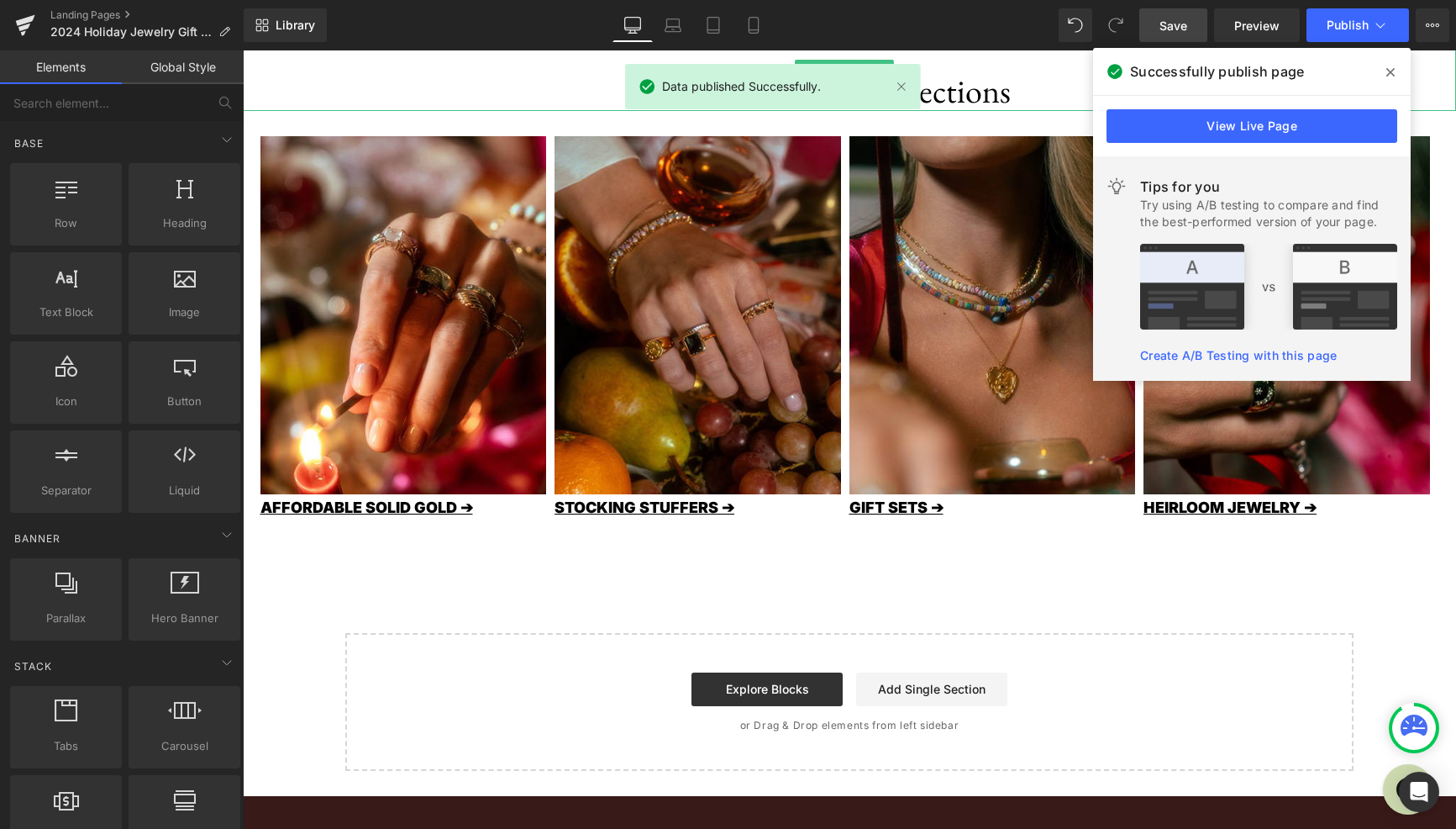
scroll to position [706, 0]
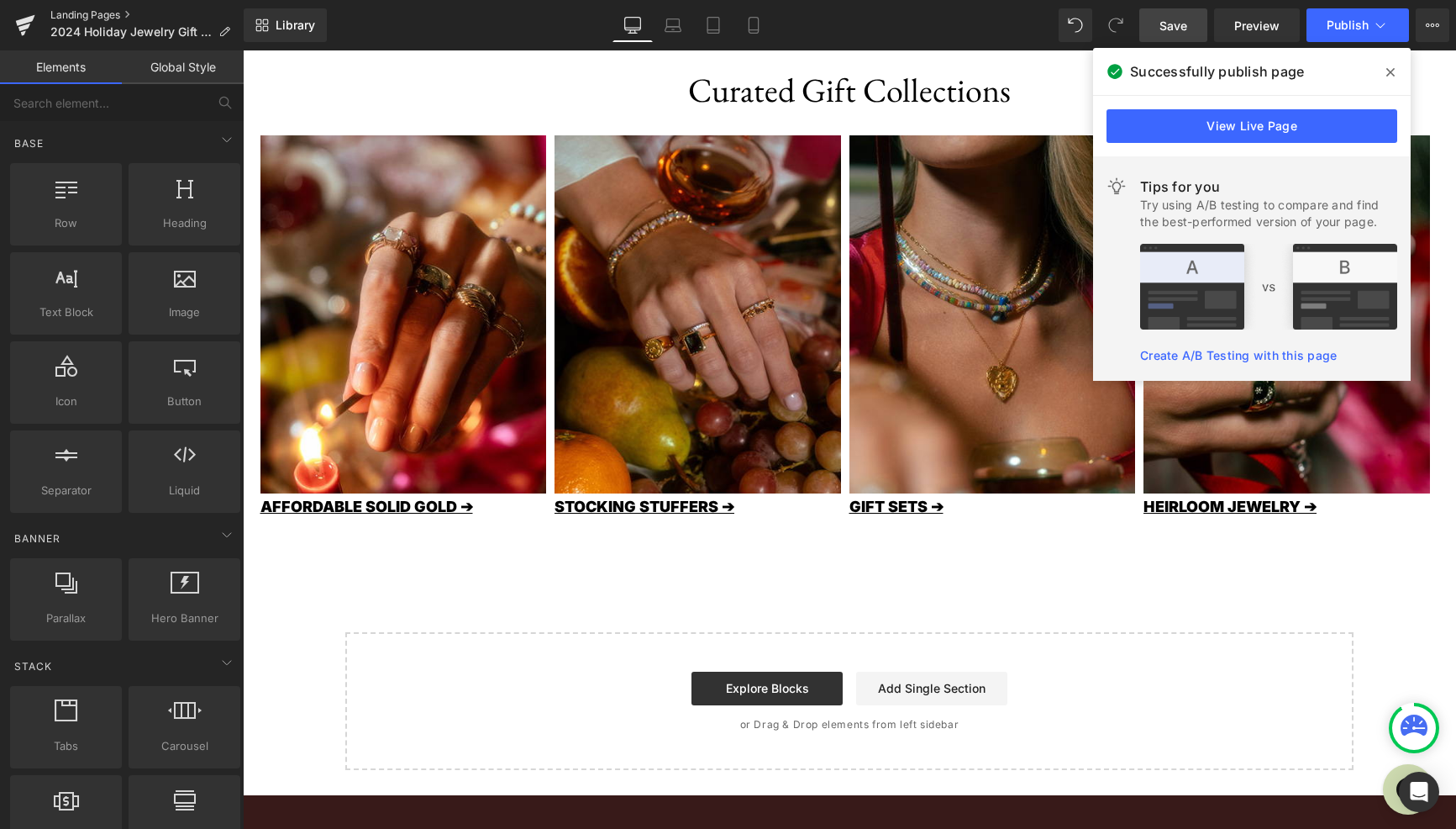
click at [84, 14] on link "Landing Pages" at bounding box center [147, 15] width 193 height 13
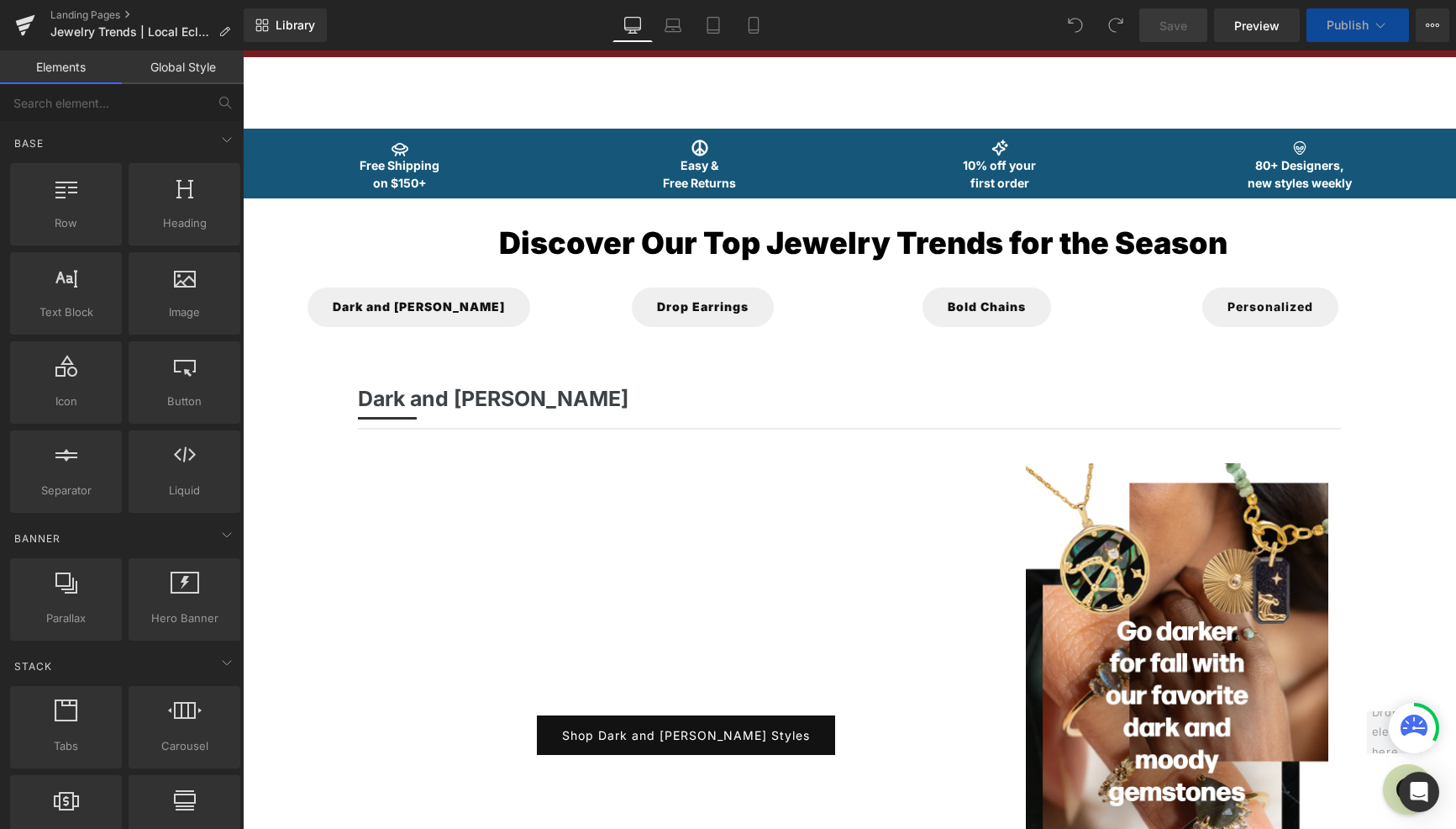
scroll to position [239, 0]
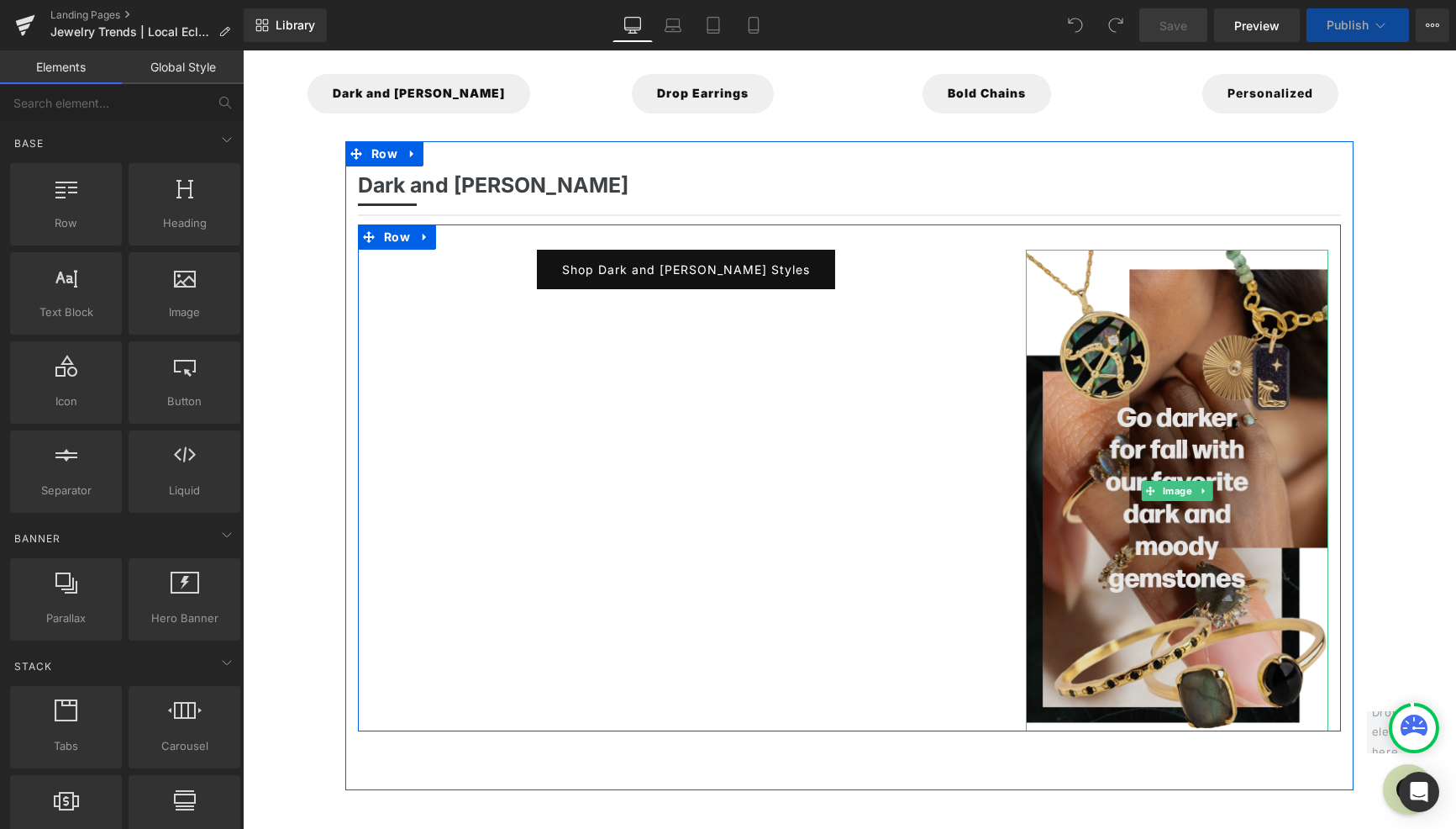
click at [1283, 502] on img at bounding box center [1178, 490] width 303 height 482
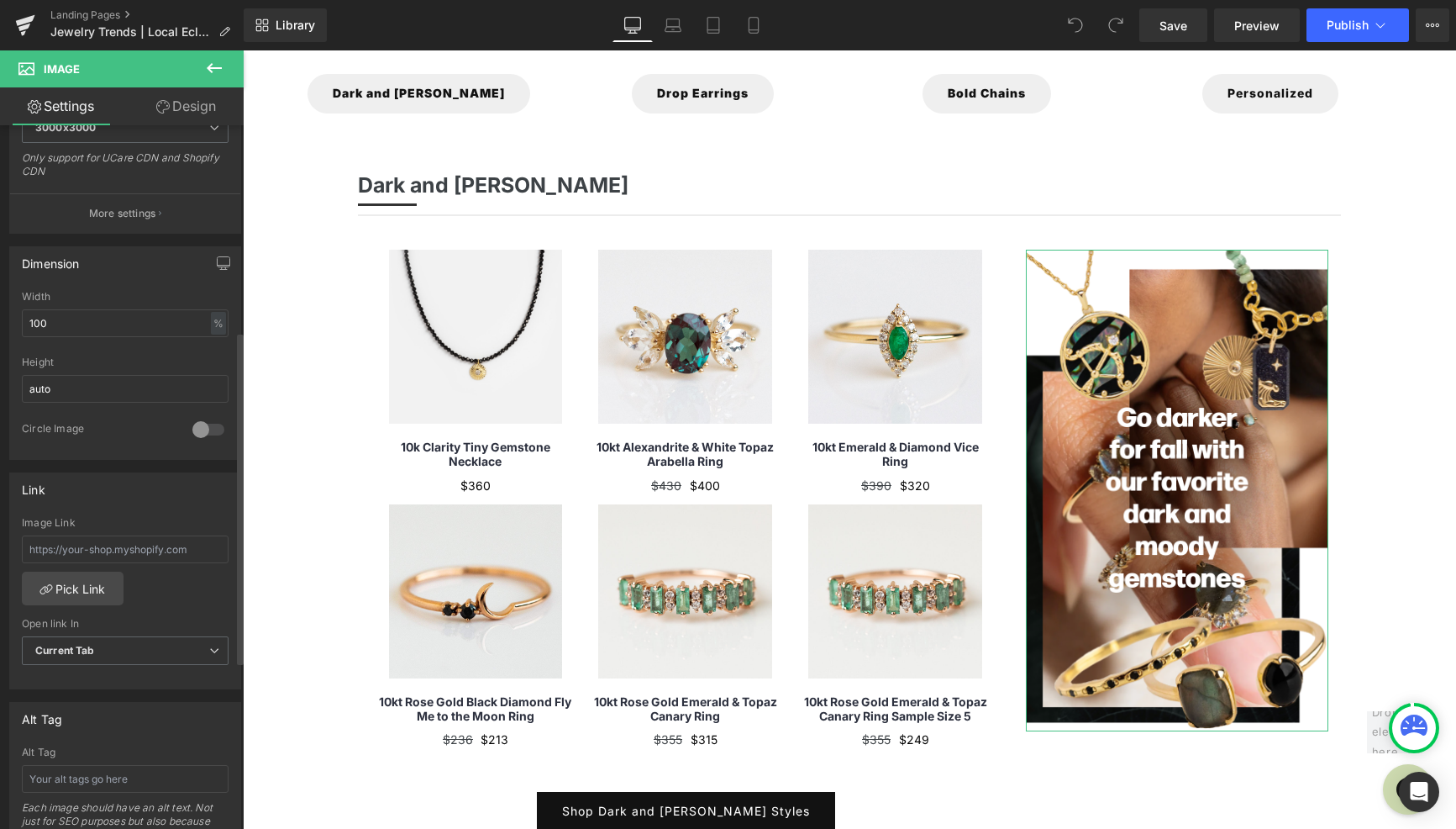
scroll to position [558, 0]
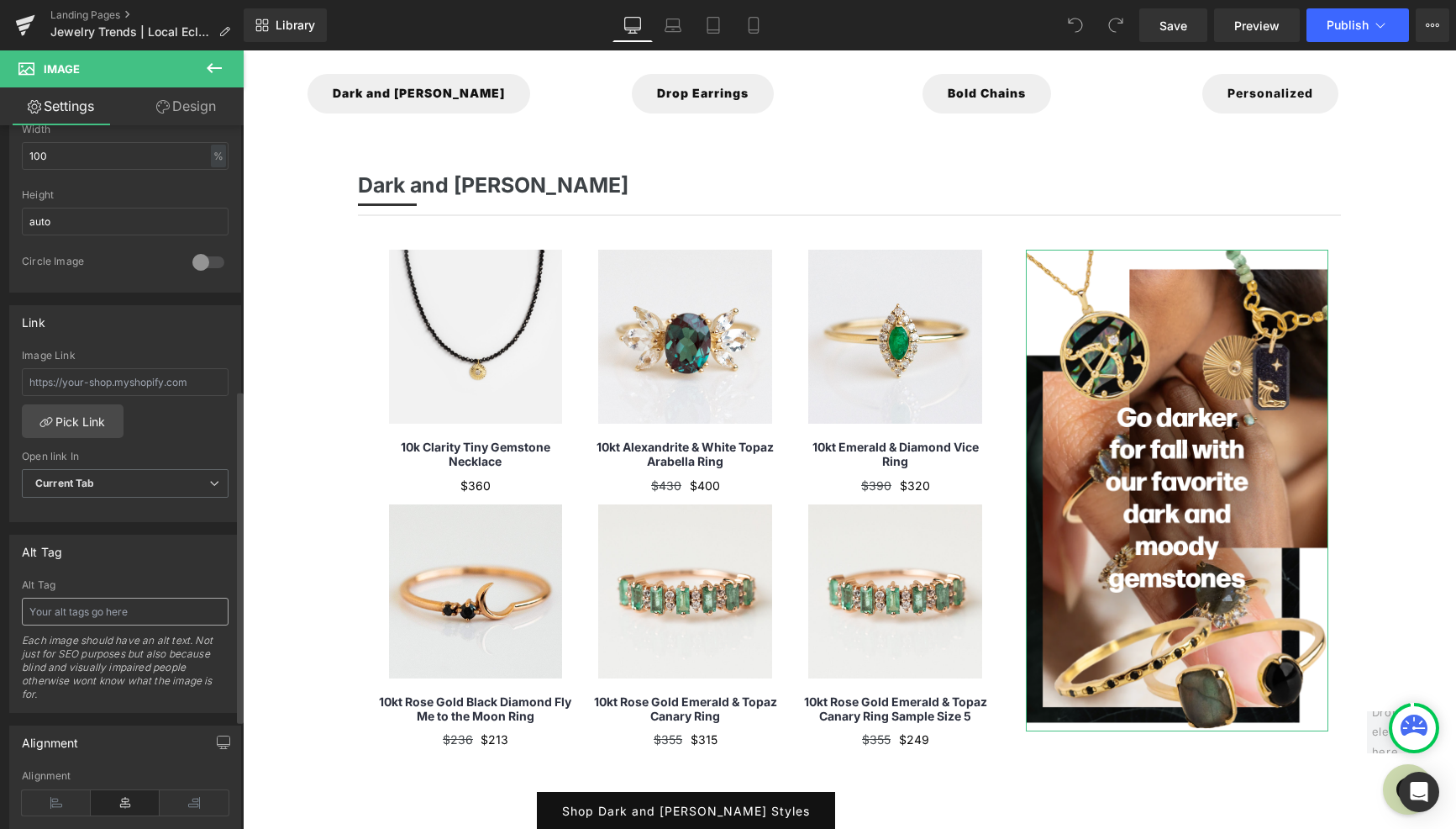
click at [119, 612] on input "text" at bounding box center [125, 611] width 207 height 27
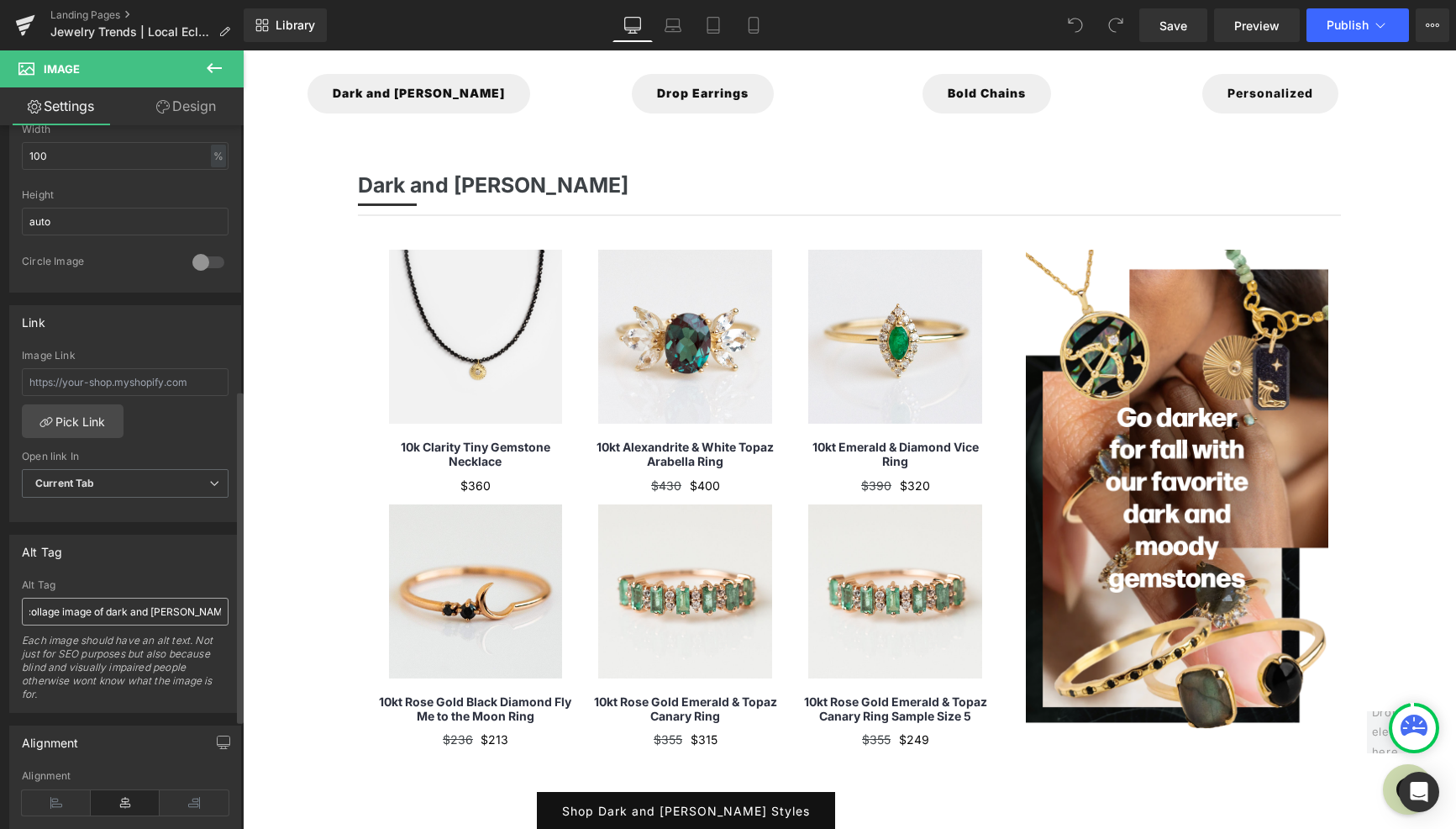
scroll to position [0, 54]
type input "Creative collage image of dark and [PERSON_NAME] jewelry"
click at [206, 56] on button at bounding box center [214, 69] width 59 height 37
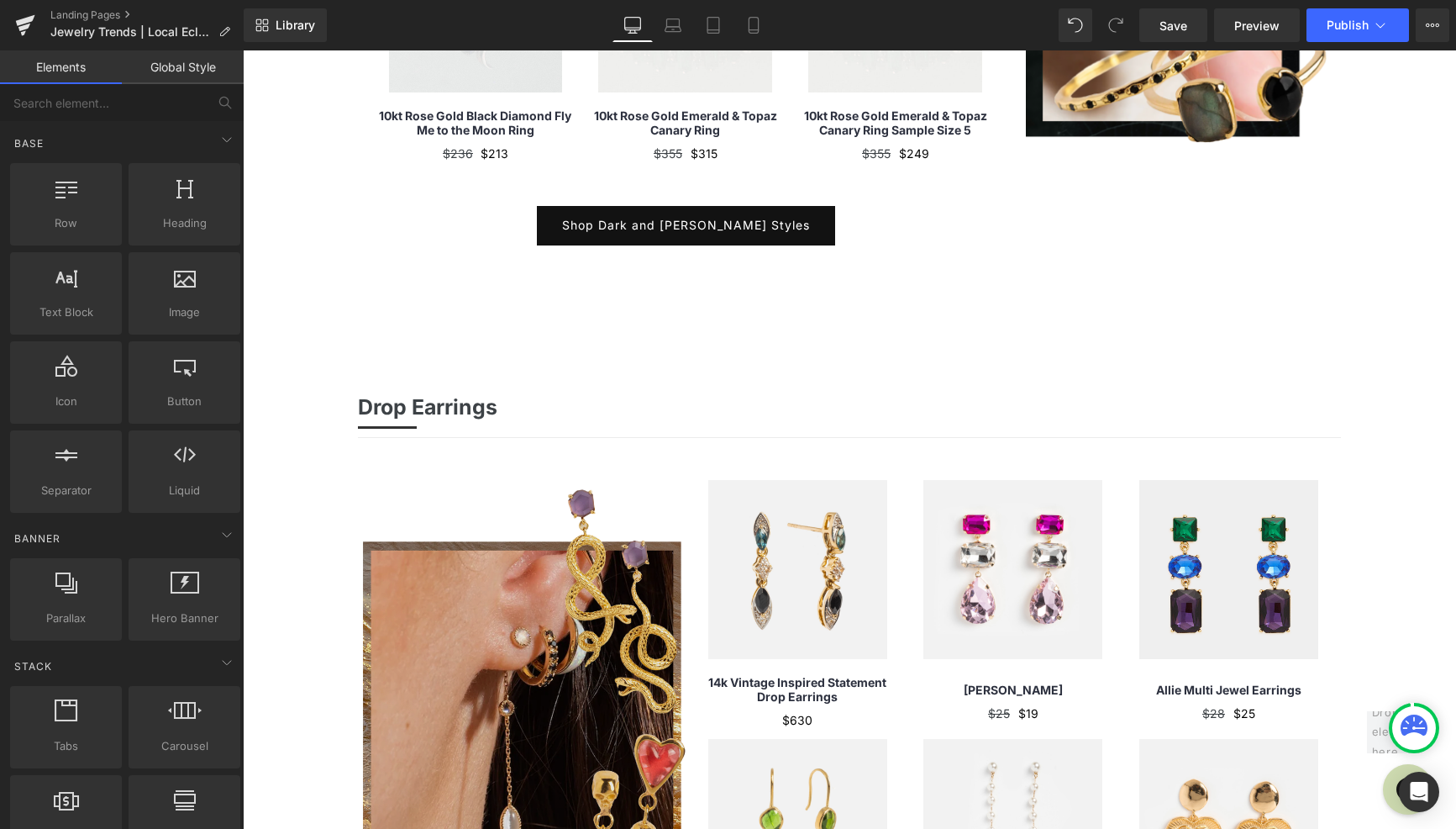
scroll to position [844, 0]
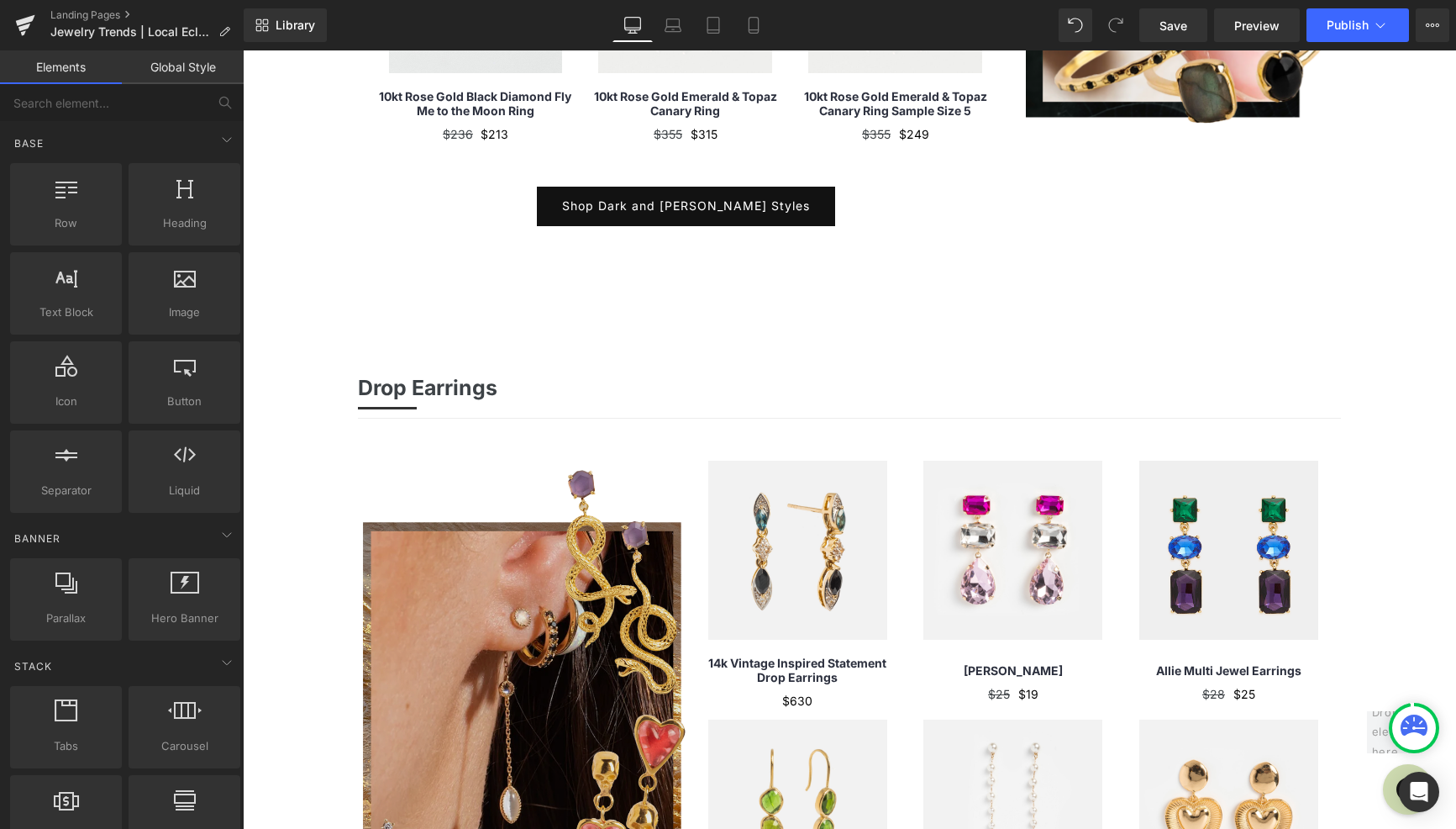
click at [460, 615] on img at bounding box center [522, 721] width 327 height 522
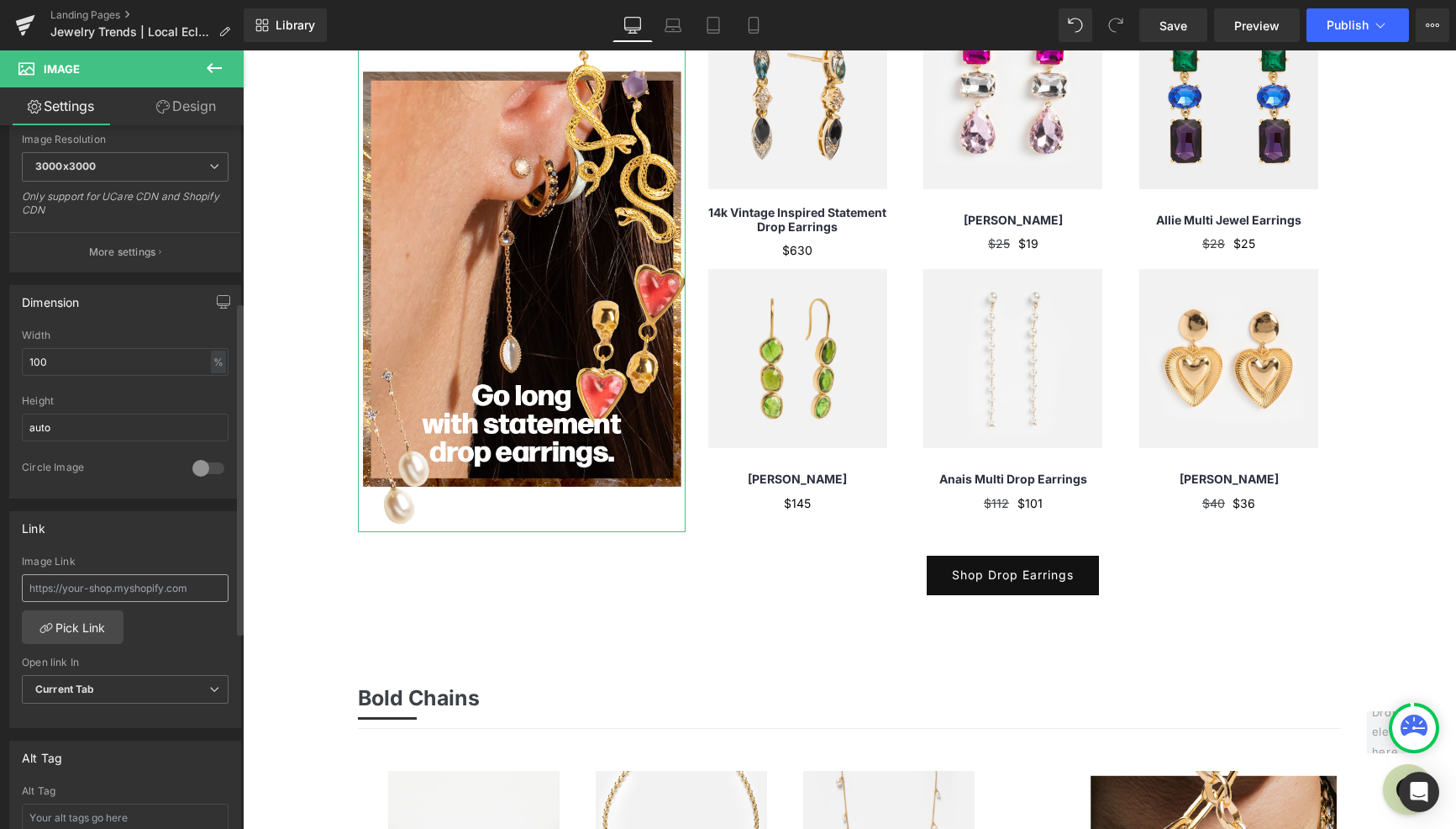
scroll to position [380, 0]
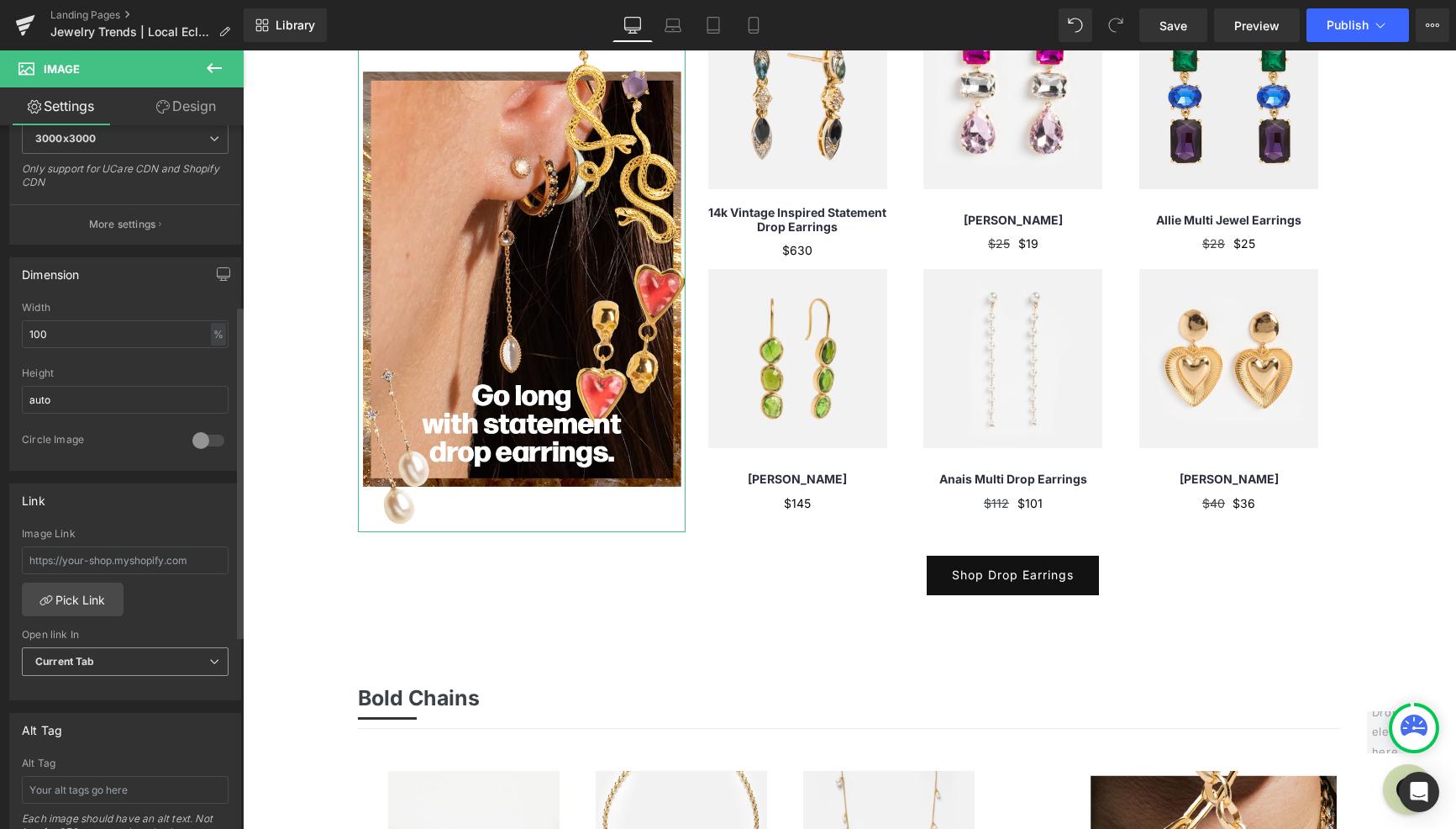
click at [72, 661] on b "Current Tab" at bounding box center [65, 661] width 59 height 12
click at [194, 616] on div "Image Link Pick Link Current Tab New Tab Open link In Current Tab Current Tab N…" at bounding box center [122, 614] width 224 height 172
drag, startPoint x: 110, startPoint y: 789, endPoint x: 110, endPoint y: 769, distance: 20.0
click at [110, 789] on input "text" at bounding box center [125, 789] width 207 height 27
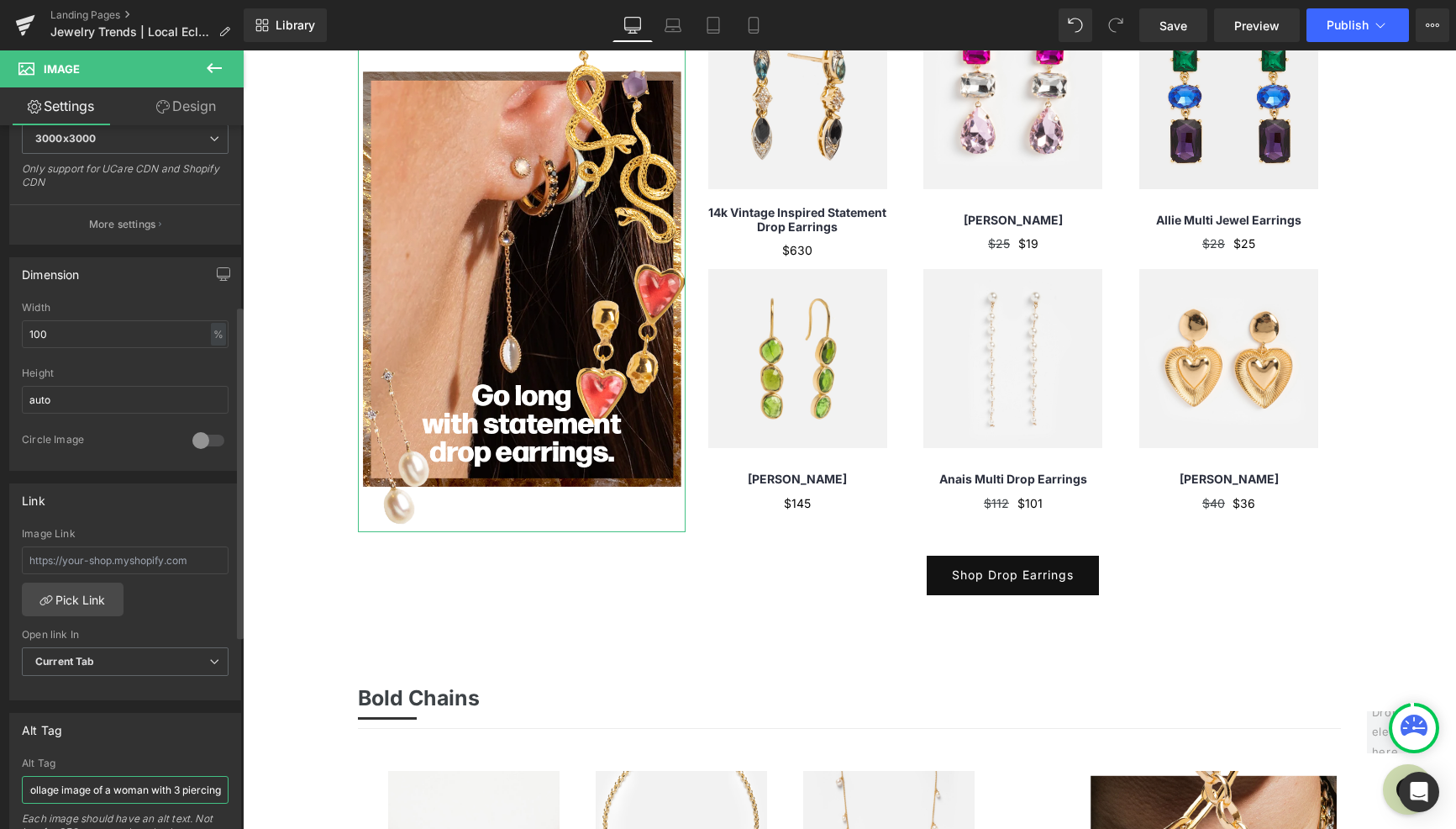
drag, startPoint x: 144, startPoint y: 793, endPoint x: 105, endPoint y: 793, distance: 39.0
click at [106, 793] on input "Creative collage image of a woman with 3 piercing" at bounding box center [125, 789] width 207 height 27
type input "Creative collage image of a close up of an ear with 3 piercings wearing gemston…"
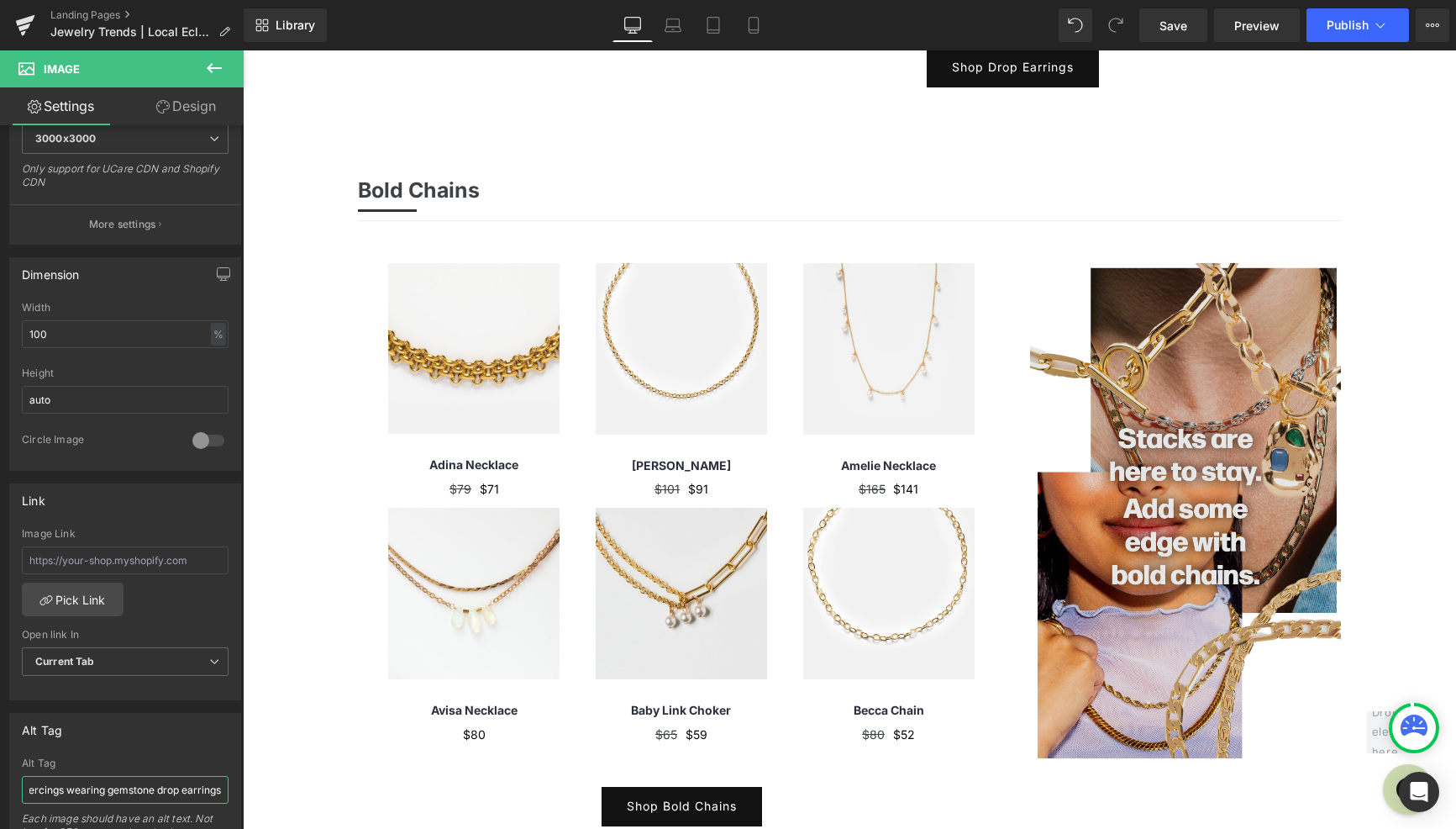
scroll to position [1801, 0]
click at [1161, 546] on img at bounding box center [1185, 511] width 311 height 495
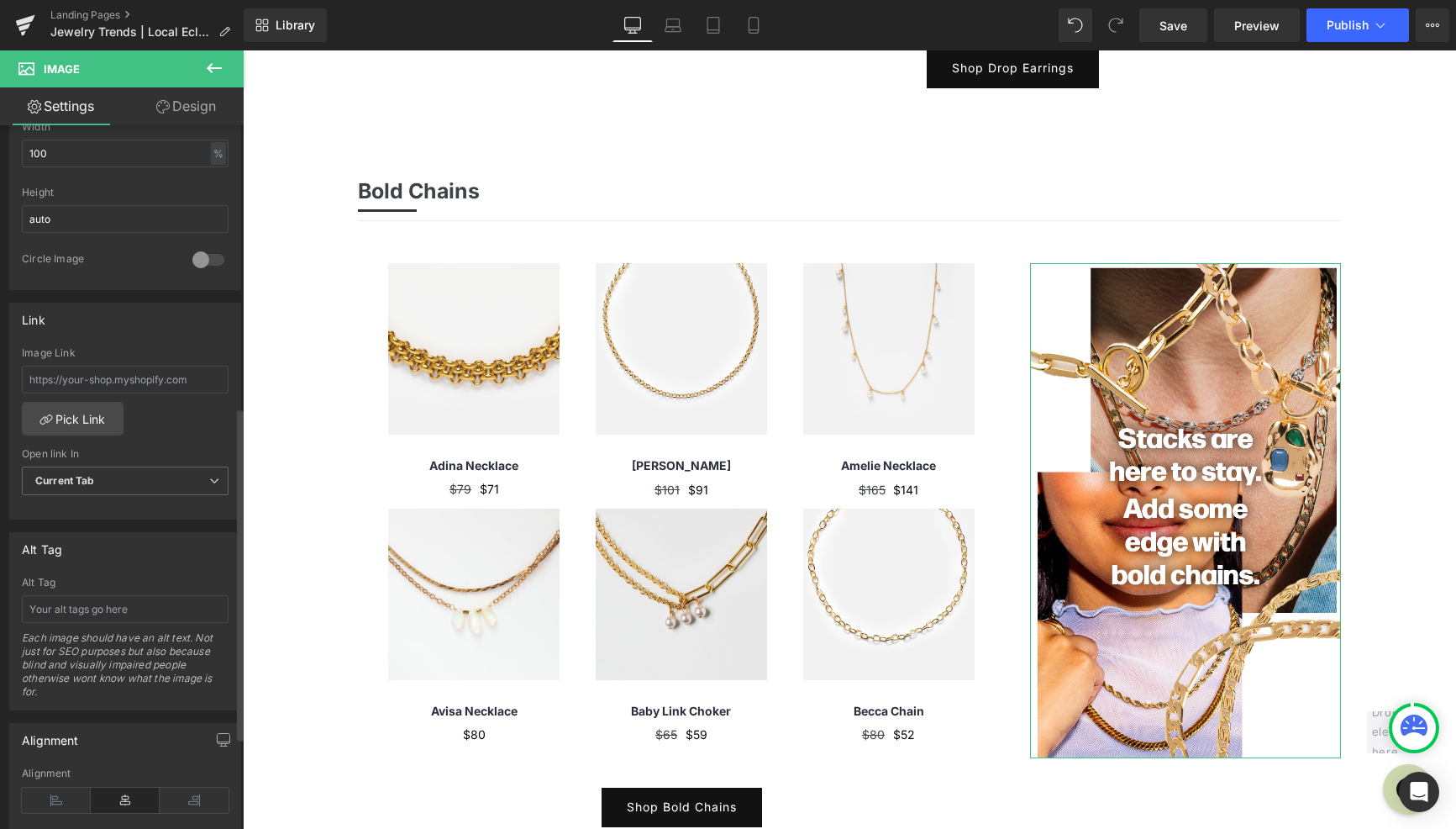
scroll to position [595, 0]
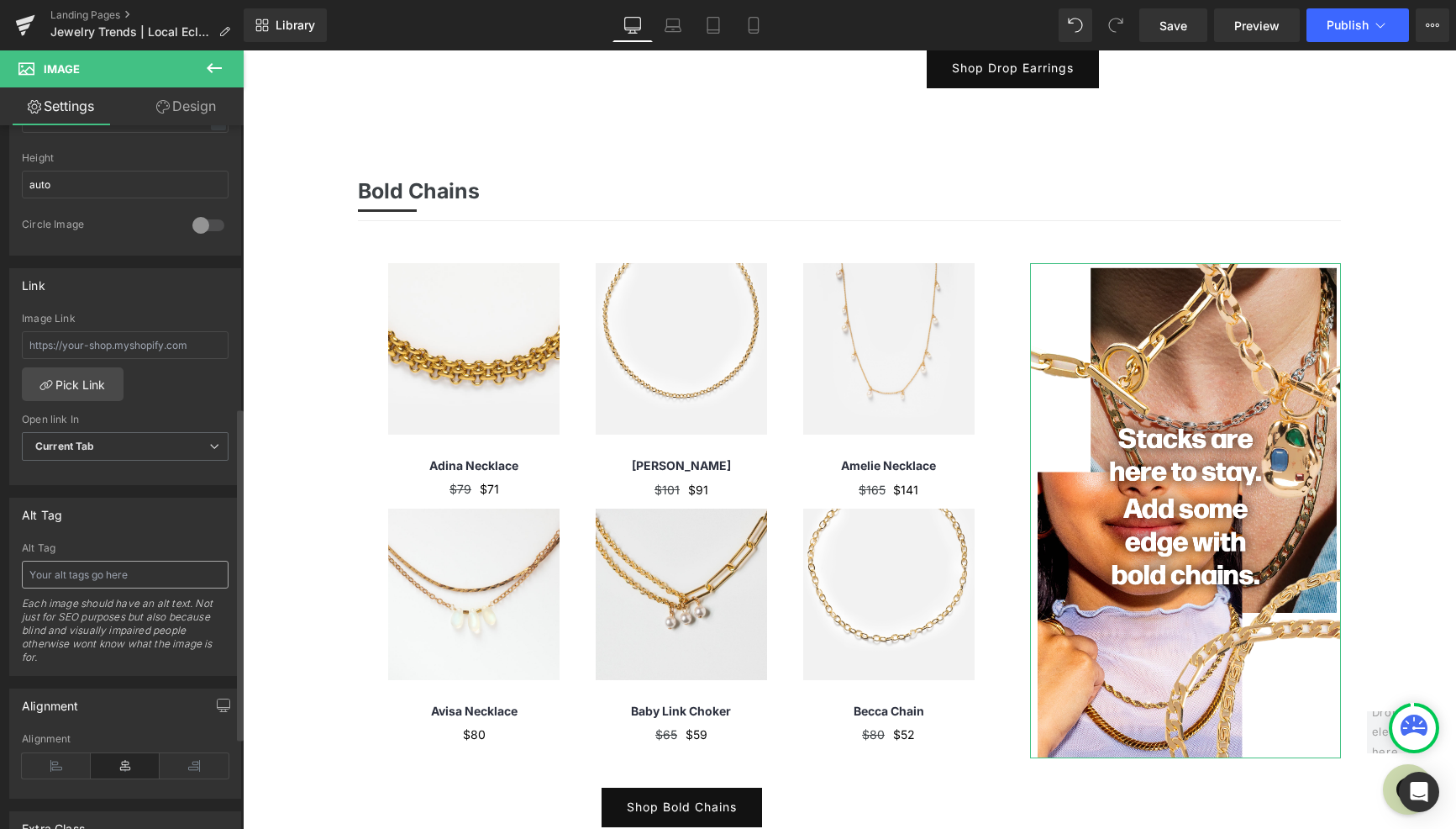
click at [109, 572] on input "text" at bounding box center [125, 574] width 207 height 27
type input "a"
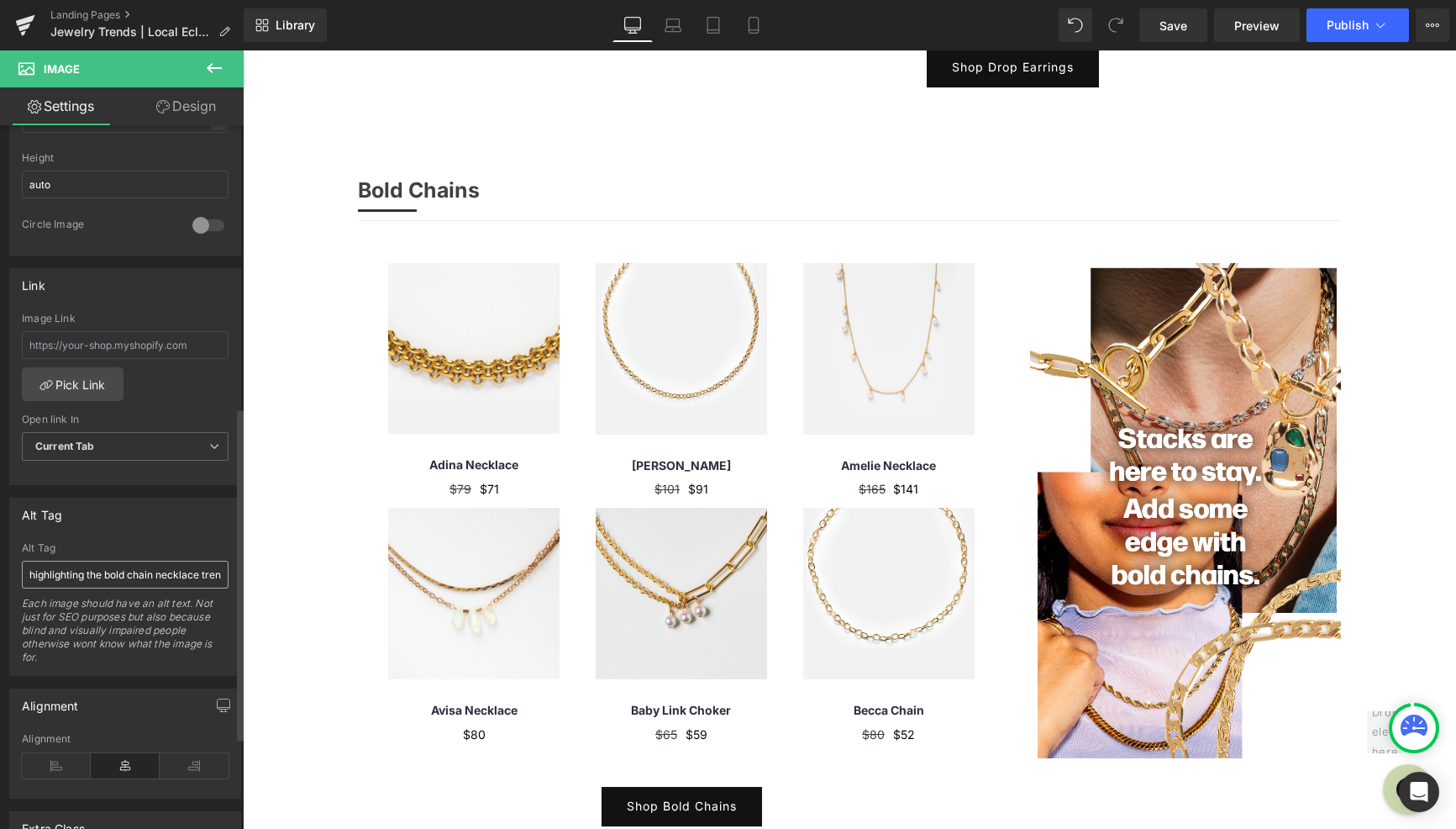
type input "A creative collage highlighting the bold chain necklace trend"
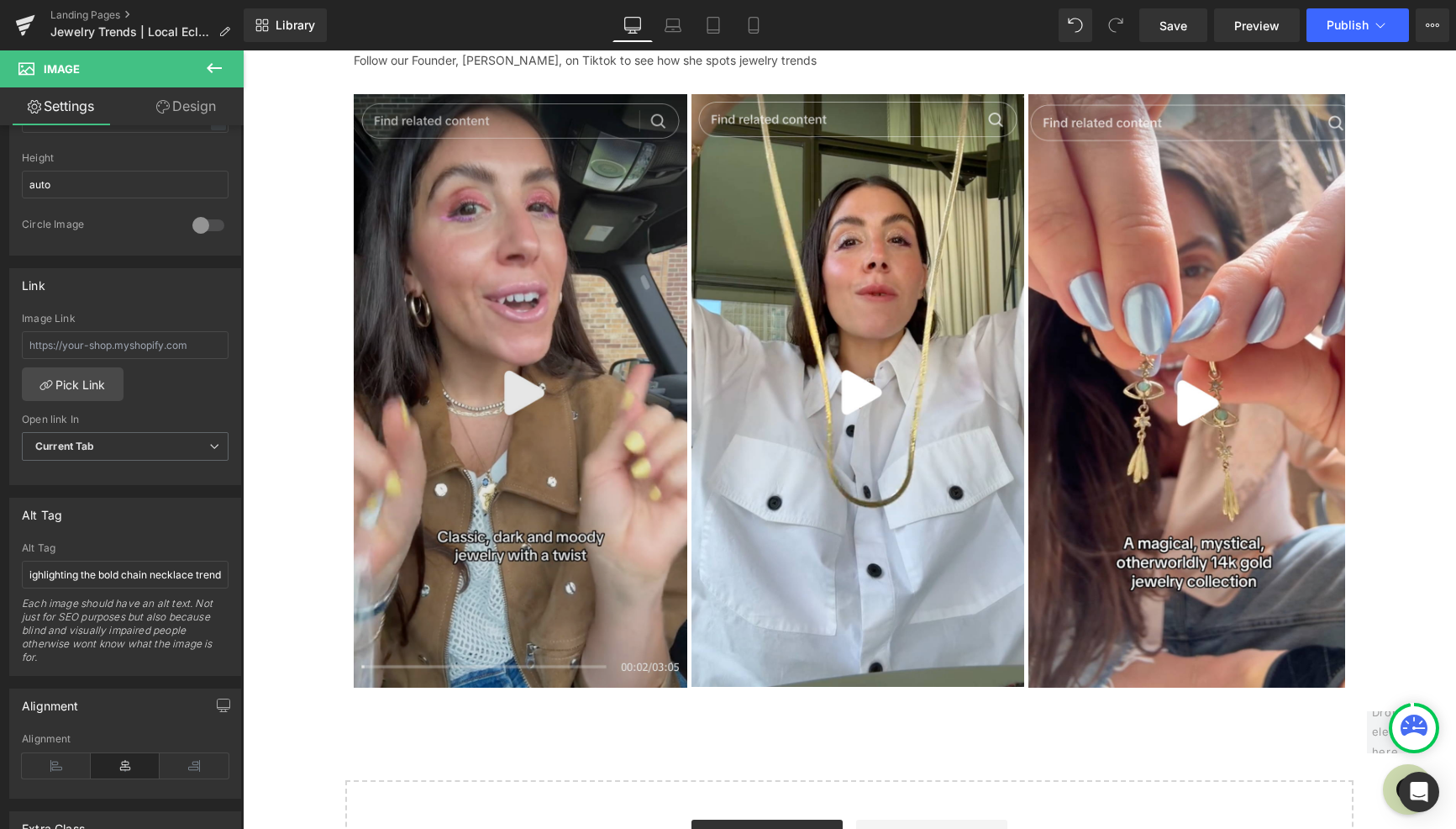
click at [613, 507] on img at bounding box center [520, 391] width 334 height 593
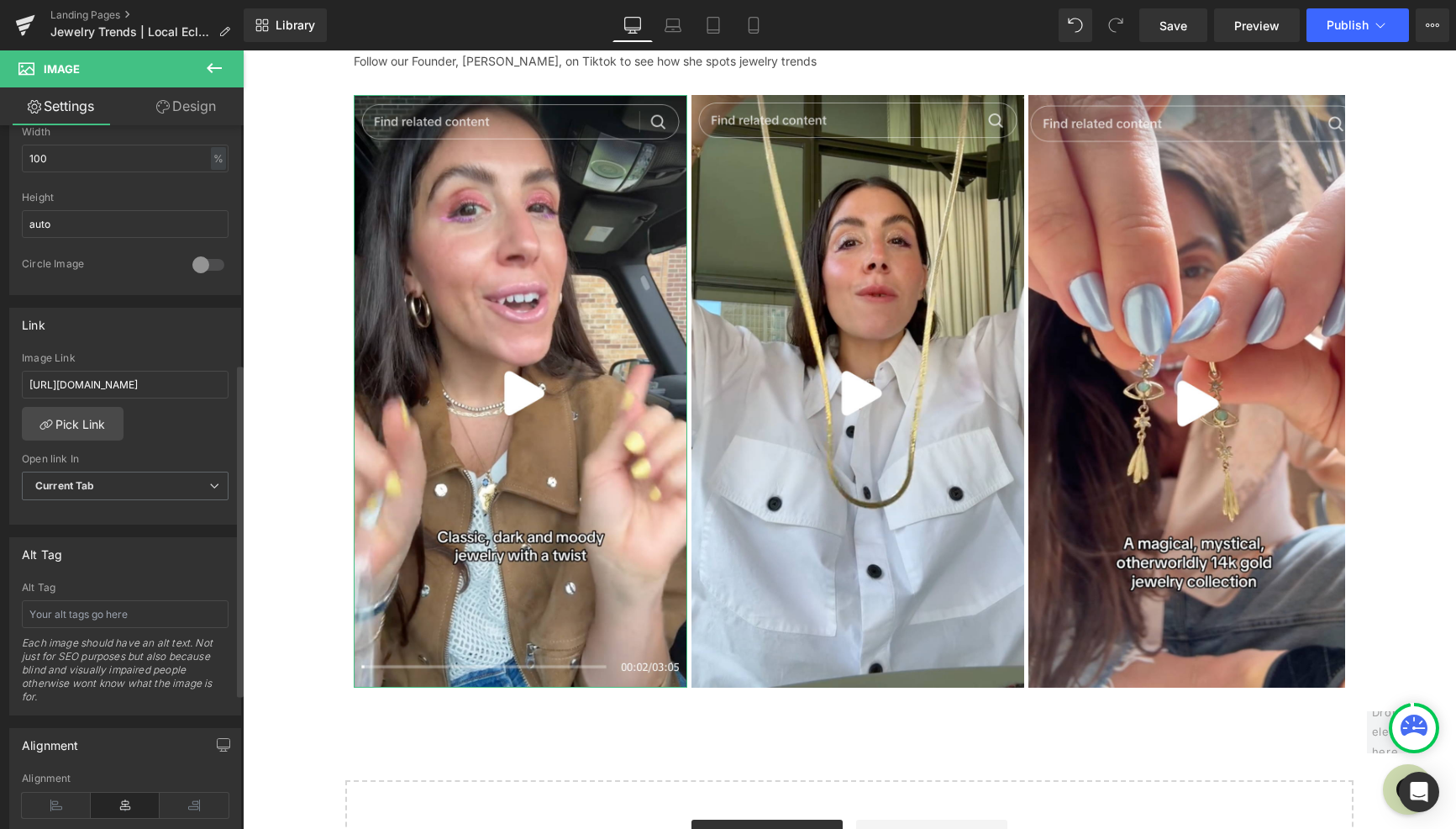
scroll to position [579, 0]
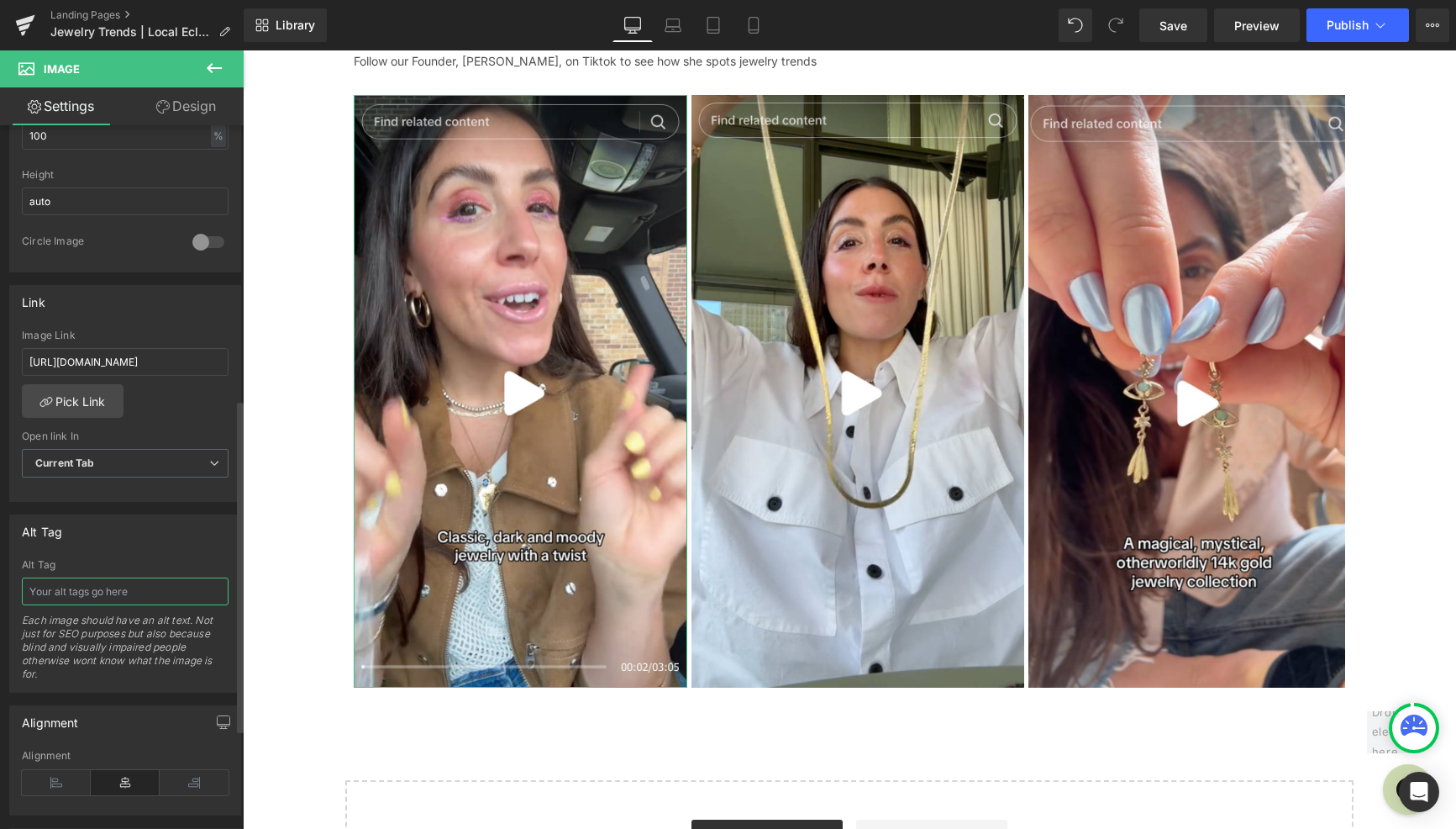
click at [112, 597] on input "text" at bounding box center [125, 591] width 207 height 27
type input "t"
type input "Tiktok screenshot highlighting the dark and moody jewelry trend"
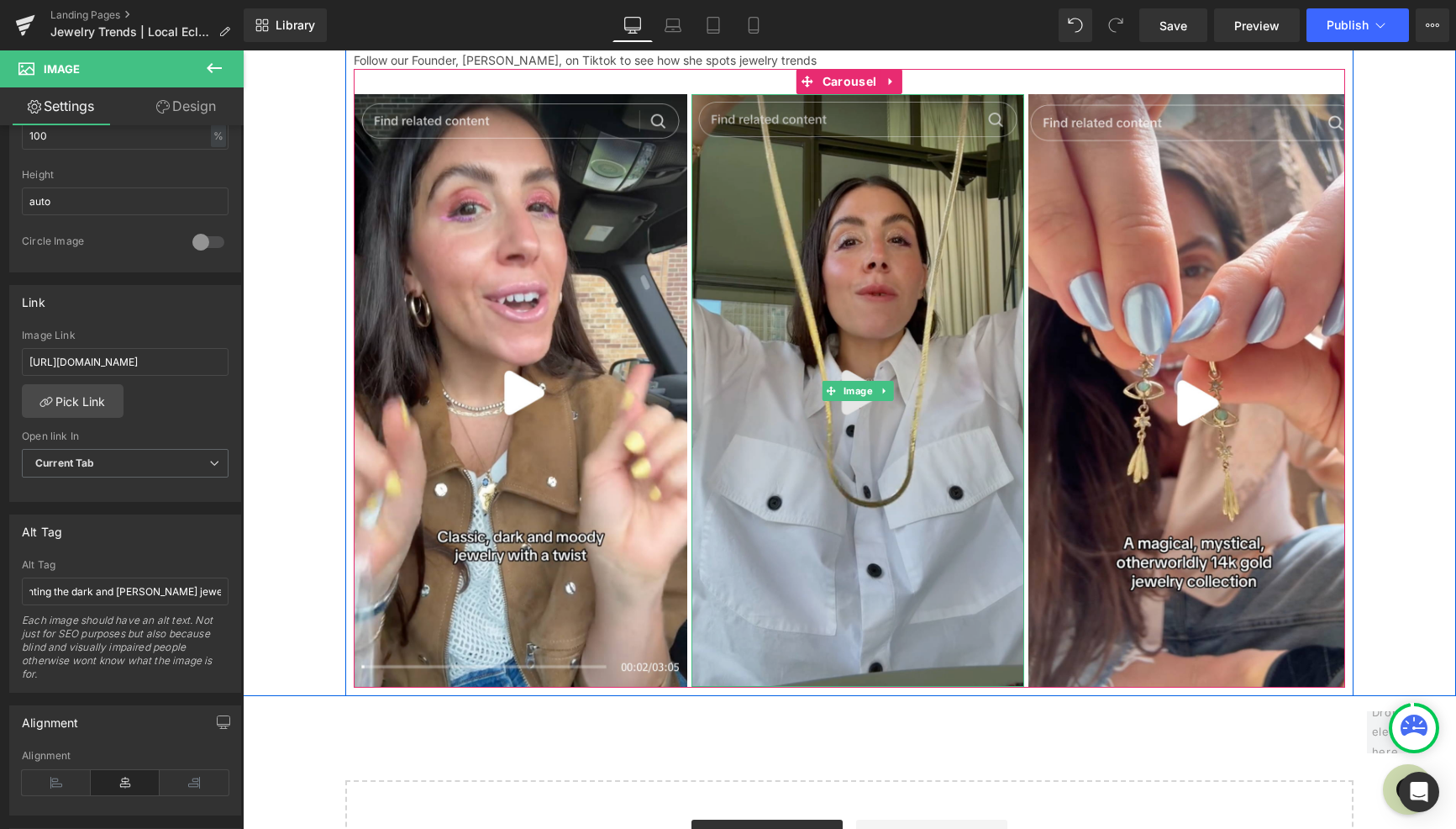
click at [909, 536] on img at bounding box center [858, 391] width 334 height 593
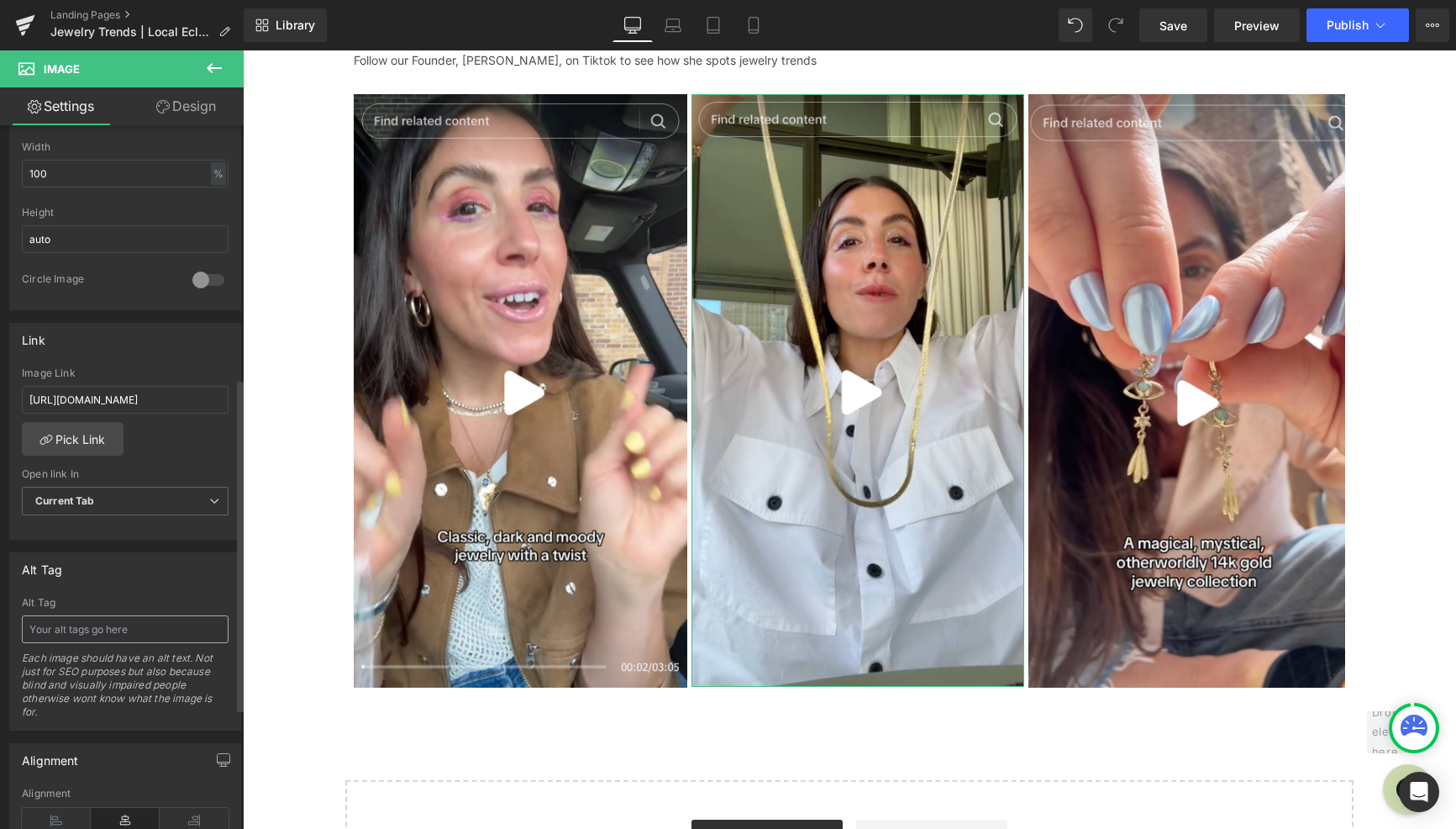
scroll to position [551, 0]
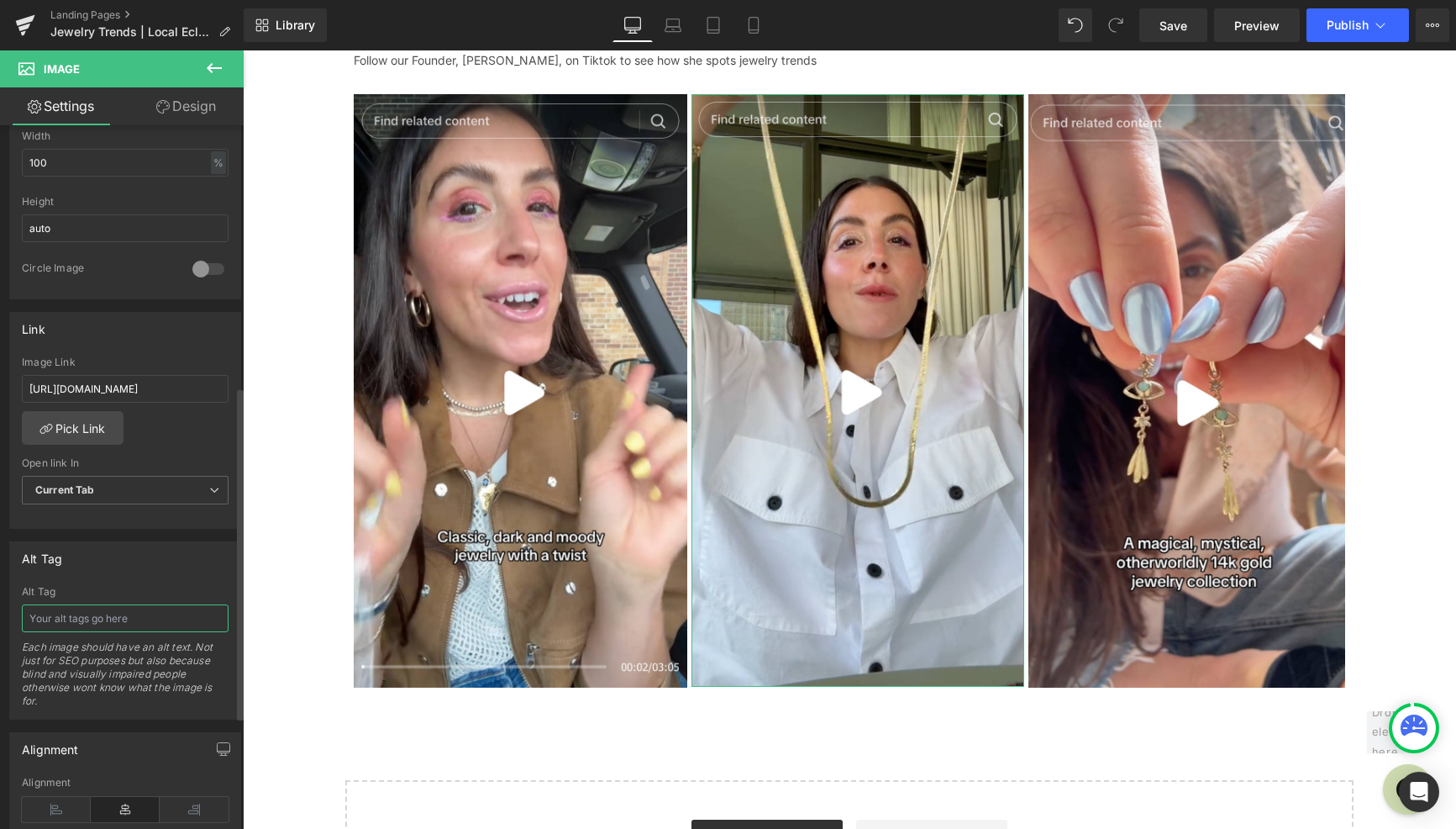
click at [106, 618] on input "text" at bounding box center [125, 617] width 207 height 27
paste input "Tiktok screenshot highlighting the dark and moody jewelry trend"
drag, startPoint x: 189, startPoint y: 618, endPoint x: 71, endPoint y: 618, distance: 118.0
click at [71, 619] on input "Tiktok screenshot highlighting the dark and moody jewelry trend" at bounding box center [125, 617] width 207 height 27
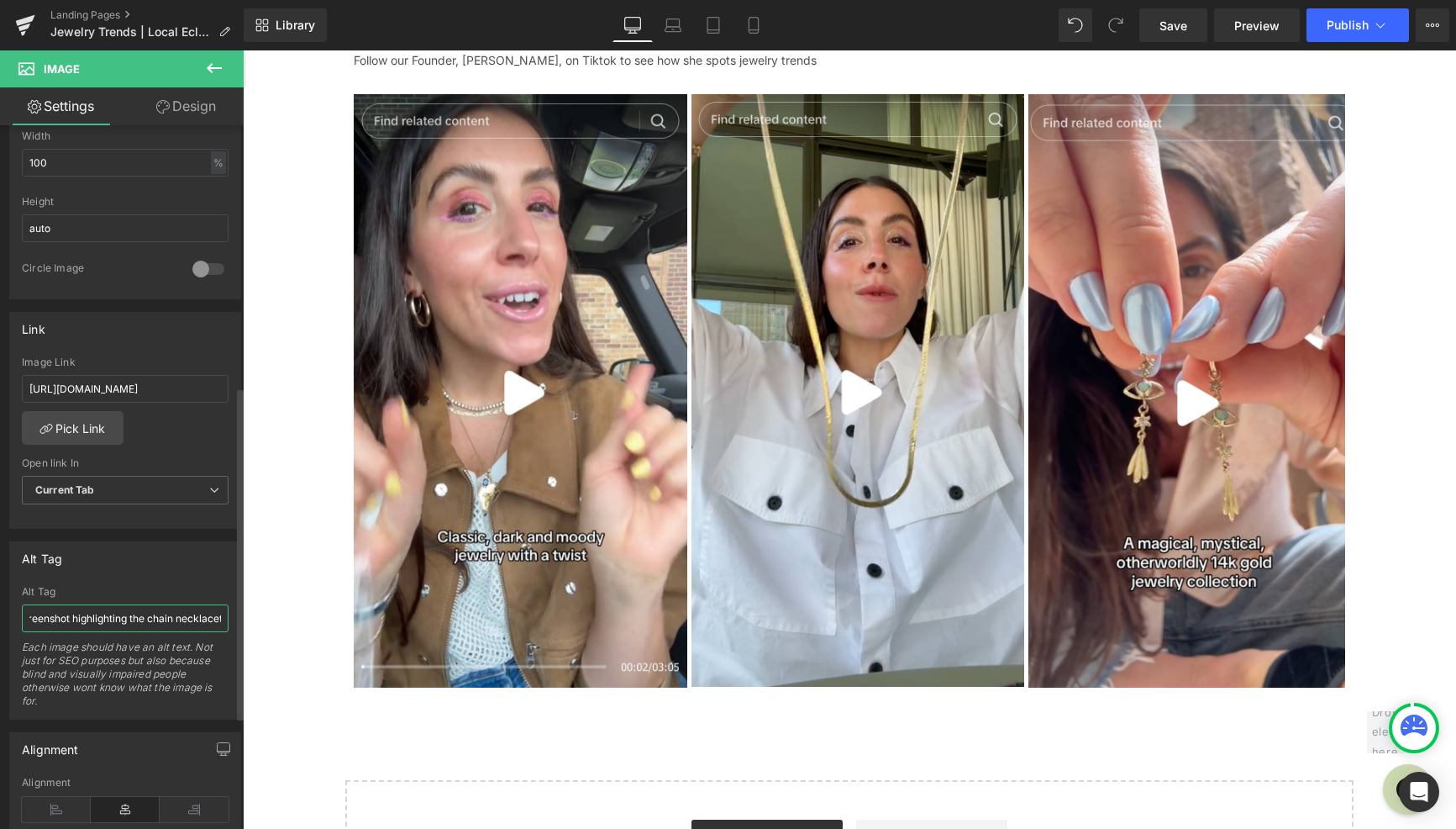
scroll to position [0, 51]
type input "Tiktok screenshot highlighting the chain necklace trend"
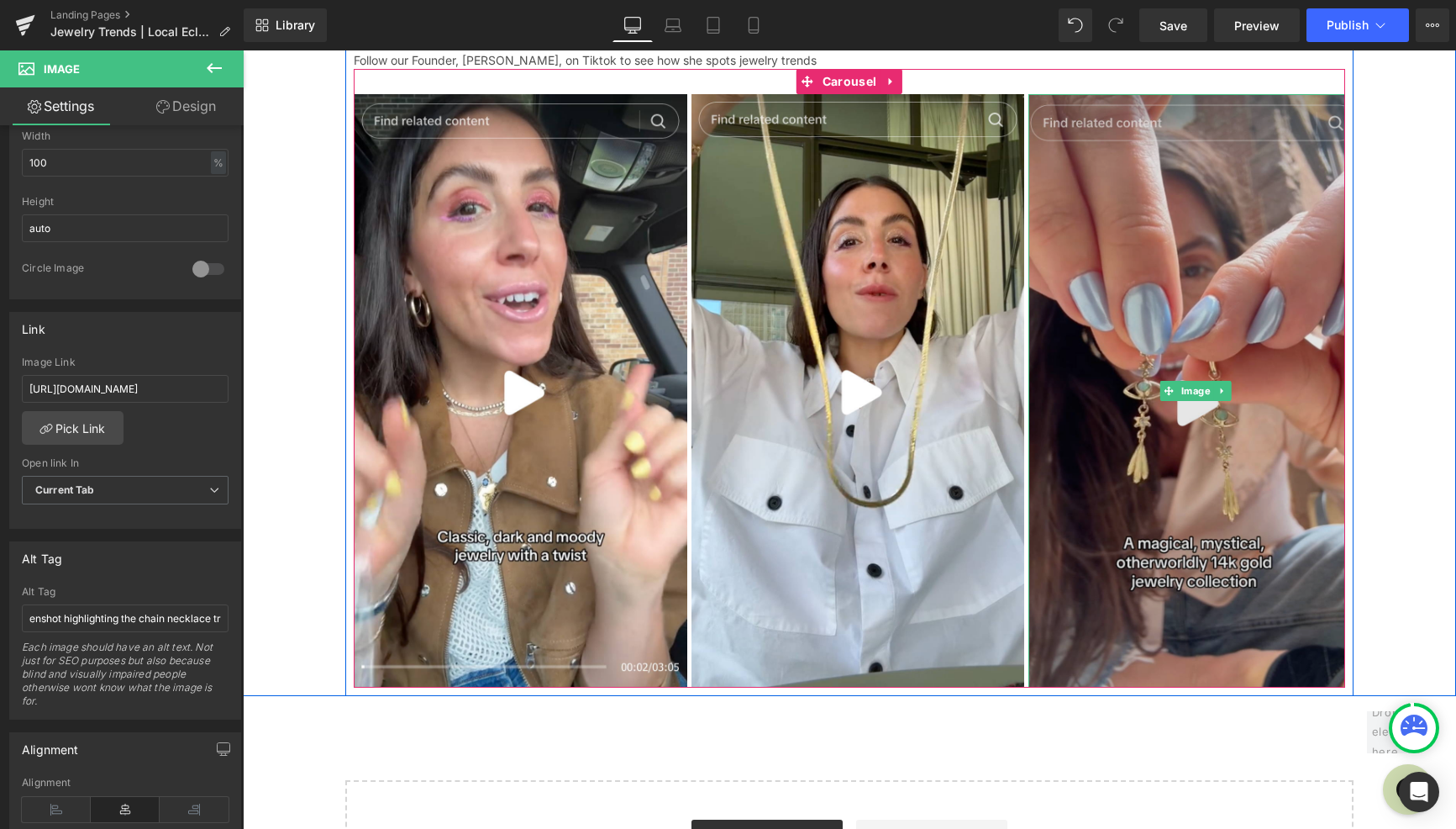
click at [1173, 549] on img at bounding box center [1195, 391] width 334 height 593
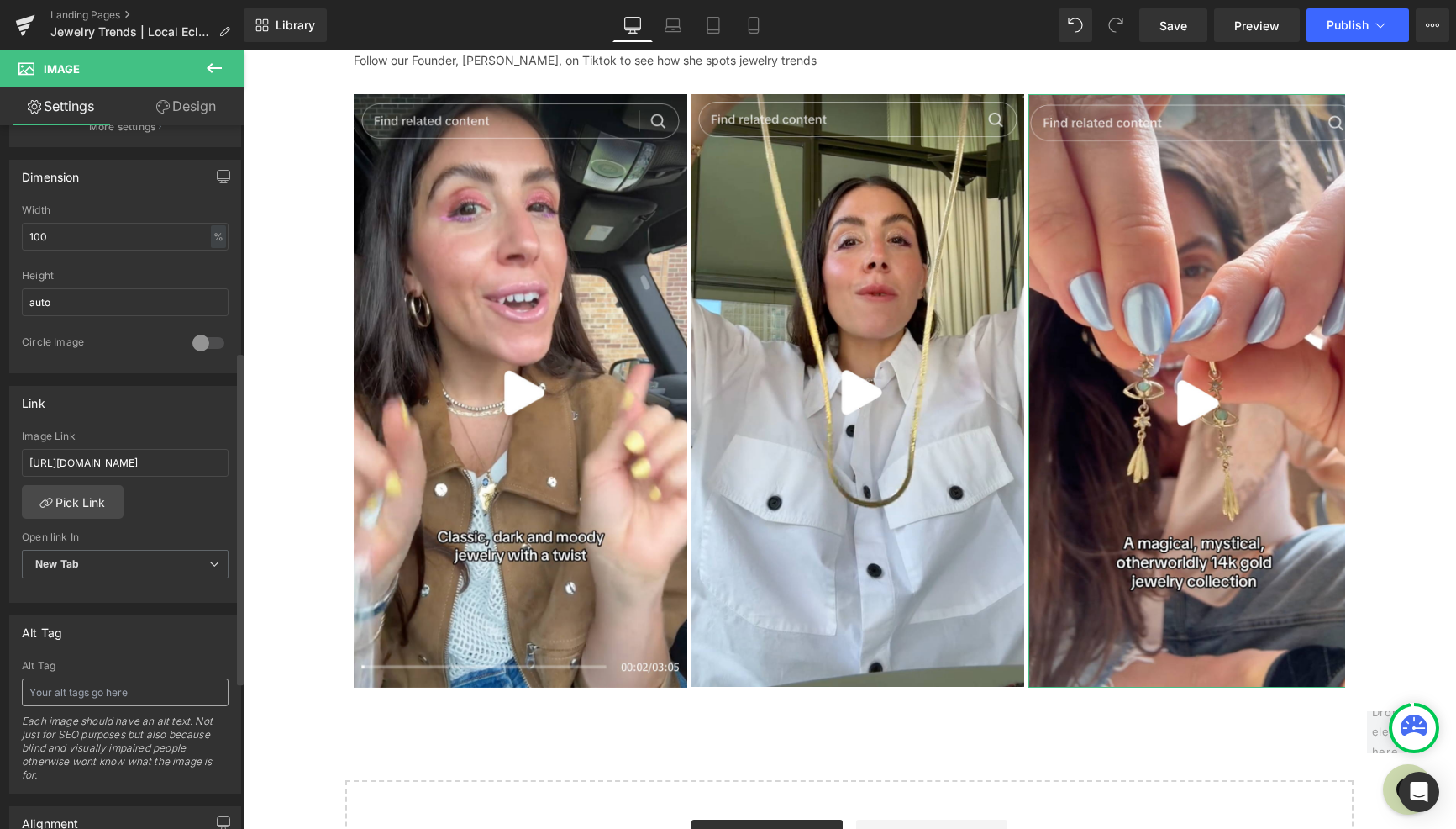
scroll to position [3274, 0]
click at [113, 698] on input "text" at bounding box center [125, 692] width 207 height 27
paste input "Tiktok screenshot highlighting the chain necklace trend"
drag, startPoint x: 356, startPoint y: 746, endPoint x: 288, endPoint y: 686, distance: 90.7
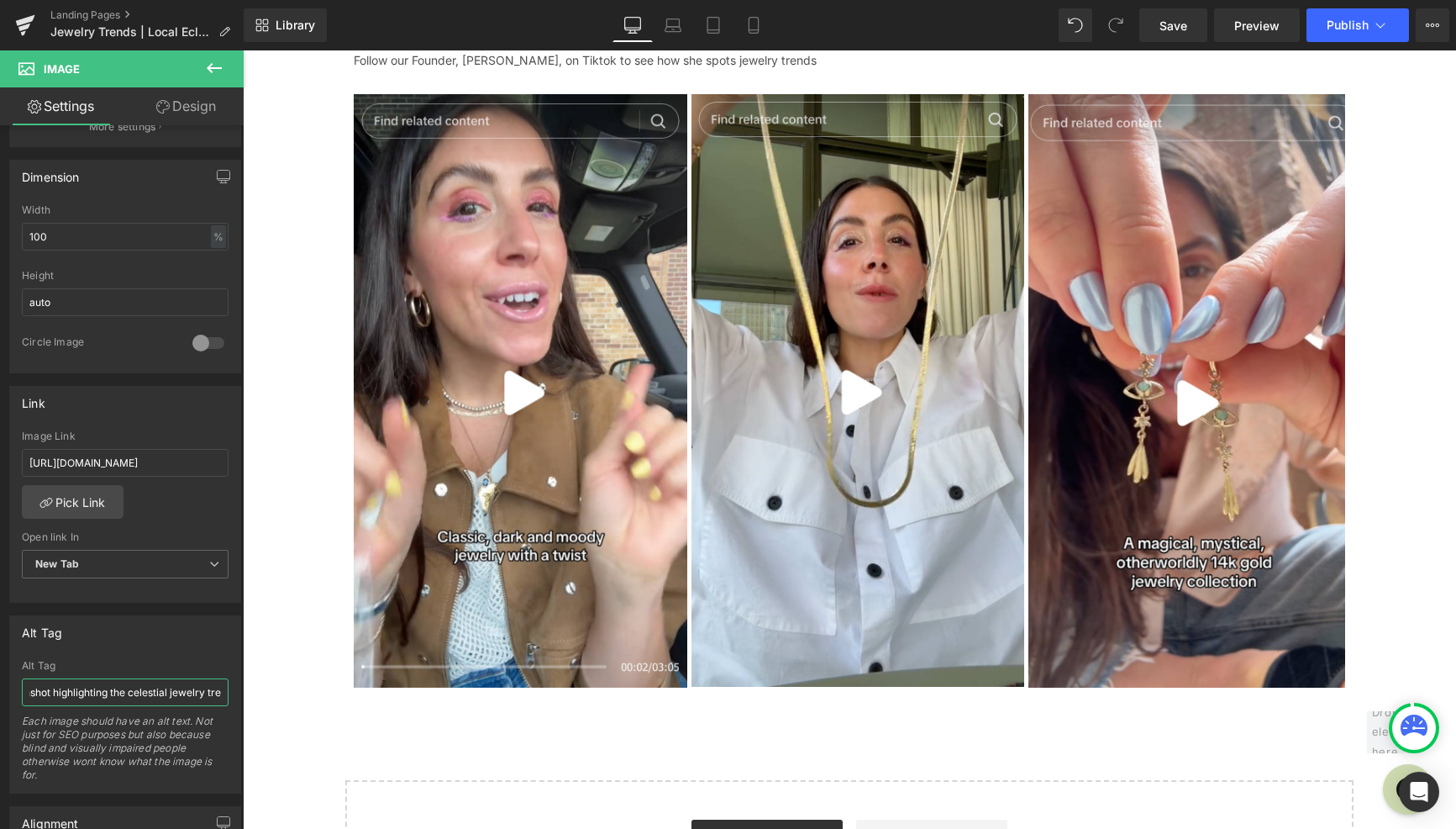
scroll to position [0, 83]
type input "Tiktok screenshot highlighting the celestial jewelry trend"
click at [223, 61] on icon at bounding box center [214, 68] width 20 height 20
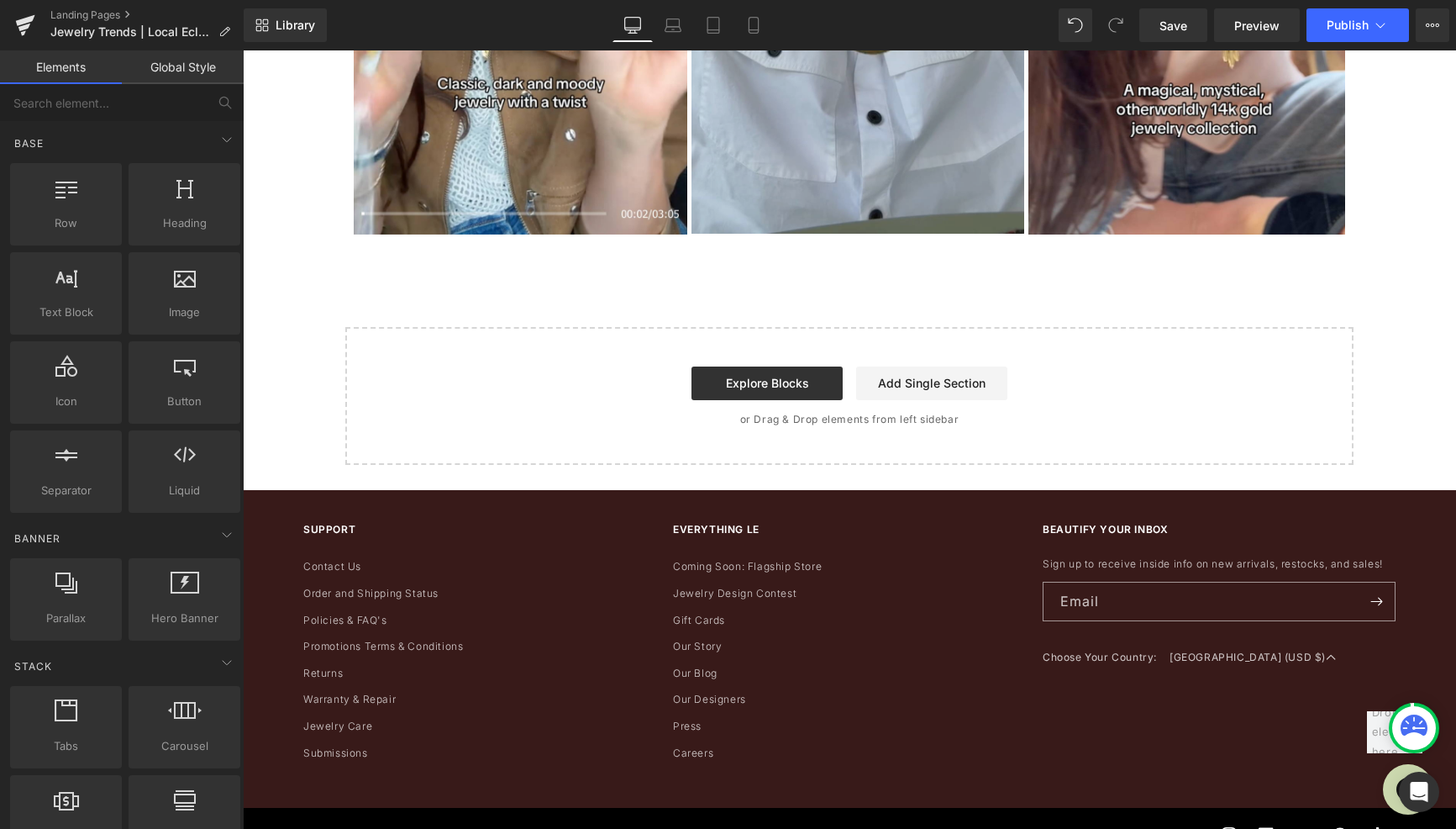
scroll to position [3758, 0]
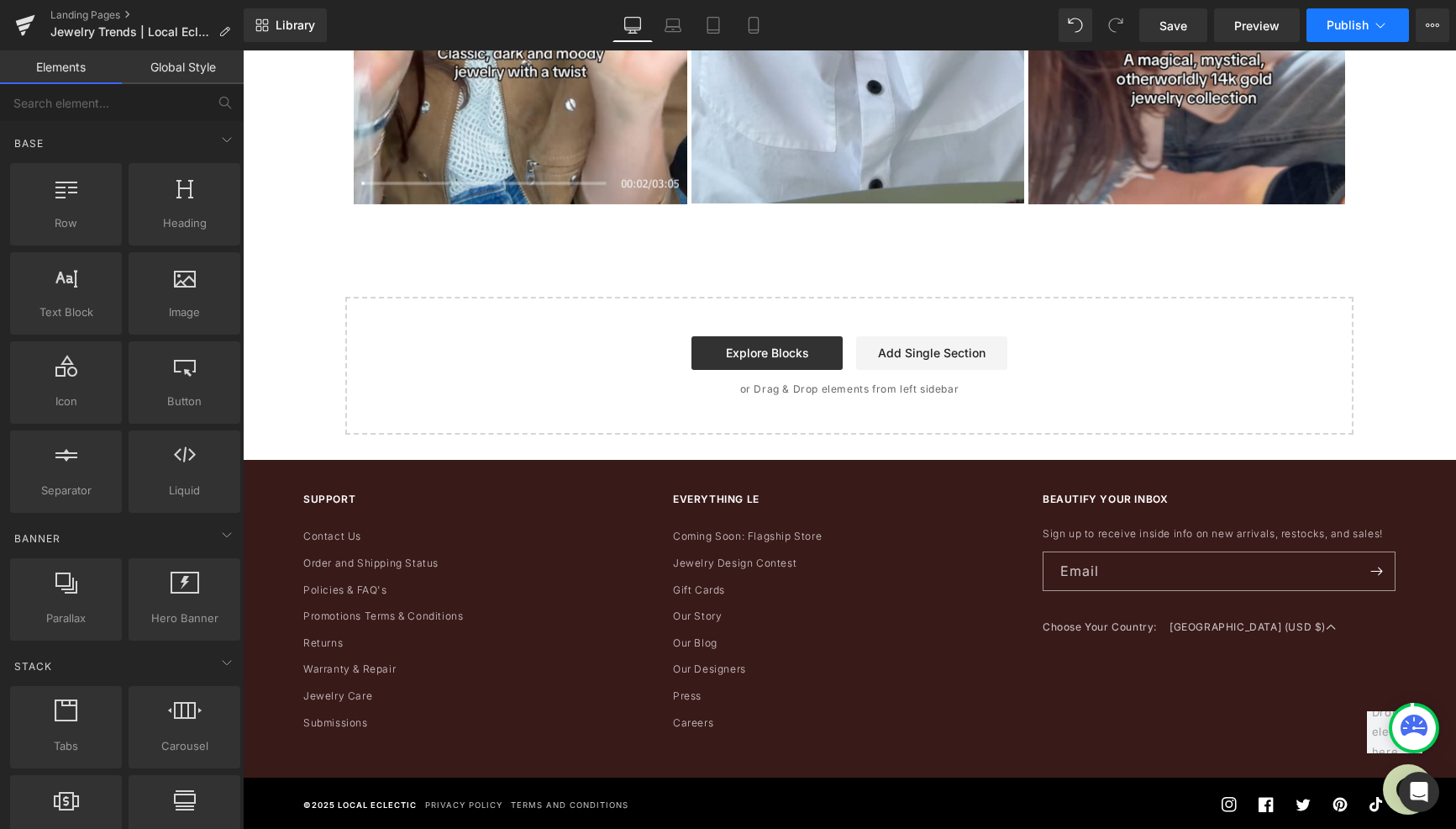
click at [1353, 29] on span "Publish" at bounding box center [1347, 25] width 42 height 13
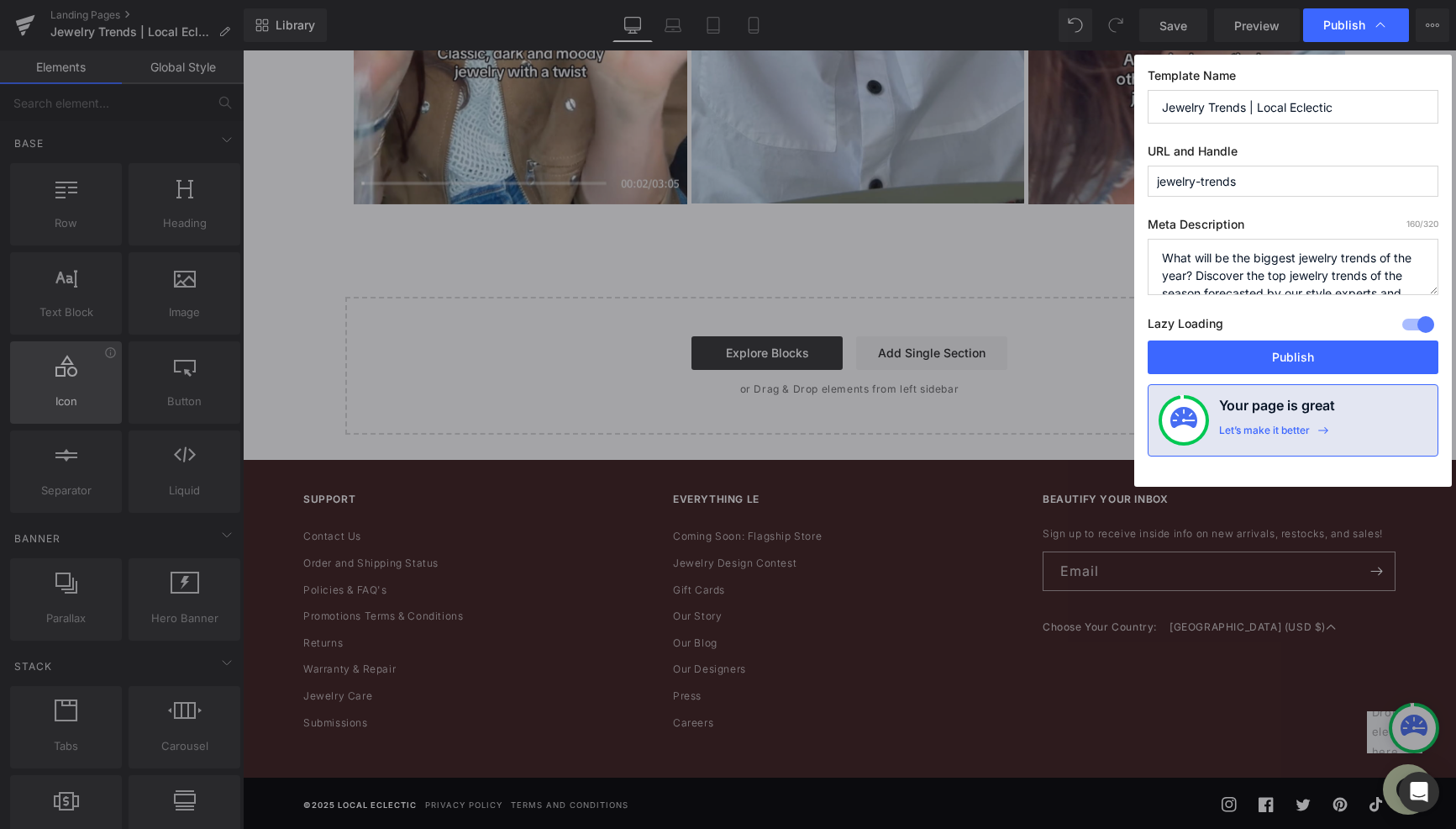
drag, startPoint x: 1291, startPoint y: 362, endPoint x: 20, endPoint y: 366, distance: 1271.0
click at [1291, 362] on button "Publish" at bounding box center [1292, 358] width 291 height 34
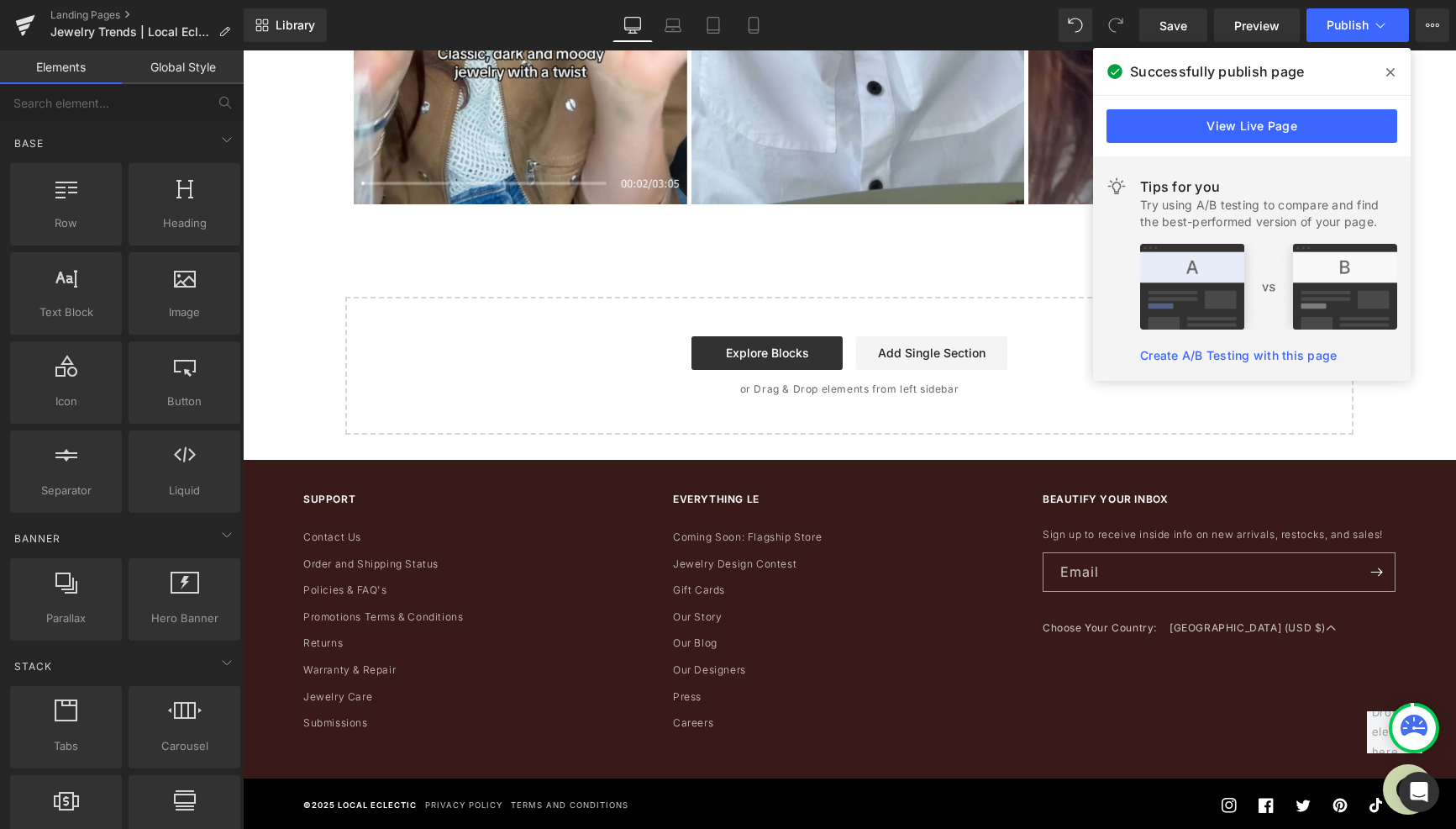
scroll to position [3758, 0]
click at [980, 24] on div "Library Desktop Desktop Laptop Tablet Mobile Save Preview Publish Scheduled Vie…" at bounding box center [849, 25] width 1212 height 34
click at [1386, 74] on icon at bounding box center [1390, 72] width 8 height 13
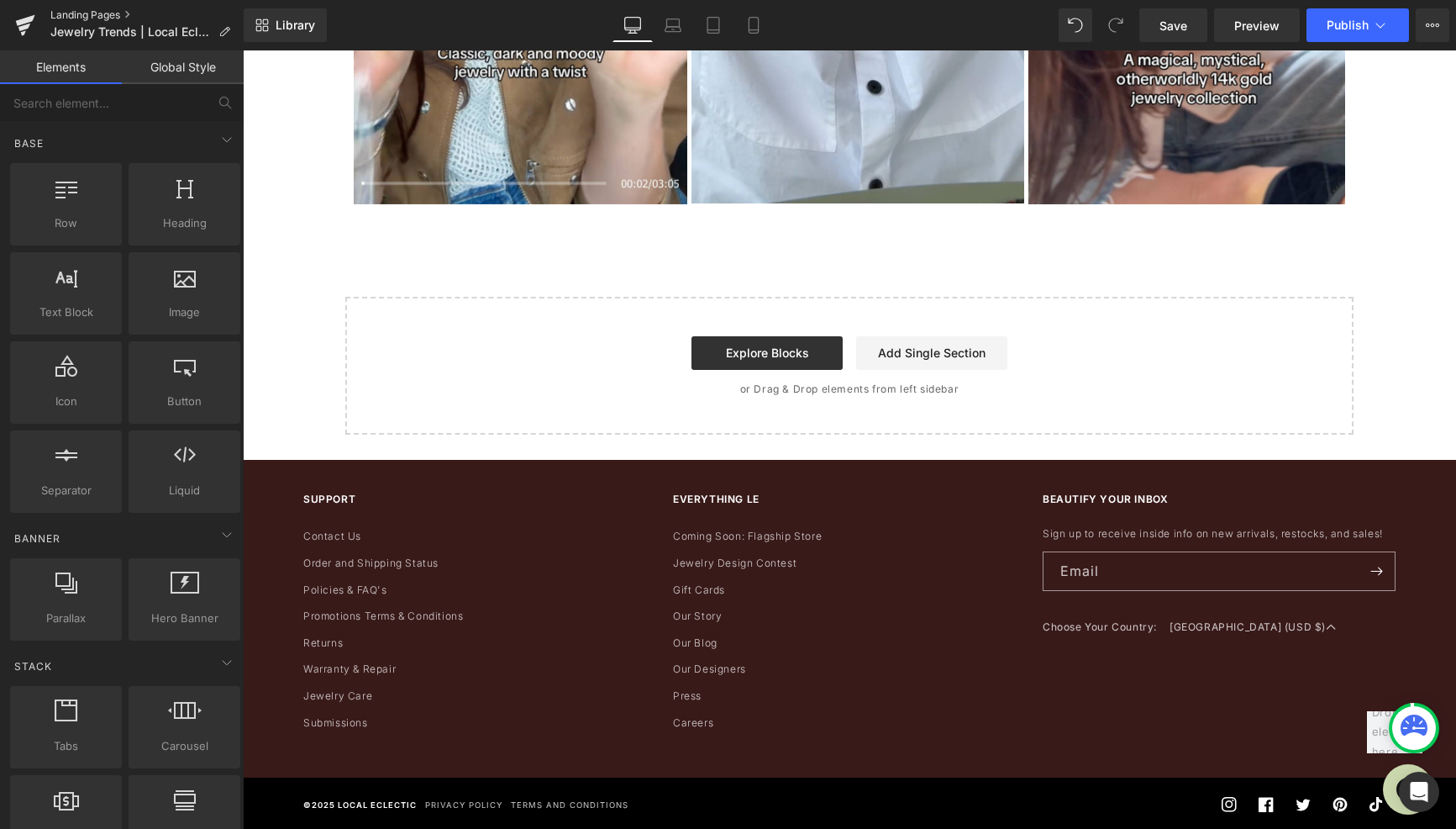
click at [103, 20] on link "Landing Pages" at bounding box center [147, 15] width 193 height 13
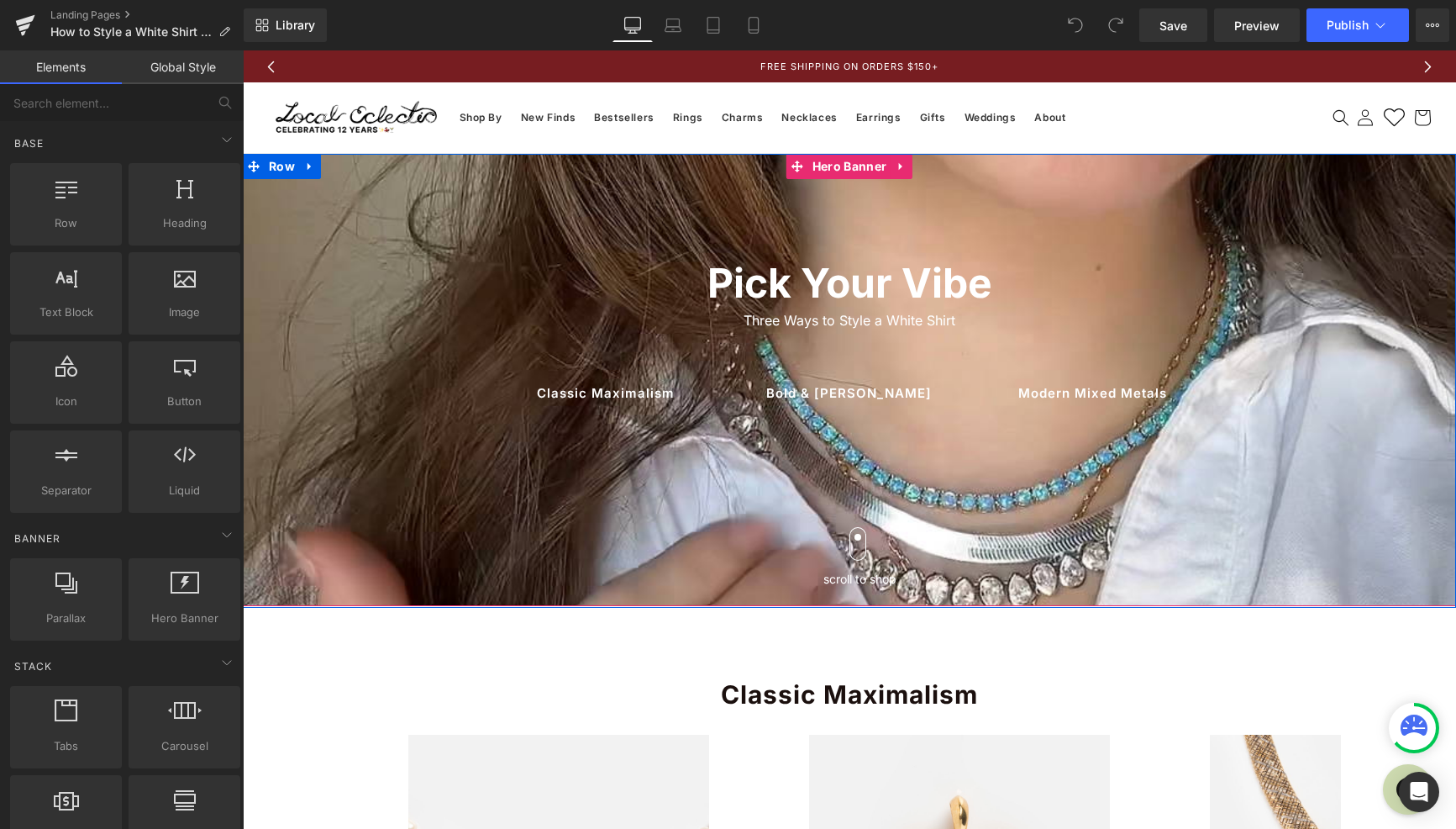
click at [243, 51] on div at bounding box center [243, 51] width 0 height 0
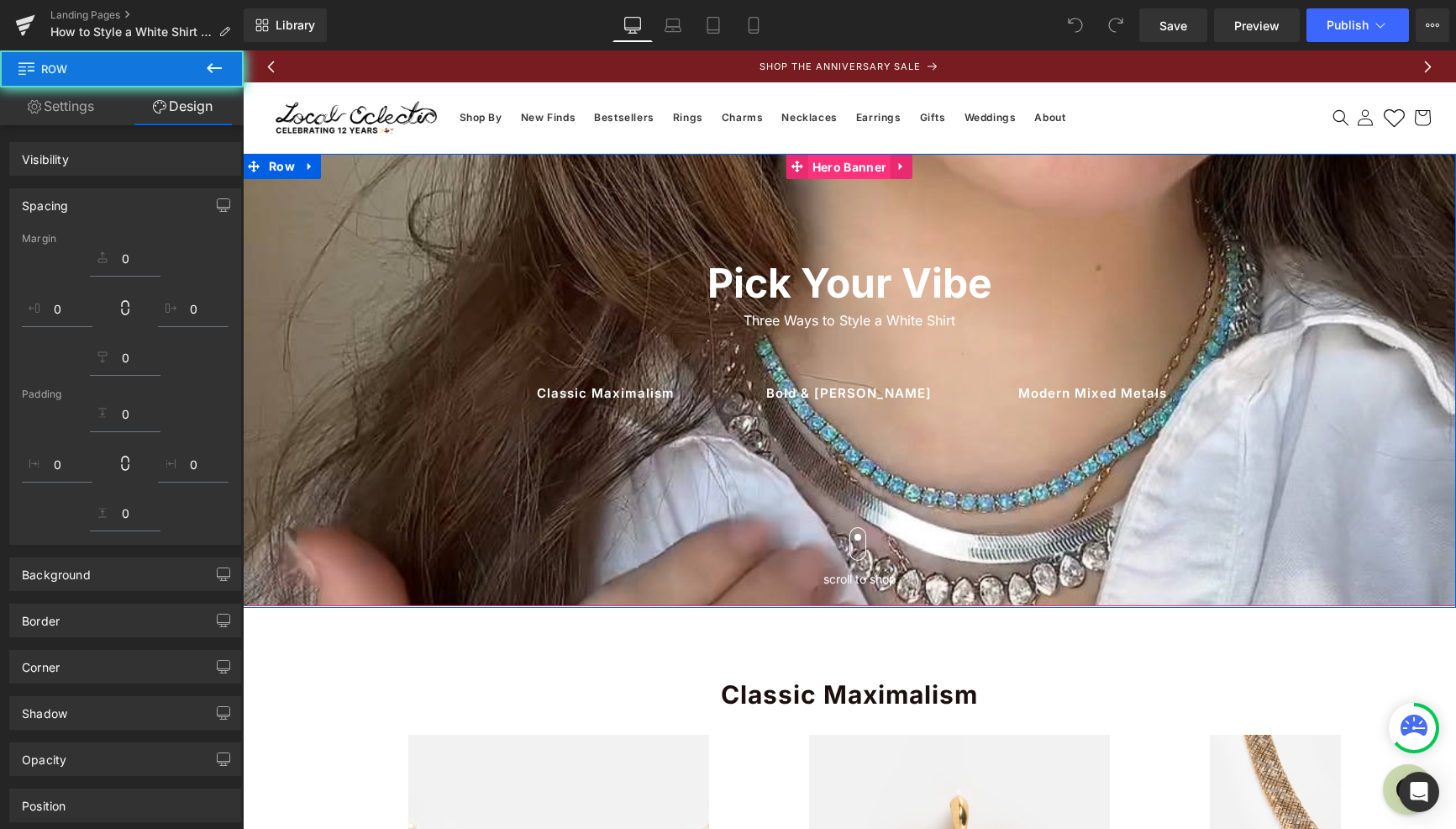
click at [838, 168] on span "Hero Banner" at bounding box center [849, 167] width 83 height 25
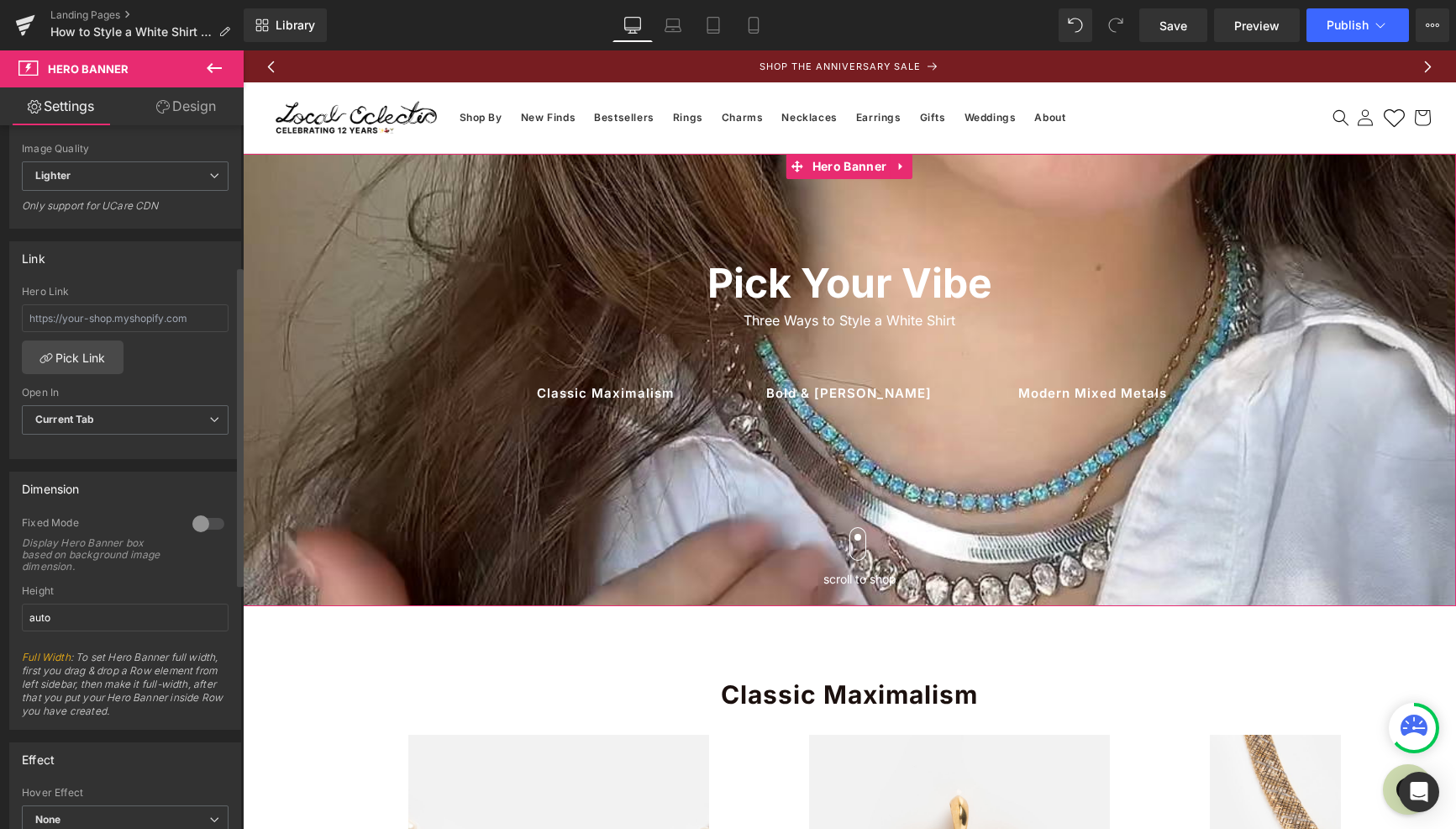
scroll to position [451, 0]
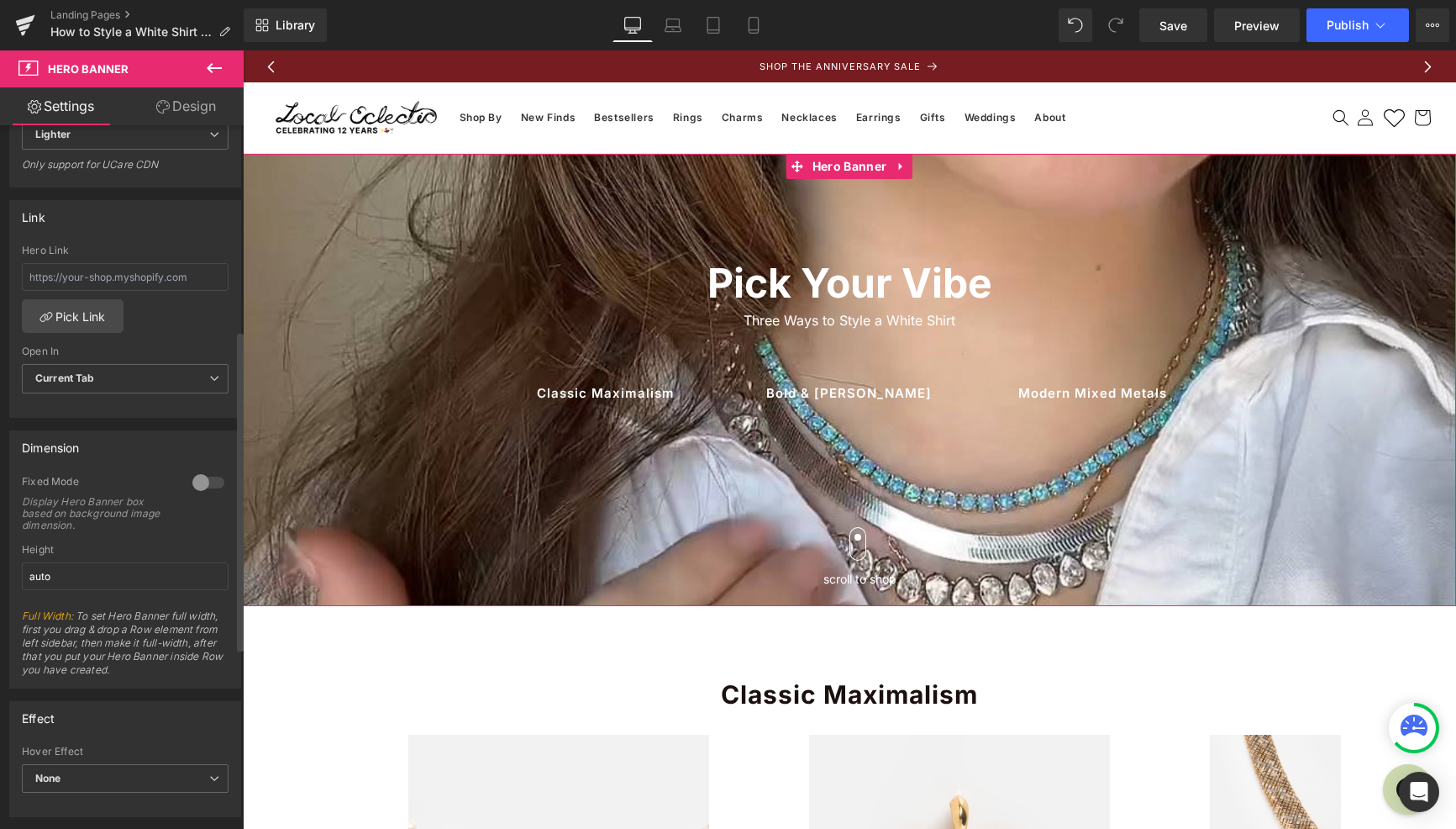
click at [196, 480] on div at bounding box center [208, 482] width 40 height 27
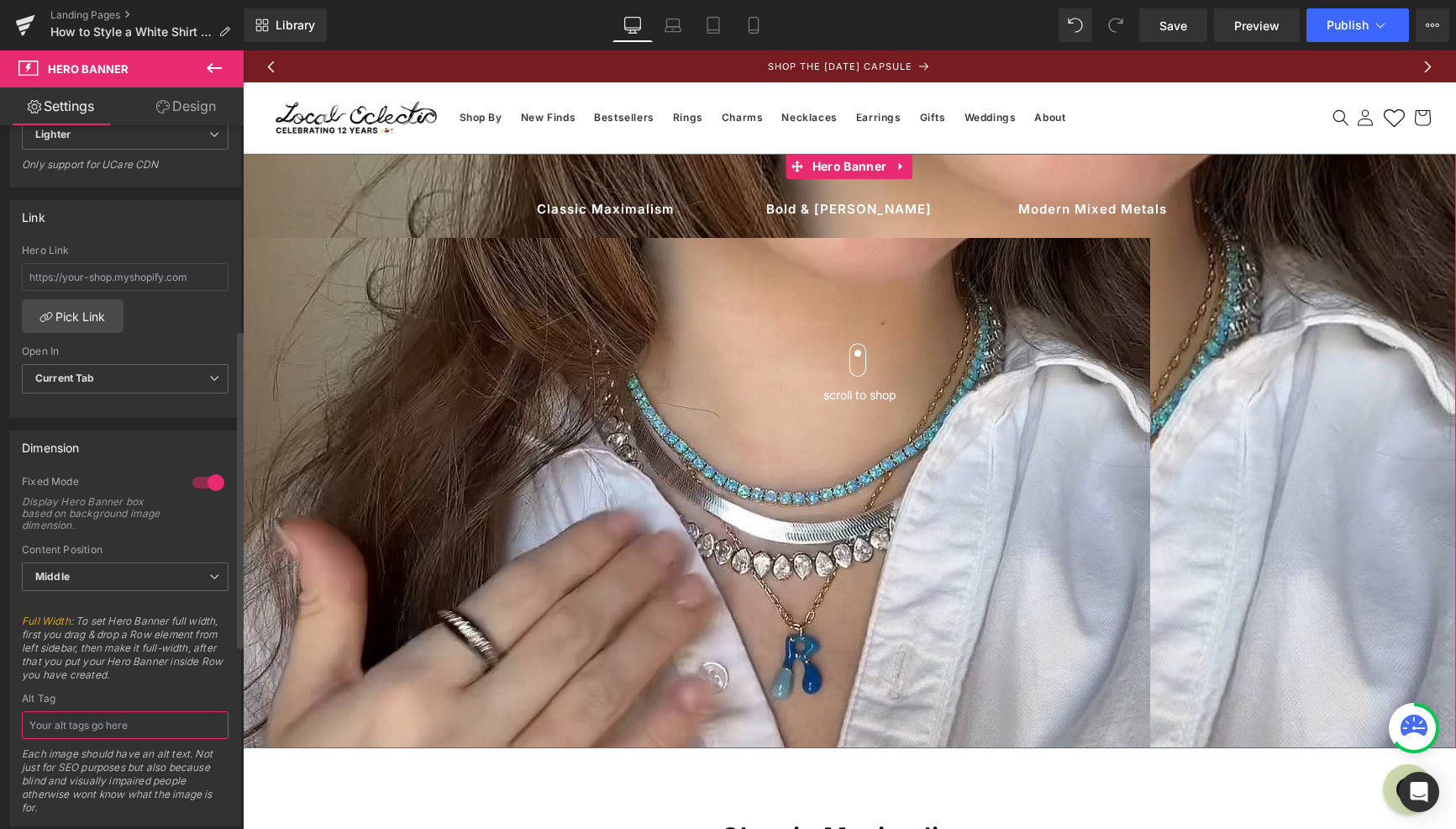
click at [106, 732] on input "text" at bounding box center [125, 725] width 207 height 27
type input "woman in a white button up shirt with stacked necklaces"
click at [216, 68] on icon at bounding box center [214, 68] width 20 height 20
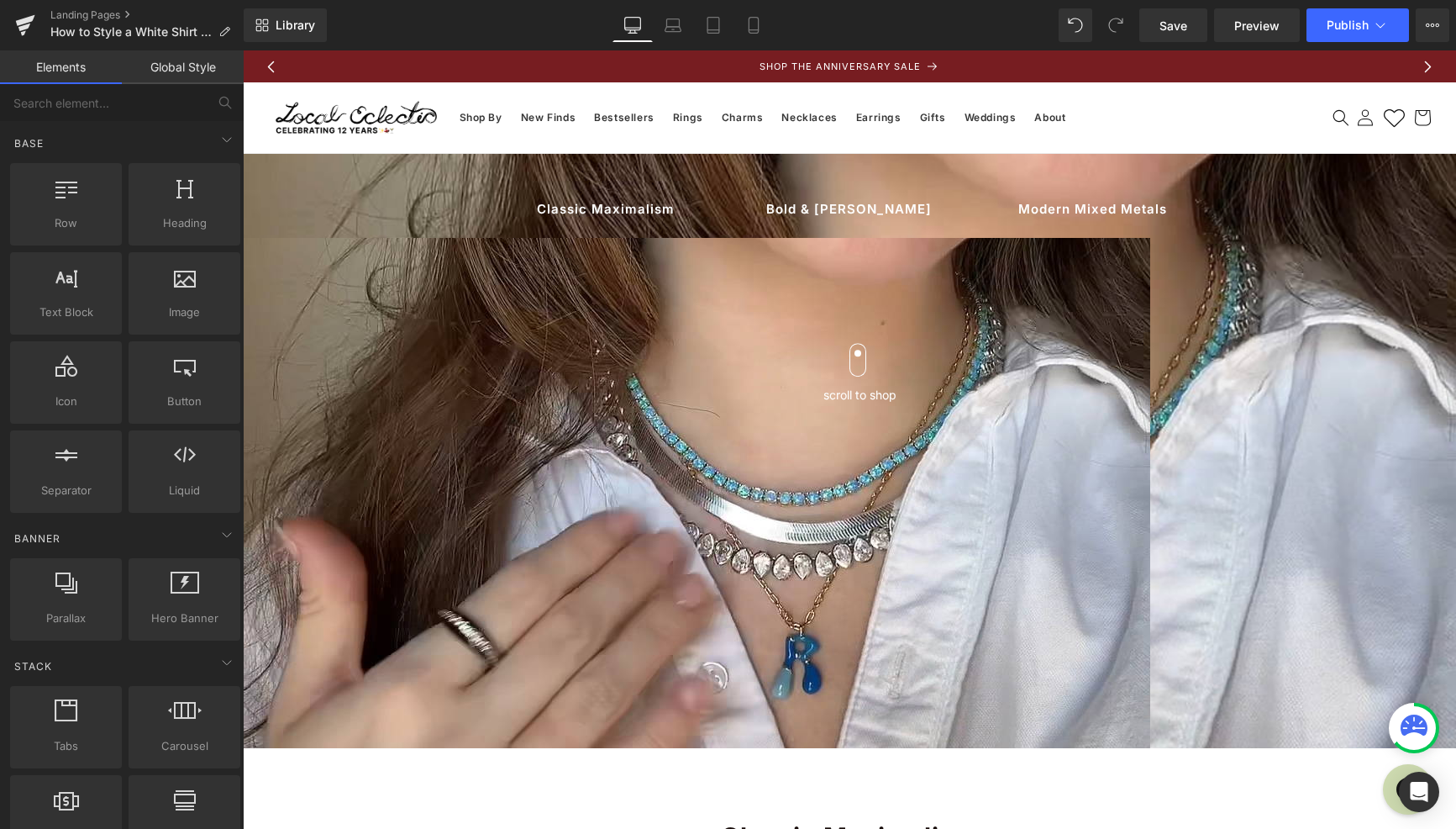
scroll to position [0, 0]
click at [683, 32] on link "Laptop" at bounding box center [673, 25] width 40 height 34
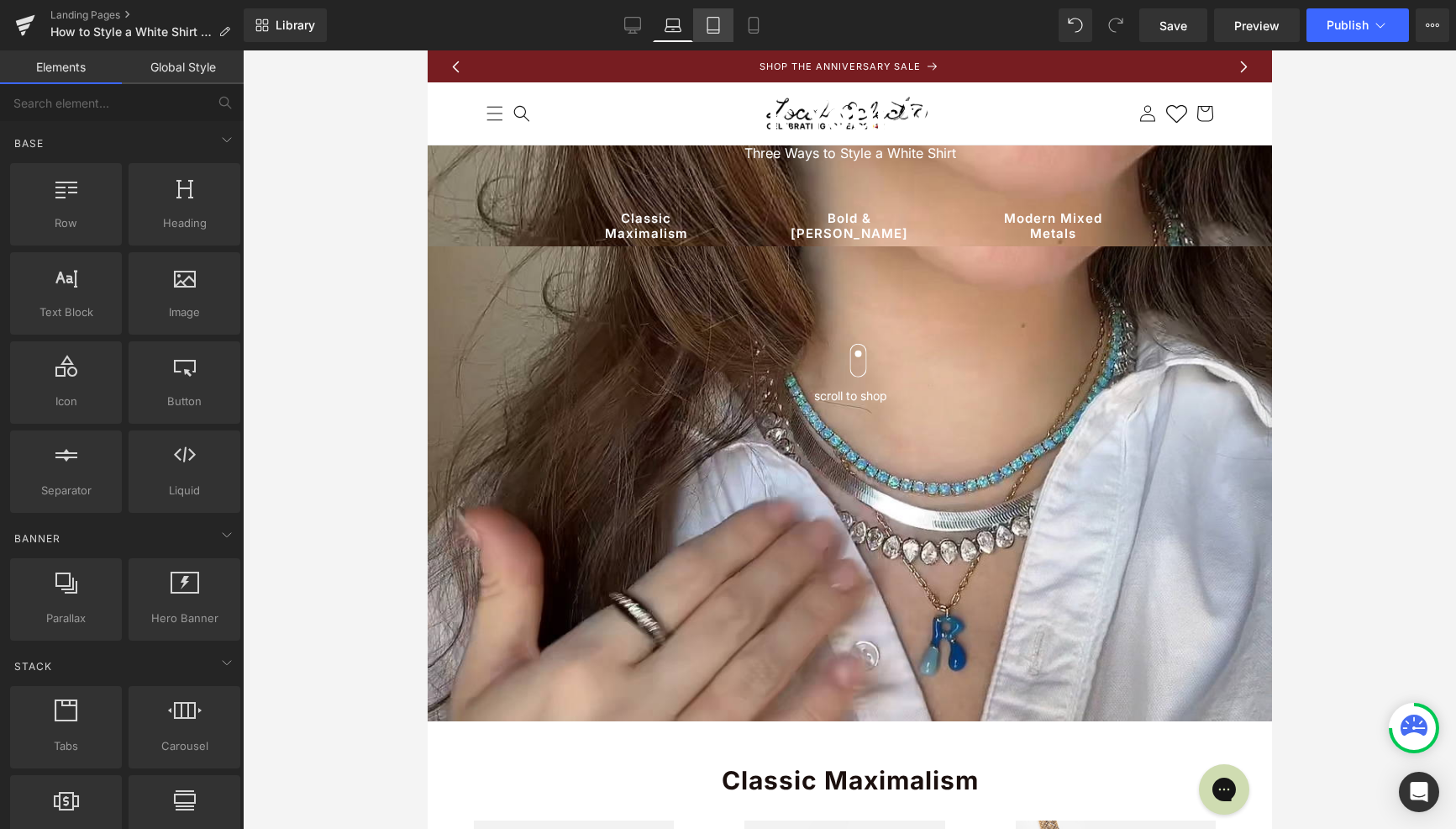
click at [720, 36] on link "Tablet" at bounding box center [713, 25] width 40 height 34
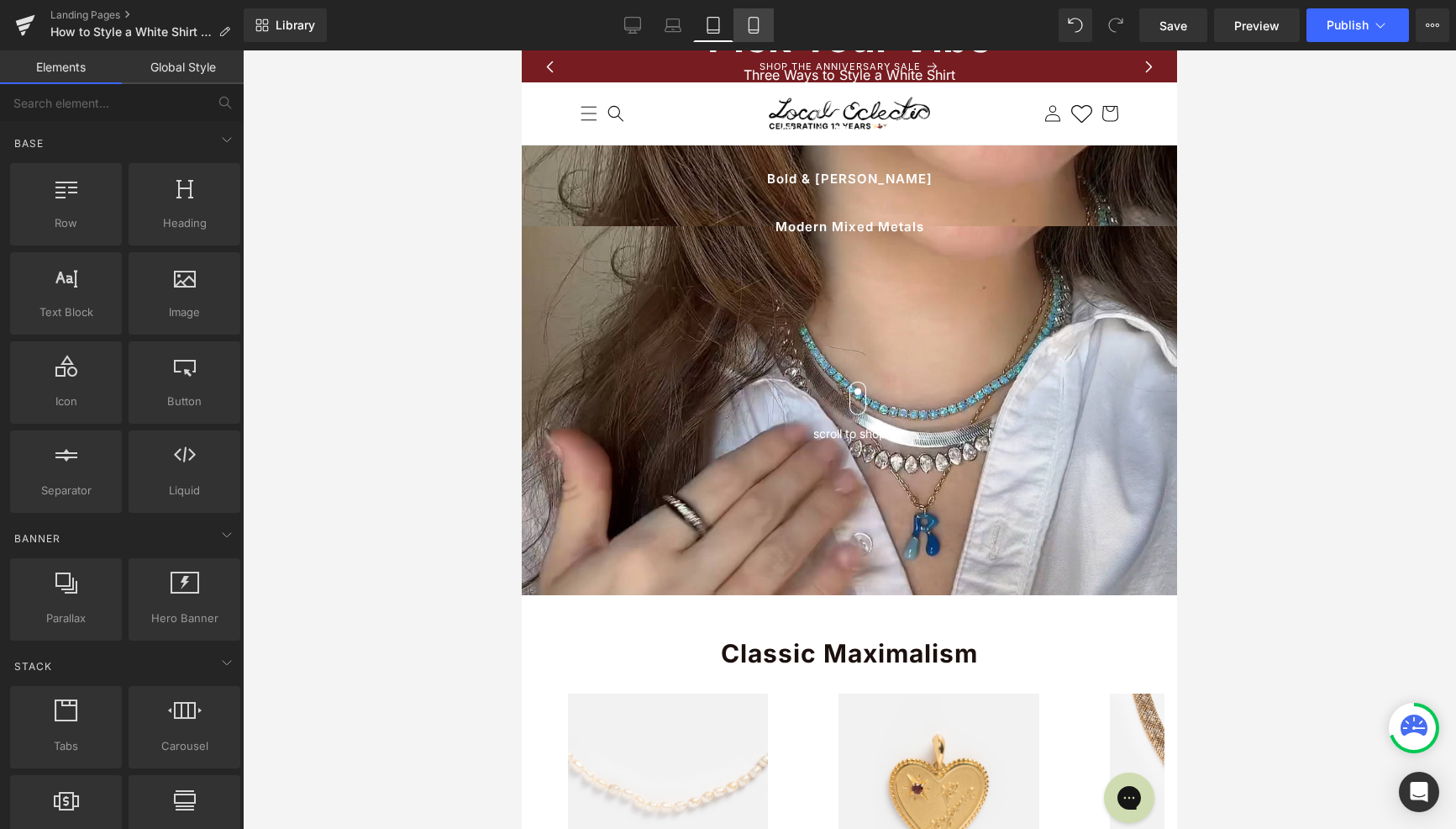
scroll to position [94, 0]
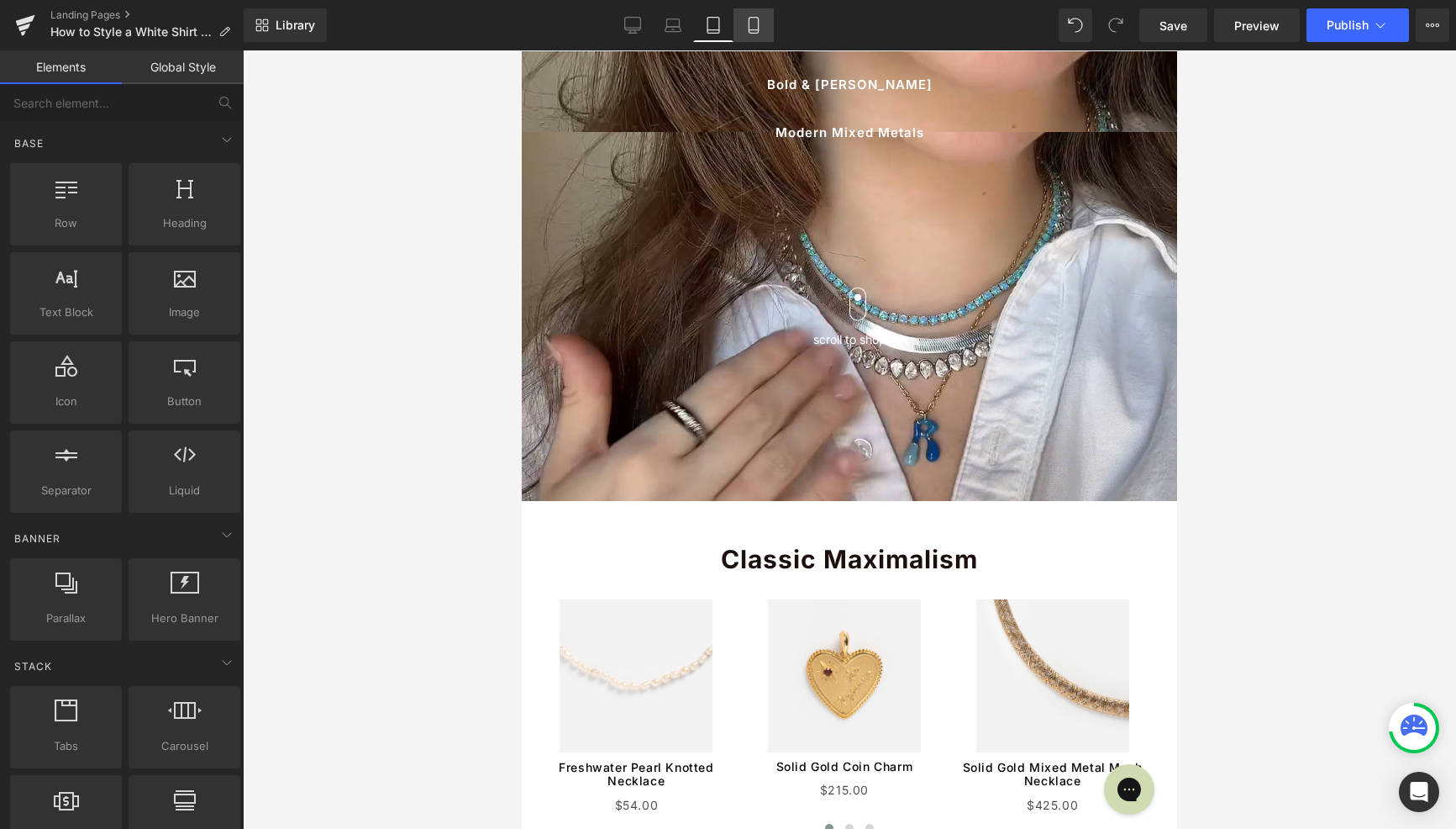
click at [767, 32] on link "Mobile" at bounding box center [753, 25] width 40 height 34
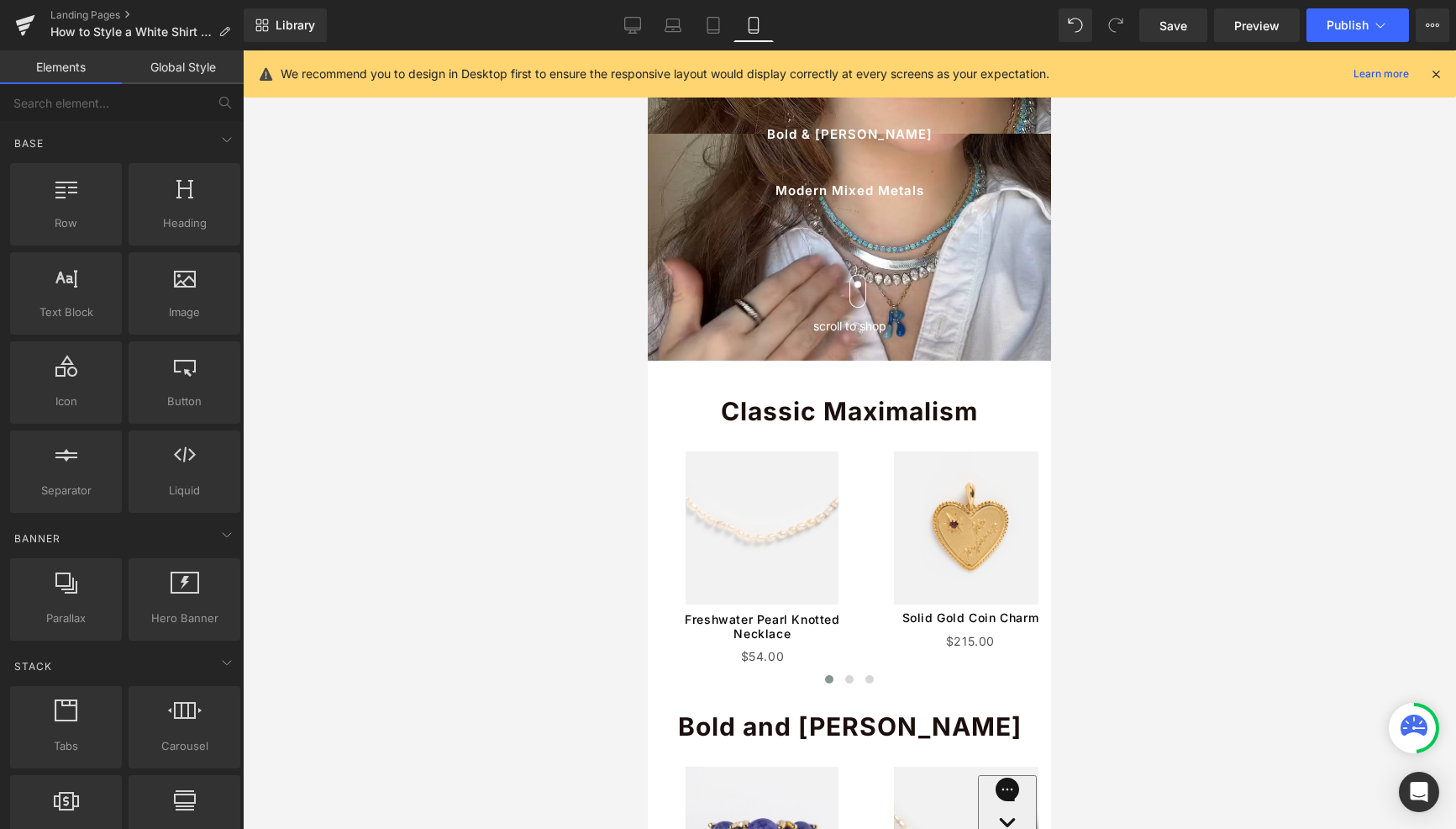
click at [755, 25] on icon at bounding box center [753, 25] width 17 height 17
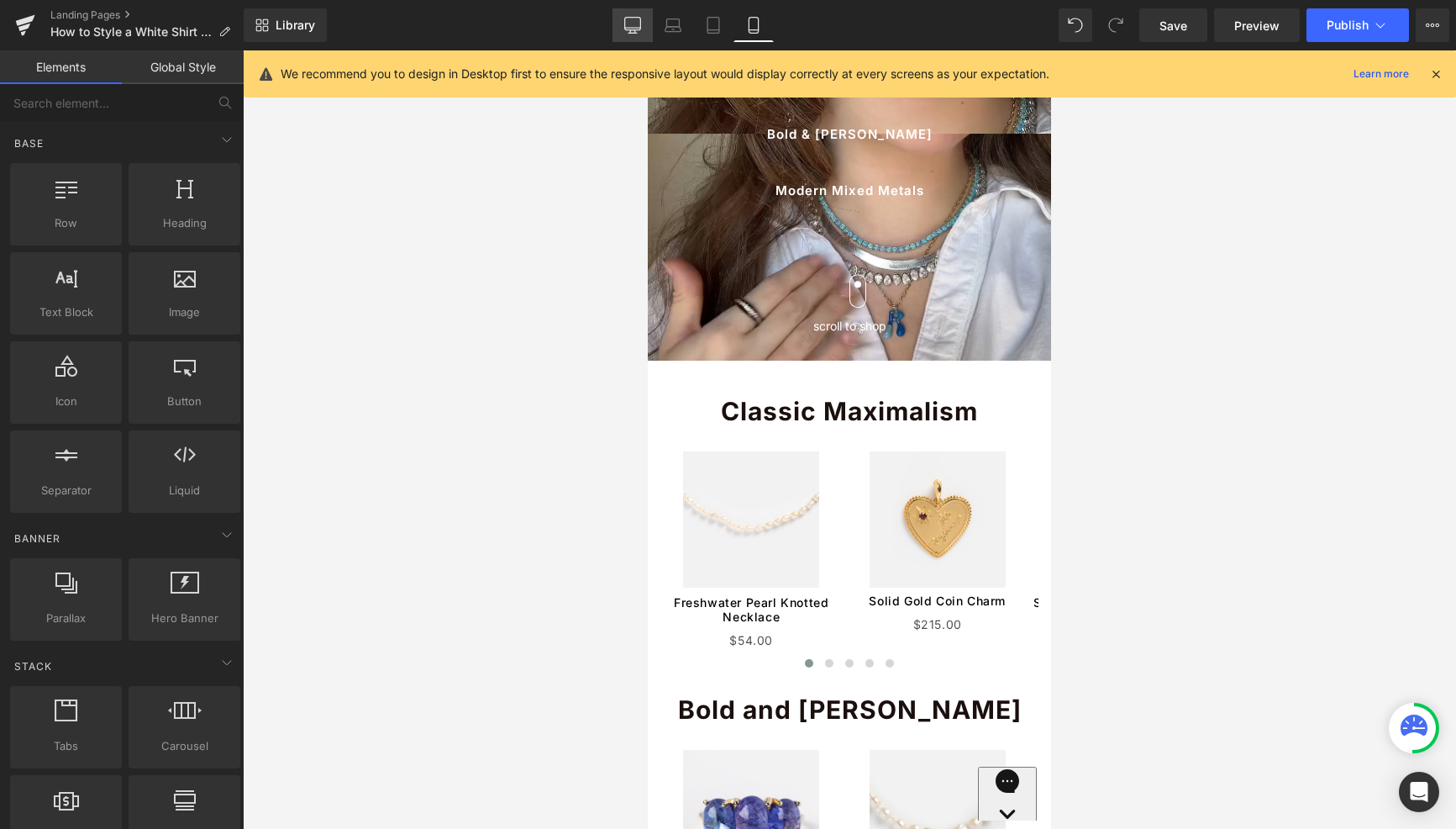
click at [634, 26] on icon at bounding box center [633, 25] width 17 height 17
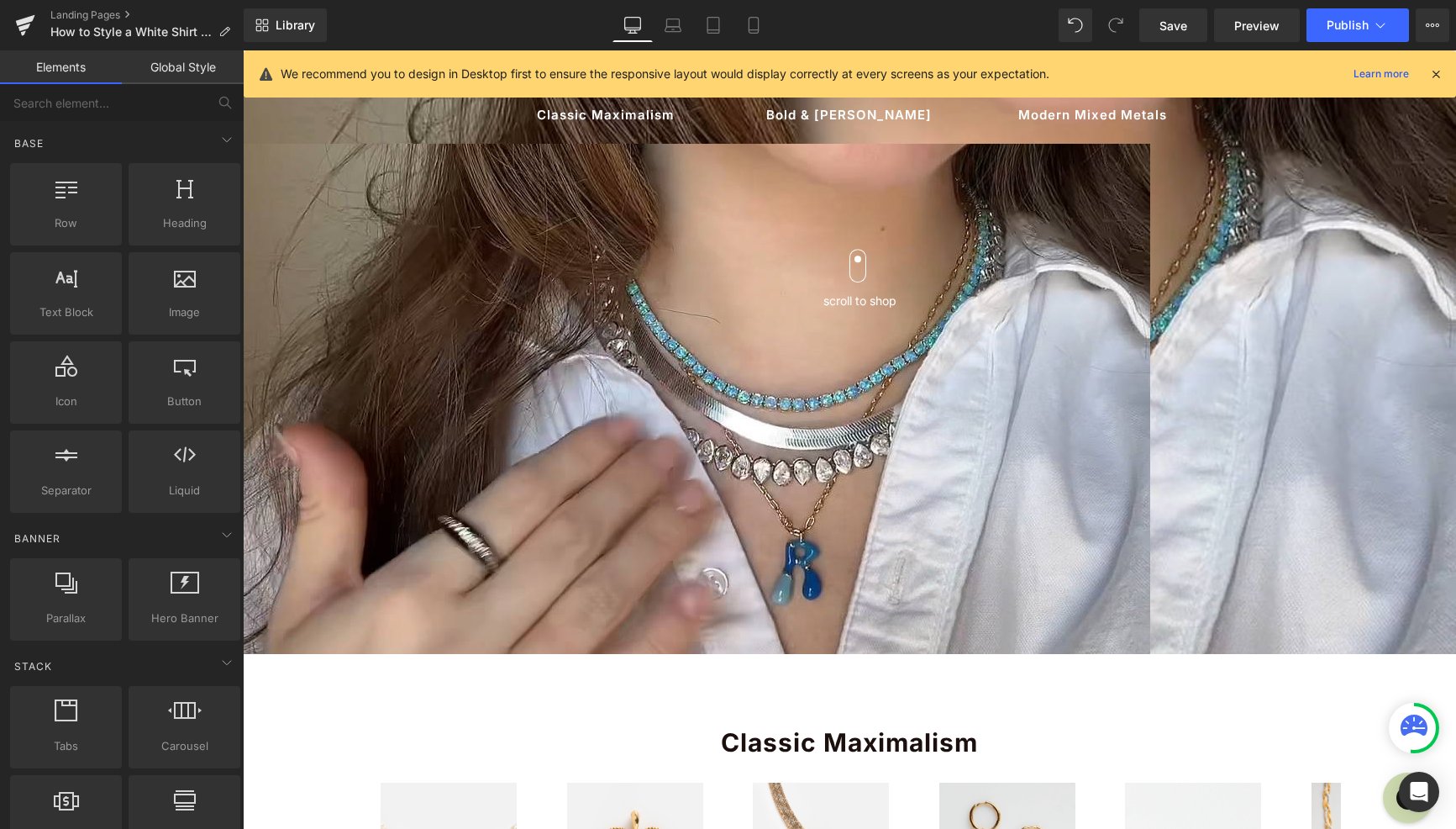
scroll to position [103, 0]
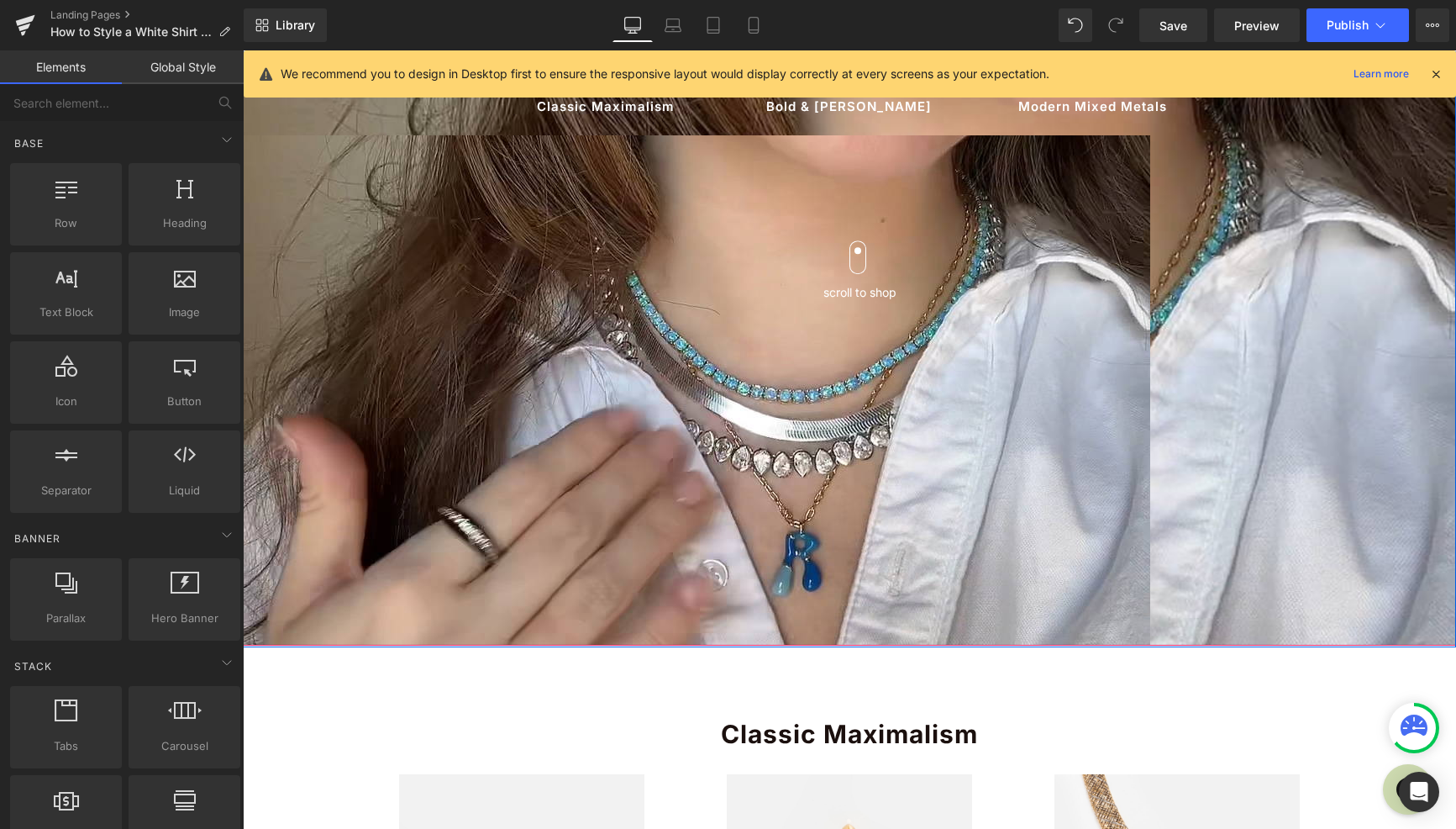
click at [1238, 611] on div at bounding box center [849, 348] width 1213 height 595
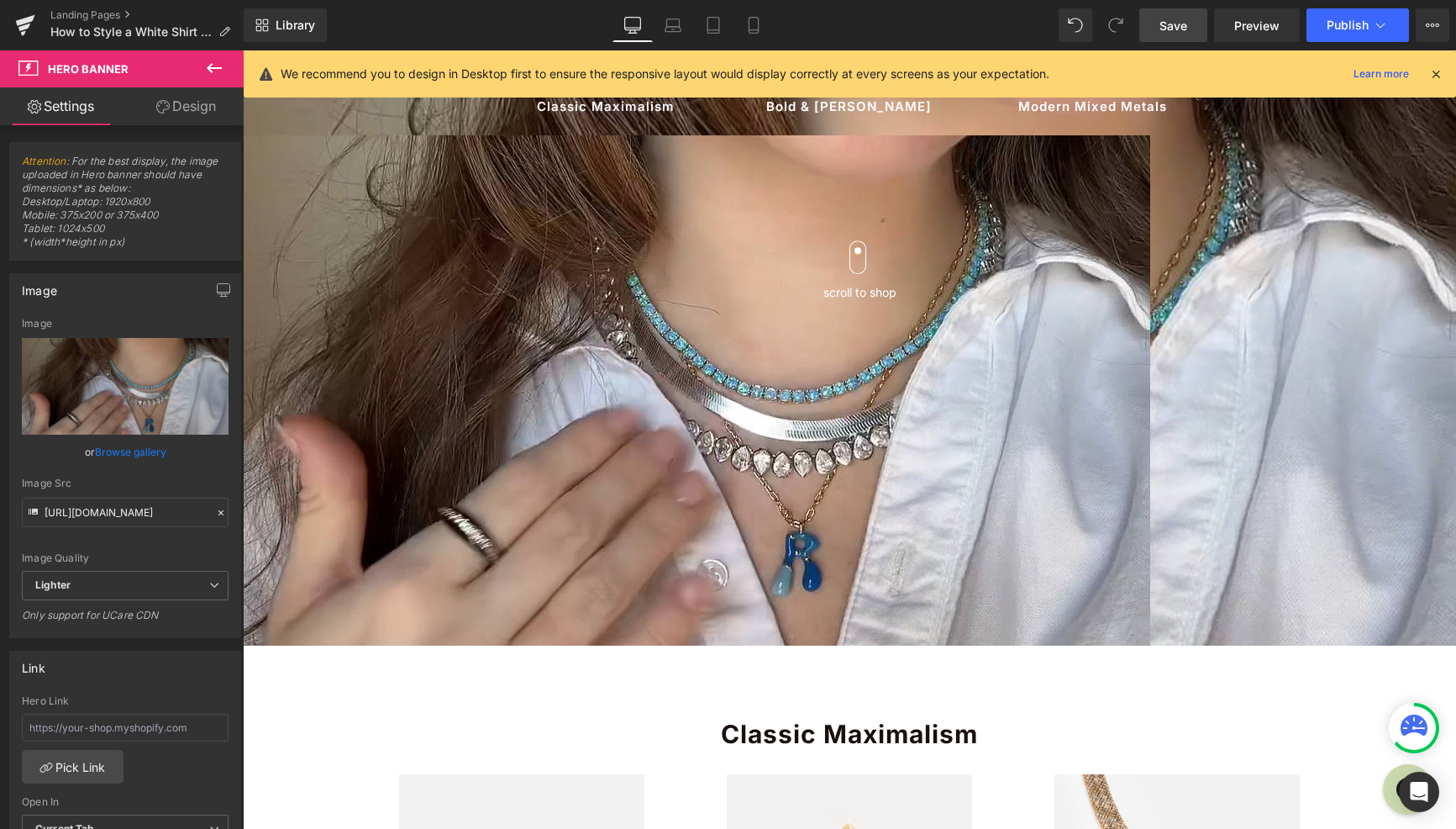
click at [1175, 29] on span "Save" at bounding box center [1173, 25] width 27 height 18
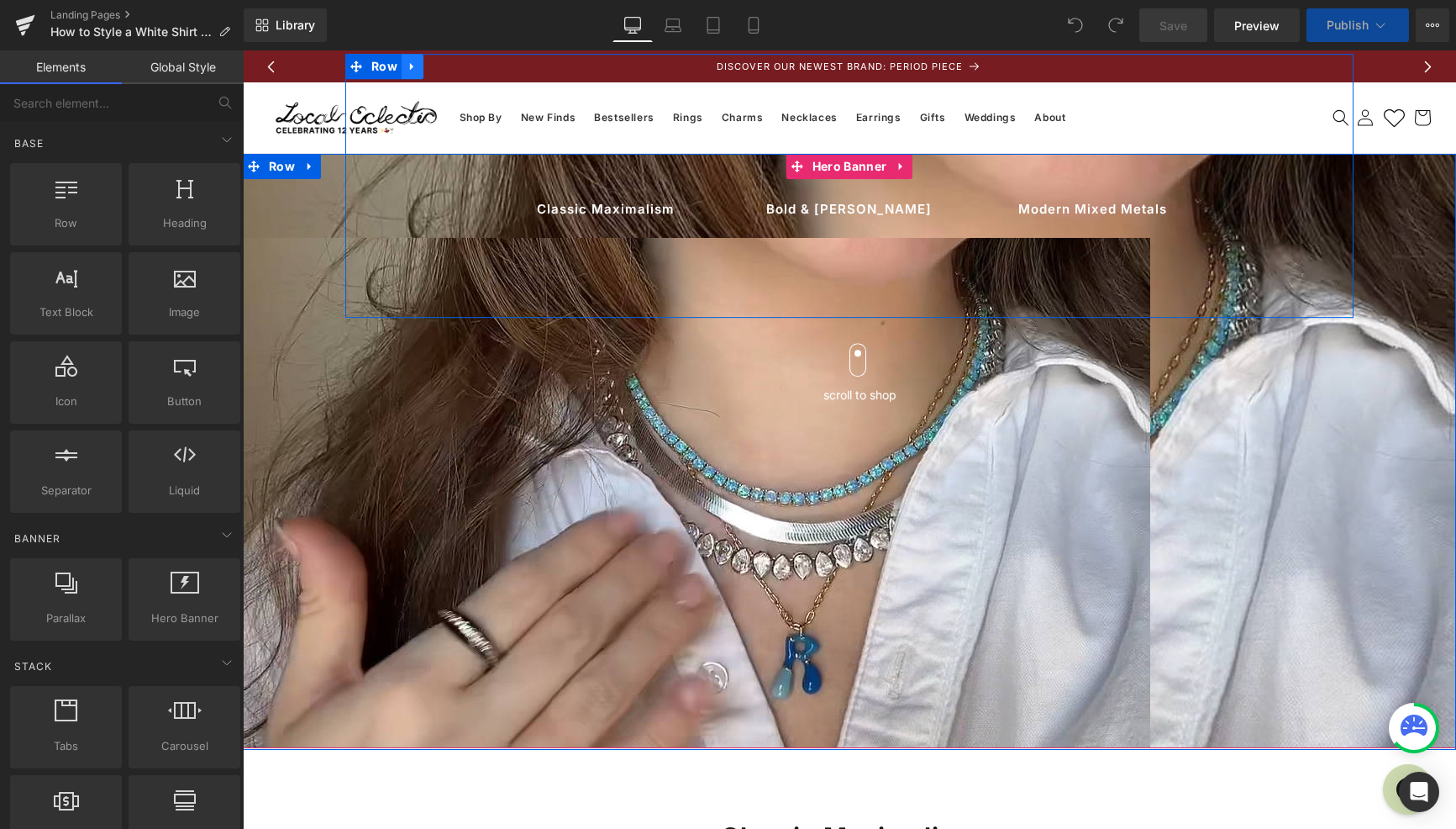
click at [409, 67] on icon at bounding box center [412, 66] width 12 height 12
click at [452, 67] on icon at bounding box center [456, 66] width 12 height 12
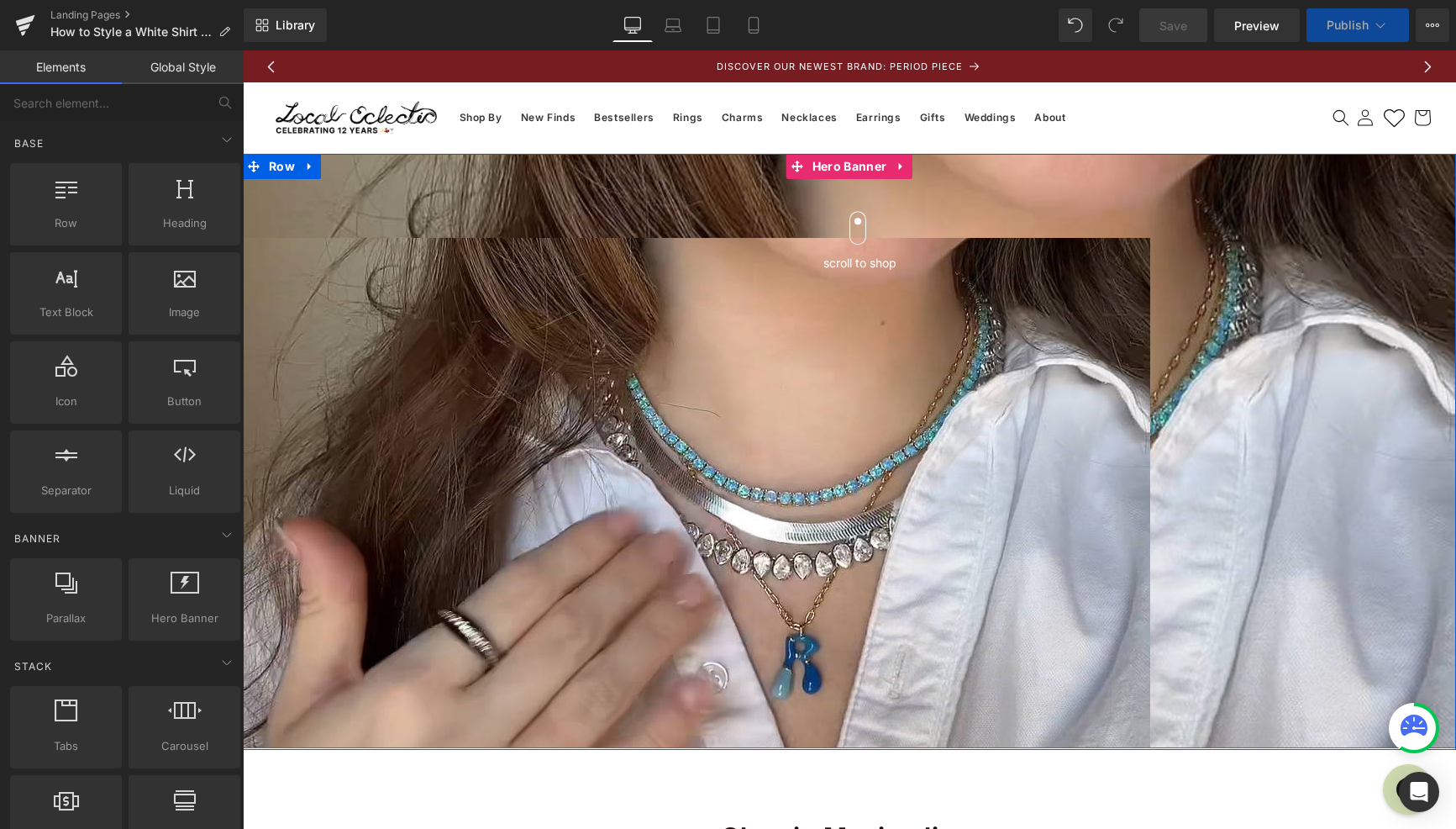
click at [487, 597] on div at bounding box center [849, 451] width 1213 height 595
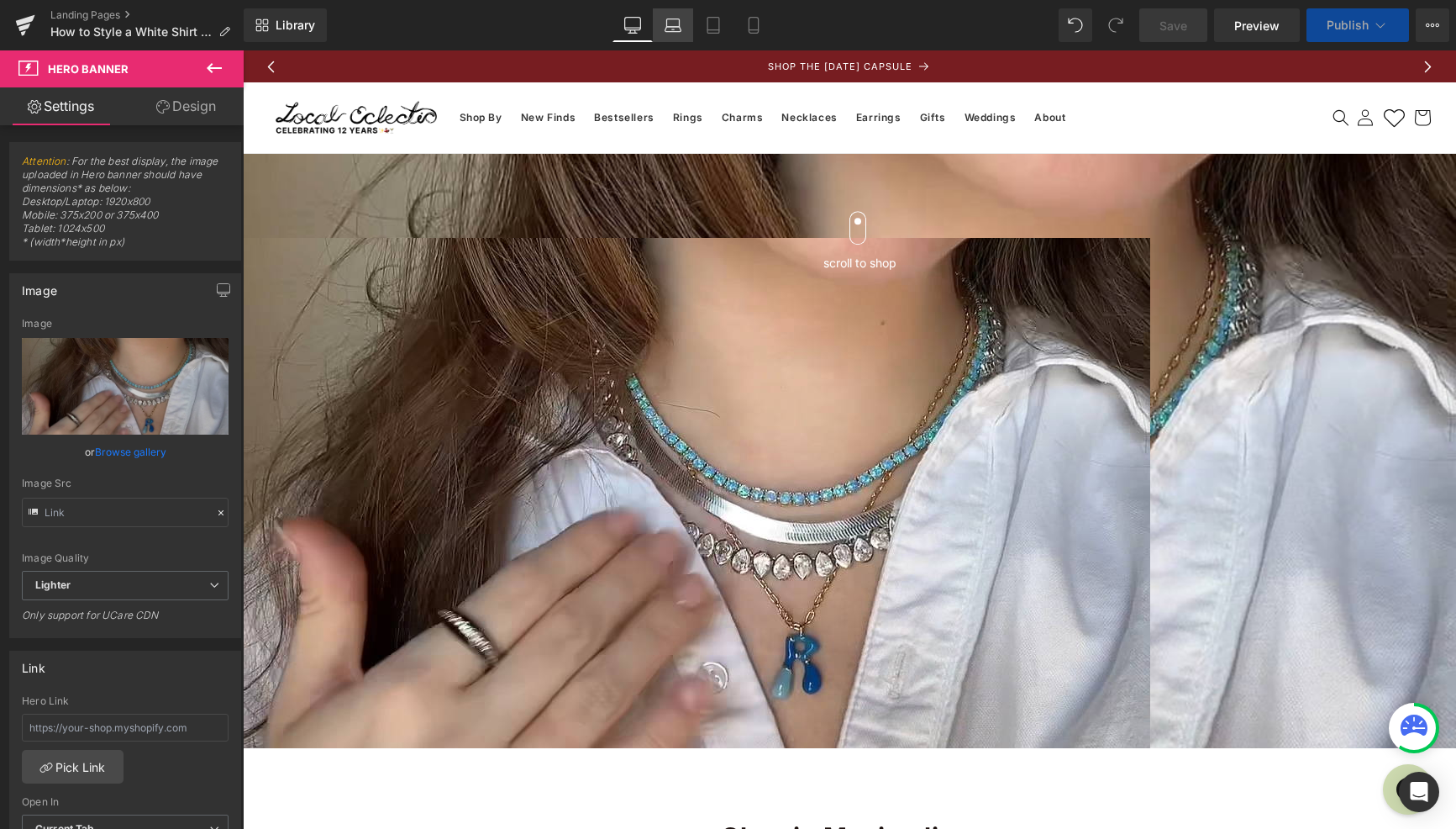
click at [673, 24] on icon at bounding box center [673, 25] width 17 height 17
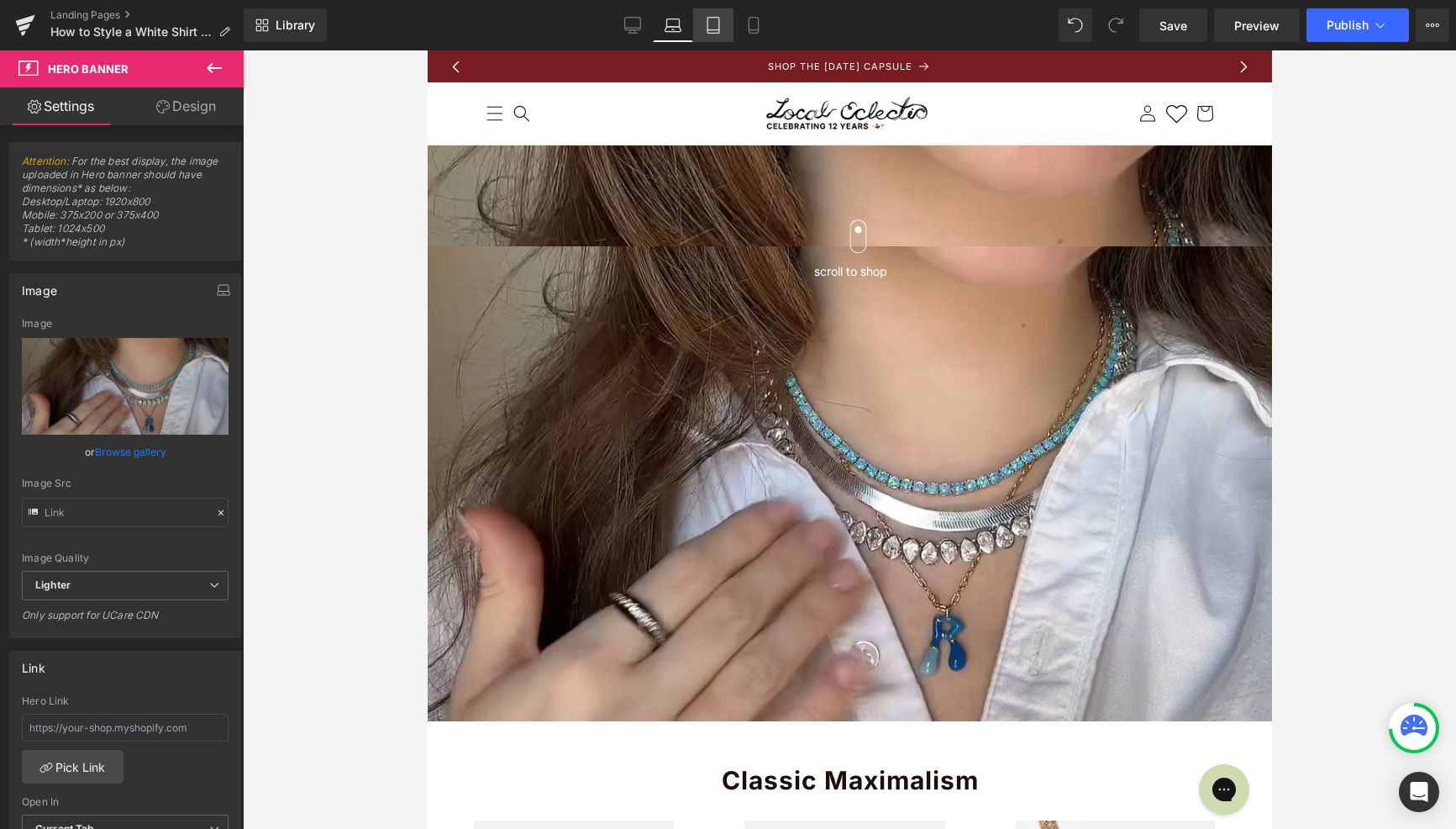
click at [718, 27] on icon at bounding box center [713, 25] width 17 height 17
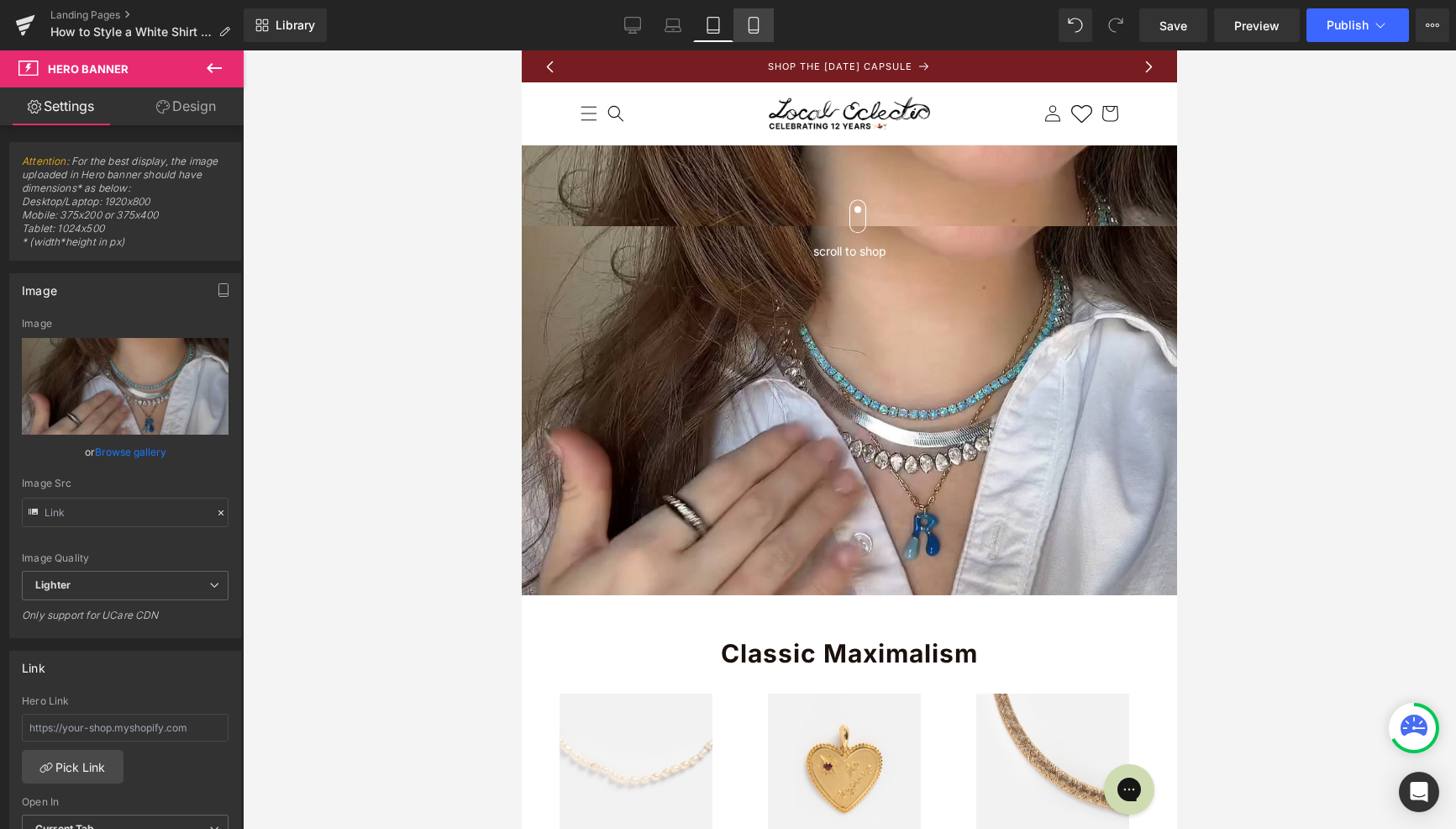
click at [741, 23] on link "Mobile" at bounding box center [753, 25] width 40 height 34
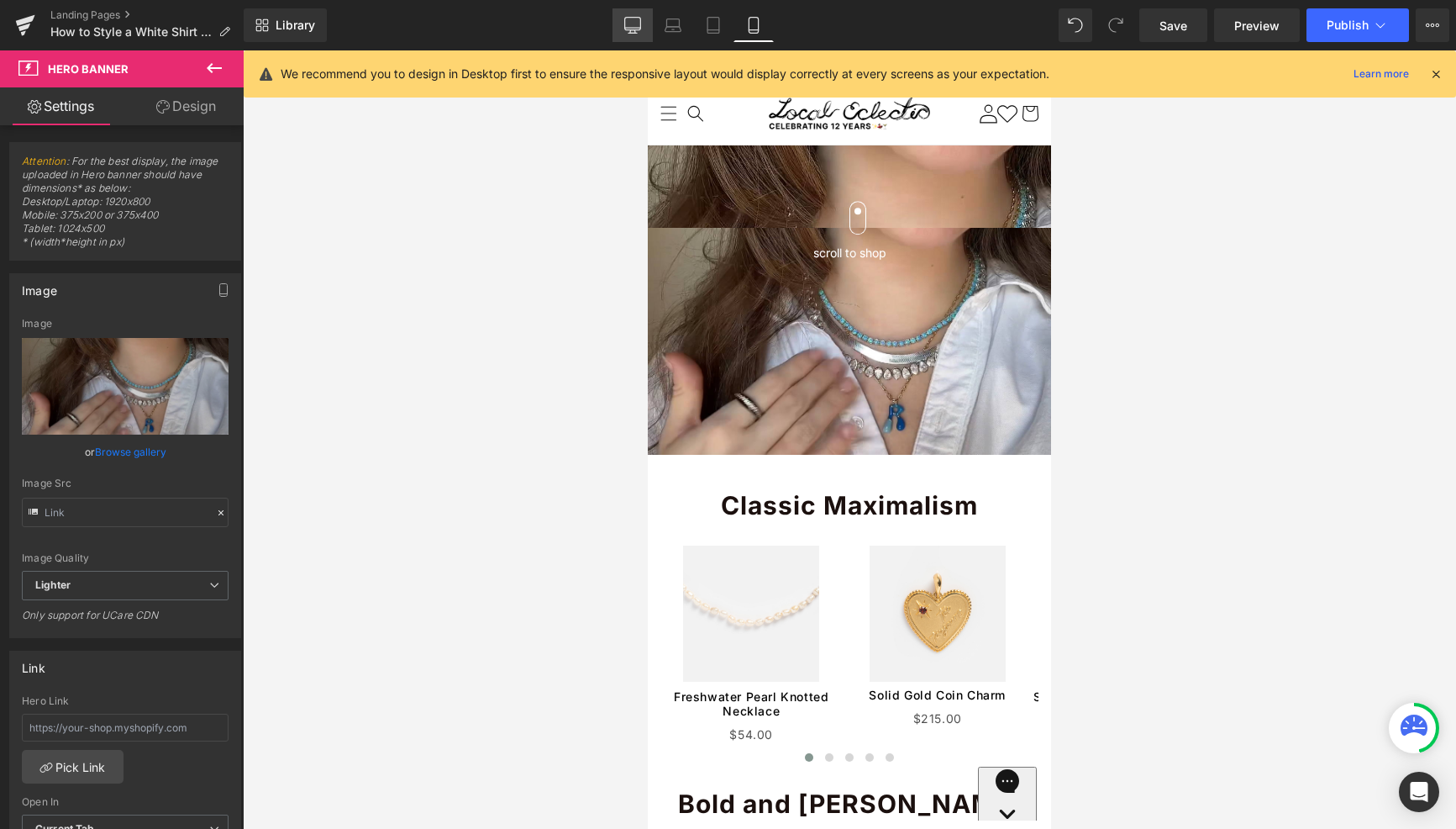
click at [633, 27] on icon at bounding box center [632, 27] width 16 height 0
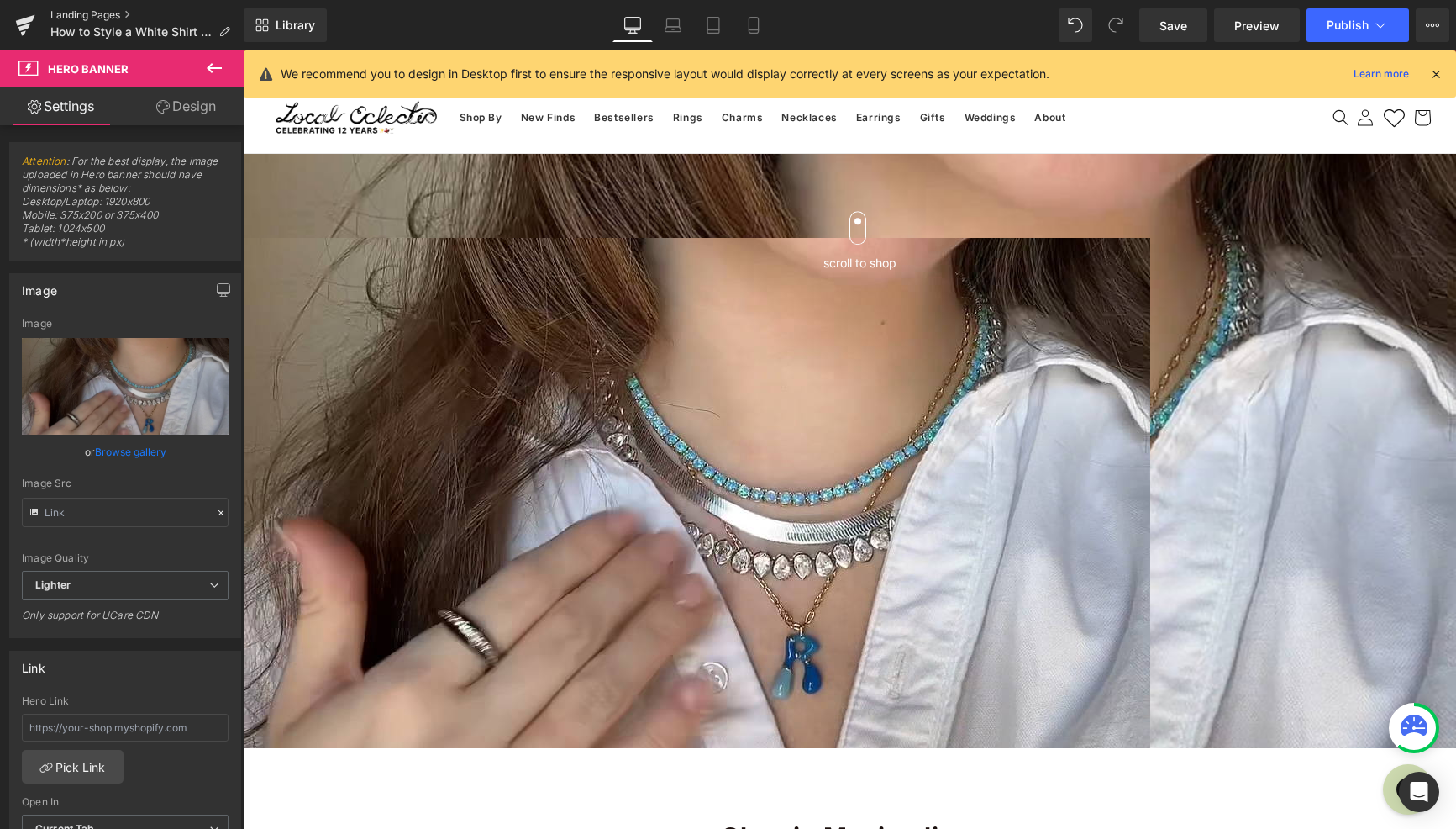
click at [84, 16] on link "Landing Pages" at bounding box center [147, 15] width 193 height 13
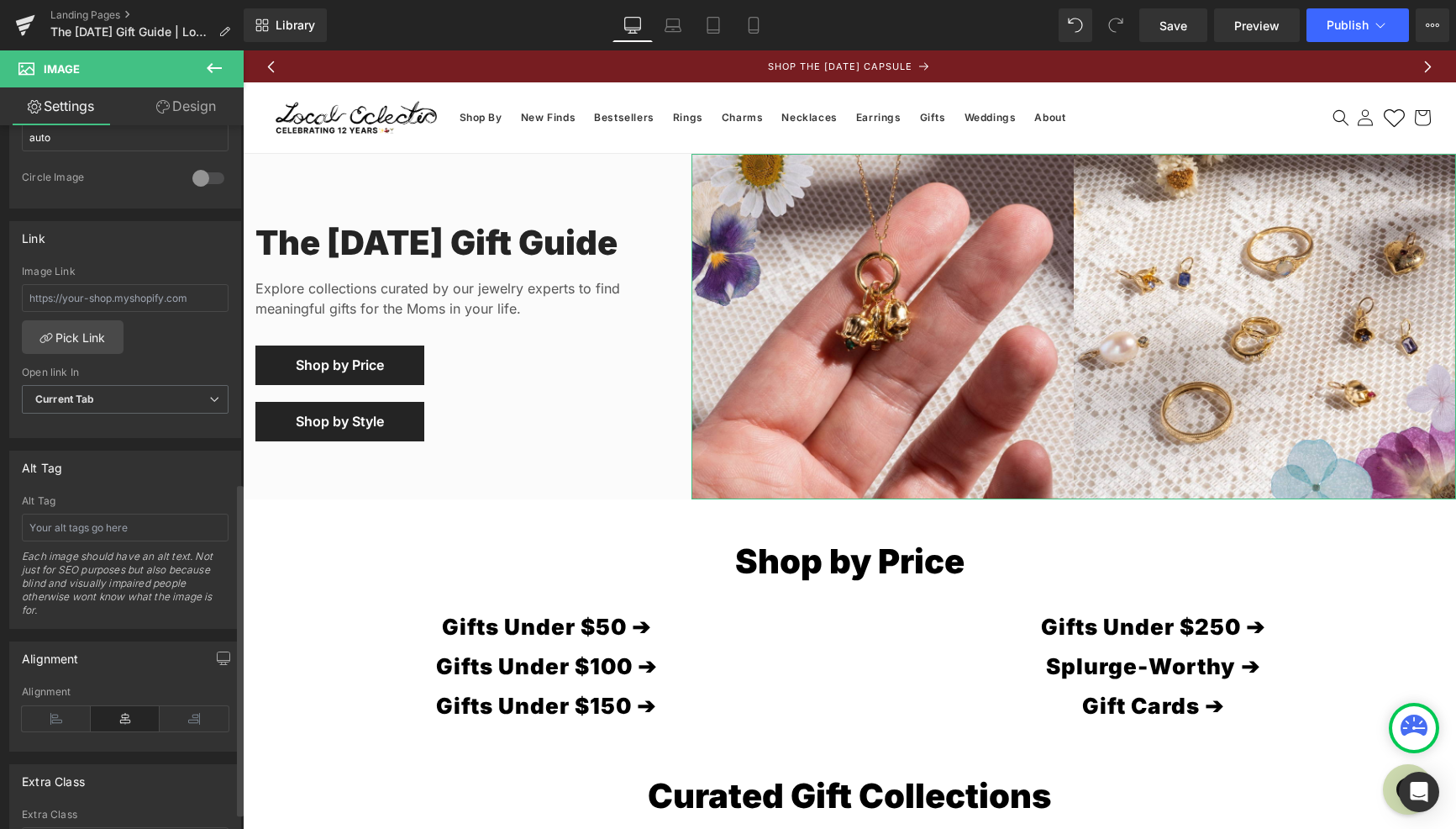
scroll to position [767, 0]
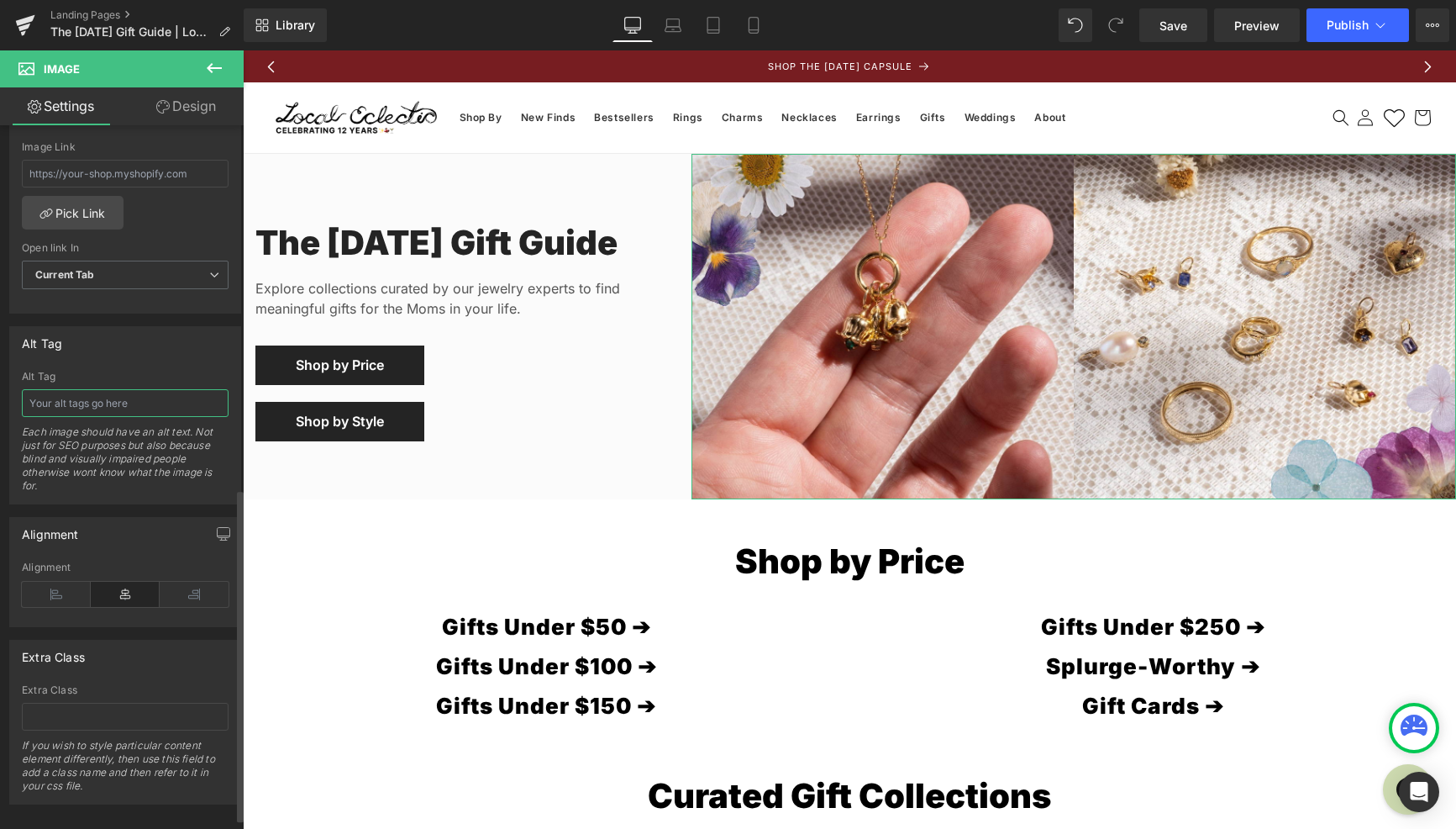
click at [136, 409] on input "text" at bounding box center [125, 403] width 207 height 27
click at [146, 405] on input "and image of a hand holding birth flower bud charms on a chain next to a flatla…" at bounding box center [125, 403] width 207 height 27
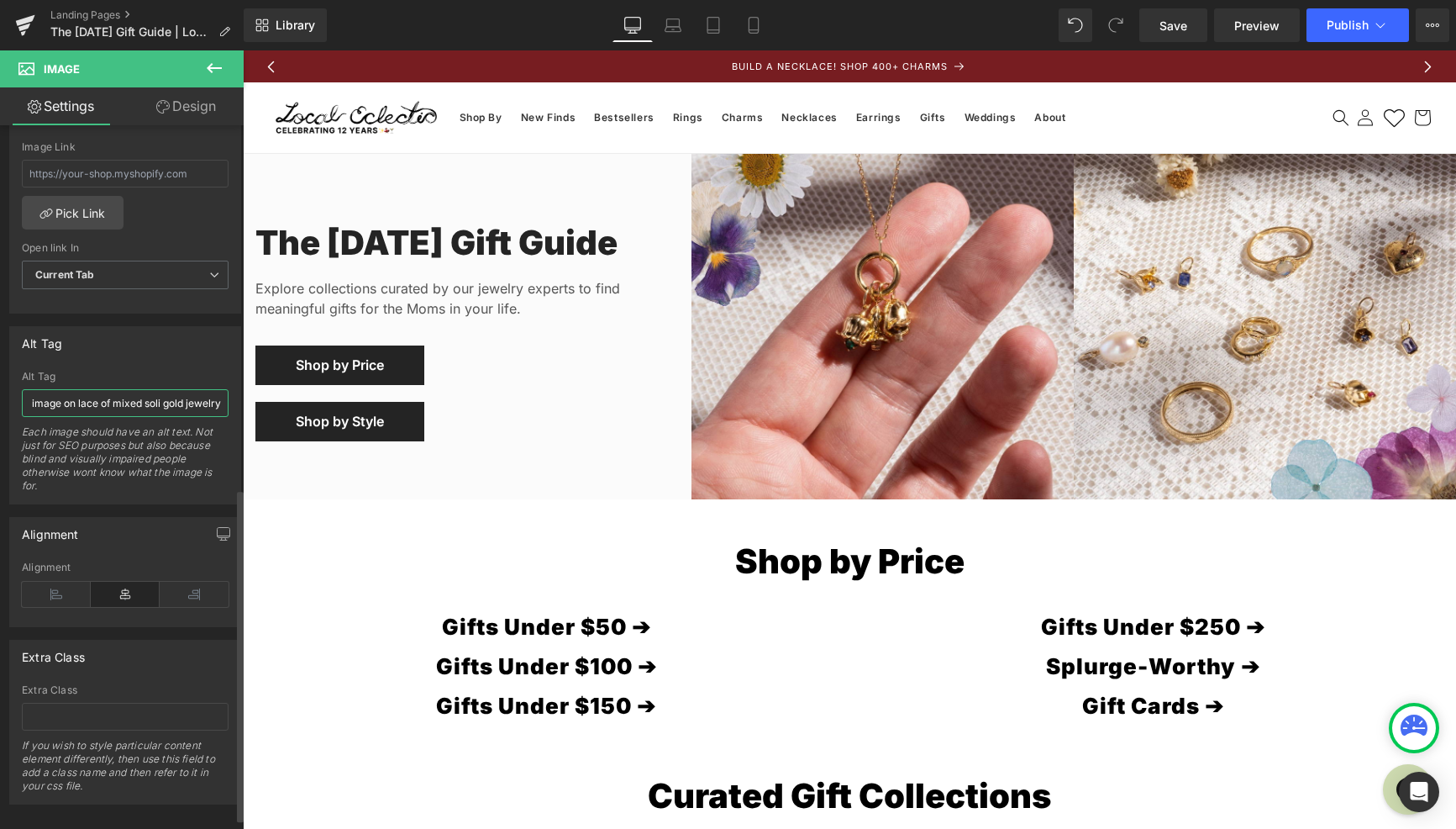
type input "and image of a hand holding birth flower bud charms on a chain next to a flatla…"
click at [214, 71] on icon at bounding box center [214, 68] width 20 height 20
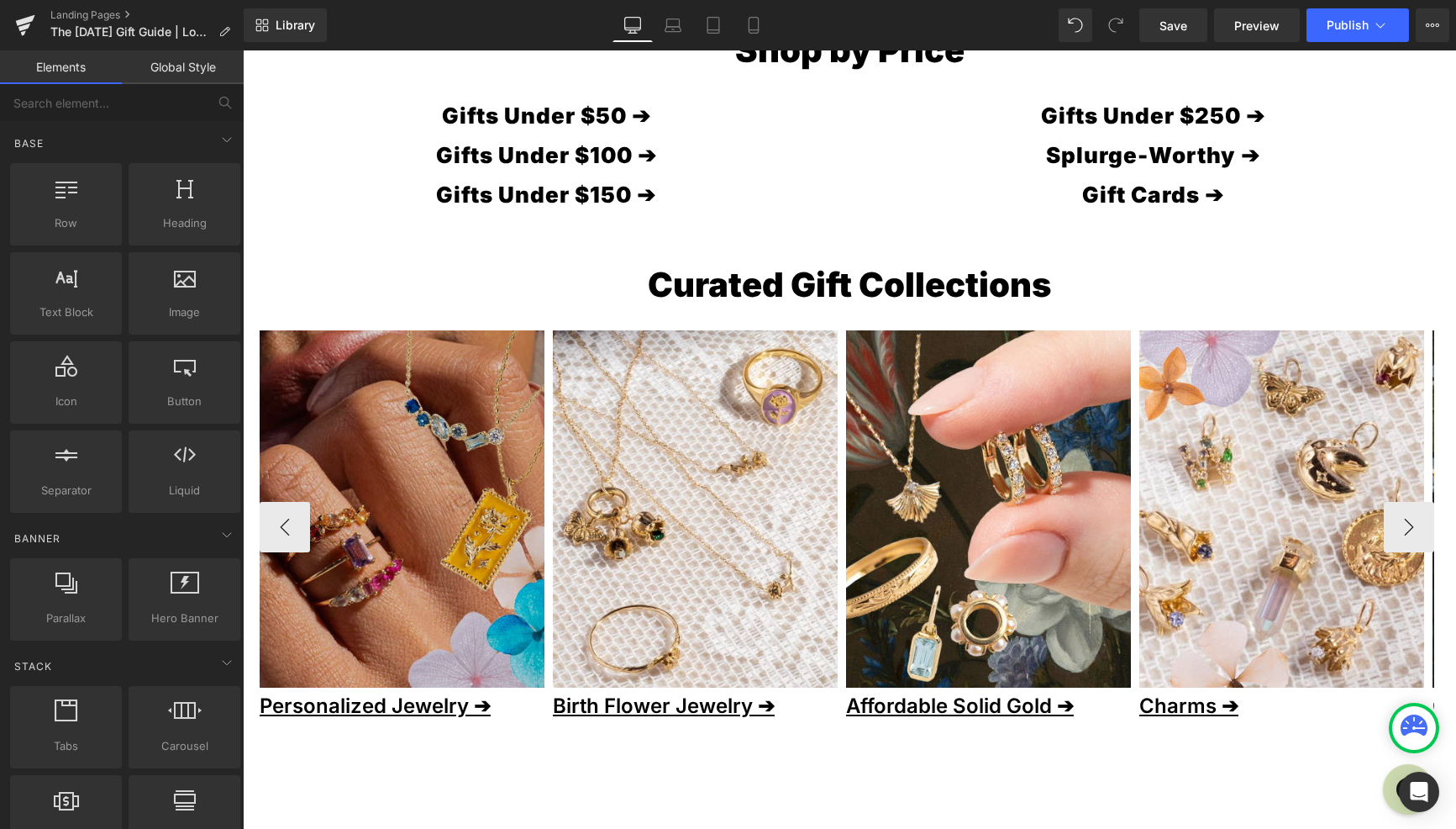
scroll to position [510, 0]
click at [431, 582] on img at bounding box center [402, 510] width 285 height 358
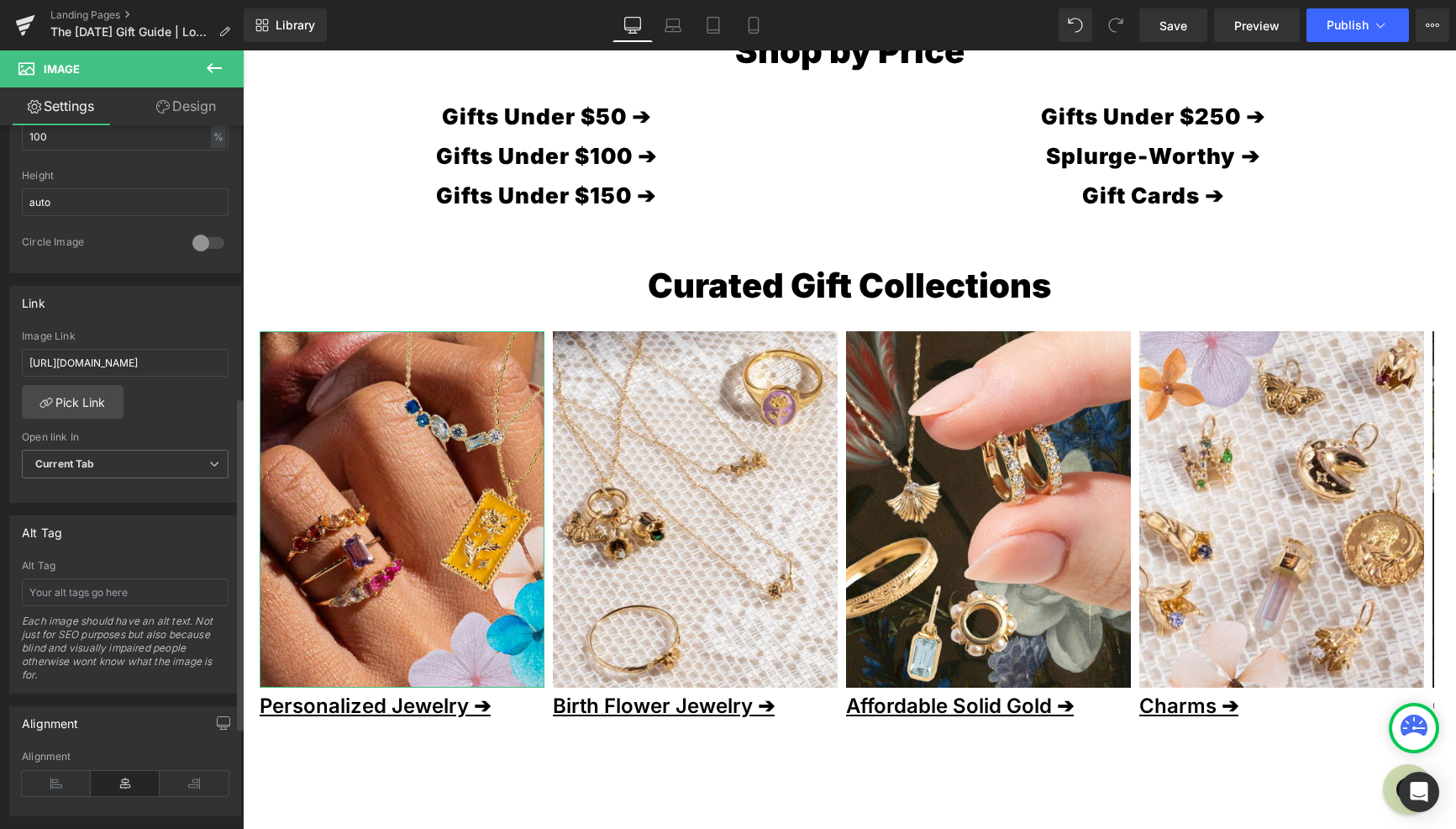
scroll to position [579, 0]
click at [117, 595] on input "text" at bounding box center [125, 591] width 207 height 27
type input "a"
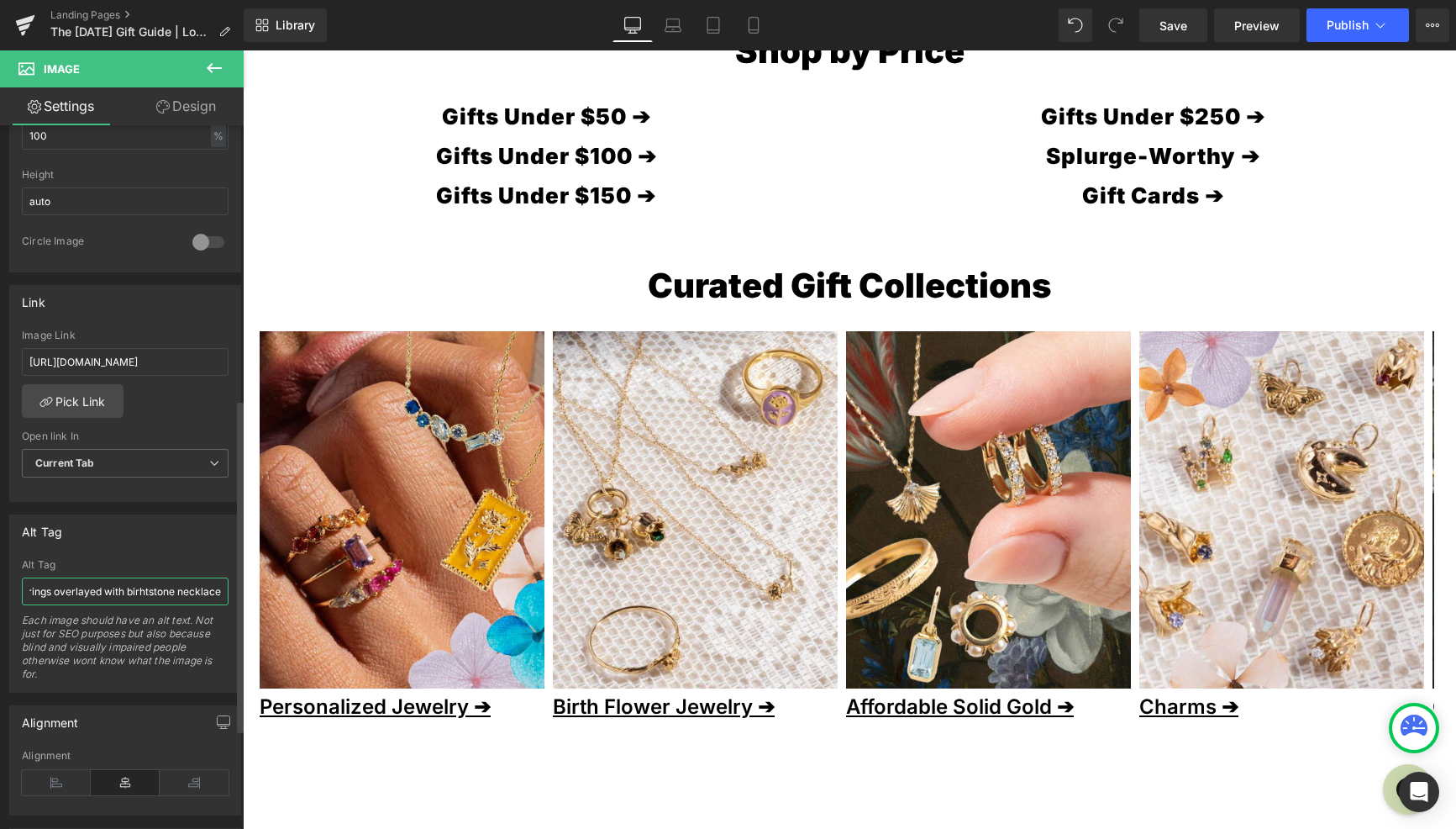
type input "a collaged image showing a woman wearing stacking birthstone rings overlayed wi…"
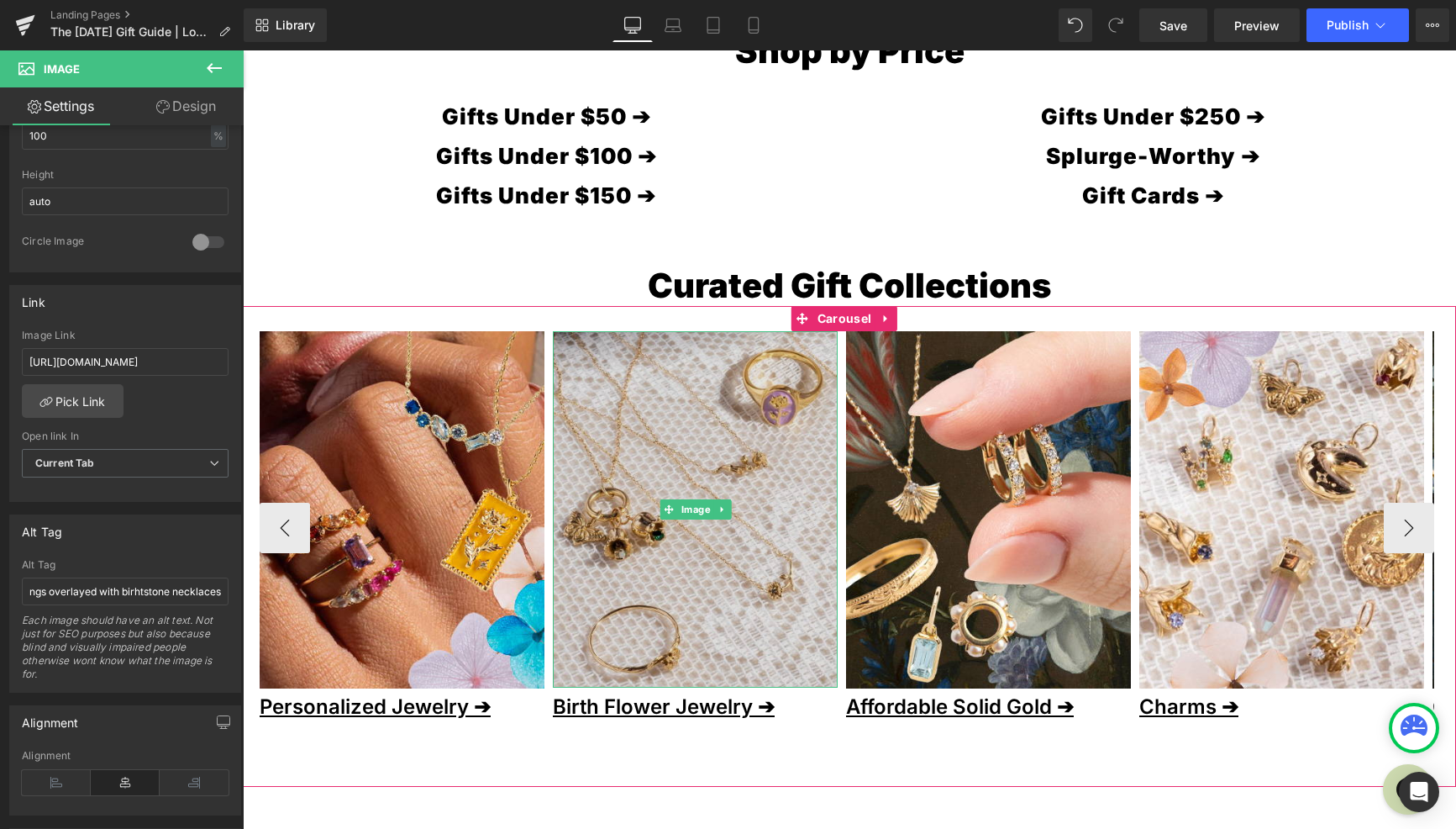
click at [634, 594] on img at bounding box center [695, 510] width 285 height 358
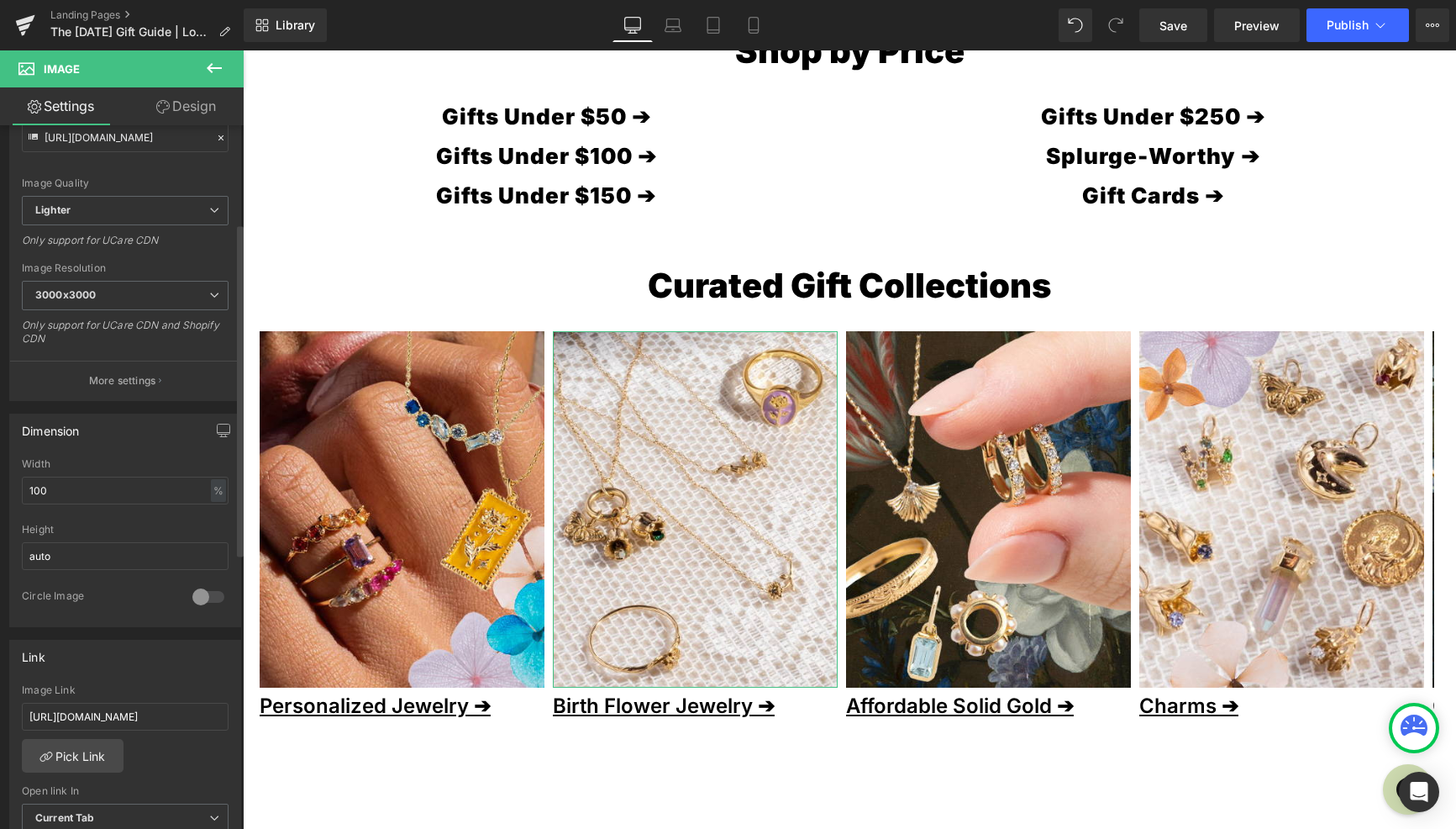
scroll to position [272, 0]
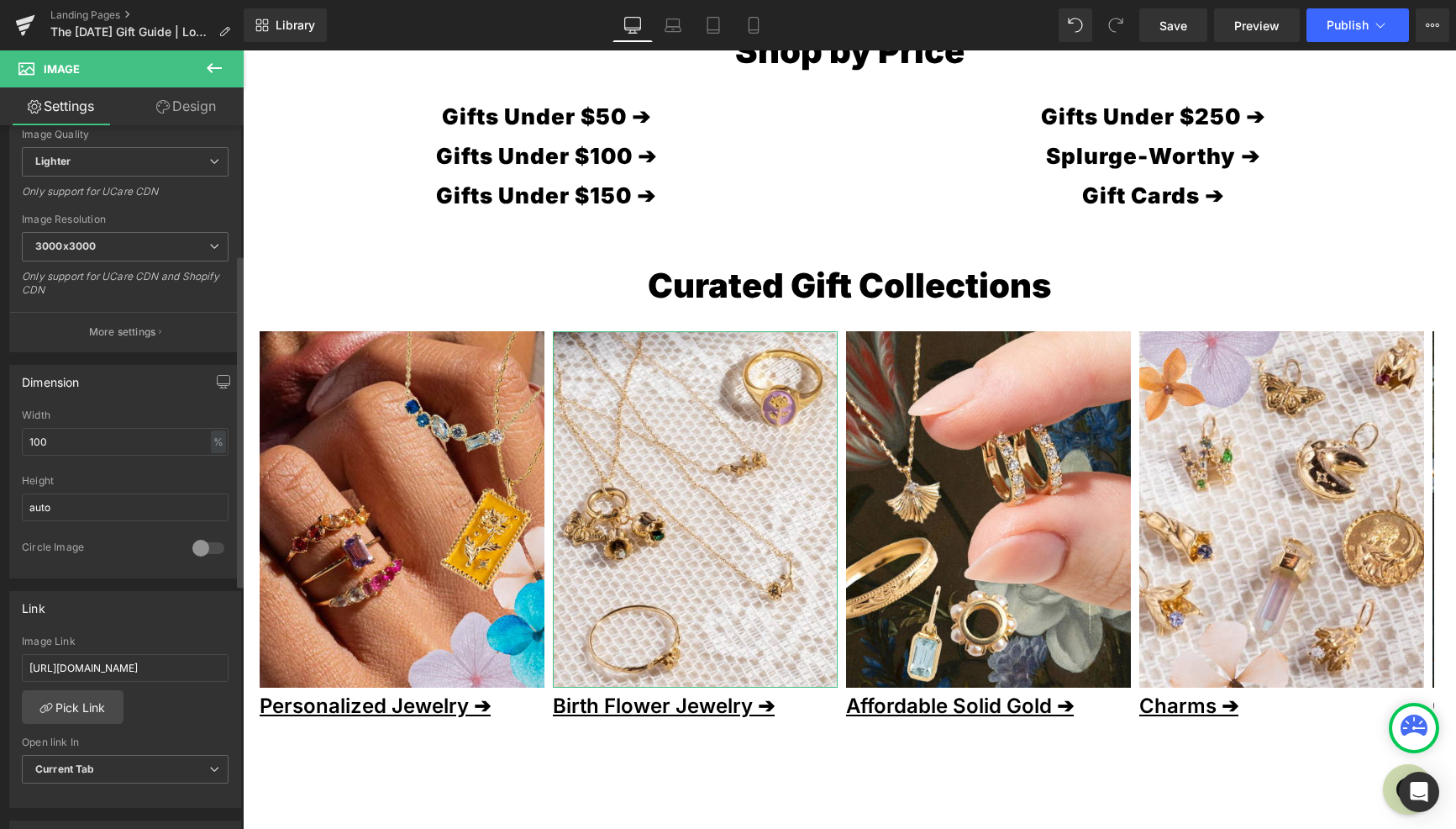
click at [111, 773] on span "Current Tab" at bounding box center [125, 769] width 207 height 29
click at [155, 600] on div "Link" at bounding box center [125, 608] width 230 height 32
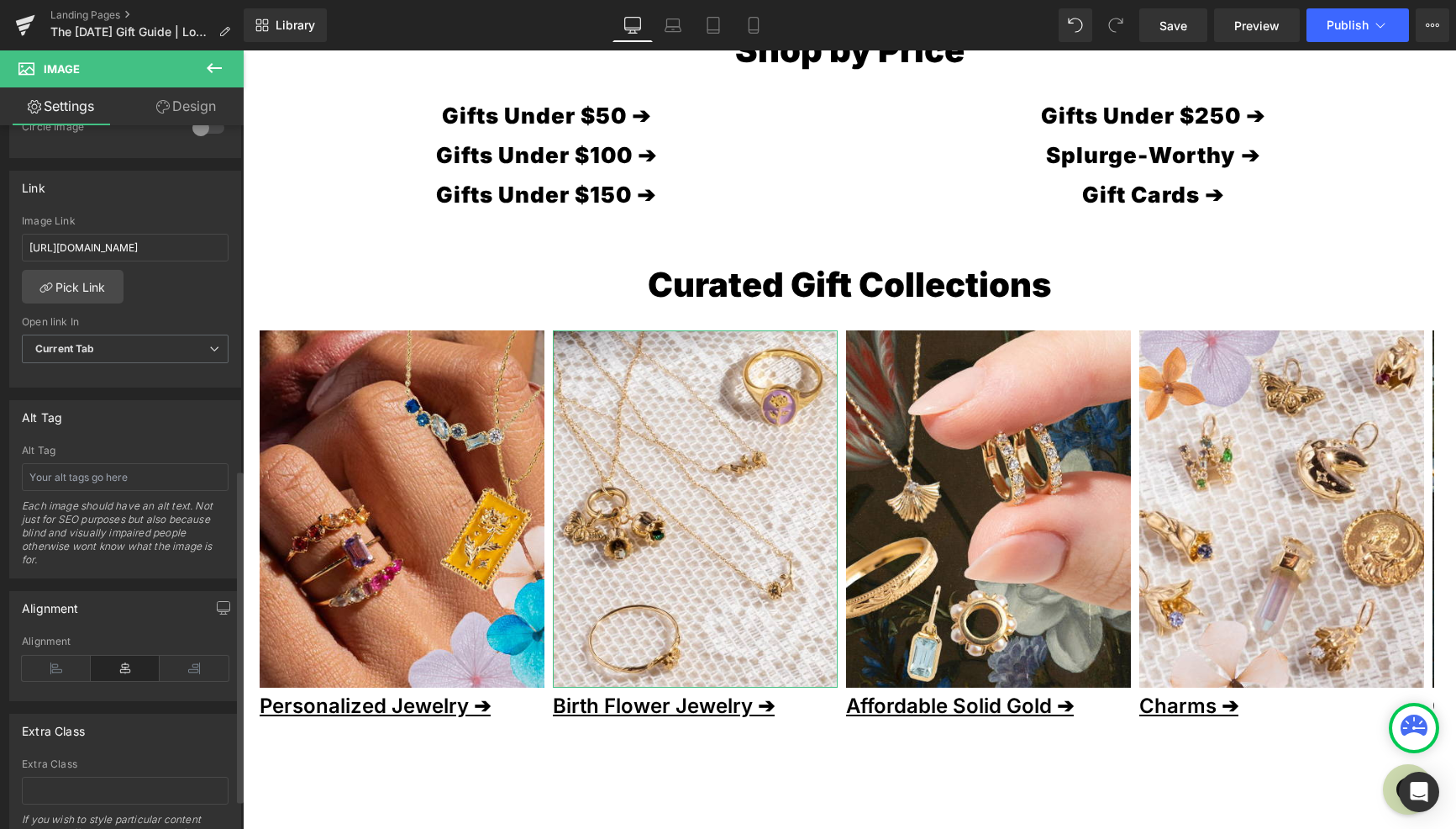
scroll to position [726, 0]
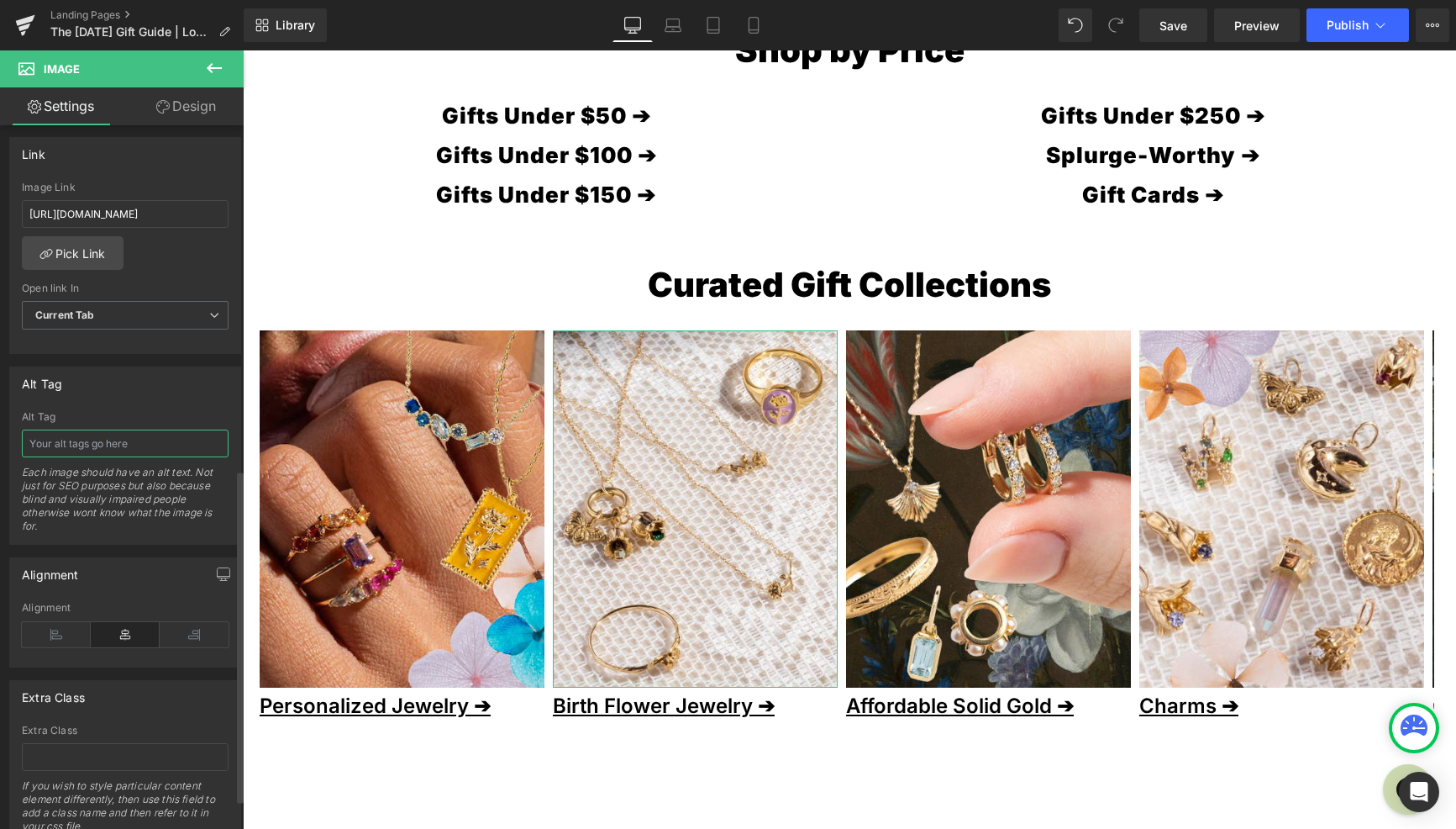
click at [111, 454] on input "text" at bounding box center [125, 442] width 207 height 27
type input "a flatlay image on lace of birth flower necklaces, charms, and rings"
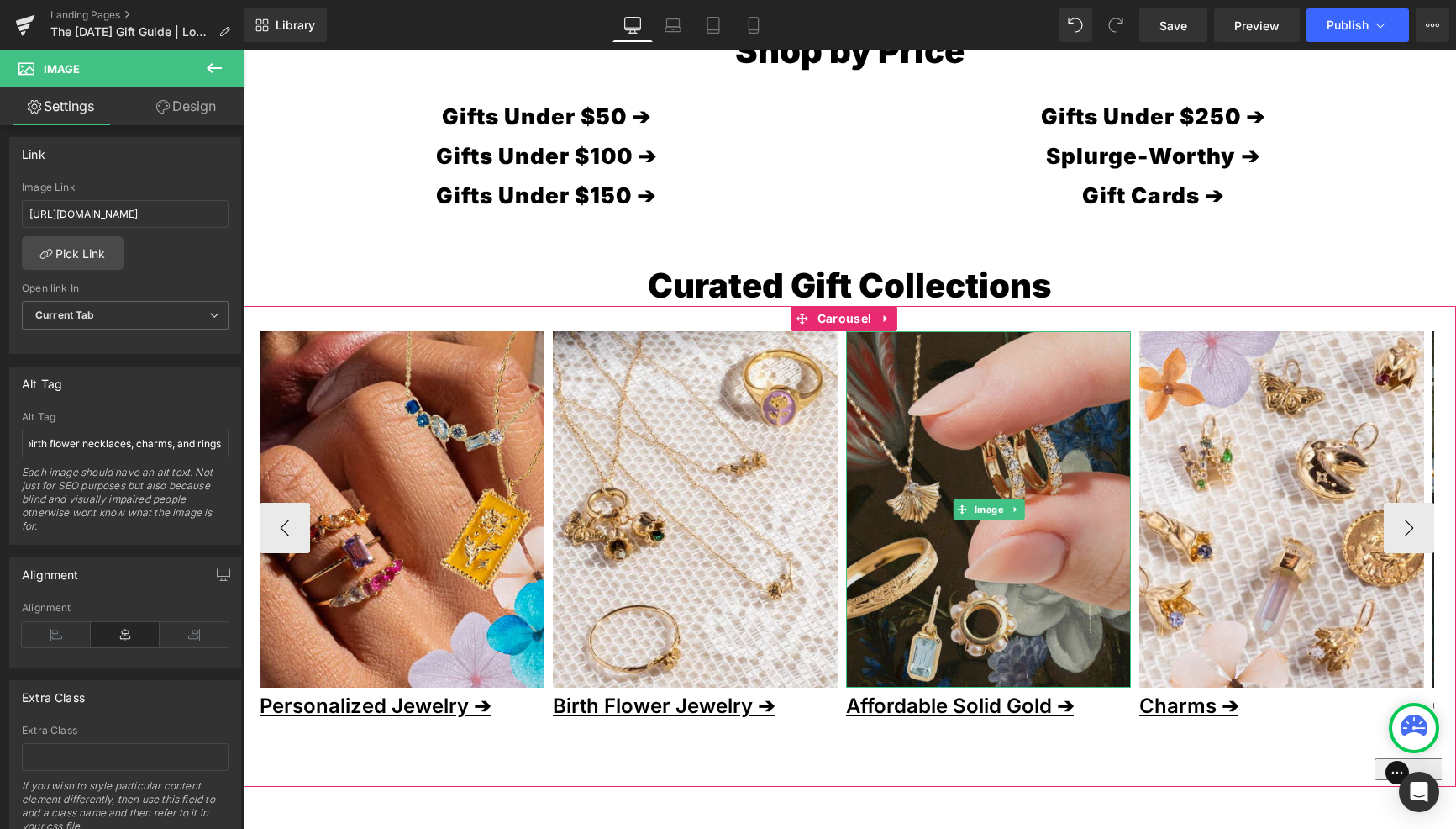
click at [973, 624] on img at bounding box center [989, 510] width 285 height 358
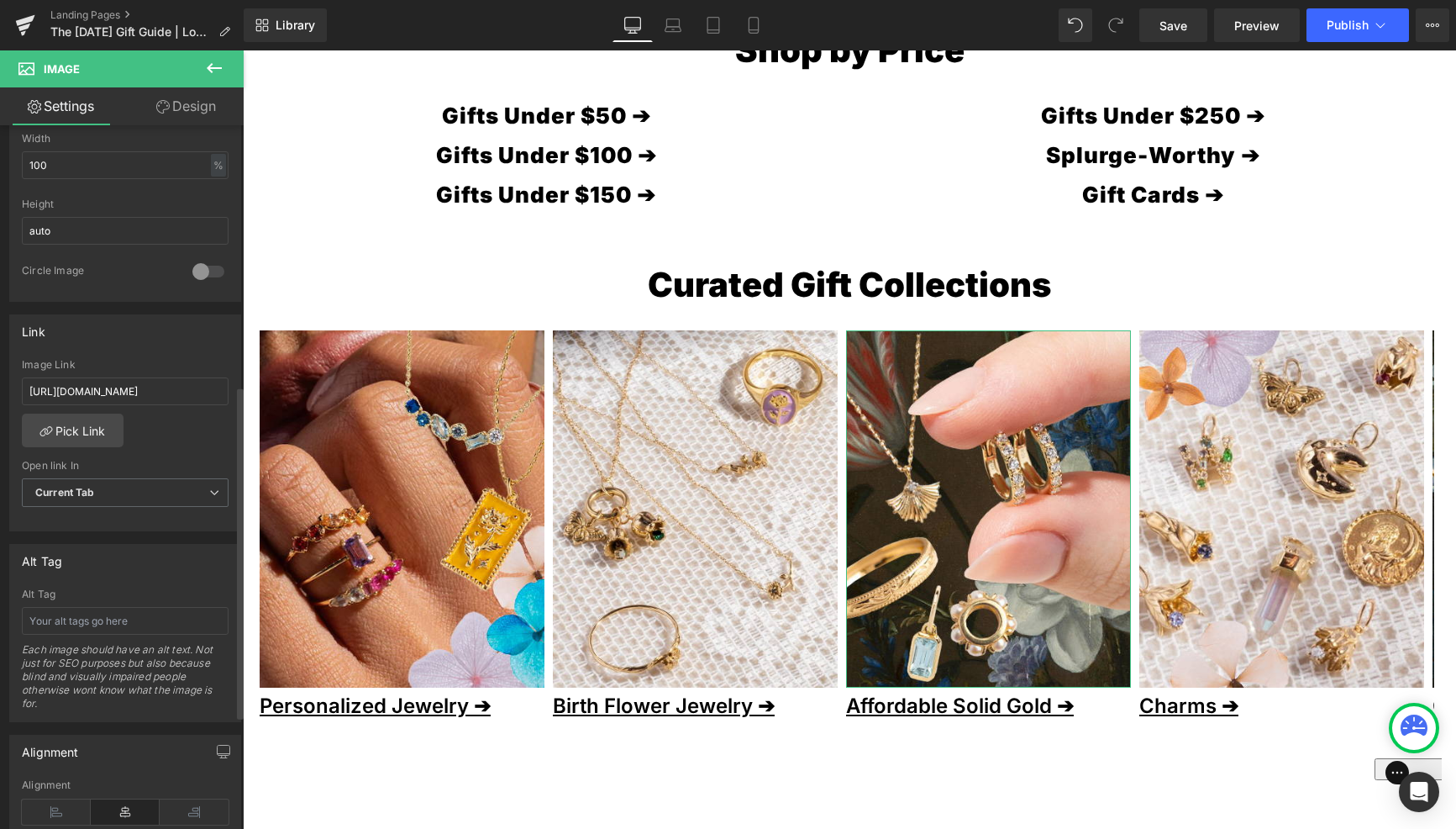
scroll to position [582, 0]
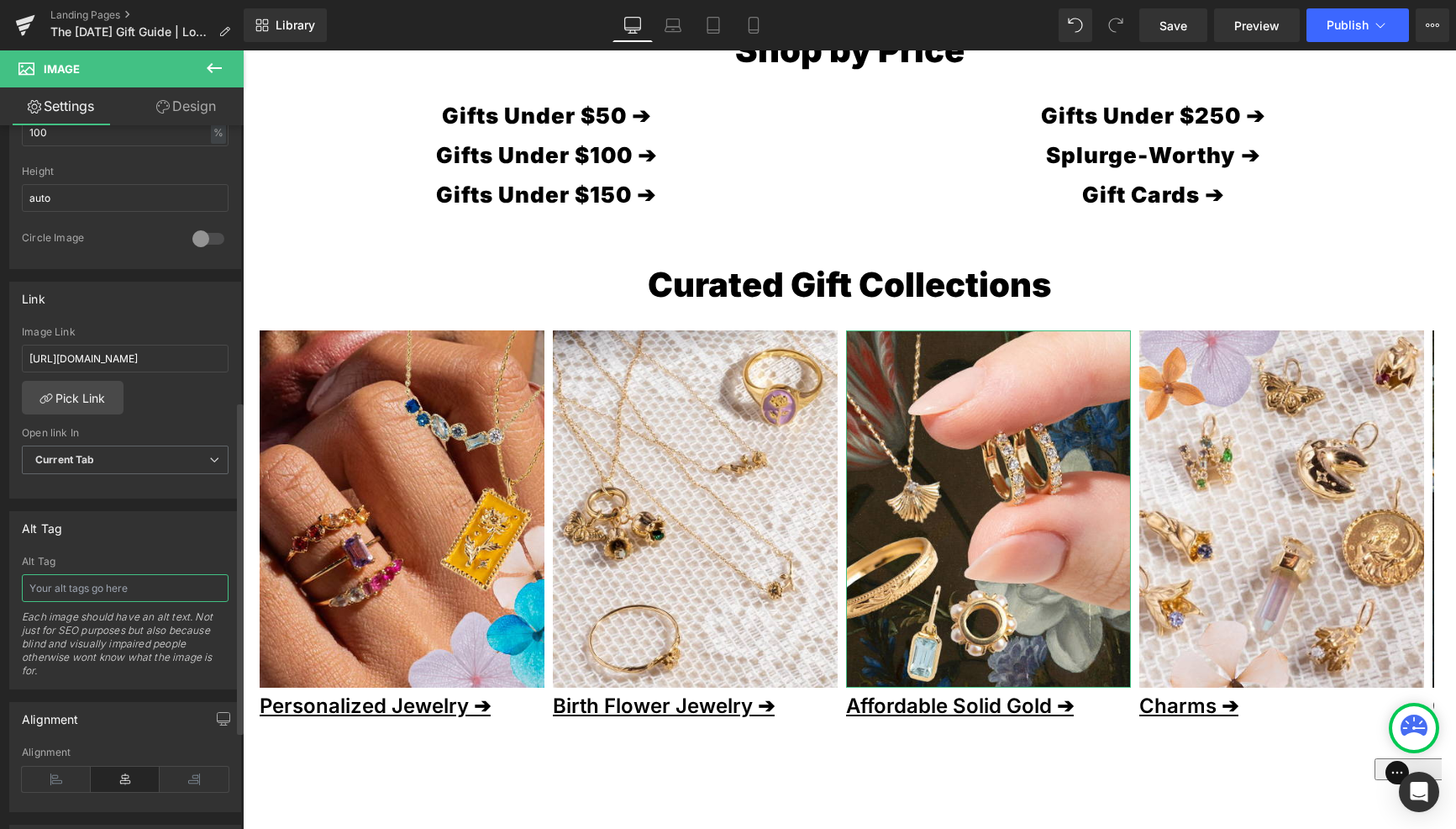
click at [124, 591] on input "text" at bounding box center [125, 587] width 207 height 27
type input "a creative collage image of a affordable solid gold jewelry"
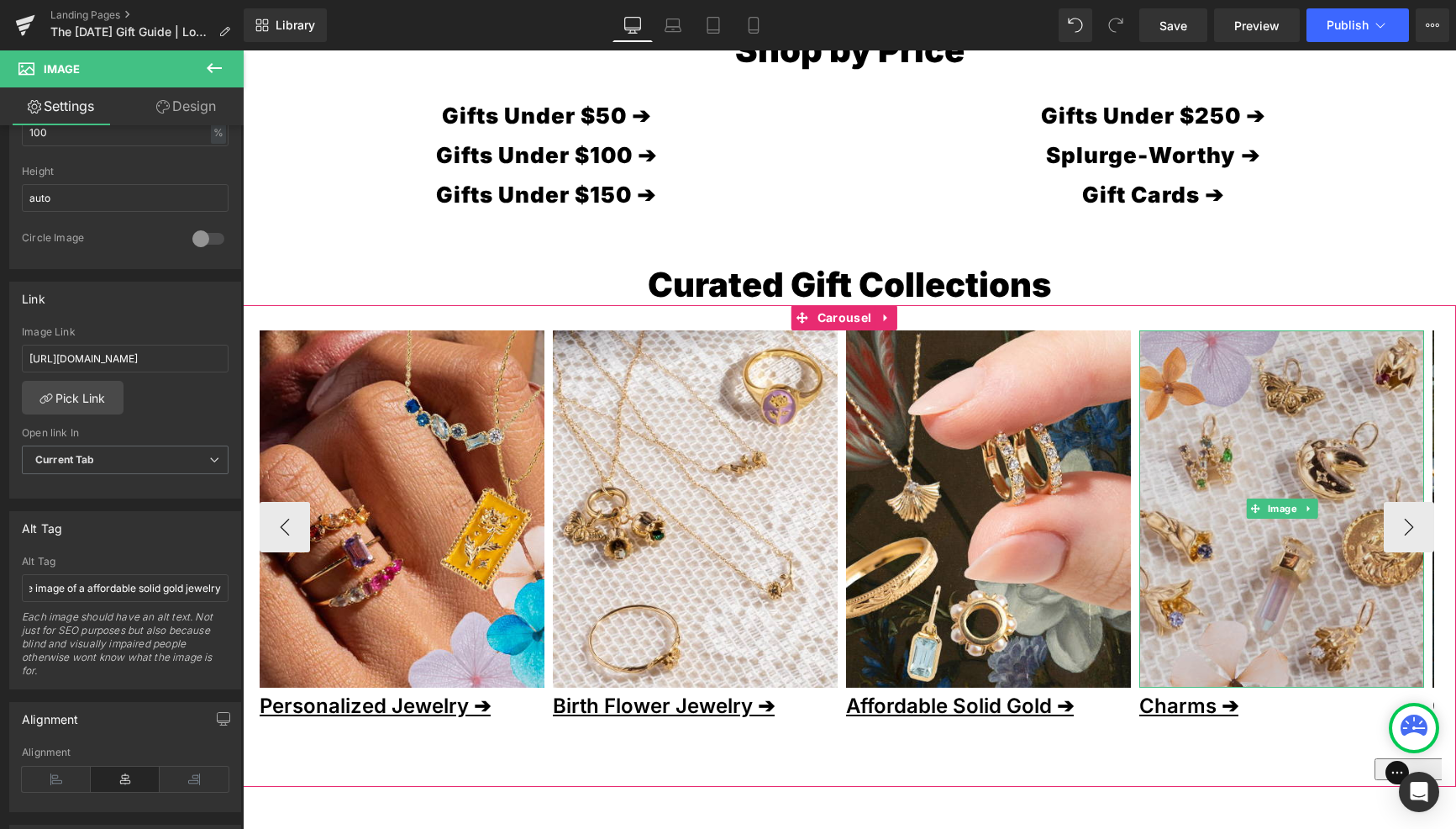
click at [1197, 621] on img at bounding box center [1281, 509] width 285 height 358
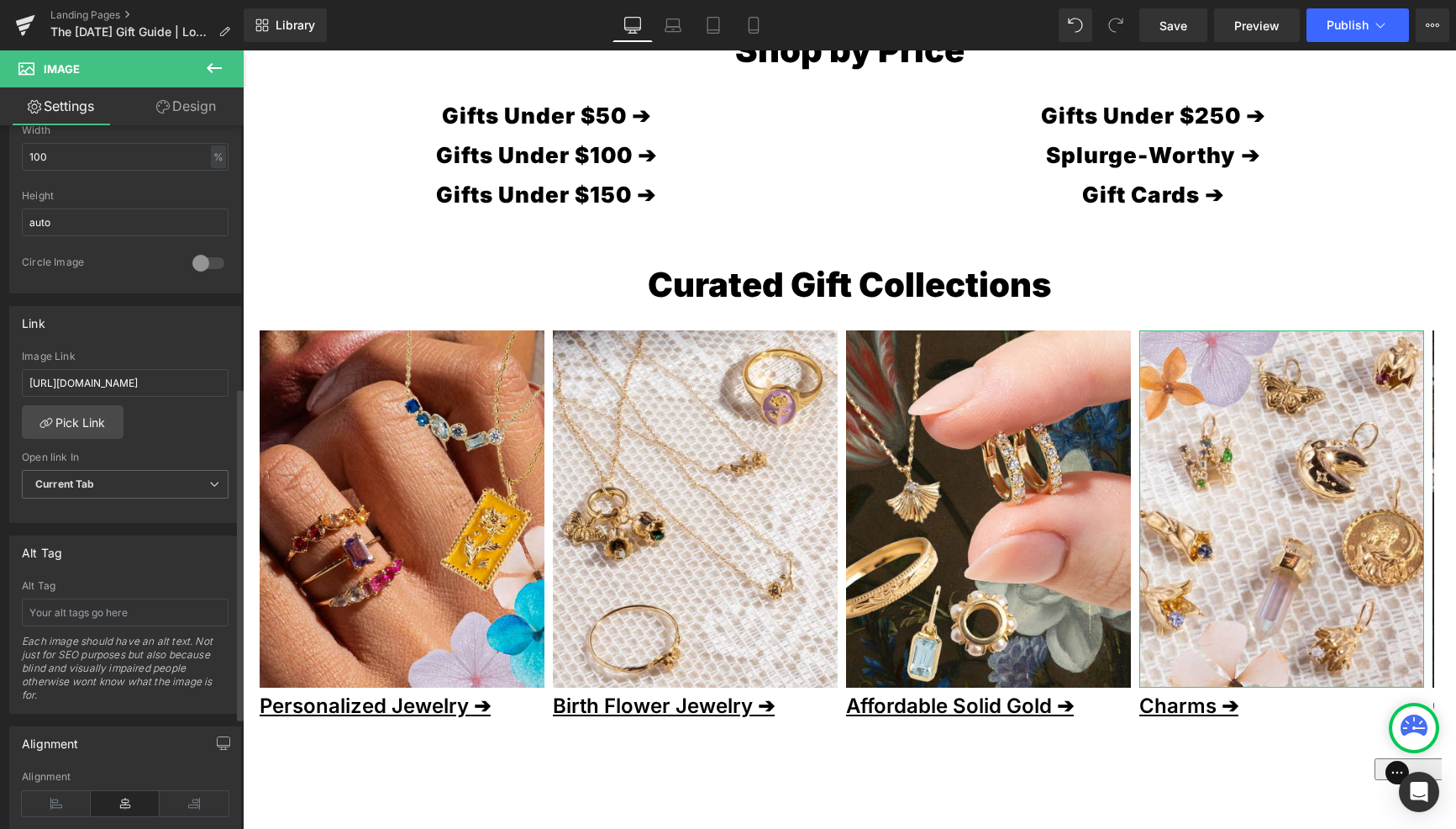
scroll to position [558, 0]
click at [127, 607] on input "text" at bounding box center [125, 611] width 207 height 27
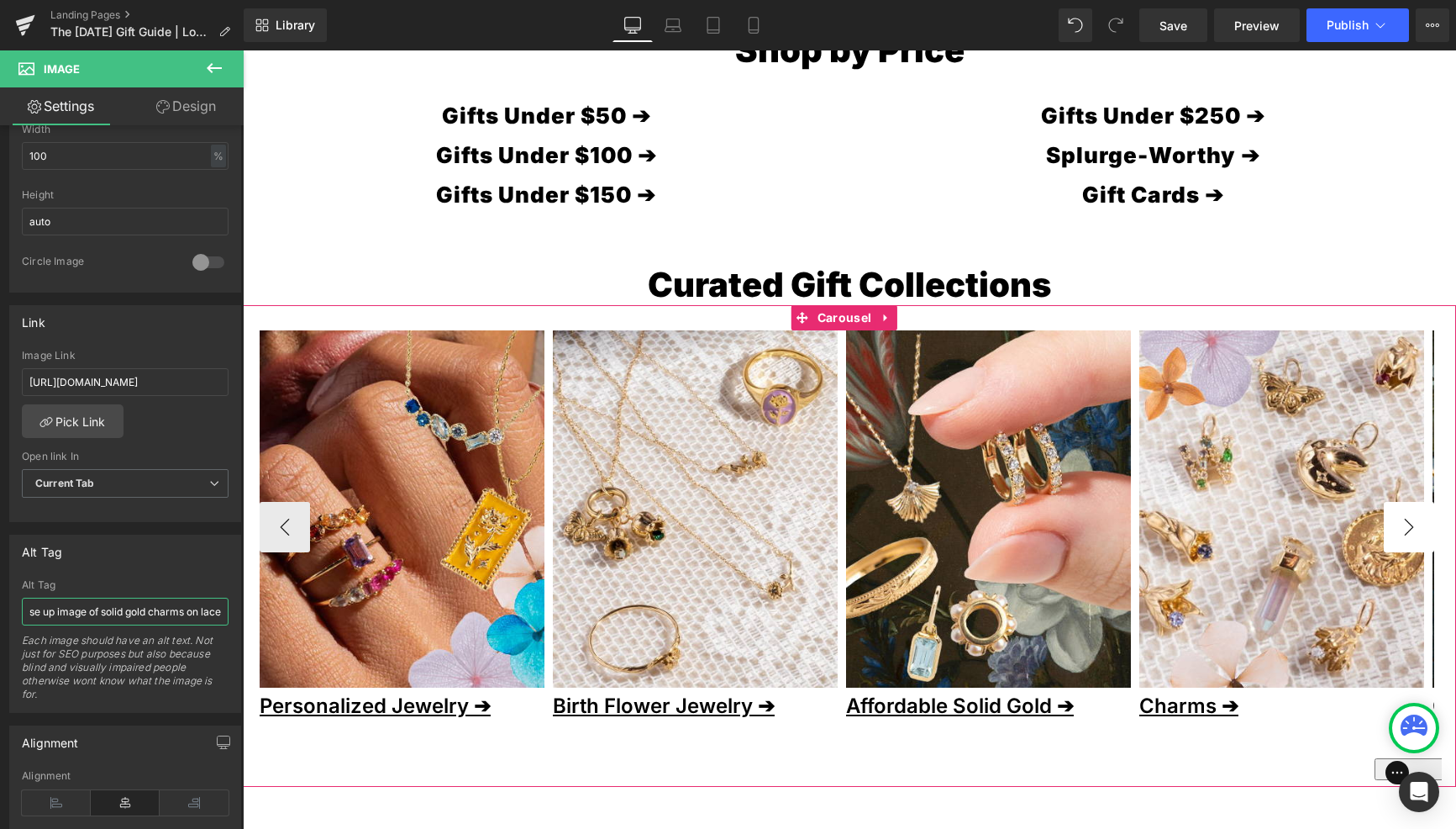
type input "a close up image of solid gold charms on lace"
click at [1409, 530] on button "›" at bounding box center [1409, 527] width 51 height 51
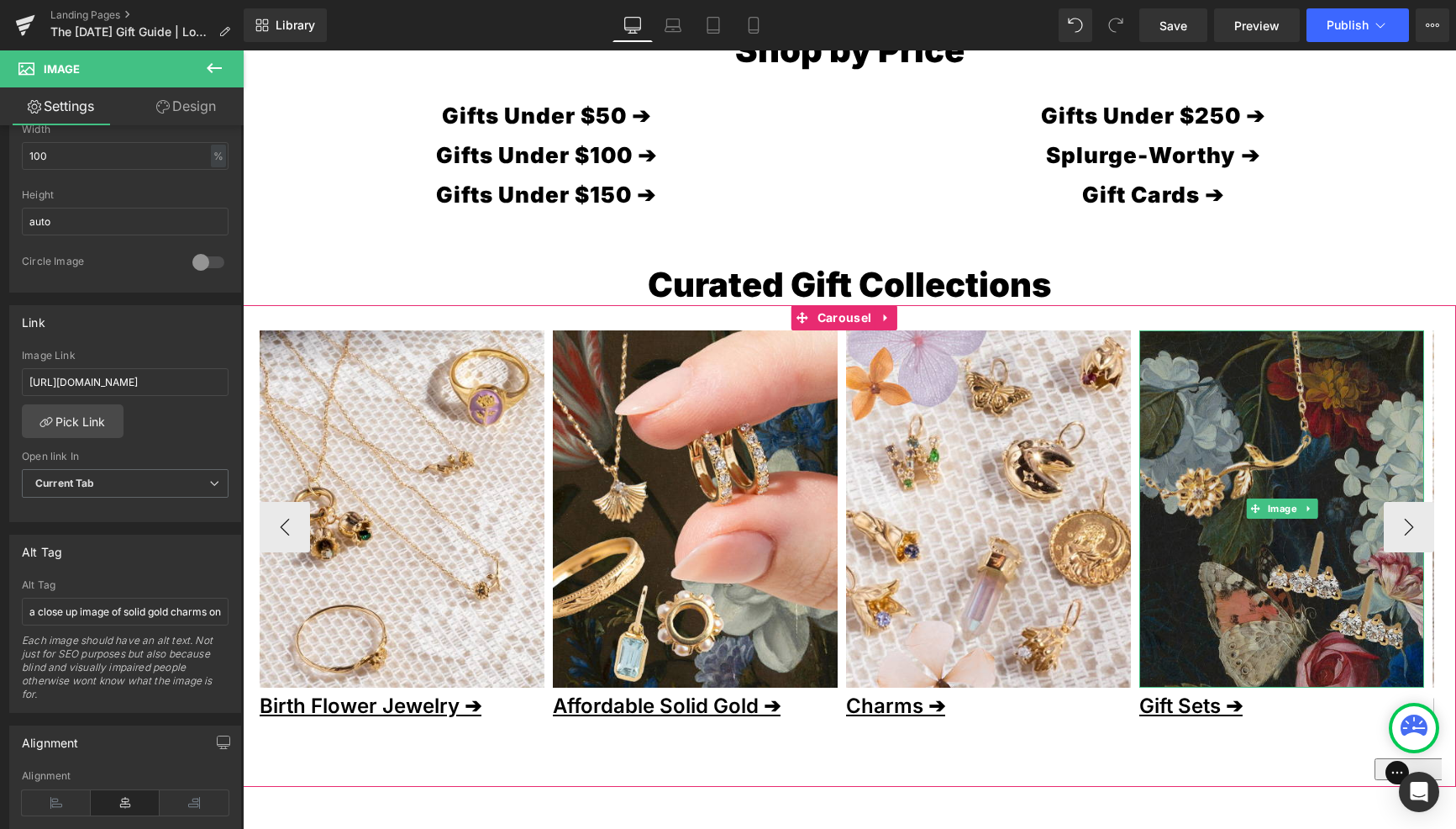
click at [1313, 614] on img at bounding box center [1281, 509] width 285 height 358
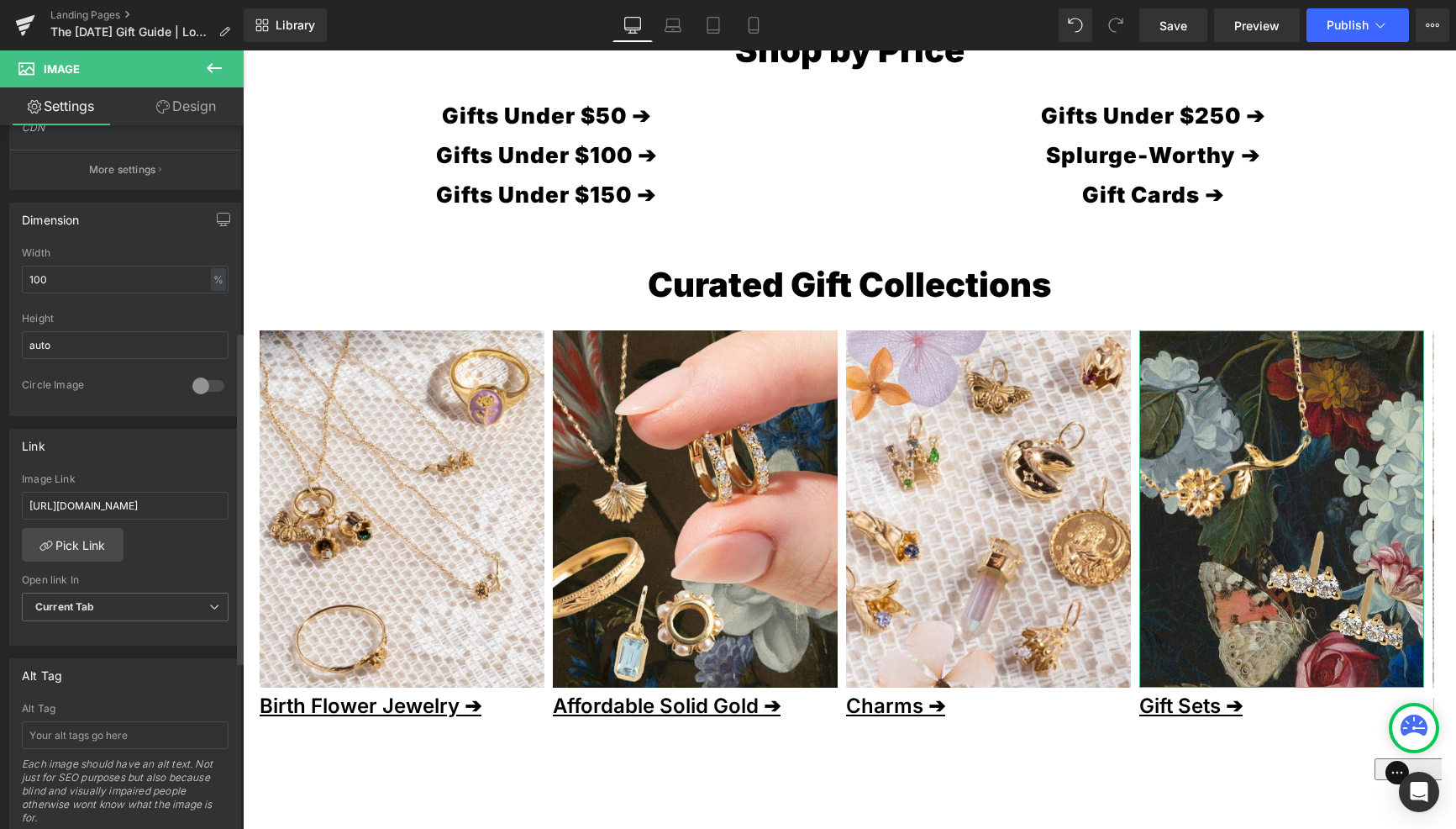
scroll to position [437, 0]
click at [124, 730] on input "text" at bounding box center [125, 732] width 207 height 27
type input "a collage image showing a solid gold birth flwo"
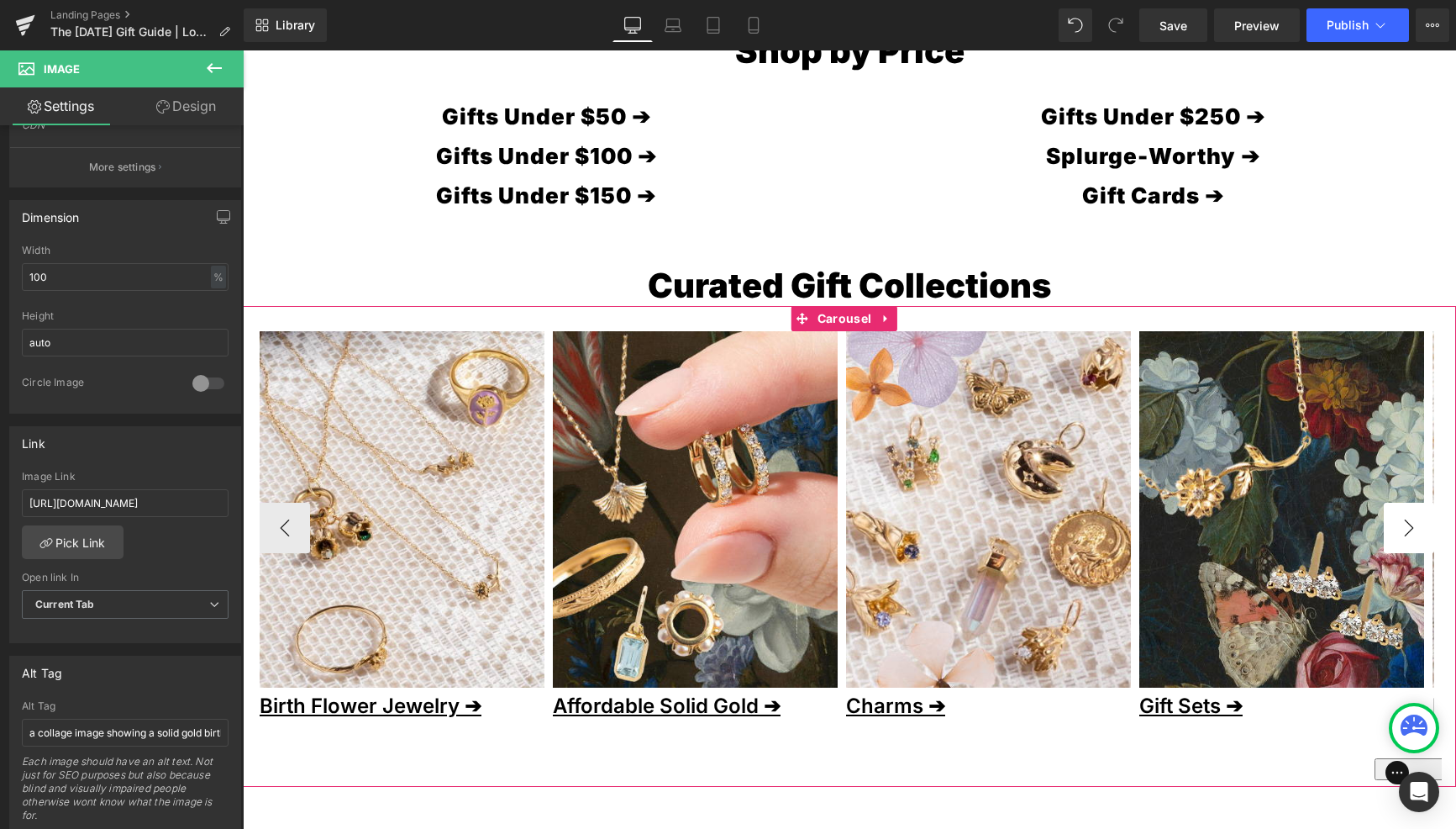
click at [1388, 522] on button "›" at bounding box center [1409, 528] width 51 height 51
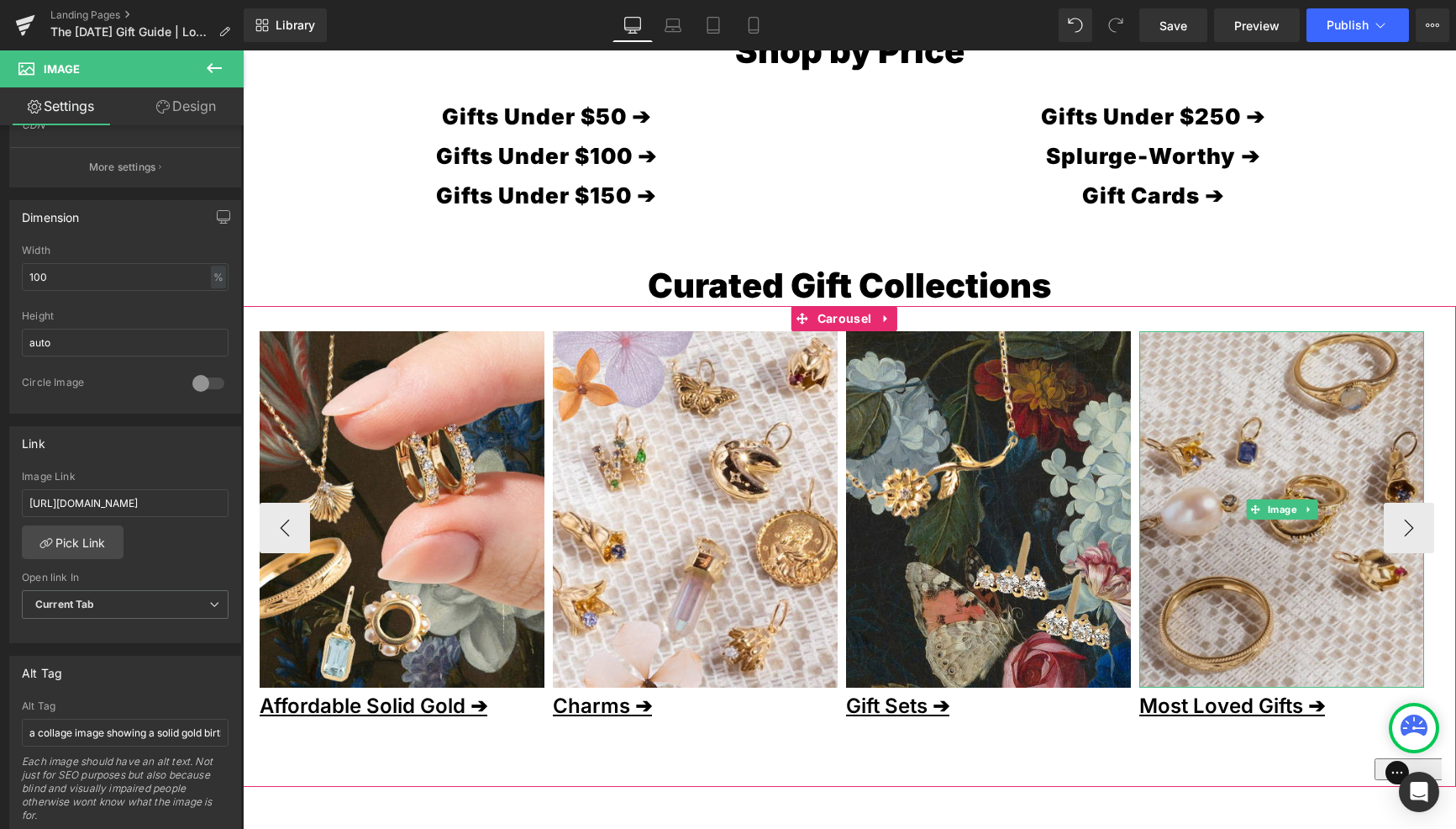
click at [1296, 579] on img at bounding box center [1281, 510] width 285 height 358
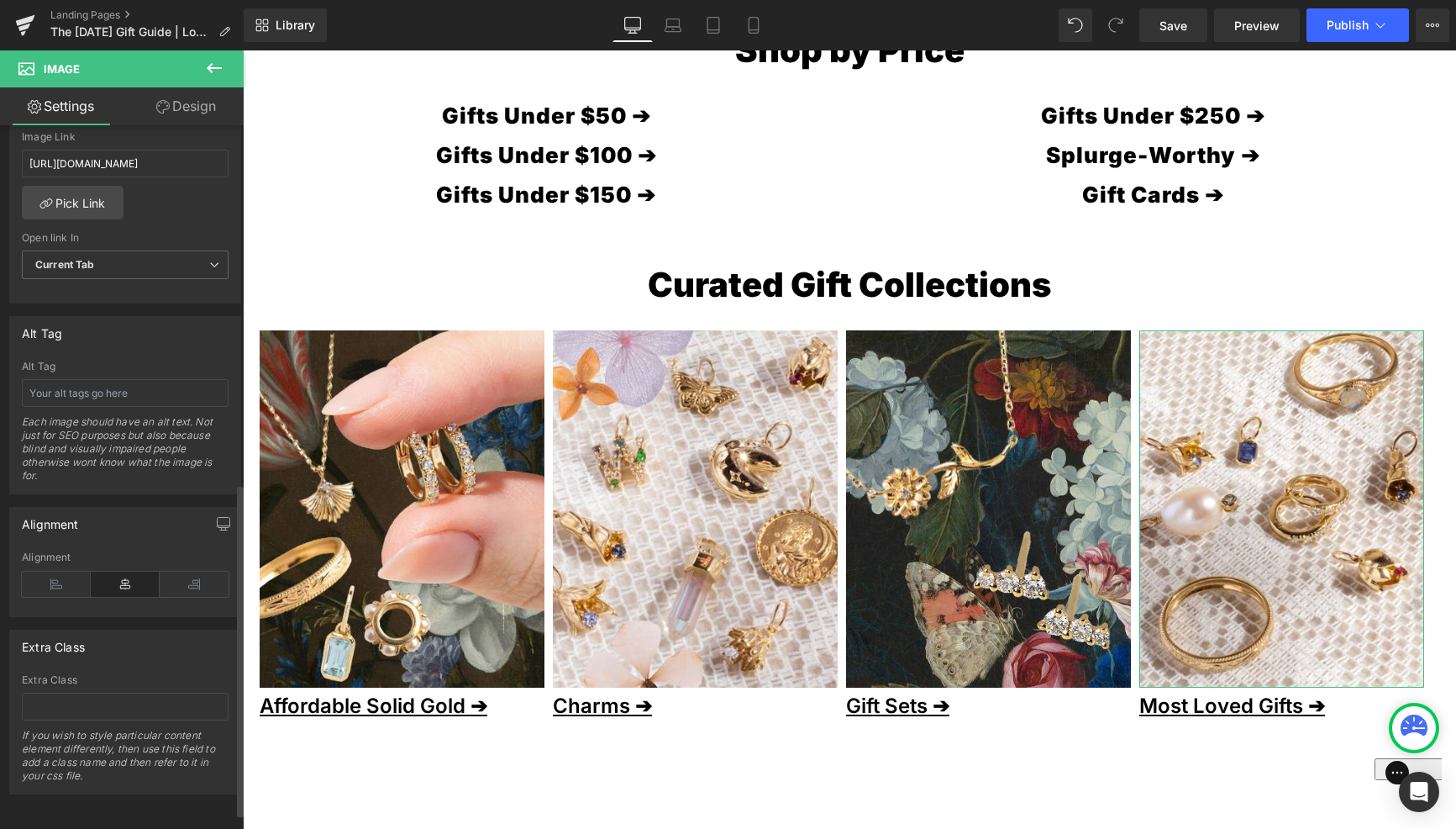
scroll to position [789, 0]
click at [121, 390] on input "text" at bounding box center [125, 392] width 207 height 27
click at [120, 383] on input "Solid gold rings charms and huggie hoops ona lace background" at bounding box center [125, 392] width 207 height 27
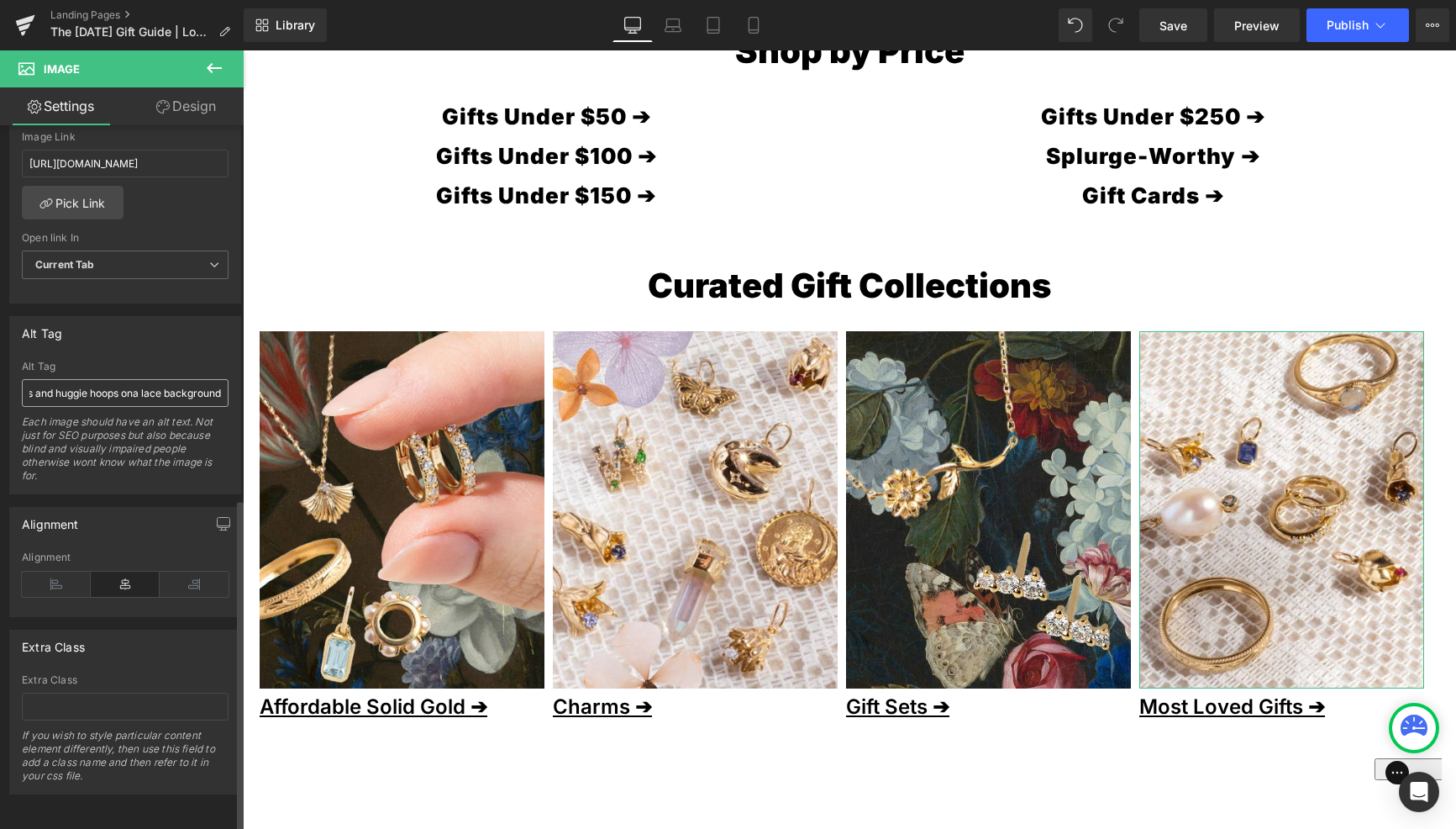
click at [120, 383] on input "Solid gold rings charms and huggie hoops ona lace background" at bounding box center [125, 392] width 207 height 27
drag, startPoint x: 62, startPoint y: 382, endPoint x: -19, endPoint y: 383, distance: 81.0
click at [0, 383] on html "Image You are previewing how the will restyle your page. You can not edit Eleme…" at bounding box center [728, 414] width 1456 height 829
click at [80, 379] on input "Solid gold rings charms and huggie hoops on a lace background" at bounding box center [125, 392] width 207 height 27
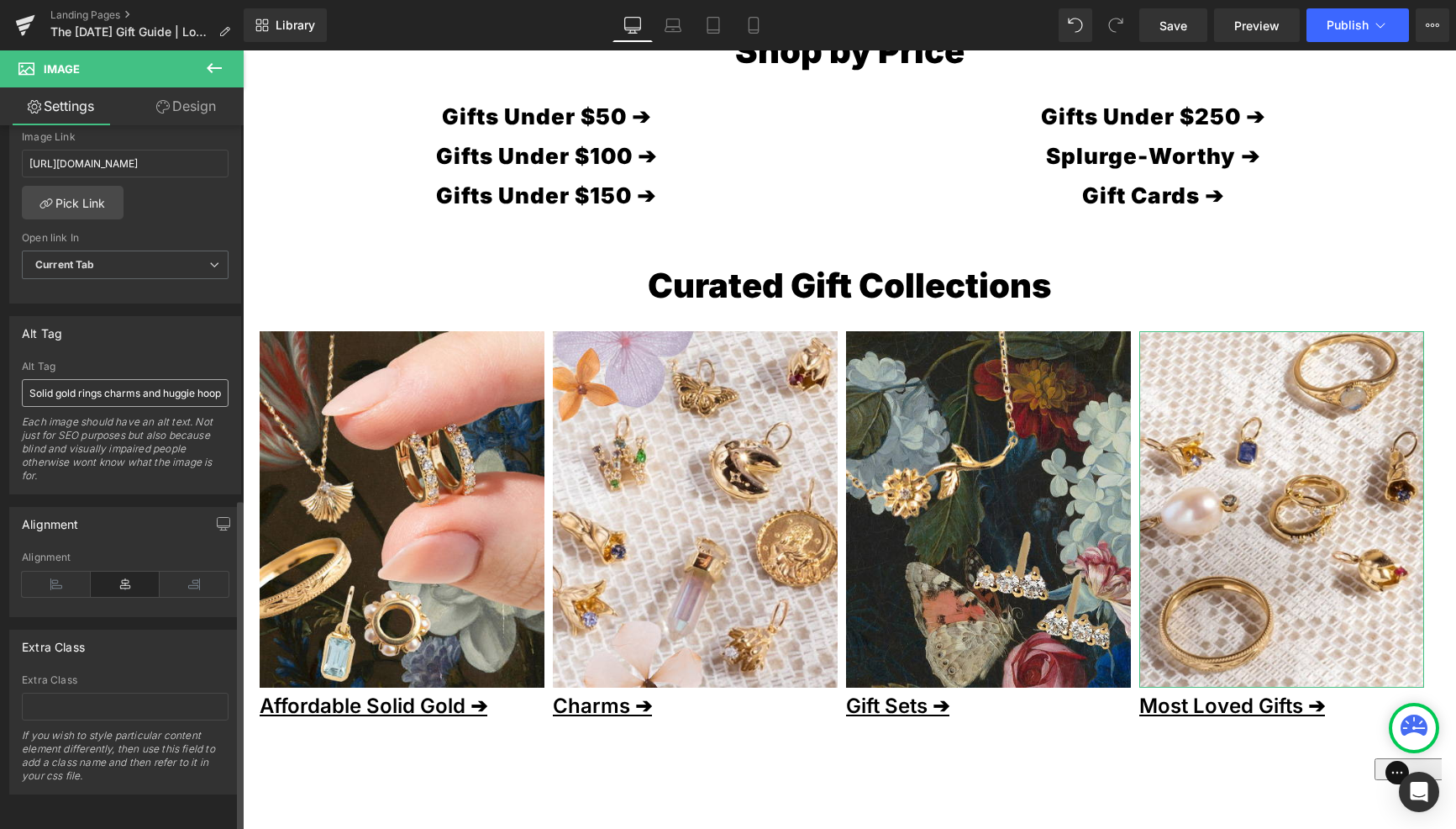
scroll to position [511, 0]
click at [102, 385] on input "Solid gold rings charms and huggie hoops on a lace background" at bounding box center [125, 392] width 207 height 27
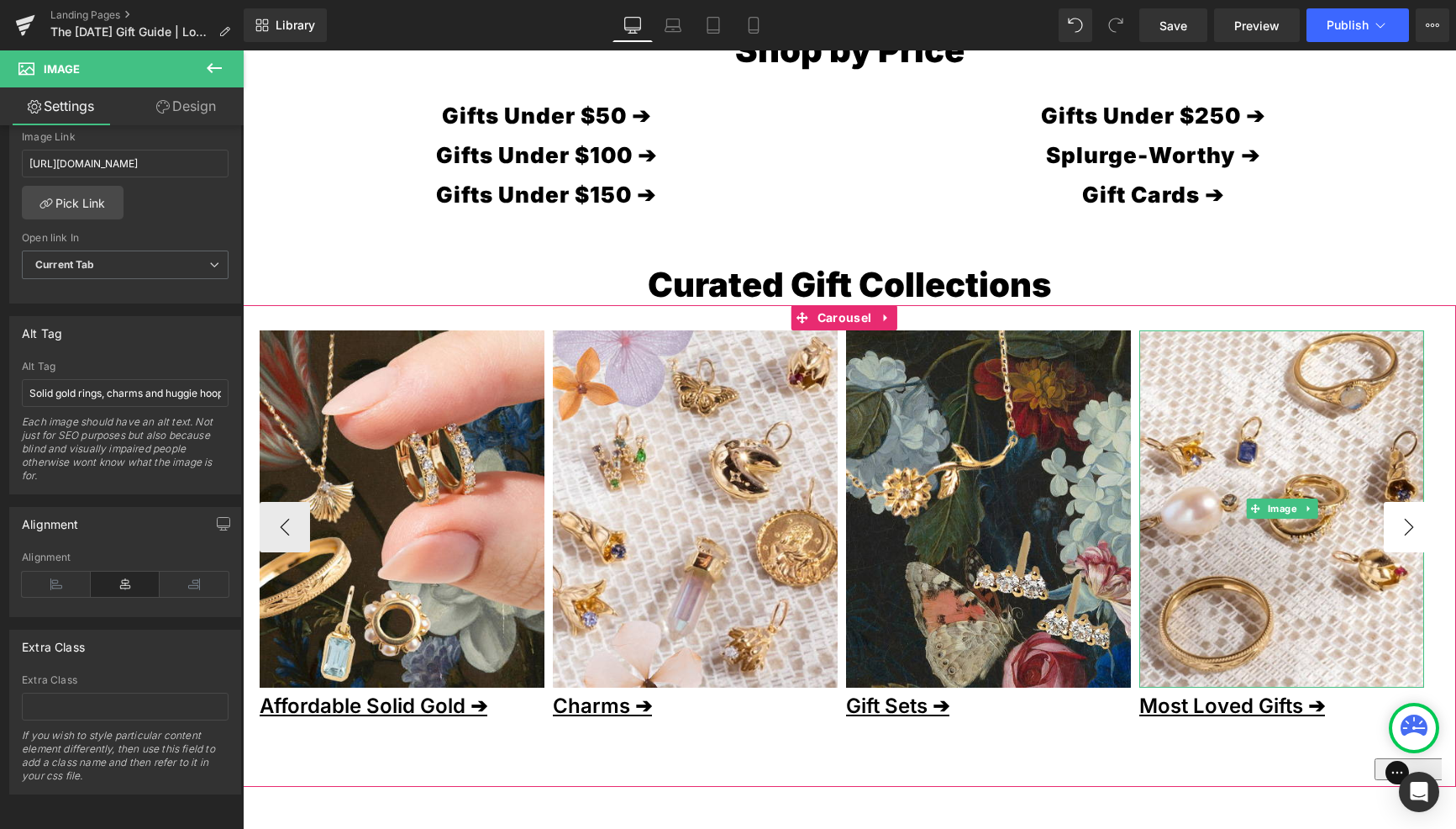
type input "Solid gold rings, charms and huggie hoops on a lace background"
click at [1420, 530] on button "›" at bounding box center [1409, 527] width 51 height 51
click at [1398, 527] on button "›" at bounding box center [1409, 527] width 51 height 51
click at [1389, 521] on button "›" at bounding box center [1409, 527] width 51 height 51
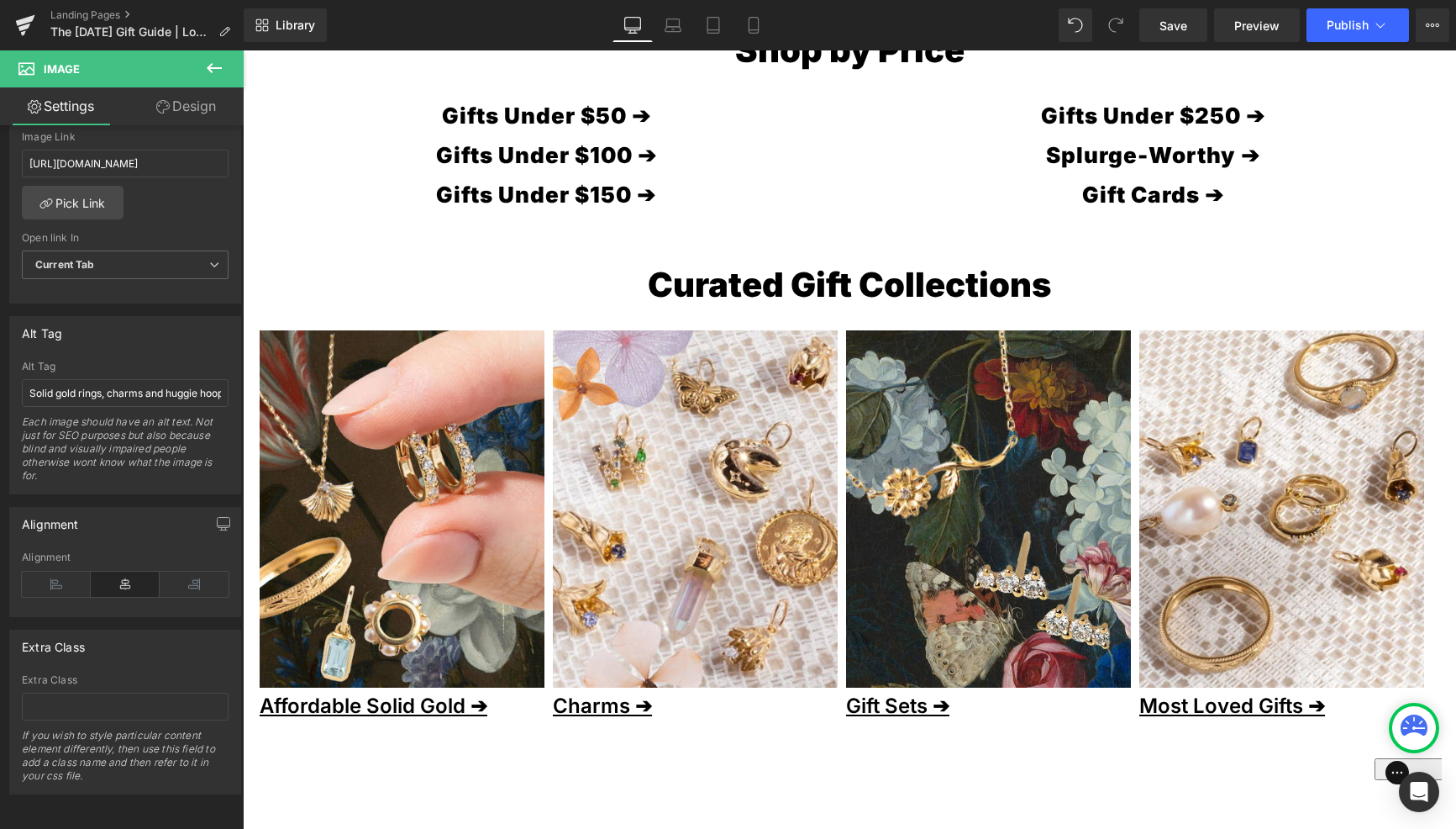
click at [225, 63] on button at bounding box center [214, 69] width 59 height 37
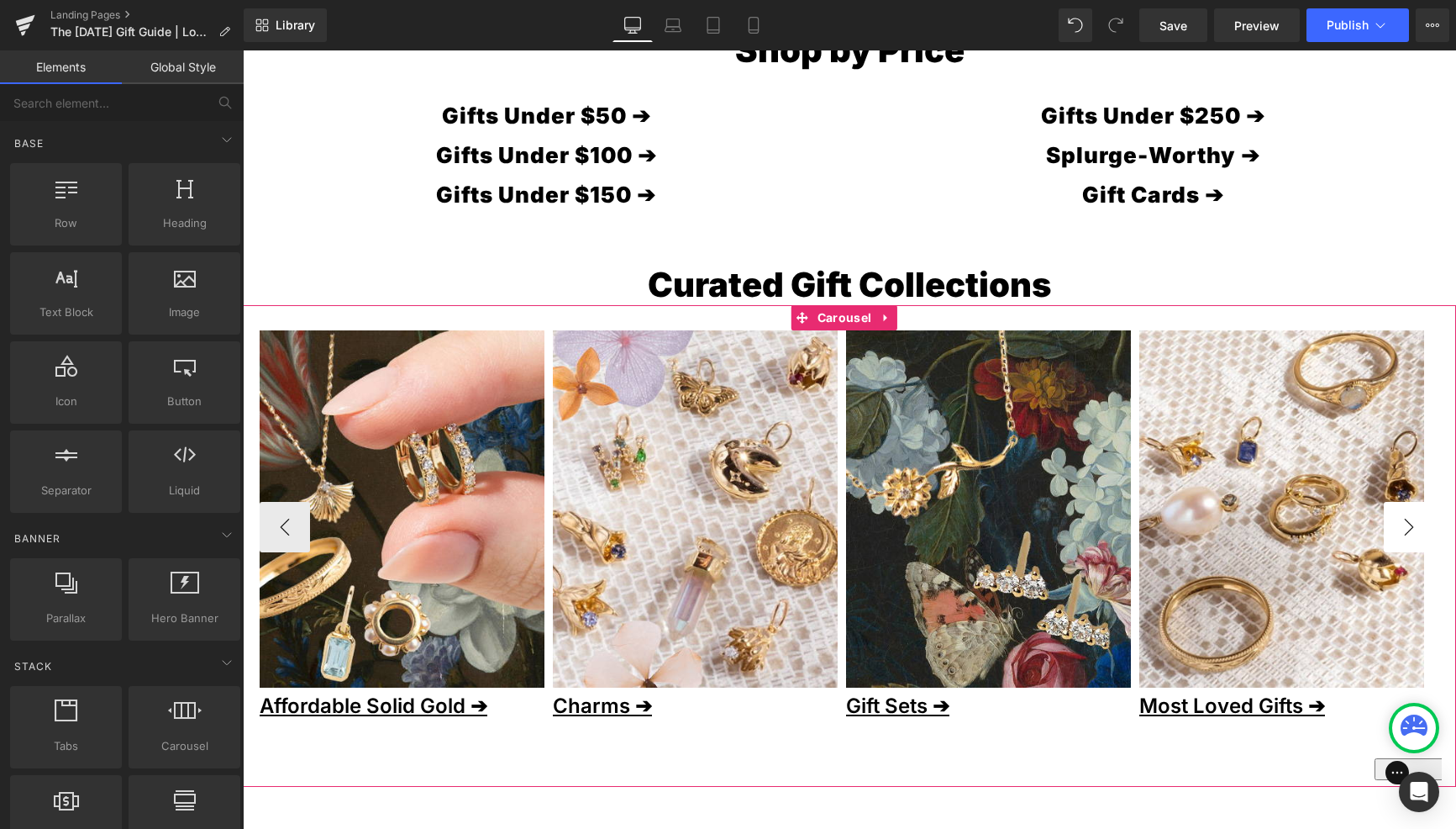
click at [1405, 538] on button "›" at bounding box center [1409, 527] width 51 height 51
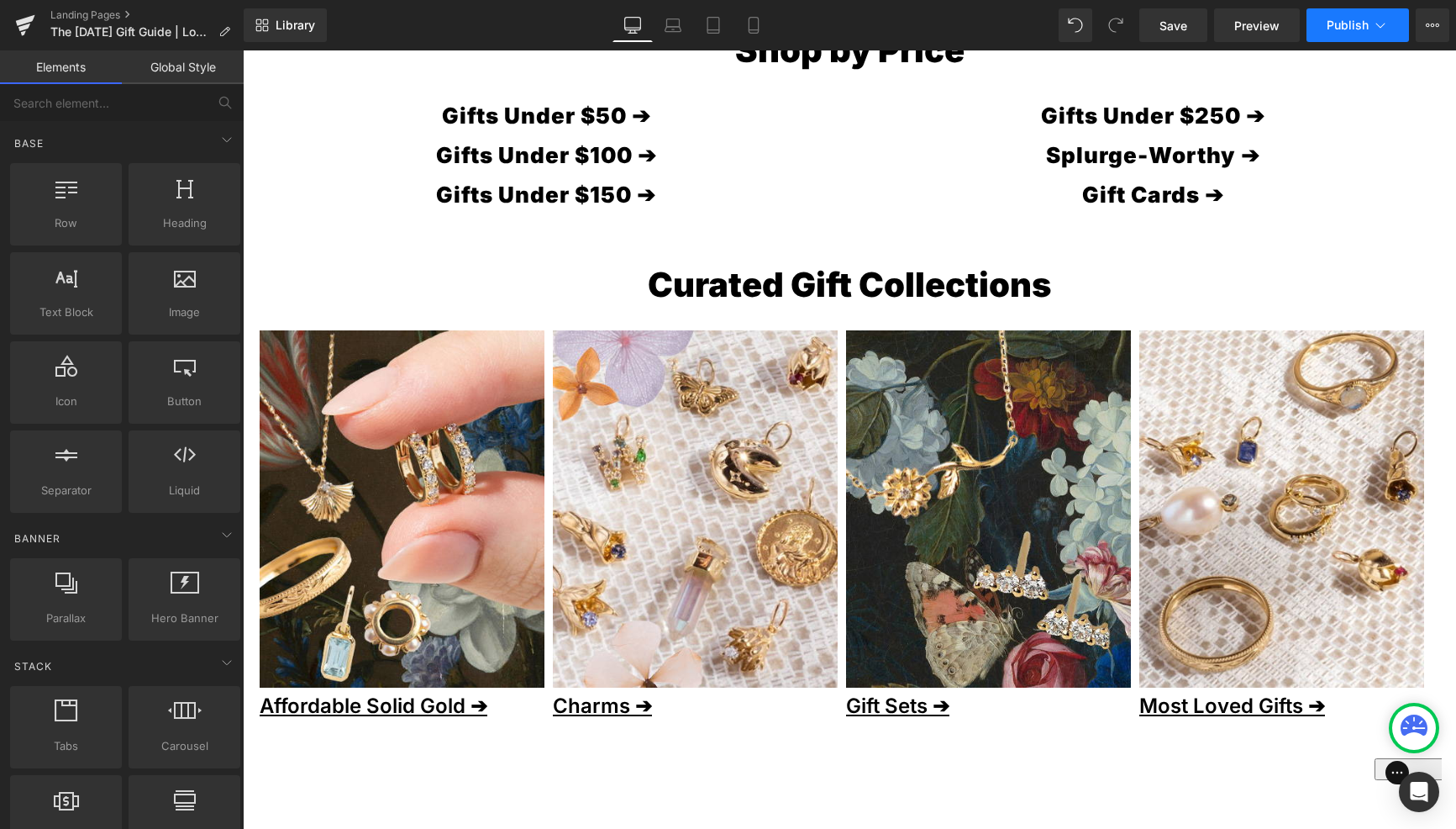
click at [1354, 27] on span "Publish" at bounding box center [1347, 25] width 42 height 13
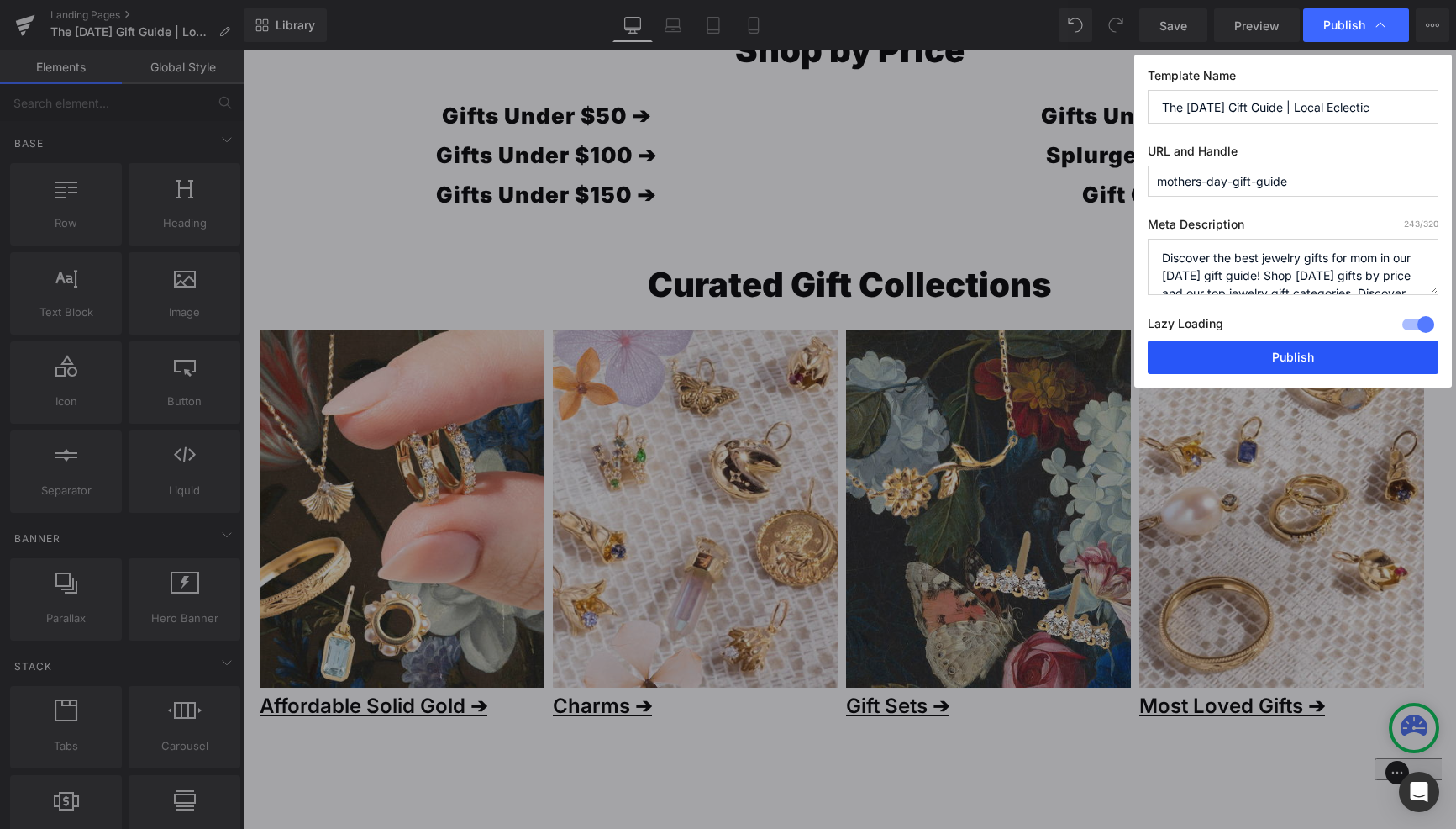
click at [1284, 361] on button "Publish" at bounding box center [1292, 358] width 291 height 34
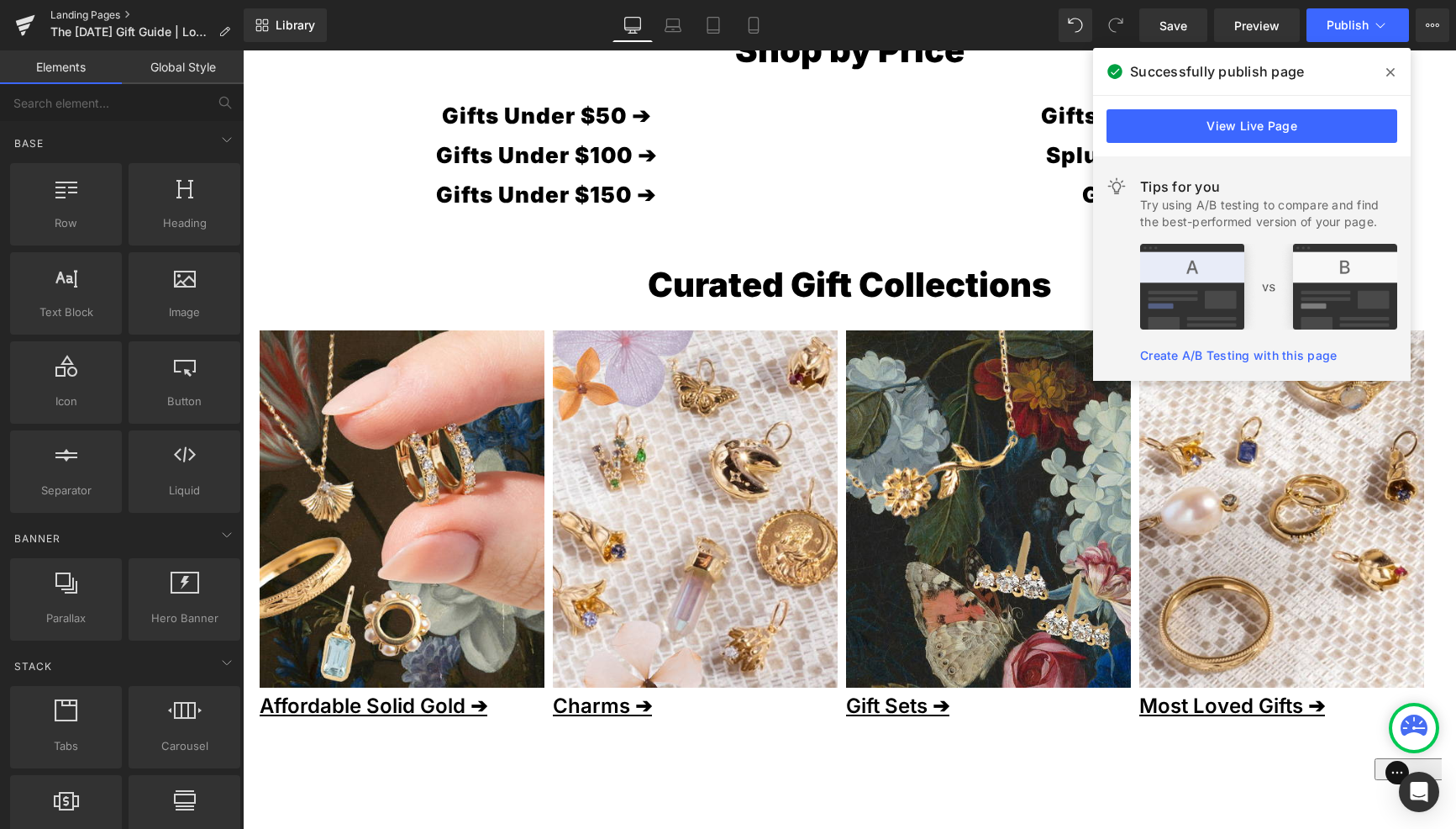
scroll to position [510, 0]
click at [90, 13] on link "Landing Pages" at bounding box center [147, 15] width 193 height 13
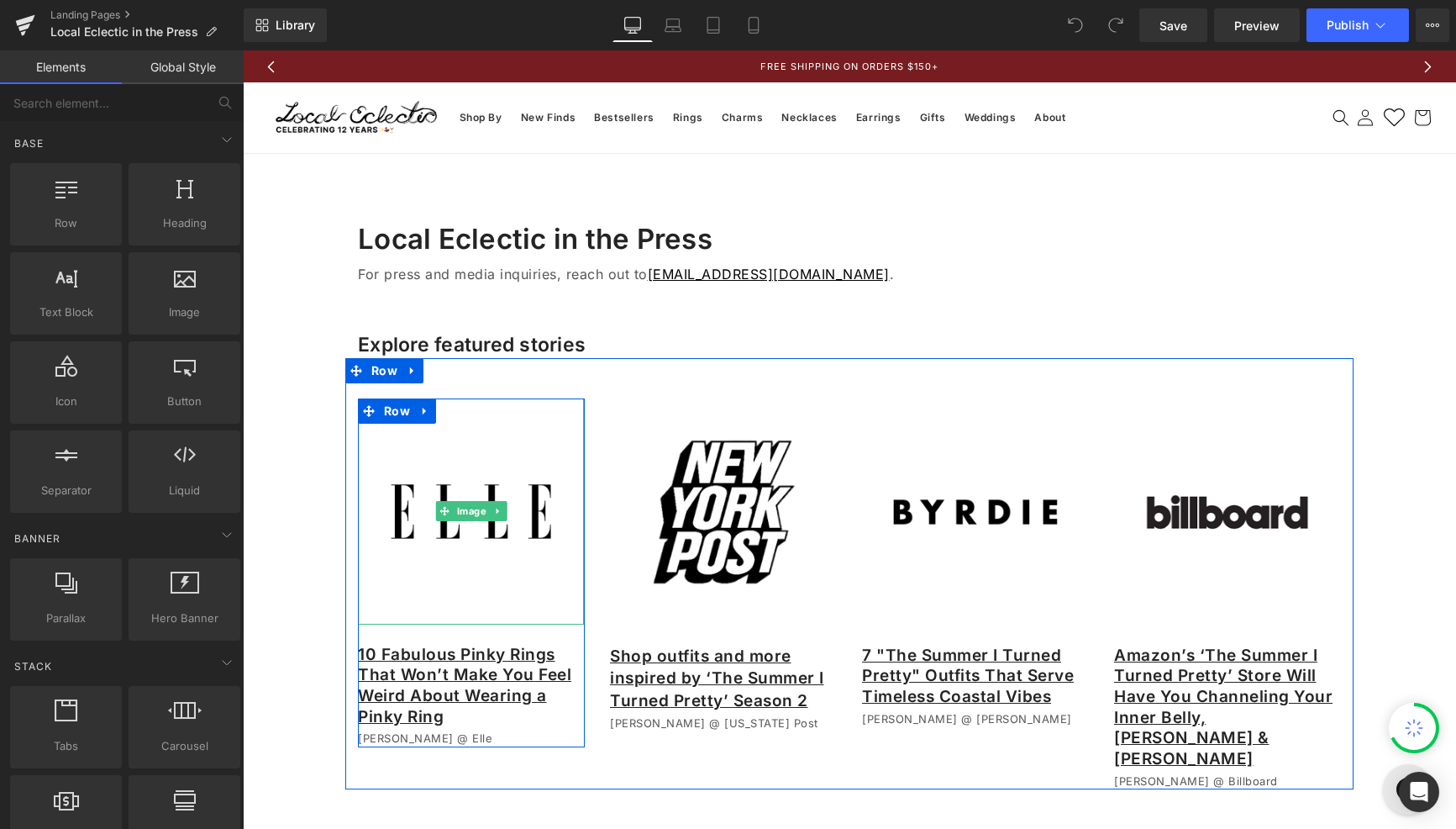
click at [431, 532] on img at bounding box center [471, 511] width 226 height 226
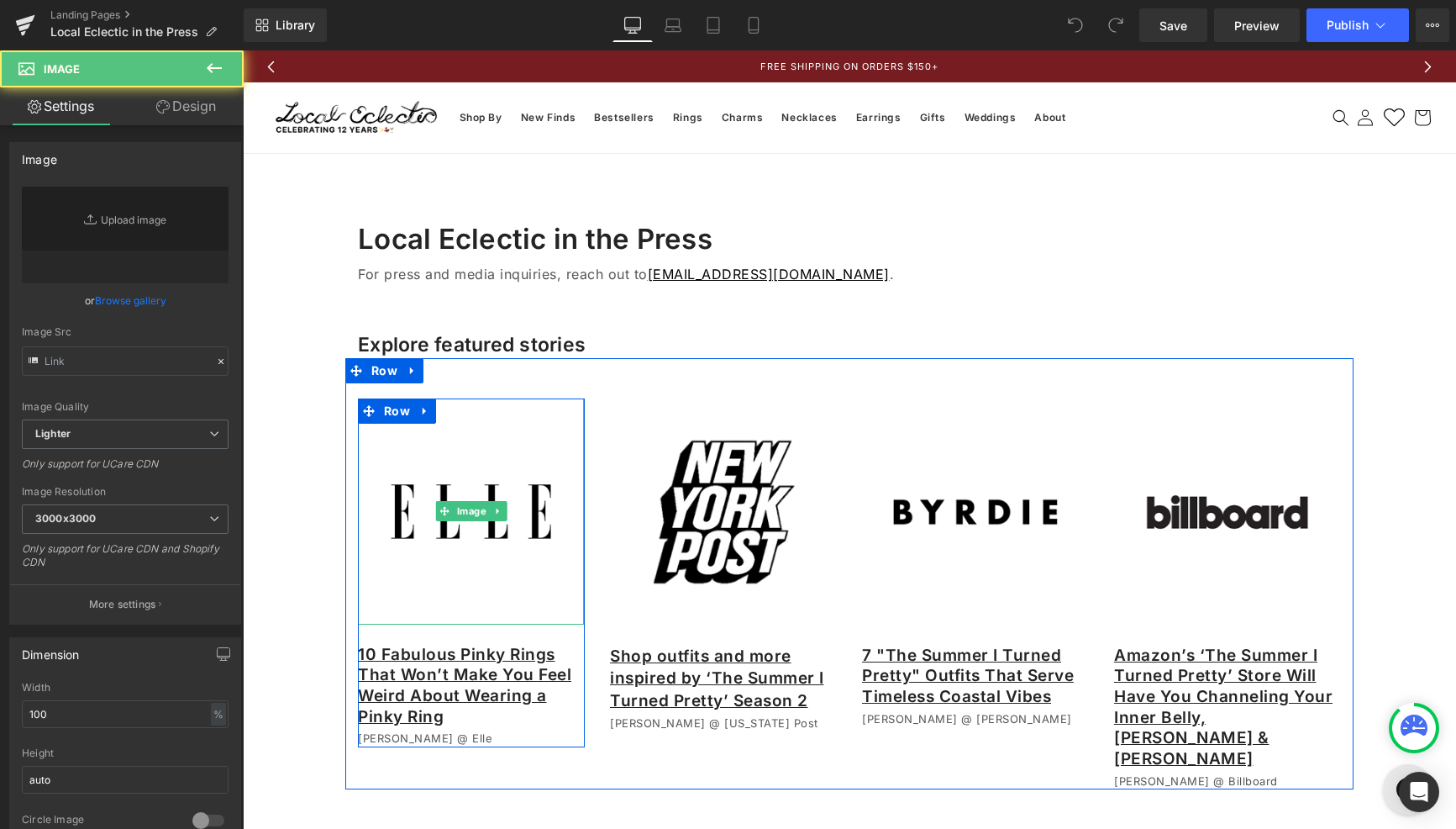
type input "[URL][DOMAIN_NAME]"
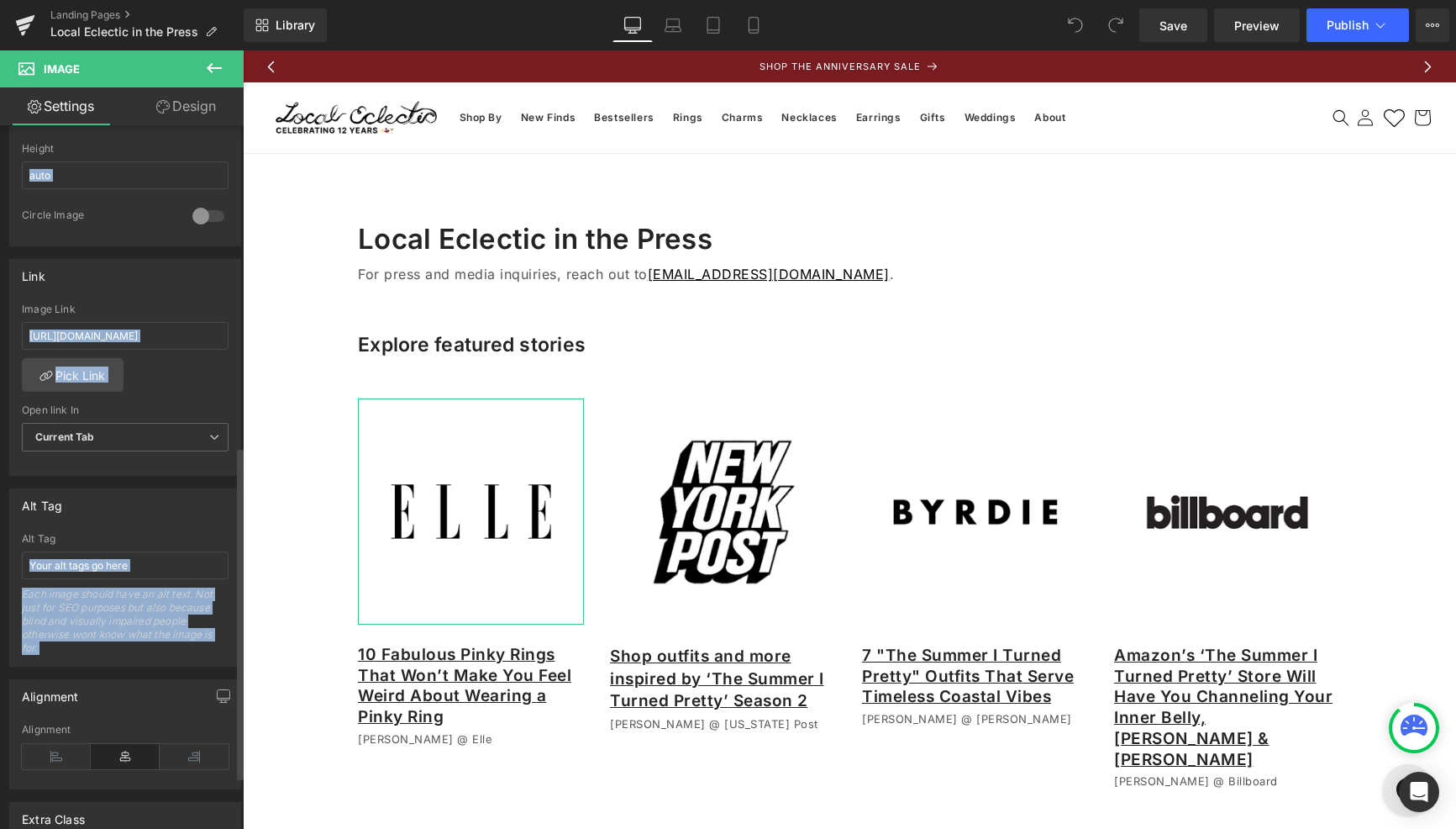
scroll to position [679, 0]
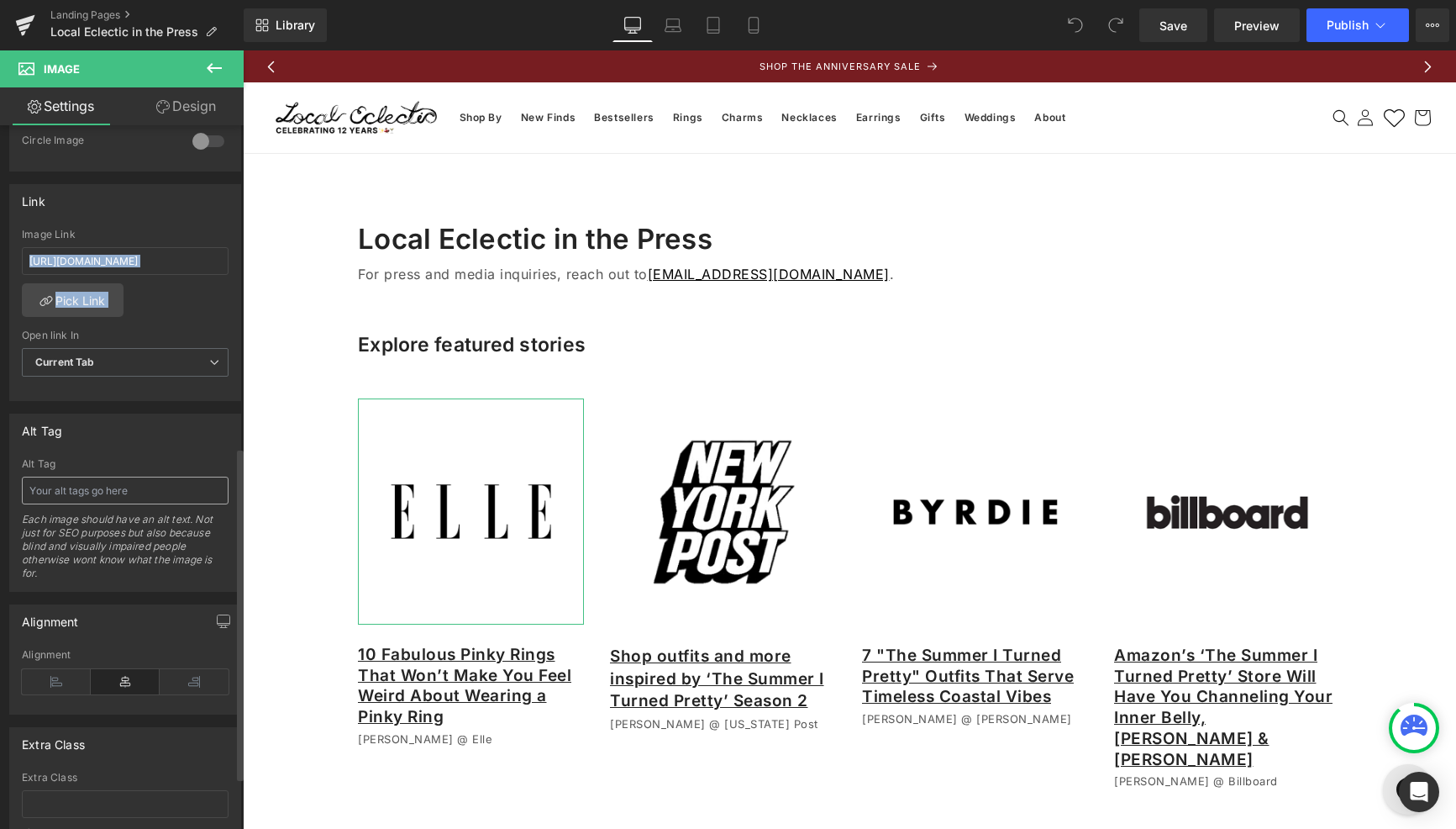
drag, startPoint x: 119, startPoint y: 679, endPoint x: 140, endPoint y: 488, distance: 192.2
click at [140, 487] on div "Image [URL][DOMAIN_NAME] Replace Image Upload image or Browse gallery Image Src…" at bounding box center [125, 168] width 251 height 1445
click at [140, 488] on input "text" at bounding box center [125, 489] width 207 height 27
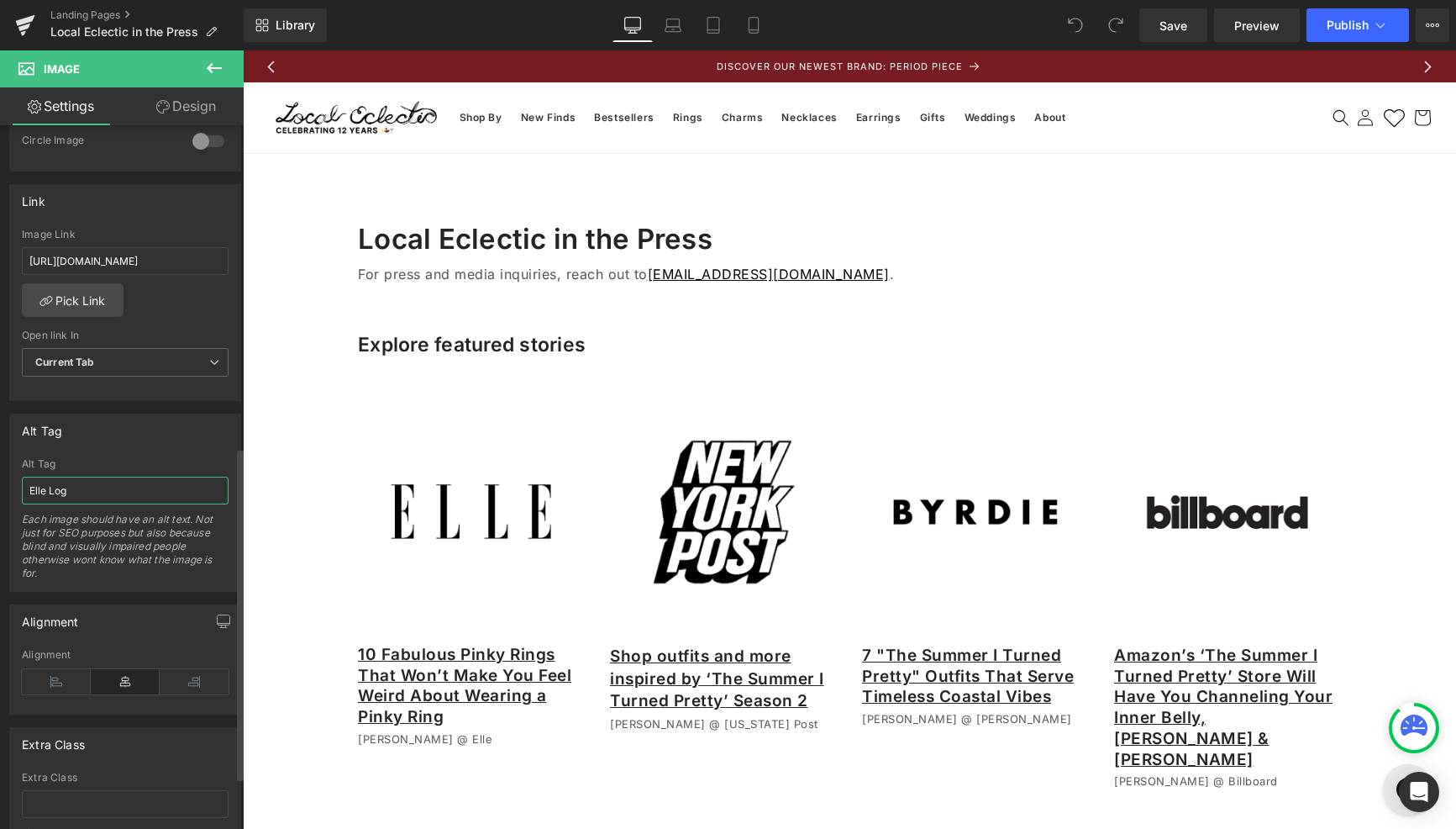
type input "Elle Logo"
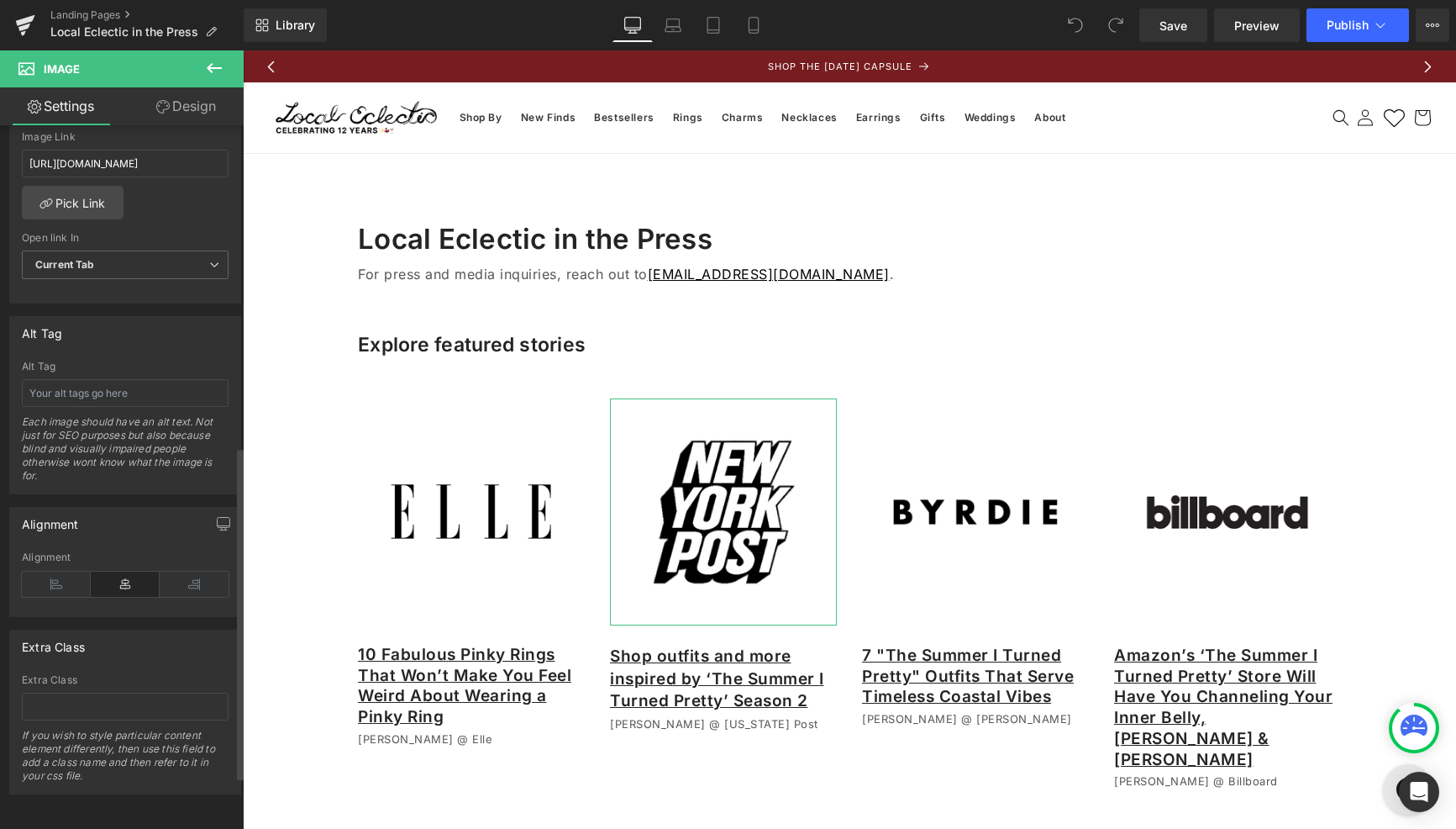
scroll to position [789, 0]
click at [96, 695] on input "text" at bounding box center [125, 706] width 207 height 27
type input "New York Post logo"
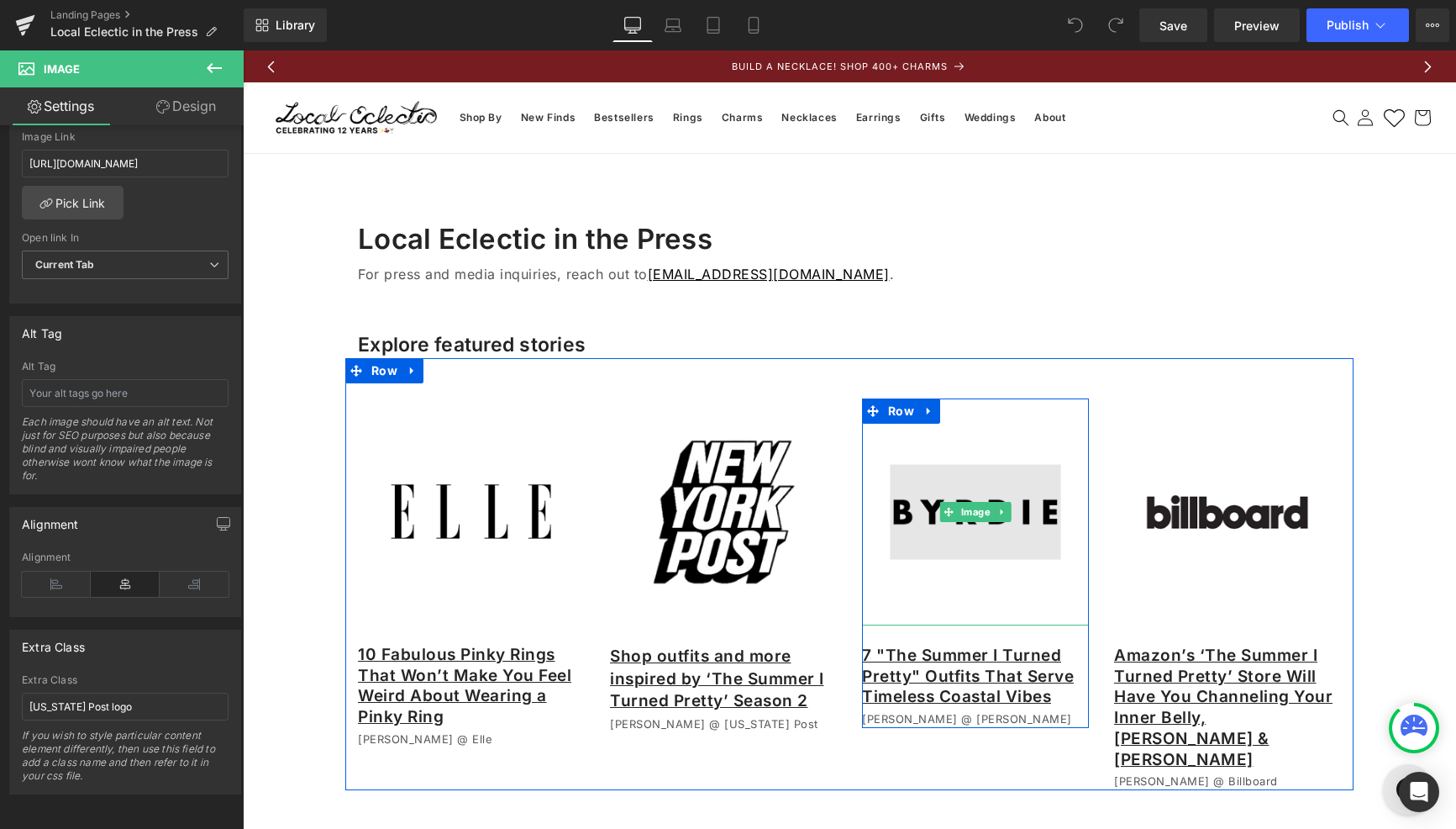
click at [942, 543] on img at bounding box center [974, 511] width 227 height 227
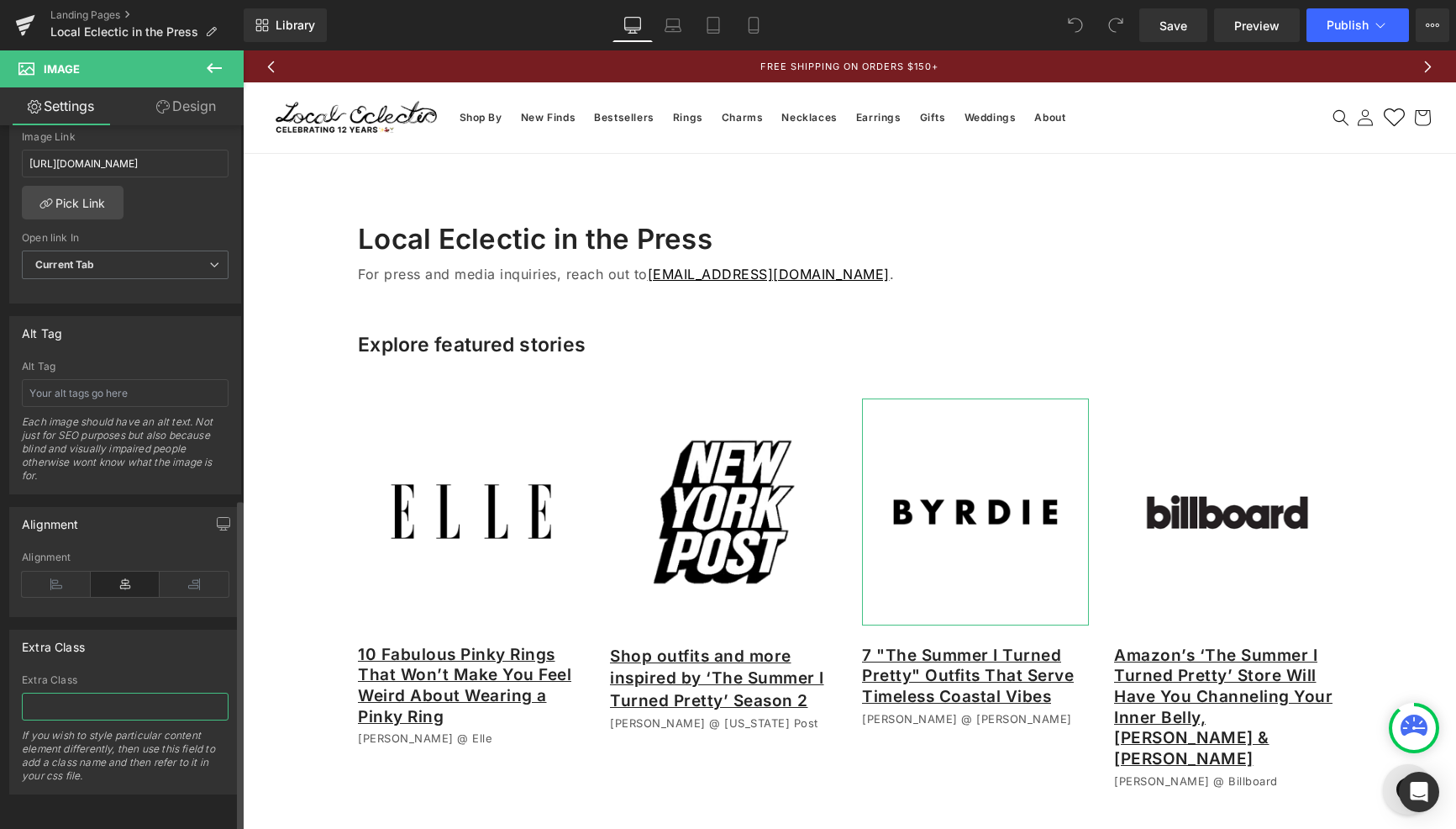
click at [101, 693] on input "text" at bounding box center [125, 706] width 207 height 27
type input "Byrdie logo"
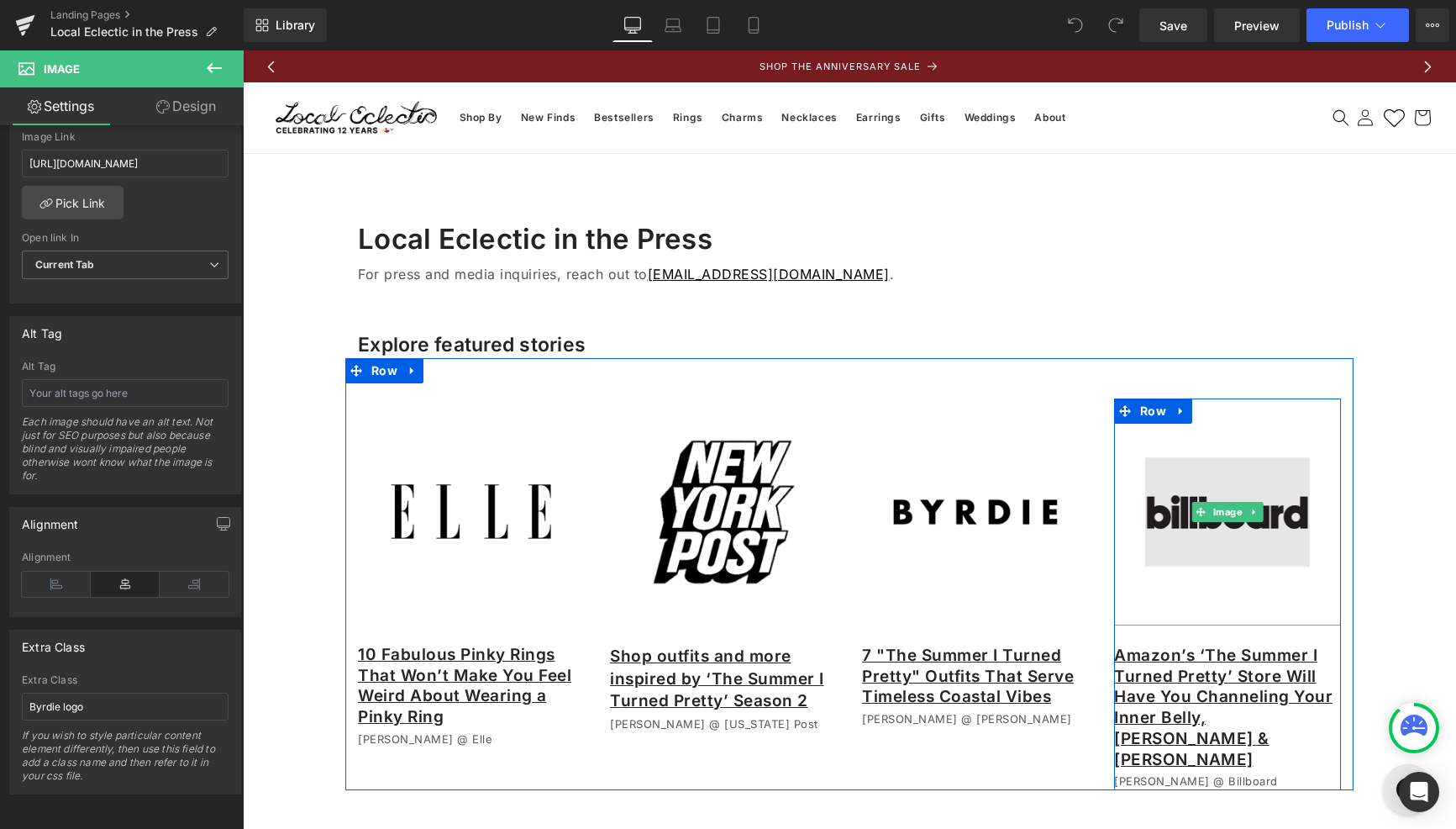
click at [1239, 566] on img at bounding box center [1227, 511] width 227 height 227
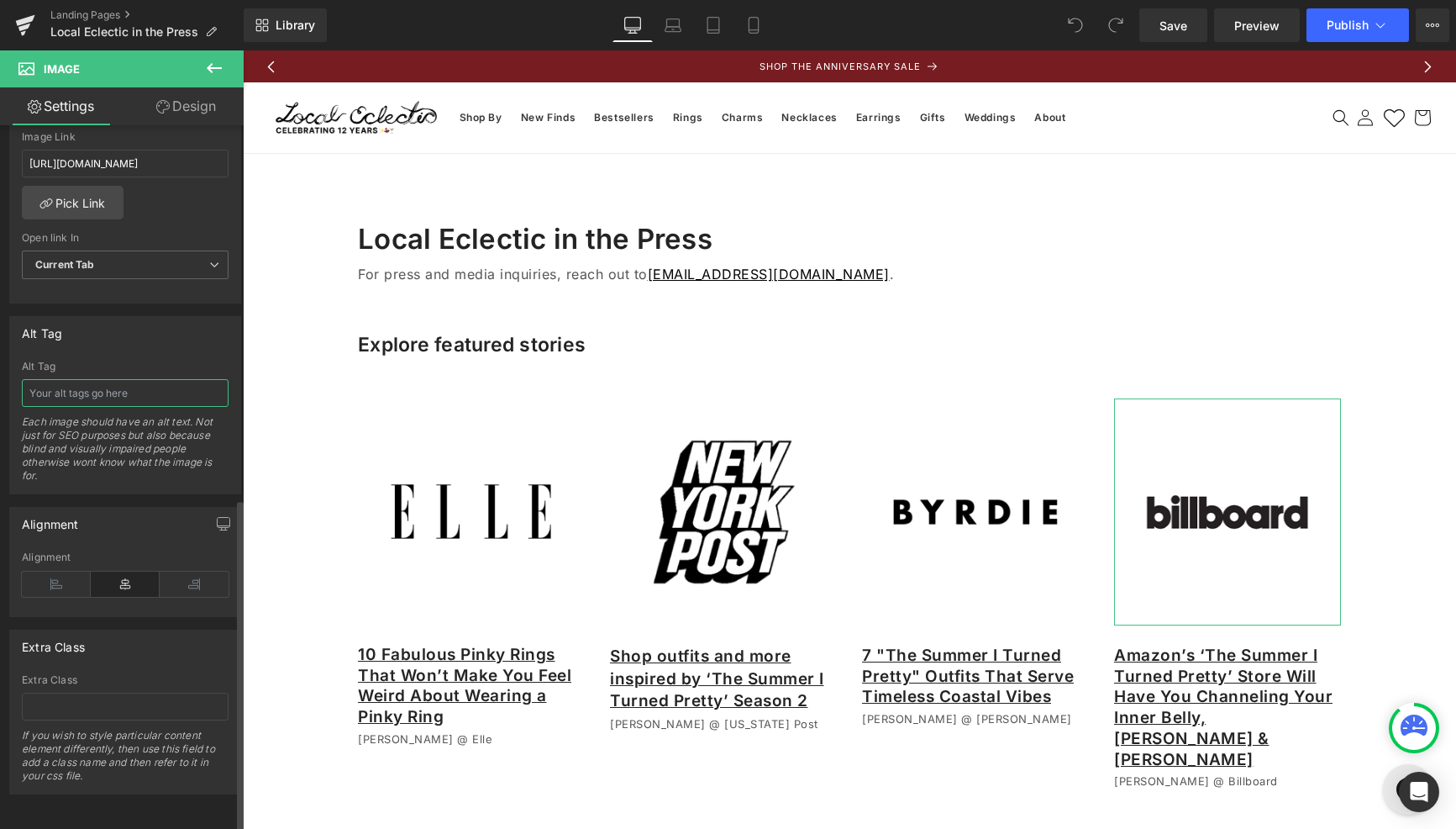
click at [127, 380] on input "text" at bounding box center [125, 392] width 207 height 27
type input "Billboard logo"
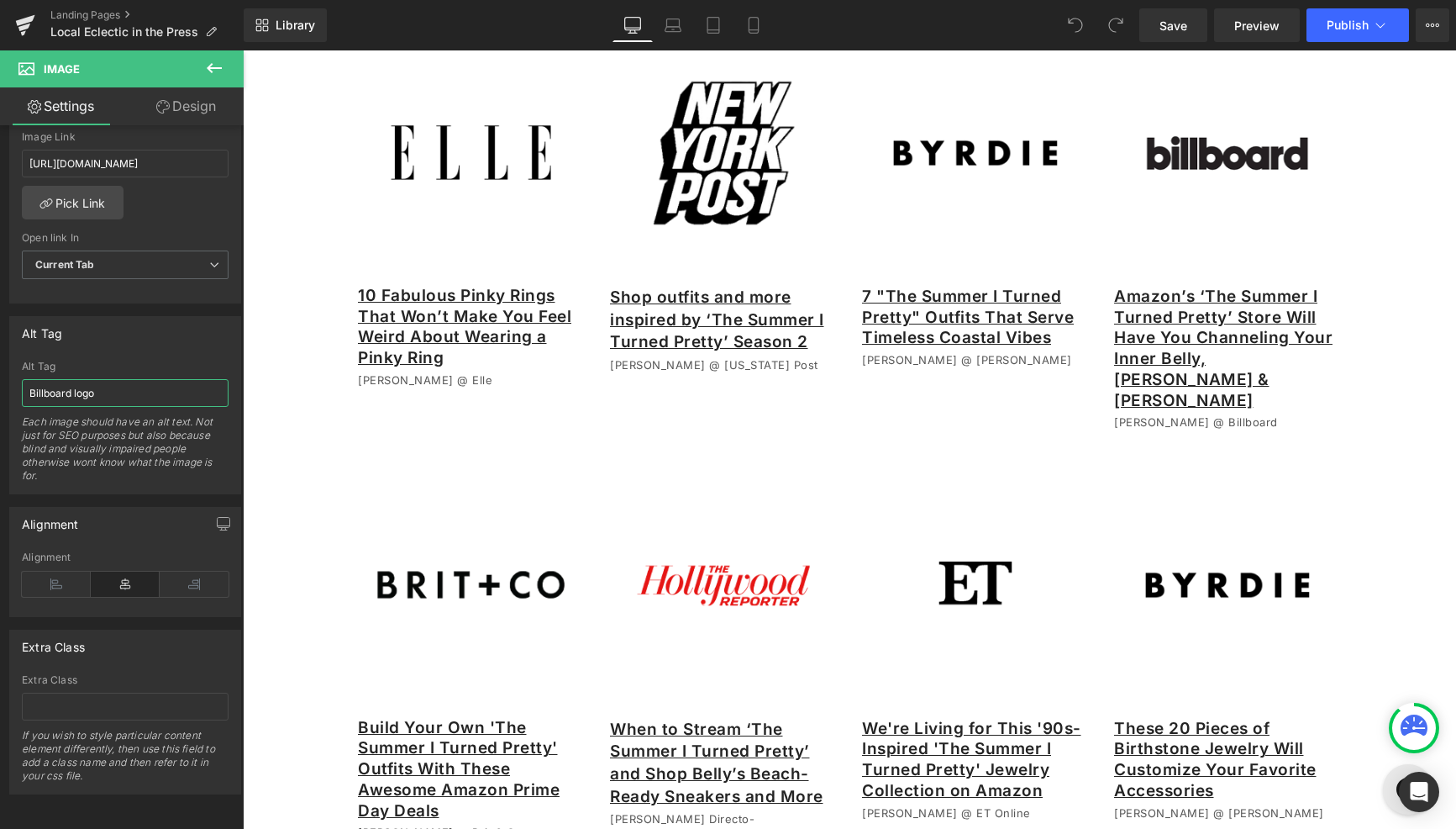
scroll to position [407, 0]
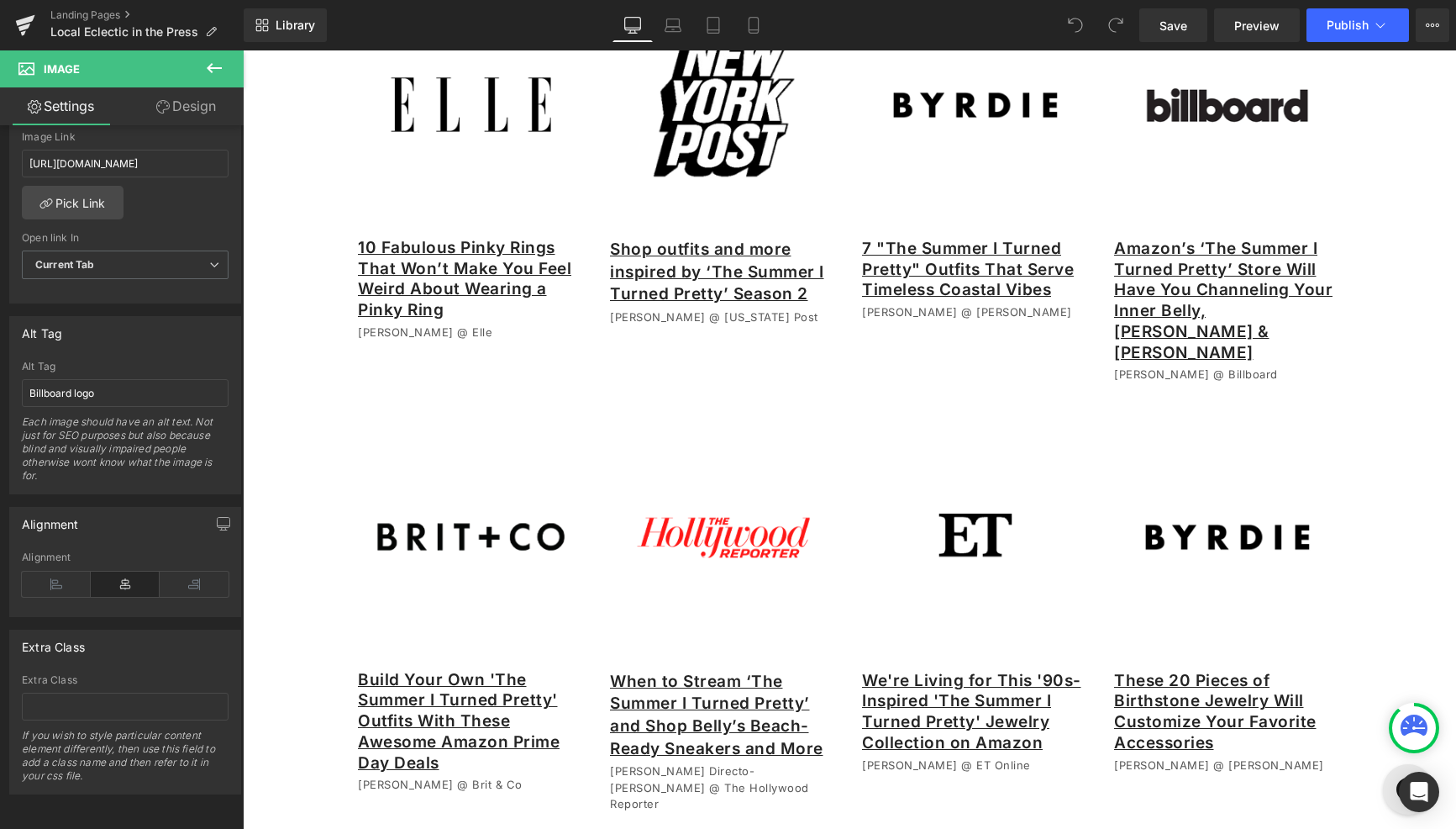
click at [446, 554] on img at bounding box center [471, 536] width 226 height 226
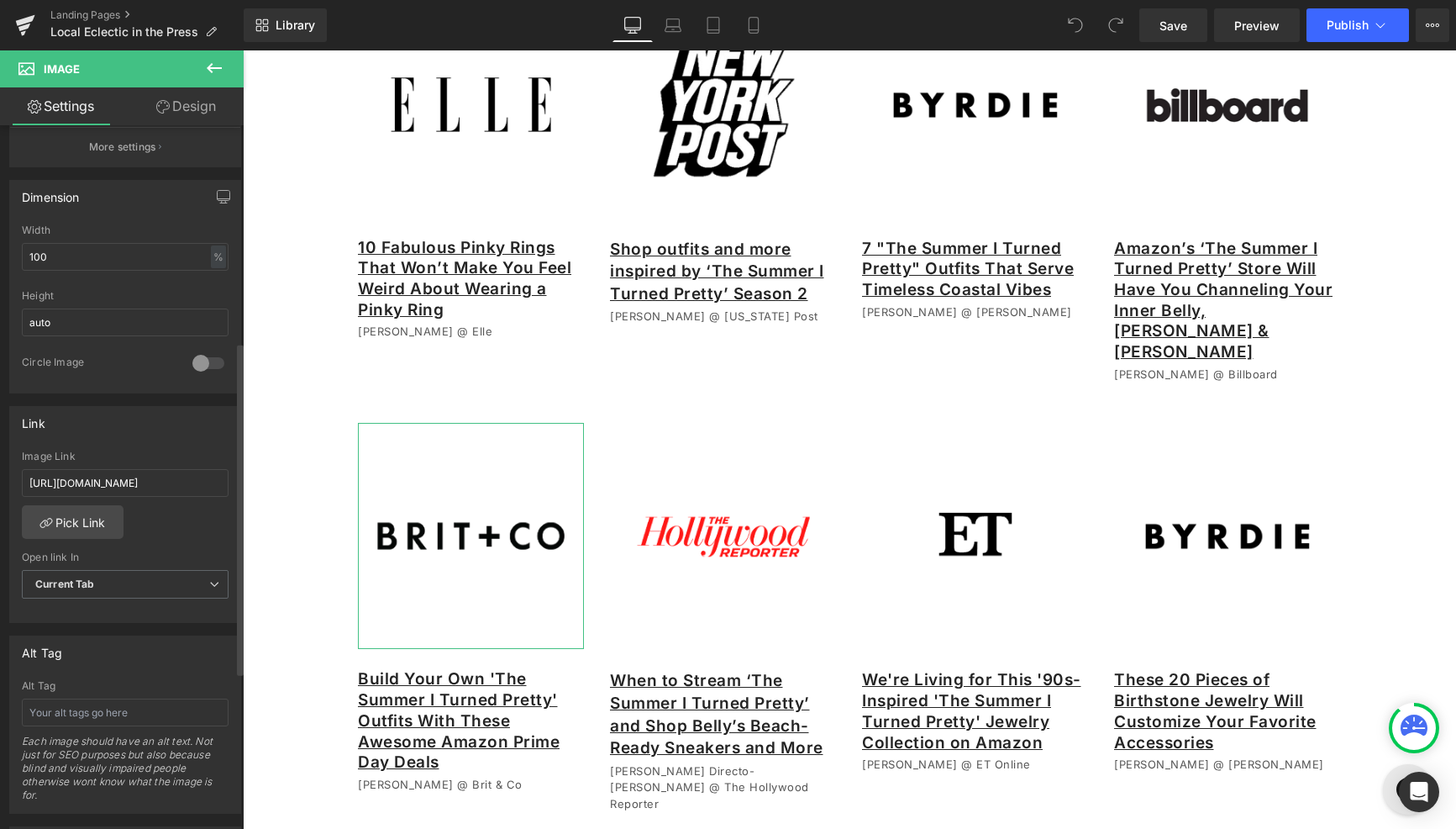
scroll to position [406, 0]
click at [99, 709] on input "text" at bounding box center [125, 711] width 207 height 27
type input "Brit + Co logo"
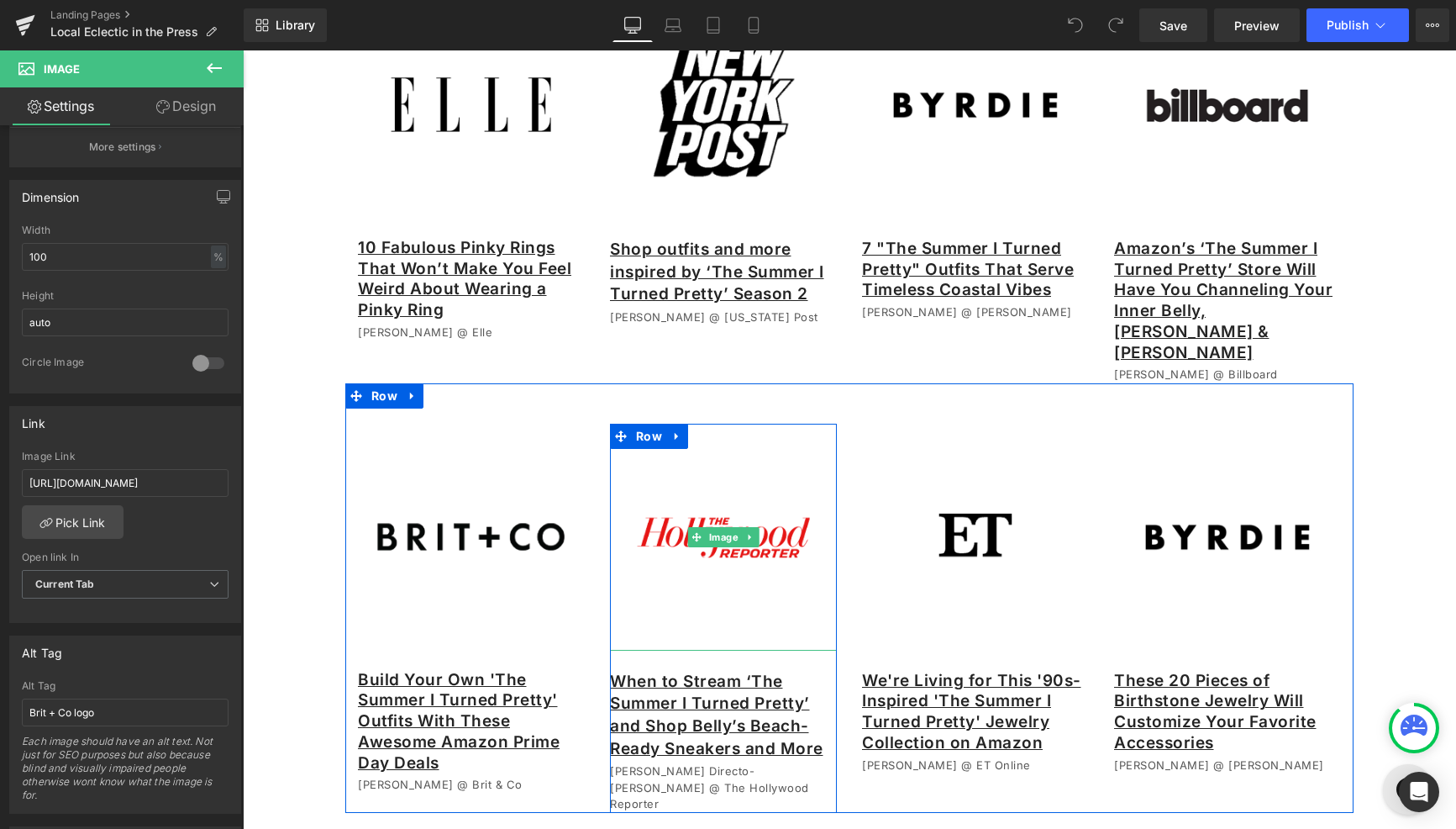
click at [768, 574] on img at bounding box center [722, 536] width 227 height 227
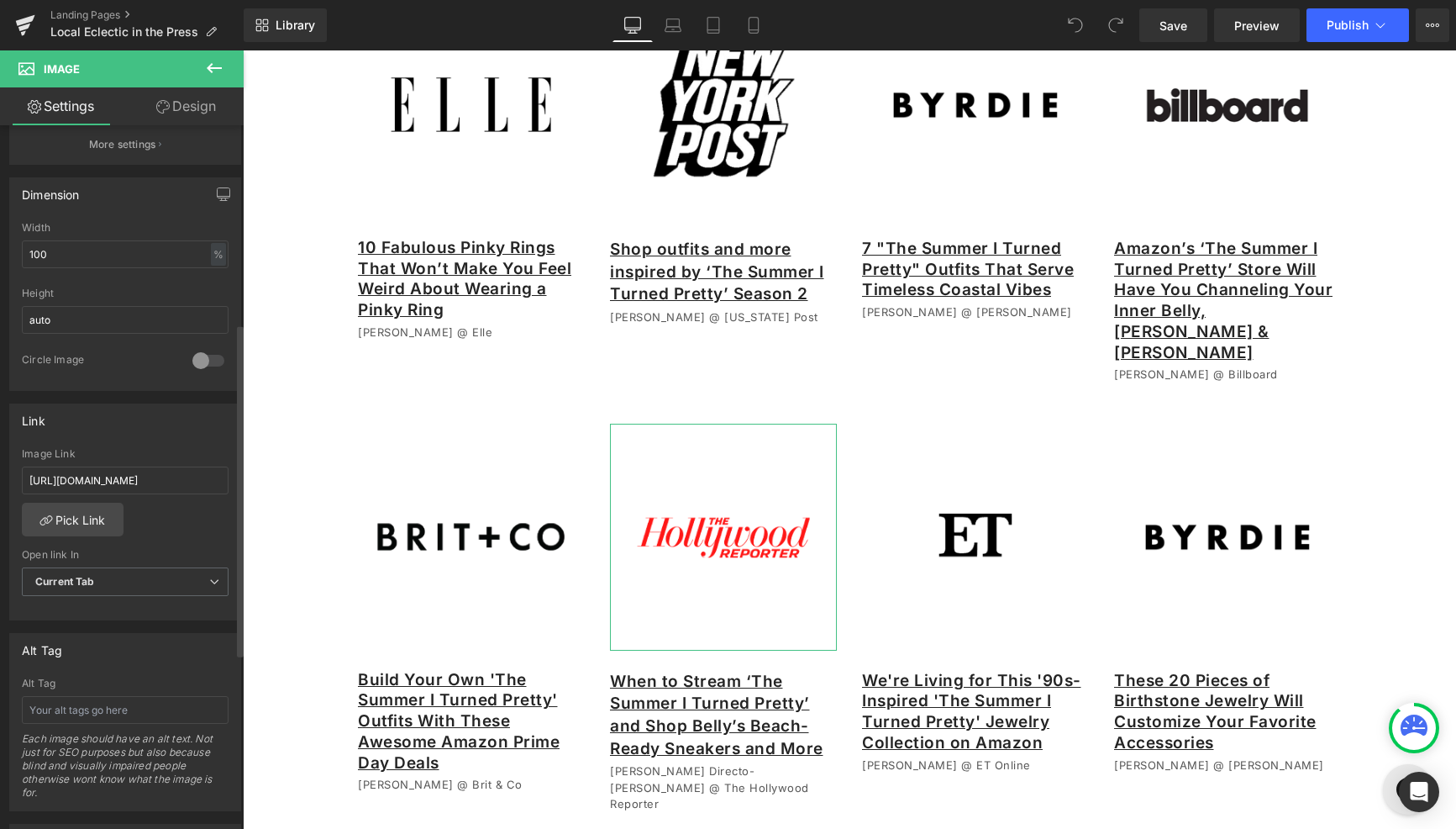
scroll to position [532, 0]
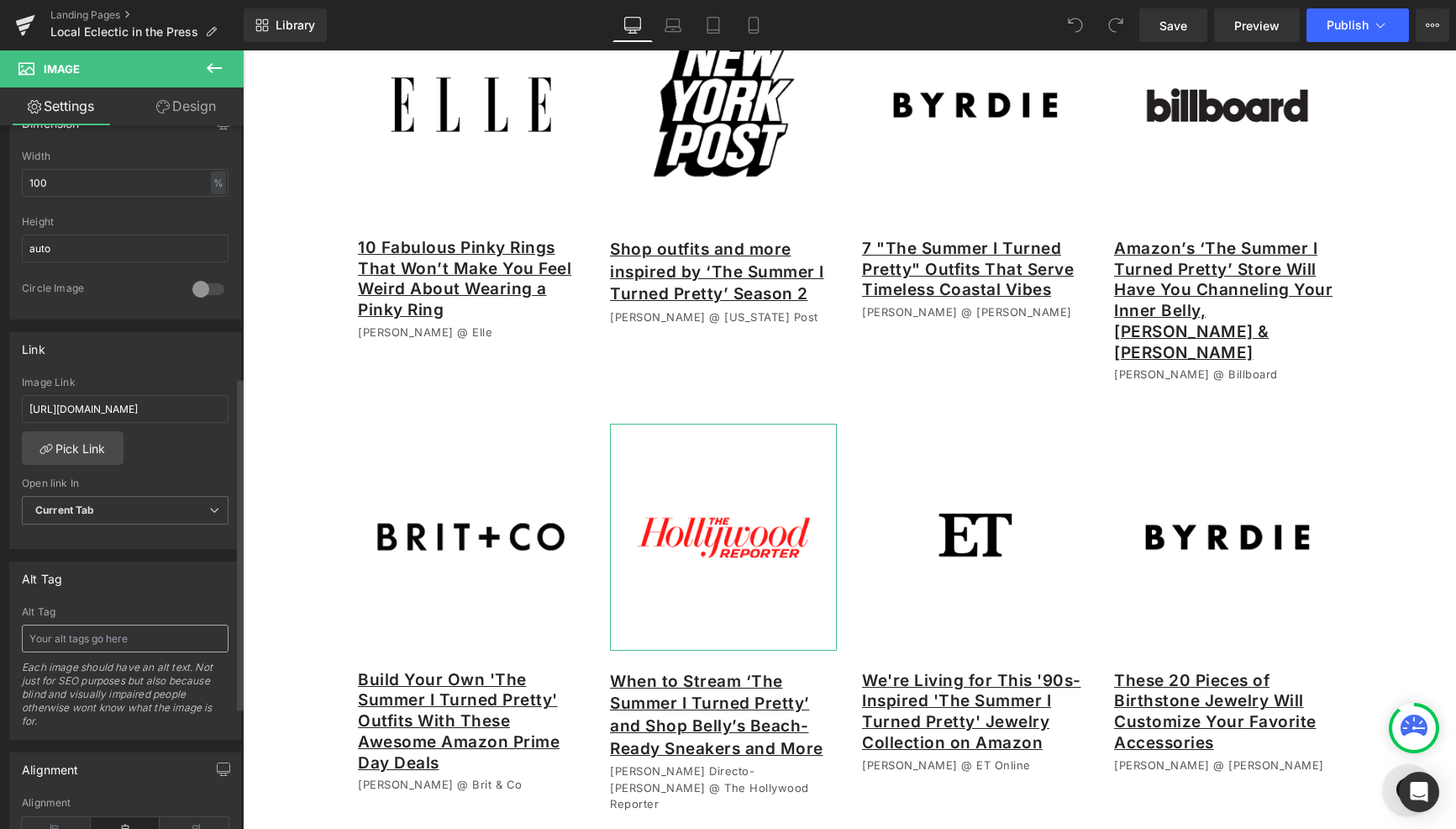
click at [102, 641] on input "text" at bounding box center [125, 638] width 207 height 27
type input "The Hollywood Report logo"
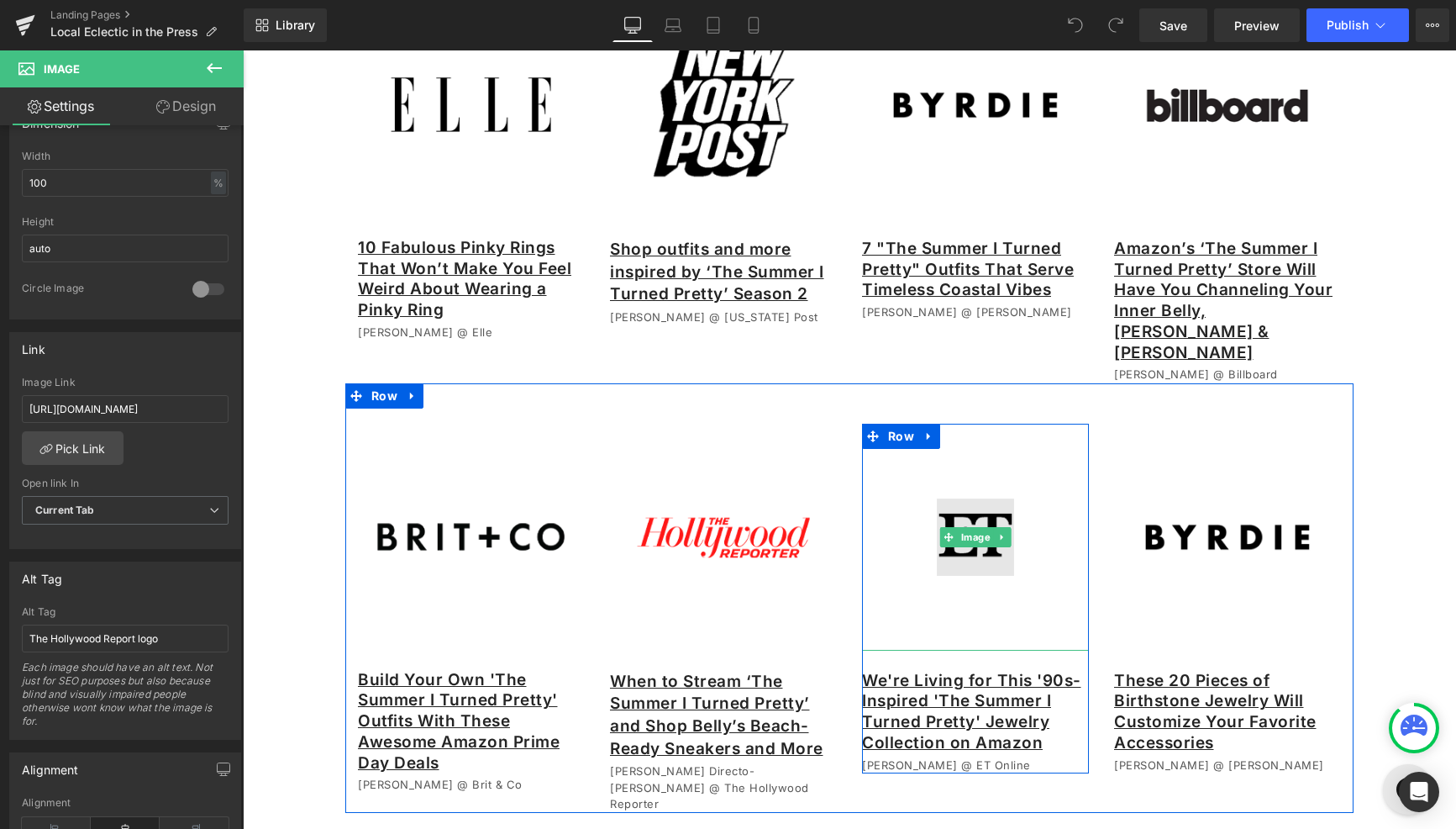
click at [980, 539] on img at bounding box center [974, 536] width 227 height 227
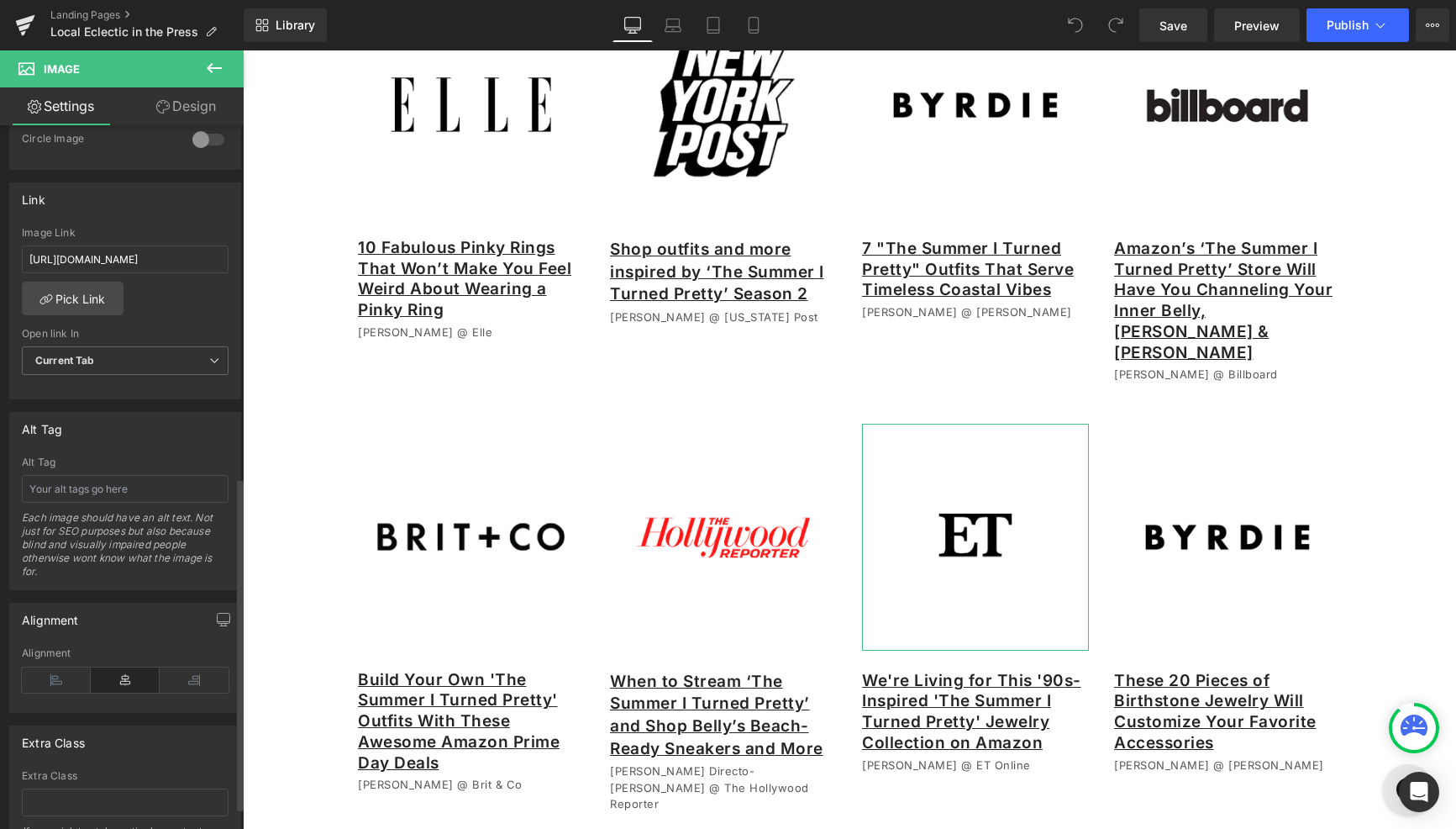
scroll to position [743, 0]
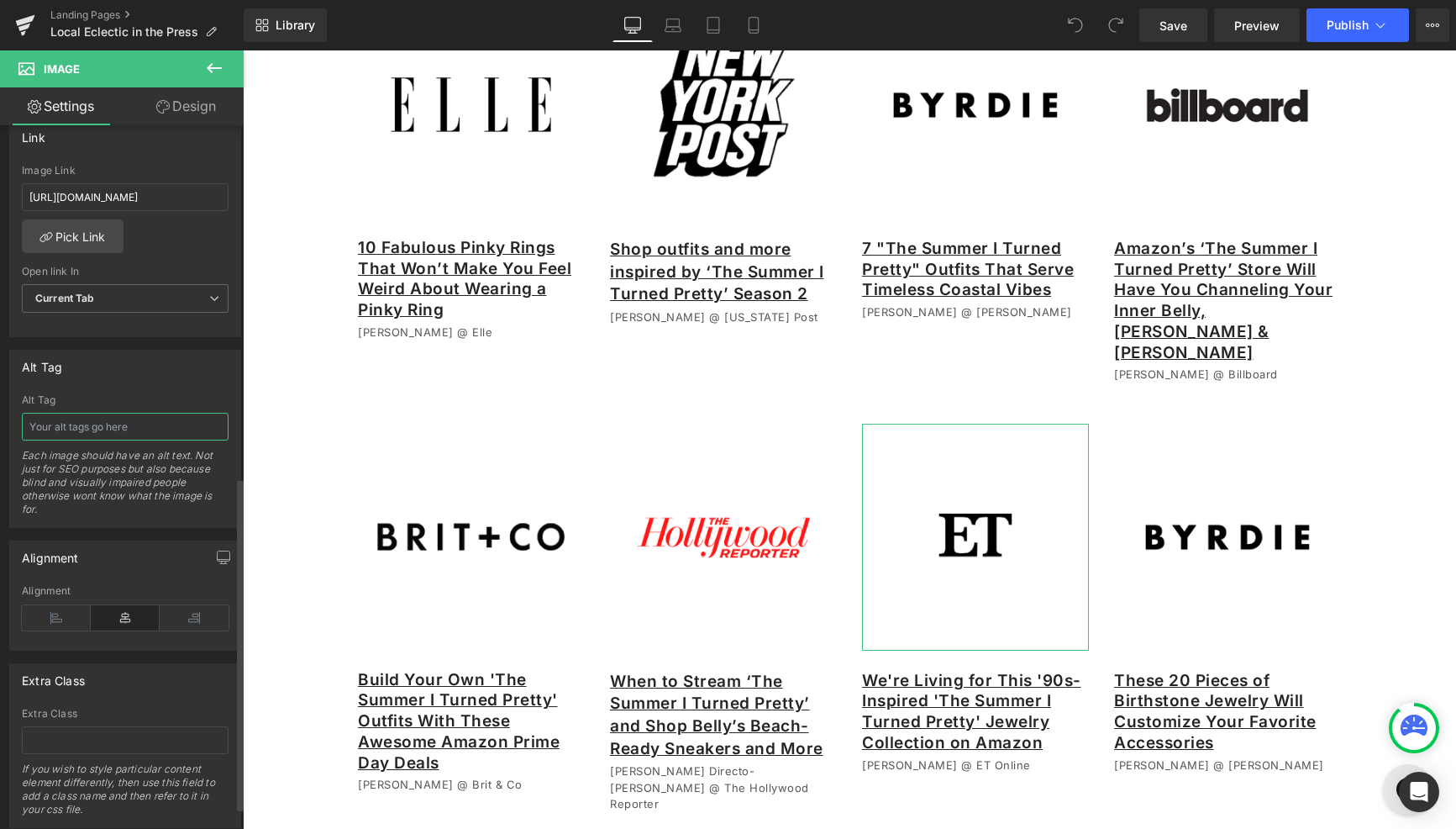
click at [121, 422] on input "text" at bounding box center [125, 426] width 207 height 27
type input "ET logo"
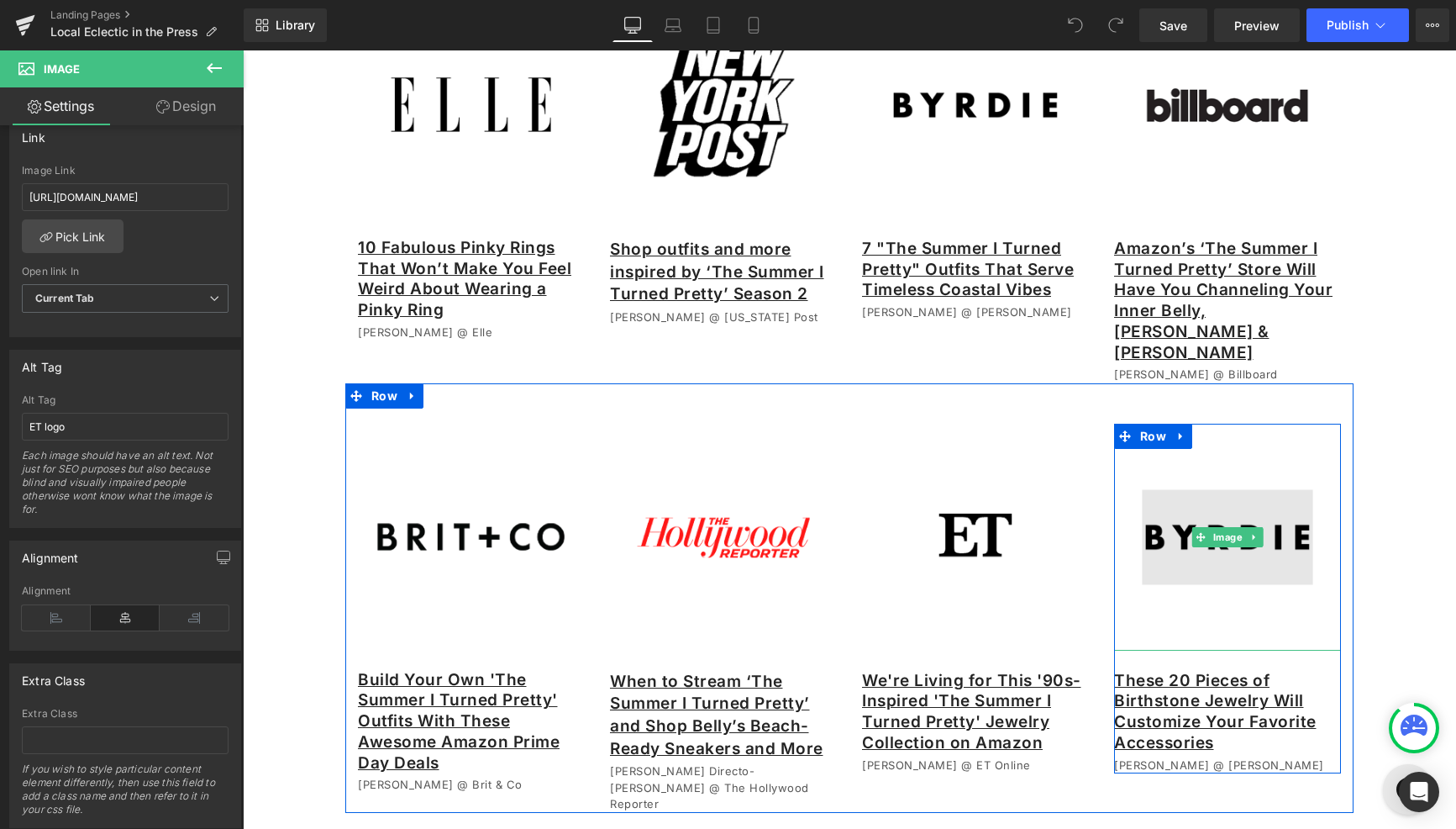
click at [1198, 563] on img at bounding box center [1227, 536] width 227 height 227
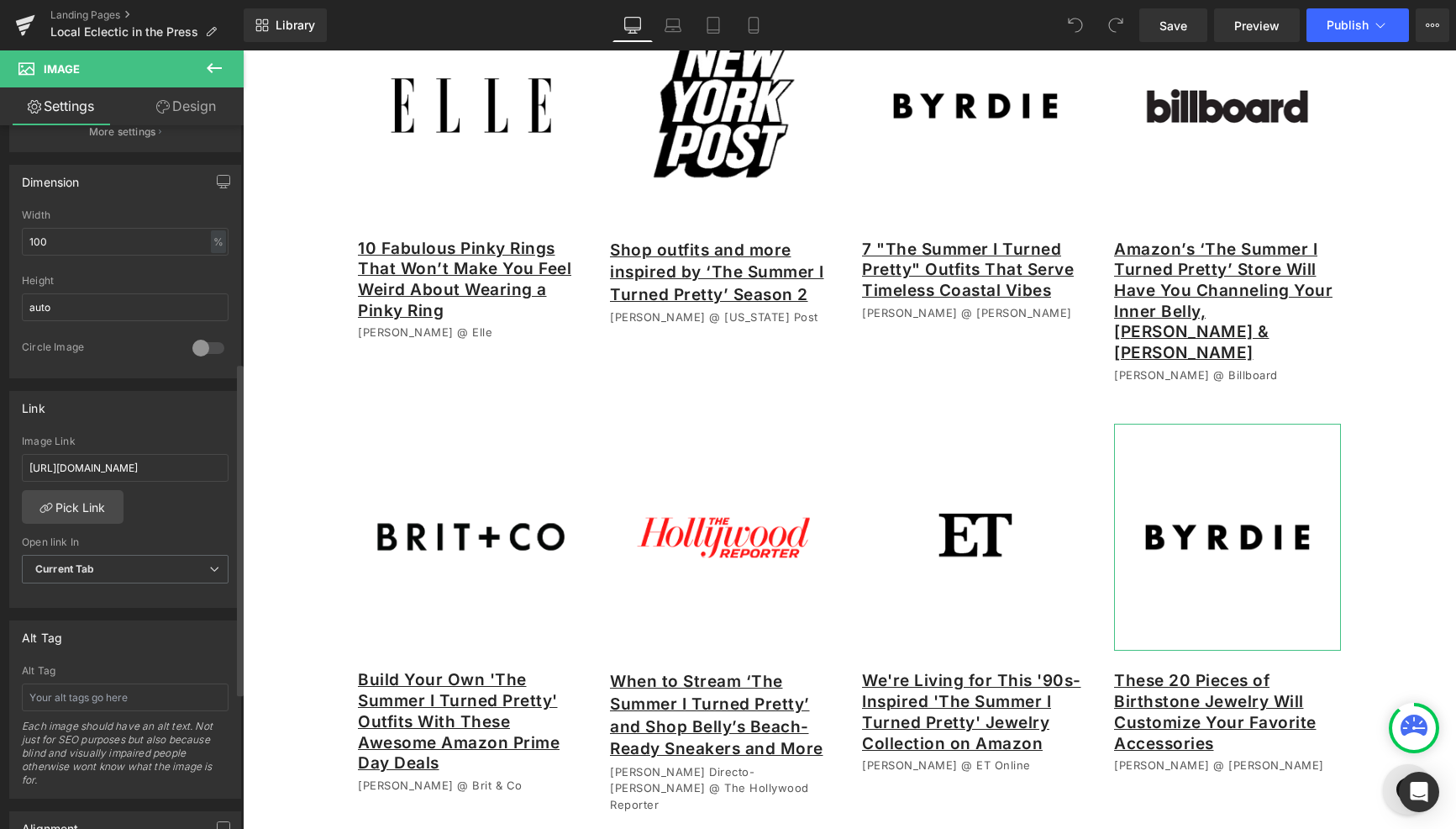
scroll to position [501, 0]
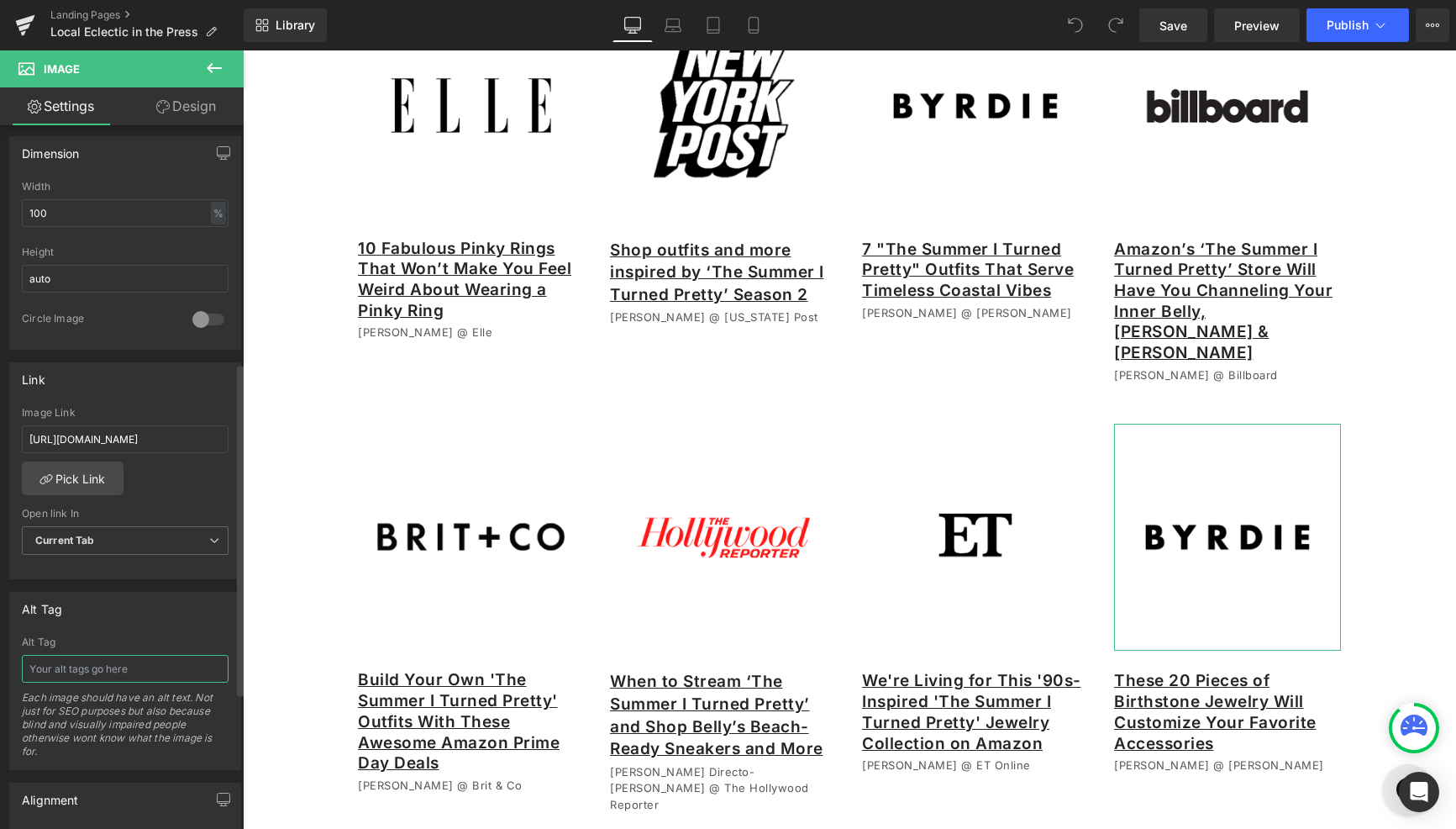
click at [103, 662] on input "text" at bounding box center [125, 668] width 207 height 27
type input "Byrdie logo"
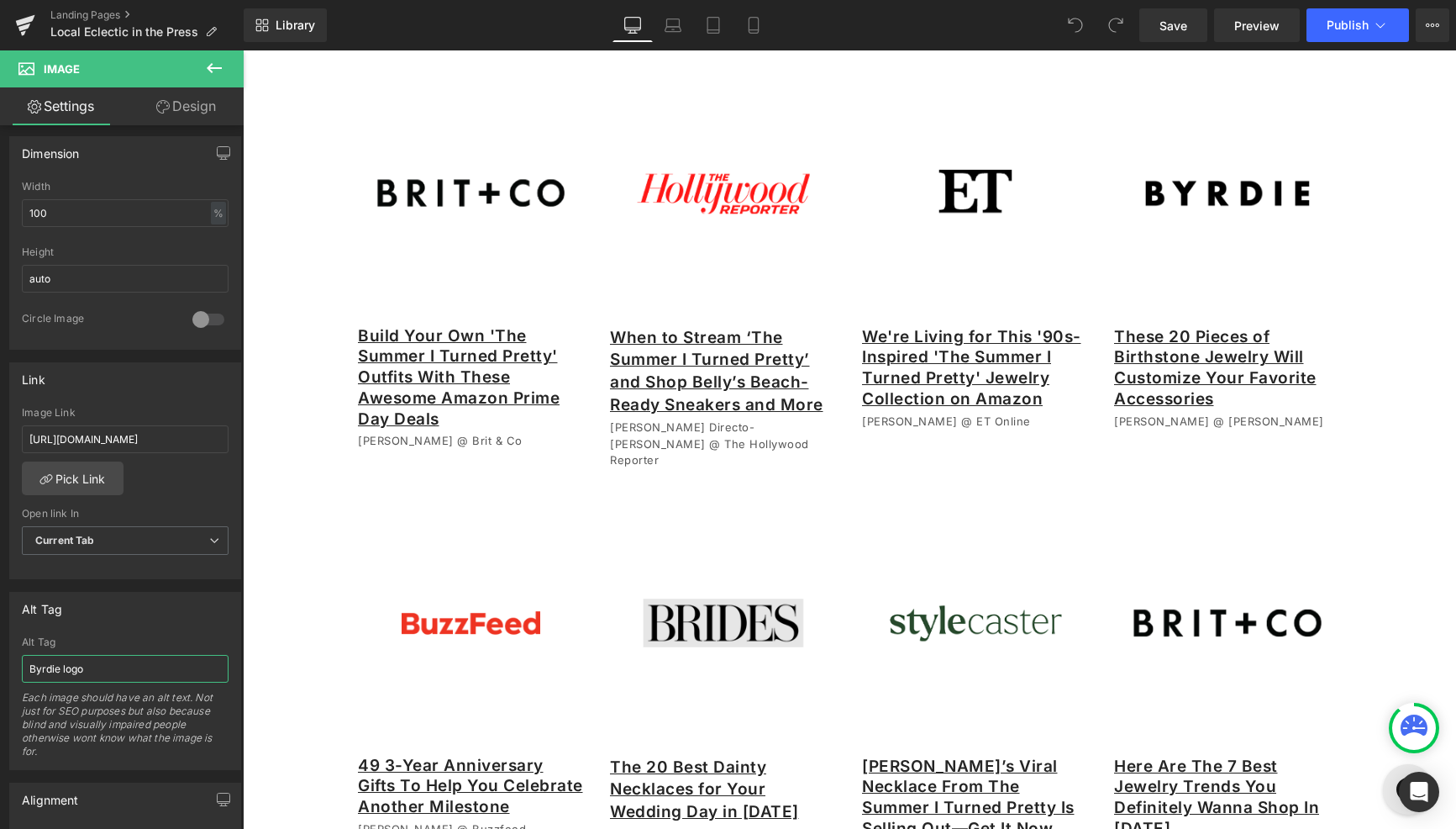
scroll to position [780, 0]
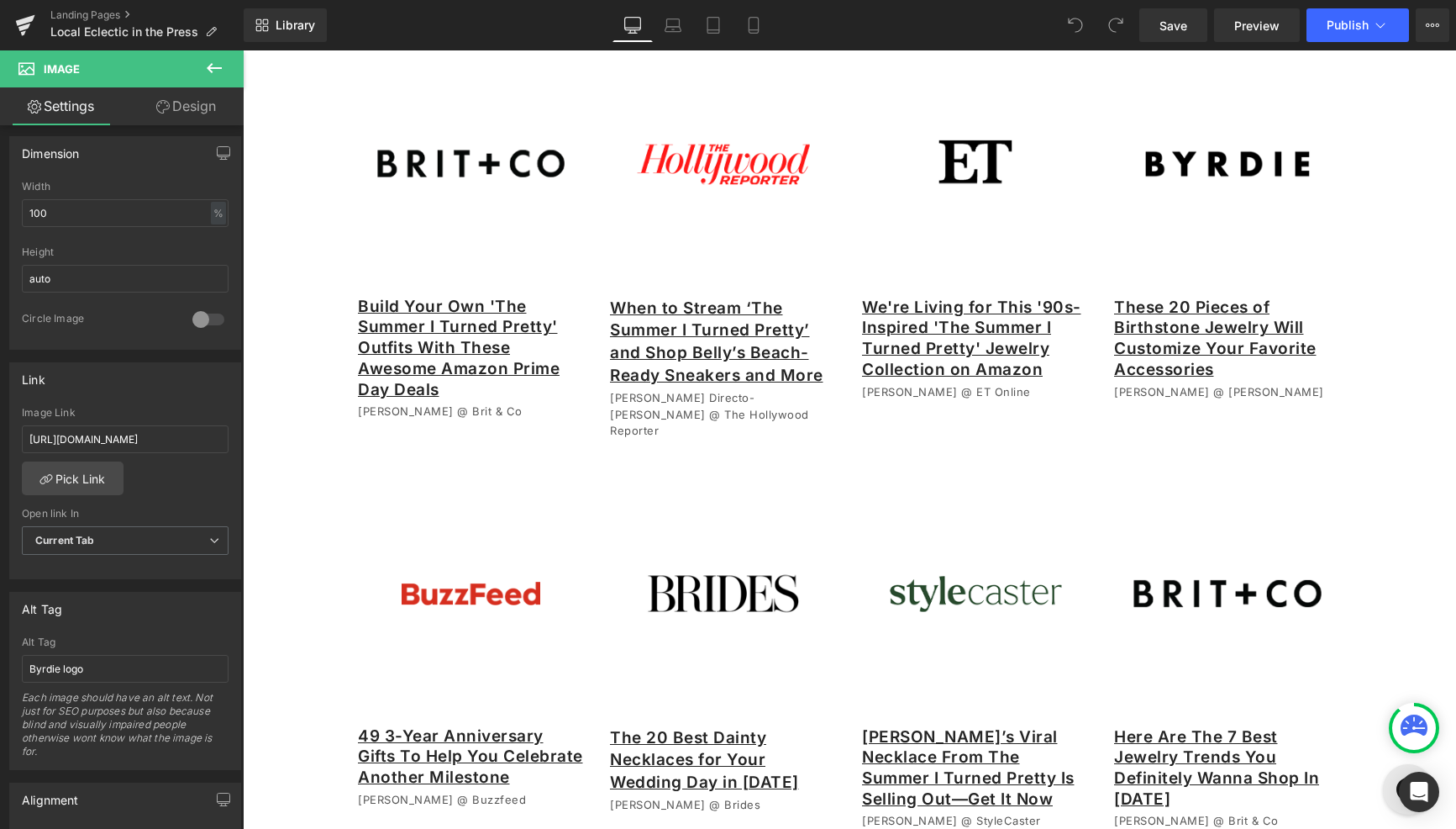
click at [422, 601] on img at bounding box center [471, 593] width 226 height 226
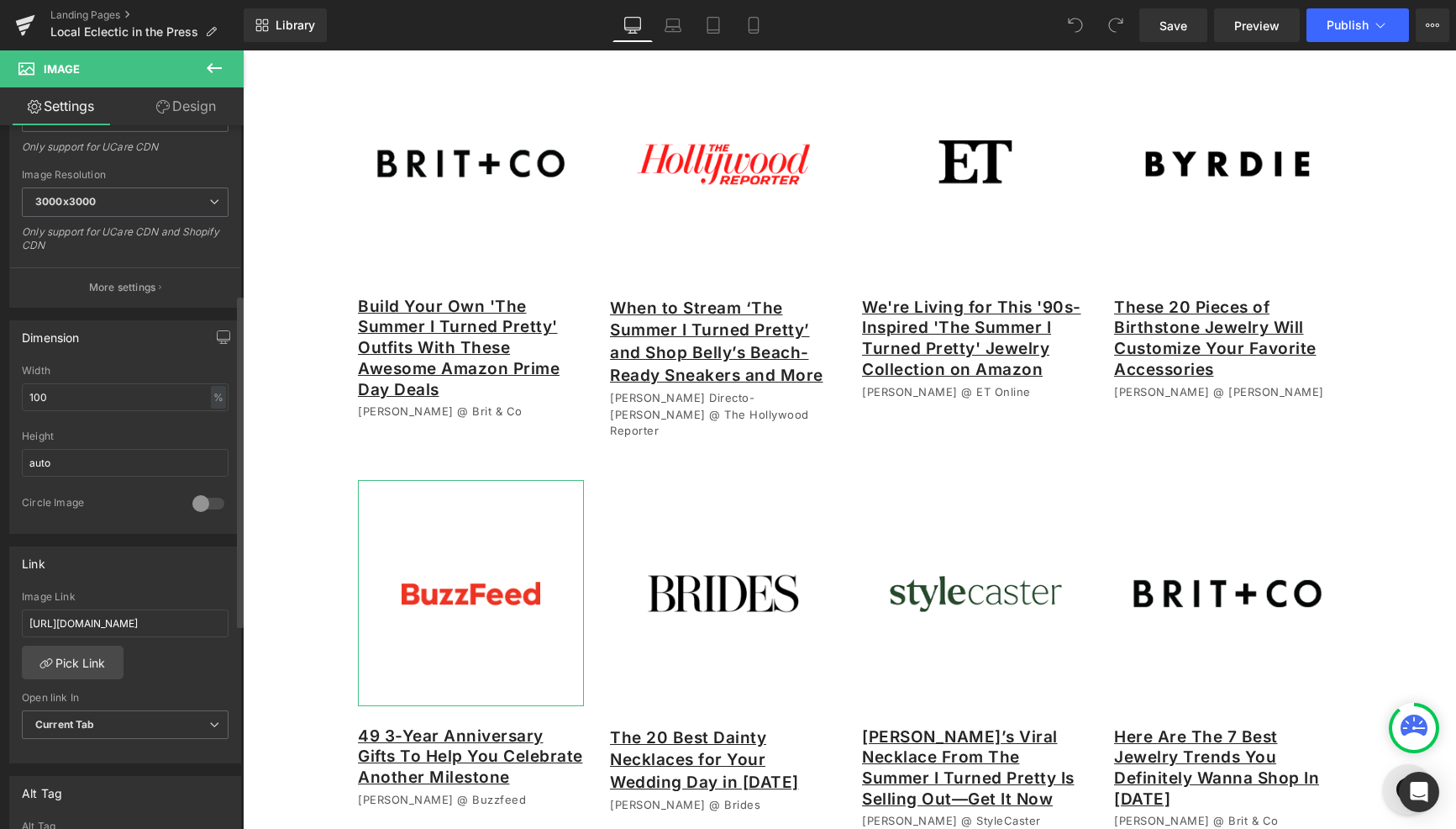
scroll to position [357, 0]
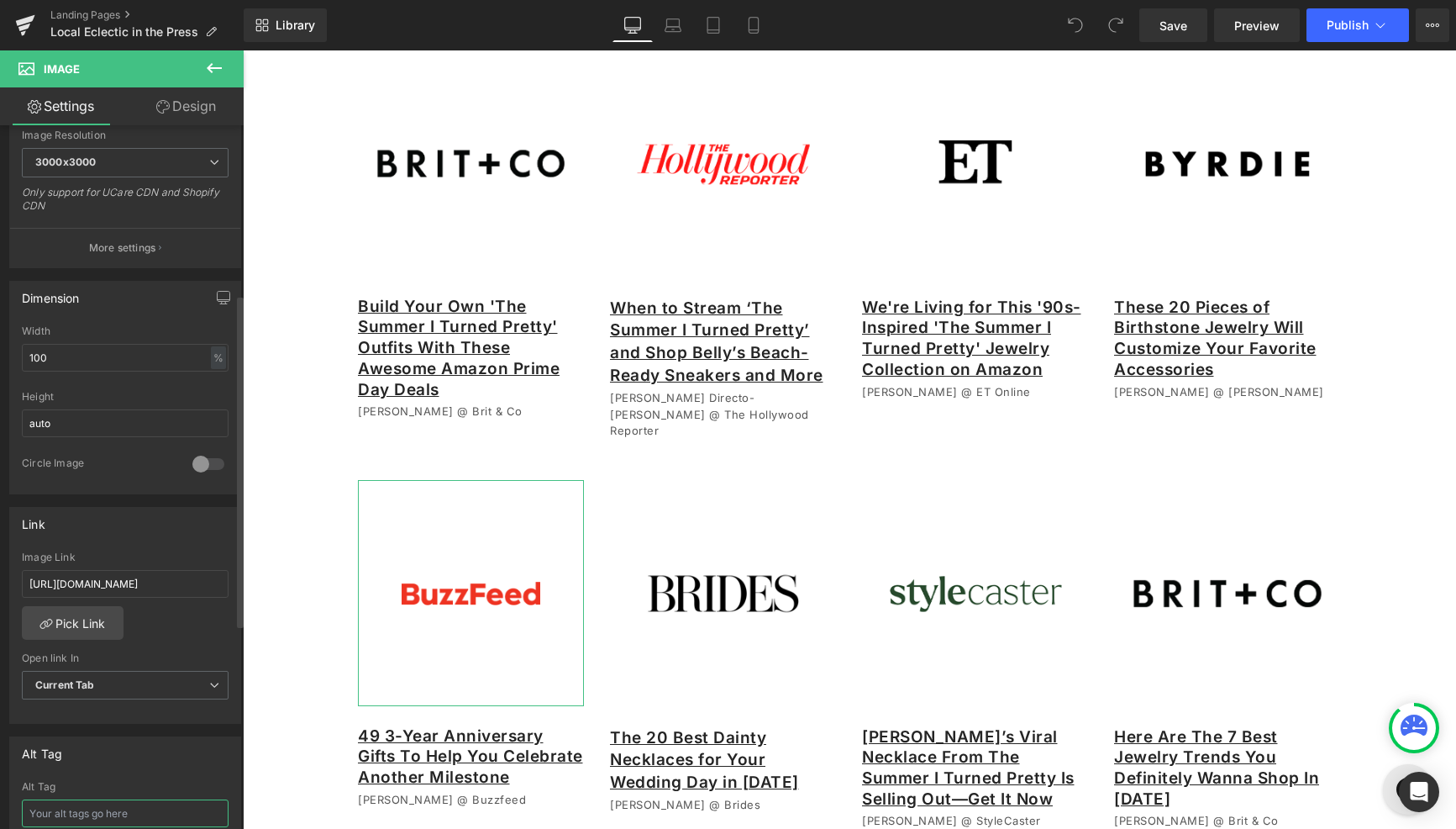
click at [98, 815] on input "text" at bounding box center [125, 812] width 207 height 27
type input "BuzzFeed Logo"
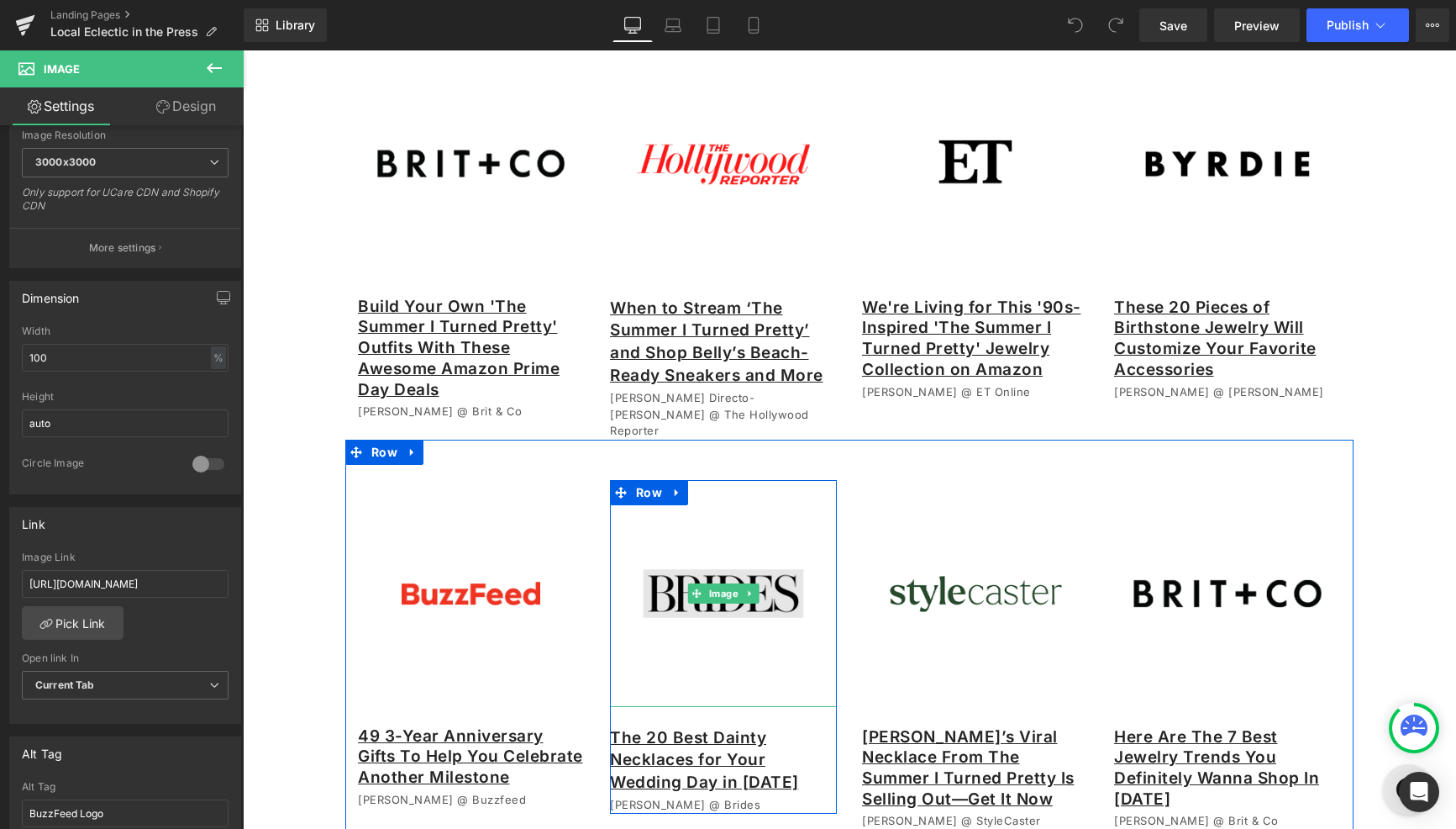
click at [762, 626] on img at bounding box center [722, 593] width 227 height 227
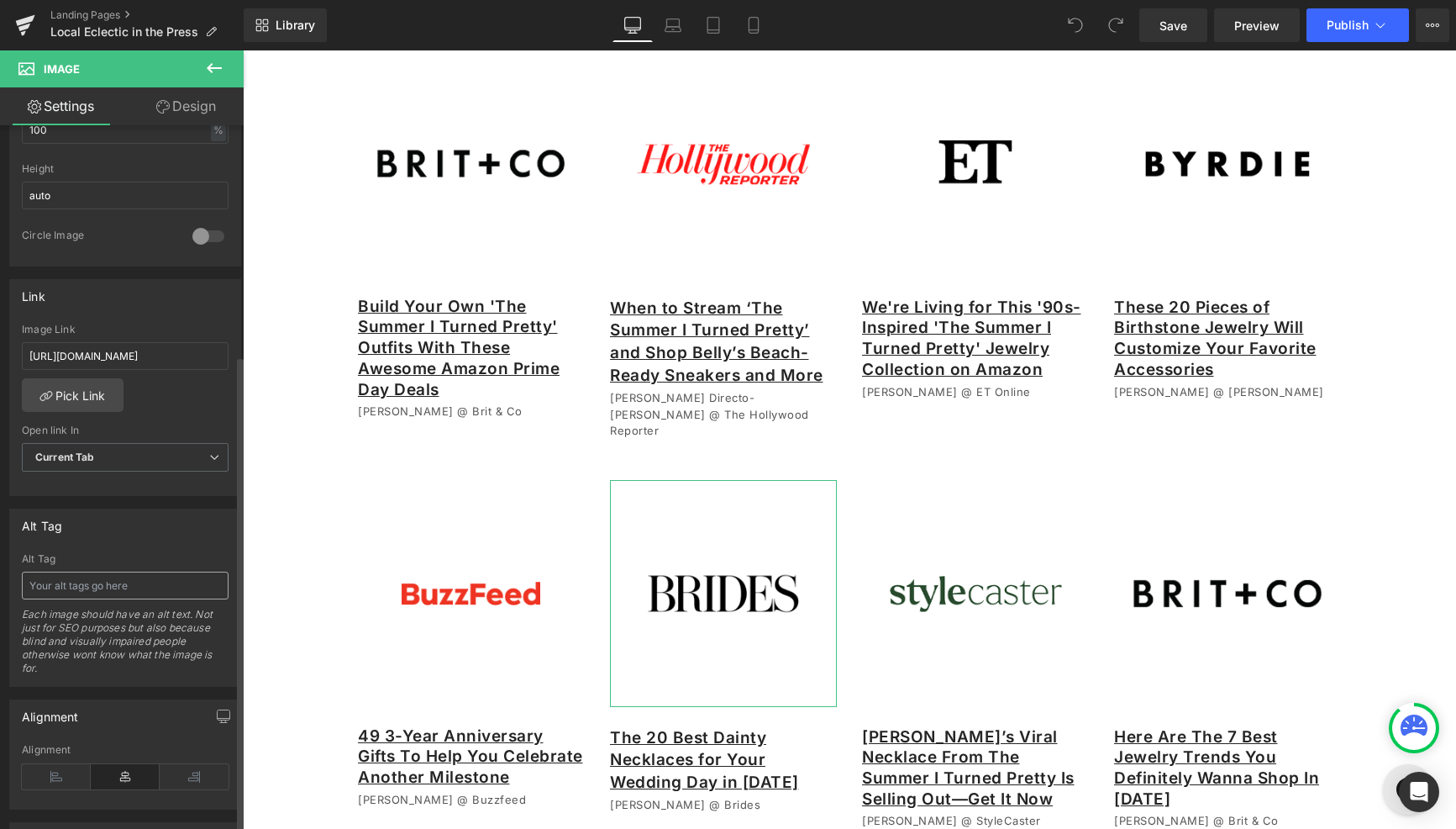
scroll to position [585, 0]
click at [110, 589] on input "text" at bounding box center [125, 584] width 207 height 27
type input "Brides logo"
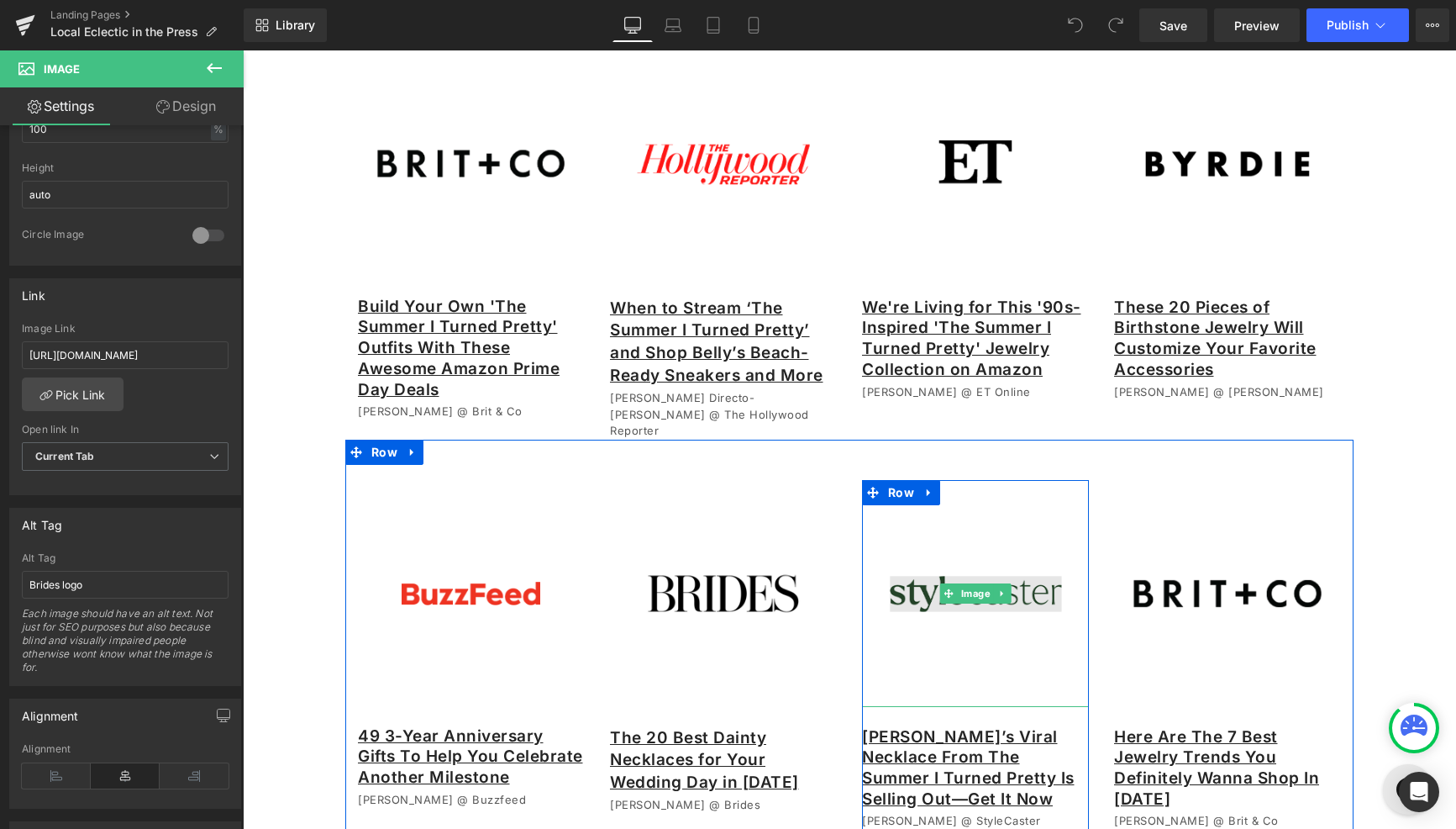
click at [1033, 614] on img at bounding box center [974, 593] width 227 height 227
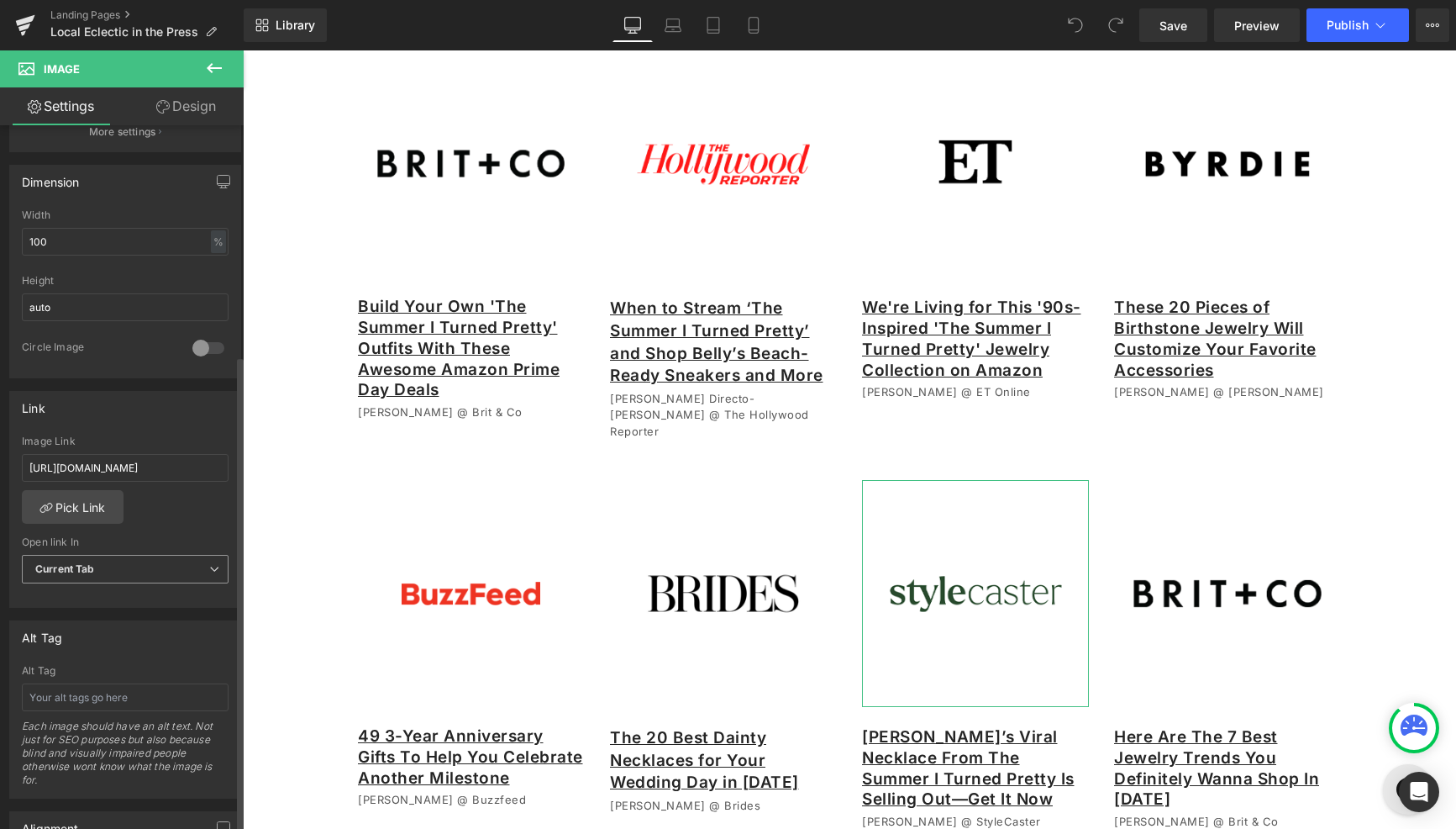
scroll to position [538, 0]
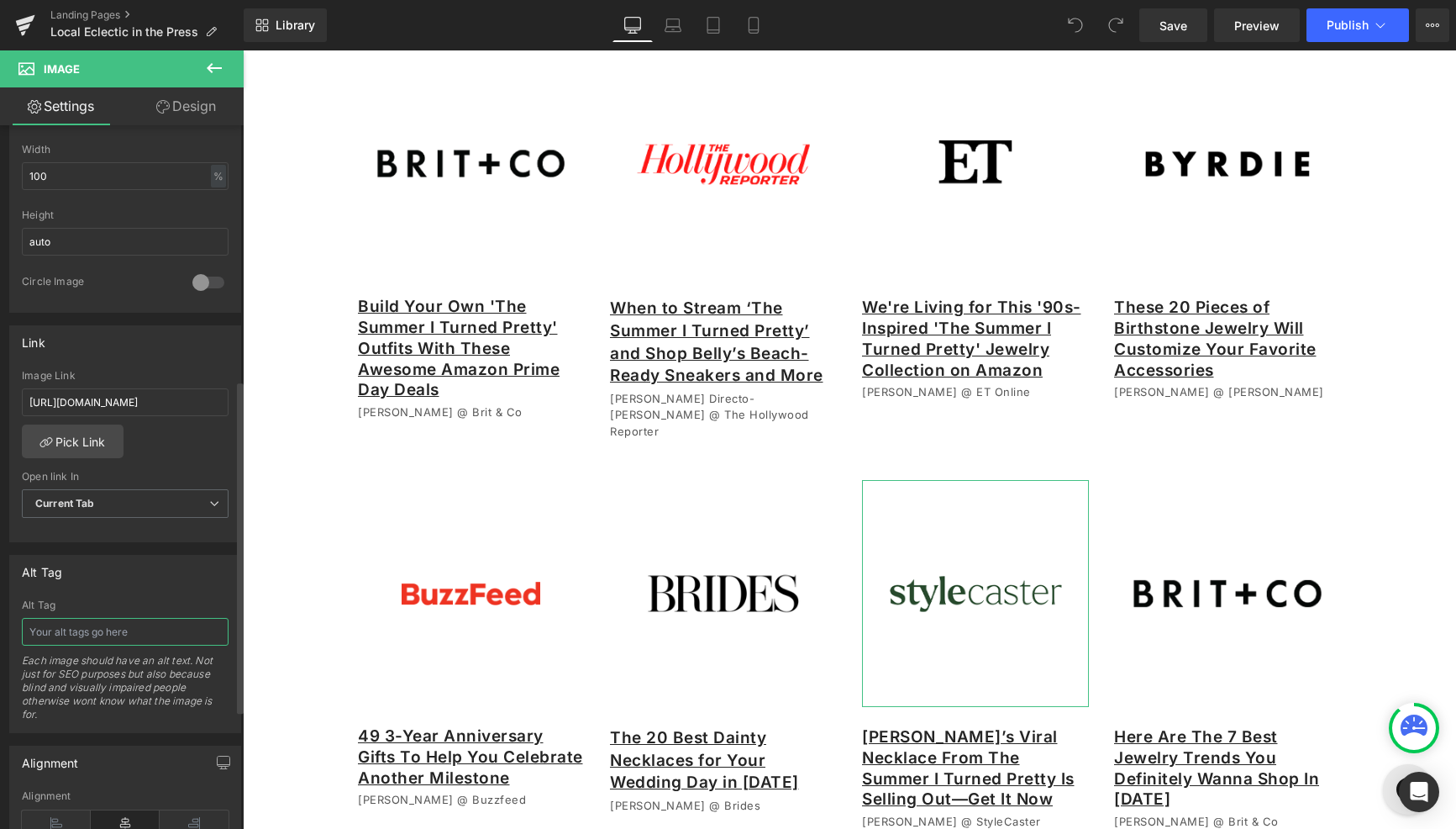
click at [100, 628] on input "text" at bounding box center [125, 631] width 207 height 27
type input "stylecaster logo"
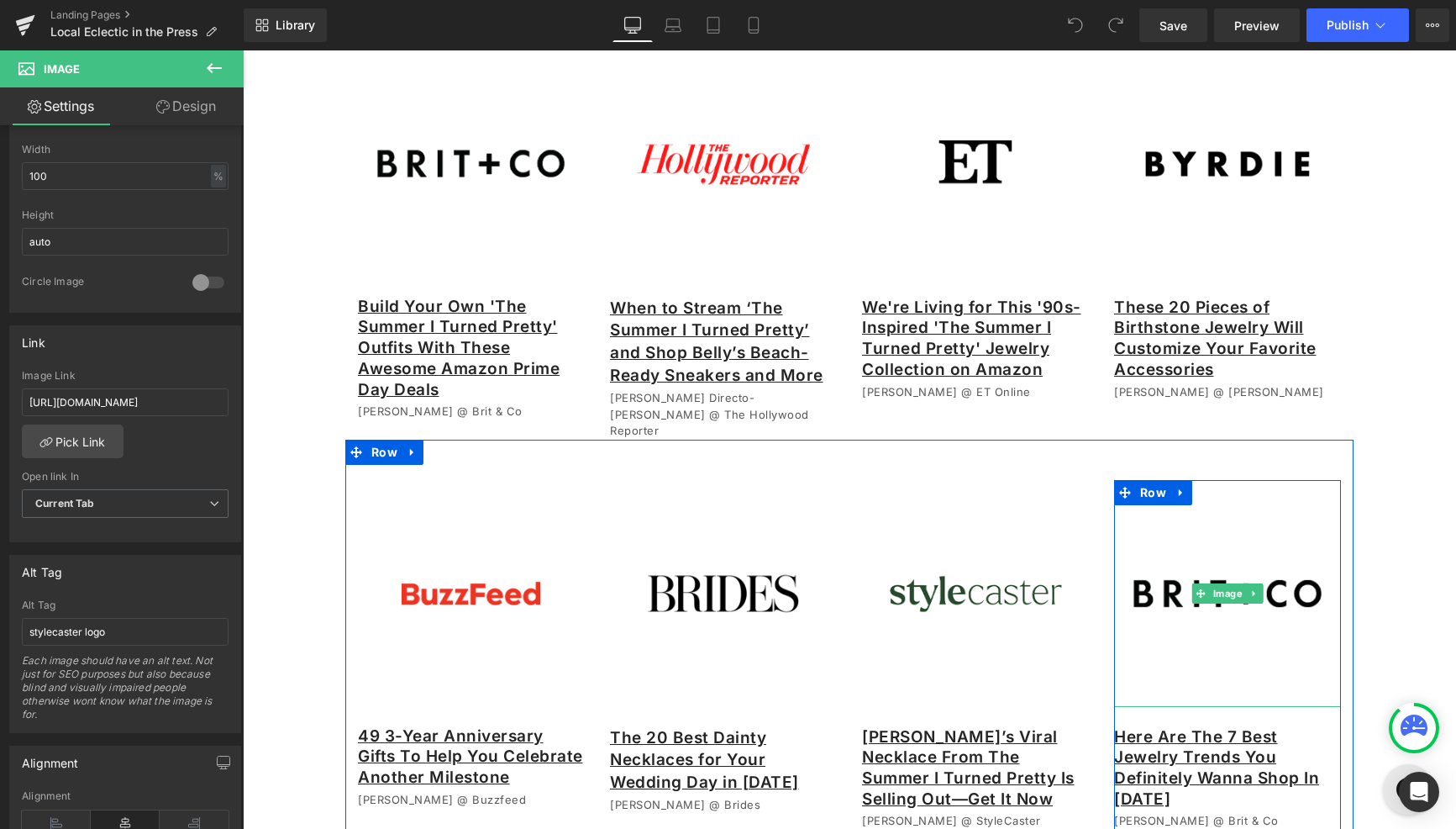
click at [1221, 625] on img at bounding box center [1227, 593] width 227 height 227
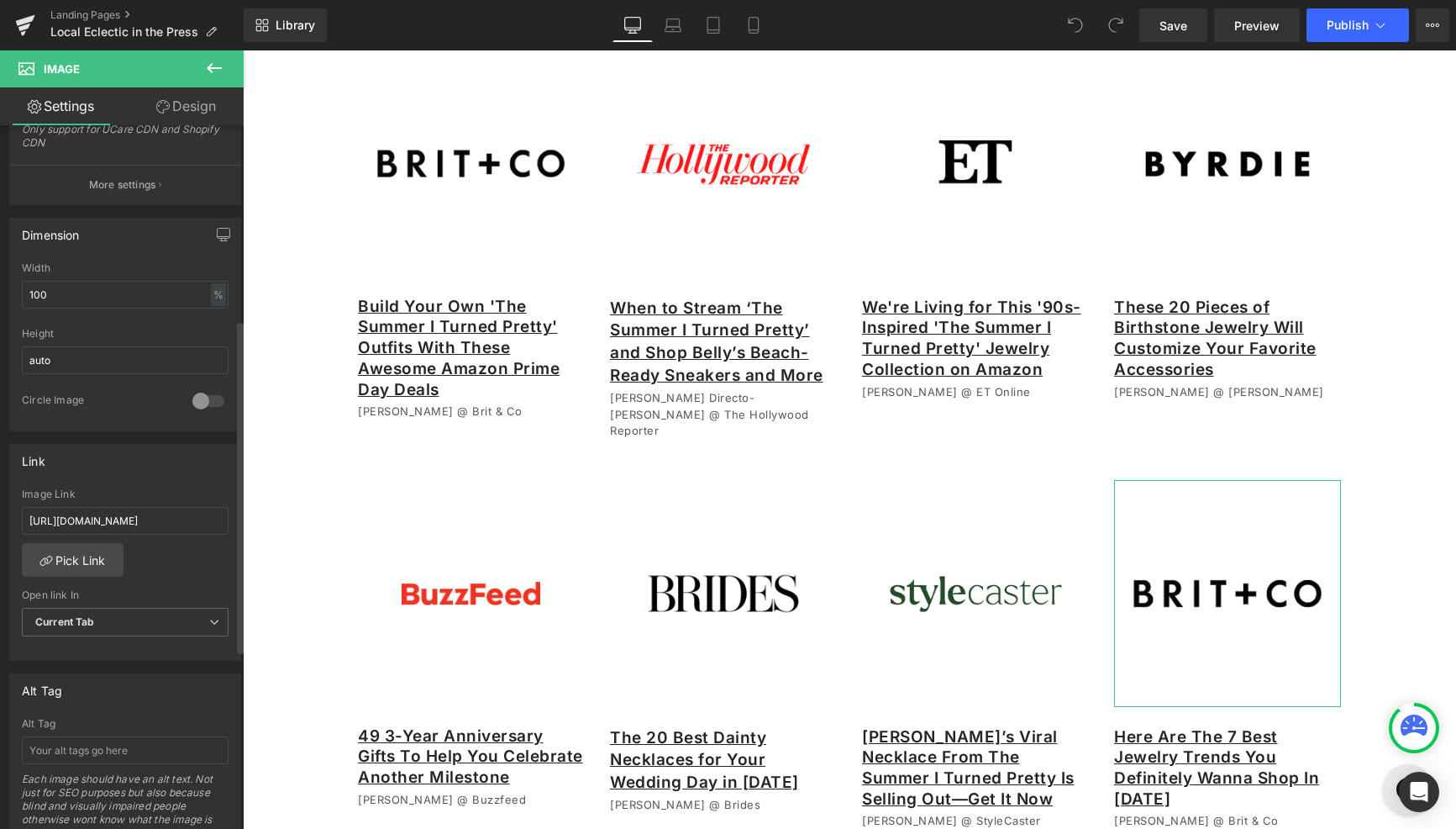
scroll to position [421, 0]
click at [62, 745] on input "text" at bounding box center [125, 749] width 207 height 27
type input "Brit+ Co logo"
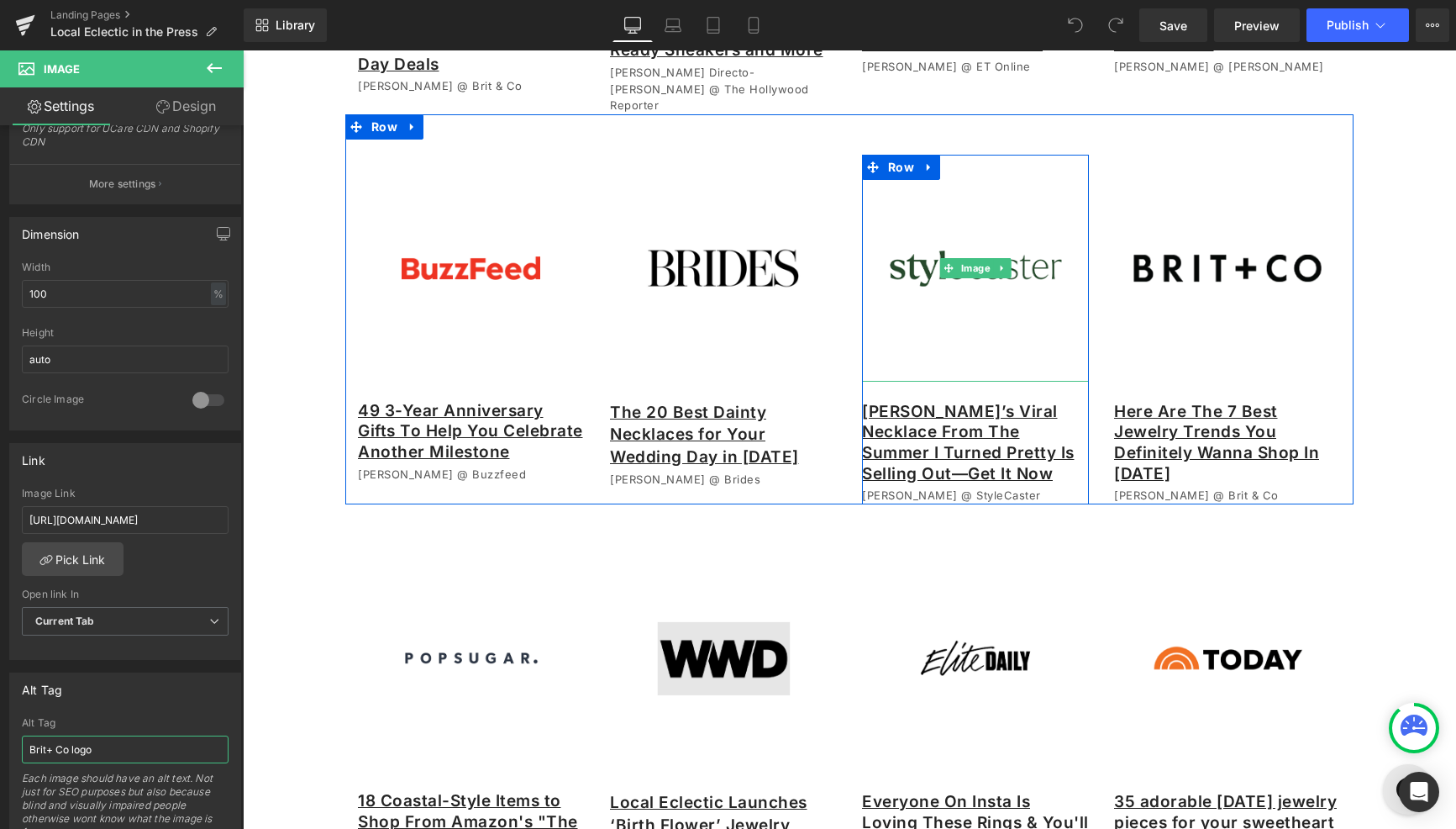
scroll to position [1267, 0]
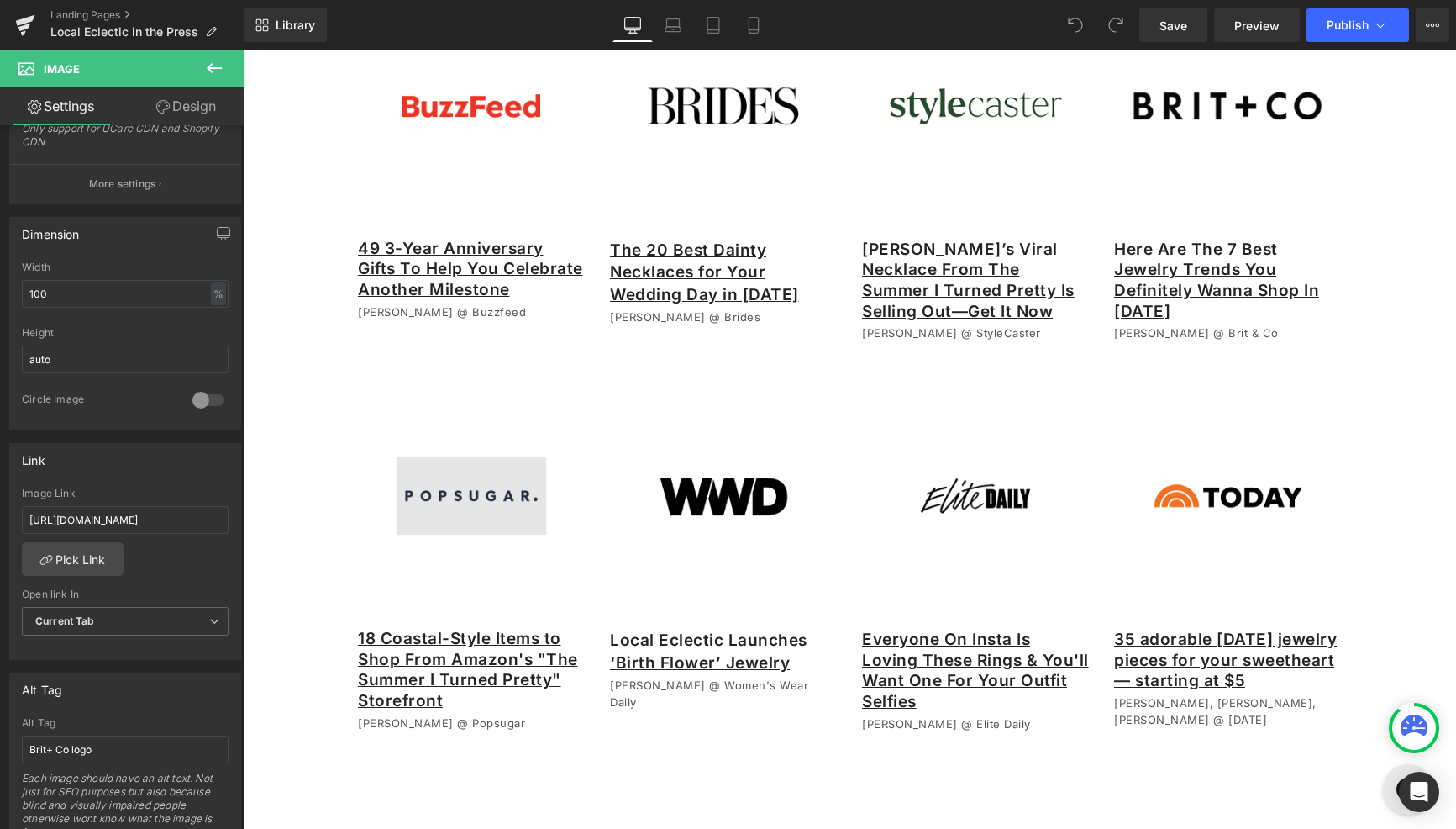
click at [477, 557] on img at bounding box center [471, 495] width 226 height 226
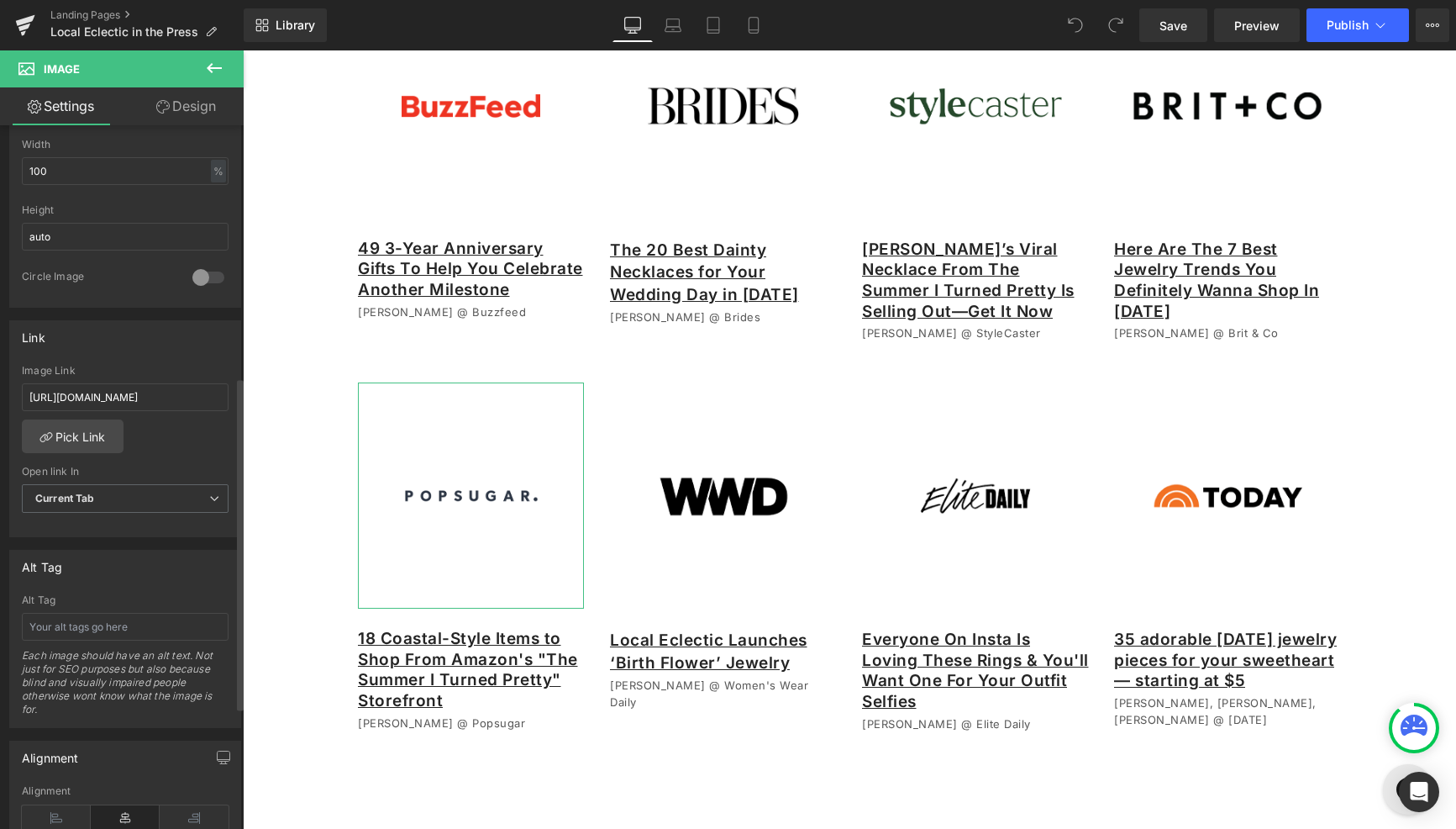
scroll to position [545, 0]
click at [119, 630] on input "text" at bounding box center [125, 624] width 207 height 27
type input "p"
type input "Popsugar logo"
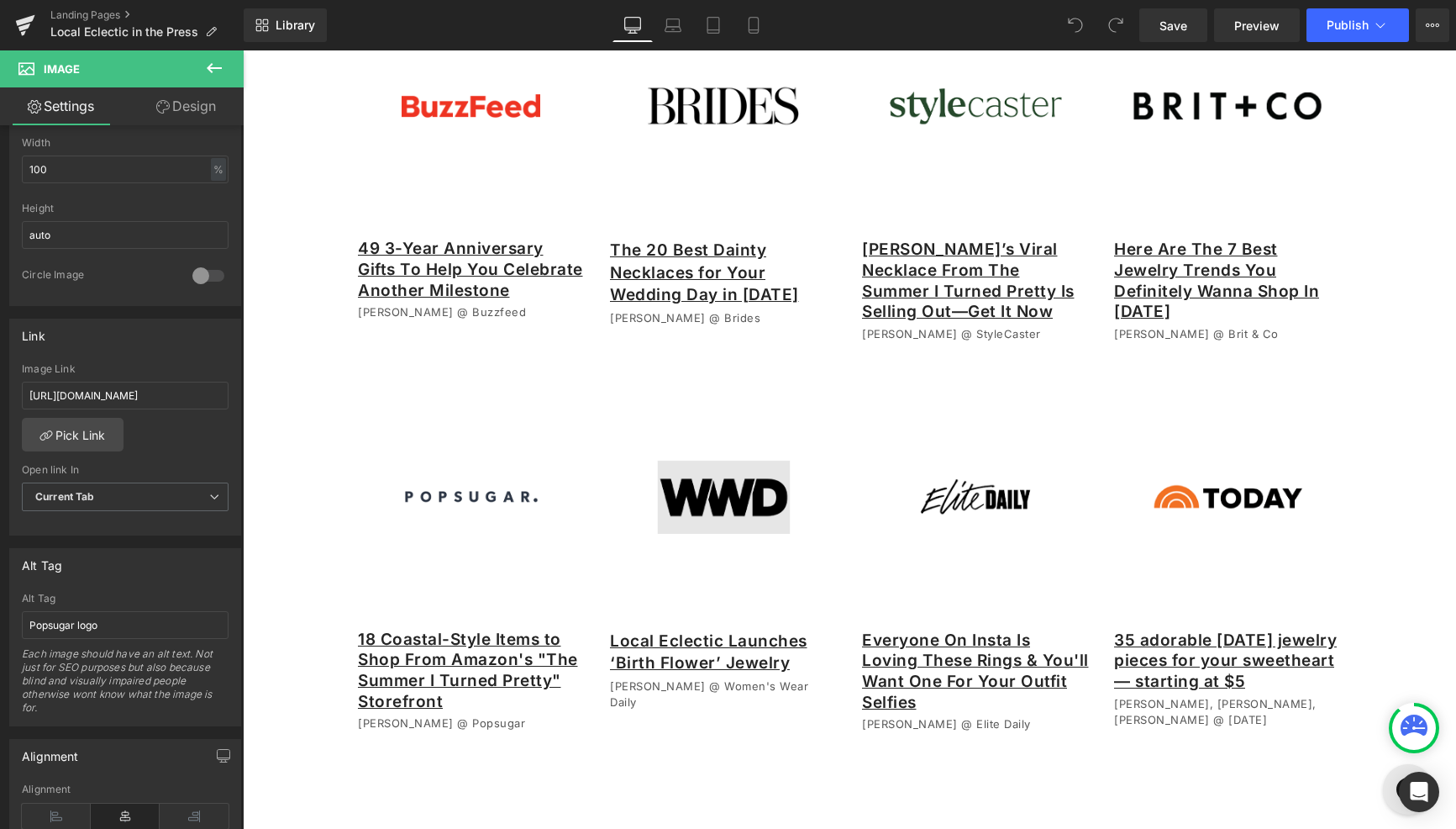
click at [785, 496] on img at bounding box center [722, 496] width 227 height 227
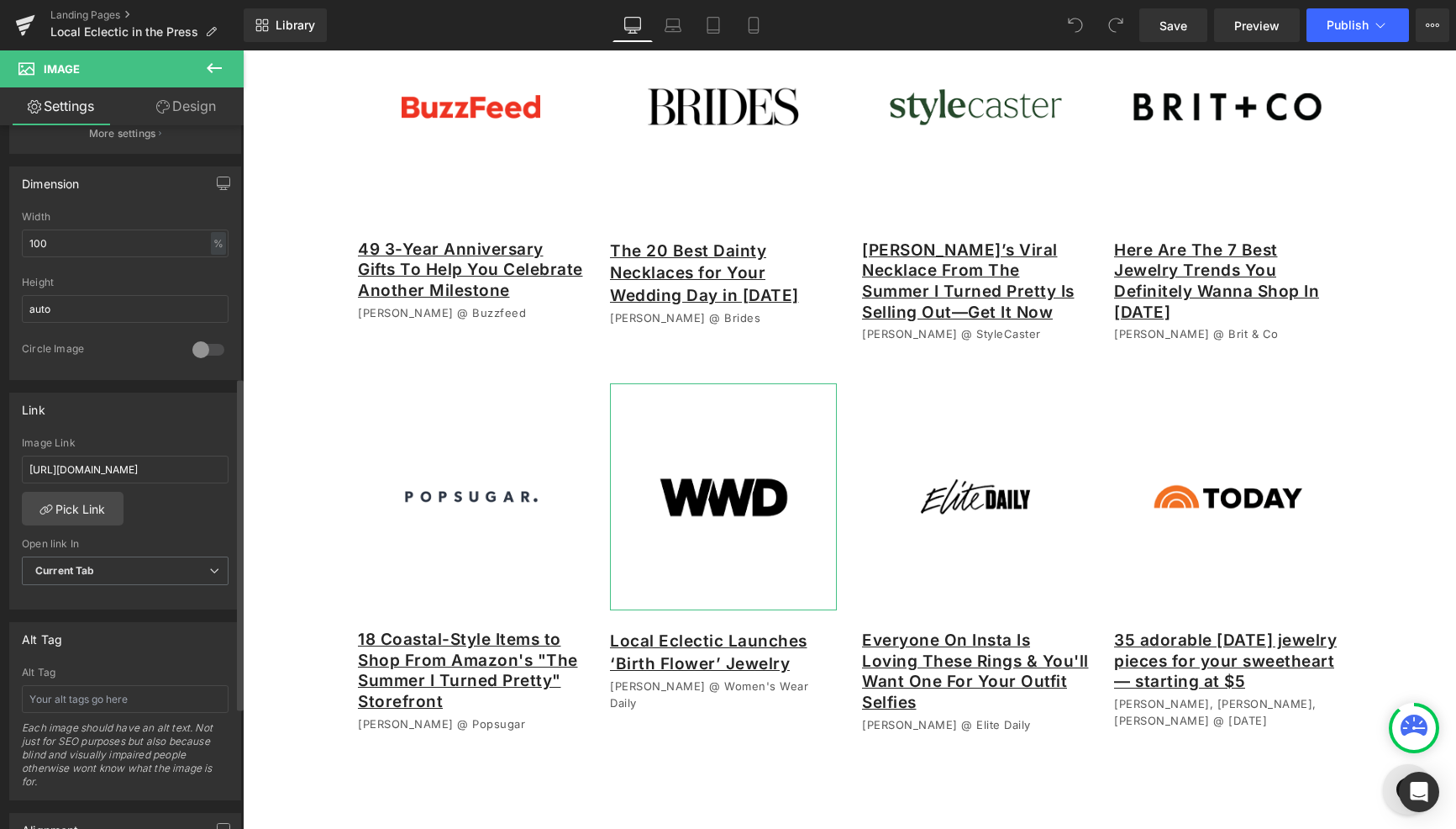
scroll to position [1267, 0]
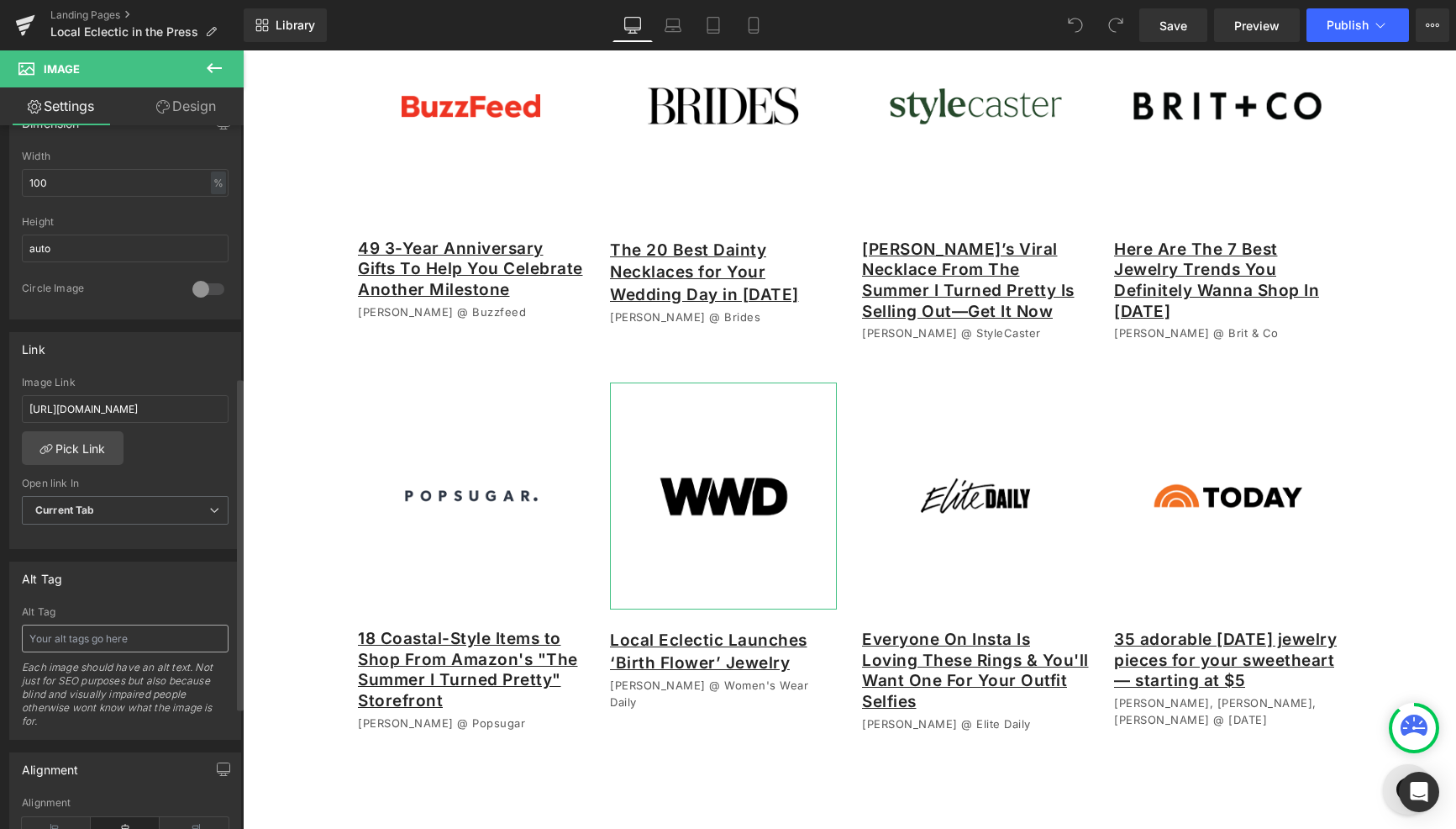
click at [104, 637] on input "text" at bounding box center [125, 638] width 207 height 27
type input "WWD logo"
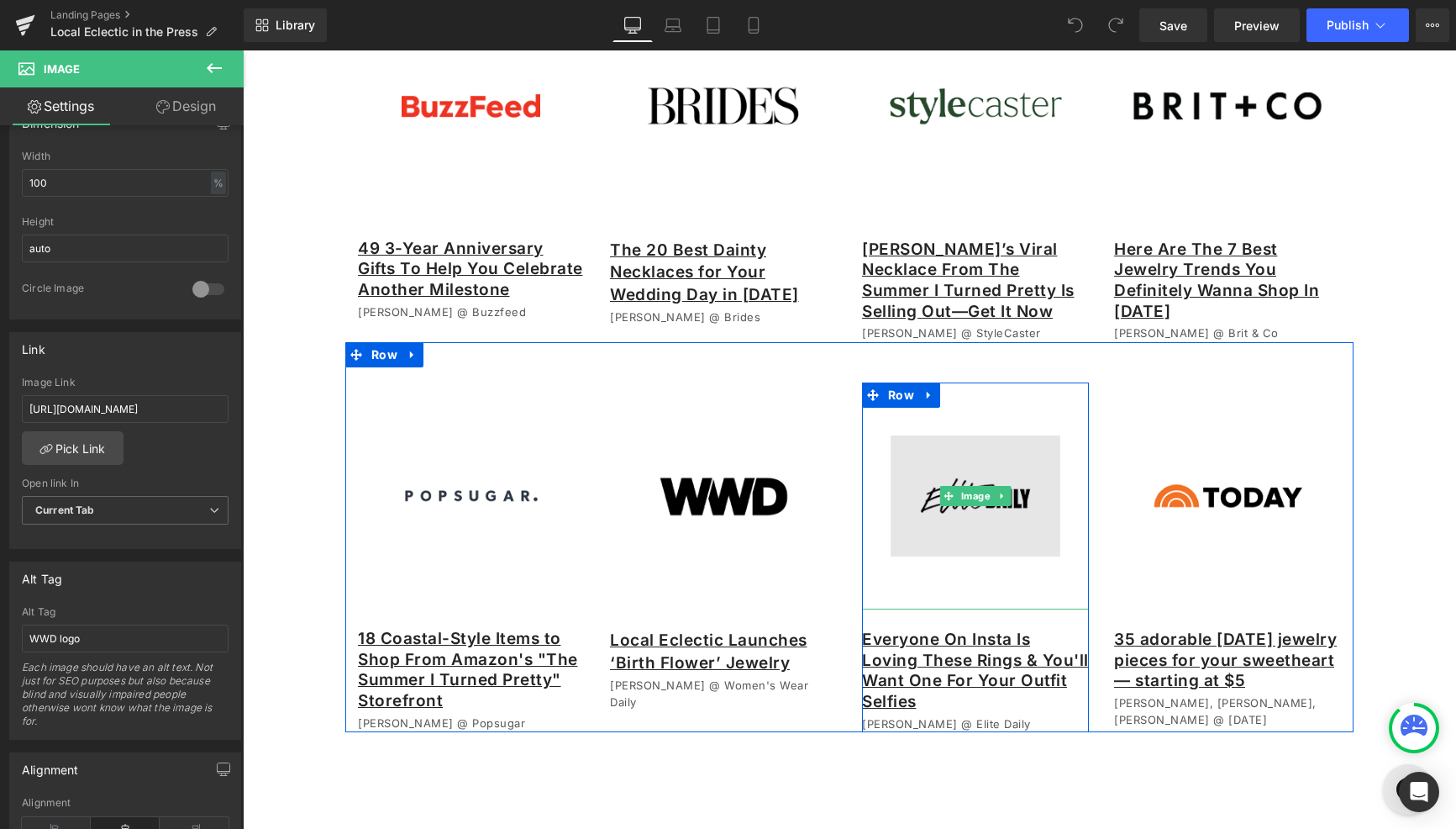
click at [952, 513] on img at bounding box center [974, 495] width 227 height 227
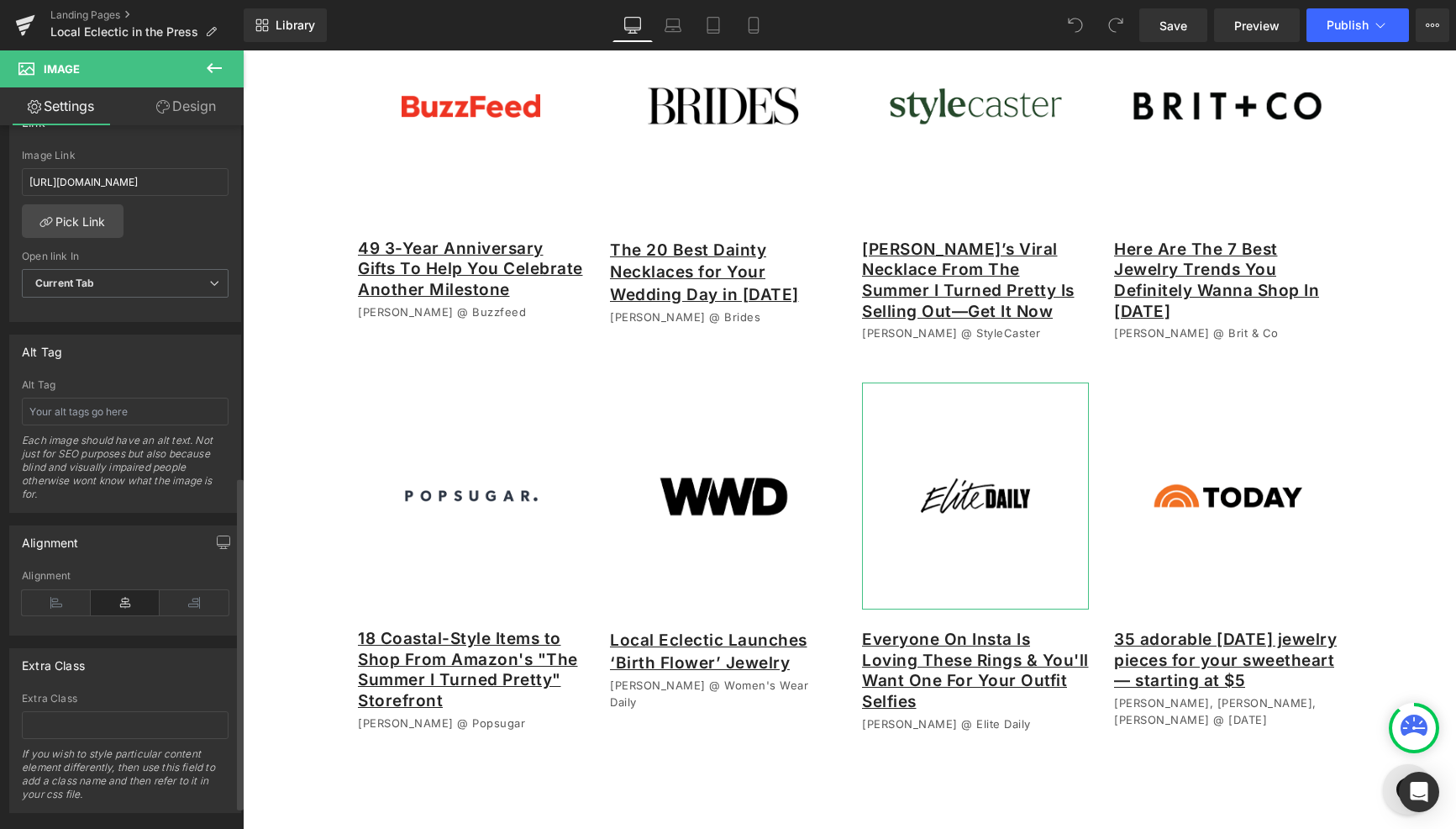
scroll to position [789, 0]
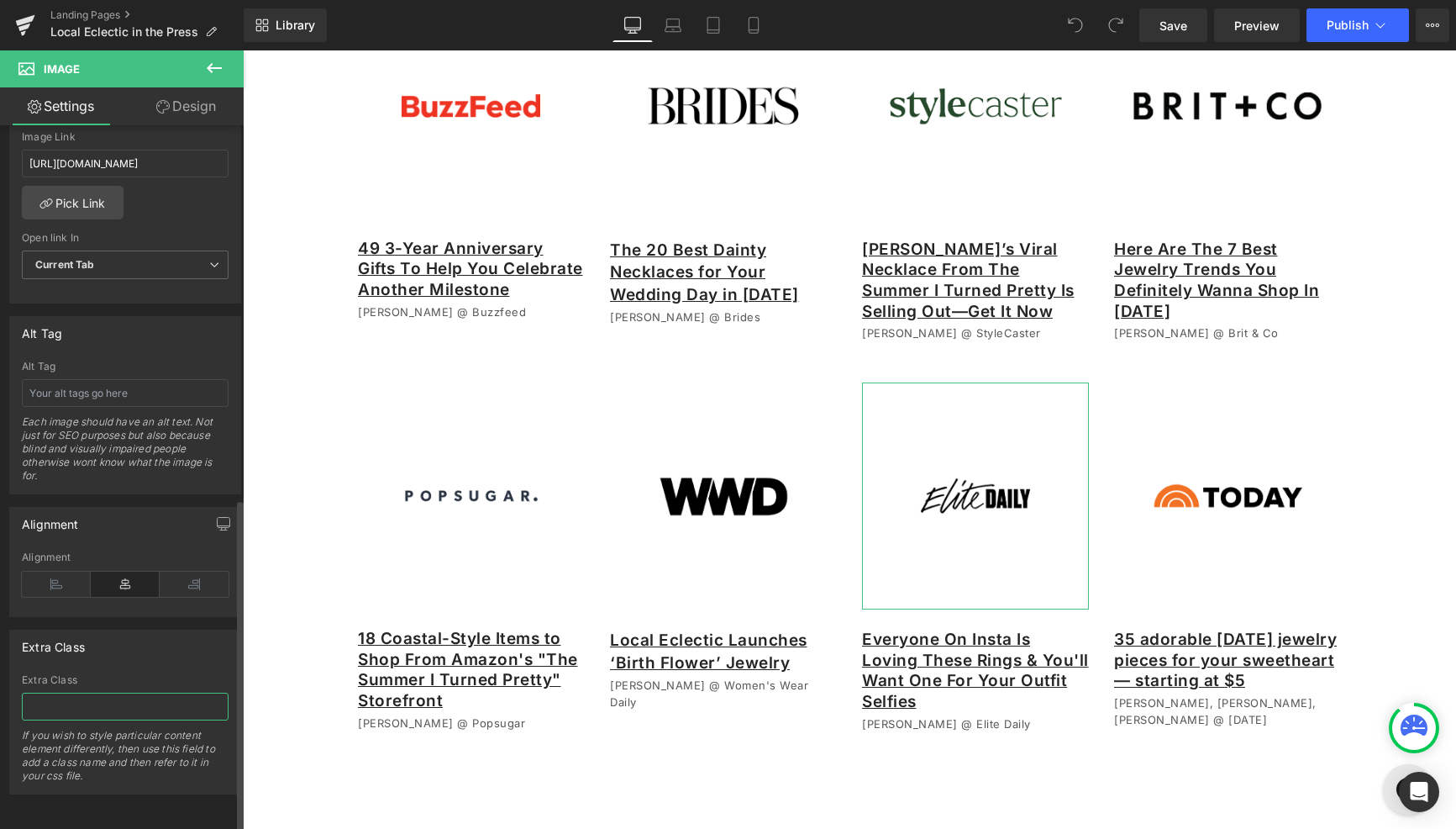
drag, startPoint x: 132, startPoint y: 690, endPoint x: 130, endPoint y: 681, distance: 9.2
click at [130, 693] on input "text" at bounding box center [125, 706] width 207 height 27
type input "EliteDaily logo"
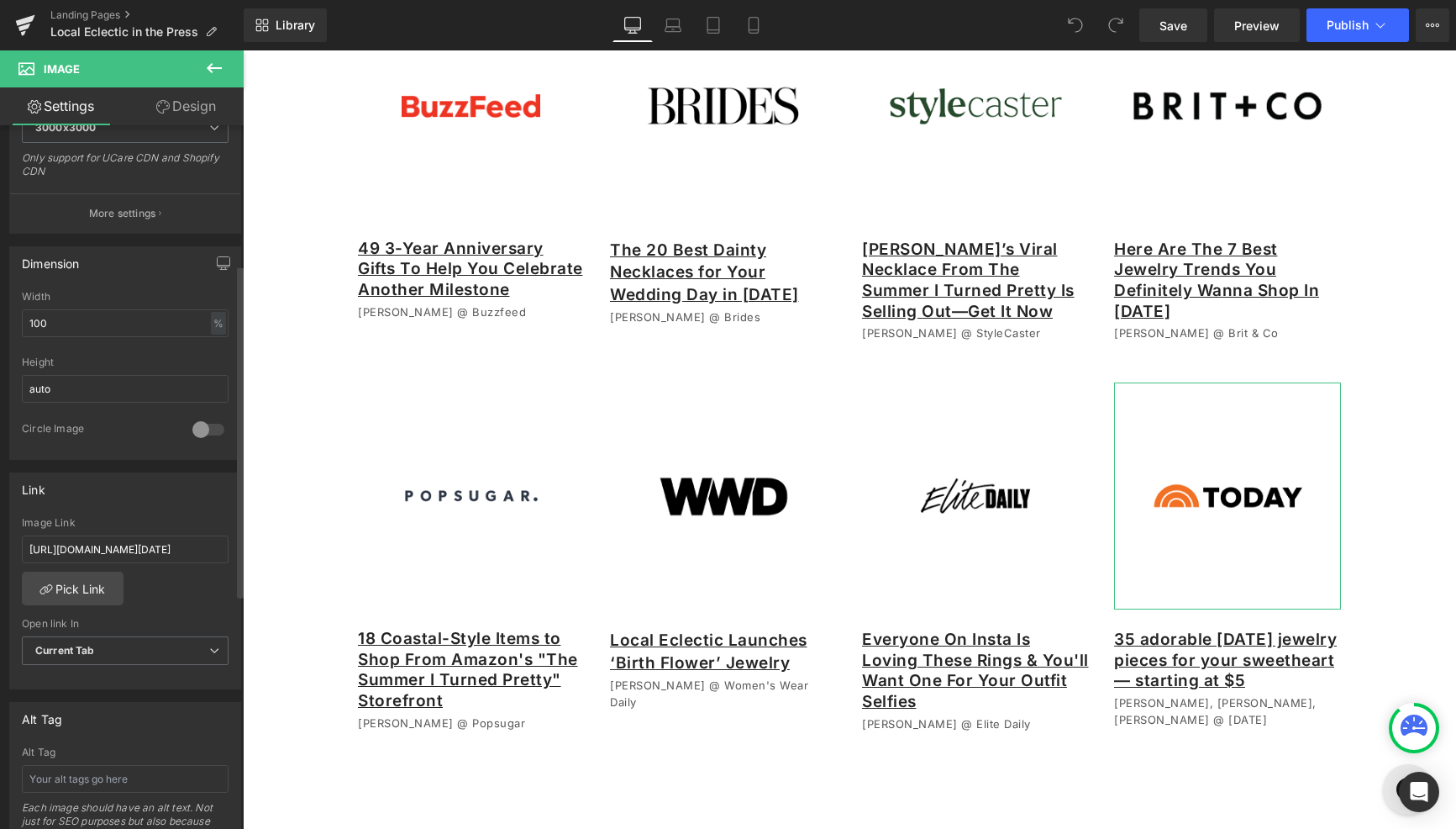
scroll to position [417, 0]
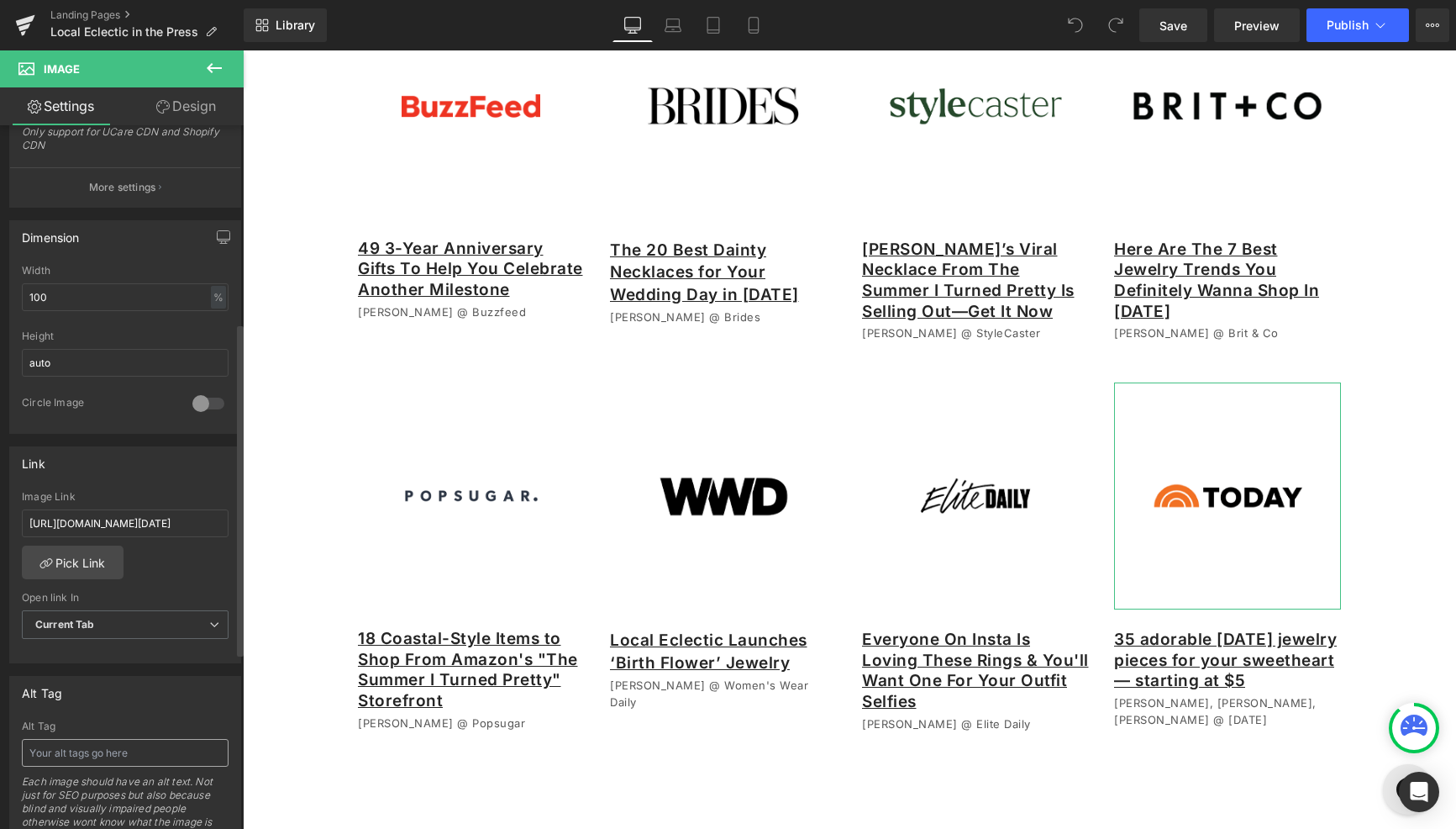
drag, startPoint x: 114, startPoint y: 753, endPoint x: 108, endPoint y: 741, distance: 13.4
click at [114, 753] on input "text" at bounding box center [125, 752] width 207 height 27
type input "Today logo"
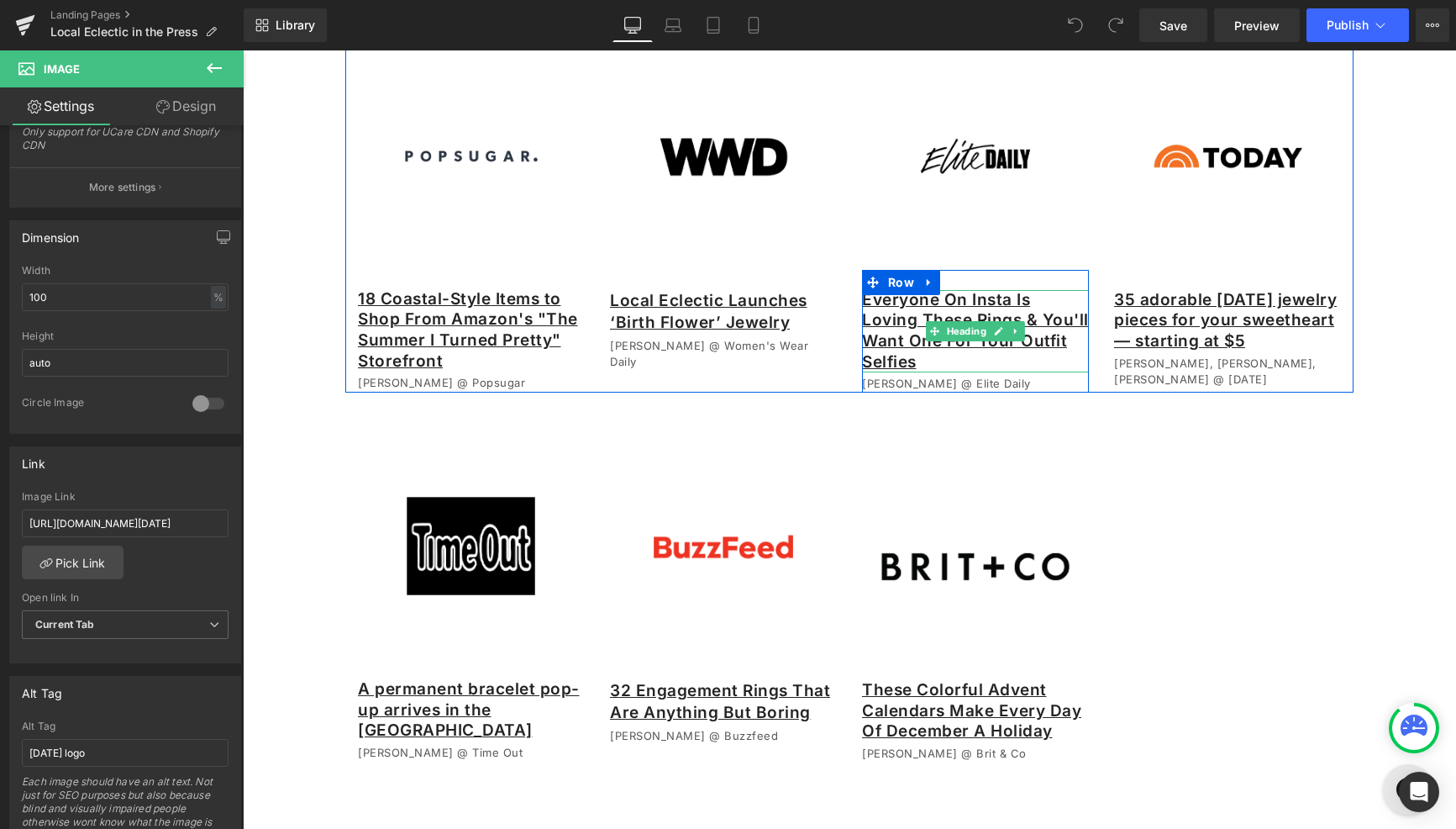
scroll to position [1798, 0]
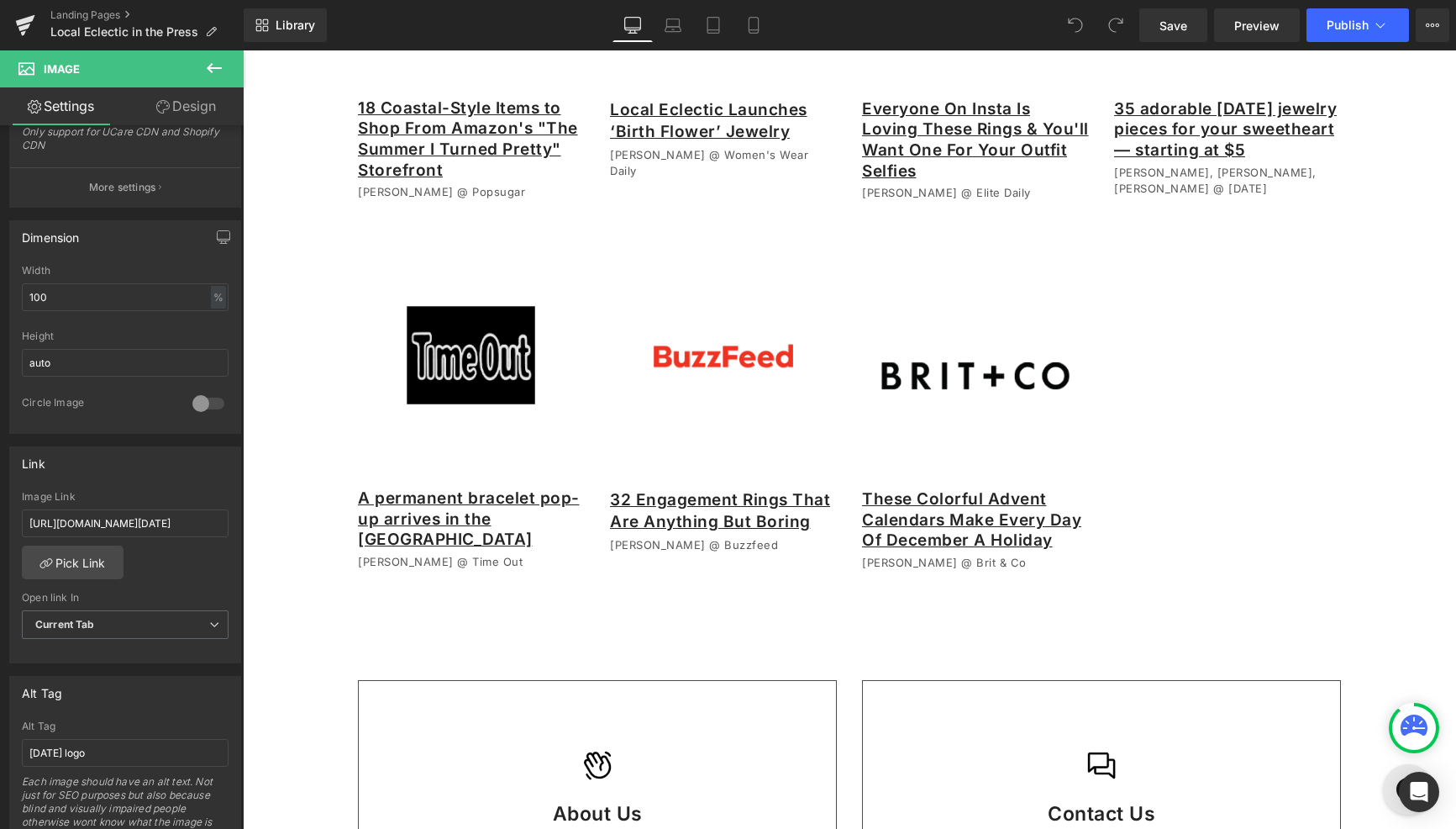
click at [486, 397] on img at bounding box center [471, 355] width 226 height 226
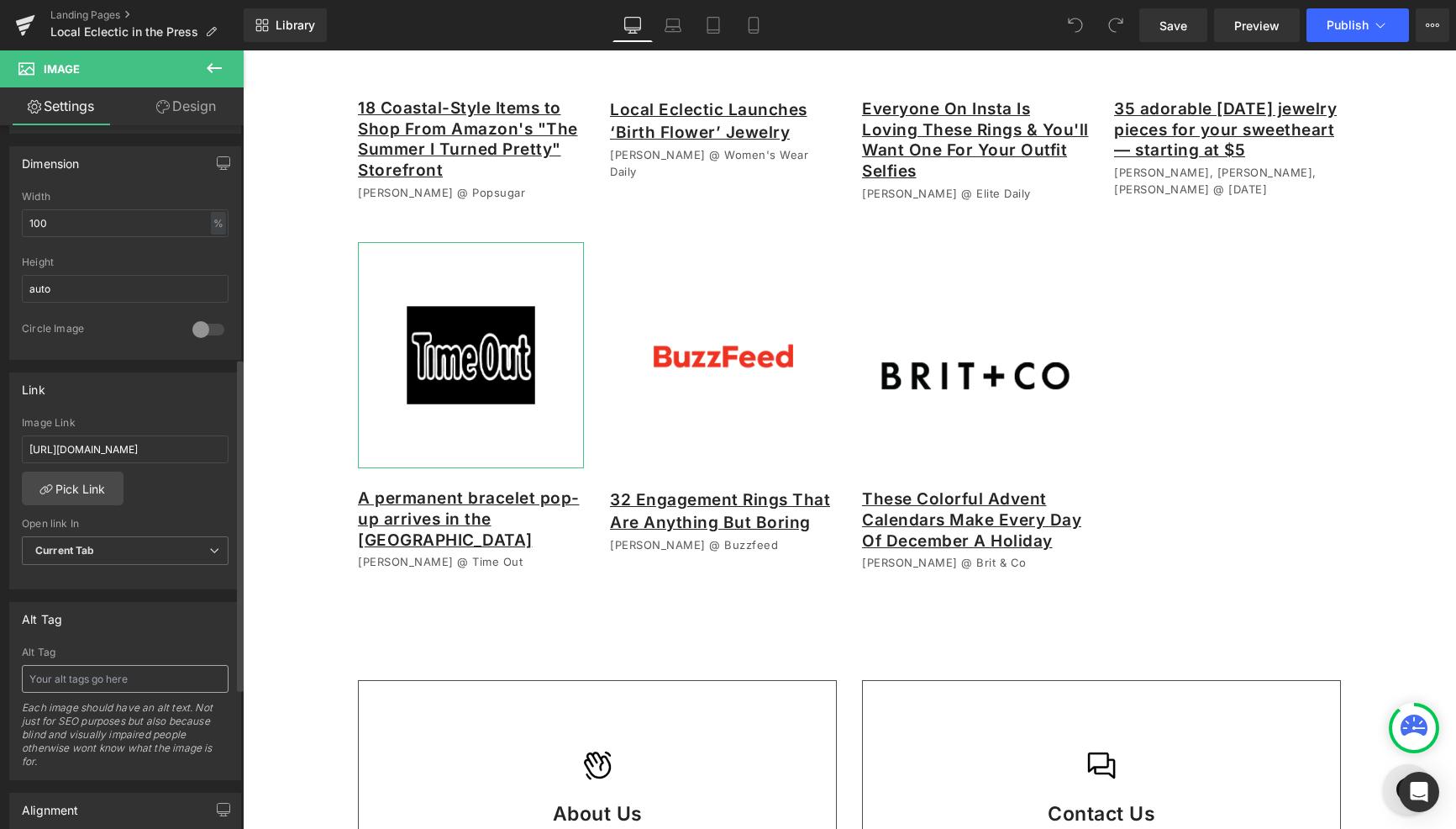
click at [95, 667] on input "text" at bounding box center [125, 678] width 207 height 27
type input "TimeOut logo"
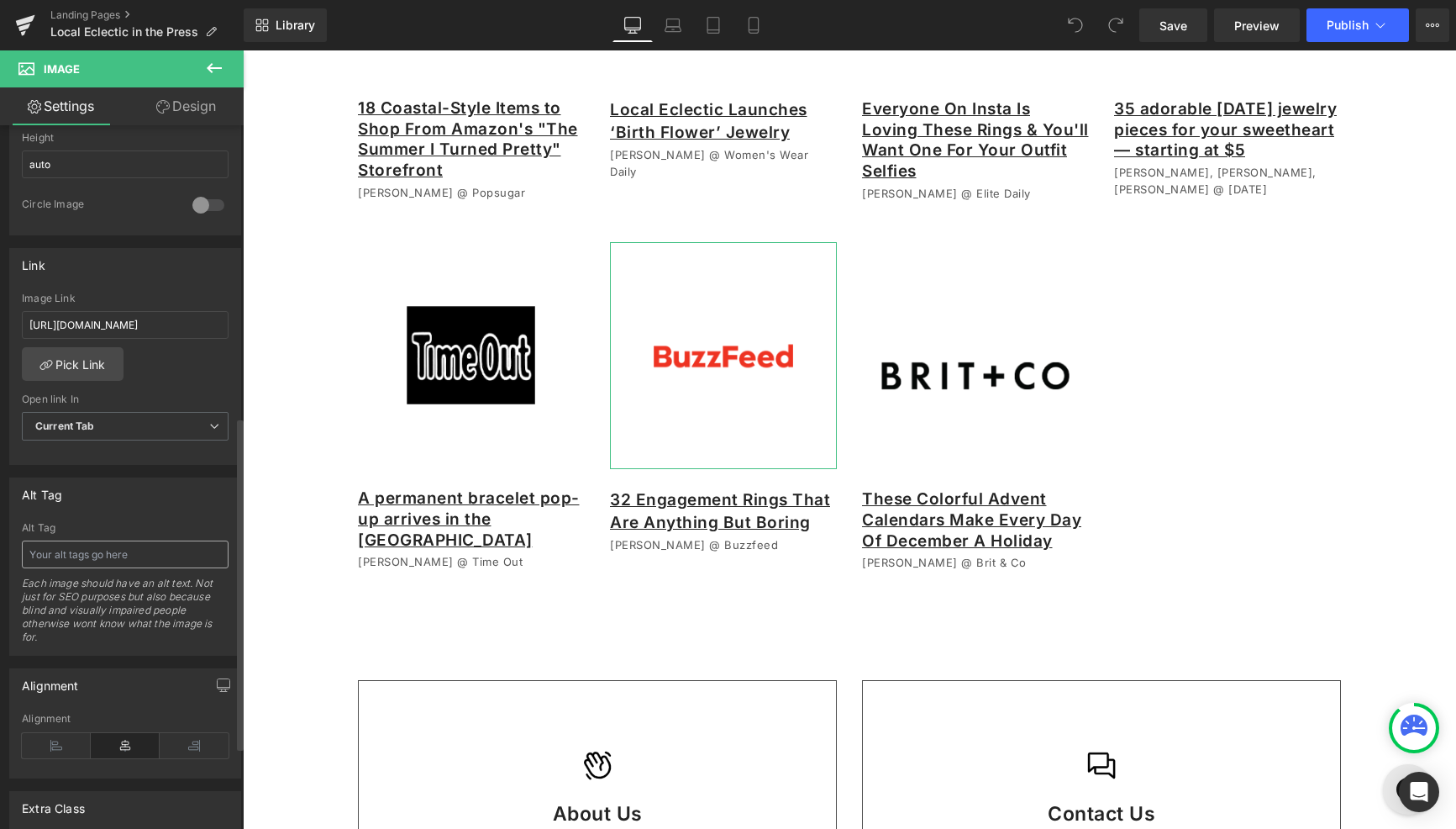
scroll to position [618, 0]
click at [139, 561] on input "text" at bounding box center [125, 550] width 207 height 27
type input "b"
type input "BuzzFeed logo"
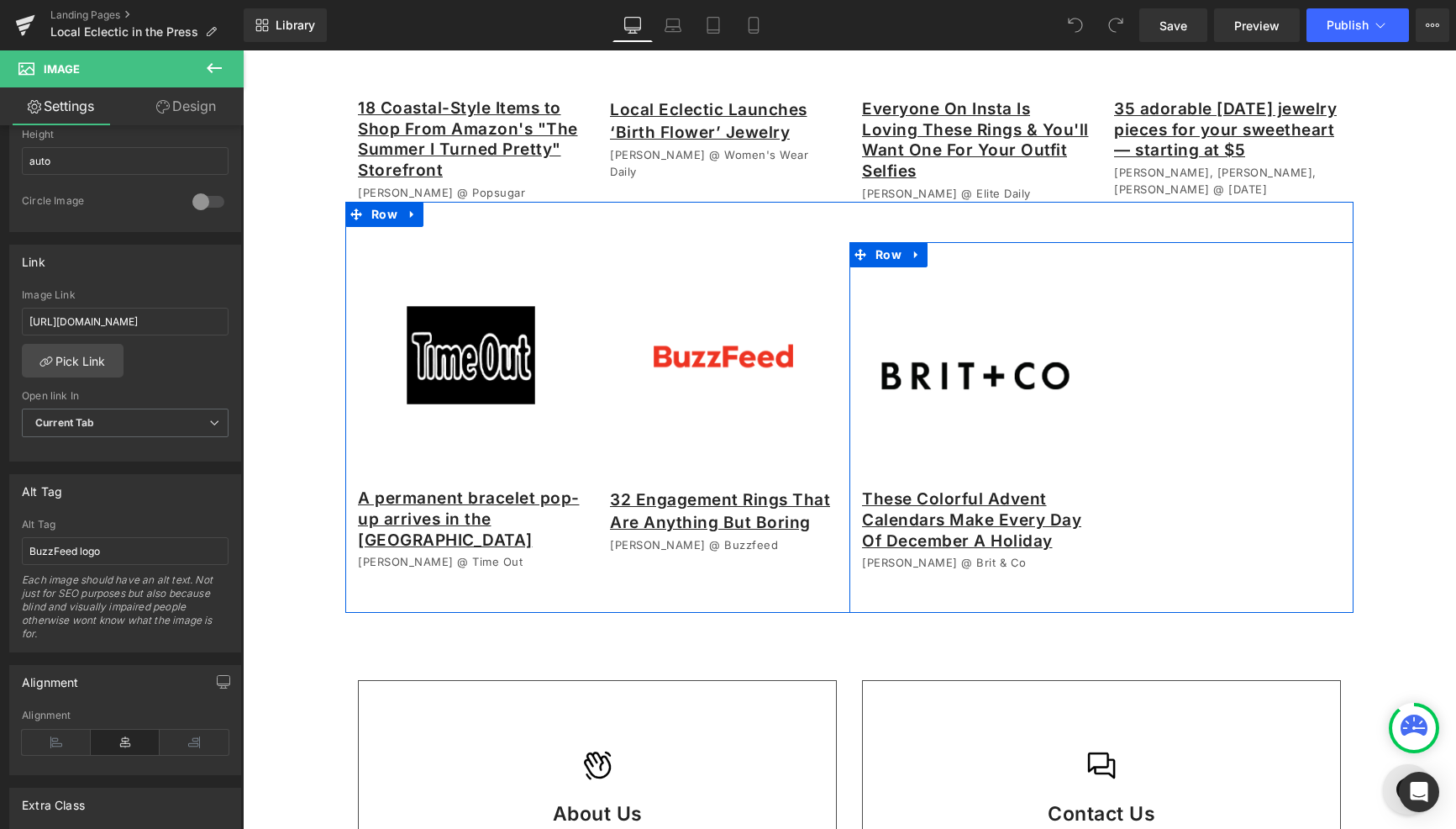
click at [1058, 398] on img at bounding box center [974, 375] width 227 height 227
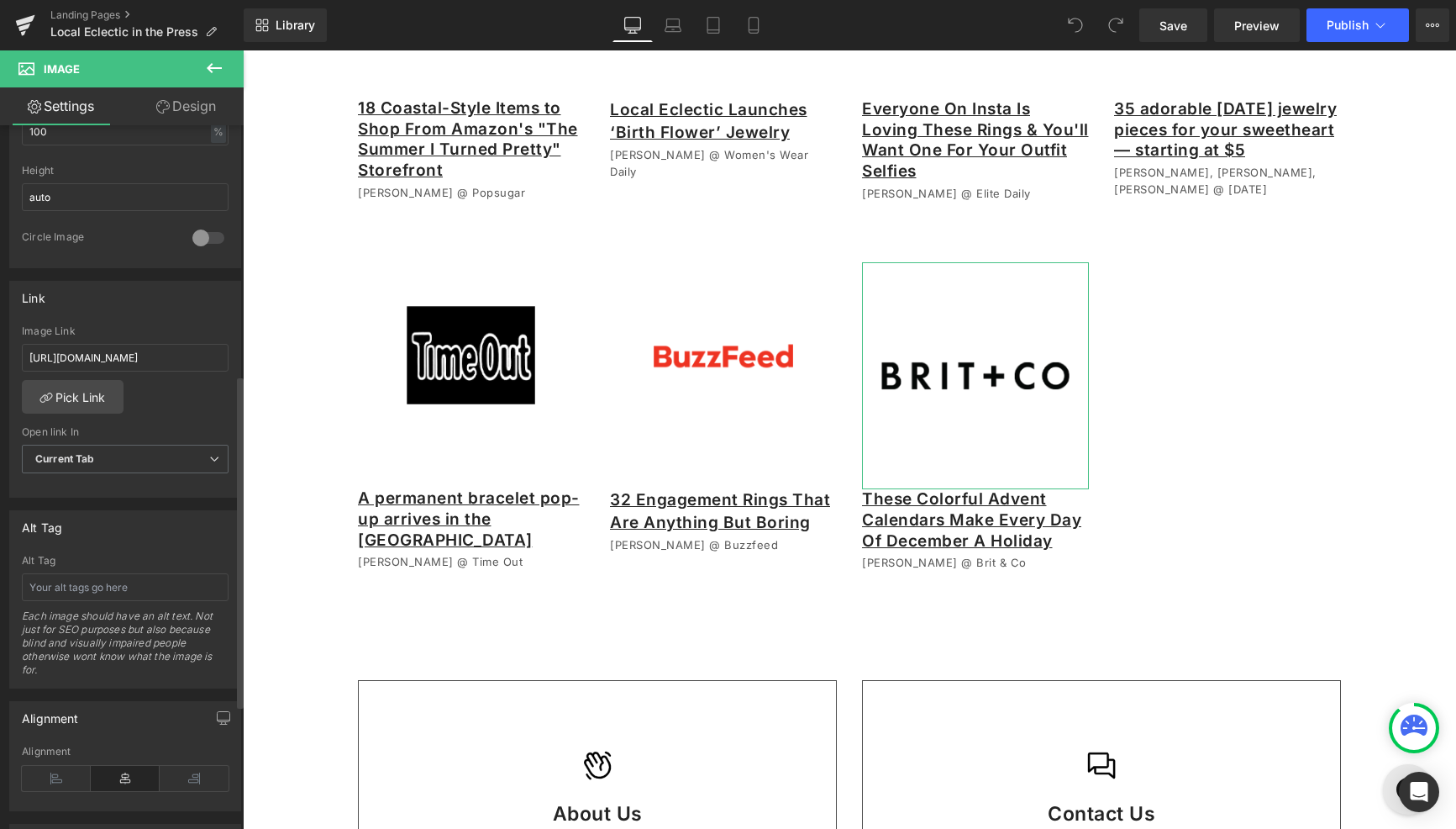
scroll to position [585, 0]
click at [116, 586] on input "text" at bounding box center [125, 584] width 207 height 27
type input "Brit + Co logo"
click at [1176, 24] on span "Save" at bounding box center [1173, 25] width 27 height 18
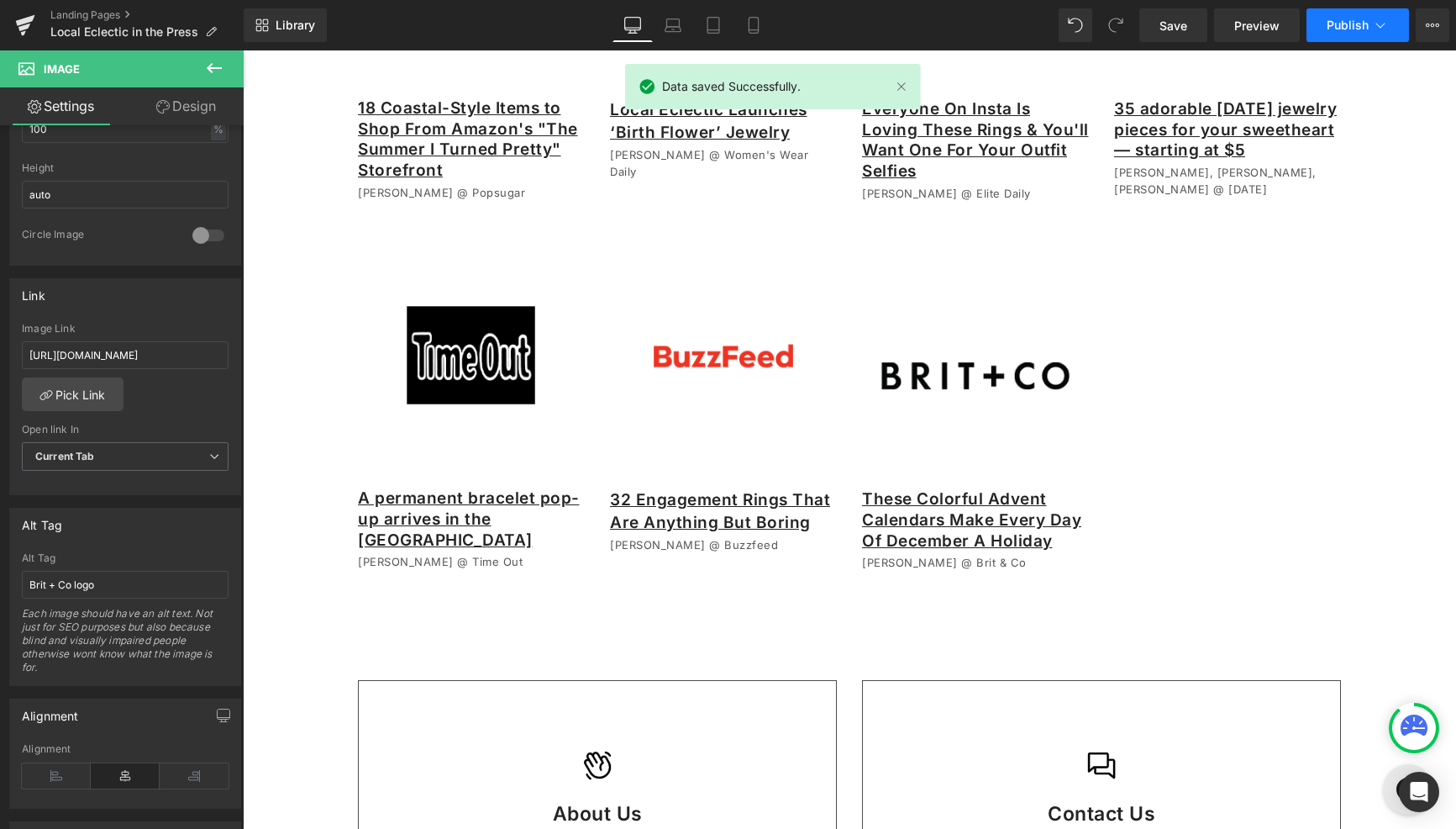
click at [1337, 24] on span "Publish" at bounding box center [1347, 25] width 42 height 13
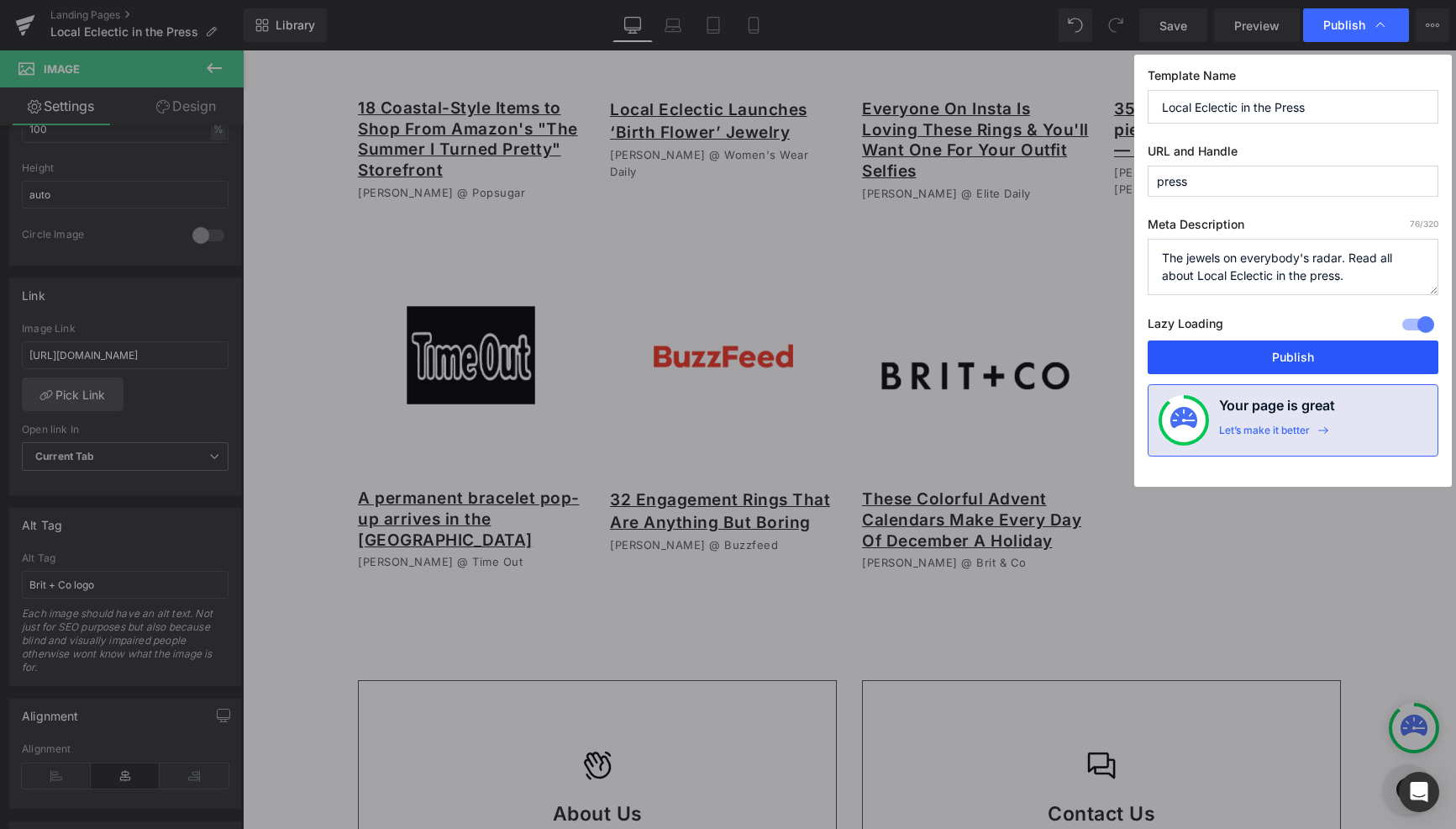
click at [1260, 363] on button "Publish" at bounding box center [1292, 358] width 291 height 34
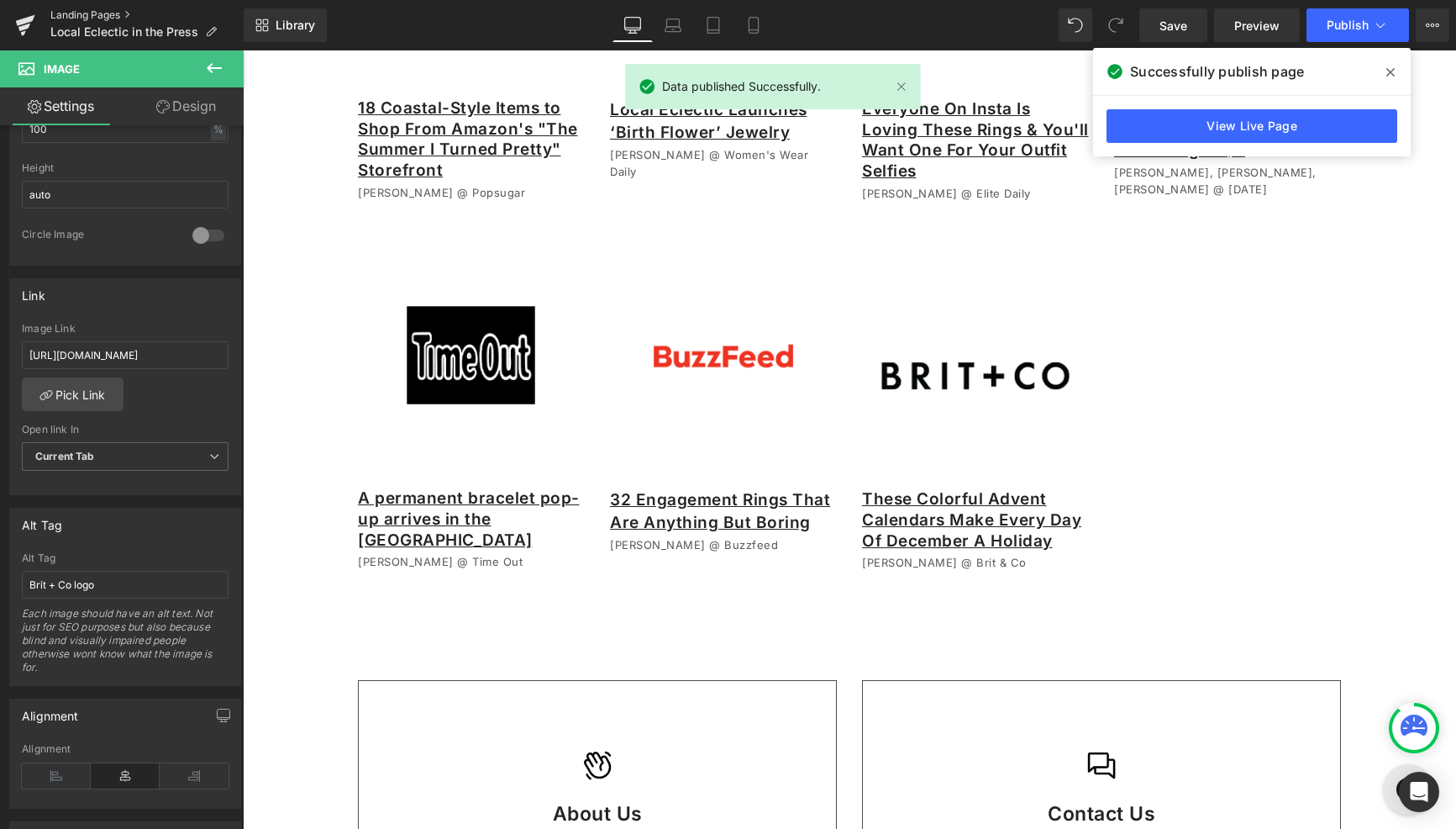
click at [114, 13] on link "Landing Pages" at bounding box center [147, 15] width 193 height 13
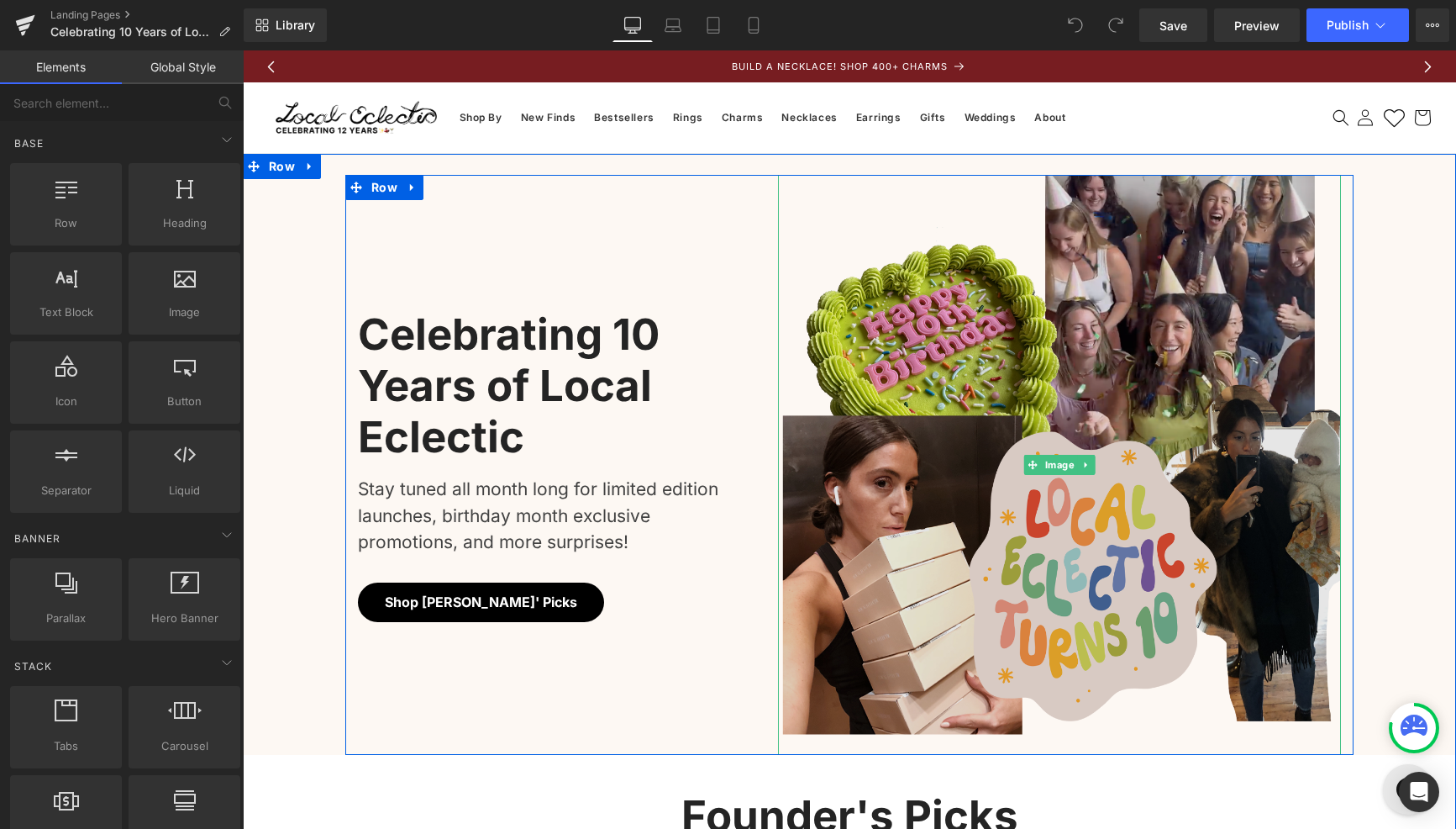
click at [1012, 383] on img at bounding box center [1059, 465] width 562 height 580
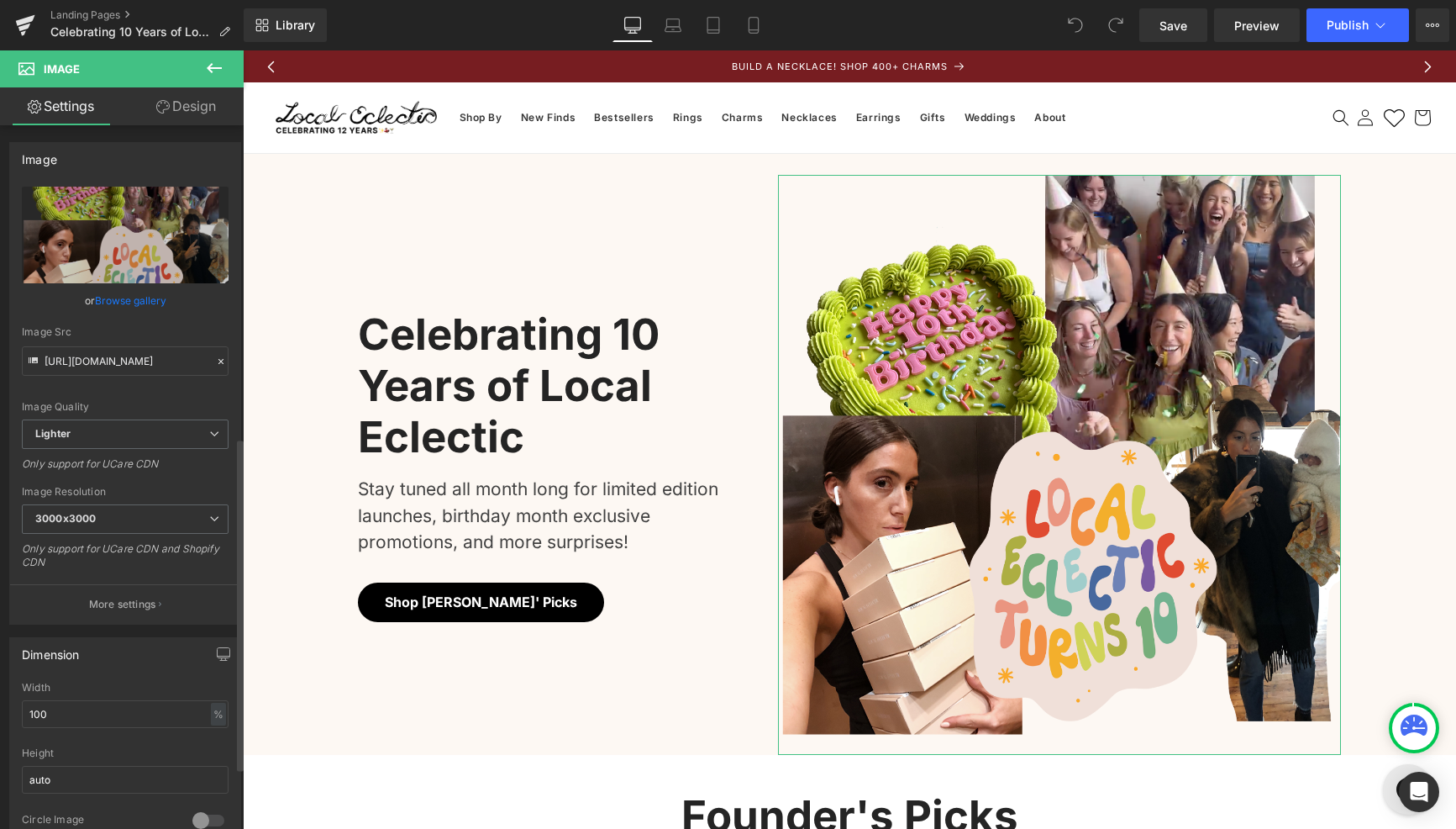
scroll to position [659, 0]
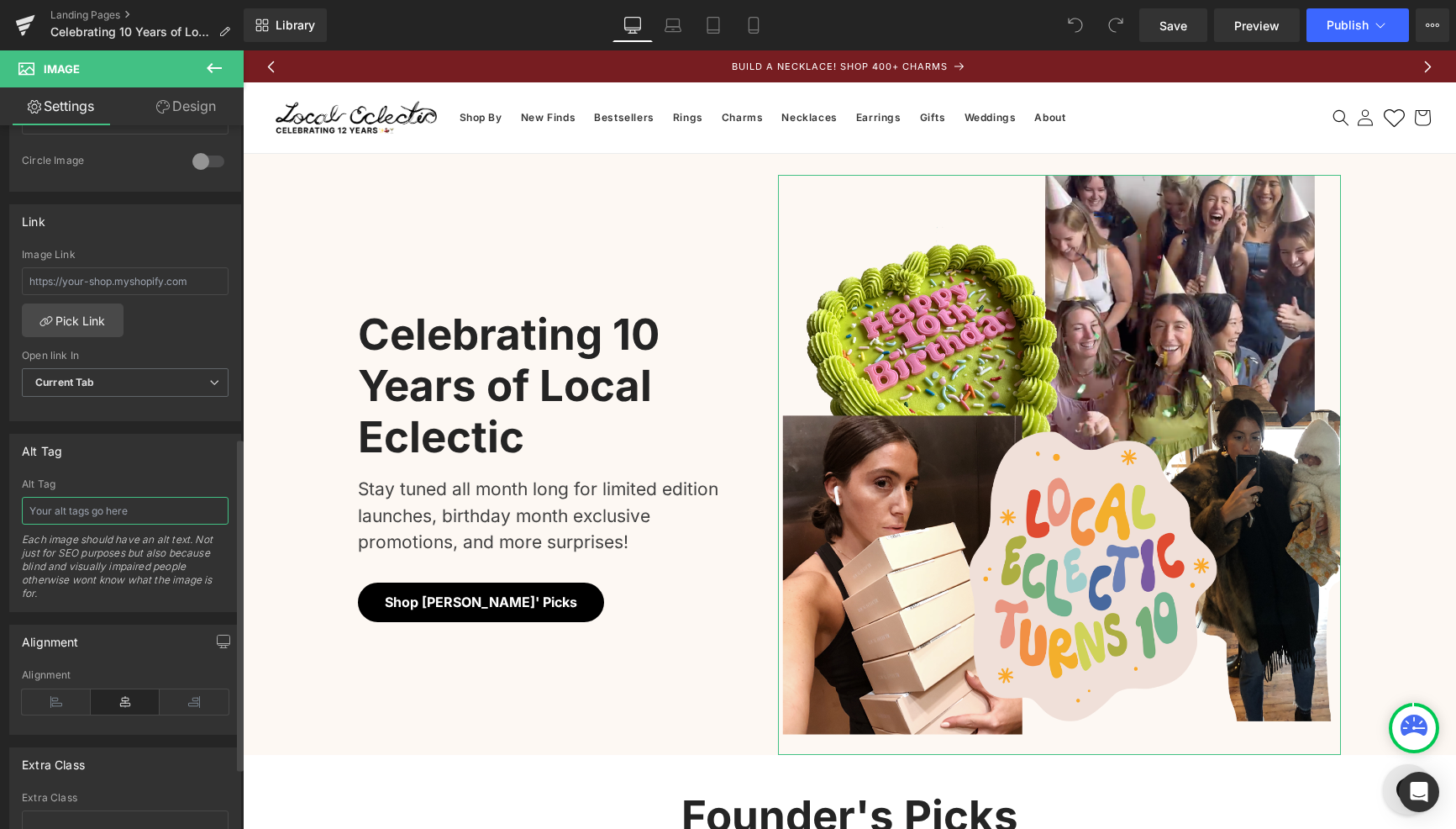
click at [108, 509] on input "text" at bounding box center [125, 510] width 207 height 27
type input "Creative collage image showing images of the Local Eclectic team and a heart sh…"
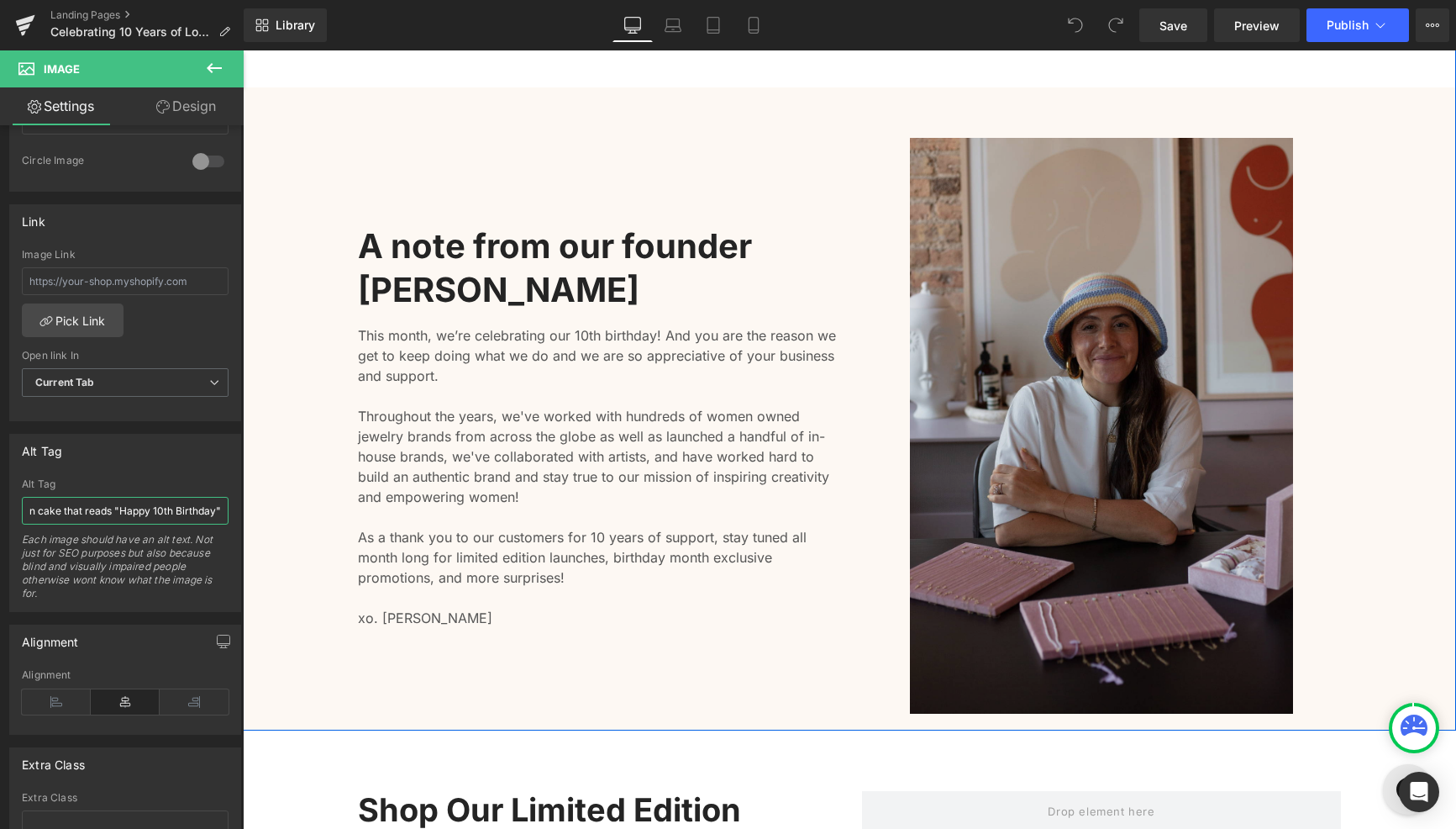
scroll to position [1610, 0]
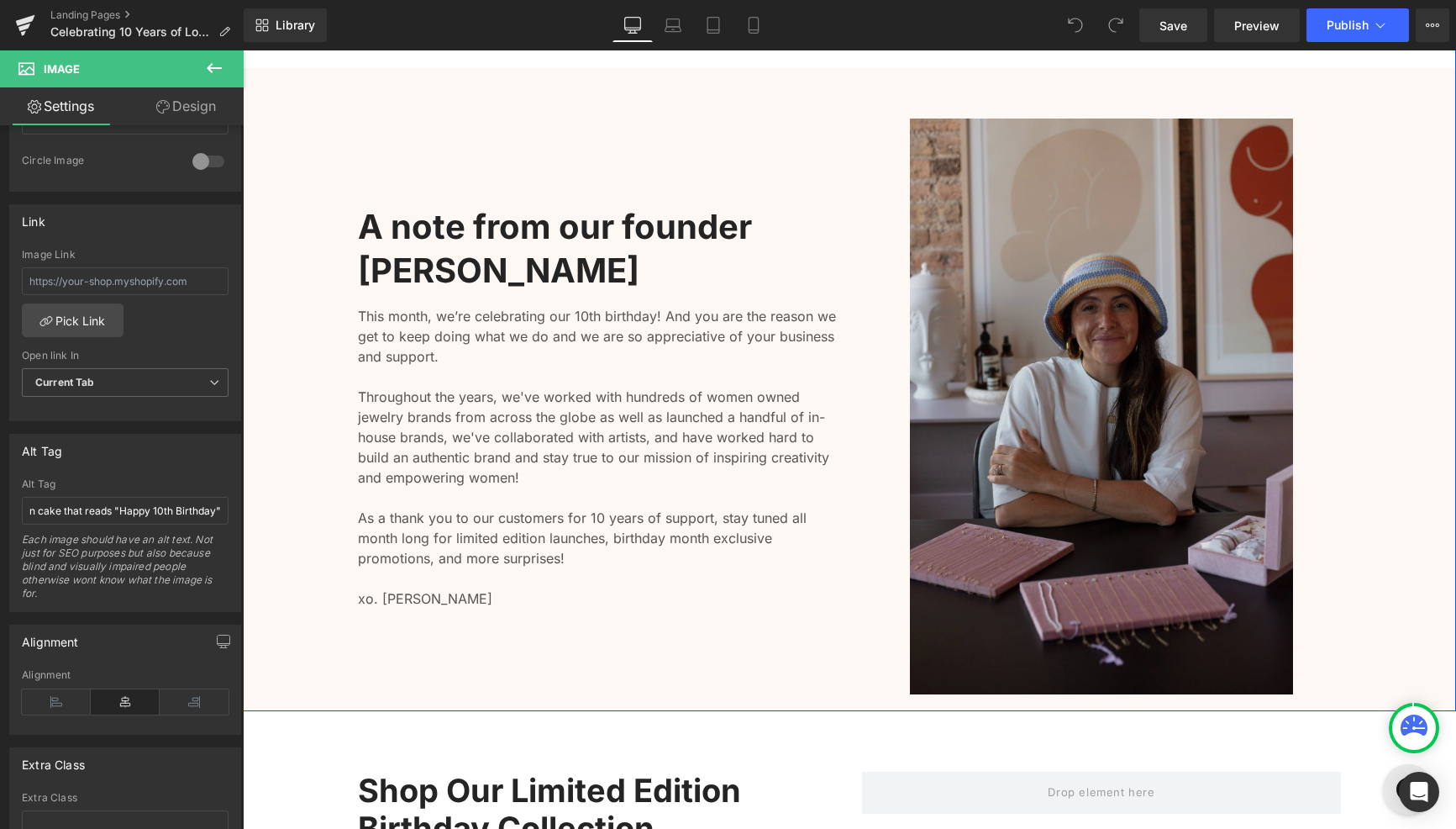
click at [1096, 544] on img at bounding box center [1100, 406] width 383 height 575
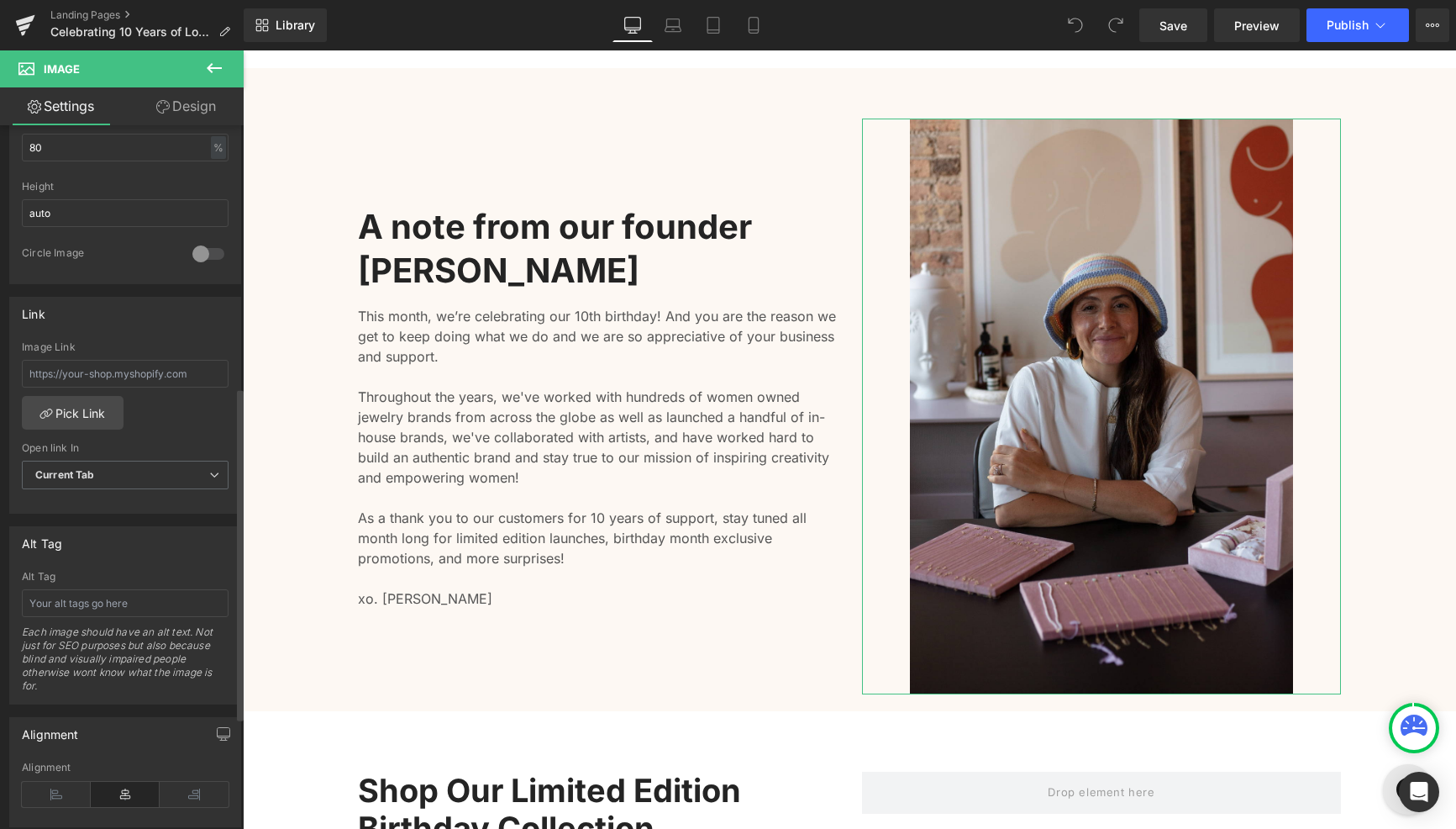
scroll to position [568, 0]
click at [120, 606] on input "text" at bounding box center [125, 600] width 207 height 27
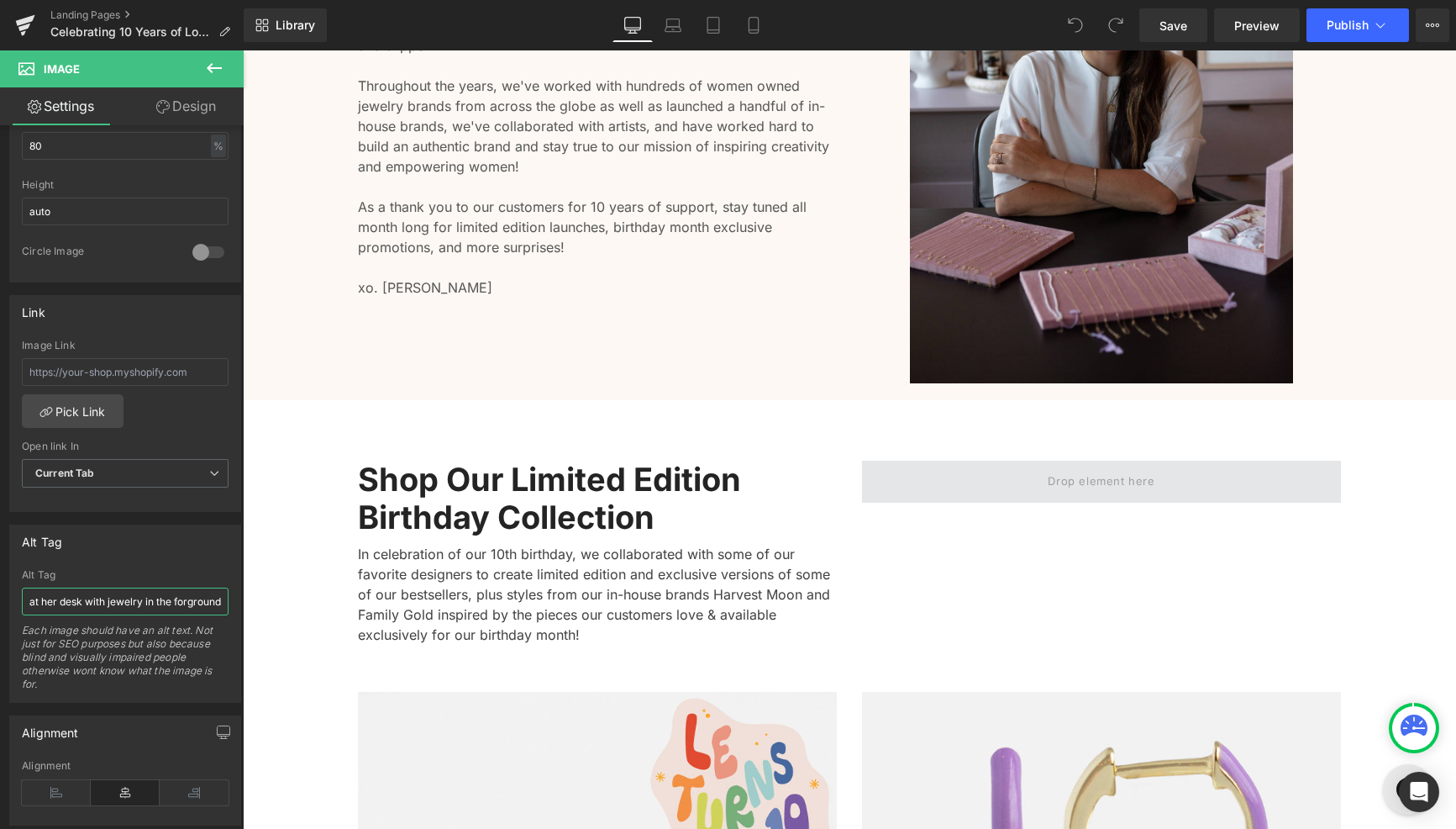
scroll to position [1994, 0]
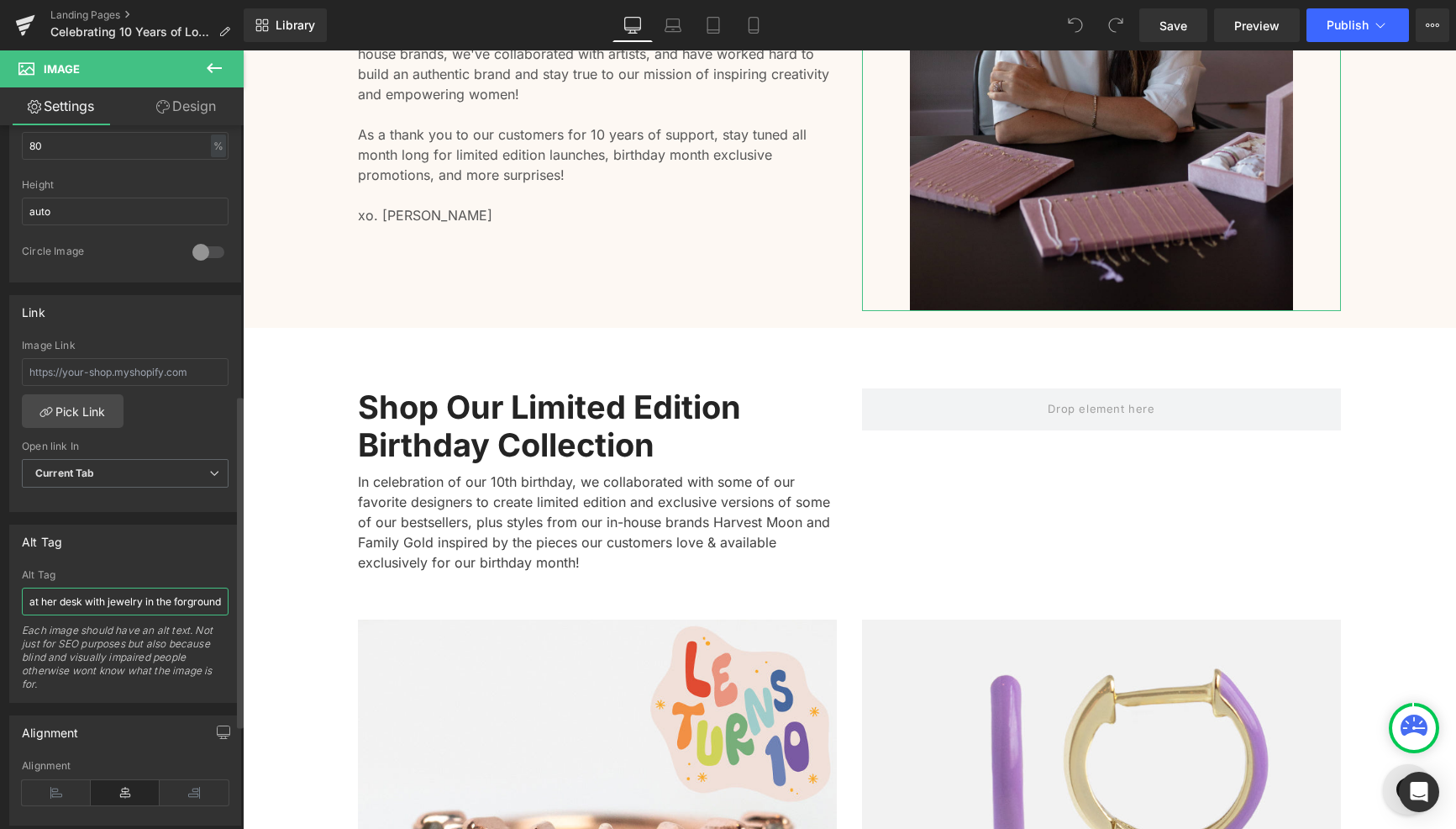
click at [180, 602] on input "Photo of Local Eclectic CEO and Founder [PERSON_NAME] at her desk with jewelry …" at bounding box center [125, 600] width 207 height 27
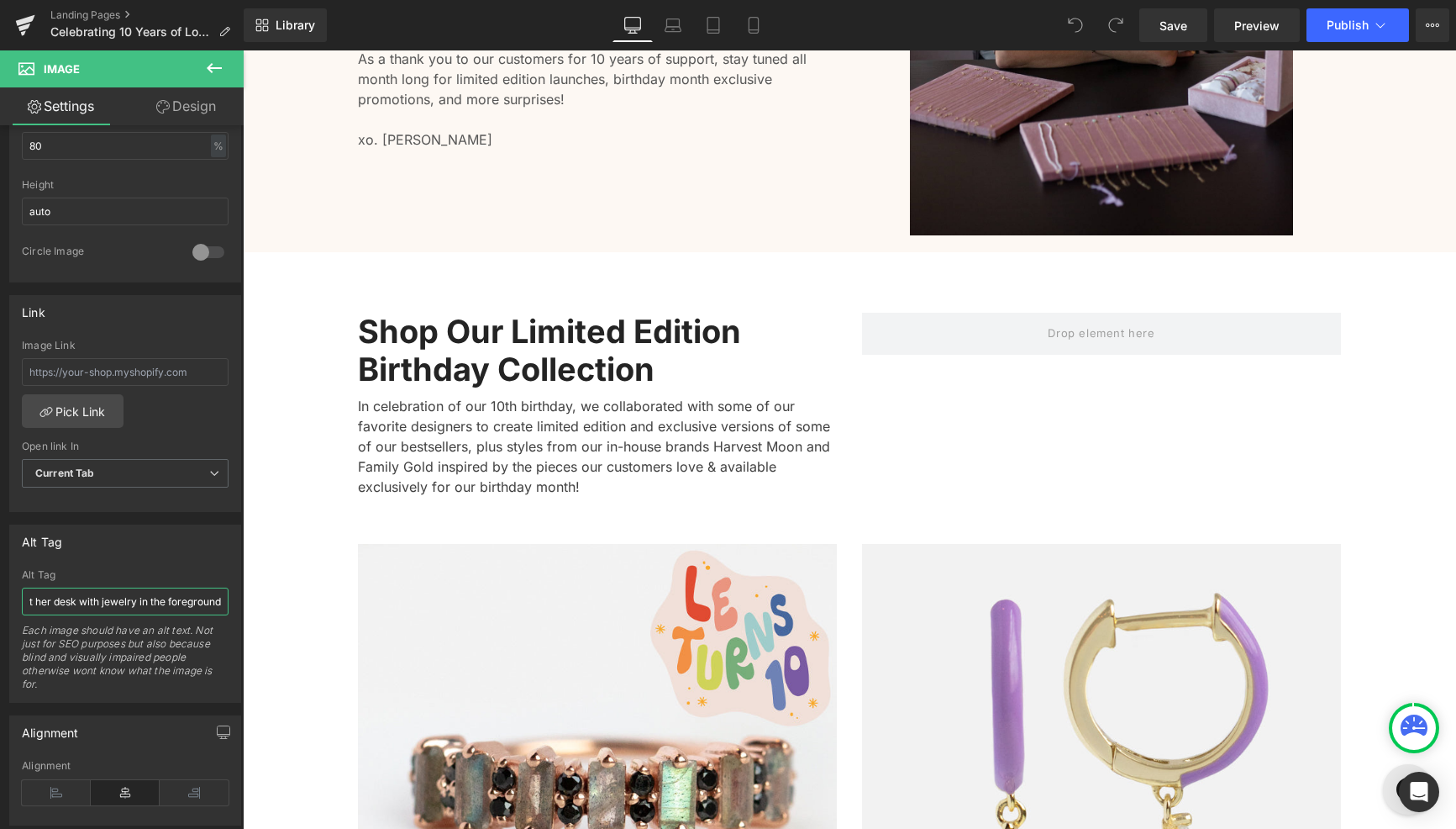
scroll to position [1905, 0]
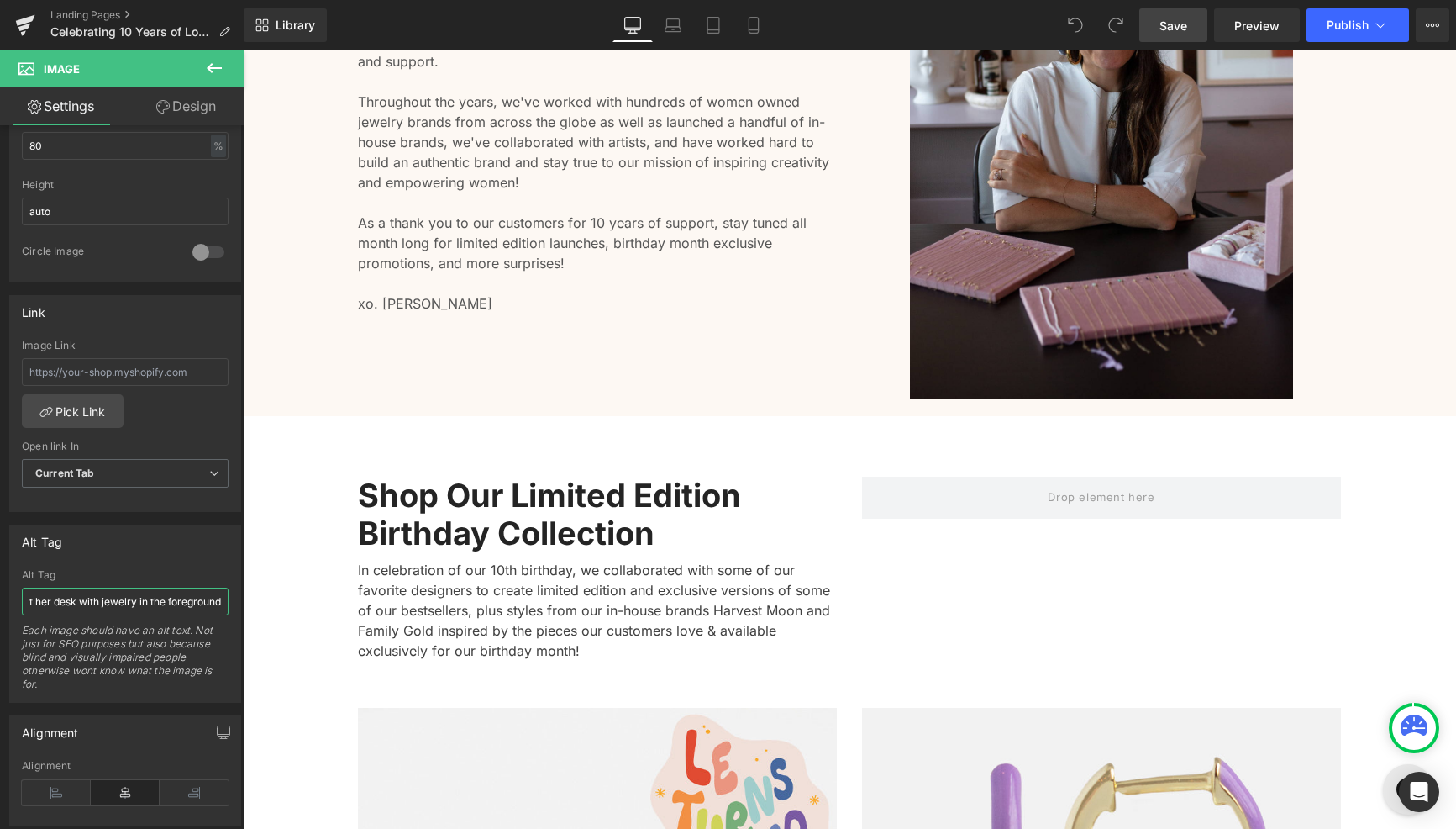
type input "Photo of Local Eclectic CEO and Founder [PERSON_NAME] at her desk with jewelry …"
click at [1181, 26] on span "Save" at bounding box center [1173, 25] width 27 height 18
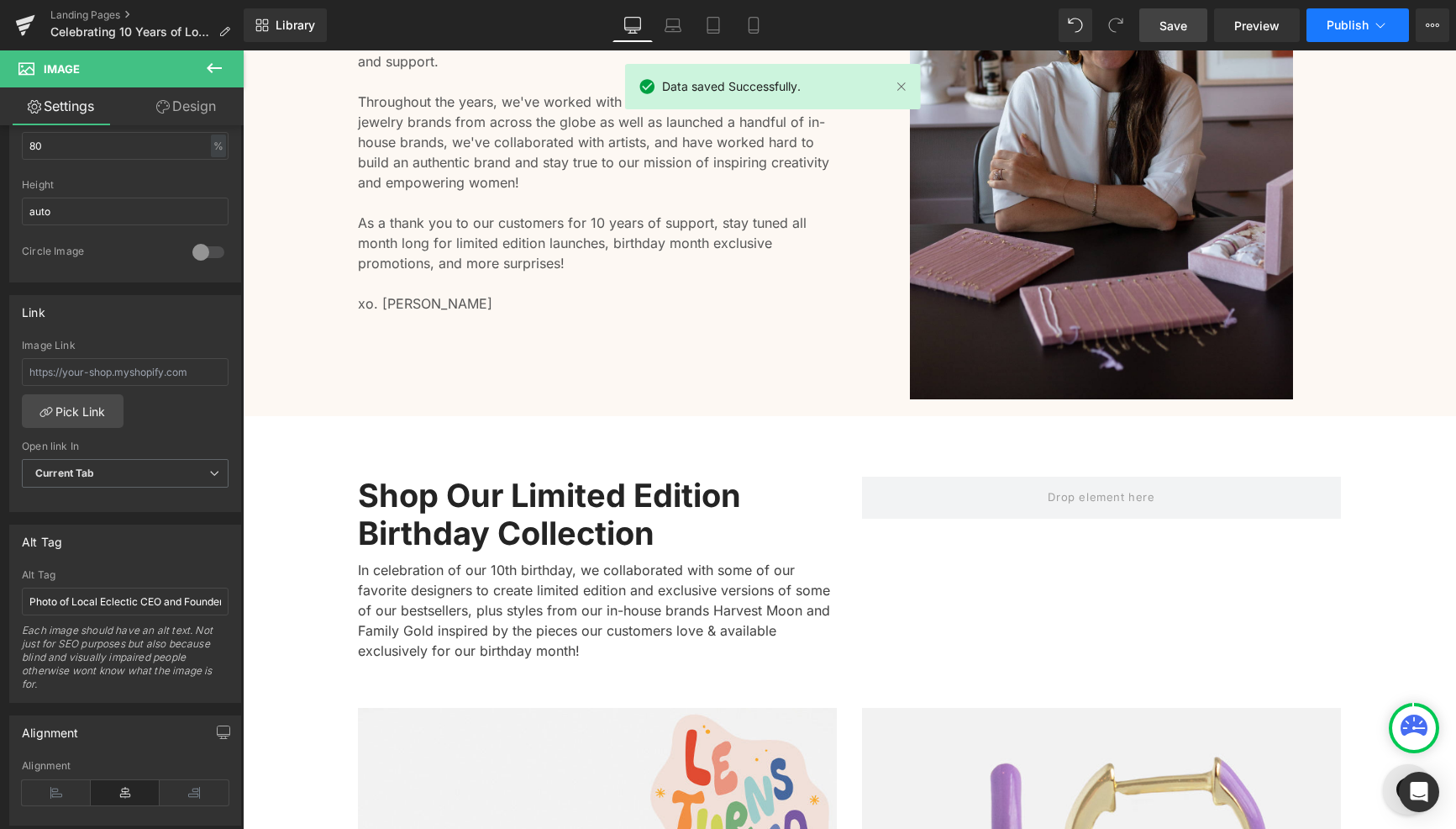
click at [1342, 22] on span "Publish" at bounding box center [1347, 25] width 42 height 13
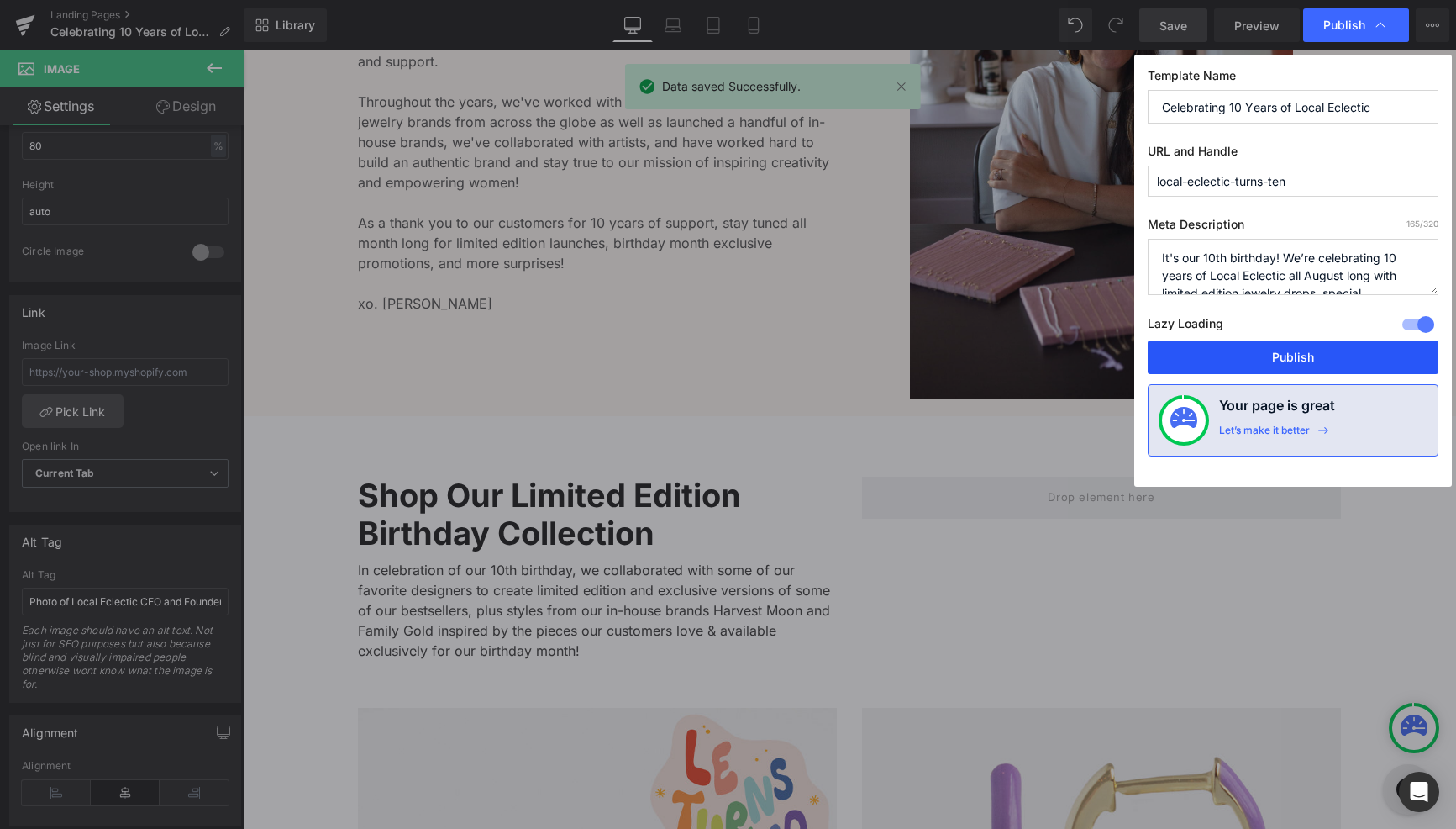
click at [1242, 361] on button "Publish" at bounding box center [1292, 358] width 291 height 34
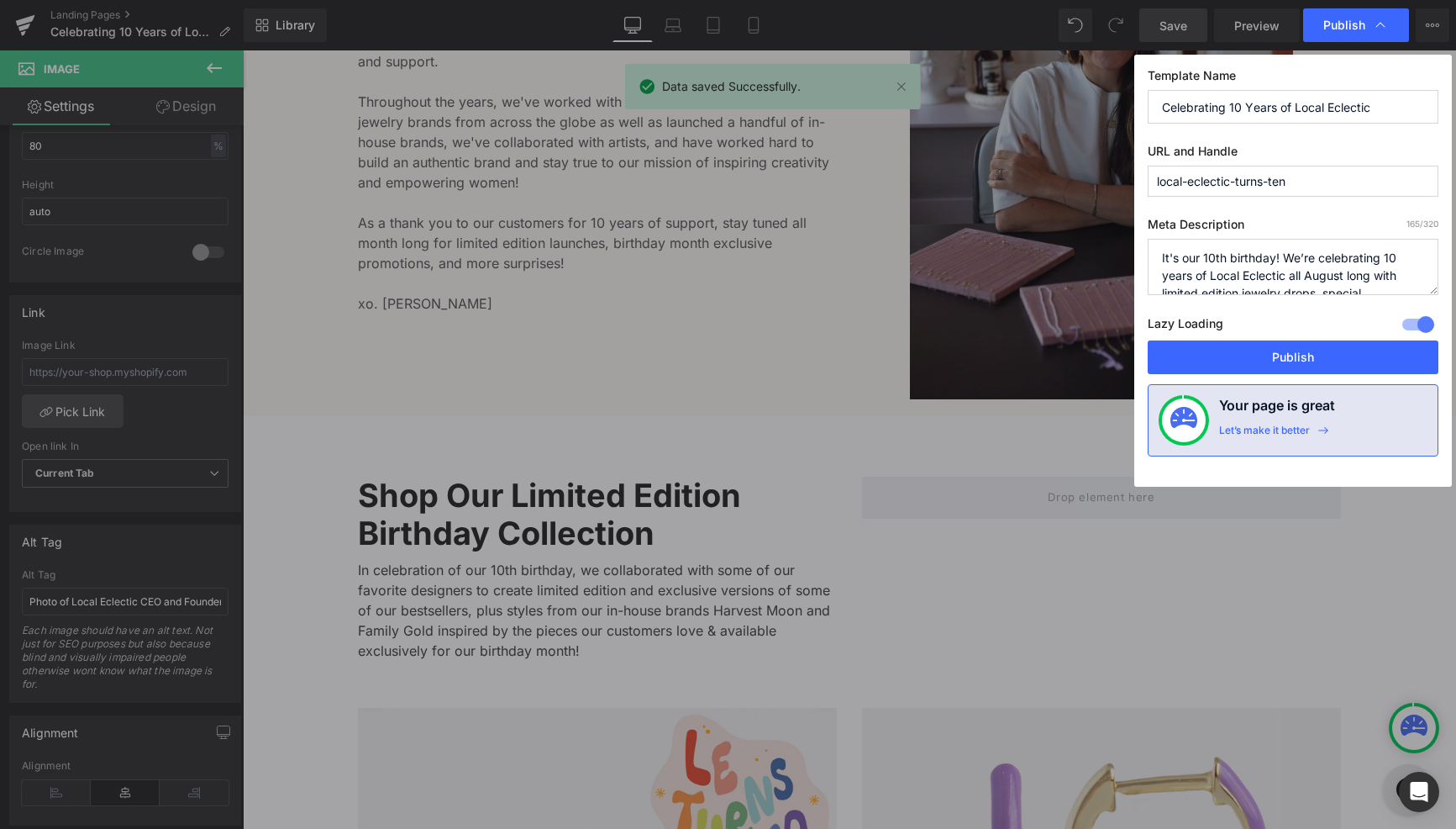
scroll to position [1905, 0]
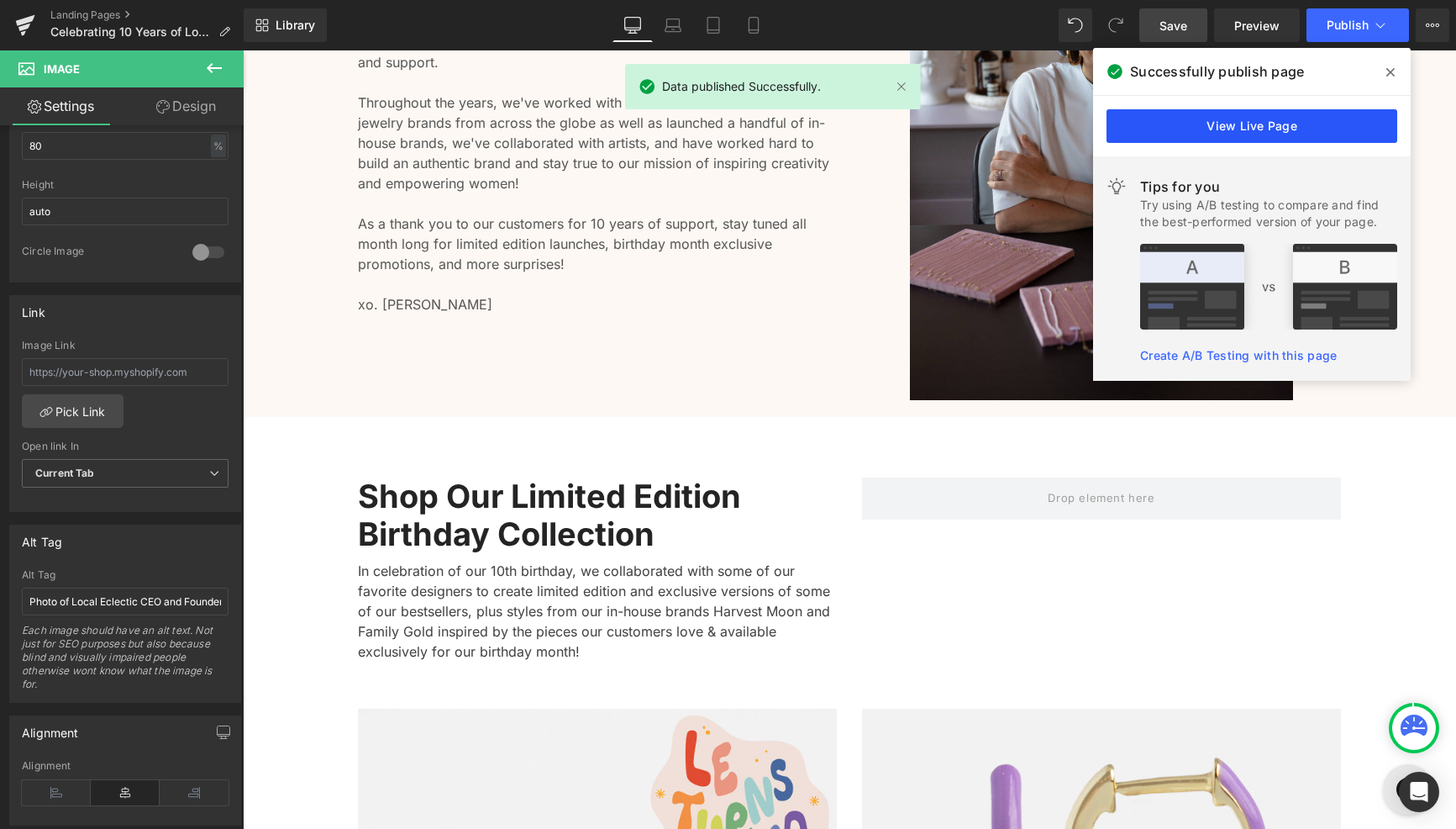
scroll to position [1905, 0]
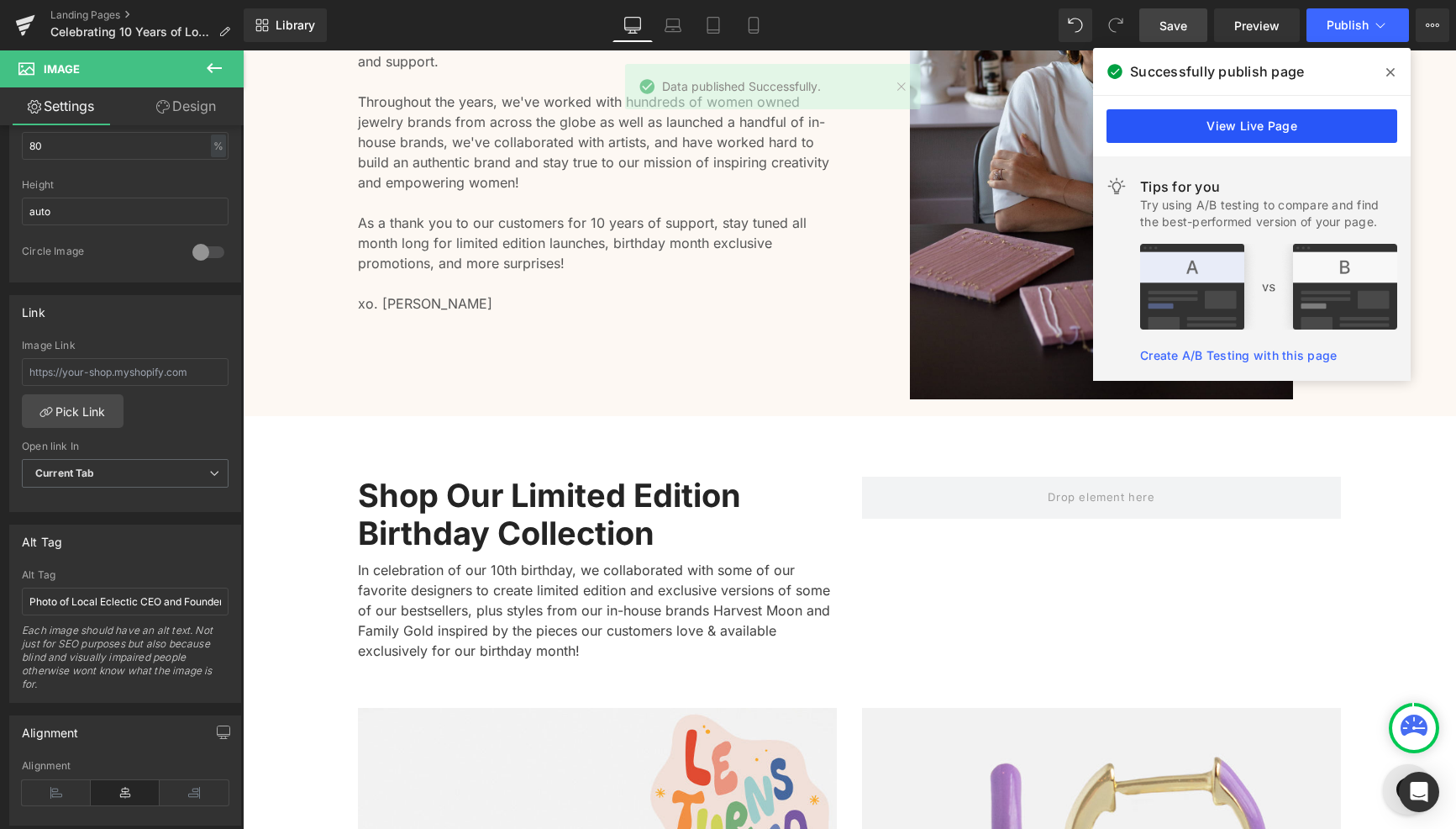
click at [1232, 132] on link "View Live Page" at bounding box center [1251, 126] width 291 height 34
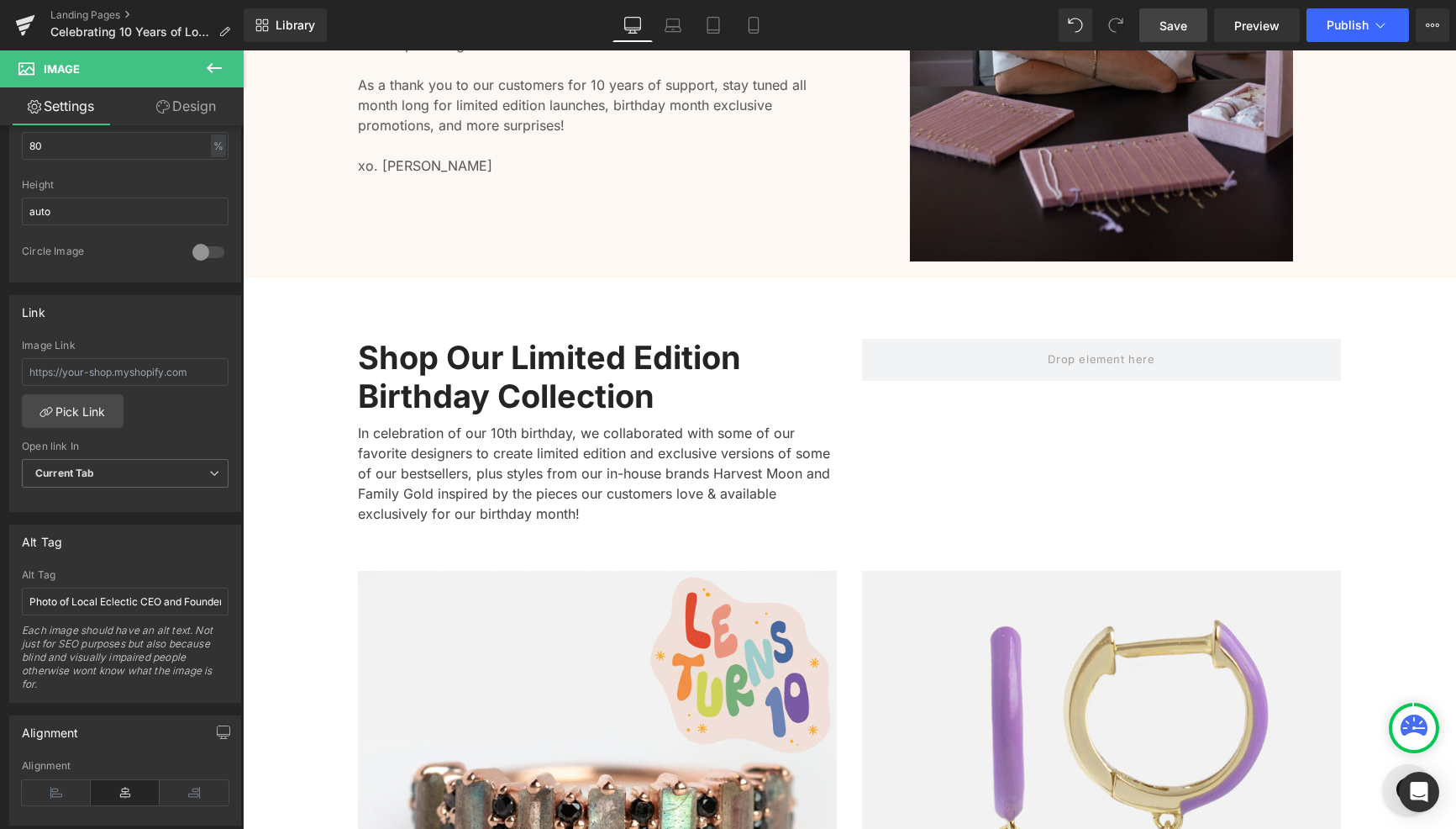
scroll to position [2043, 0]
